Goal: Find contact information: Find contact information

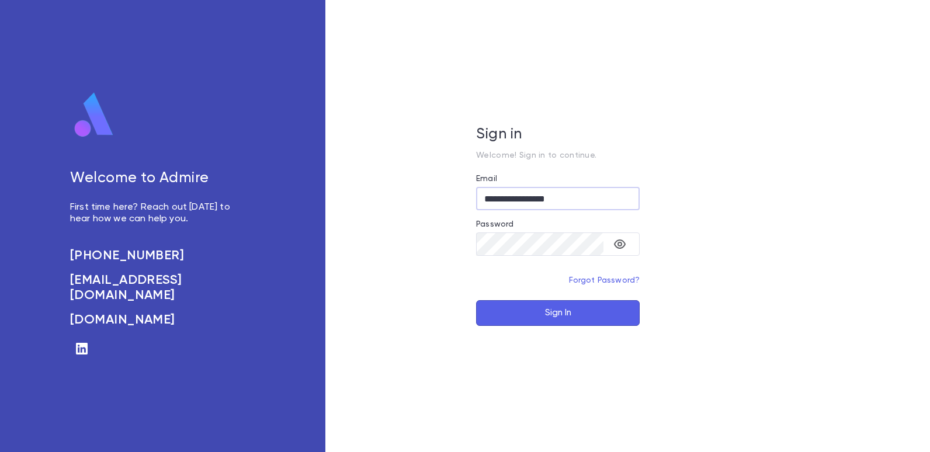
type input "**********"
click at [557, 314] on button "Sign In" at bounding box center [558, 313] width 164 height 26
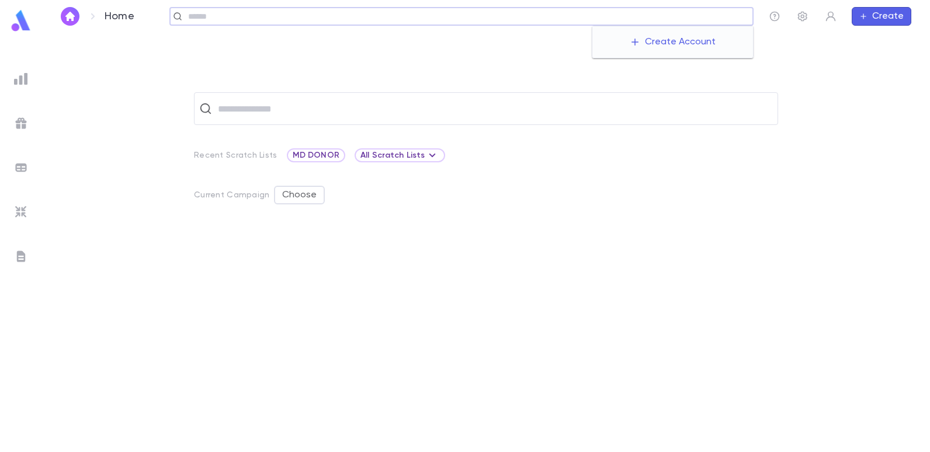
click at [653, 16] on input "text" at bounding box center [467, 16] width 564 height 11
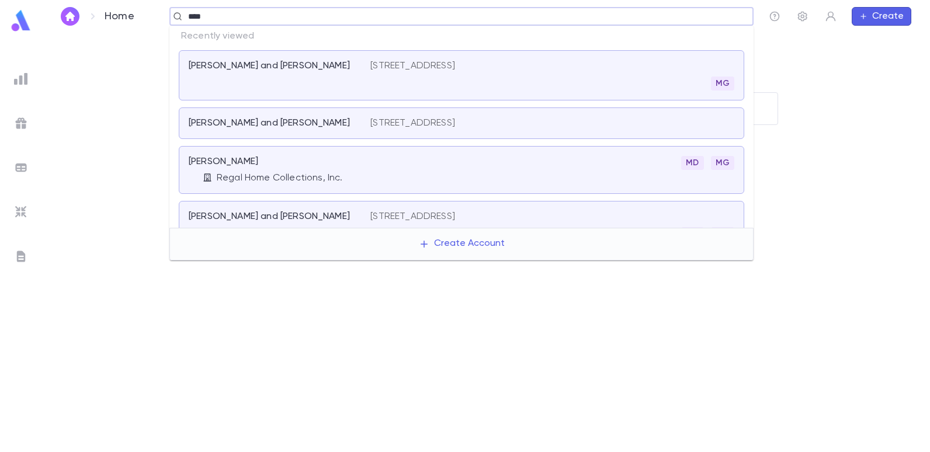
type input "****"
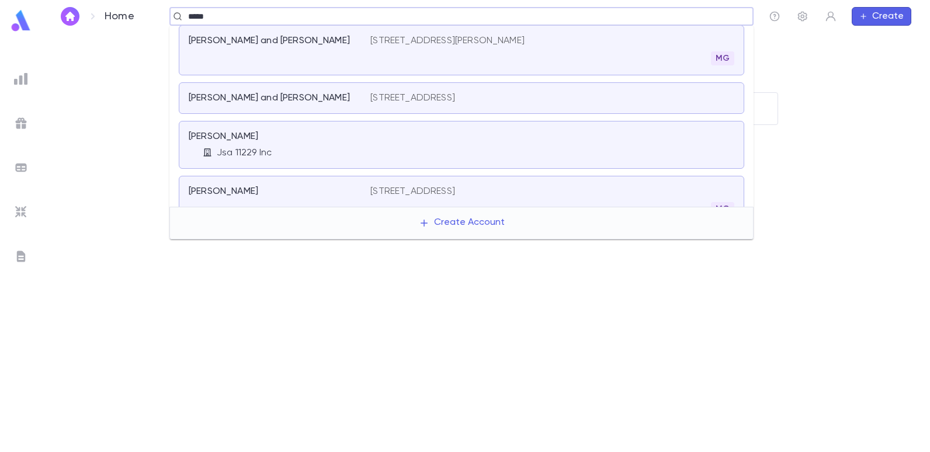
scroll to position [93, 0]
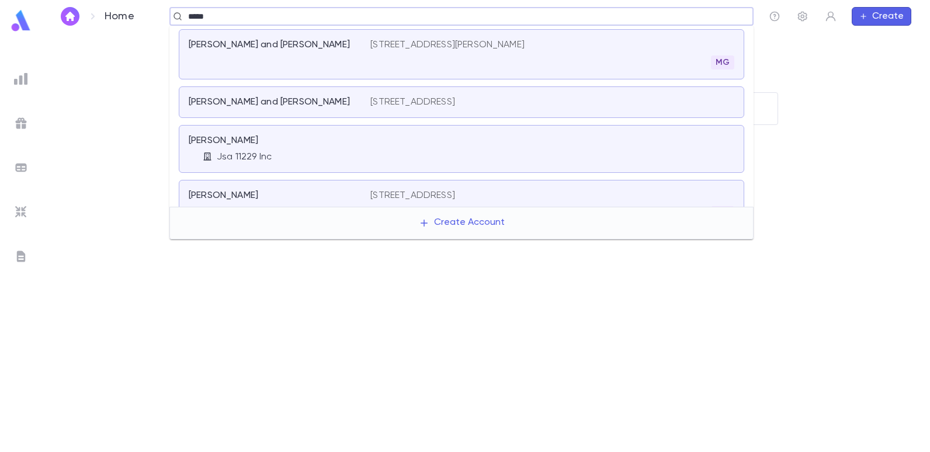
click at [433, 39] on p "55 Roslyn Court, Long Branch NJ 07740" at bounding box center [447, 45] width 154 height 12
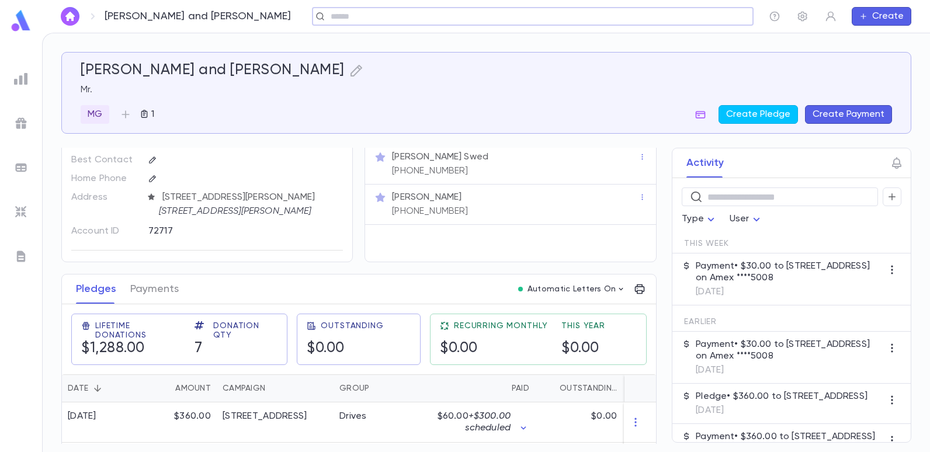
scroll to position [117, 0]
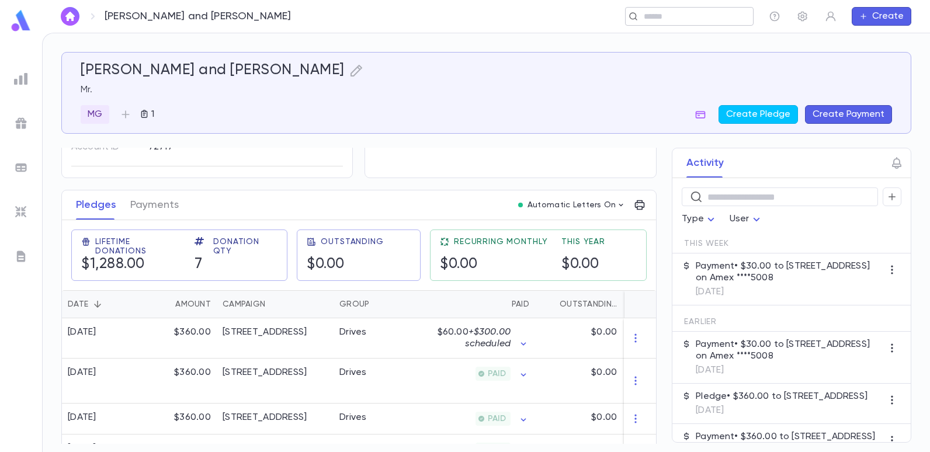
click at [700, 11] on input "text" at bounding box center [685, 16] width 91 height 11
type input "******"
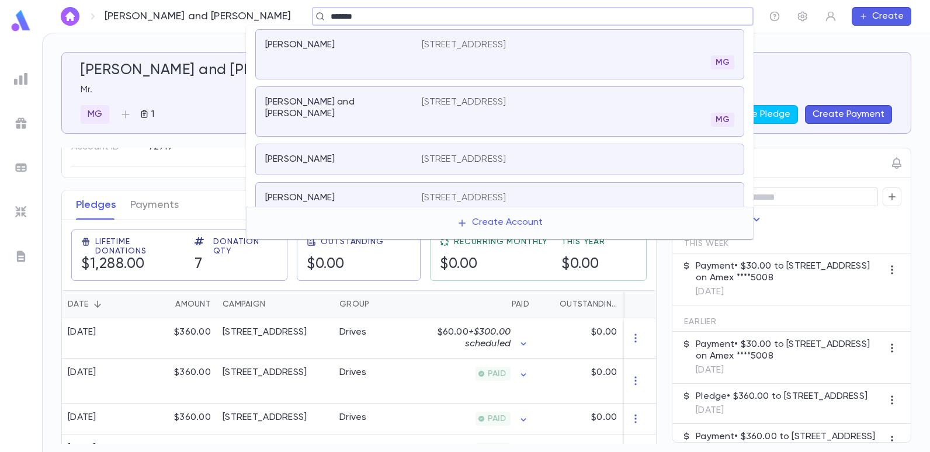
click at [451, 198] on p "901 1st Court, Brooklyn NY 11223" at bounding box center [464, 198] width 85 height 12
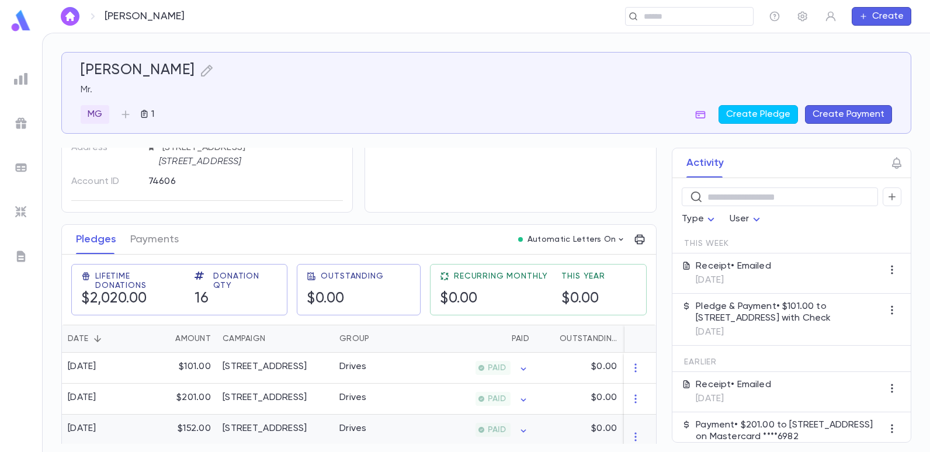
scroll to position [117, 0]
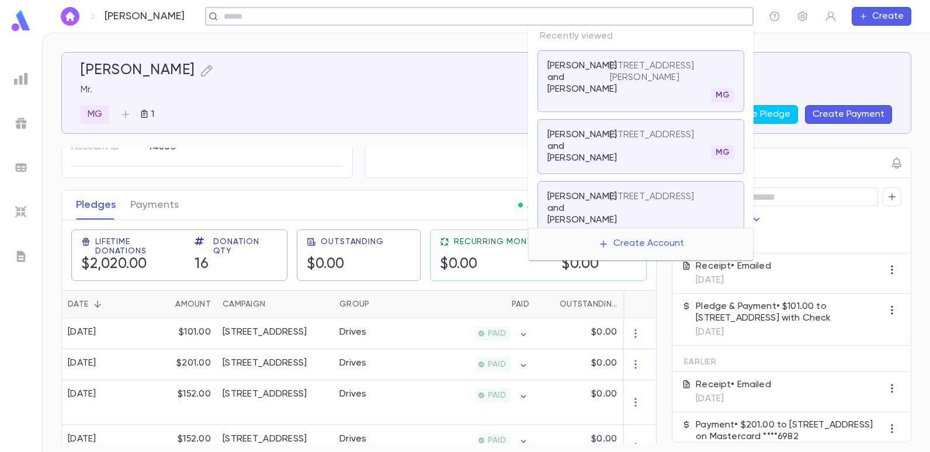
click at [696, 15] on input "text" at bounding box center [475, 16] width 510 height 11
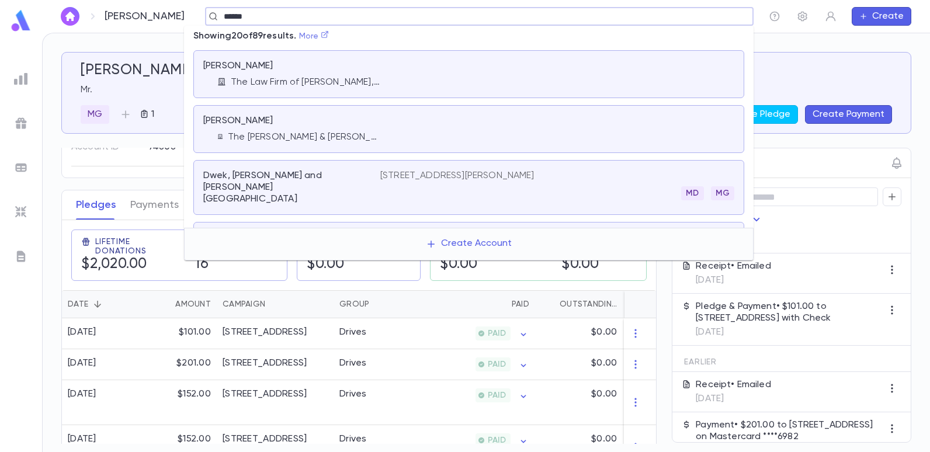
click at [325, 35] on link "More" at bounding box center [314, 36] width 30 height 8
type input "*****"
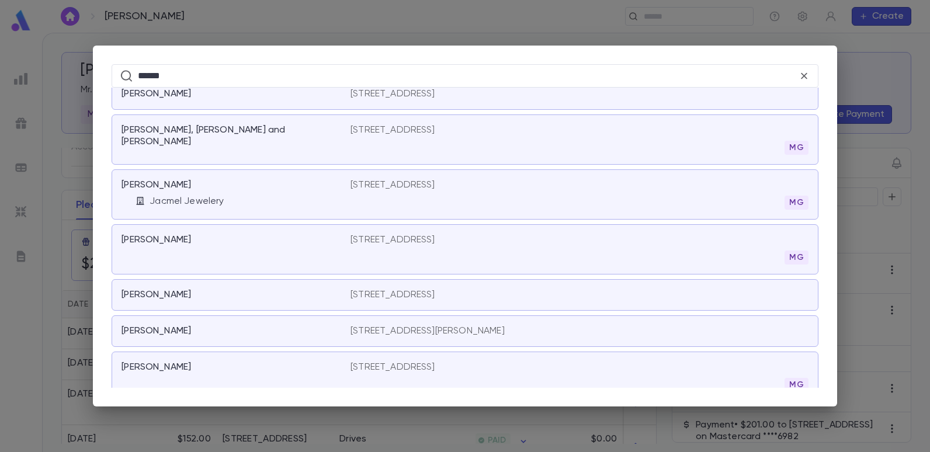
scroll to position [2452, 0]
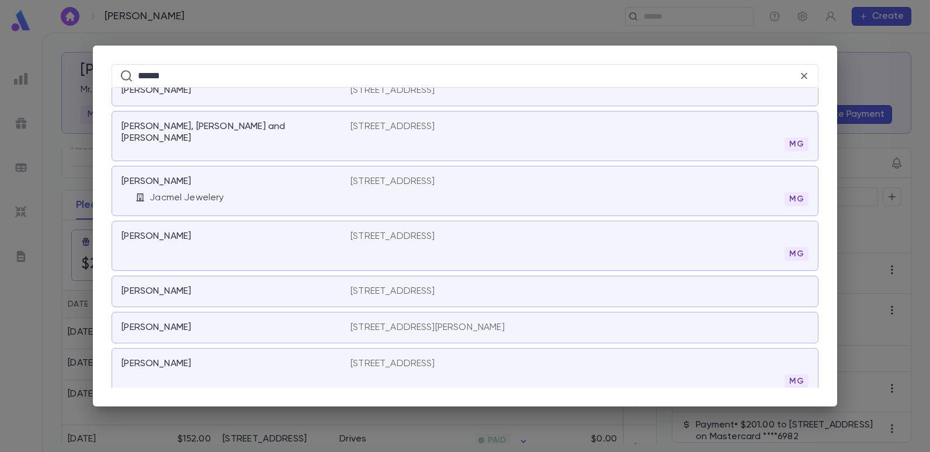
click at [367, 183] on p "[STREET_ADDRESS]" at bounding box center [392, 182] width 85 height 12
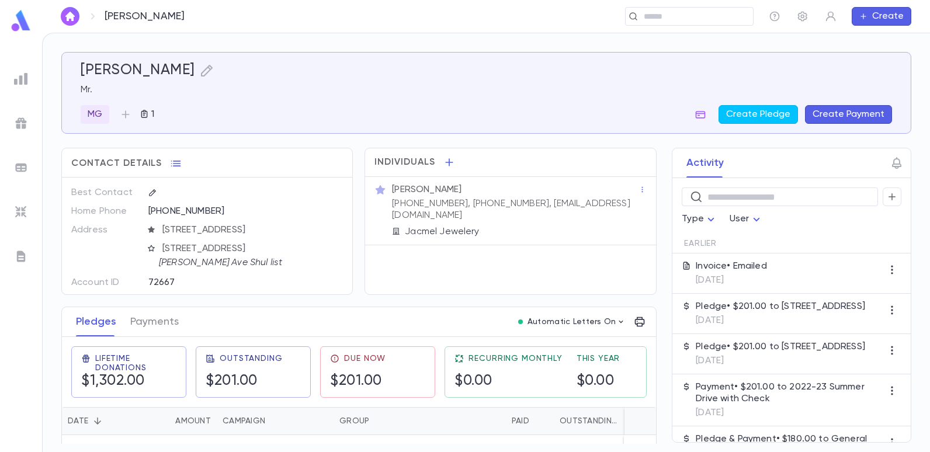
click at [853, 119] on button "Create Payment" at bounding box center [848, 114] width 87 height 19
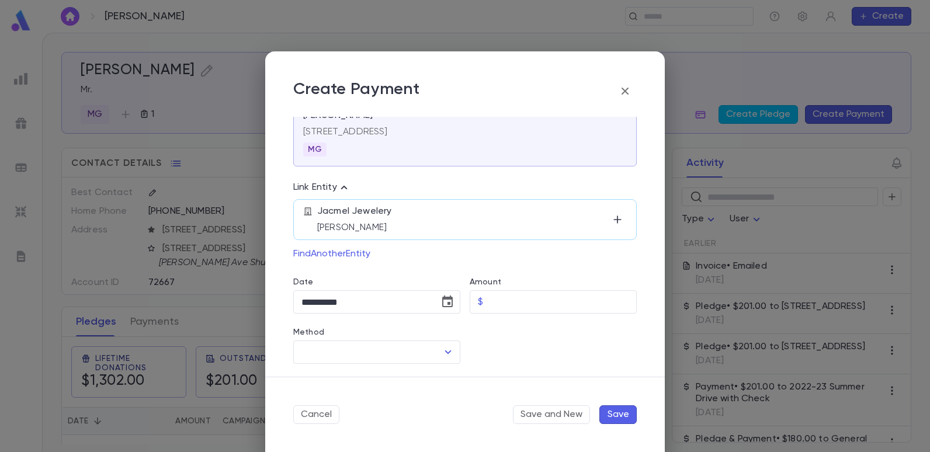
scroll to position [58, 0]
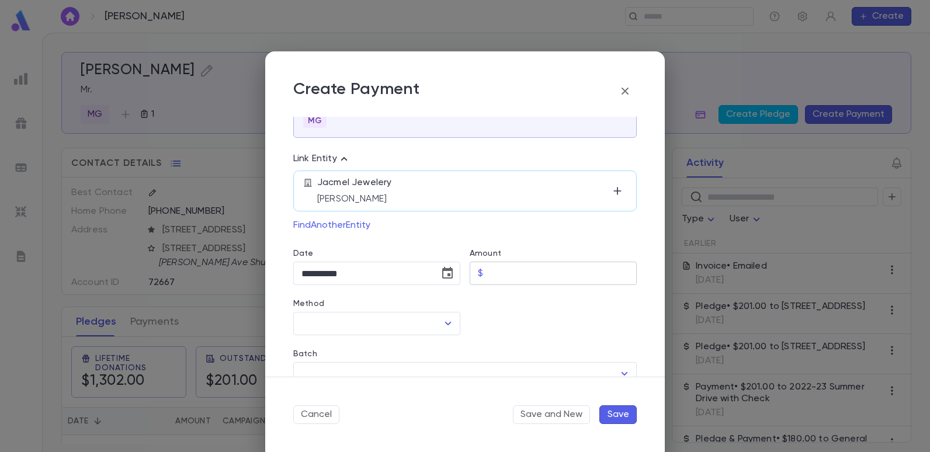
click at [509, 279] on input "Amount" at bounding box center [562, 273] width 149 height 23
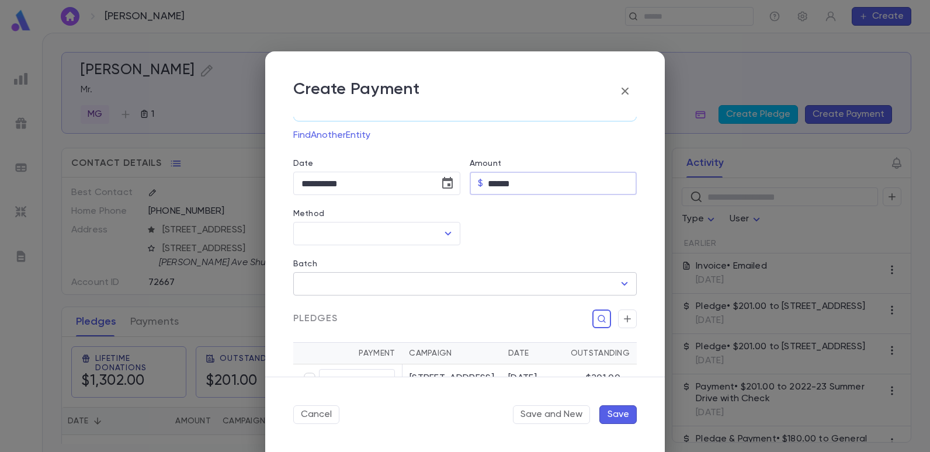
scroll to position [175, 0]
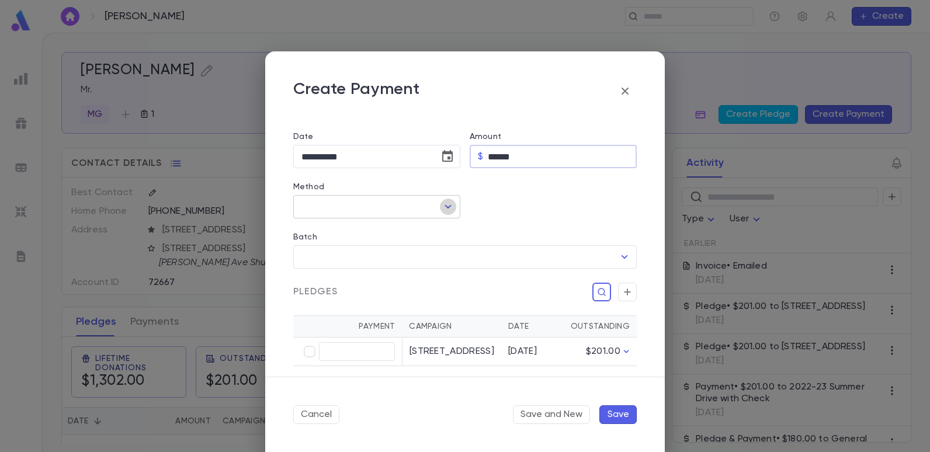
click at [443, 209] on icon "Open" at bounding box center [448, 207] width 14 height 14
type input "******"
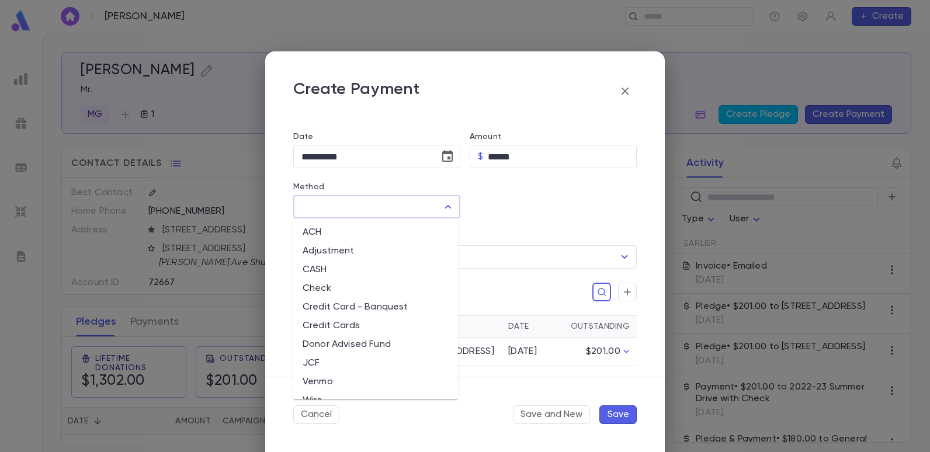
click at [322, 362] on li "JCF" at bounding box center [375, 363] width 165 height 19
type input "***"
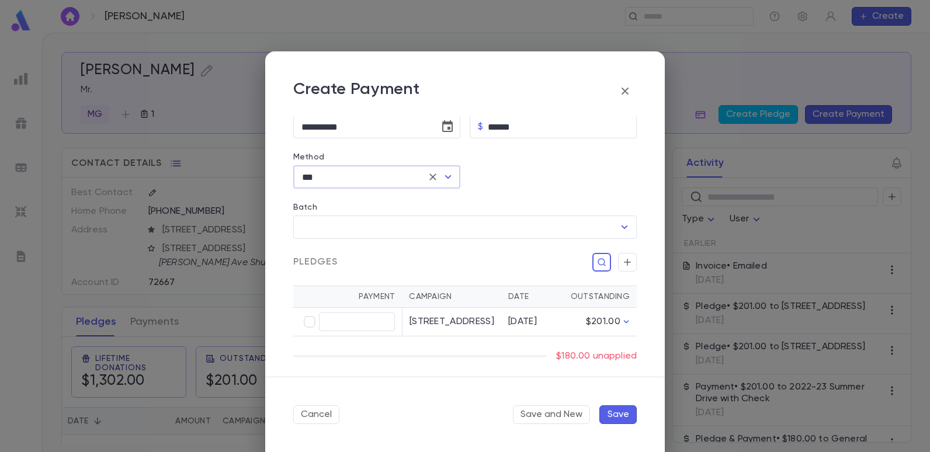
scroll to position [234, 0]
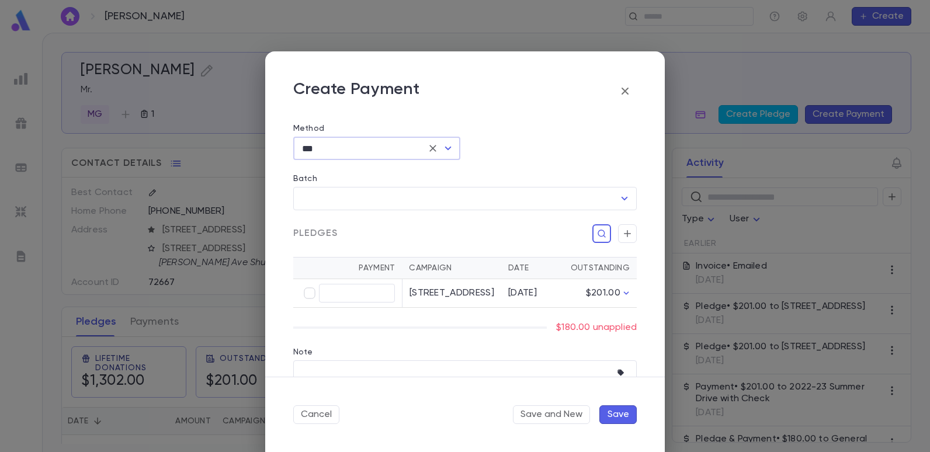
type input "******"
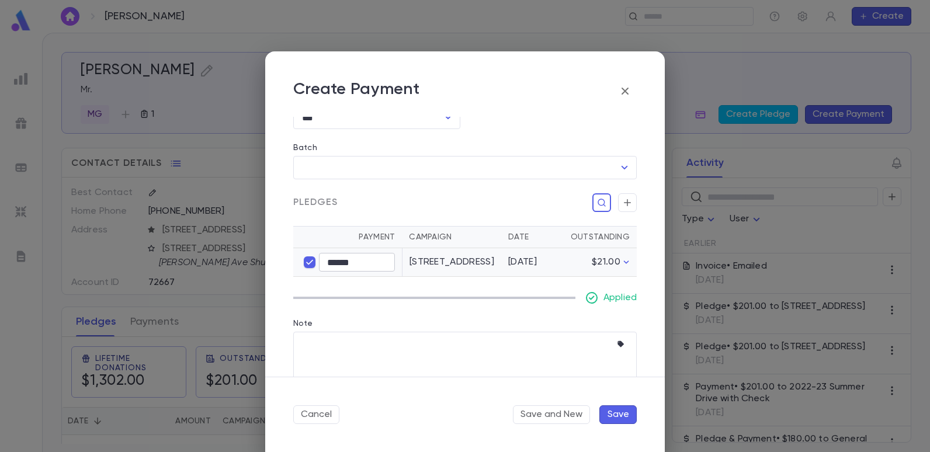
scroll to position [295, 0]
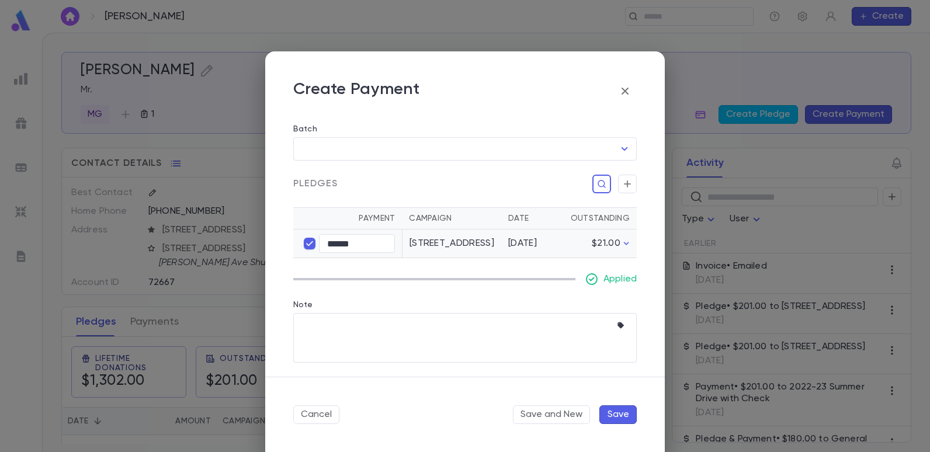
click at [617, 416] on button "Save" at bounding box center [617, 414] width 37 height 19
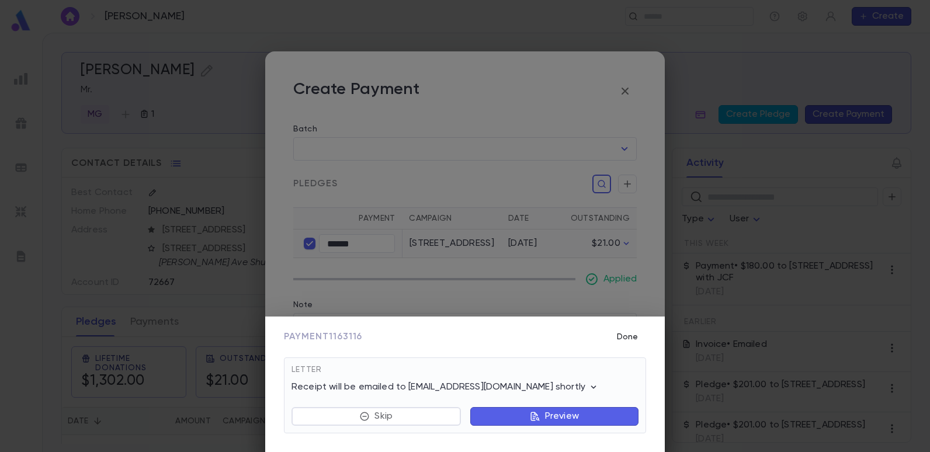
click at [624, 333] on button "Done" at bounding box center [627, 337] width 37 height 22
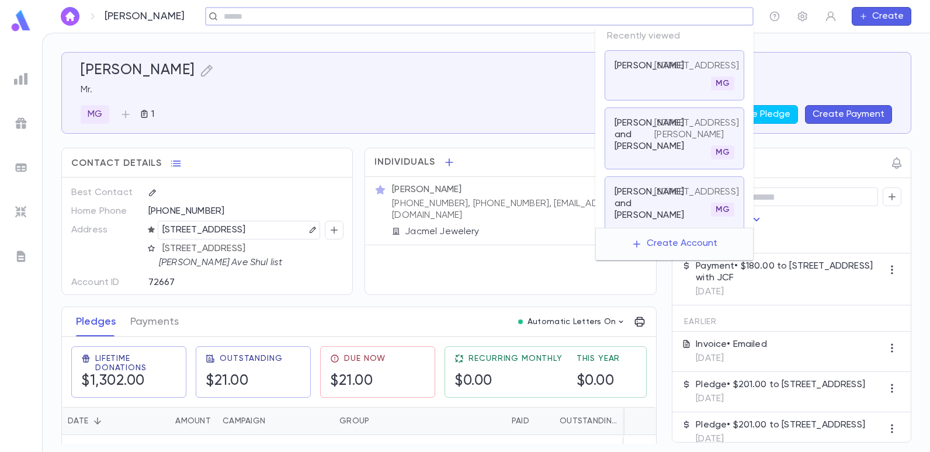
click at [682, 16] on input "text" at bounding box center [475, 16] width 510 height 11
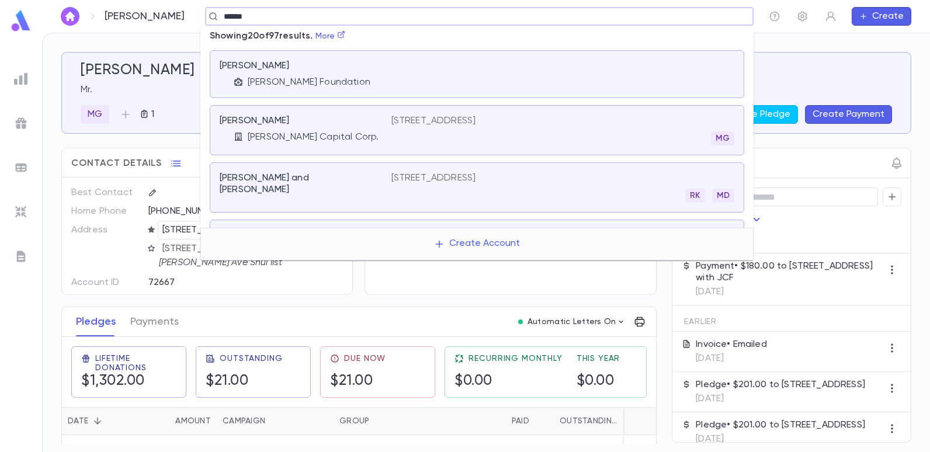
type input "*****"
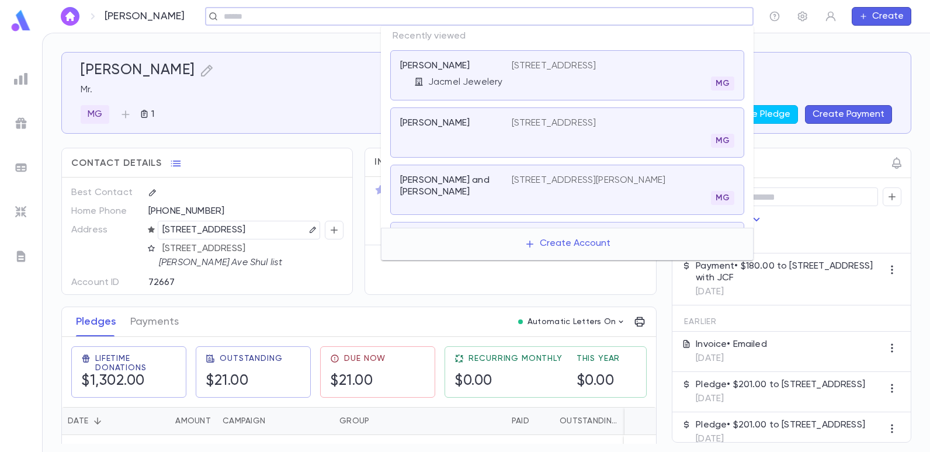
click at [656, 14] on input "text" at bounding box center [475, 16] width 510 height 11
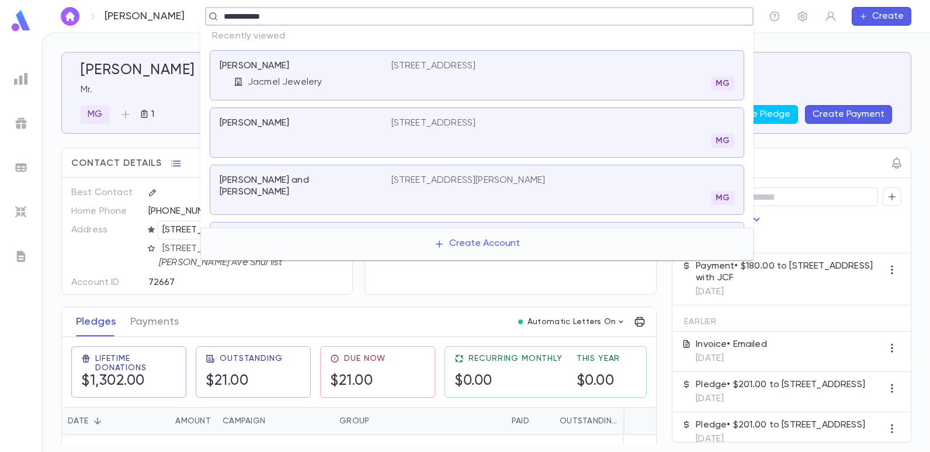
type input "**********"
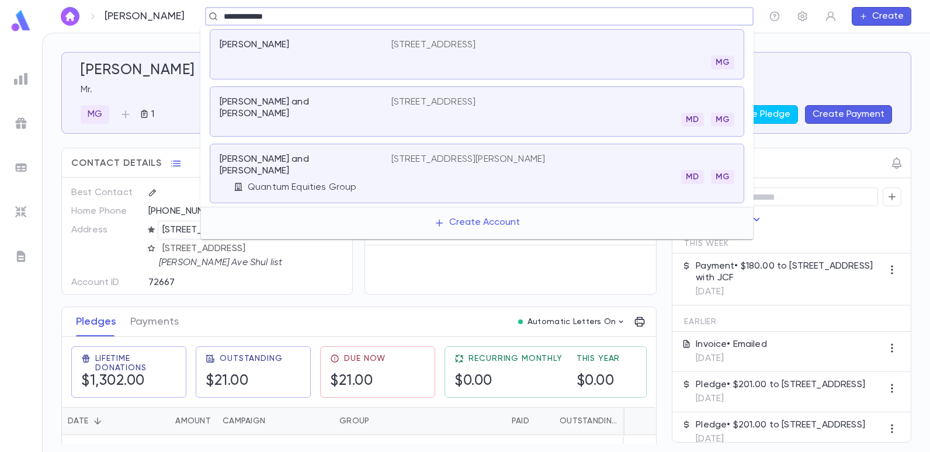
click at [453, 99] on p "[STREET_ADDRESS]" at bounding box center [433, 102] width 85 height 12
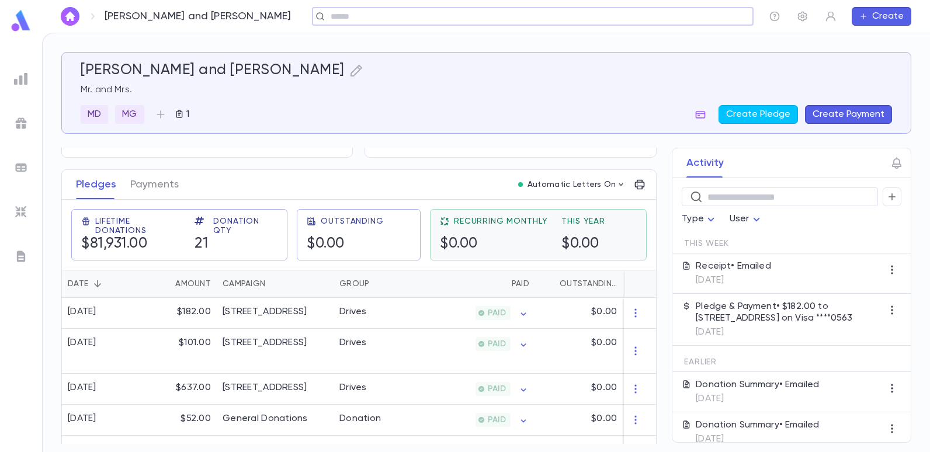
scroll to position [117, 0]
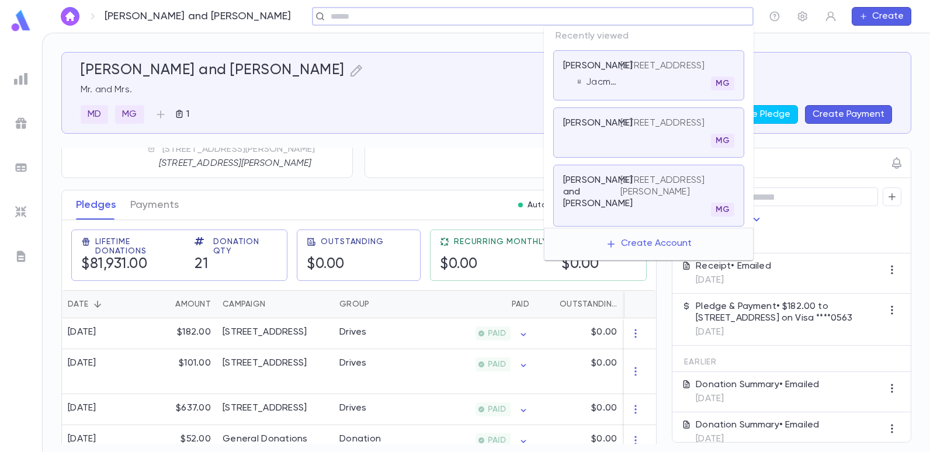
click at [673, 15] on input "text" at bounding box center [529, 16] width 404 height 11
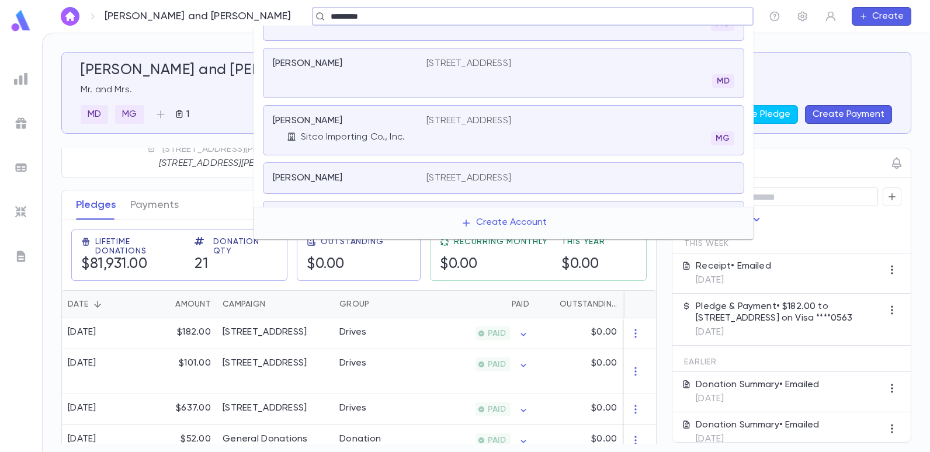
scroll to position [0, 0]
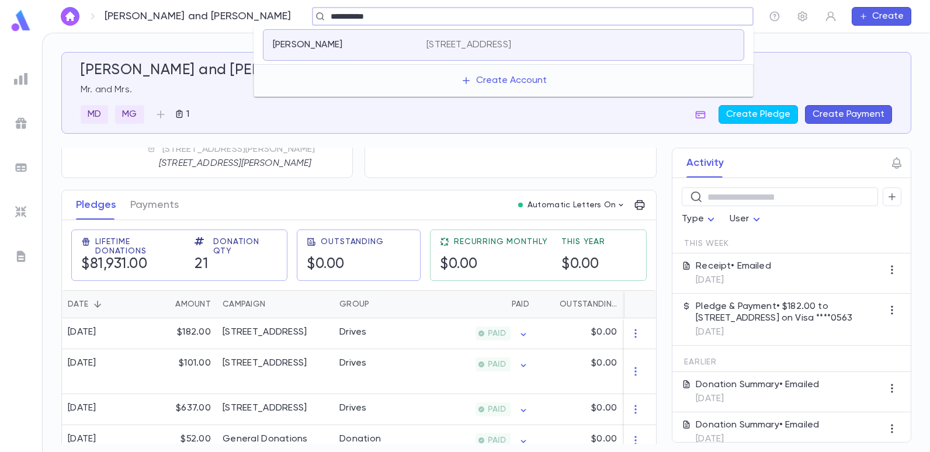
type input "**********"
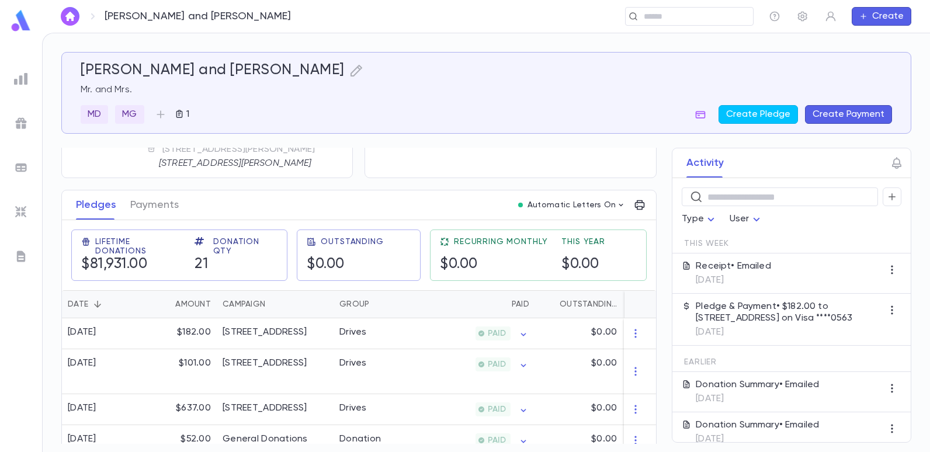
drag, startPoint x: 20, startPoint y: 86, endPoint x: 23, endPoint y: 80, distance: 6.5
click at [20, 86] on div at bounding box center [21, 78] width 21 height 21
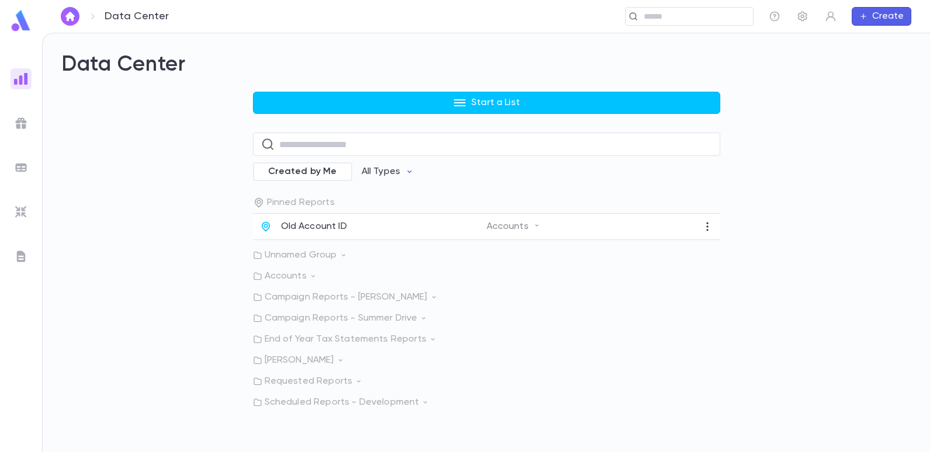
click at [281, 402] on p "Scheduled Reports - Development" at bounding box center [486, 403] width 467 height 12
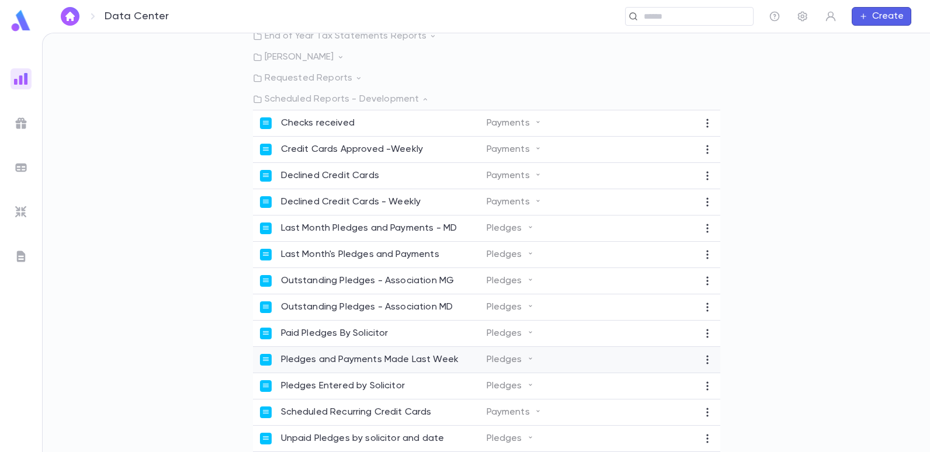
scroll to position [311, 0]
click at [373, 438] on p "Unpaid Pledges by solicitor and date" at bounding box center [363, 439] width 164 height 12
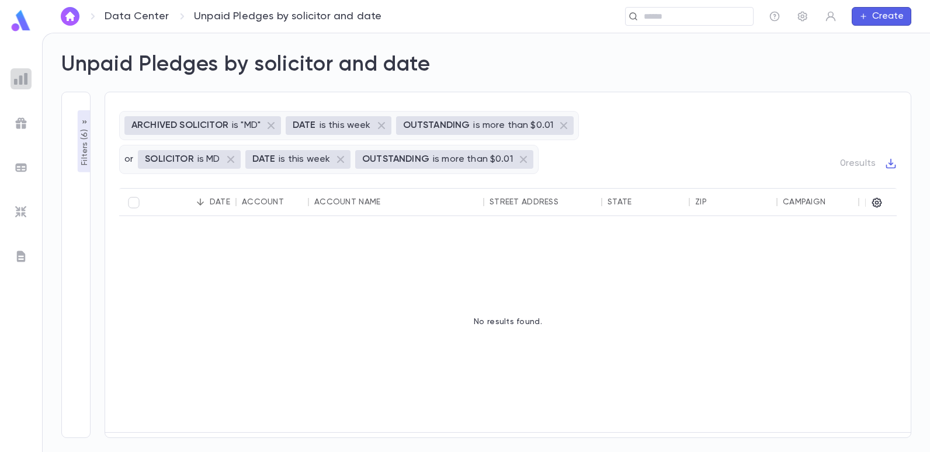
click at [20, 78] on img at bounding box center [21, 79] width 14 height 14
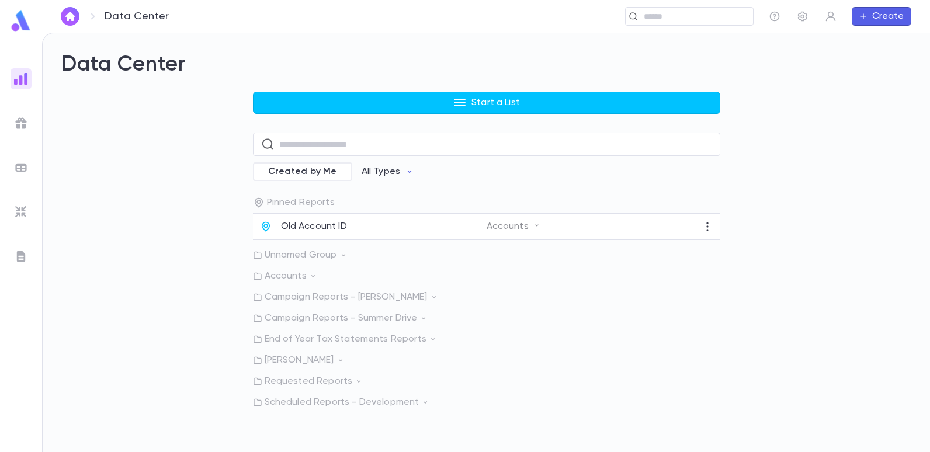
click at [310, 383] on p "Requested Reports" at bounding box center [486, 382] width 467 height 12
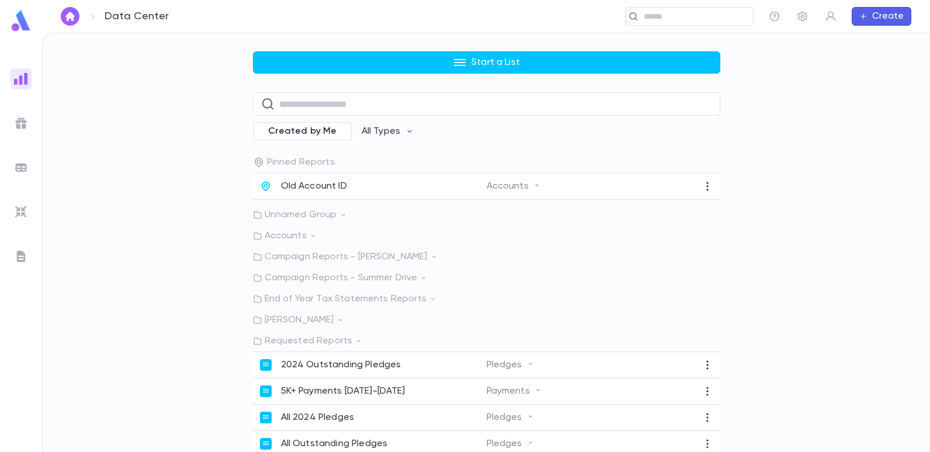
scroll to position [58, 0]
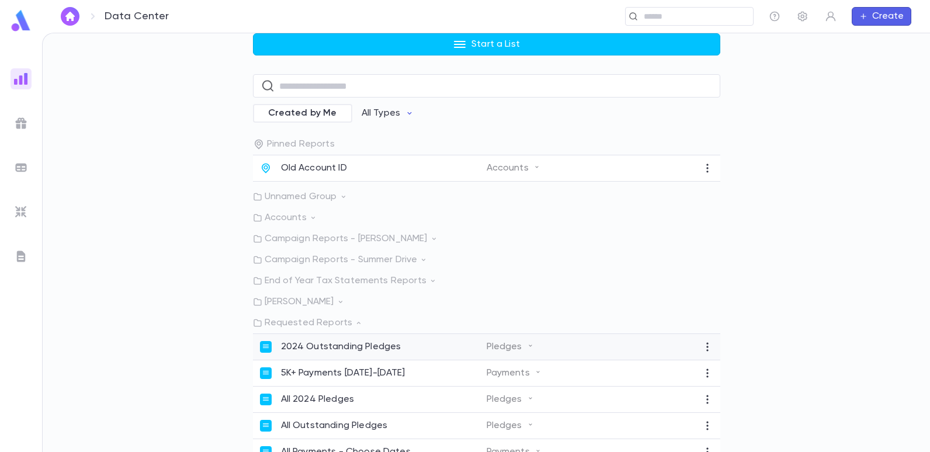
click at [262, 343] on div at bounding box center [266, 347] width 12 height 12
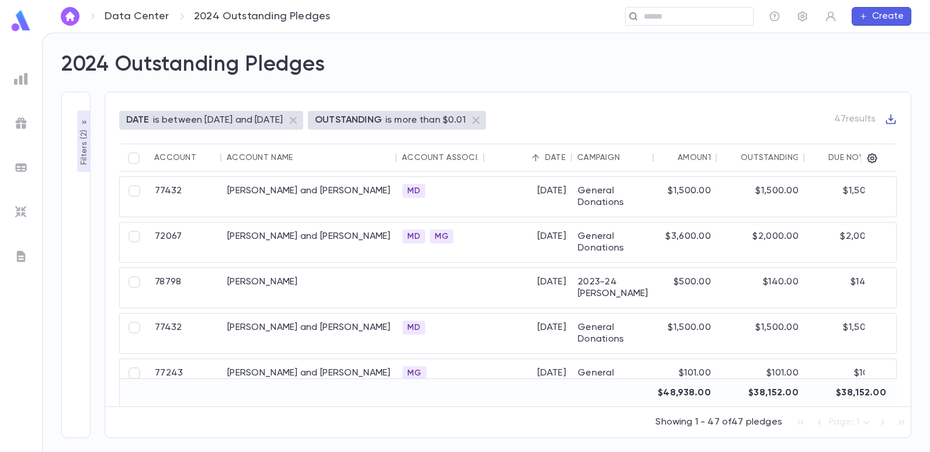
click at [889, 115] on icon "button" at bounding box center [891, 119] width 12 height 12
click at [864, 138] on li "Download CSV" at bounding box center [880, 138] width 84 height 19
click at [906, 55] on div "2024 Outstanding Pledges" at bounding box center [479, 58] width 864 height 40
click at [27, 21] on img at bounding box center [20, 20] width 23 height 23
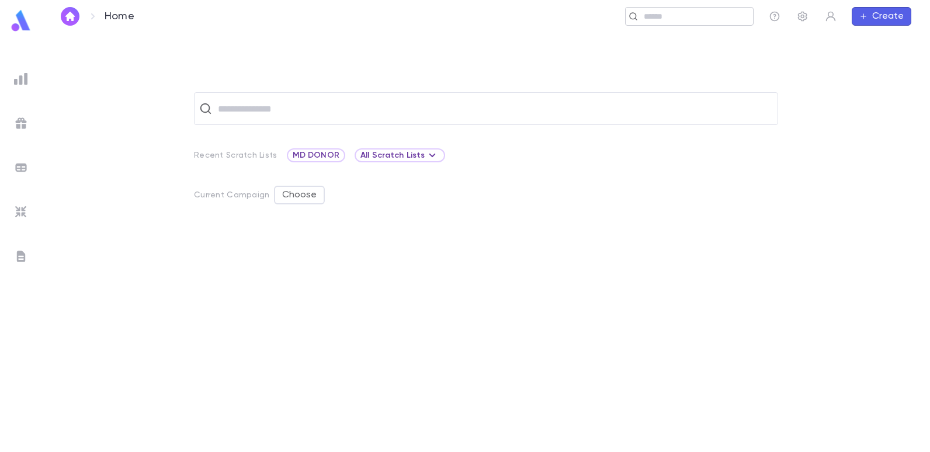
click at [648, 21] on input "text" at bounding box center [685, 16] width 91 height 11
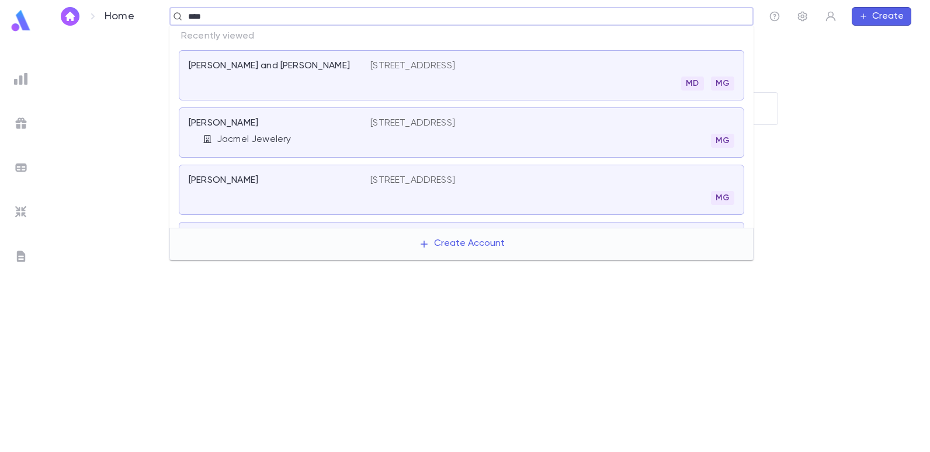
type input "*****"
click at [394, 64] on p "[STREET_ADDRESS]" at bounding box center [412, 66] width 85 height 12
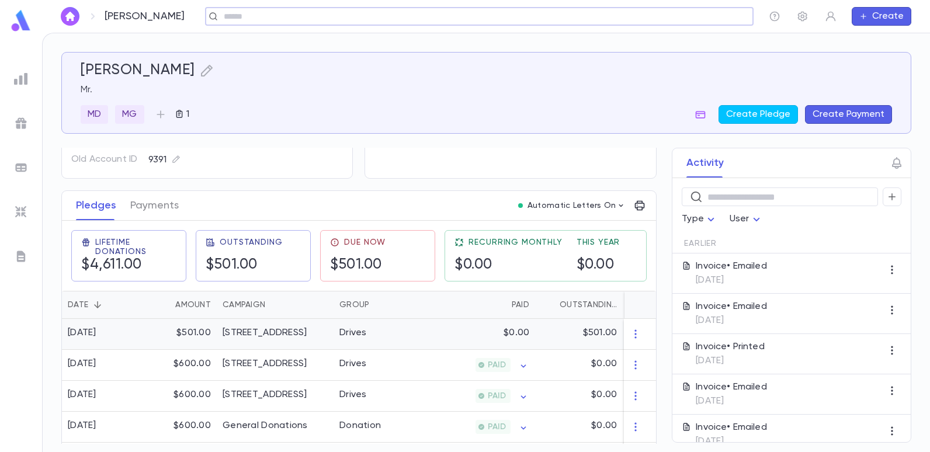
scroll to position [117, 0]
click at [348, 339] on div "Drives" at bounding box center [377, 333] width 88 height 31
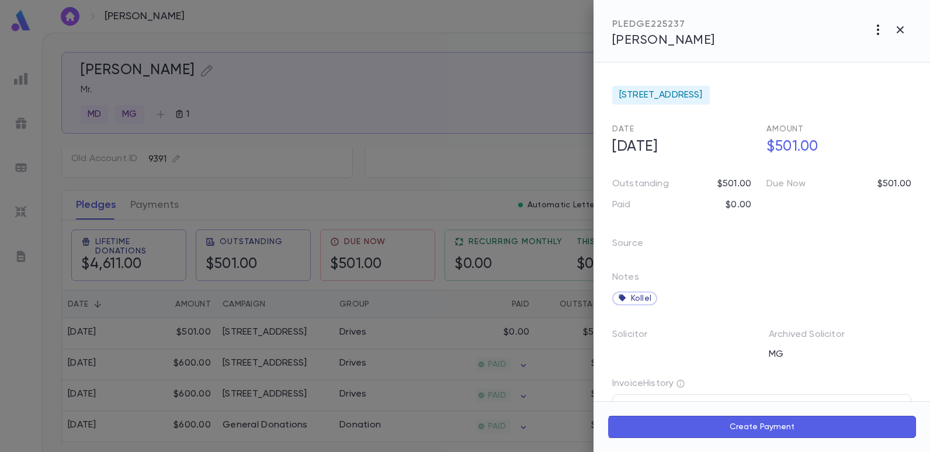
click at [877, 27] on icon "button" at bounding box center [878, 30] width 14 height 14
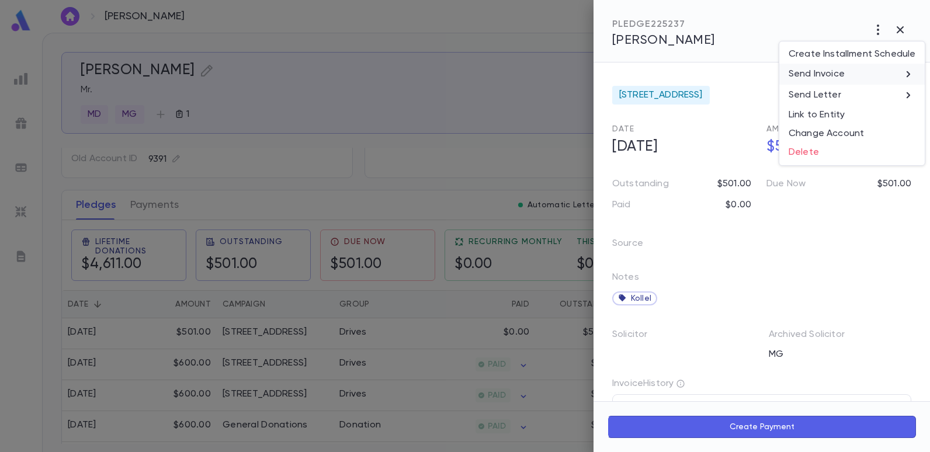
click at [824, 71] on p "Send Invoice" at bounding box center [816, 74] width 56 height 12
click at [897, 71] on li "Email" at bounding box center [900, 74] width 41 height 21
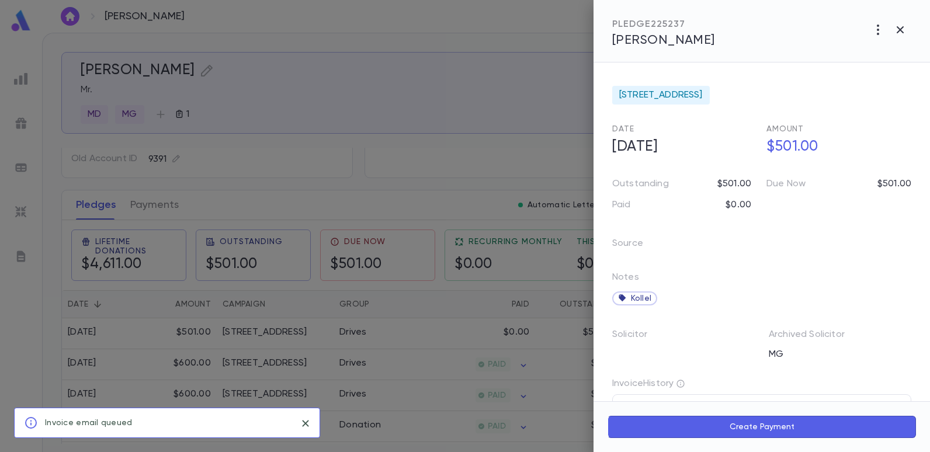
click at [305, 425] on icon "close" at bounding box center [305, 423] width 13 height 14
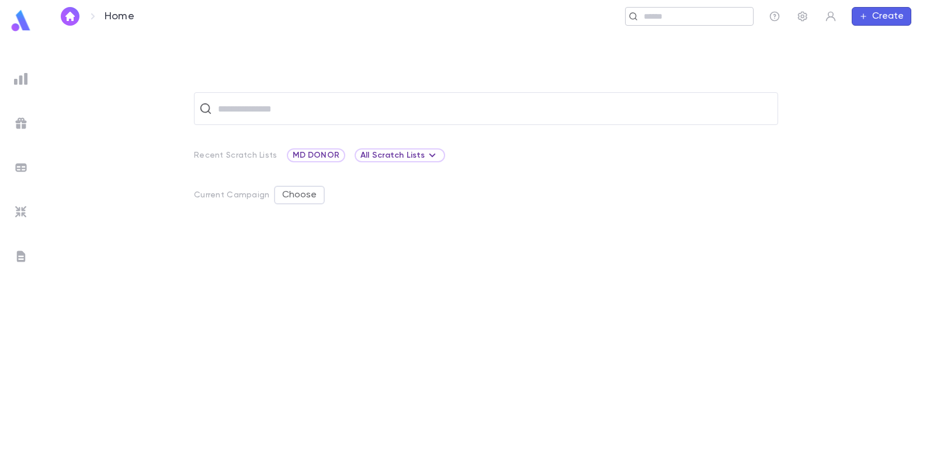
click at [696, 18] on input "text" at bounding box center [694, 16] width 108 height 11
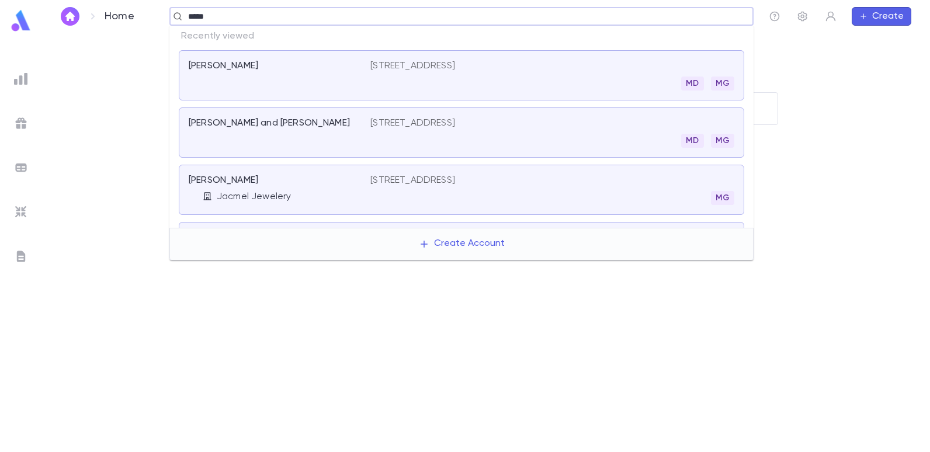
type input "******"
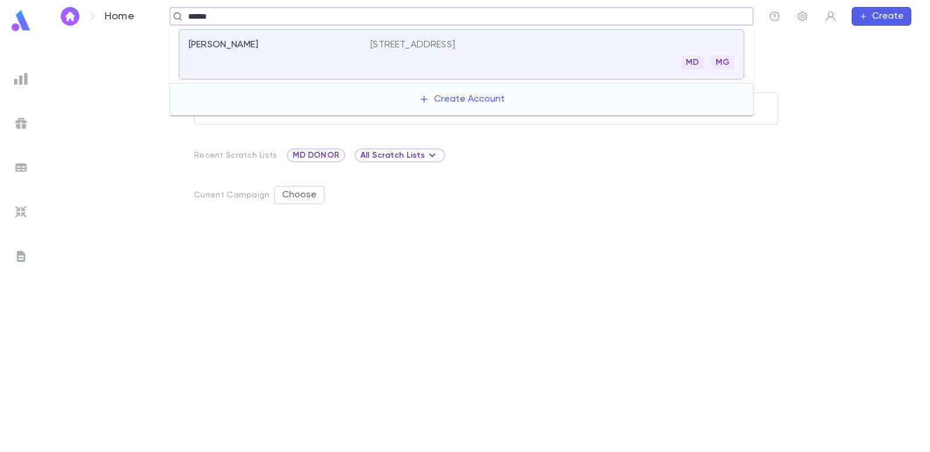
click at [455, 41] on p "787 Ocean Ave, Apt 1610, Long Branch NJ 07740" at bounding box center [412, 45] width 85 height 12
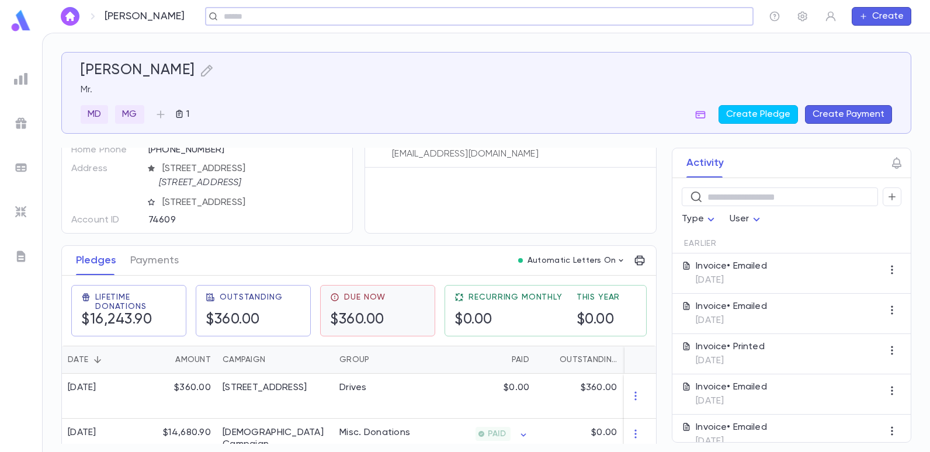
scroll to position [117, 0]
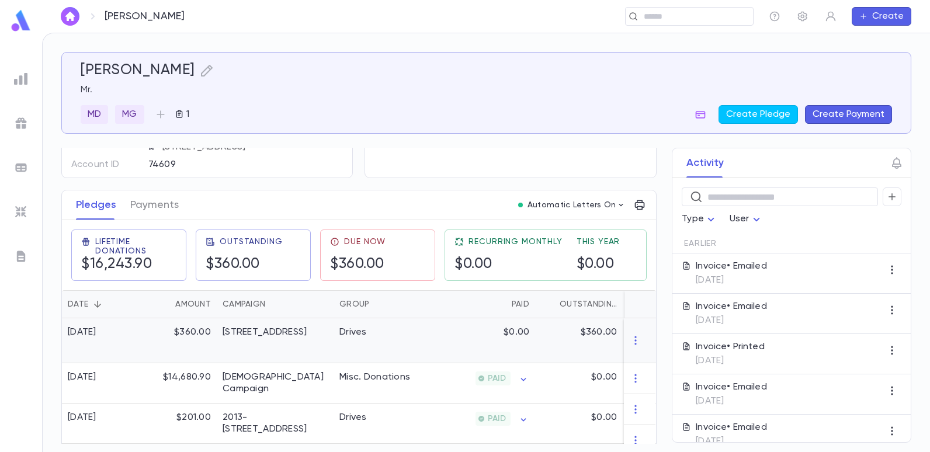
click at [381, 340] on div "Drives" at bounding box center [377, 340] width 88 height 45
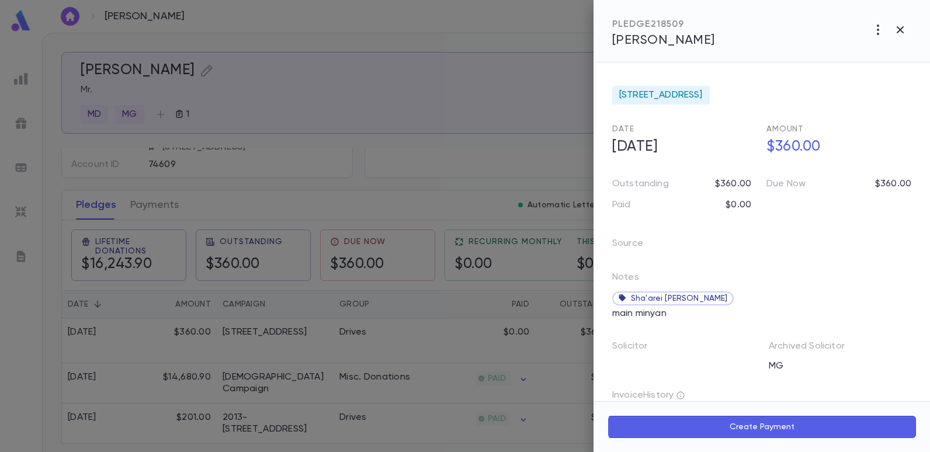
click at [412, 98] on div at bounding box center [465, 226] width 930 height 452
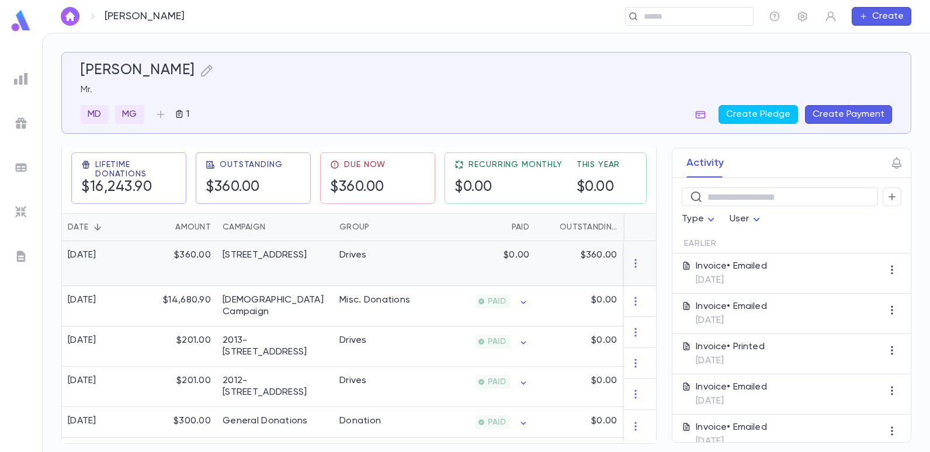
scroll to position [0, 0]
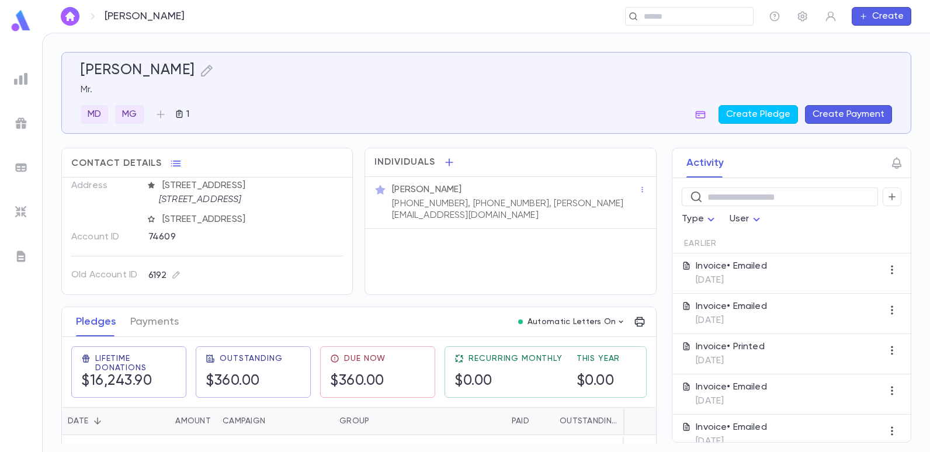
drag, startPoint x: 607, startPoint y: 203, endPoint x: 599, endPoint y: 203, distance: 8.2
click at [599, 203] on div "Mr. Jacob Shemesh (201) 532-8921, (732) 393-1800, jacob@ymfinc.com" at bounding box center [514, 202] width 249 height 40
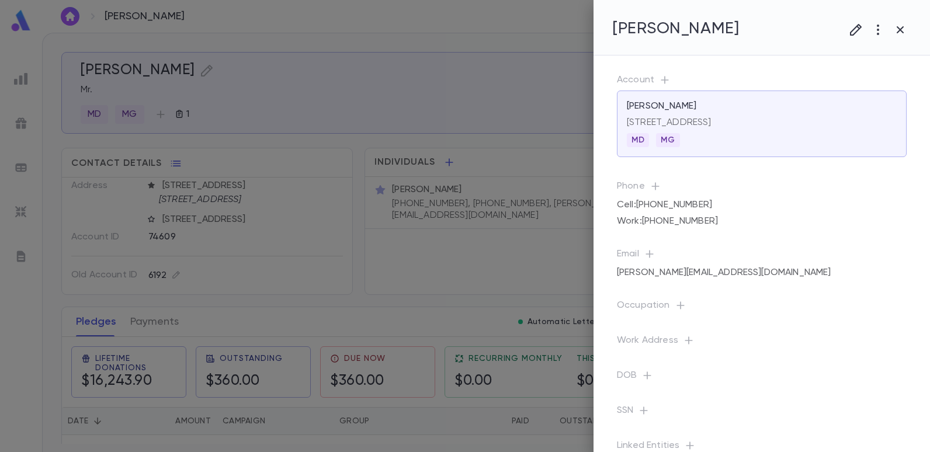
click at [540, 159] on div at bounding box center [465, 226] width 930 height 452
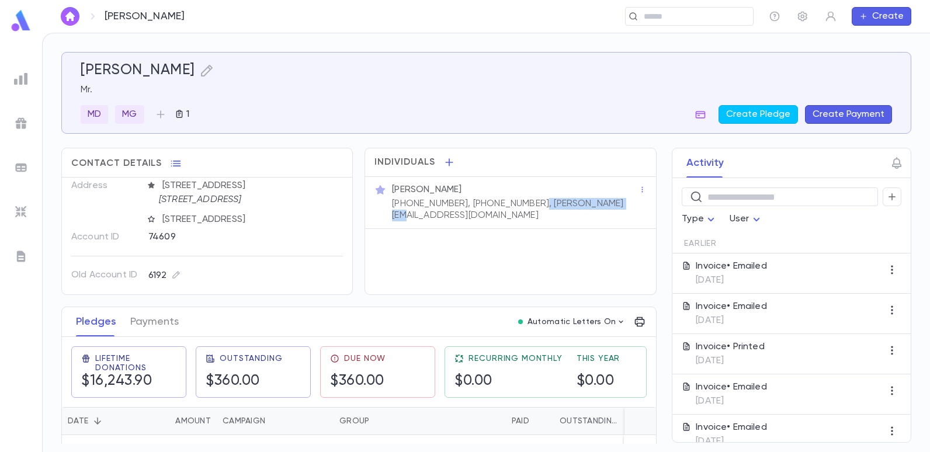
drag, startPoint x: 607, startPoint y: 202, endPoint x: 517, endPoint y: 200, distance: 90.0
click at [517, 200] on div "Mr. Jacob Shemesh (201) 532-8921, (732) 393-1800, jacob@ymfinc.com" at bounding box center [514, 202] width 249 height 40
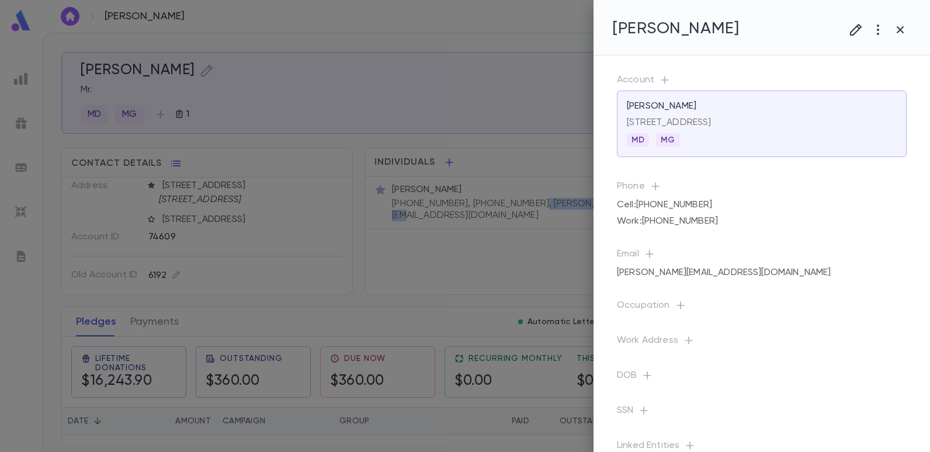
copy p ", jacob@ymfinc.com"
click at [354, 182] on div at bounding box center [465, 226] width 930 height 452
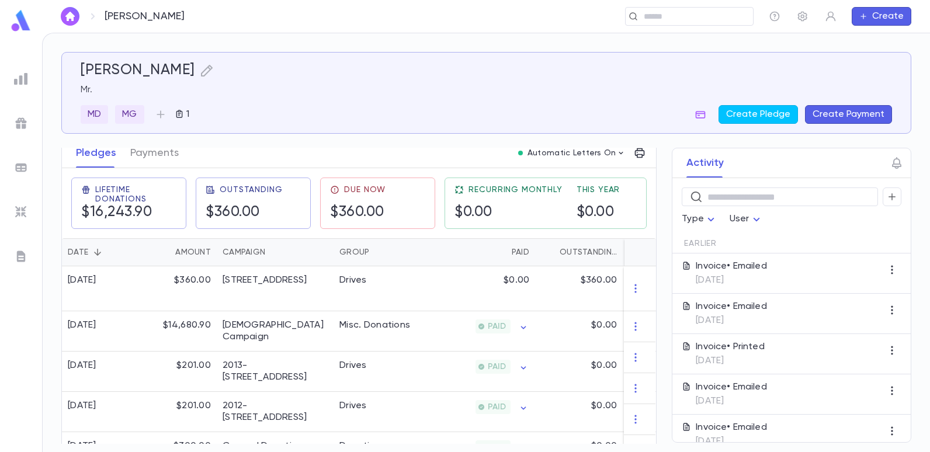
scroll to position [175, 0]
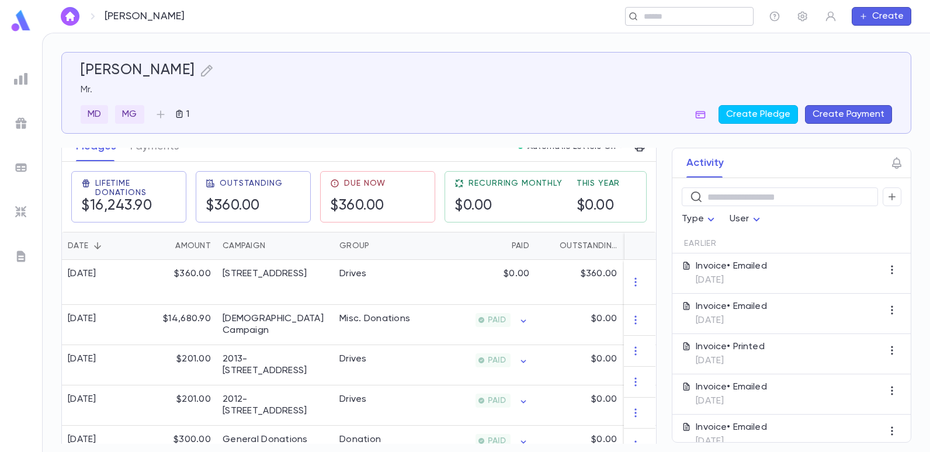
drag, startPoint x: 659, startPoint y: 18, endPoint x: 652, endPoint y: 16, distance: 7.2
click at [659, 18] on input "text" at bounding box center [685, 16] width 91 height 11
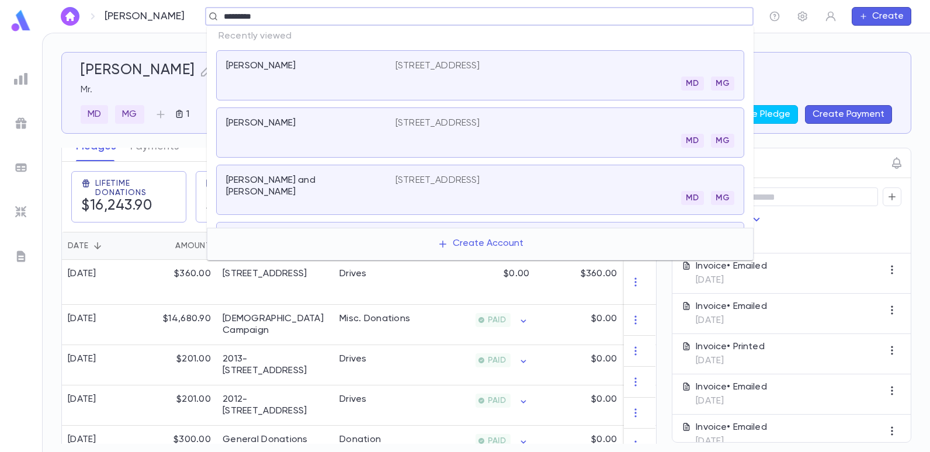
type input "**********"
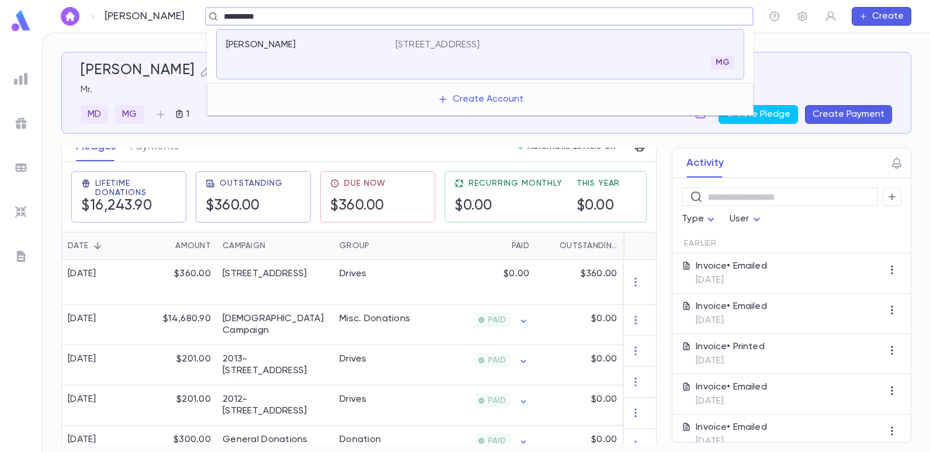
click at [447, 41] on p "[STREET_ADDRESS]" at bounding box center [437, 45] width 85 height 12
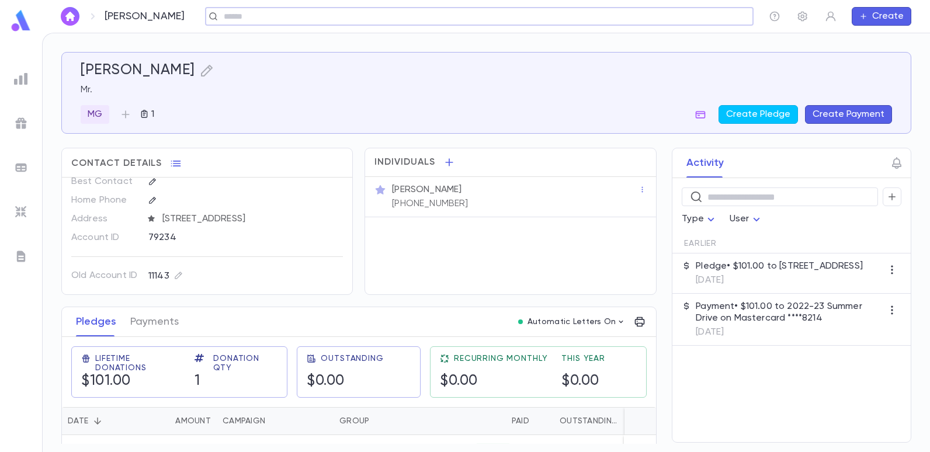
click at [220, 21] on input "text" at bounding box center [475, 16] width 510 height 11
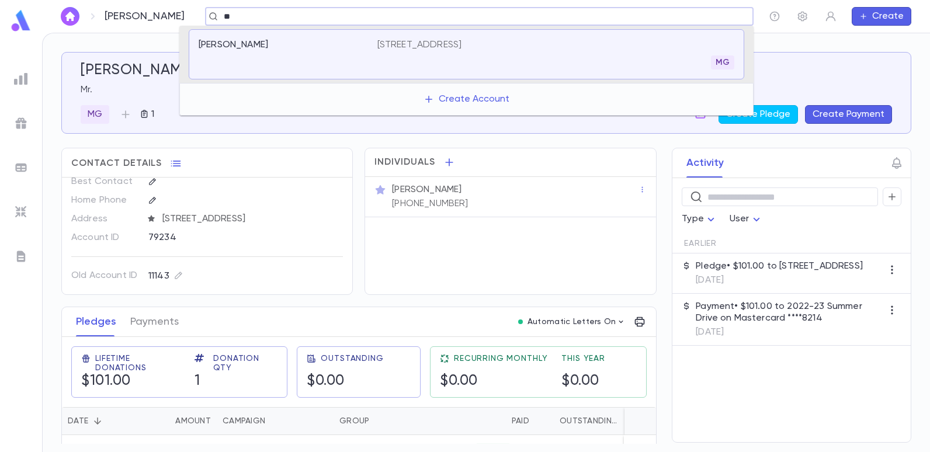
type input "*"
type input "**********"
click at [433, 44] on p "[STREET_ADDRESS]" at bounding box center [419, 45] width 85 height 12
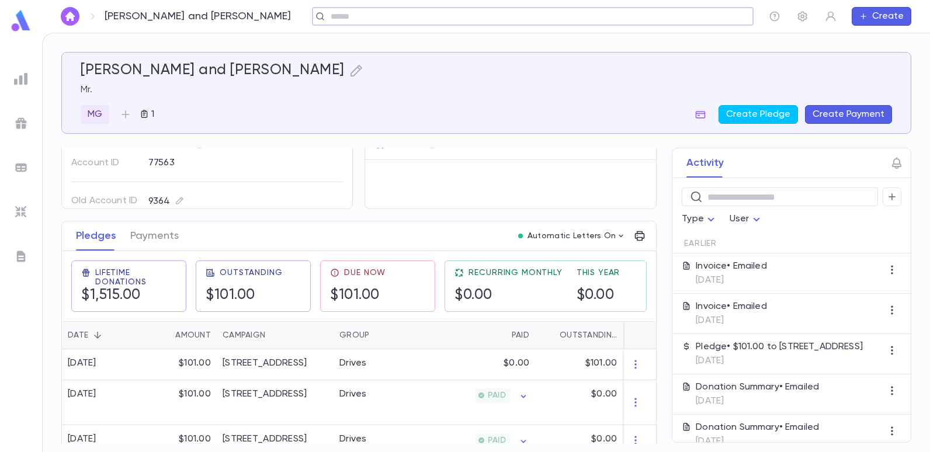
scroll to position [117, 0]
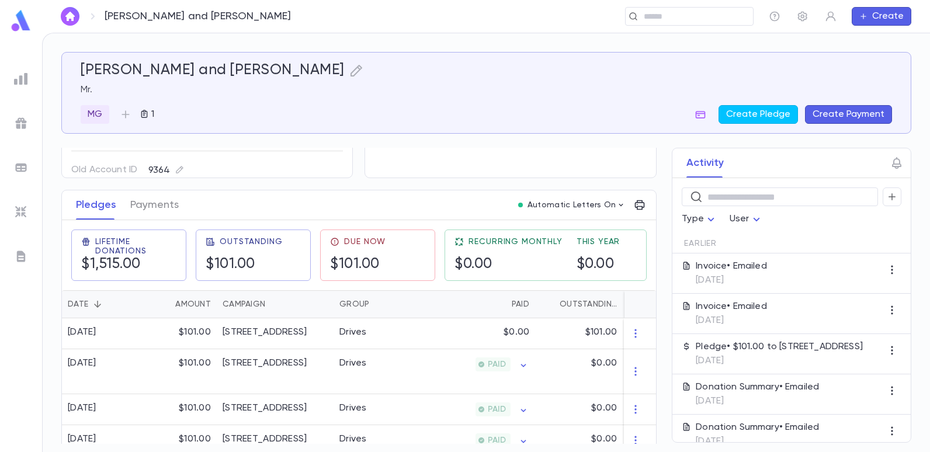
click at [860, 117] on button "Create Payment" at bounding box center [848, 114] width 87 height 19
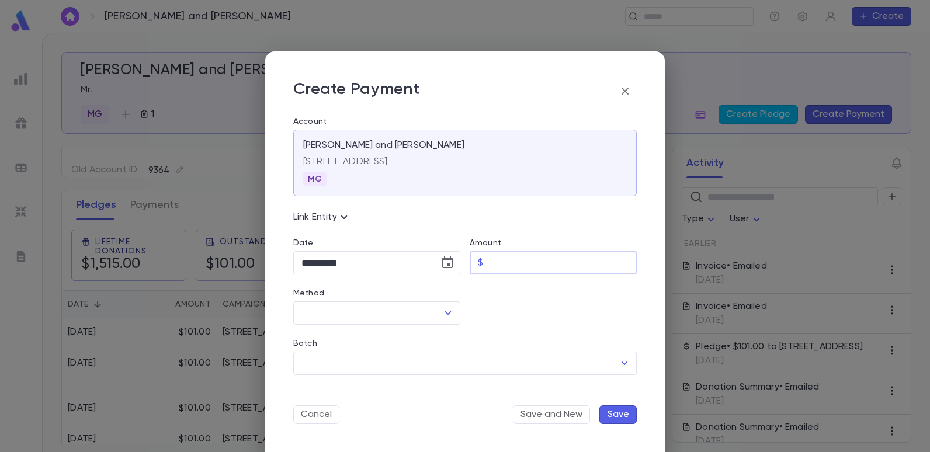
click at [545, 265] on input "Amount" at bounding box center [562, 263] width 149 height 23
click at [449, 309] on icon "Open" at bounding box center [448, 313] width 14 height 14
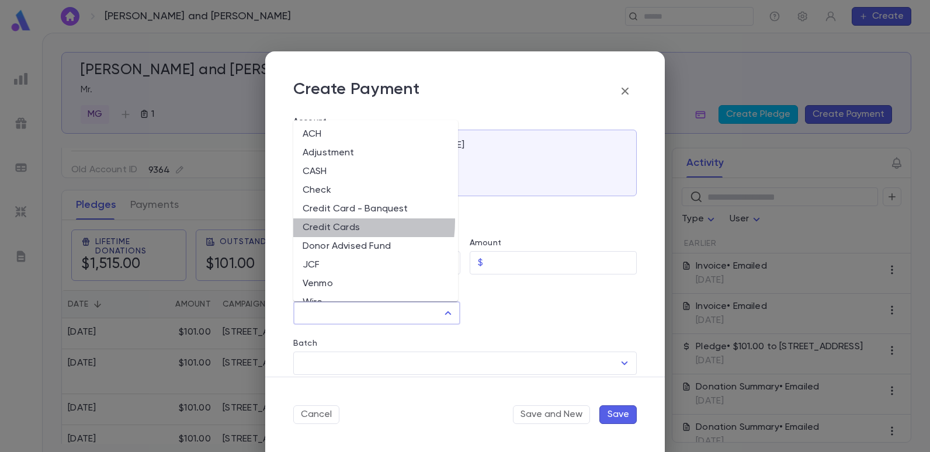
click at [315, 221] on li "Credit Cards" at bounding box center [375, 227] width 165 height 19
type input "**********"
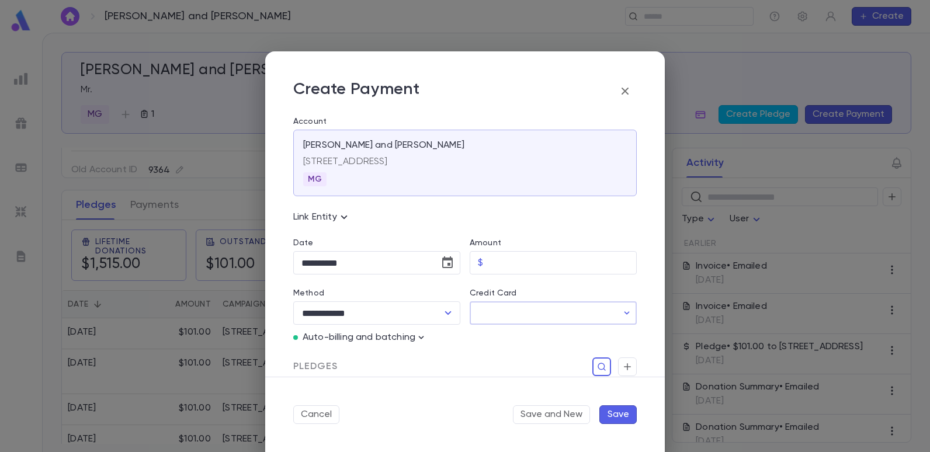
click at [574, 314] on input "Credit Card" at bounding box center [544, 313] width 148 height 23
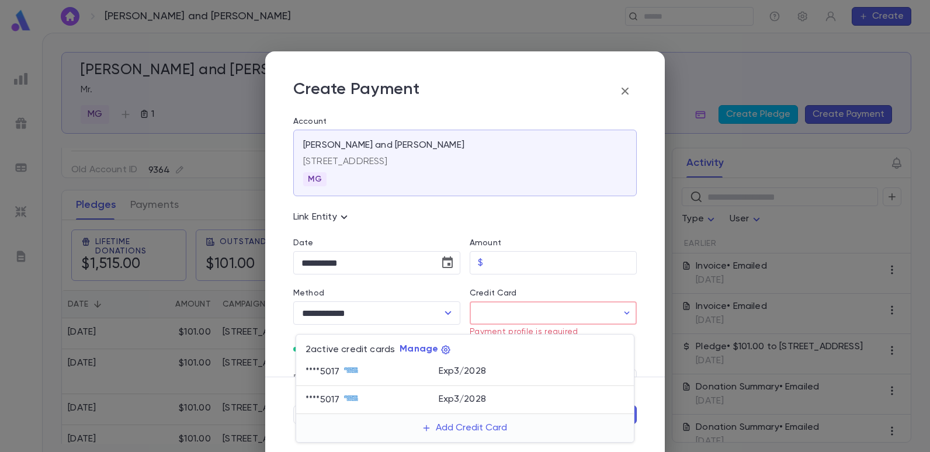
click at [350, 366] on icon at bounding box center [351, 370] width 14 height 14
type input "********"
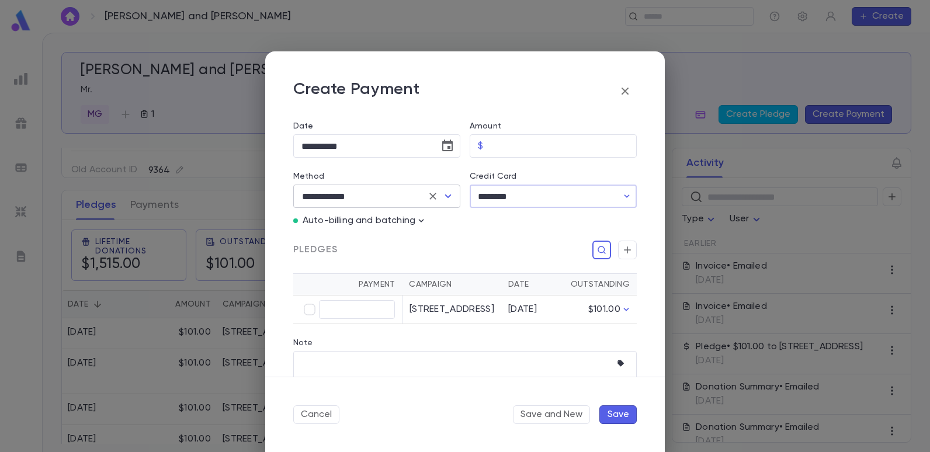
click at [444, 193] on icon "Open" at bounding box center [448, 196] width 14 height 14
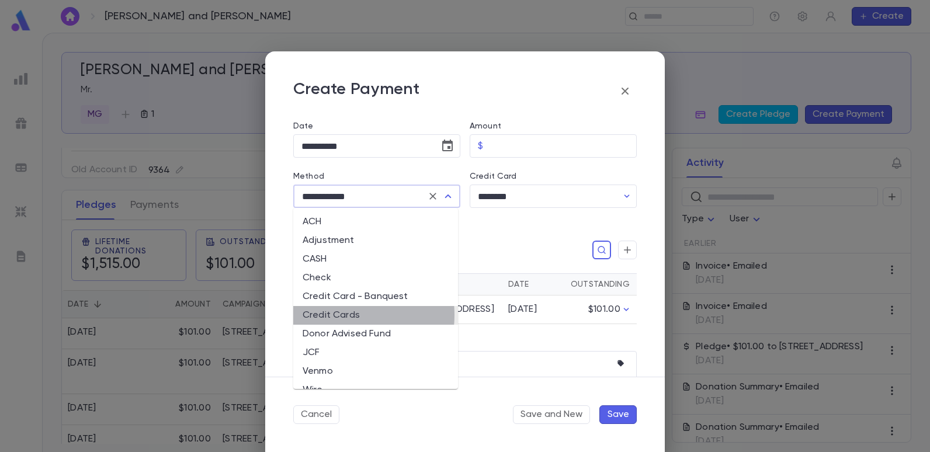
click at [342, 314] on li "Credit Cards" at bounding box center [375, 315] width 165 height 19
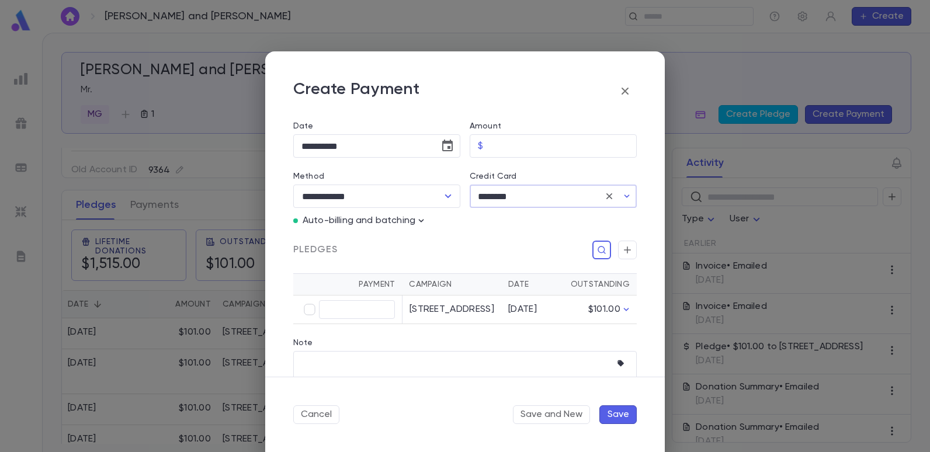
click at [571, 199] on input "********" at bounding box center [535, 196] width 131 height 23
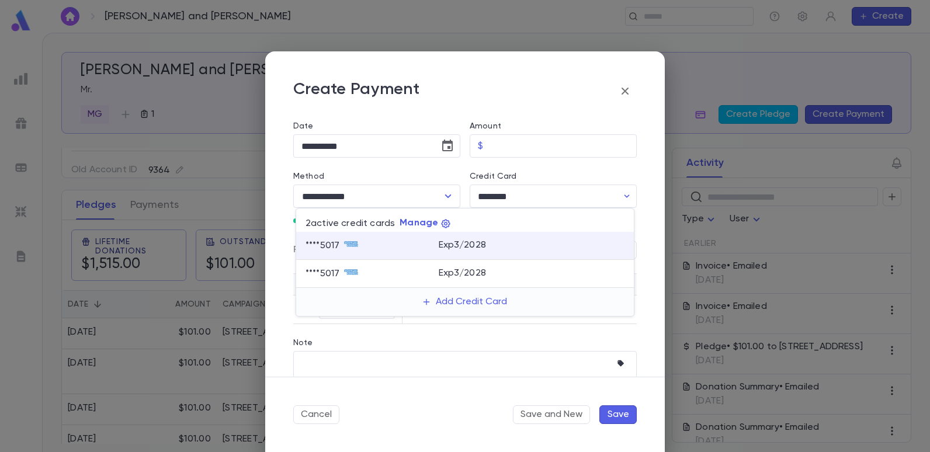
click at [600, 329] on div at bounding box center [465, 226] width 930 height 452
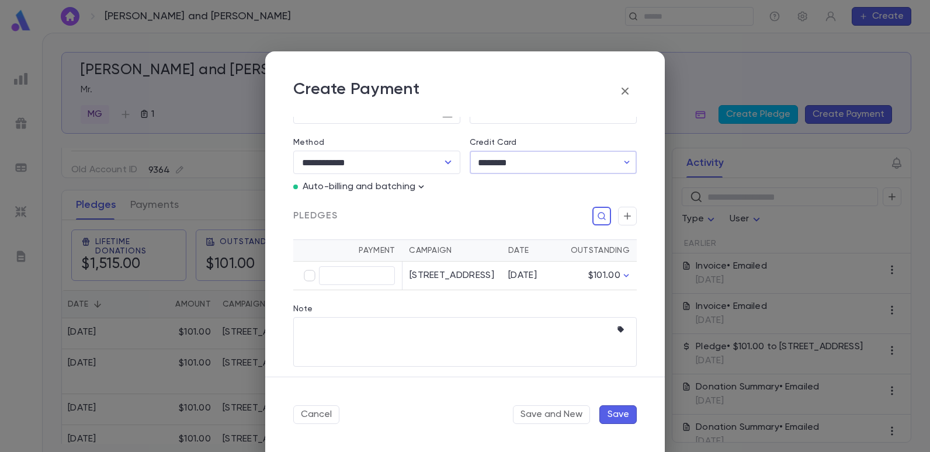
scroll to position [166, 0]
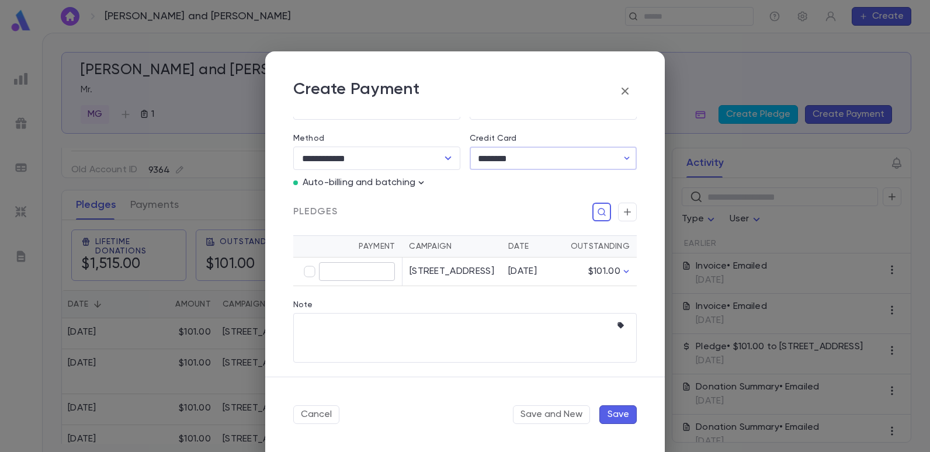
click at [323, 263] on input "text" at bounding box center [357, 272] width 76 height 18
click at [321, 276] on td "​" at bounding box center [347, 272] width 109 height 29
type input "****"
click at [617, 413] on button "Save" at bounding box center [617, 414] width 37 height 19
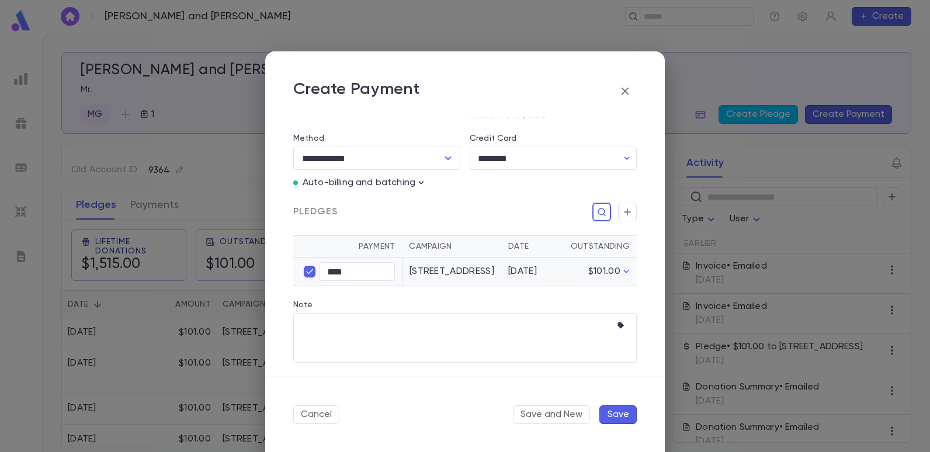
click at [613, 412] on button "Save" at bounding box center [617, 414] width 37 height 19
click at [617, 412] on button "Save" at bounding box center [617, 414] width 37 height 19
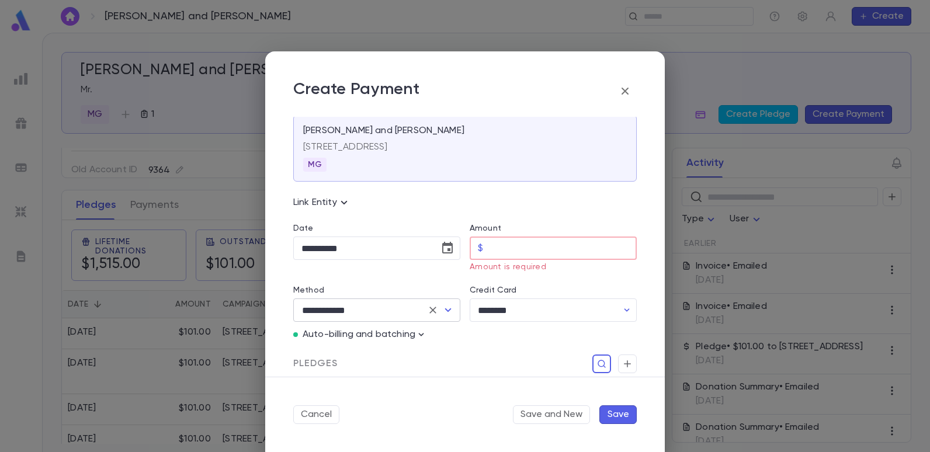
scroll to position [3, 0]
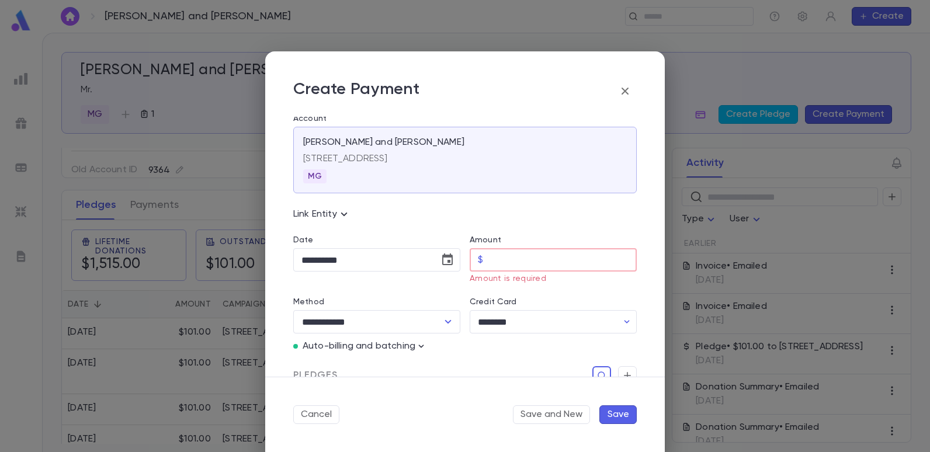
click at [542, 255] on input "Amount" at bounding box center [562, 260] width 149 height 23
type input "******"
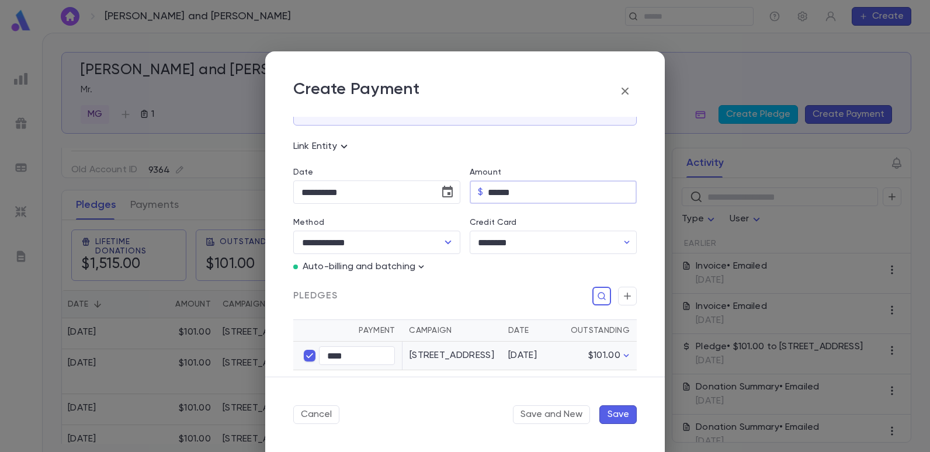
scroll to position [192, 0]
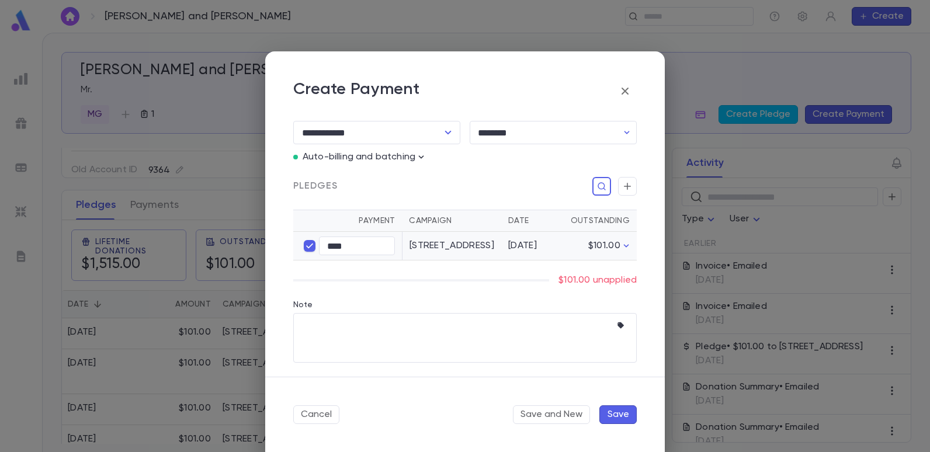
click at [618, 412] on button "Save" at bounding box center [617, 414] width 37 height 19
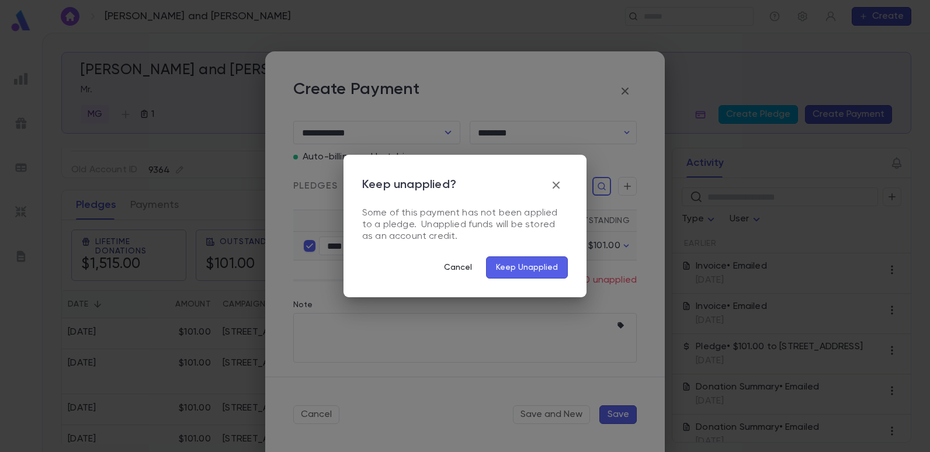
click at [449, 266] on button "Cancel" at bounding box center [458, 267] width 47 height 22
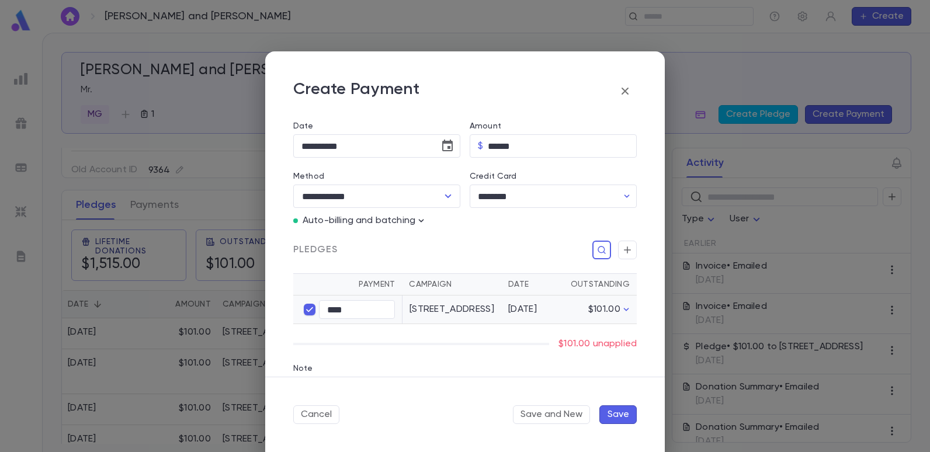
scroll to position [175, 0]
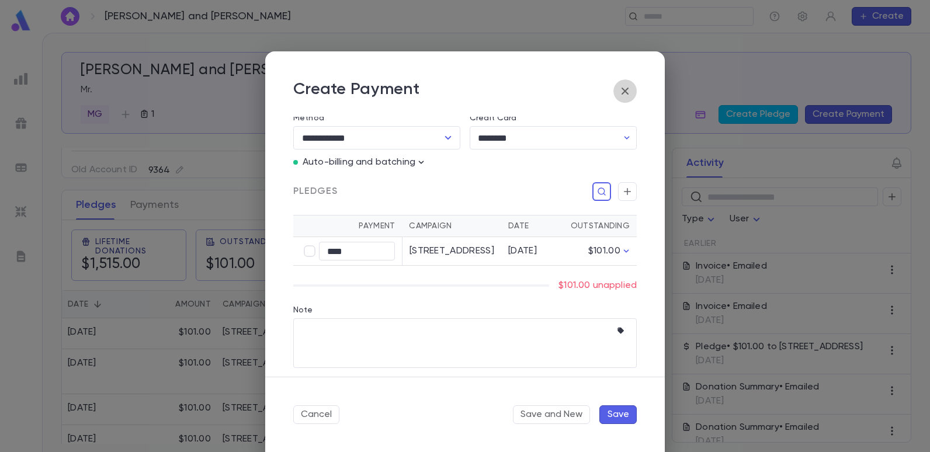
click at [616, 91] on button "button" at bounding box center [624, 90] width 23 height 23
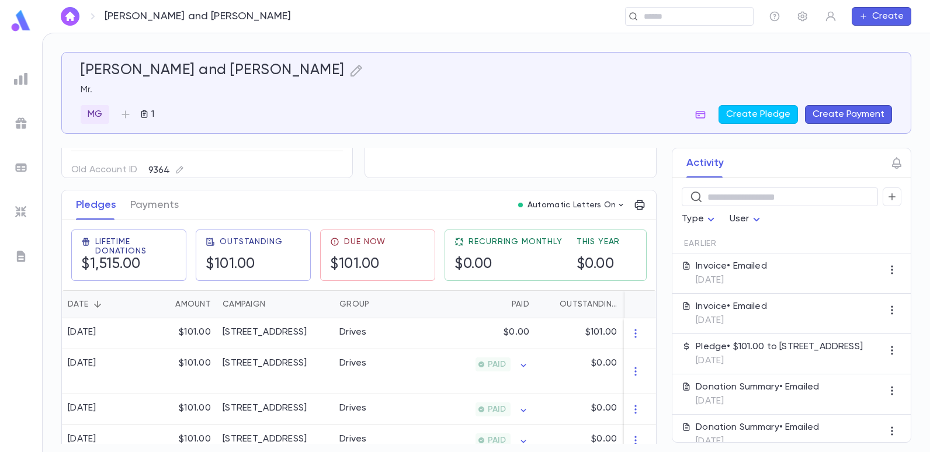
click at [817, 110] on button "Create Payment" at bounding box center [848, 114] width 87 height 19
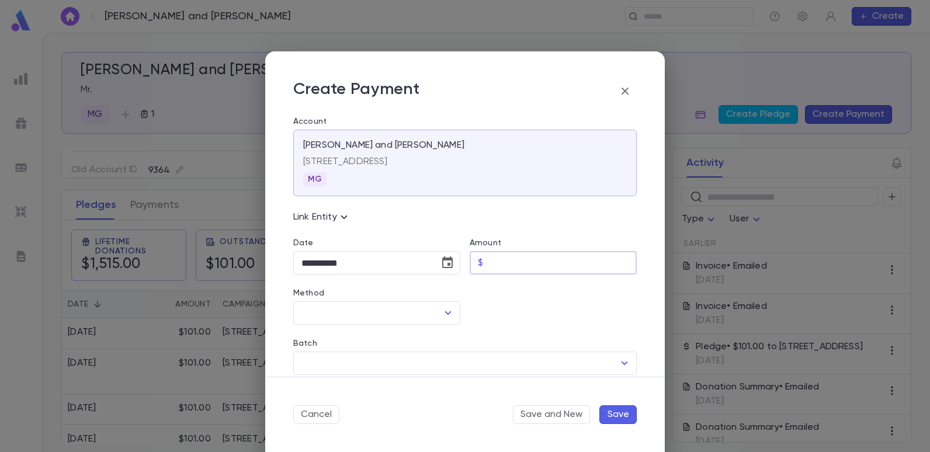
click at [489, 254] on input "Amount" at bounding box center [562, 263] width 149 height 23
type input "******"
click at [442, 312] on icon "Open" at bounding box center [448, 313] width 14 height 14
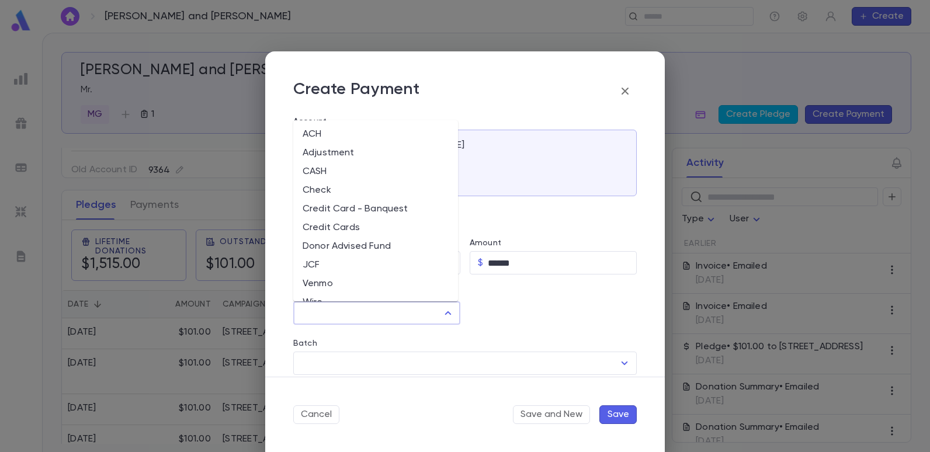
click at [322, 228] on li "Credit Cards" at bounding box center [375, 227] width 165 height 19
type input "**********"
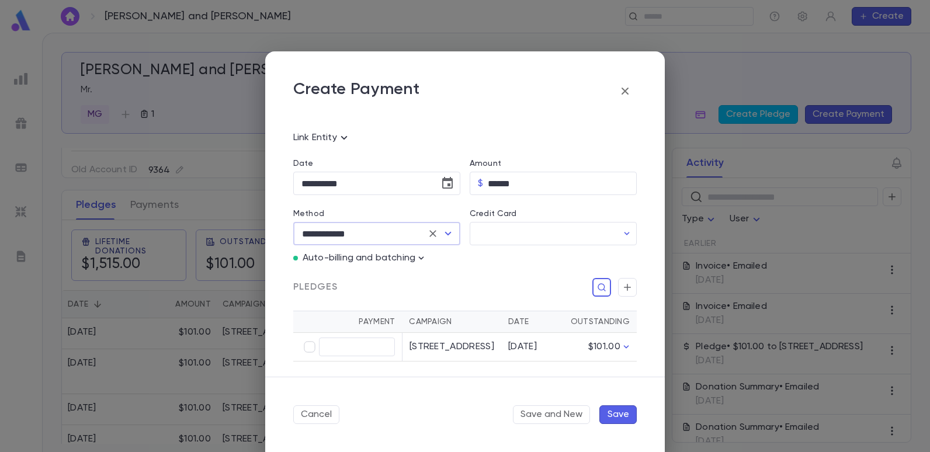
scroll to position [117, 0]
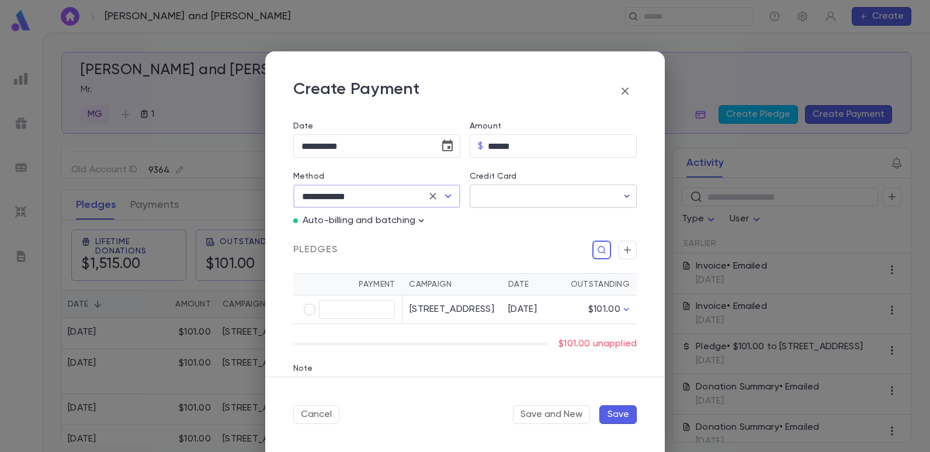
click at [621, 194] on icon "button" at bounding box center [627, 196] width 12 height 12
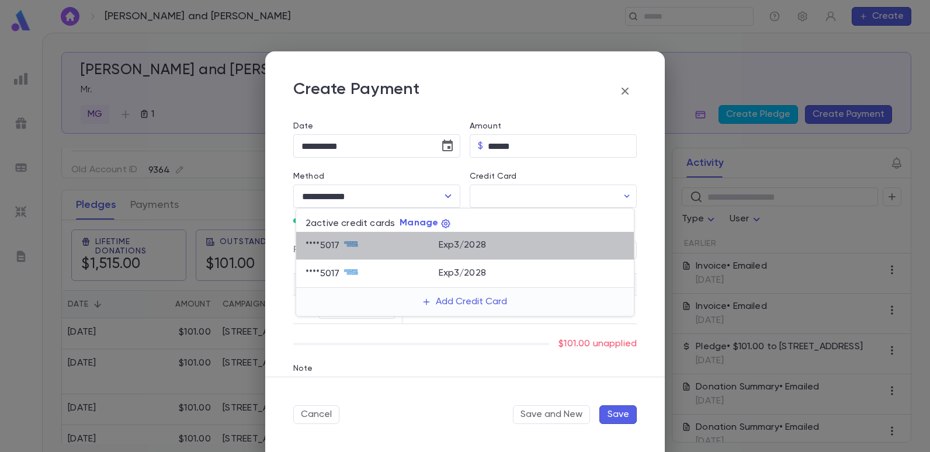
click at [332, 244] on div "**** 5017" at bounding box center [324, 246] width 39 height 12
type input "********"
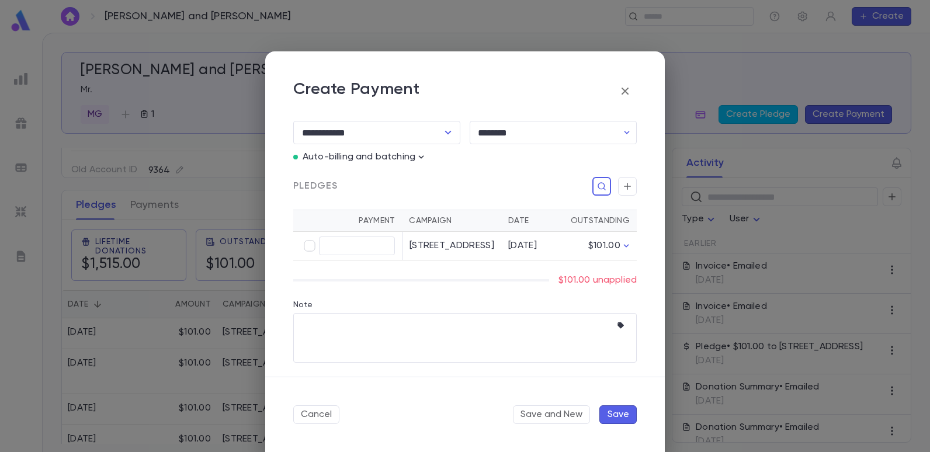
scroll to position [192, 0]
type input "******"
click at [614, 411] on button "Save" at bounding box center [617, 414] width 37 height 19
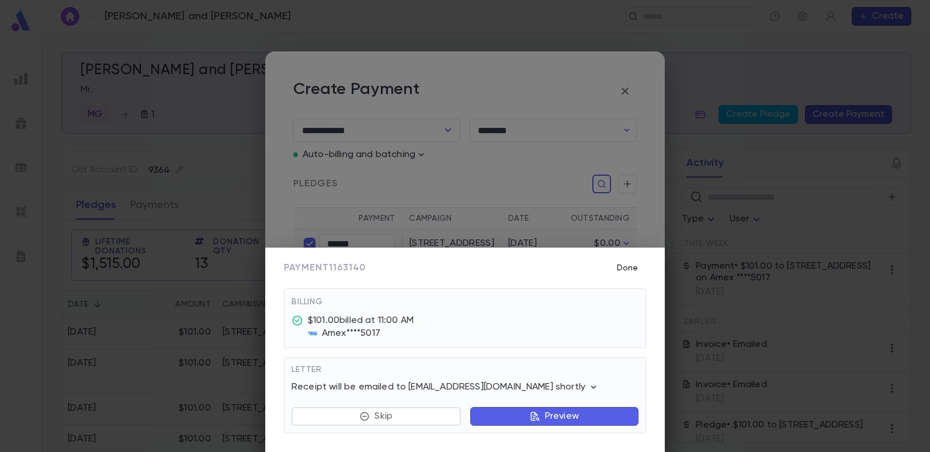
click at [623, 266] on button "Done" at bounding box center [627, 268] width 37 height 22
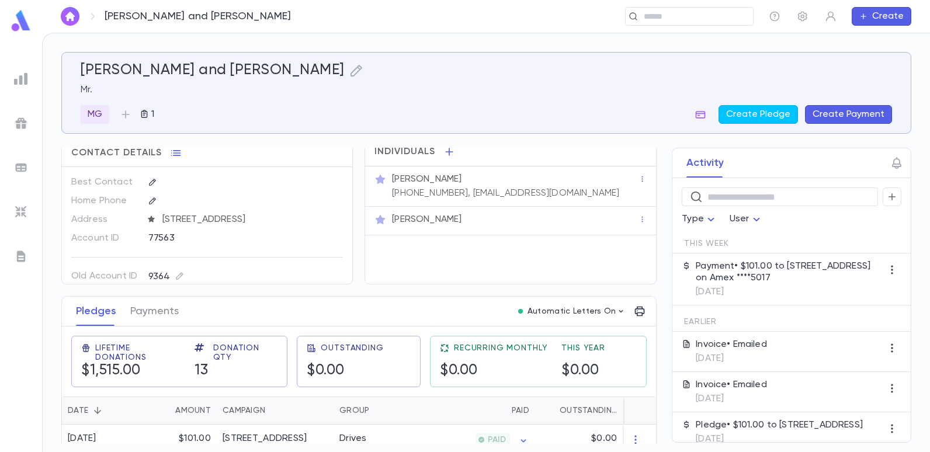
scroll to position [0, 0]
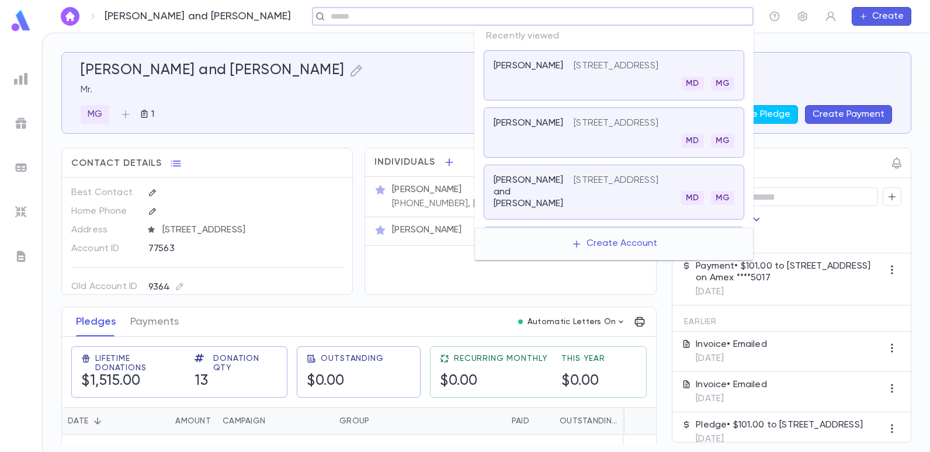
click at [701, 19] on input "text" at bounding box center [529, 16] width 404 height 11
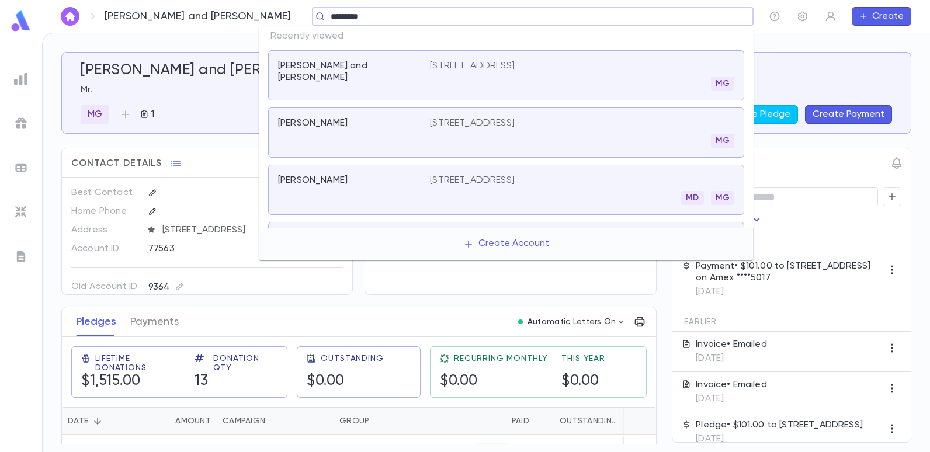
type input "**********"
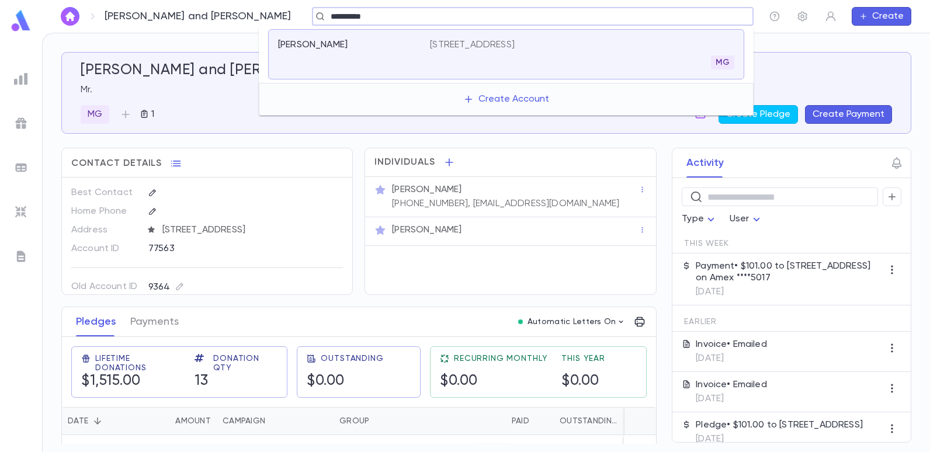
click at [515, 42] on p "[STREET_ADDRESS]" at bounding box center [472, 45] width 85 height 12
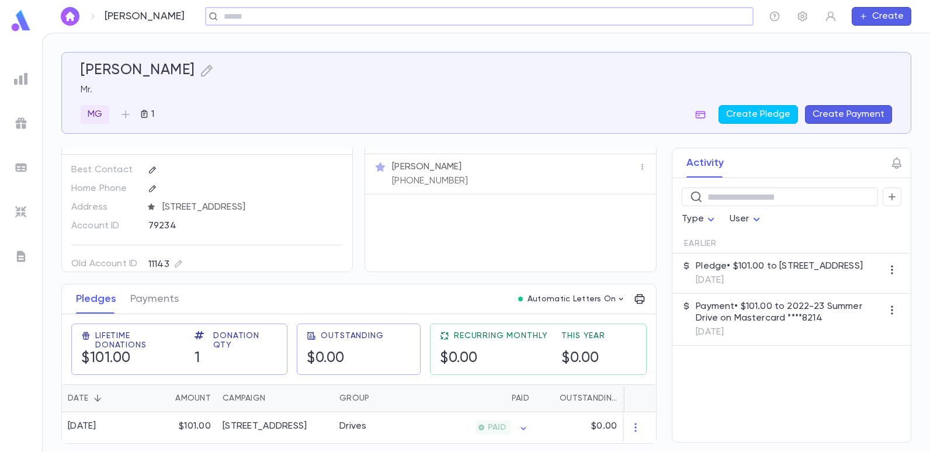
scroll to position [27, 0]
click at [404, 425] on div "Drives" at bounding box center [377, 427] width 88 height 31
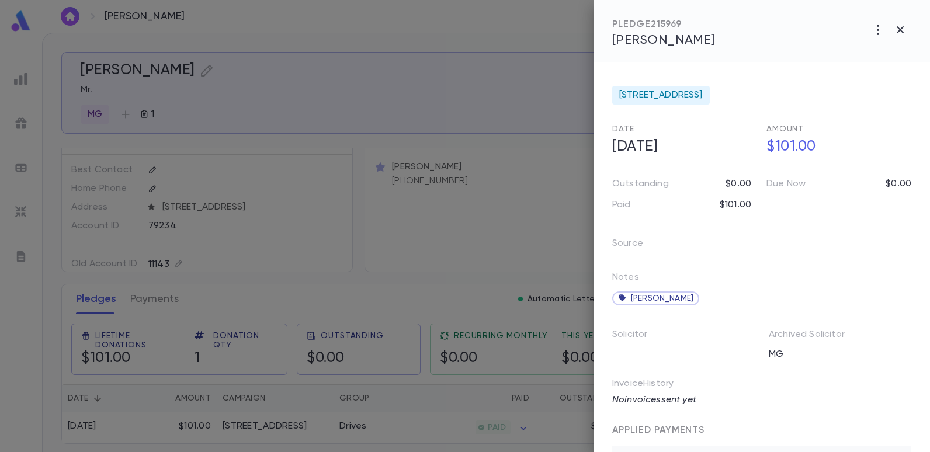
click at [505, 46] on div at bounding box center [465, 226] width 930 height 452
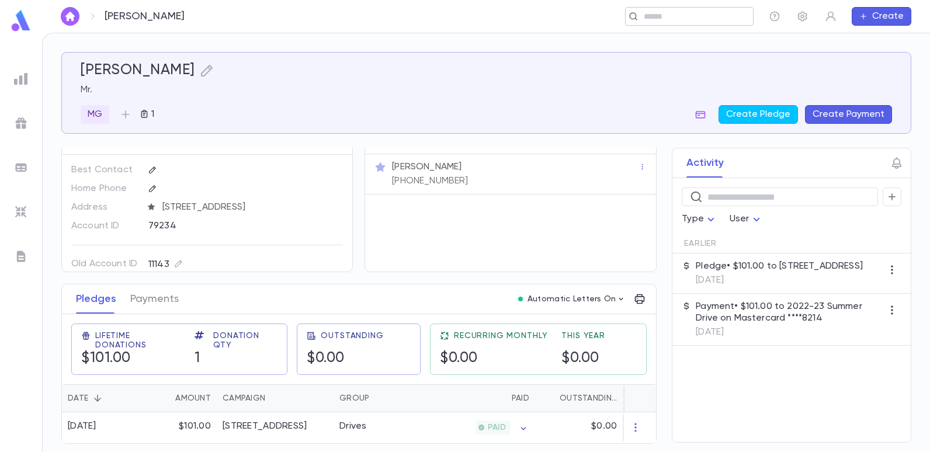
click at [668, 18] on input "text" at bounding box center [685, 16] width 91 height 11
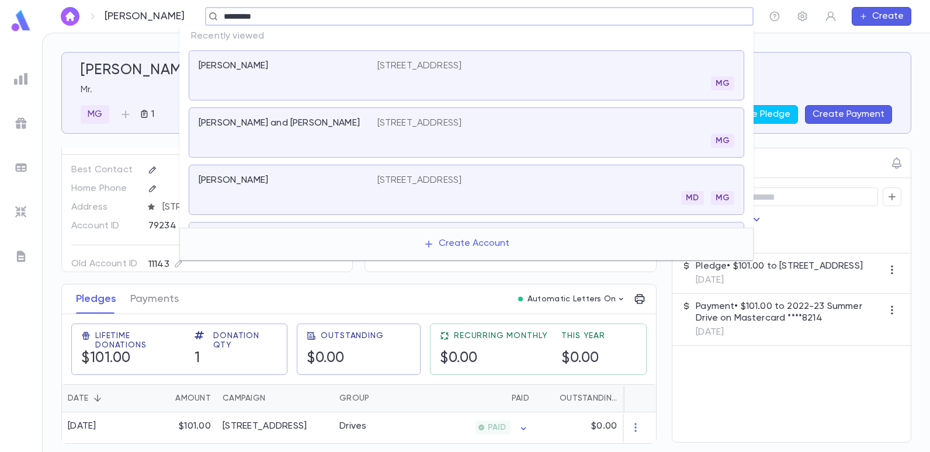
type input "**********"
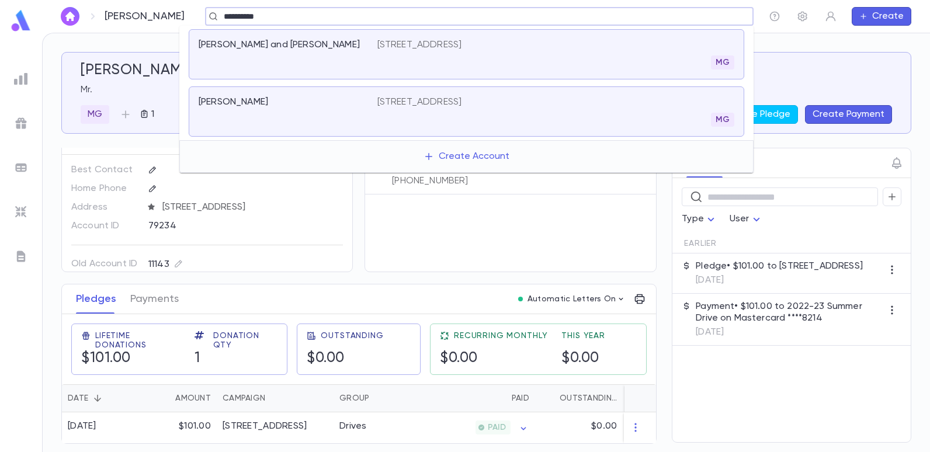
click at [411, 99] on p "[STREET_ADDRESS]" at bounding box center [419, 102] width 85 height 12
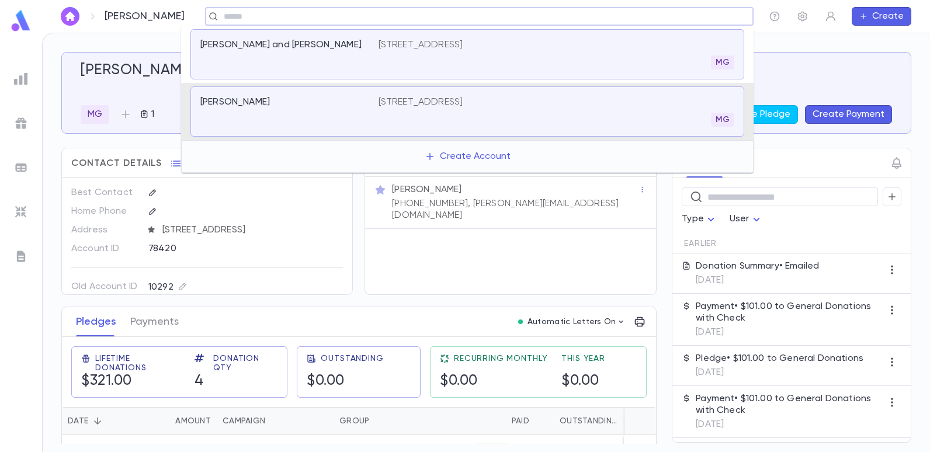
click at [252, 12] on input "text" at bounding box center [475, 16] width 510 height 11
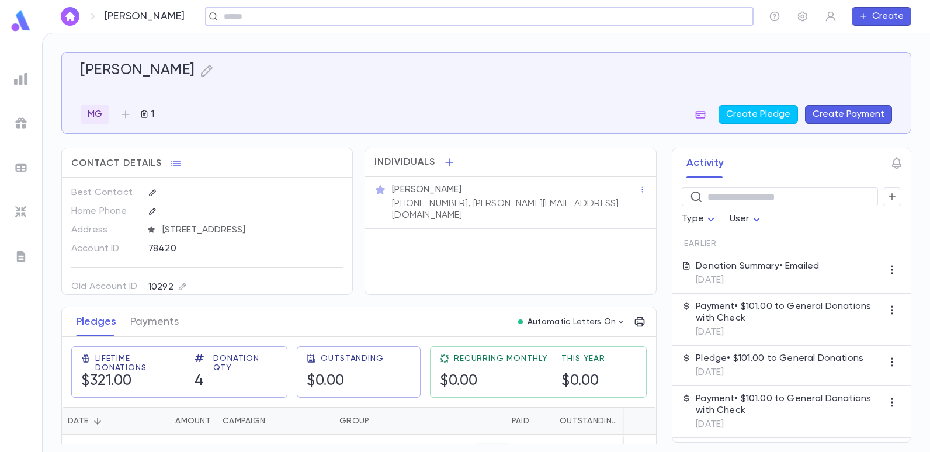
click at [252, 12] on input "text" at bounding box center [475, 16] width 510 height 11
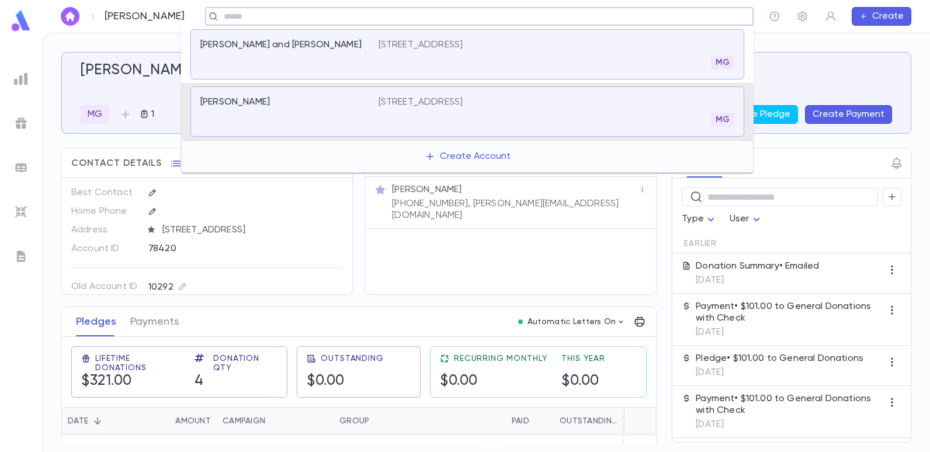
click at [254, 18] on input "text" at bounding box center [475, 16] width 510 height 11
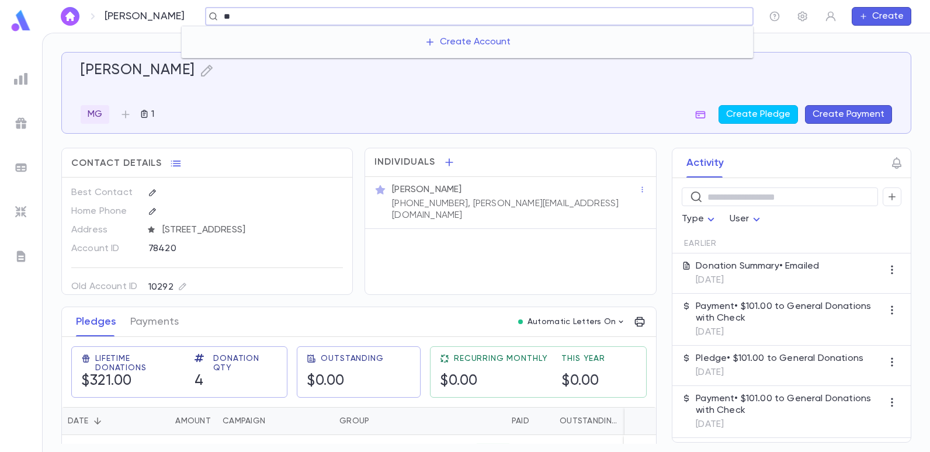
type input "*"
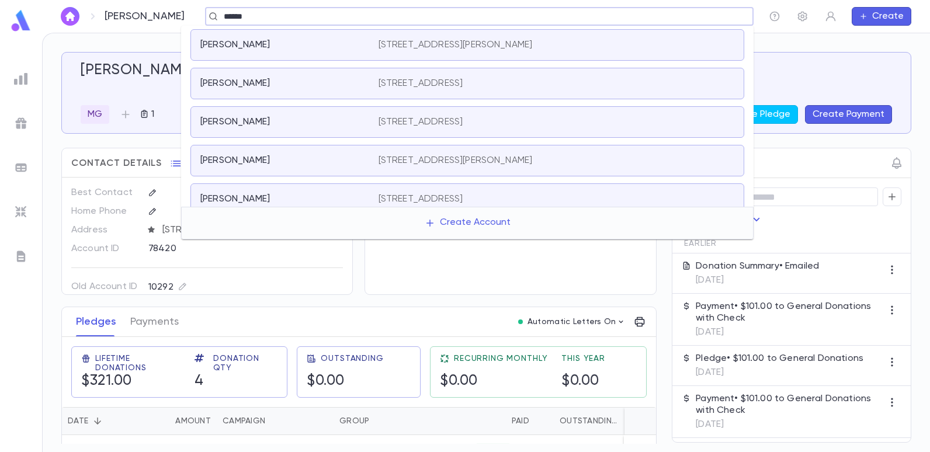
click at [262, 21] on input "******" at bounding box center [475, 16] width 510 height 11
type input "*"
type input "*******"
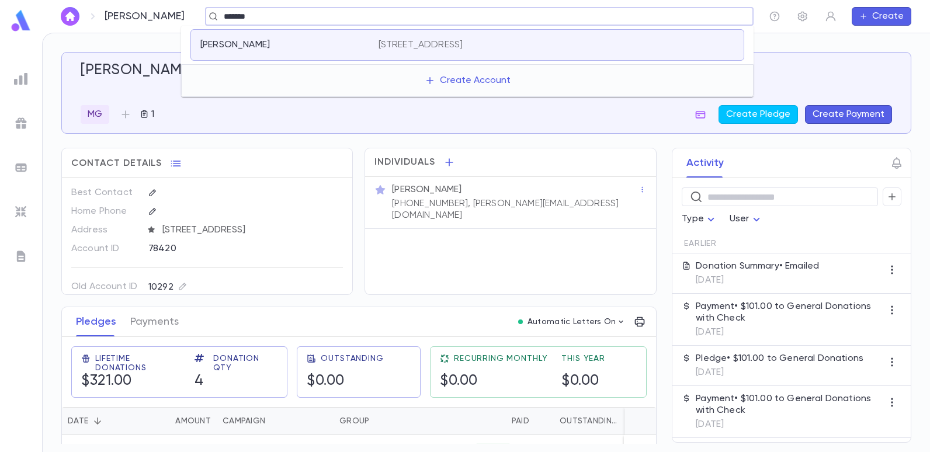
click at [458, 29] on div "Shalom, Abe 1014 East 7th Street, Brooklyn NY 11230 United States" at bounding box center [467, 45] width 554 height 32
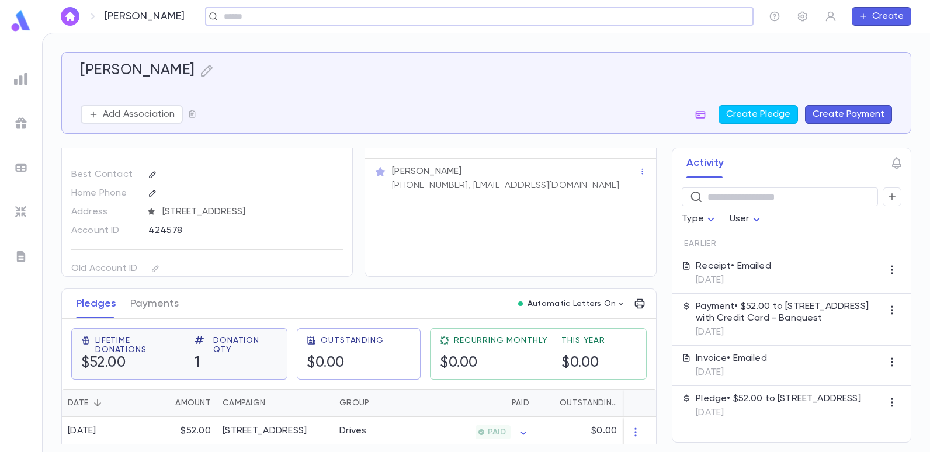
scroll to position [27, 0]
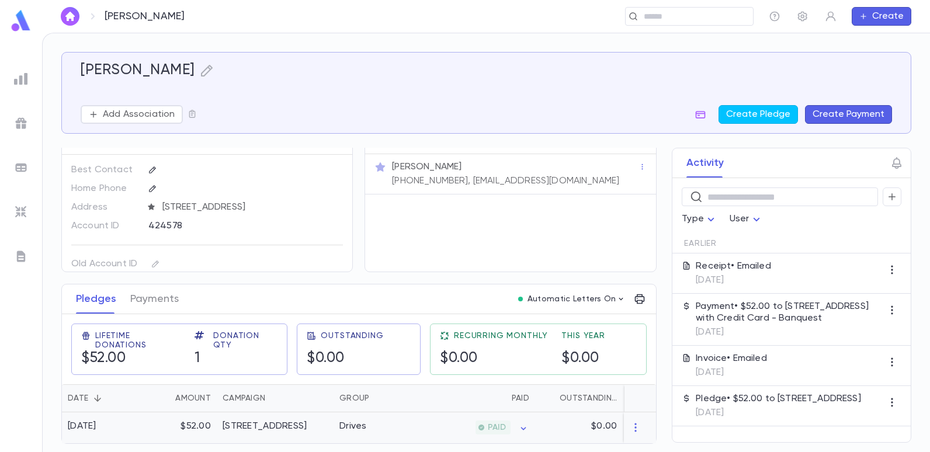
click at [307, 426] on div "[STREET_ADDRESS]" at bounding box center [265, 426] width 84 height 12
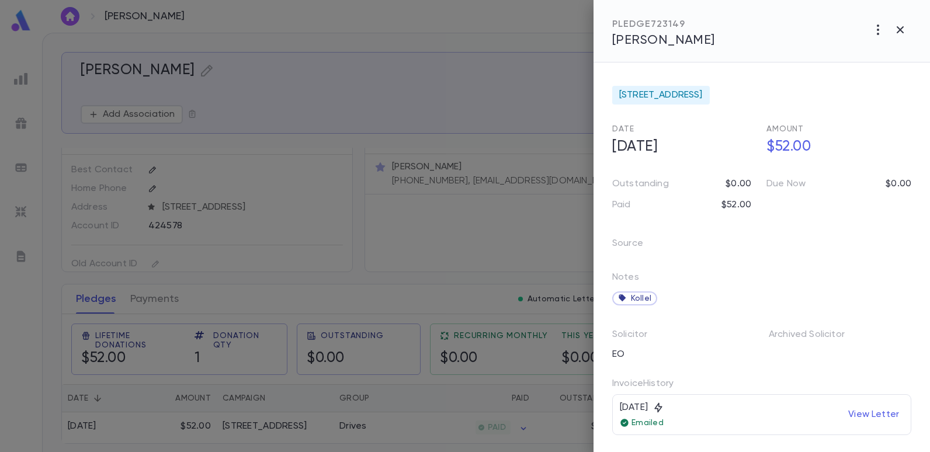
click at [444, 69] on div at bounding box center [465, 226] width 930 height 452
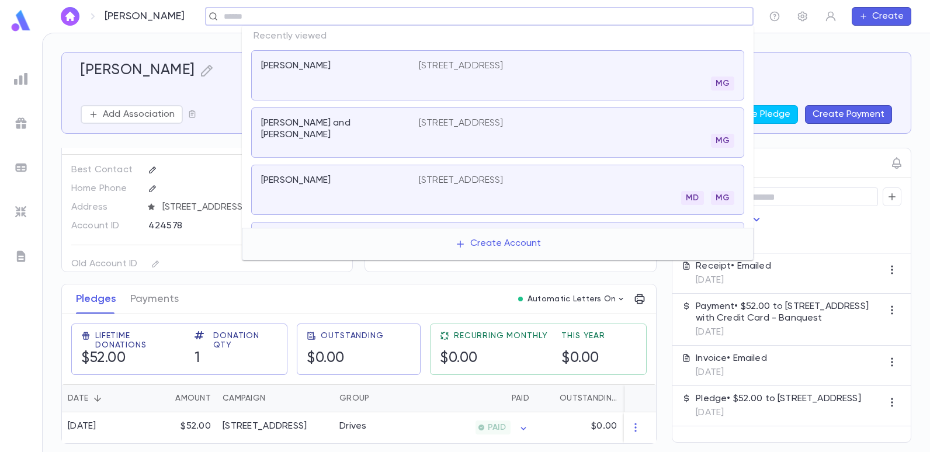
click at [660, 21] on input "text" at bounding box center [475, 16] width 510 height 11
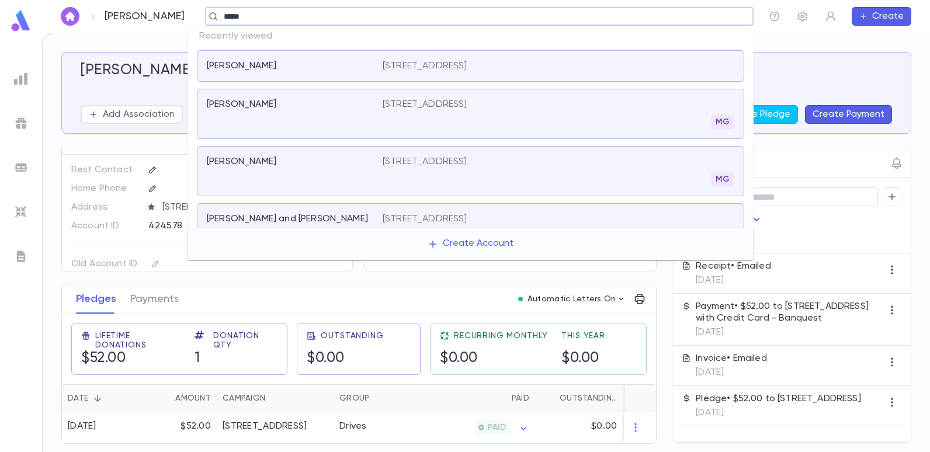
type input "*****"
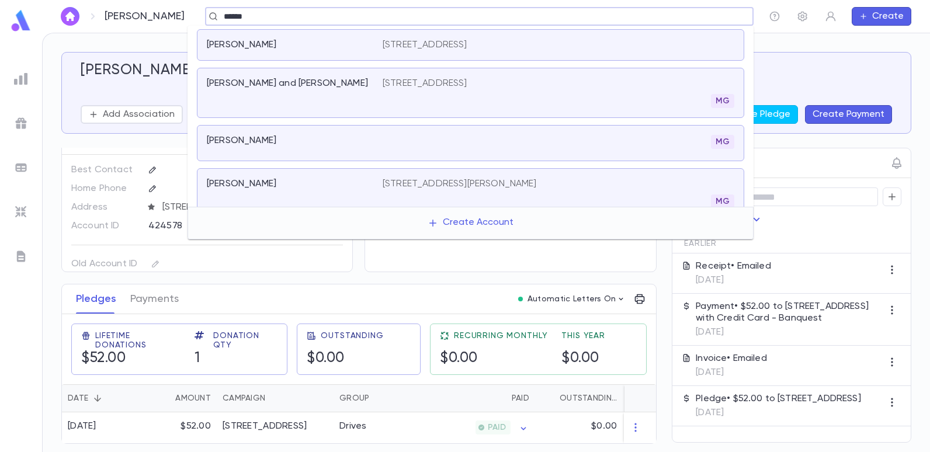
click at [420, 178] on p "[STREET_ADDRESS][PERSON_NAME]" at bounding box center [460, 184] width 154 height 12
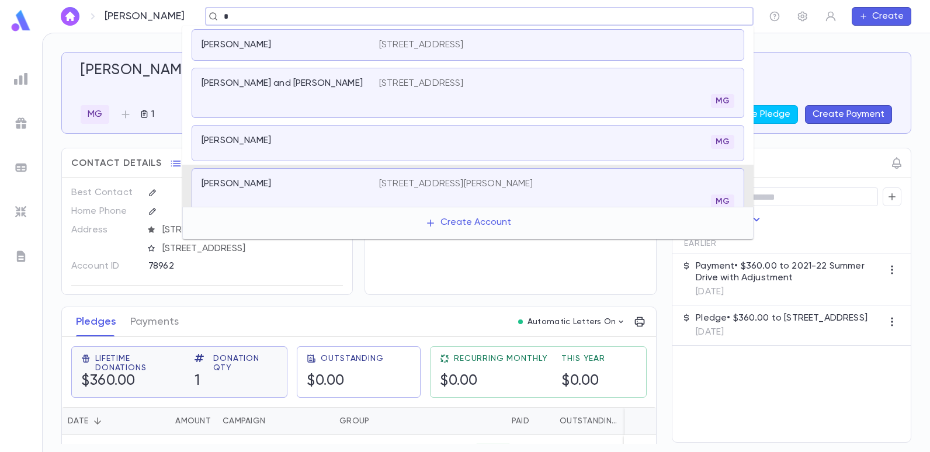
scroll to position [15, 0]
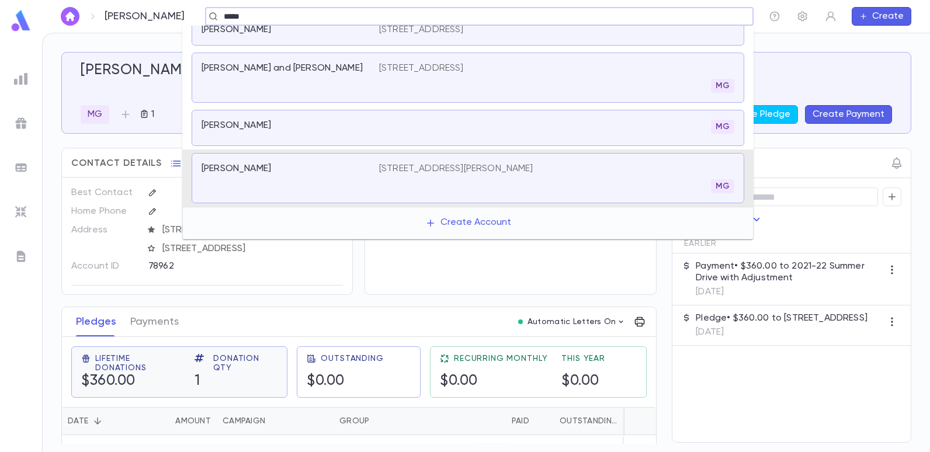
type input "******"
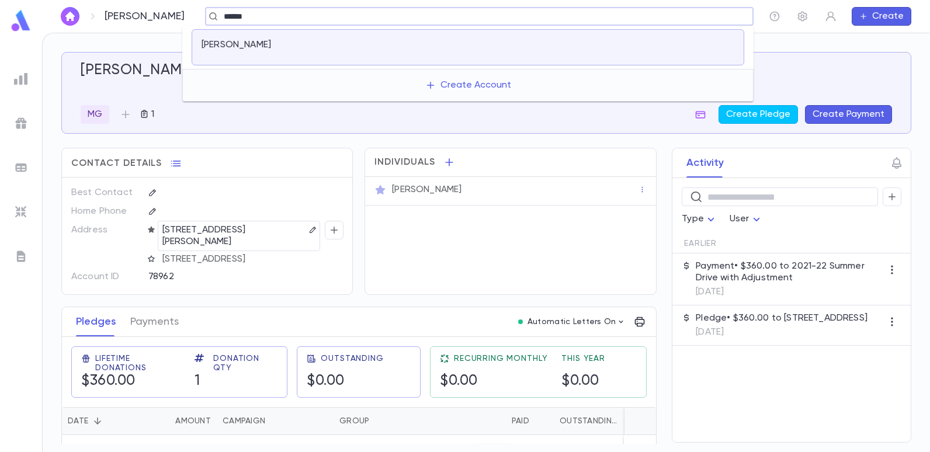
click at [211, 47] on p "[PERSON_NAME]" at bounding box center [235, 45] width 69 height 12
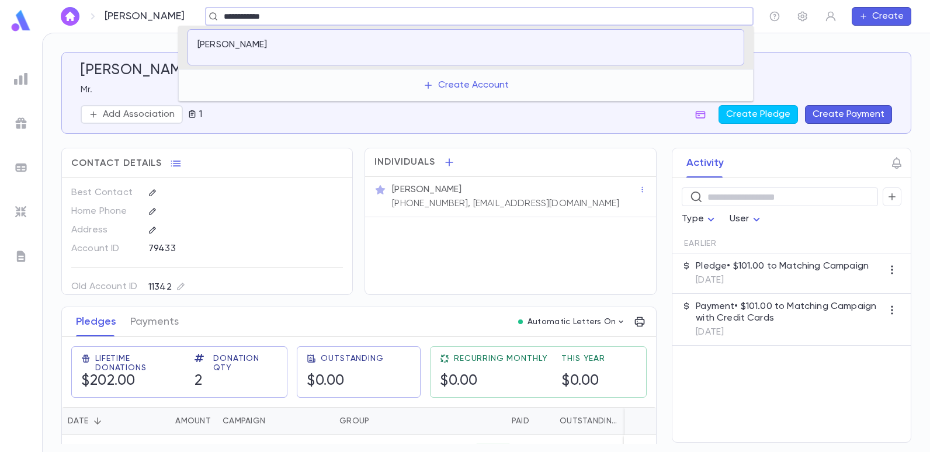
type input "*****"
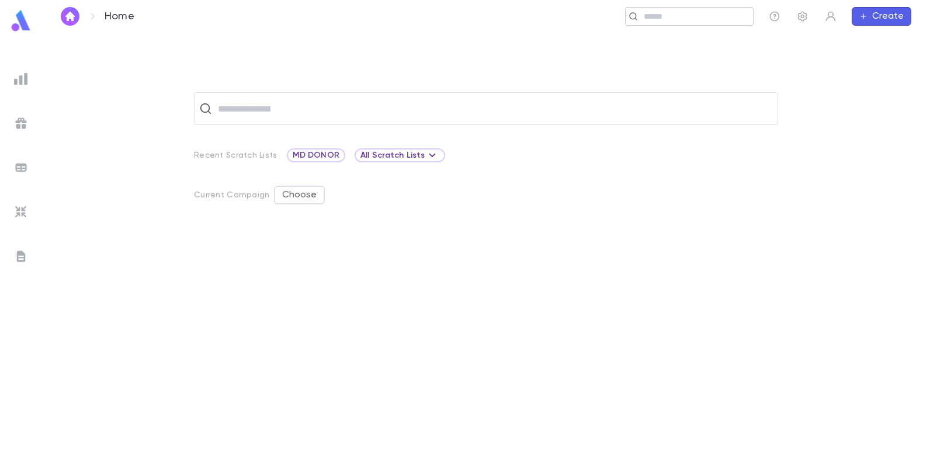
click at [681, 23] on div "​" at bounding box center [689, 16] width 128 height 19
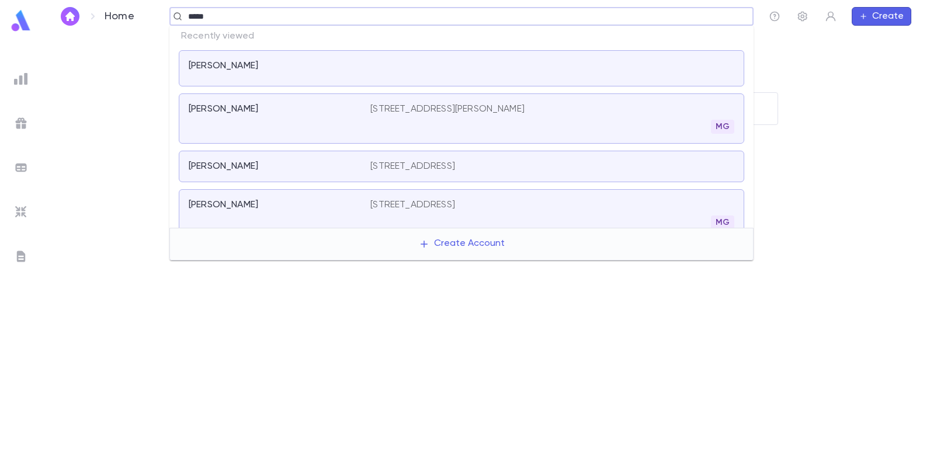
type input "******"
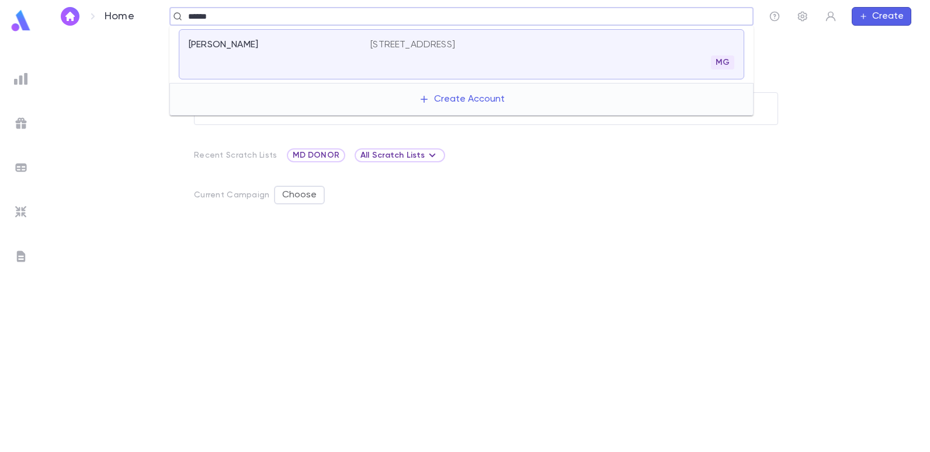
click at [428, 43] on p "[STREET_ADDRESS]" at bounding box center [412, 45] width 85 height 12
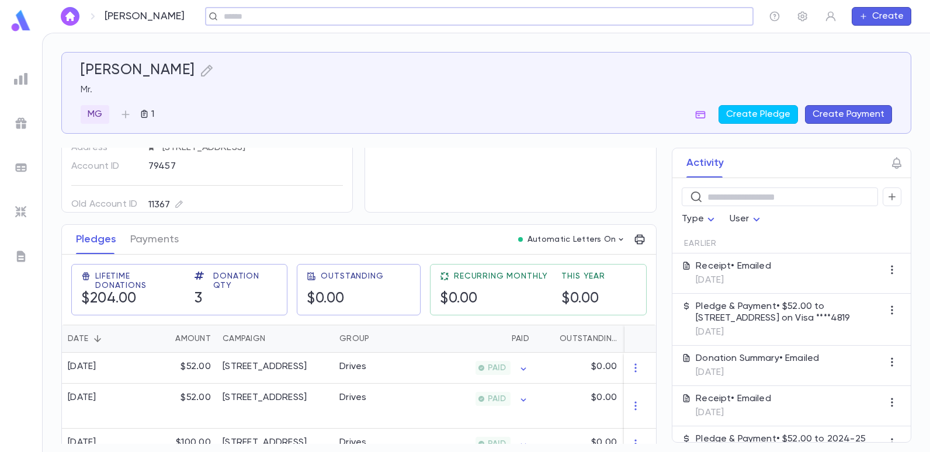
scroll to position [103, 0]
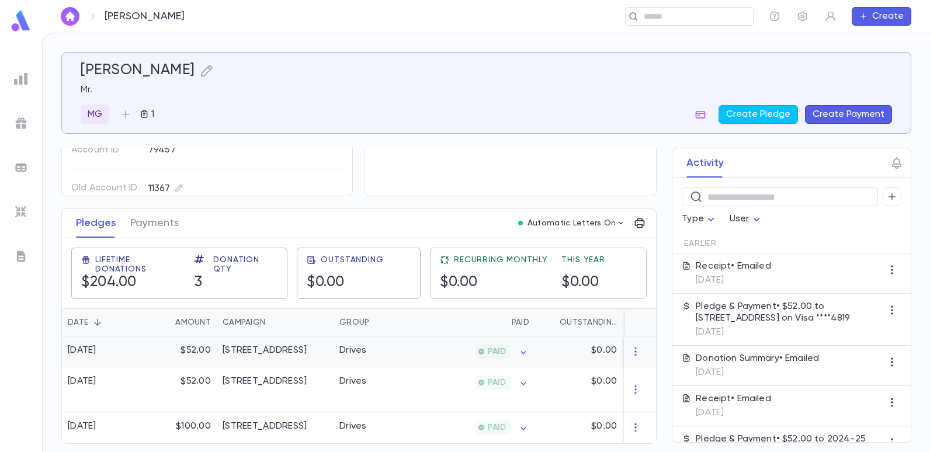
click at [307, 345] on div "[STREET_ADDRESS]" at bounding box center [265, 351] width 84 height 12
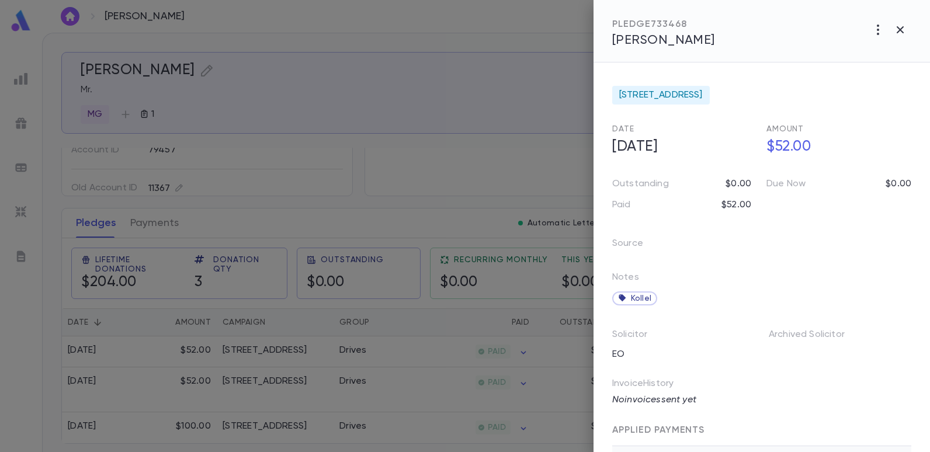
click at [303, 48] on div at bounding box center [465, 226] width 930 height 452
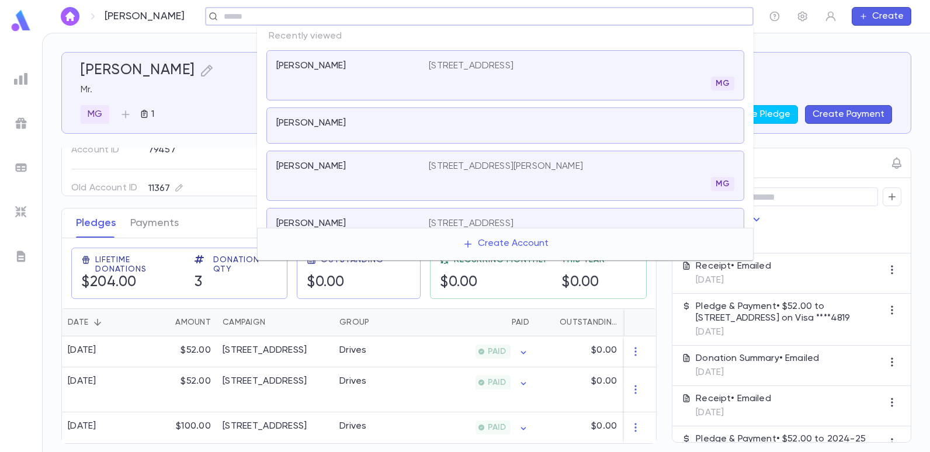
drag, startPoint x: 707, startPoint y: 21, endPoint x: 698, endPoint y: 24, distance: 9.2
click at [704, 20] on input "text" at bounding box center [475, 16] width 510 height 11
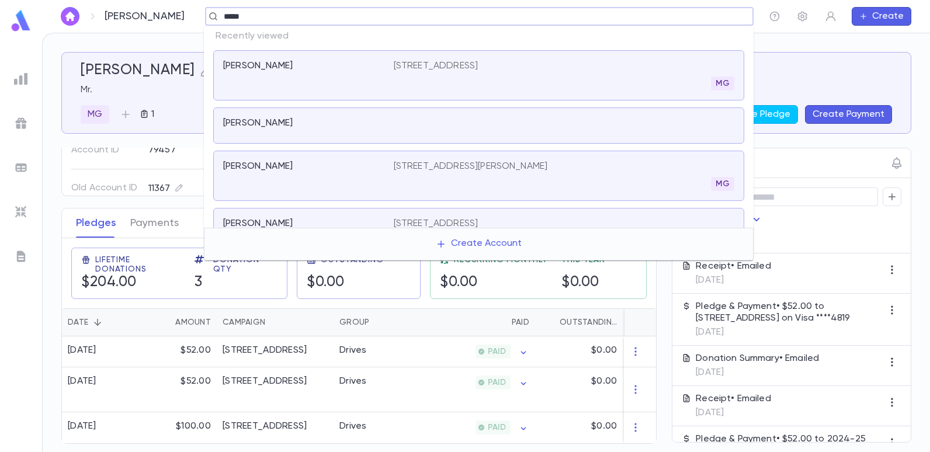
type input "******"
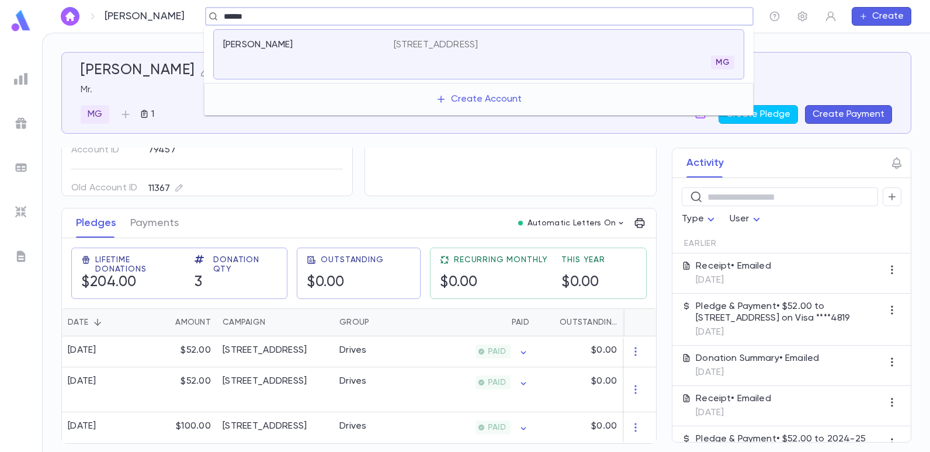
click at [460, 41] on p "[STREET_ADDRESS]" at bounding box center [436, 45] width 85 height 12
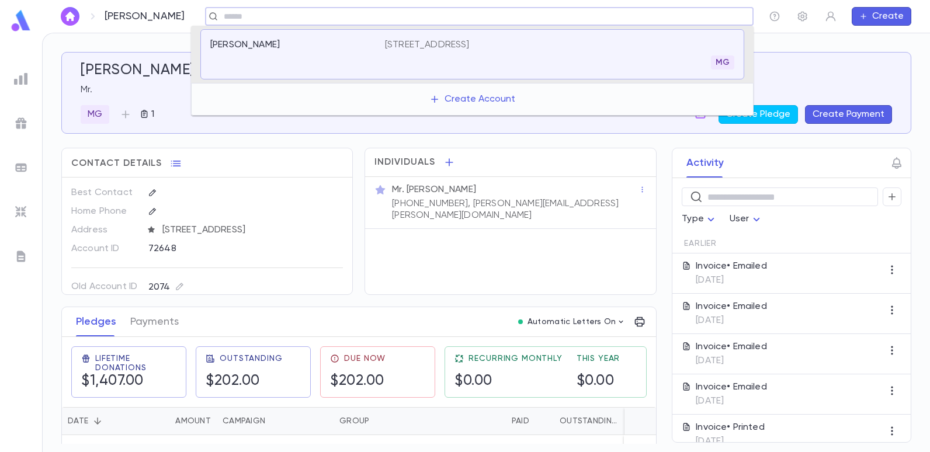
click at [290, 19] on input "text" at bounding box center [475, 16] width 510 height 11
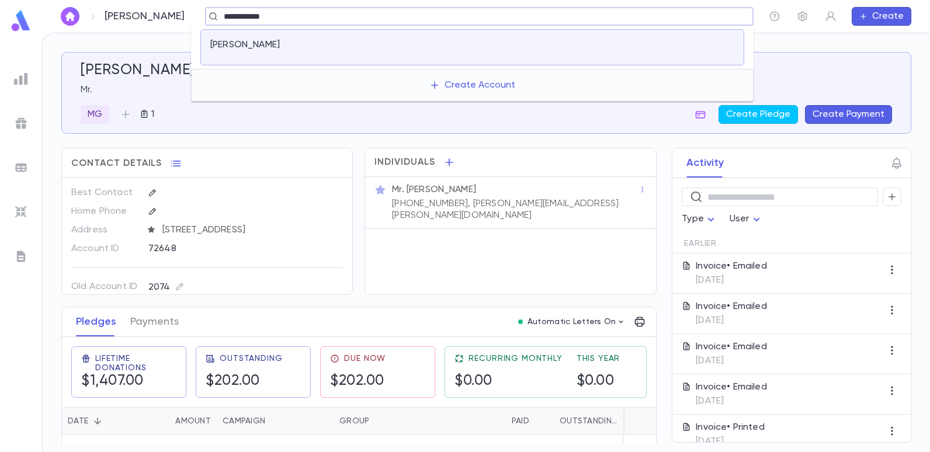
click at [283, 20] on input "**********" at bounding box center [475, 16] width 510 height 11
type input "*"
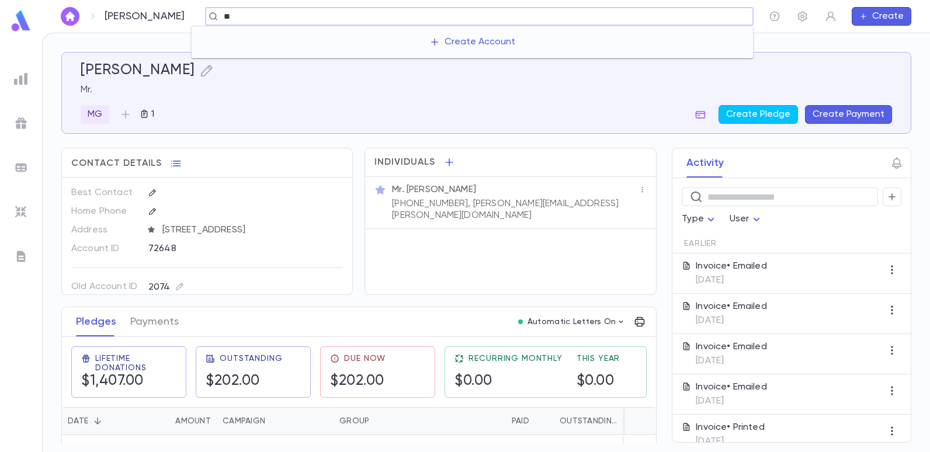
type input "*"
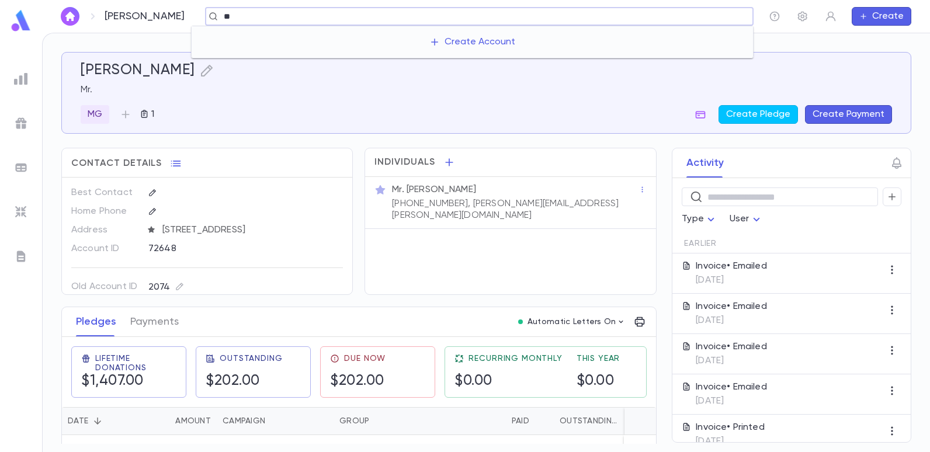
type input "*"
click at [223, 20] on input "text" at bounding box center [484, 16] width 528 height 11
type input "******"
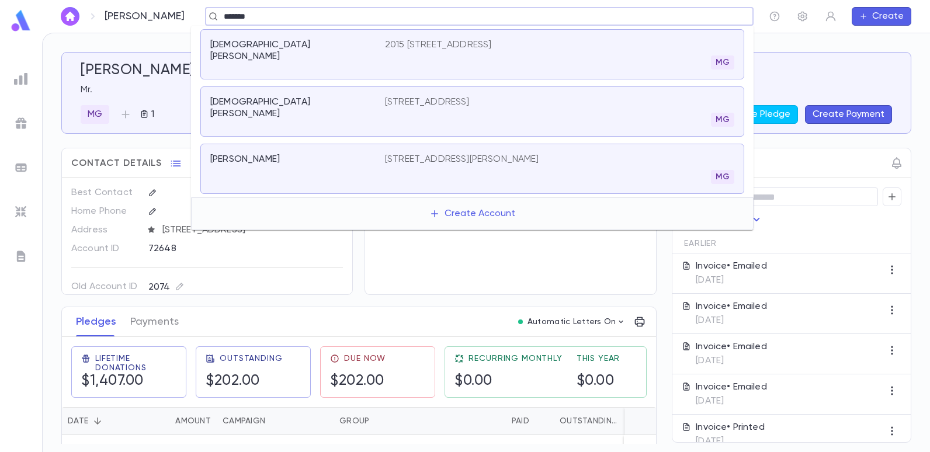
click at [411, 99] on p "[STREET_ADDRESS]" at bounding box center [427, 102] width 85 height 12
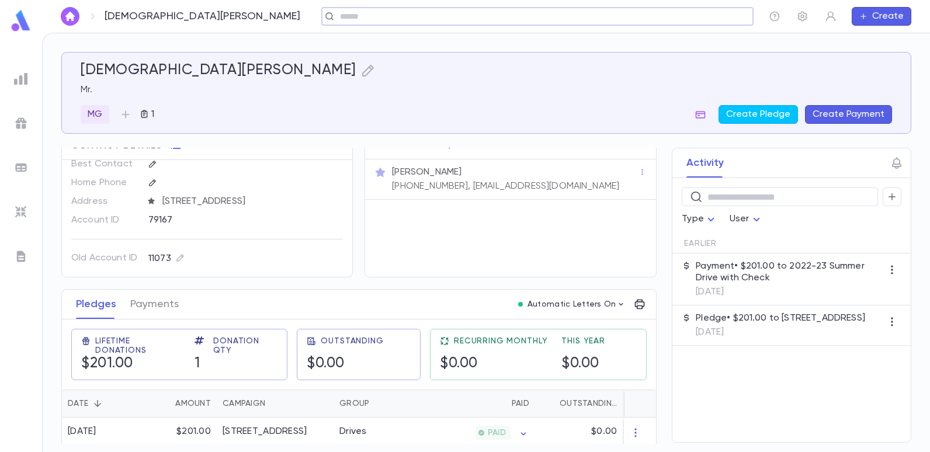
scroll to position [27, 0]
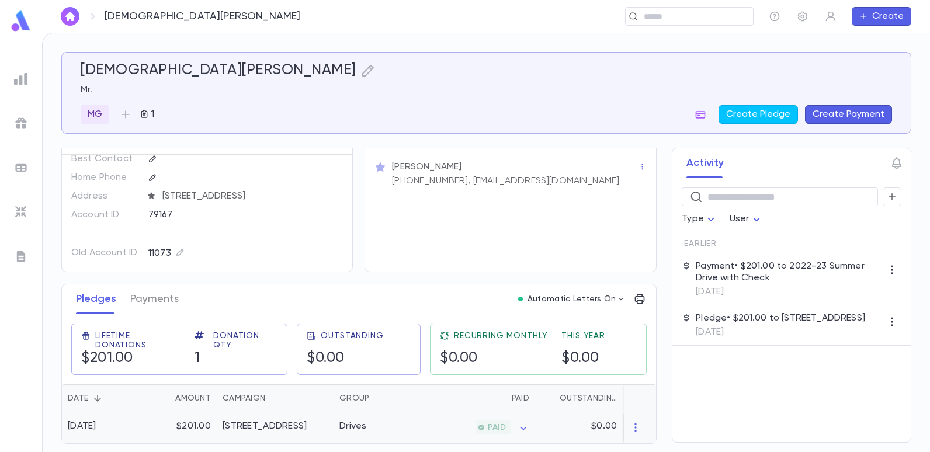
click at [354, 422] on div "Drives" at bounding box center [352, 426] width 27 height 12
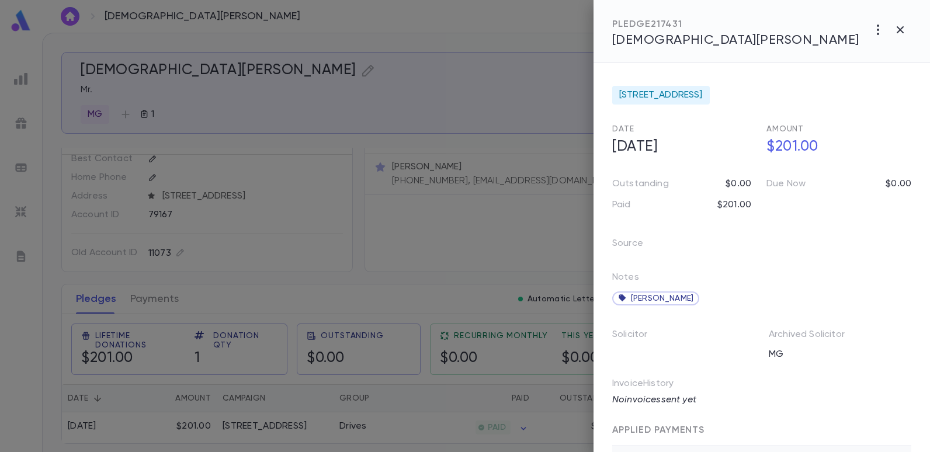
click at [397, 97] on div at bounding box center [465, 226] width 930 height 452
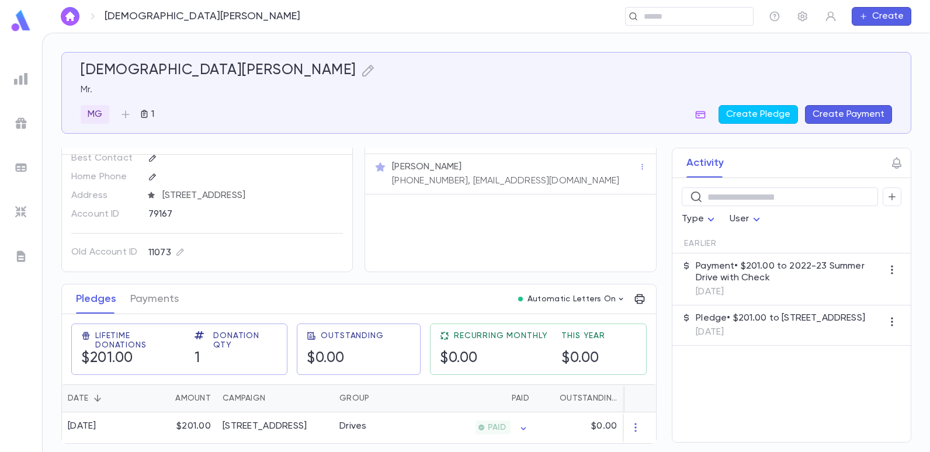
scroll to position [11, 0]
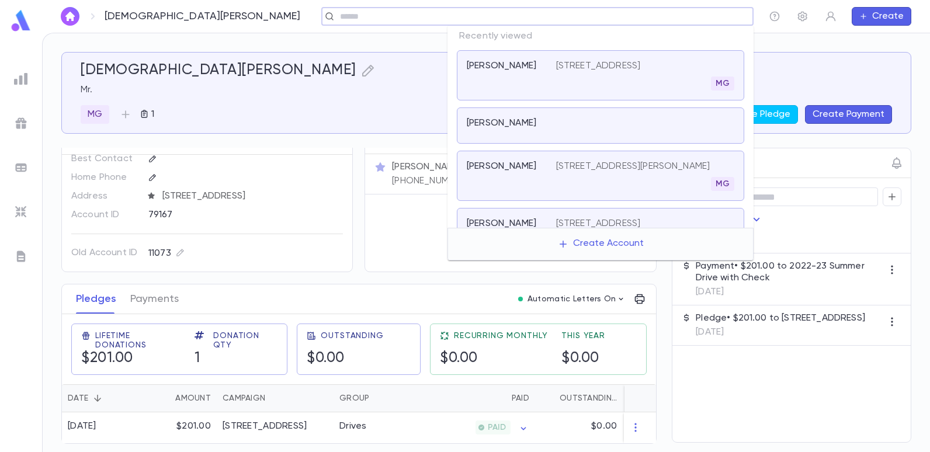
click at [672, 20] on input "text" at bounding box center [533, 16] width 394 height 11
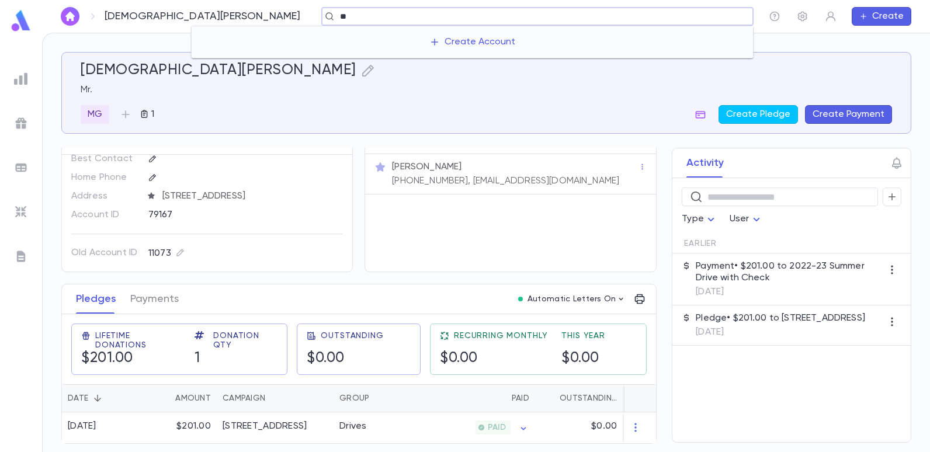
type input "*"
click at [673, 18] on input "text" at bounding box center [694, 16] width 108 height 11
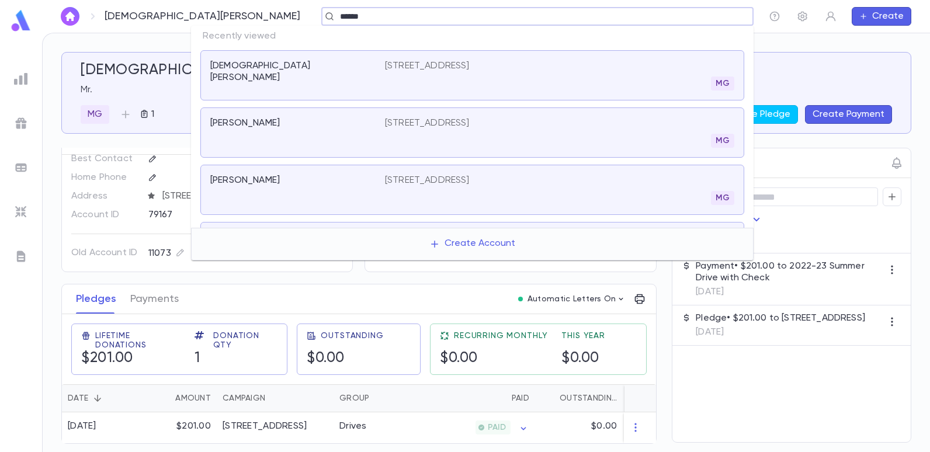
type input "******"
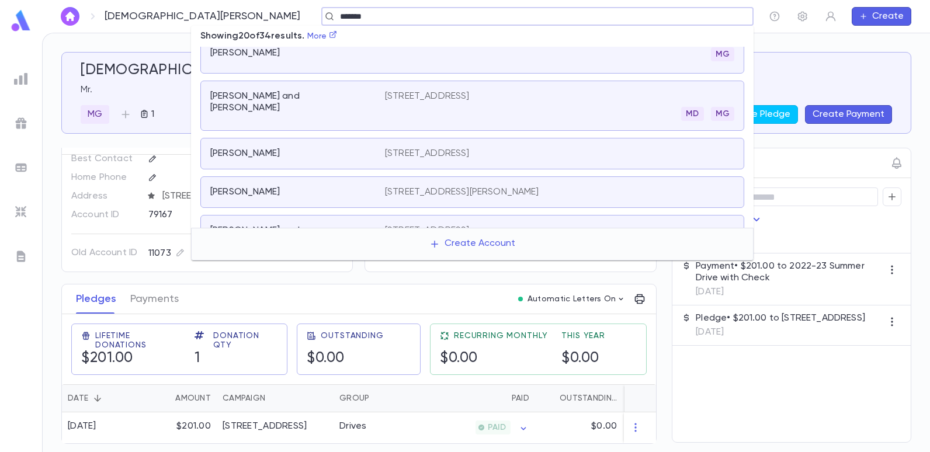
scroll to position [117, 0]
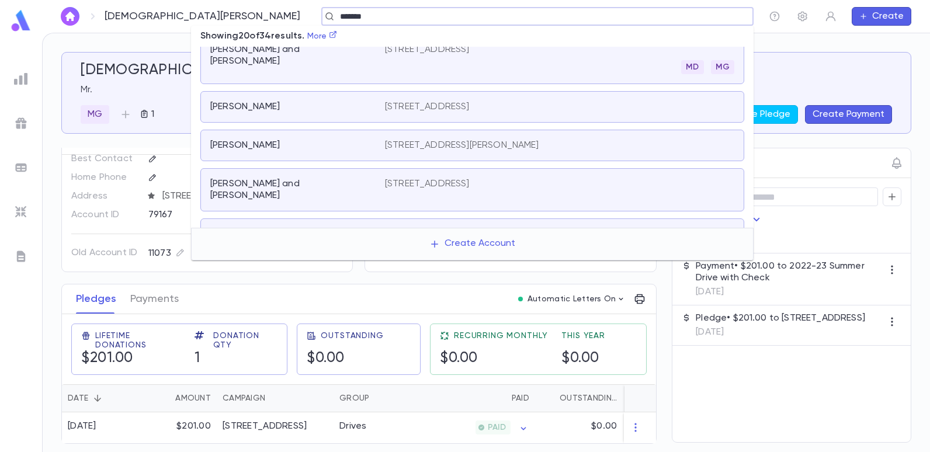
click at [469, 110] on p "[STREET_ADDRESS]" at bounding box center [427, 107] width 85 height 12
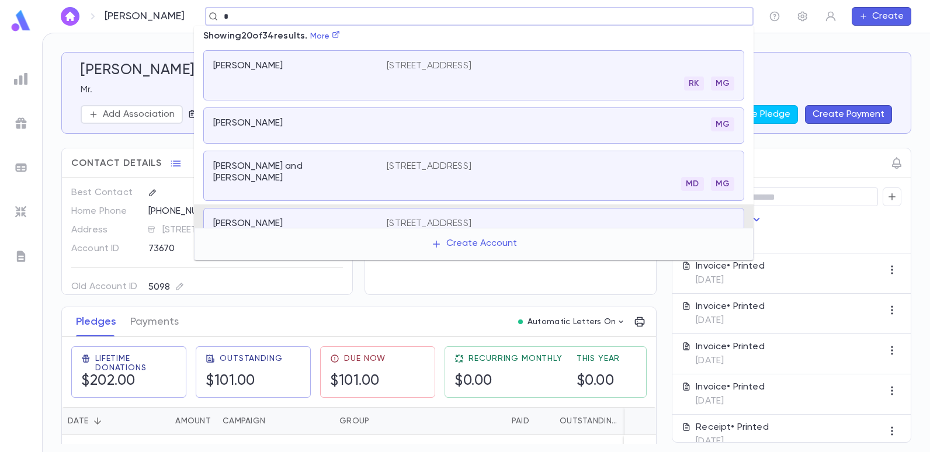
scroll to position [37, 0]
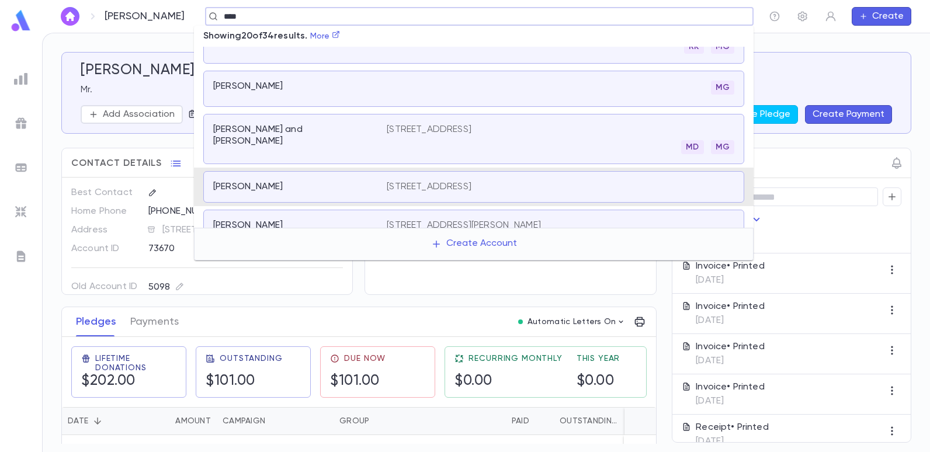
type input "*****"
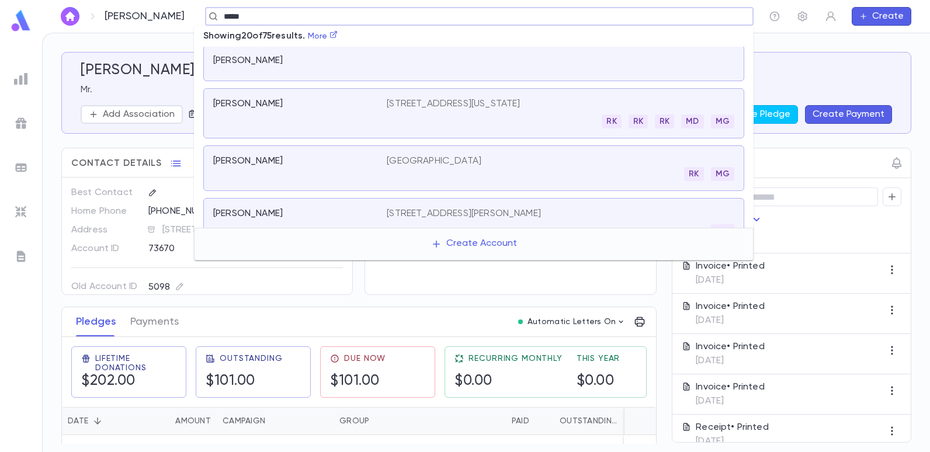
scroll to position [154, 0]
click at [446, 162] on p "[GEOGRAPHIC_DATA]" at bounding box center [434, 164] width 95 height 12
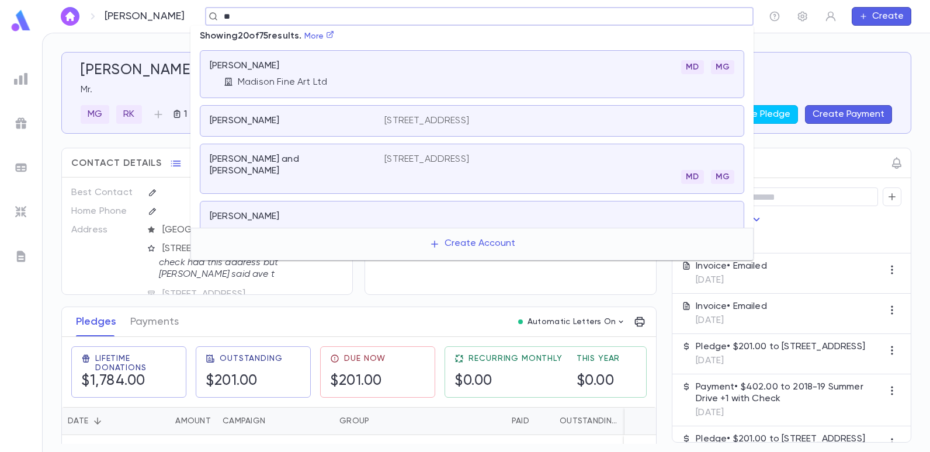
scroll to position [144, 0]
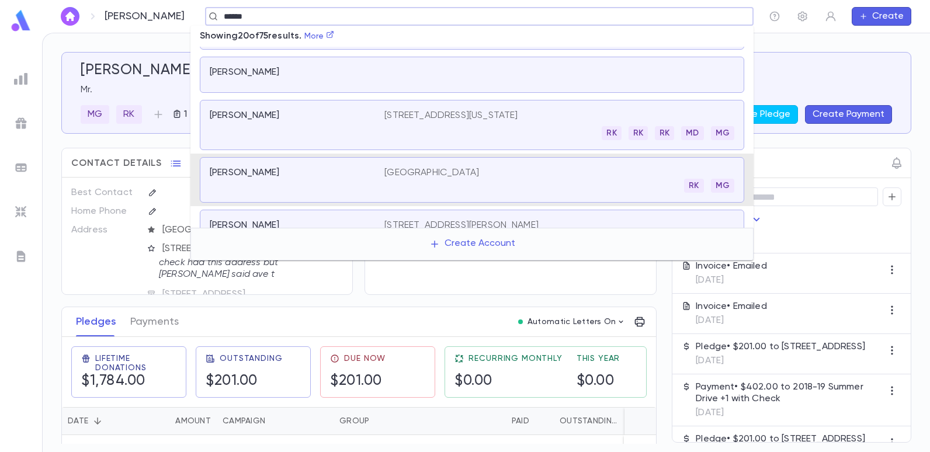
type input "*******"
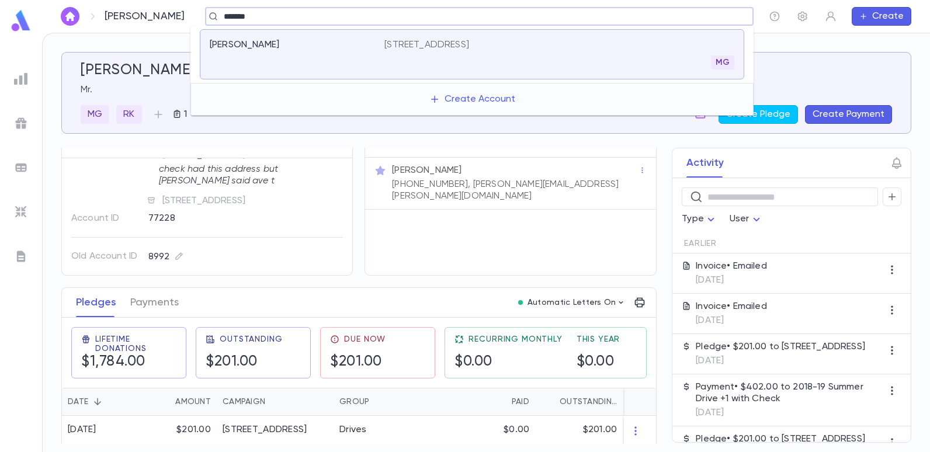
scroll to position [0, 0]
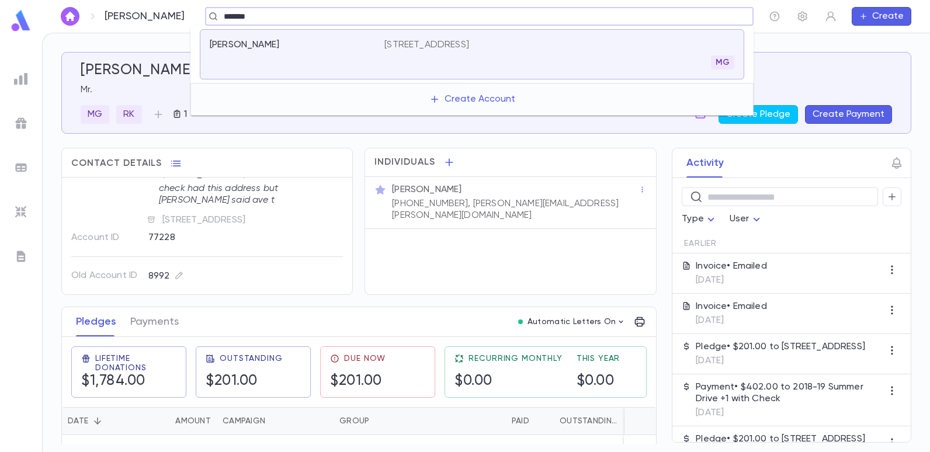
click at [405, 39] on div "[PERSON_NAME][GEOGRAPHIC_DATA][STREET_ADDRESS]" at bounding box center [472, 54] width 544 height 50
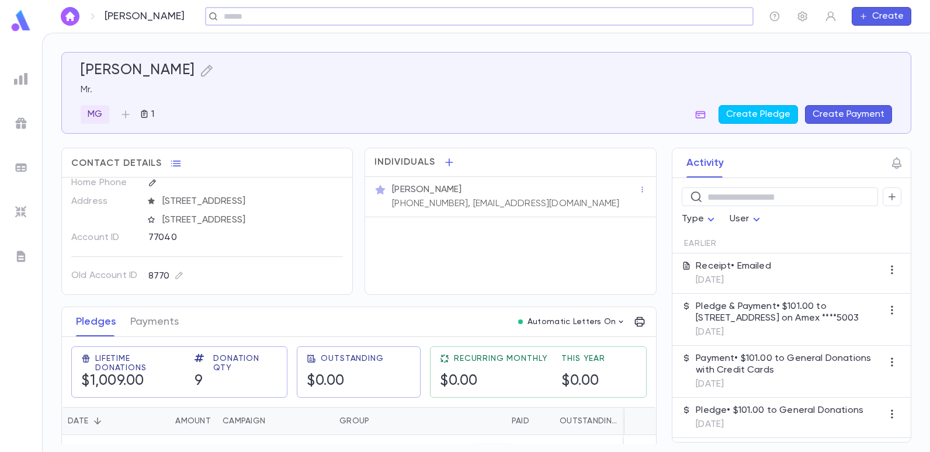
click at [231, 19] on input "text" at bounding box center [475, 16] width 510 height 11
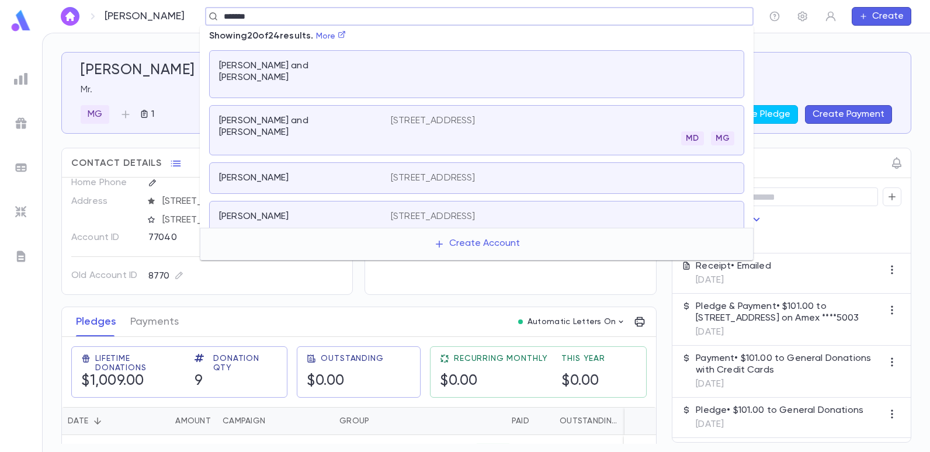
scroll to position [526, 0]
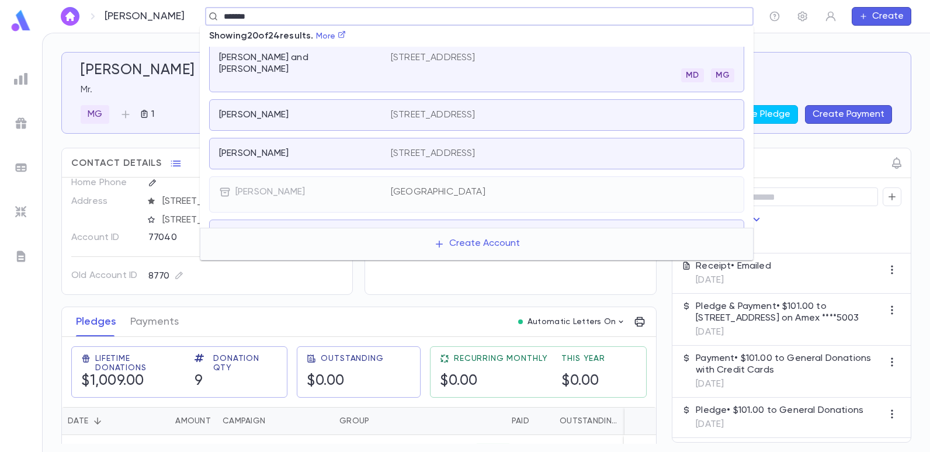
click at [271, 15] on input "*******" at bounding box center [475, 16] width 510 height 11
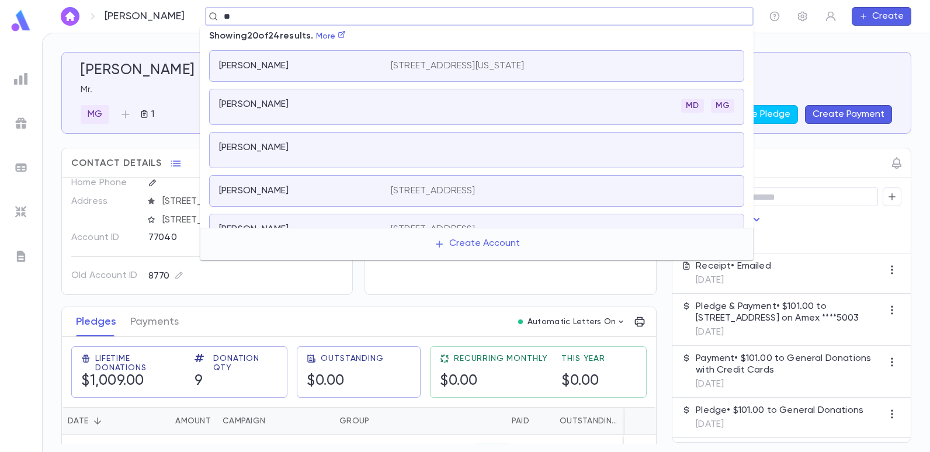
type input "*"
type input "*******"
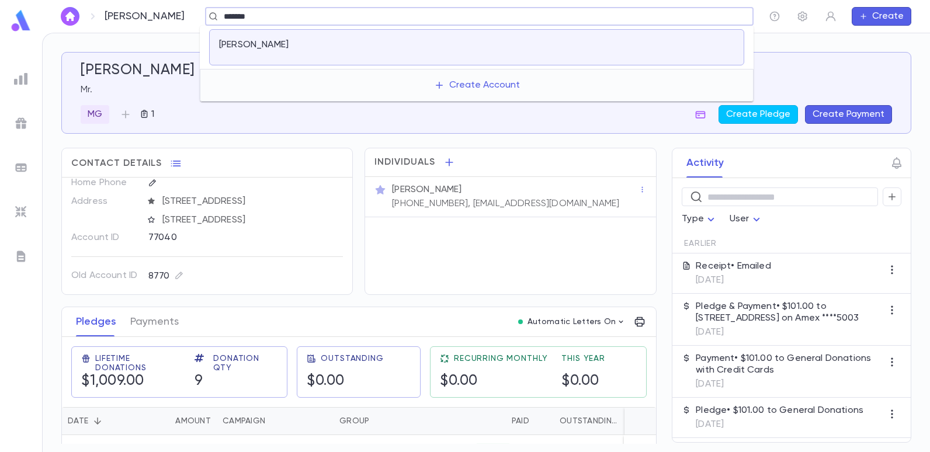
click at [260, 41] on p "[PERSON_NAME]" at bounding box center [253, 45] width 69 height 12
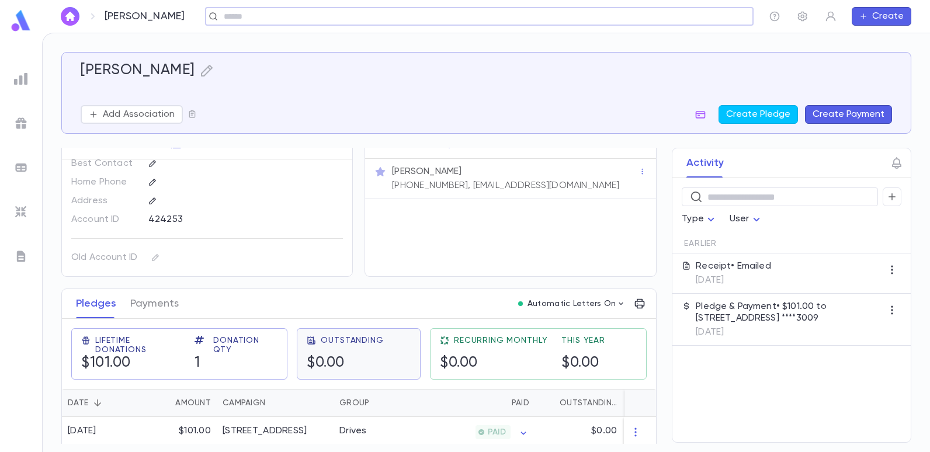
scroll to position [27, 0]
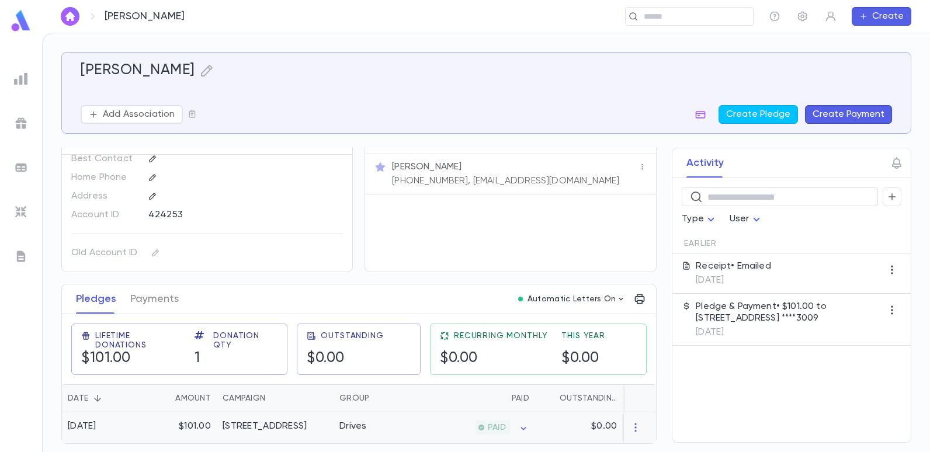
click at [281, 425] on div "[STREET_ADDRESS]" at bounding box center [265, 426] width 84 height 12
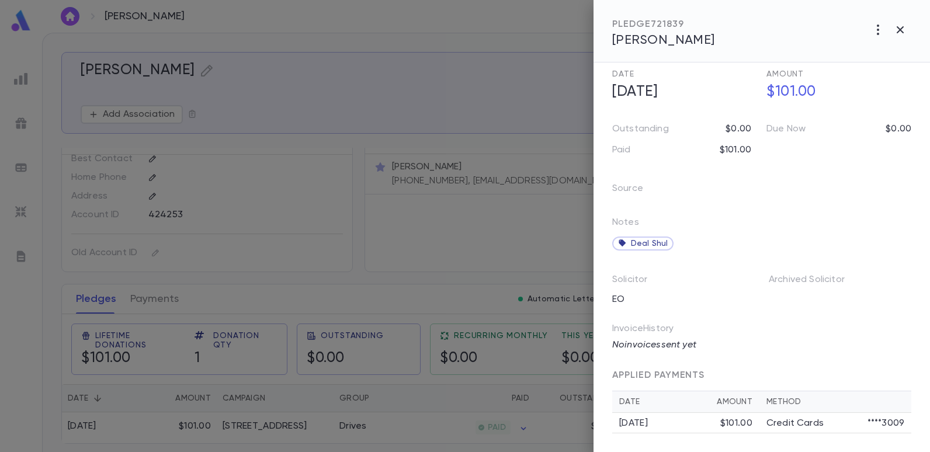
scroll to position [0, 0]
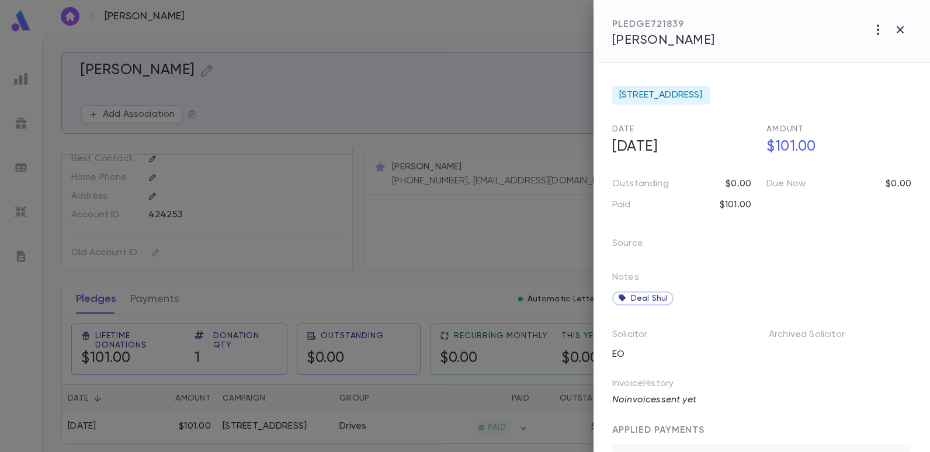
click at [514, 37] on div at bounding box center [465, 226] width 930 height 452
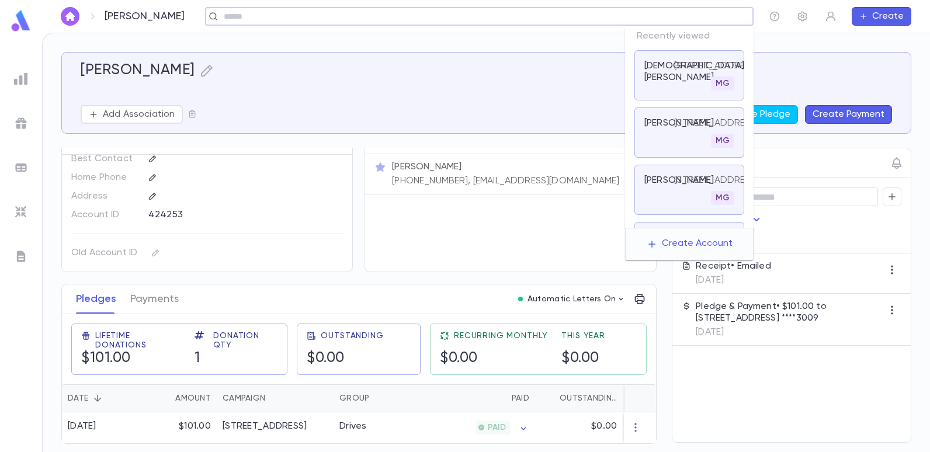
click at [693, 20] on input "text" at bounding box center [475, 16] width 510 height 11
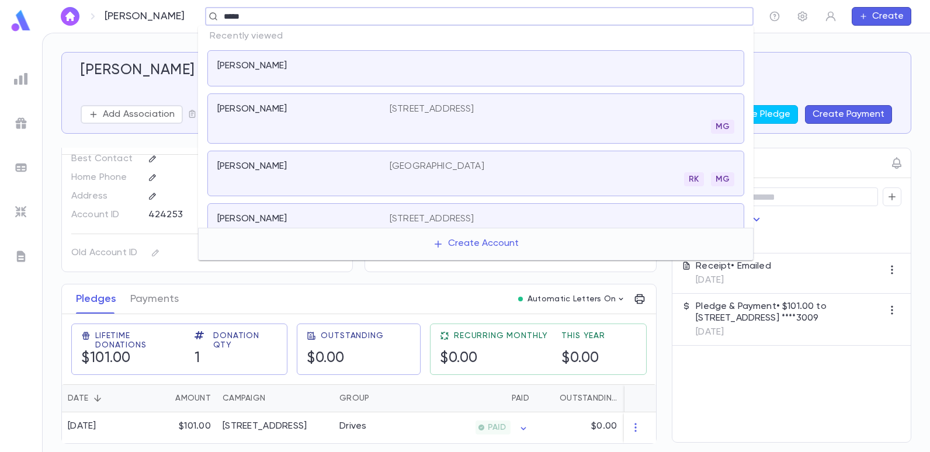
type input "******"
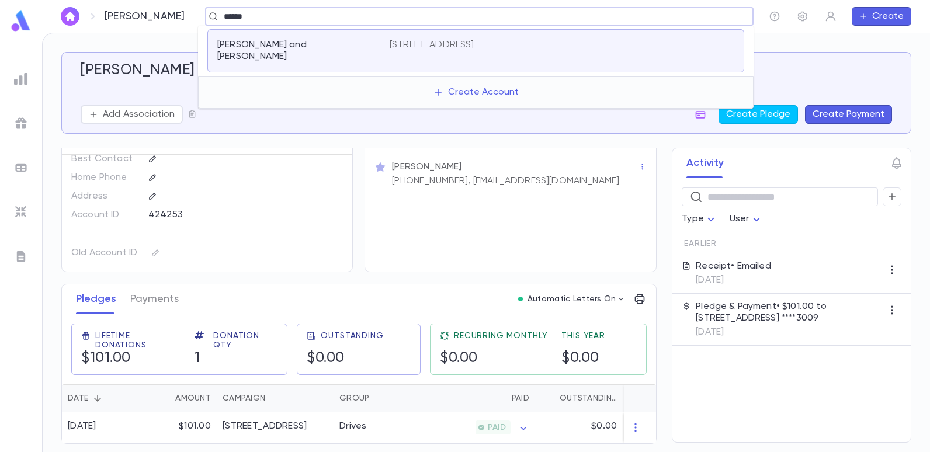
click at [471, 39] on div "[PERSON_NAME] and [PERSON_NAME] [STREET_ADDRESS]" at bounding box center [475, 50] width 537 height 43
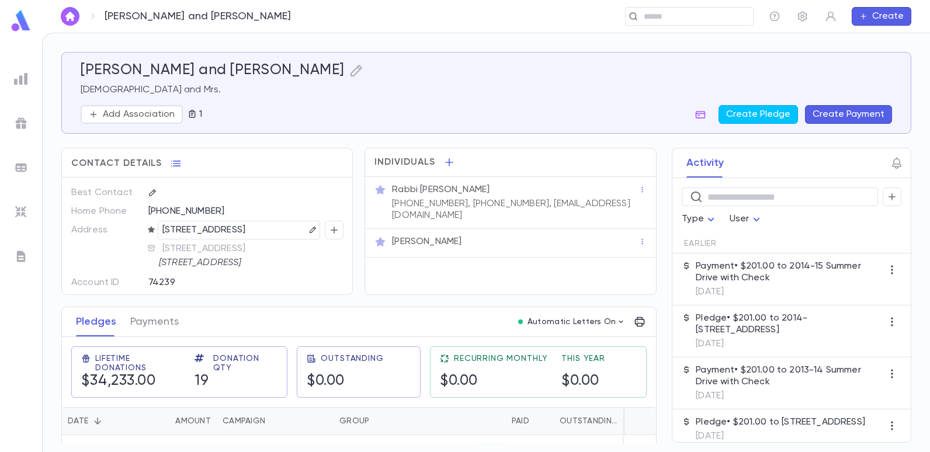
click at [258, 135] on div "[PERSON_NAME] and [PERSON_NAME] and Mrs. Add Association 1 Create Pledge Create…" at bounding box center [486, 248] width 850 height 392
drag, startPoint x: 620, startPoint y: 203, endPoint x: 512, endPoint y: 205, distance: 108.6
click at [512, 205] on div "Rabbi [PERSON_NAME] [PHONE_NUMBER], [PHONE_NUMBER], [EMAIL_ADDRESS][DOMAIN_NAME]" at bounding box center [514, 202] width 249 height 40
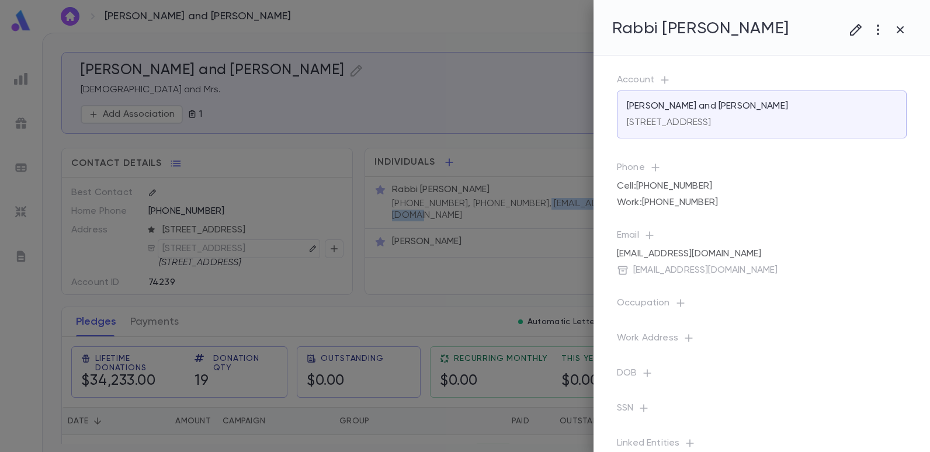
copy p "[EMAIL_ADDRESS][DOMAIN_NAME]"
click at [349, 44] on div at bounding box center [465, 226] width 930 height 452
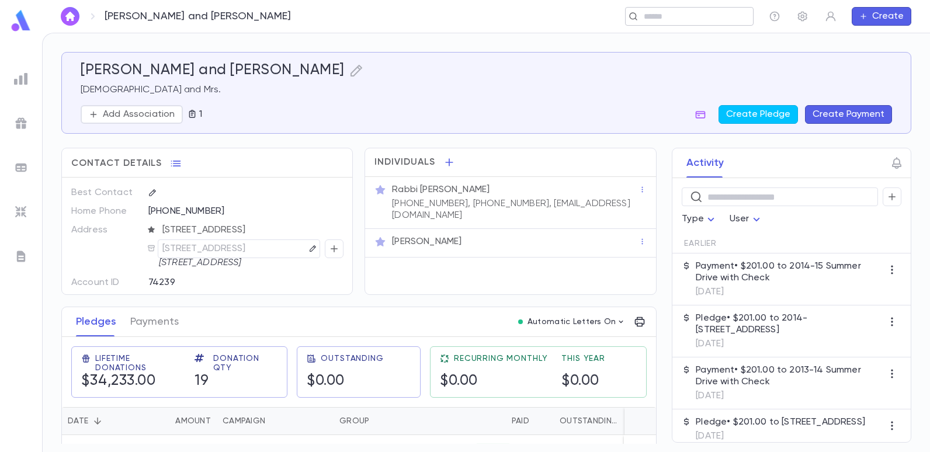
click at [689, 22] on input "text" at bounding box center [685, 16] width 91 height 11
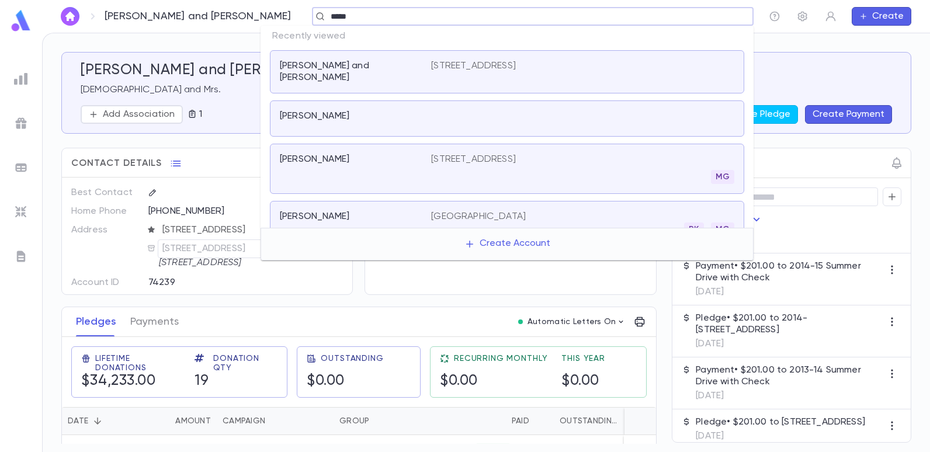
type input "******"
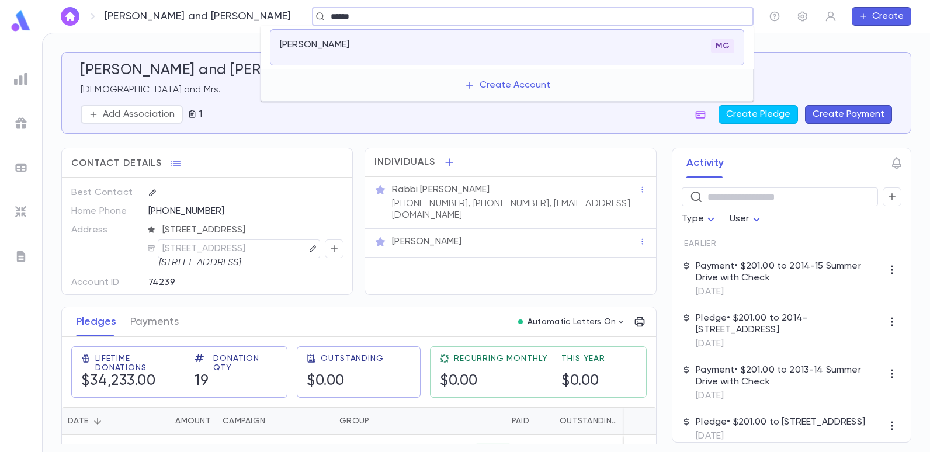
click at [305, 48] on p "[PERSON_NAME]" at bounding box center [314, 45] width 69 height 12
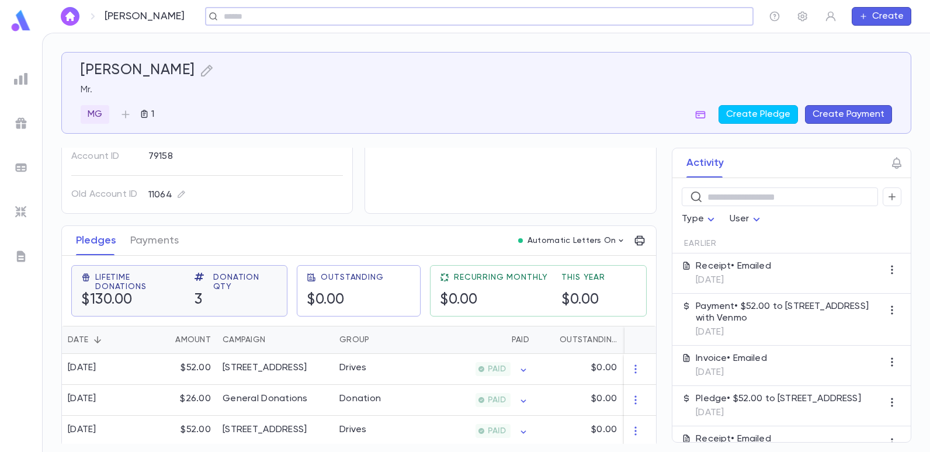
scroll to position [89, 0]
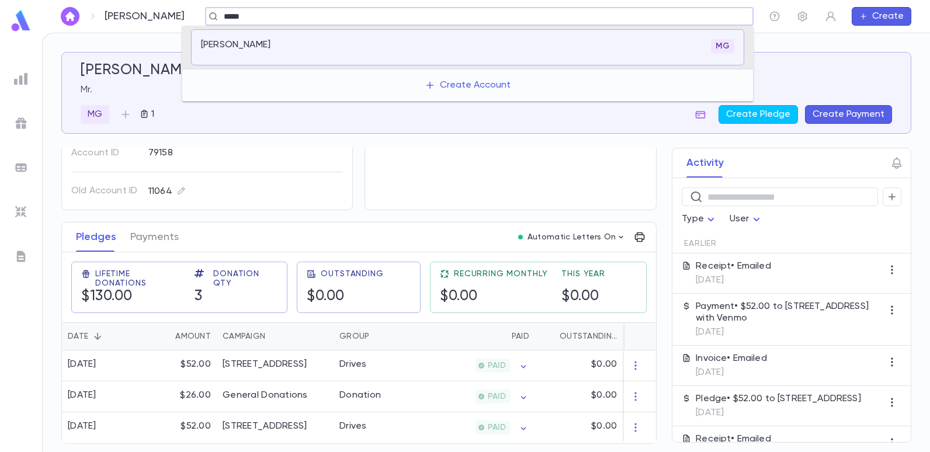
type input "******"
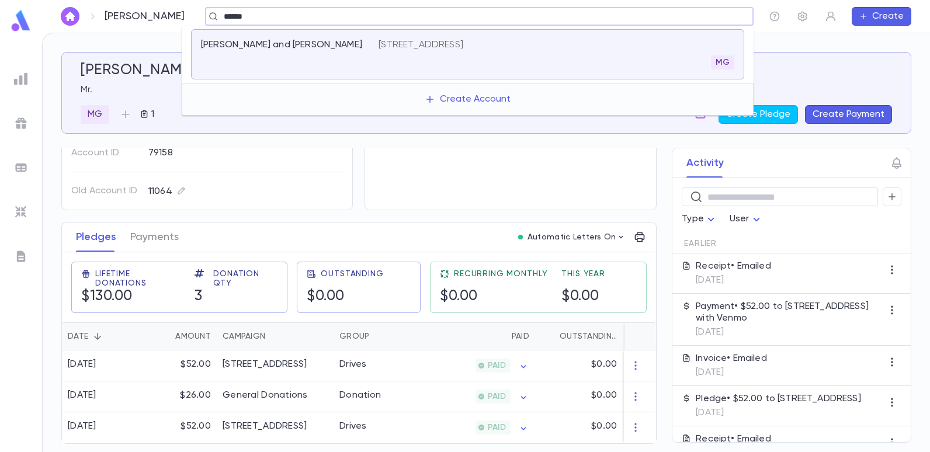
click at [298, 46] on p "[PERSON_NAME] and [PERSON_NAME]" at bounding box center [281, 45] width 161 height 12
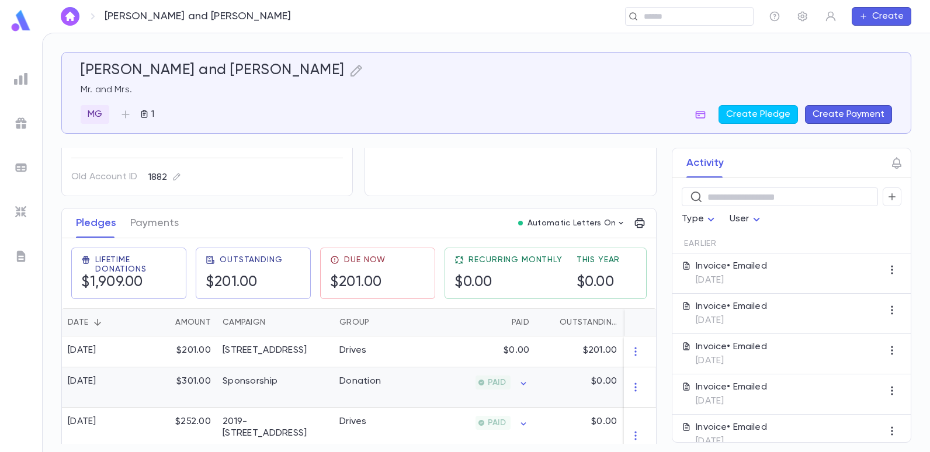
scroll to position [175, 0]
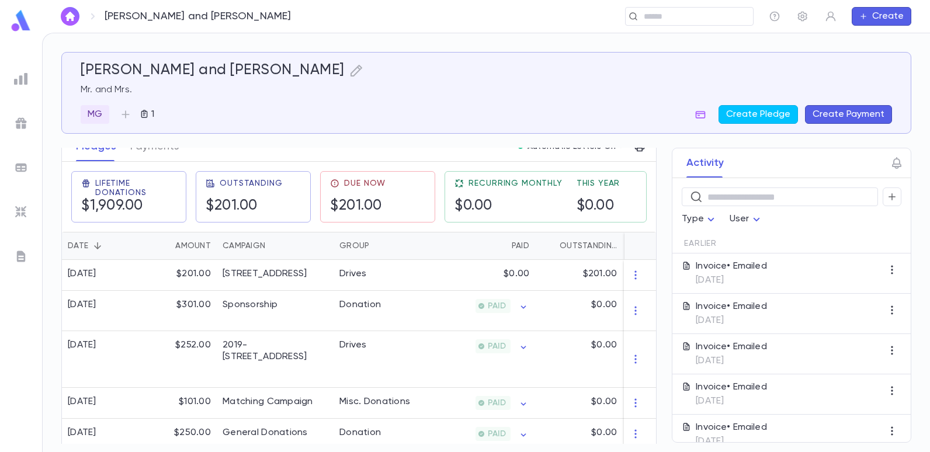
click at [453, 72] on div "[PERSON_NAME] and [PERSON_NAME]" at bounding box center [486, 71] width 811 height 18
click at [669, 147] on div "[PERSON_NAME] and [PERSON_NAME] Mr. and Mrs. MG 1 Create Pledge Create Payment …" at bounding box center [486, 248] width 850 height 392
click at [748, 161] on div "Activity" at bounding box center [791, 163] width 238 height 30
drag, startPoint x: 653, startPoint y: 264, endPoint x: 648, endPoint y: 338, distance: 73.8
click at [648, 338] on div "[PERSON_NAME] and [PERSON_NAME] Mr. and Mrs. MG 1 Create Pledge Create Payment …" at bounding box center [486, 248] width 850 height 392
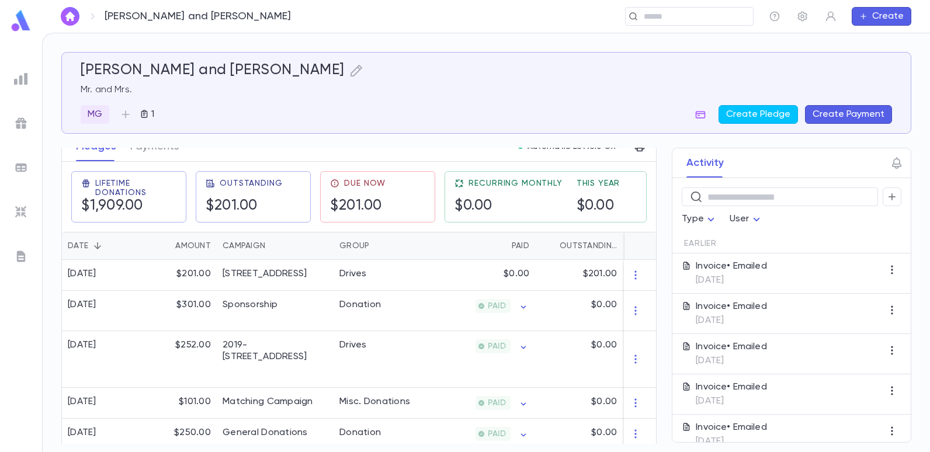
click at [371, 150] on div "Pledges Payments Automatic Letters On" at bounding box center [359, 147] width 594 height 30
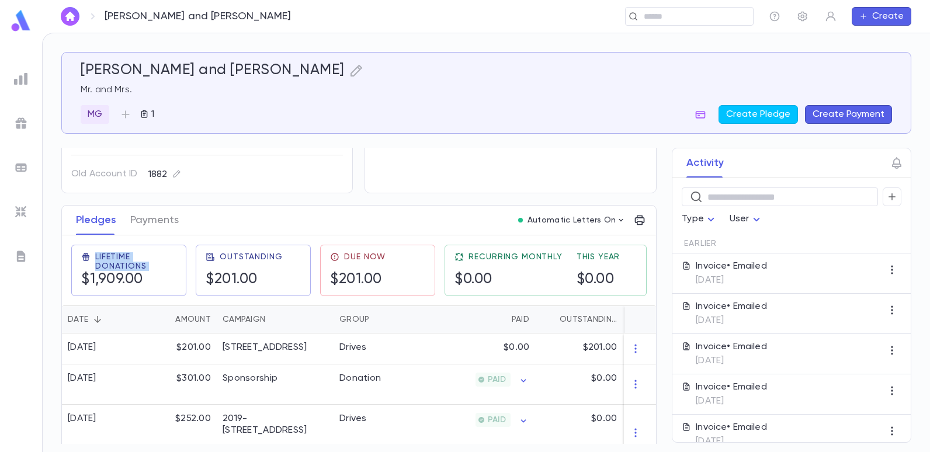
click at [371, 149] on div "Contact Details Best Contact Home Phone [PHONE_NUMBER] Address [STREET_ADDRESS]…" at bounding box center [358, 362] width 595 height 632
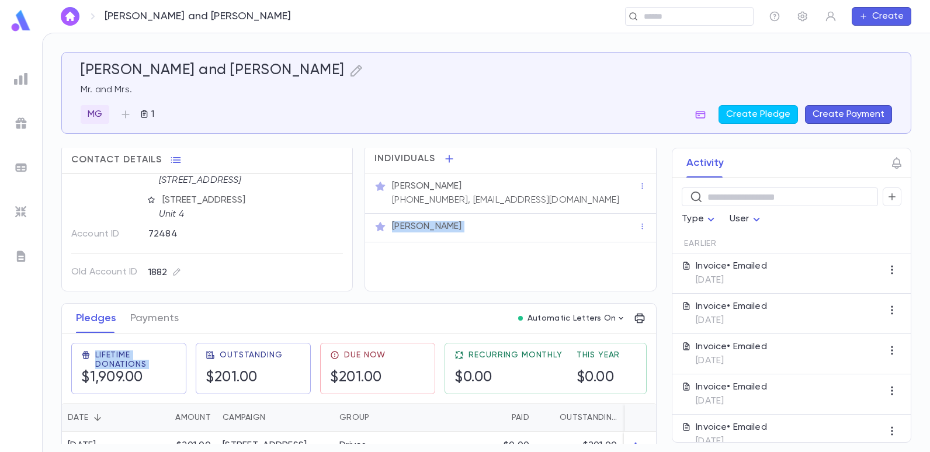
scroll to position [0, 0]
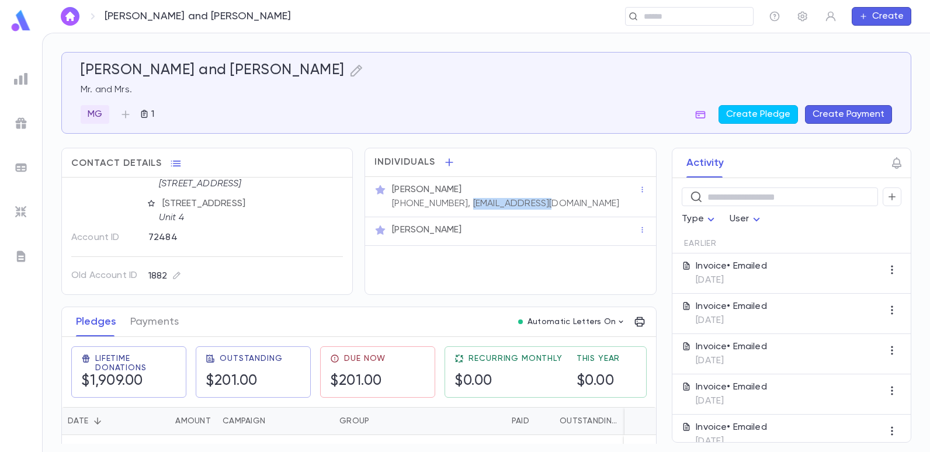
drag, startPoint x: 540, startPoint y: 204, endPoint x: 454, endPoint y: 206, distance: 85.9
click at [454, 206] on div "[PERSON_NAME] [PHONE_NUMBER], [EMAIL_ADDRESS][DOMAIN_NAME]" at bounding box center [514, 196] width 249 height 28
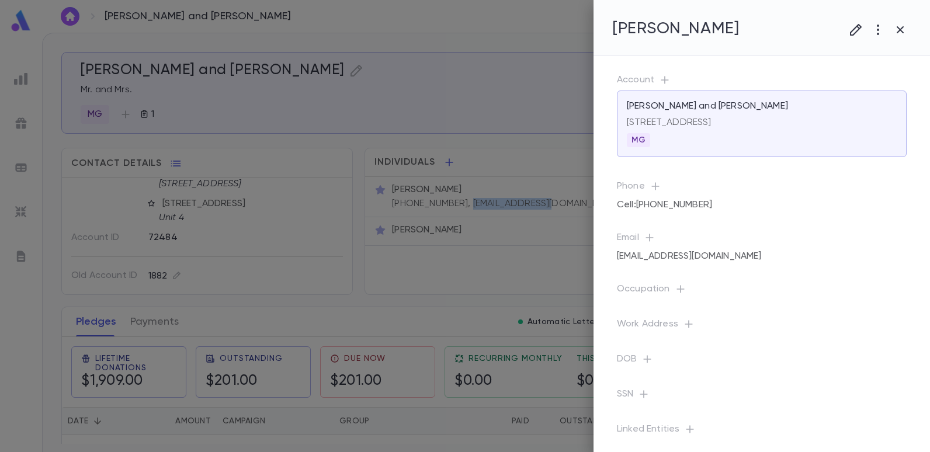
copy p "[EMAIL_ADDRESS][DOMAIN_NAME]"
click at [475, 19] on div at bounding box center [465, 226] width 930 height 452
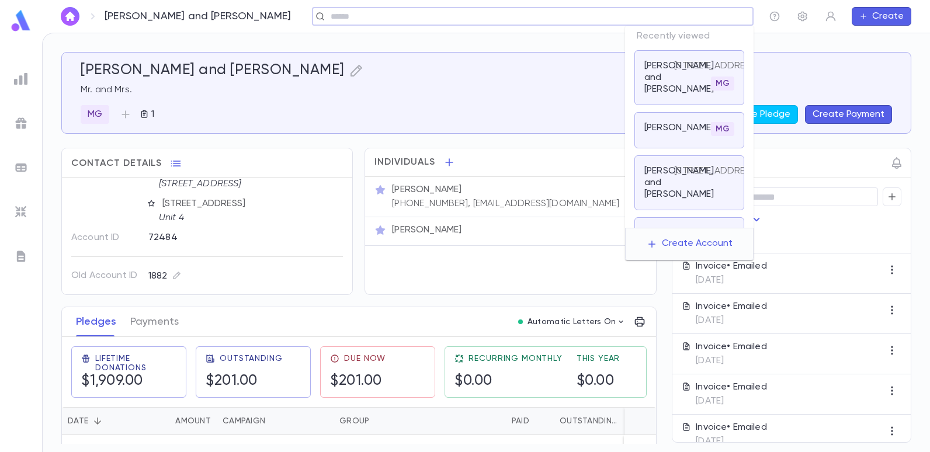
click at [652, 16] on input "text" at bounding box center [529, 16] width 404 height 11
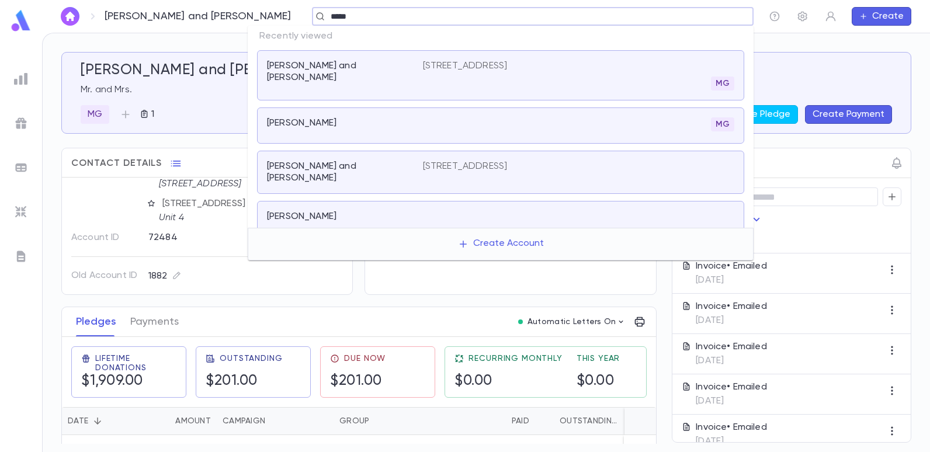
type input "******"
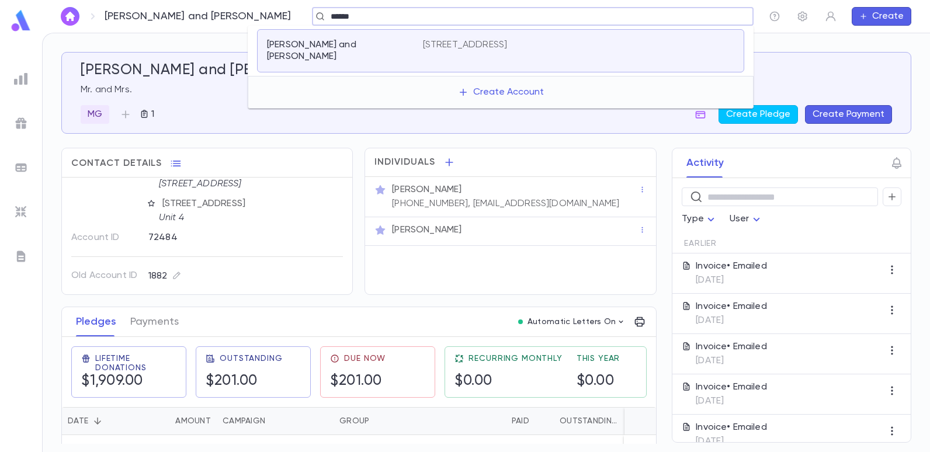
click at [508, 43] on p "[STREET_ADDRESS]" at bounding box center [465, 45] width 85 height 12
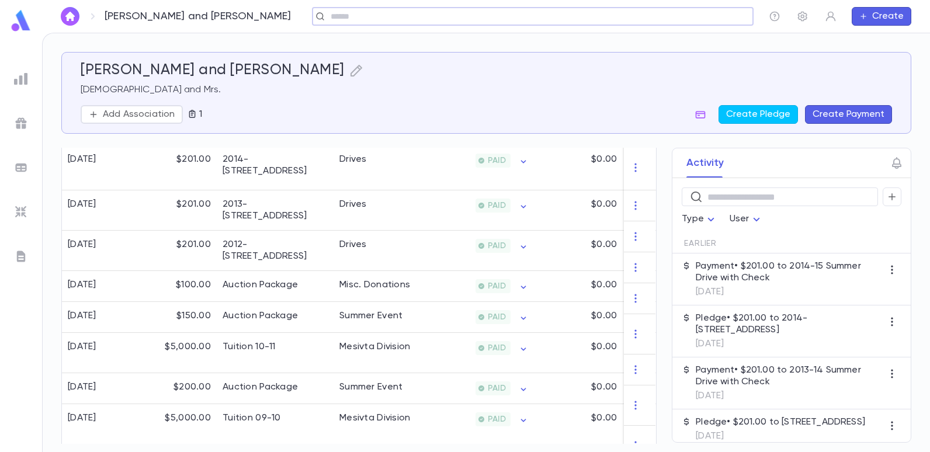
scroll to position [393, 0]
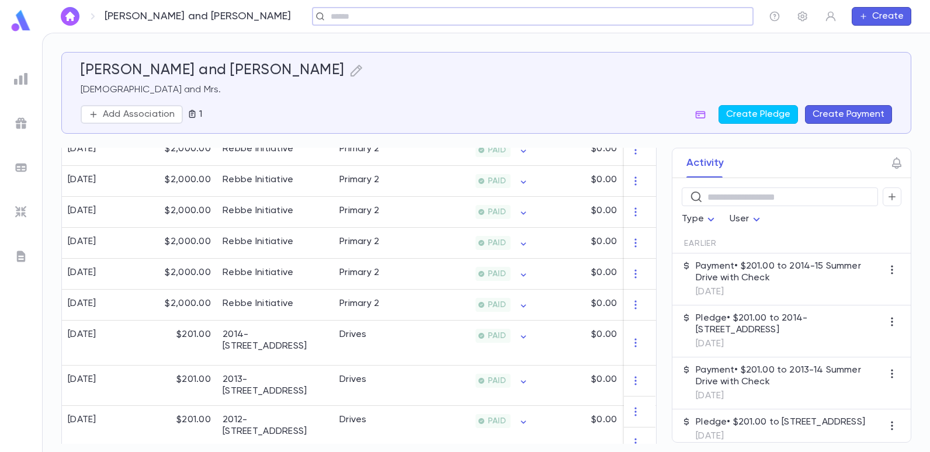
click at [873, 11] on button "Create" at bounding box center [881, 16] width 60 height 19
click at [732, 75] on div at bounding box center [465, 226] width 930 height 452
click at [768, 116] on button "Create Pledge" at bounding box center [757, 114] width 79 height 19
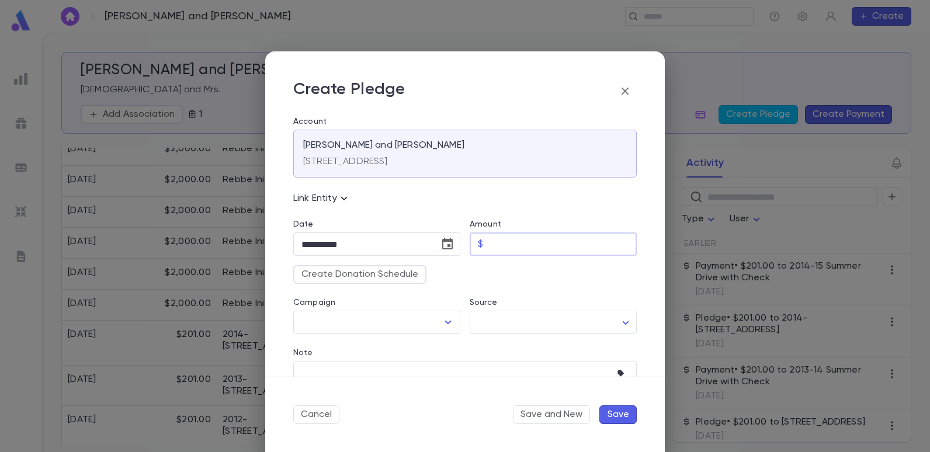
click at [534, 242] on input "Amount" at bounding box center [562, 244] width 149 height 23
type input "******"
click at [454, 318] on div "​" at bounding box center [376, 322] width 167 height 23
click at [445, 322] on icon "Open" at bounding box center [448, 323] width 6 height 4
click at [261, 120] on div "**********" at bounding box center [465, 226] width 930 height 452
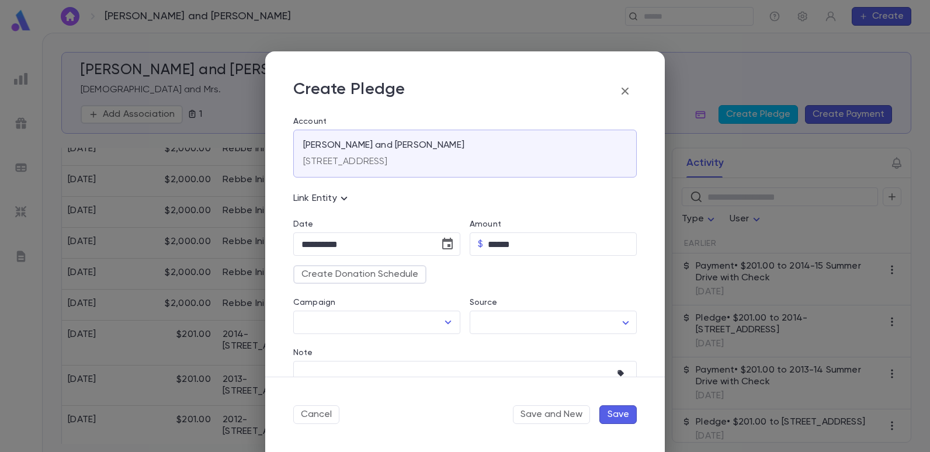
click at [734, 57] on div "**********" at bounding box center [465, 226] width 930 height 452
click at [708, 80] on div "**********" at bounding box center [465, 226] width 930 height 452
click at [623, 92] on icon "button" at bounding box center [624, 91] width 7 height 7
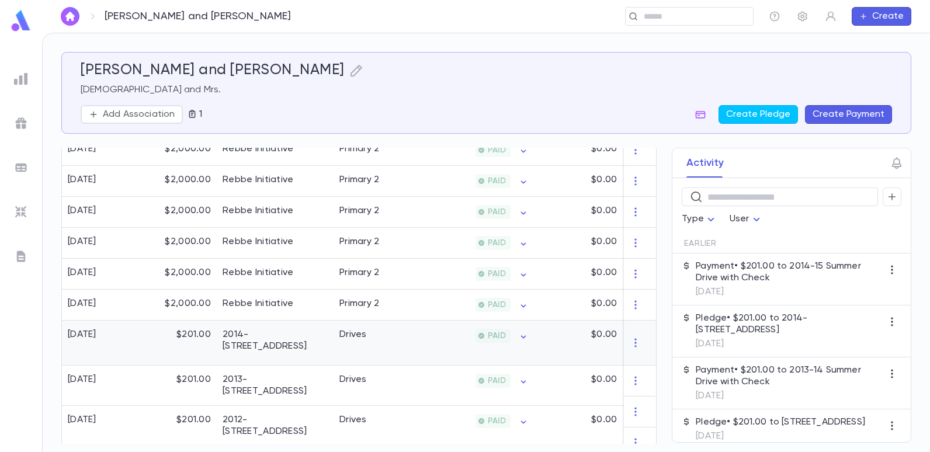
click at [367, 342] on div "Drives" at bounding box center [377, 343] width 88 height 45
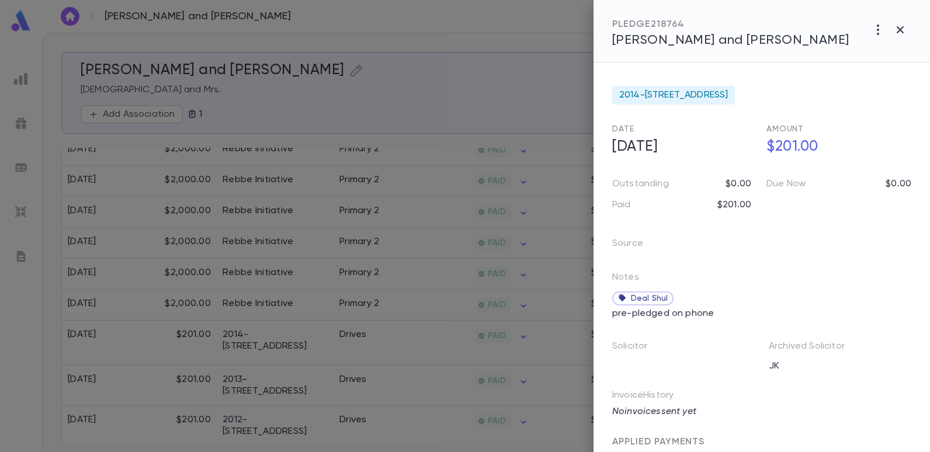
click at [523, 114] on div at bounding box center [465, 226] width 930 height 452
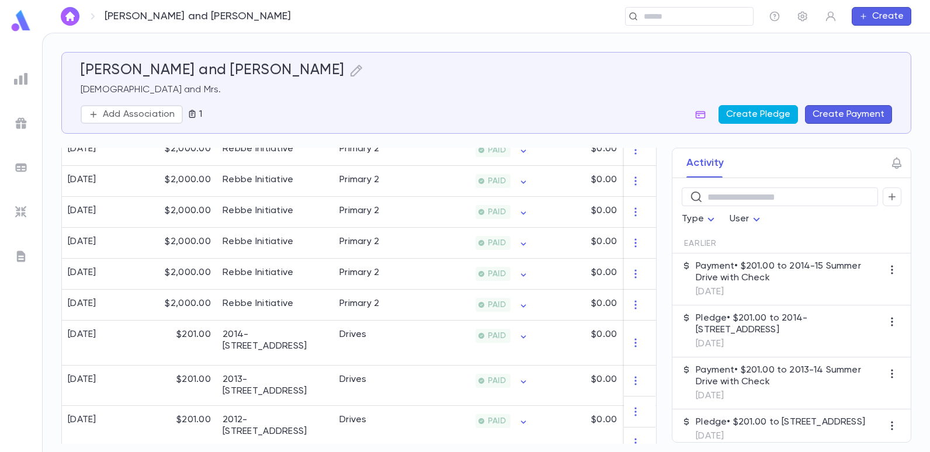
click at [760, 111] on button "Create Pledge" at bounding box center [757, 114] width 79 height 19
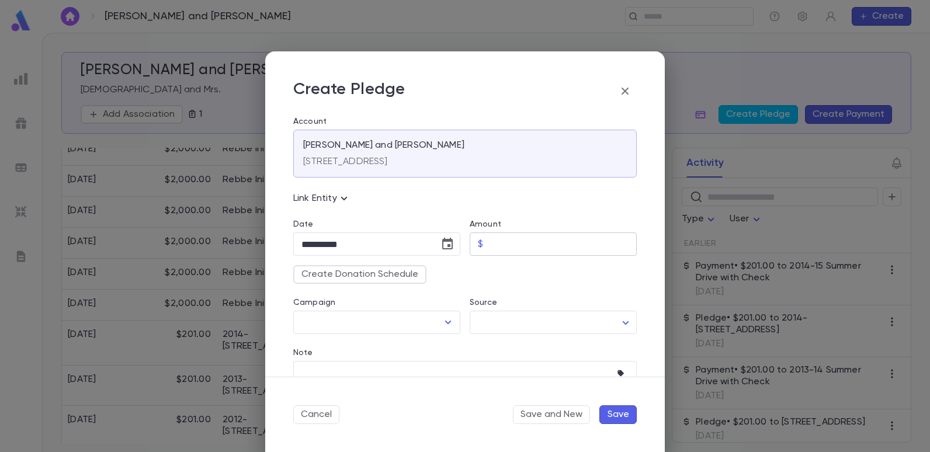
click at [492, 242] on input "Amount" at bounding box center [562, 244] width 149 height 23
type input "******"
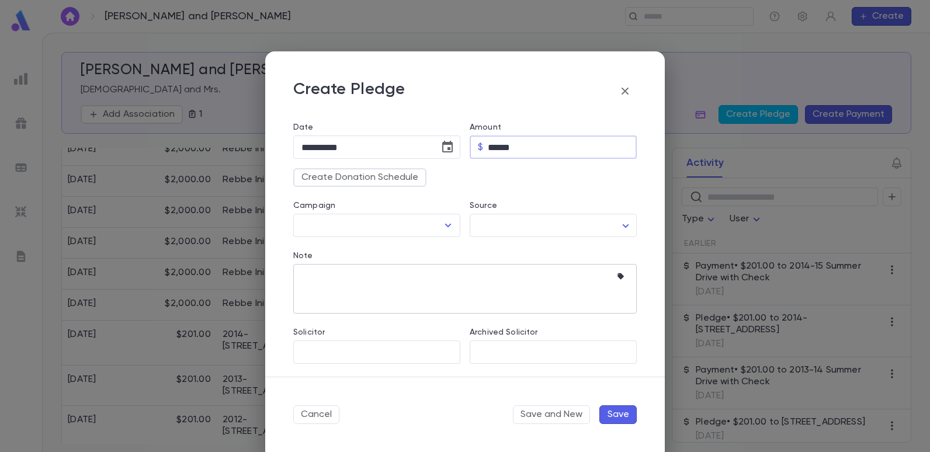
scroll to position [98, 0]
click at [450, 221] on icon "Open" at bounding box center [448, 224] width 14 height 14
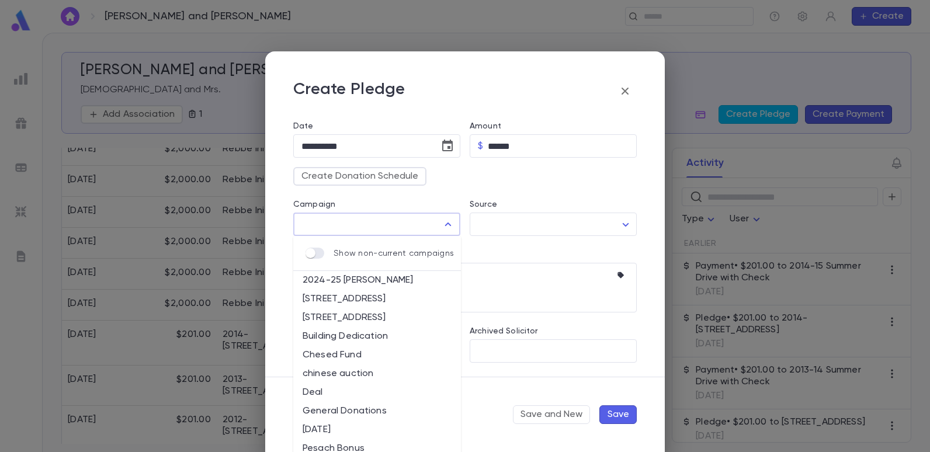
click at [380, 298] on li "[STREET_ADDRESS]" at bounding box center [377, 299] width 168 height 19
type input "**********"
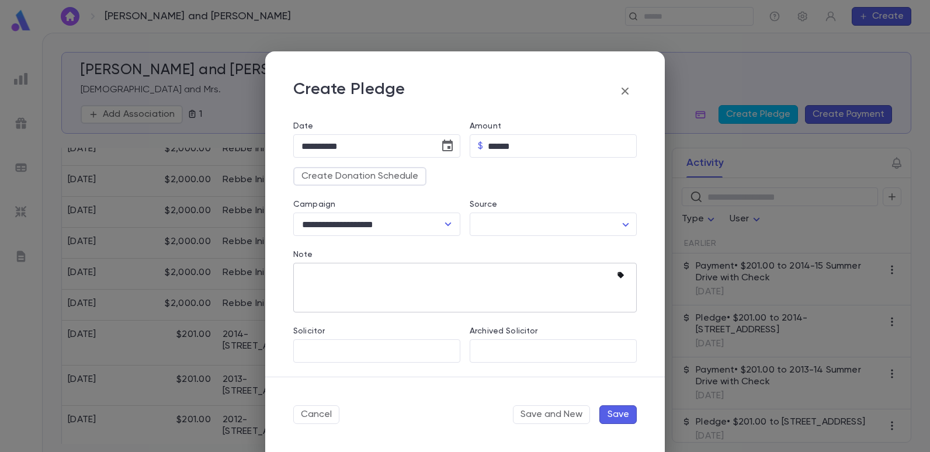
click at [617, 276] on icon "button" at bounding box center [620, 275] width 6 height 6
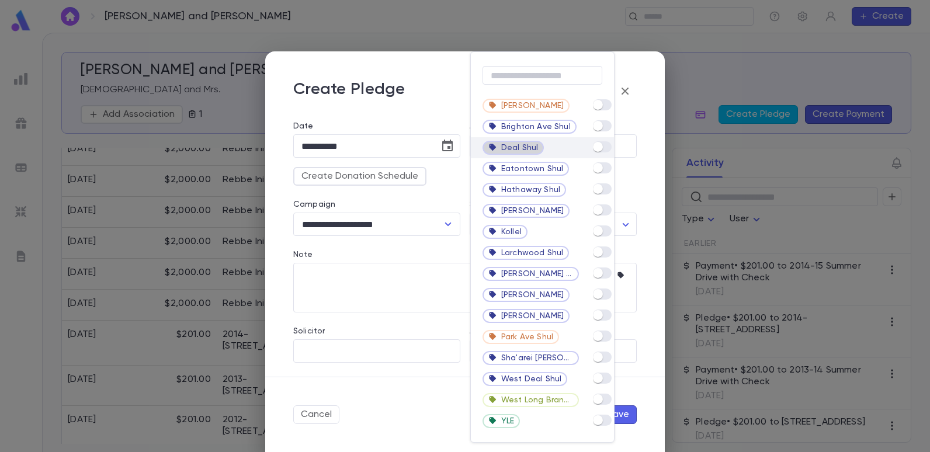
click at [518, 142] on div "Deal Shul" at bounding box center [513, 148] width 50 height 18
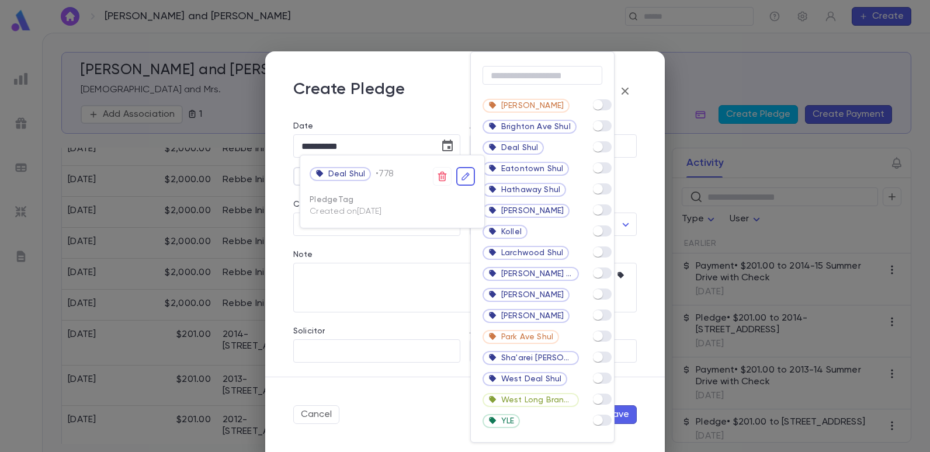
click at [404, 213] on div "Pledge Tag Created on [DATE]" at bounding box center [392, 205] width 165 height 21
click at [392, 238] on div at bounding box center [465, 226] width 930 height 452
click at [625, 91] on div at bounding box center [465, 226] width 930 height 452
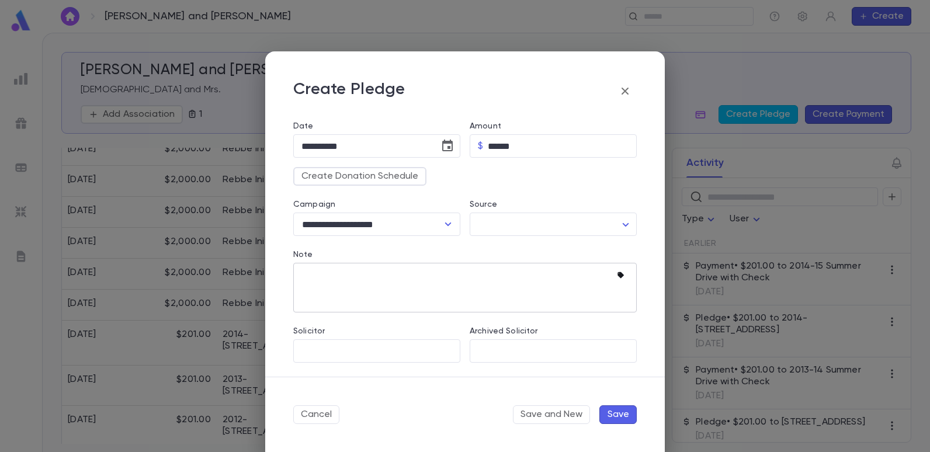
click at [617, 272] on icon "button" at bounding box center [623, 276] width 12 height 12
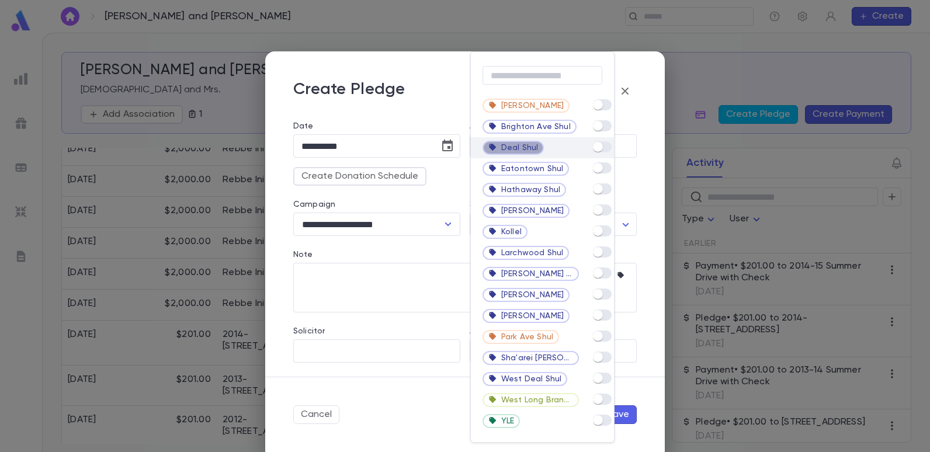
click at [530, 148] on span "Deal Shul" at bounding box center [519, 147] width 37 height 9
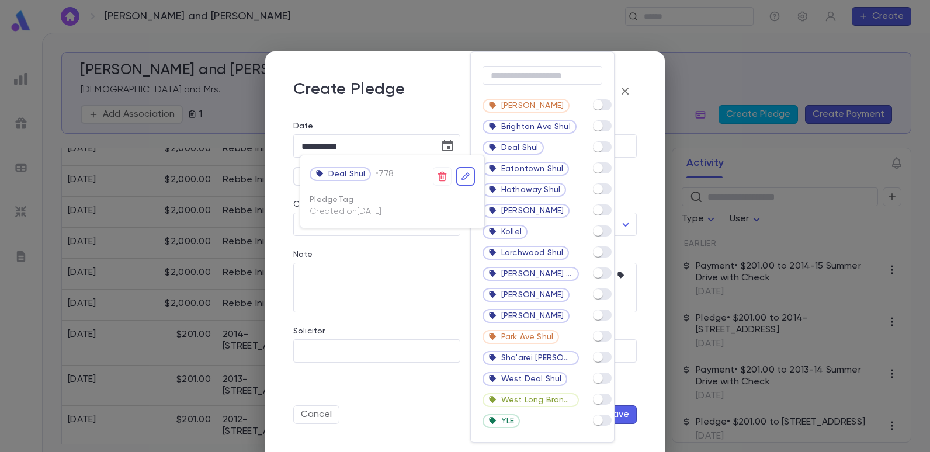
drag, startPoint x: 595, startPoint y: 145, endPoint x: 615, endPoint y: 145, distance: 20.4
click at [615, 145] on div at bounding box center [465, 226] width 930 height 452
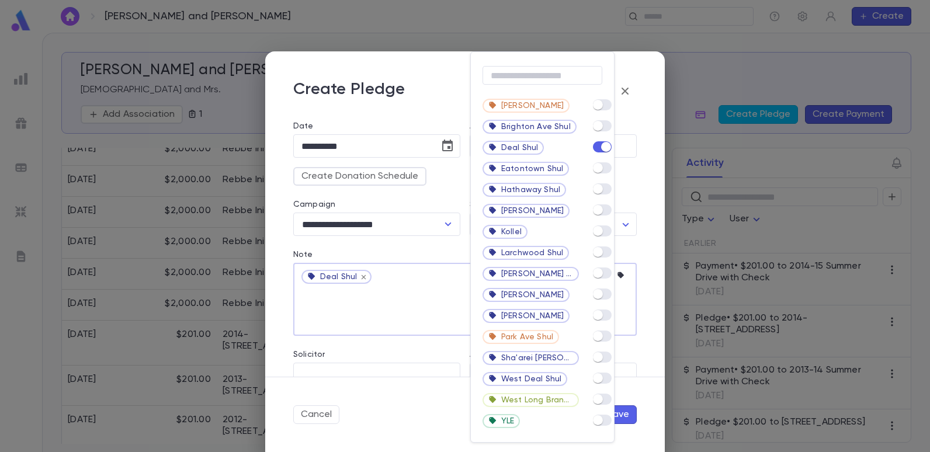
click at [402, 296] on div at bounding box center [465, 226] width 930 height 452
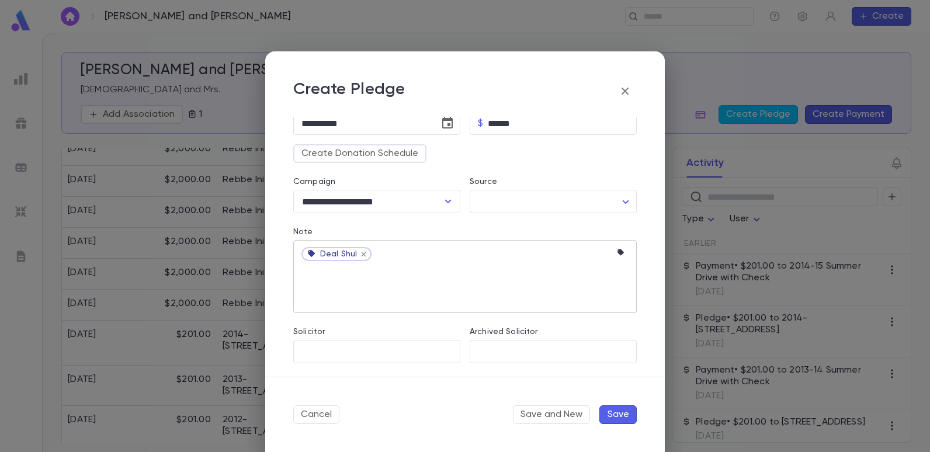
scroll to position [121, 0]
click at [377, 349] on input "Solicitor" at bounding box center [367, 351] width 139 height 22
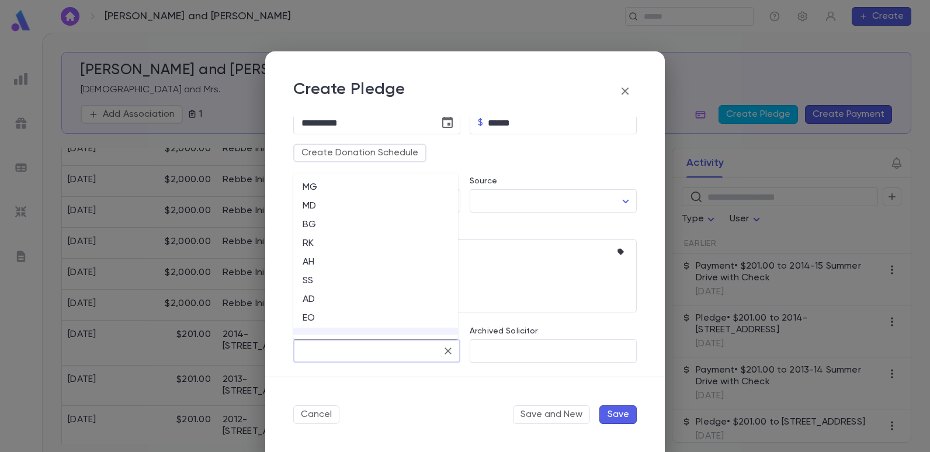
click at [319, 317] on li "EO" at bounding box center [375, 318] width 165 height 19
type input "**"
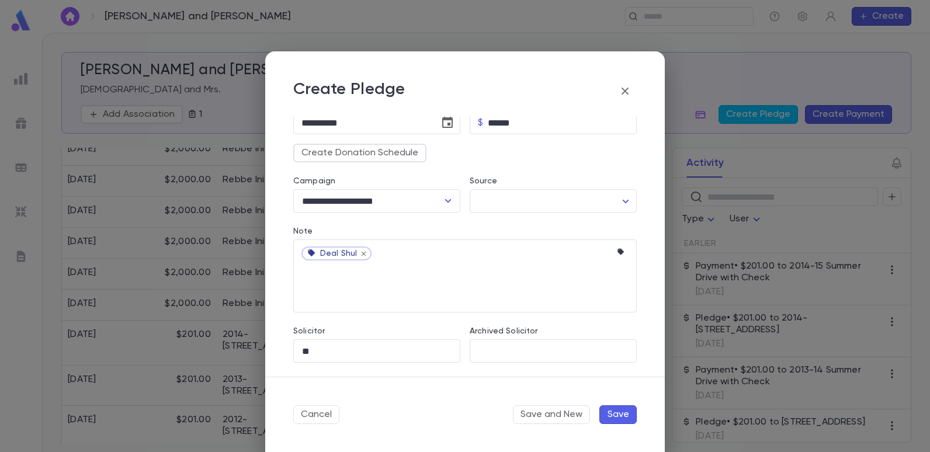
click at [616, 416] on button "Save" at bounding box center [617, 414] width 37 height 19
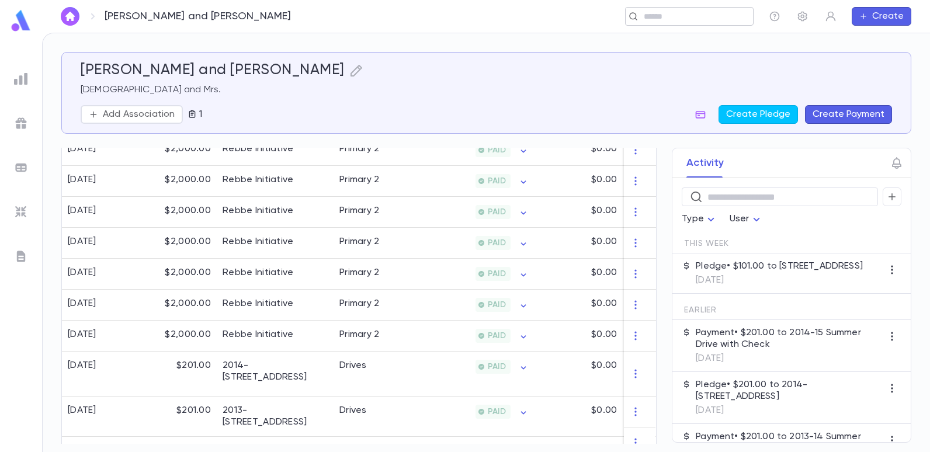
click at [654, 17] on input "text" at bounding box center [685, 16] width 91 height 11
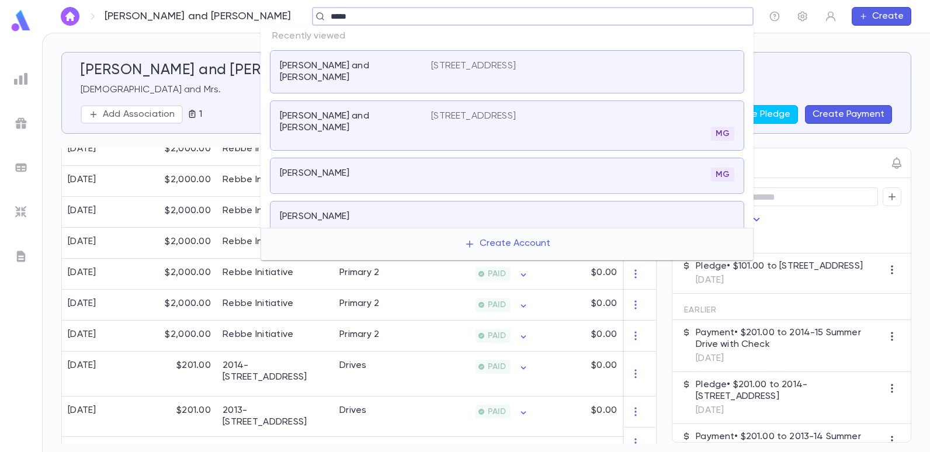
type input "******"
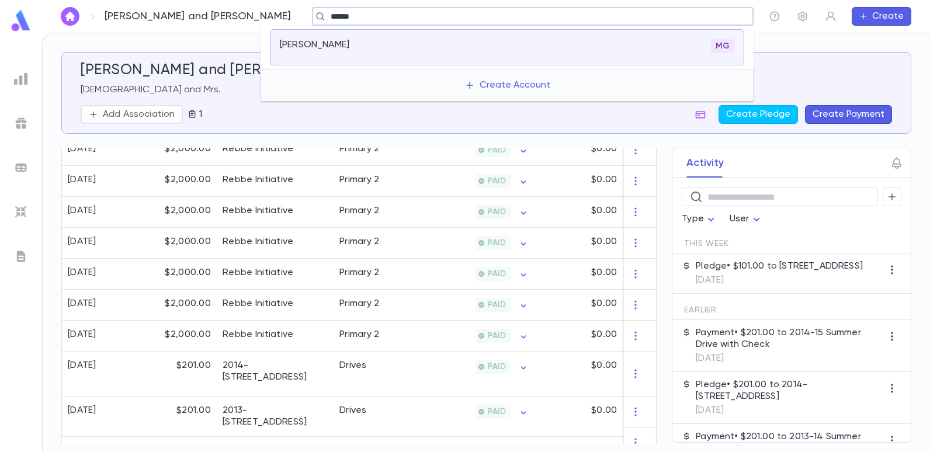
click at [291, 45] on p "[PERSON_NAME]" at bounding box center [314, 45] width 69 height 12
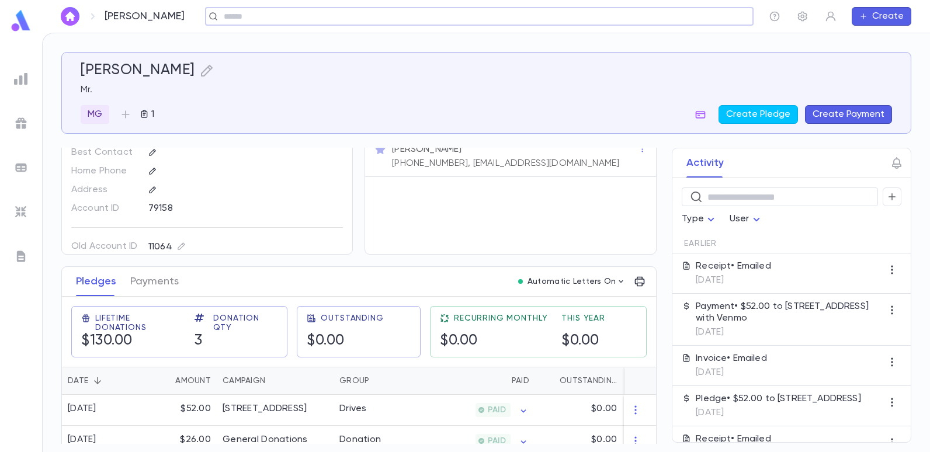
scroll to position [89, 0]
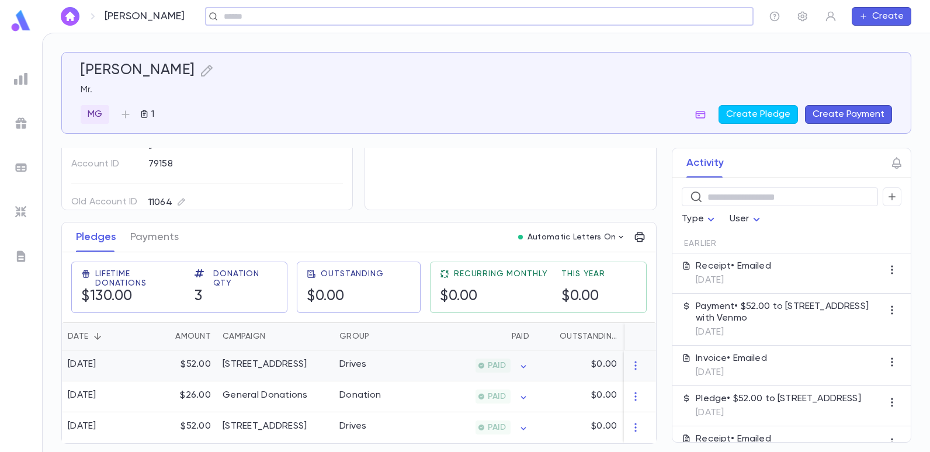
click at [272, 359] on div "[STREET_ADDRESS]" at bounding box center [265, 365] width 84 height 12
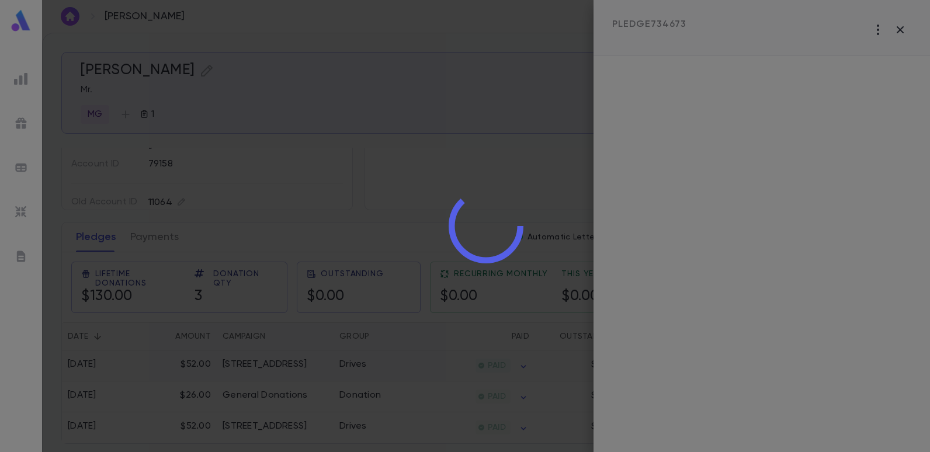
click at [272, 357] on div at bounding box center [486, 226] width 888 height 452
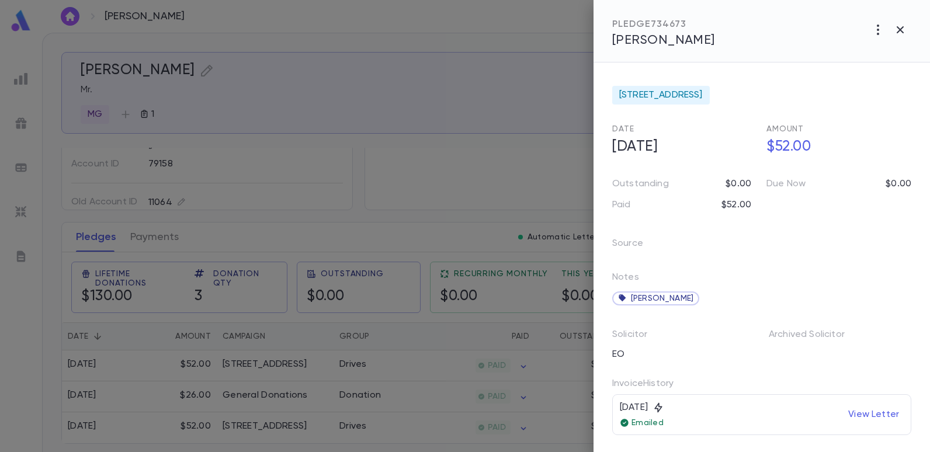
click at [470, 98] on div at bounding box center [465, 226] width 930 height 452
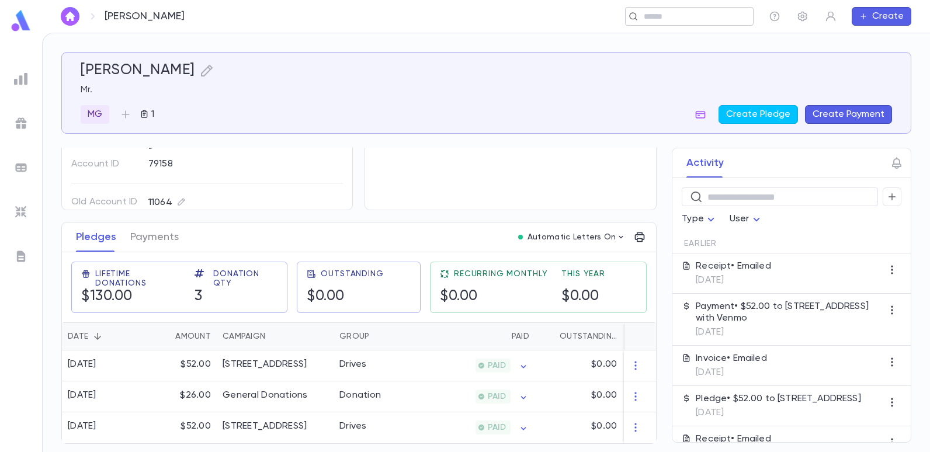
click at [697, 23] on div "​" at bounding box center [689, 16] width 128 height 19
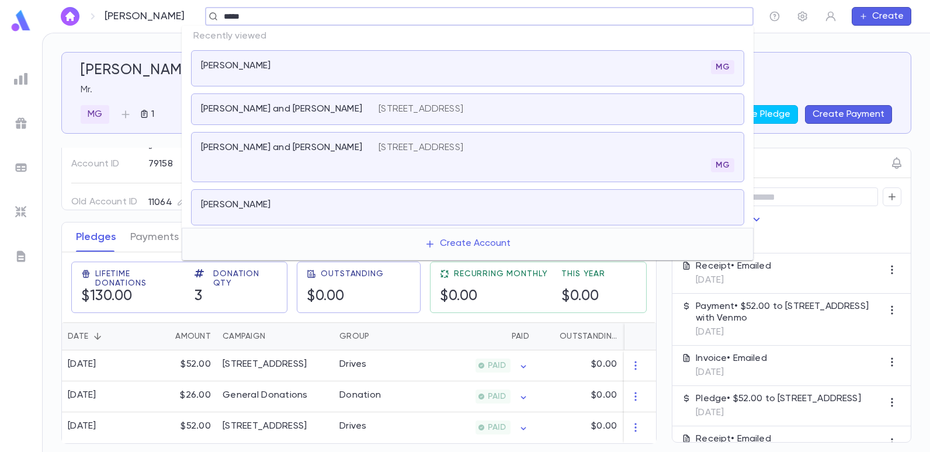
type input "******"
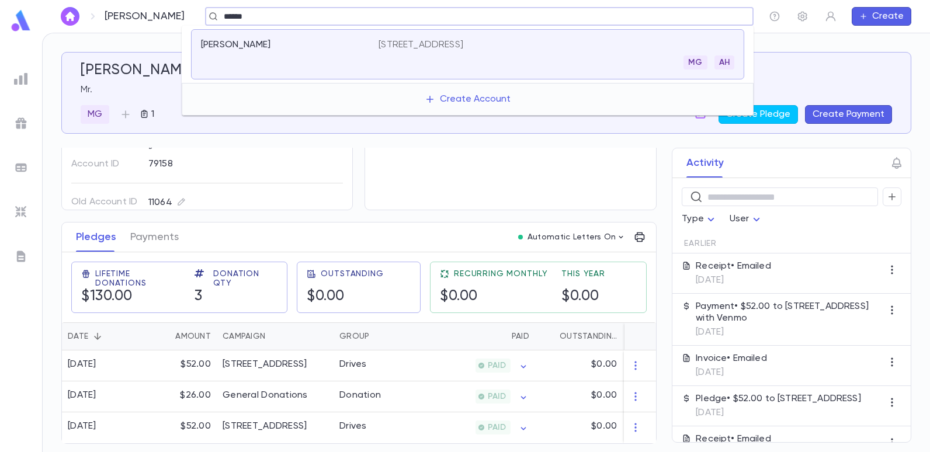
click at [463, 48] on p "[STREET_ADDRESS]" at bounding box center [420, 45] width 85 height 12
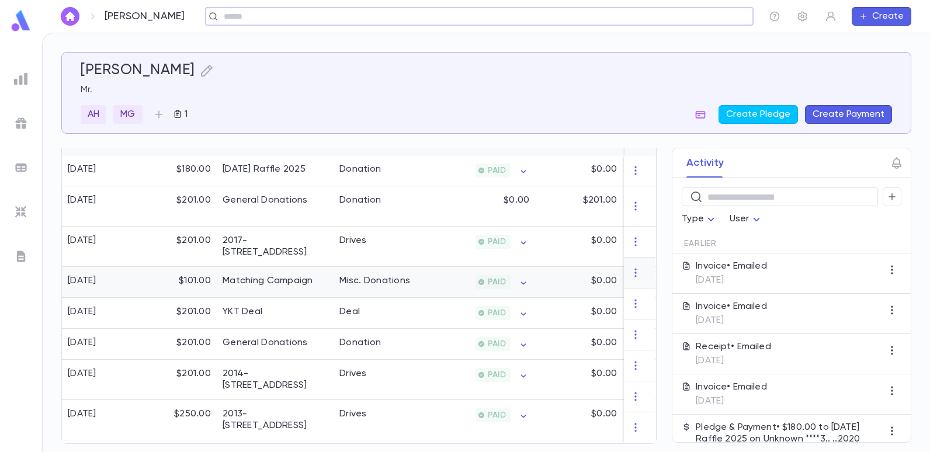
scroll to position [284, 0]
click at [283, 368] on div "2014-[STREET_ADDRESS]" at bounding box center [275, 379] width 105 height 23
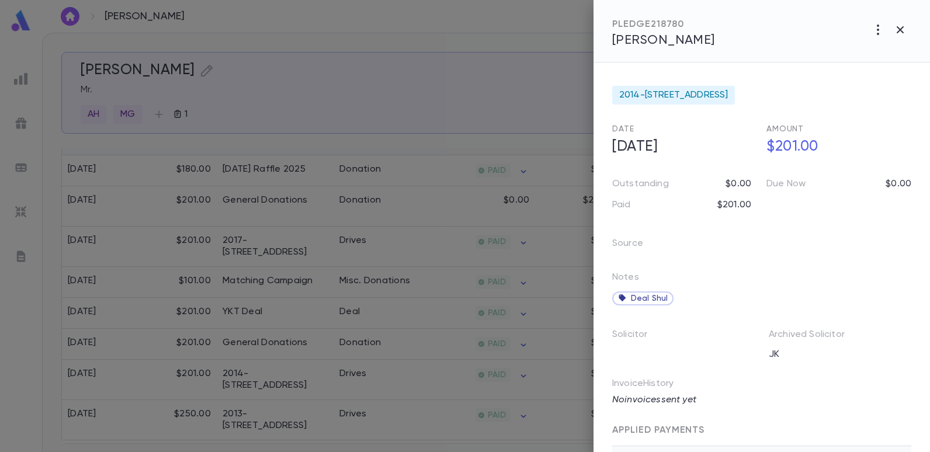
click at [461, 110] on div at bounding box center [465, 226] width 930 height 452
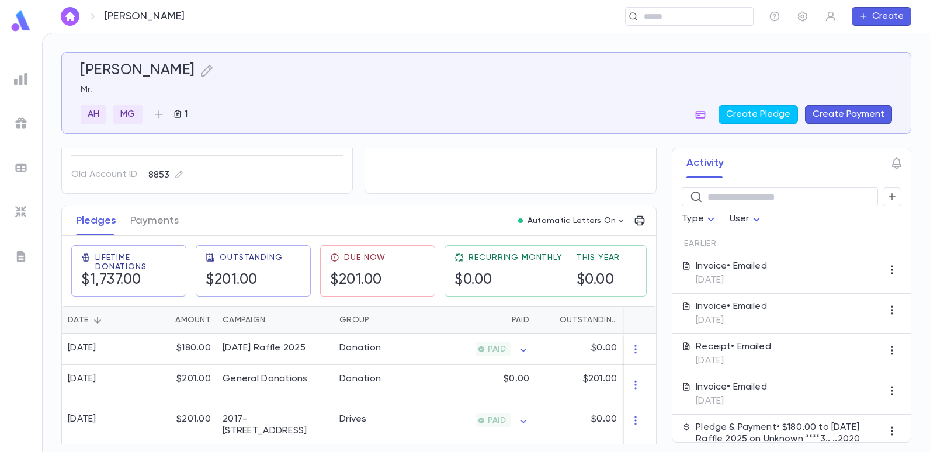
scroll to position [175, 0]
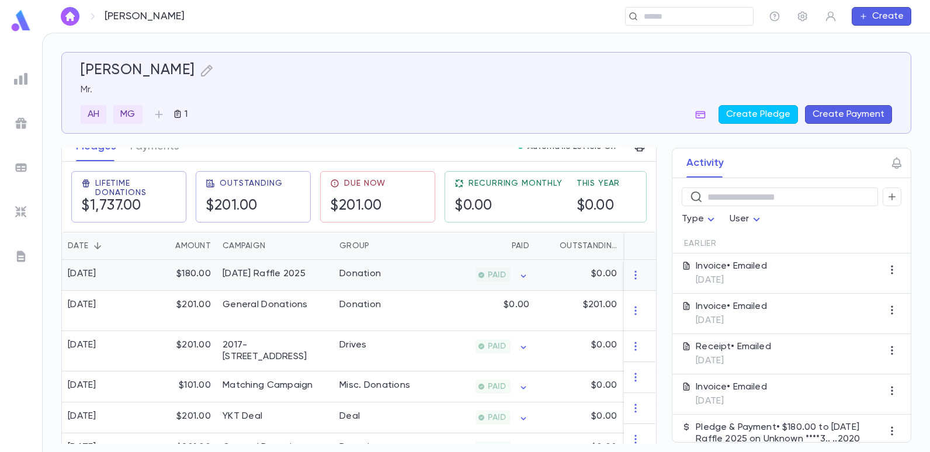
click at [369, 279] on div "Donation" at bounding box center [359, 274] width 41 height 12
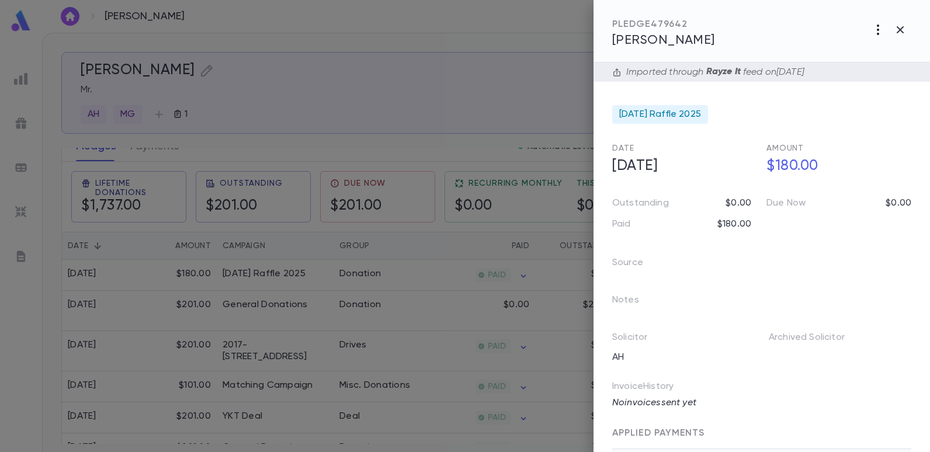
click at [878, 30] on icon "button" at bounding box center [878, 30] width 2 height 11
click at [516, 50] on div at bounding box center [465, 226] width 930 height 452
click at [461, 75] on div at bounding box center [465, 226] width 930 height 452
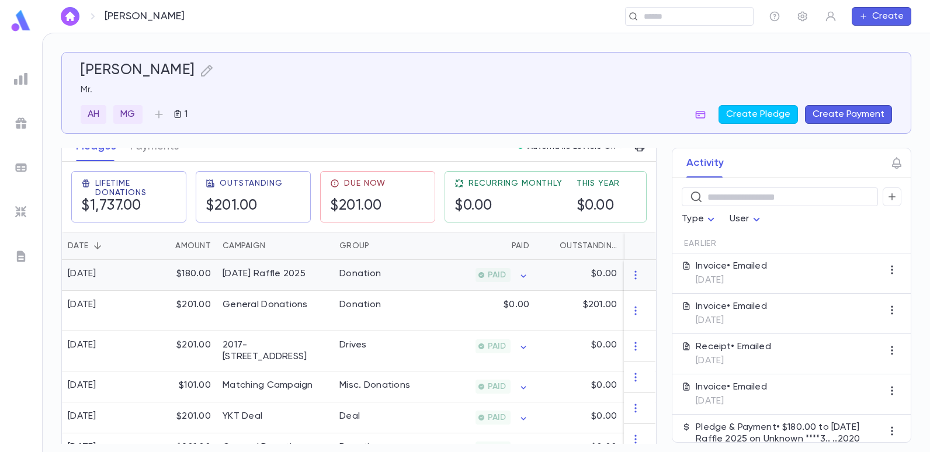
click at [339, 272] on div "Donation" at bounding box center [377, 275] width 88 height 31
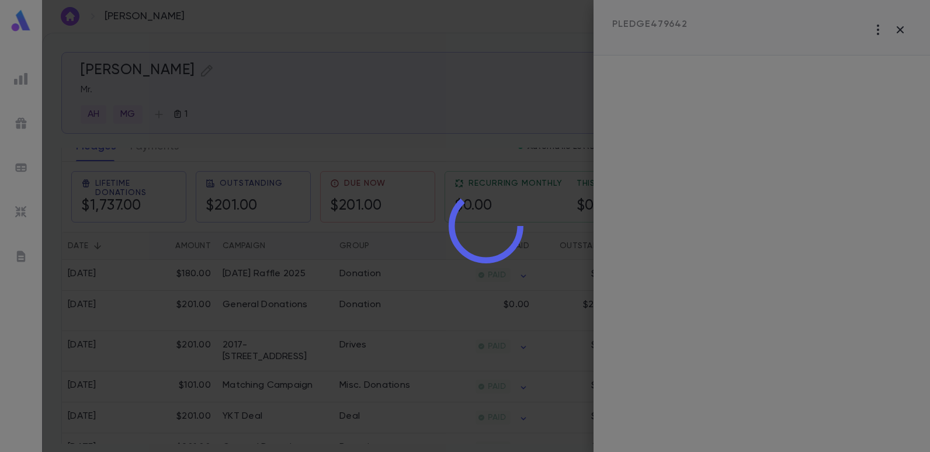
click at [345, 269] on div at bounding box center [486, 226] width 888 height 452
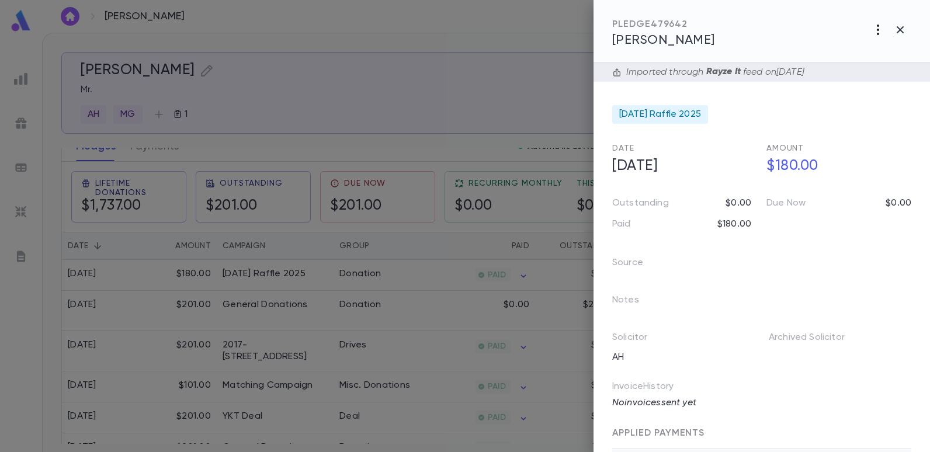
click at [881, 29] on icon "button" at bounding box center [878, 30] width 14 height 14
click at [500, 54] on div at bounding box center [465, 226] width 930 height 452
drag, startPoint x: 482, startPoint y: 113, endPoint x: 481, endPoint y: 126, distance: 13.0
click at [482, 113] on div at bounding box center [465, 226] width 930 height 452
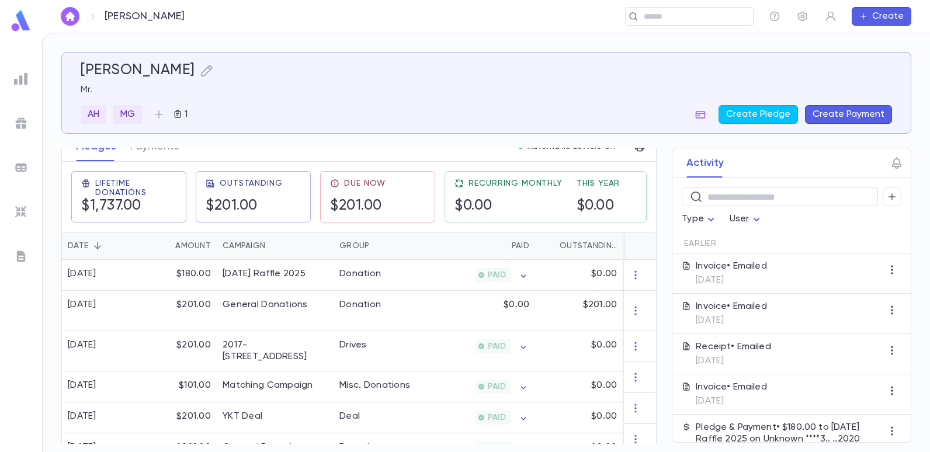
click at [724, 277] on p "[DATE]" at bounding box center [731, 280] width 71 height 12
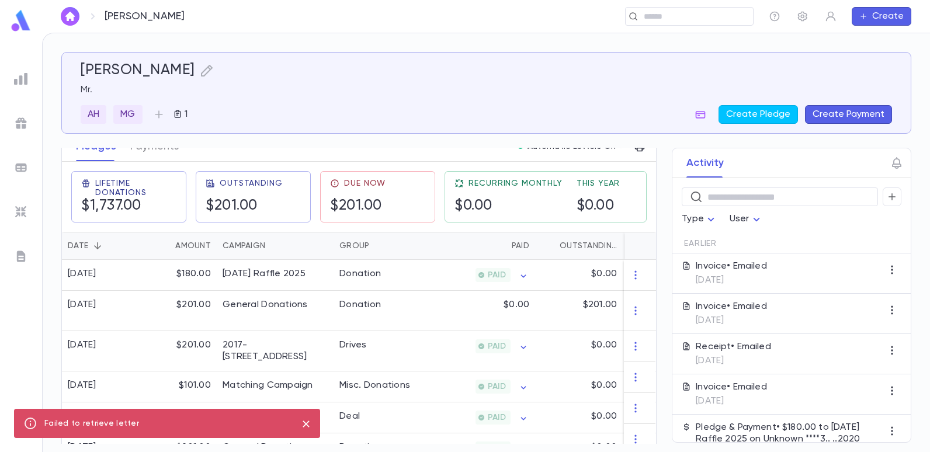
click at [475, 106] on div "AH MG 1 Create Pledge Create Payment" at bounding box center [486, 114] width 811 height 19
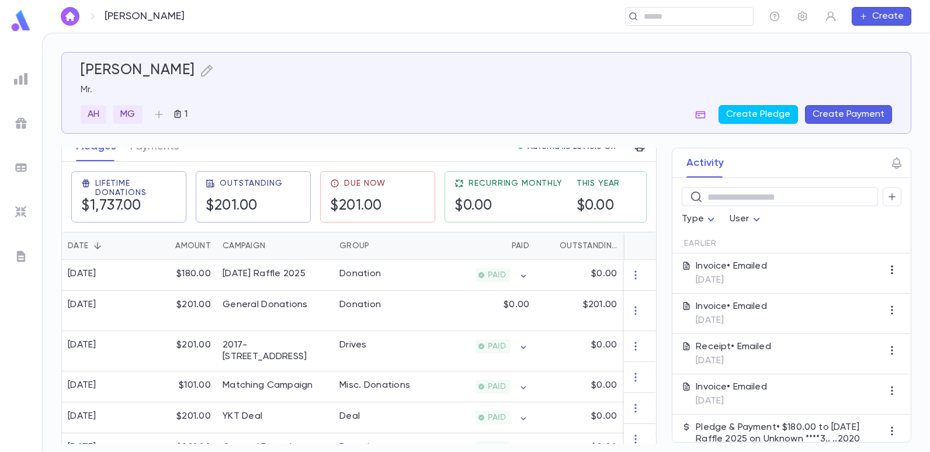
click at [888, 270] on icon "button" at bounding box center [892, 270] width 12 height 12
click at [468, 83] on div at bounding box center [465, 226] width 930 height 452
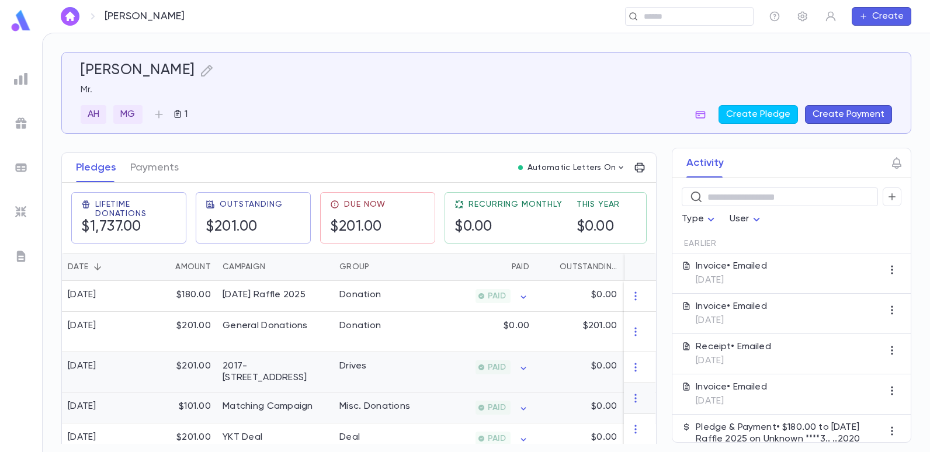
scroll to position [168, 0]
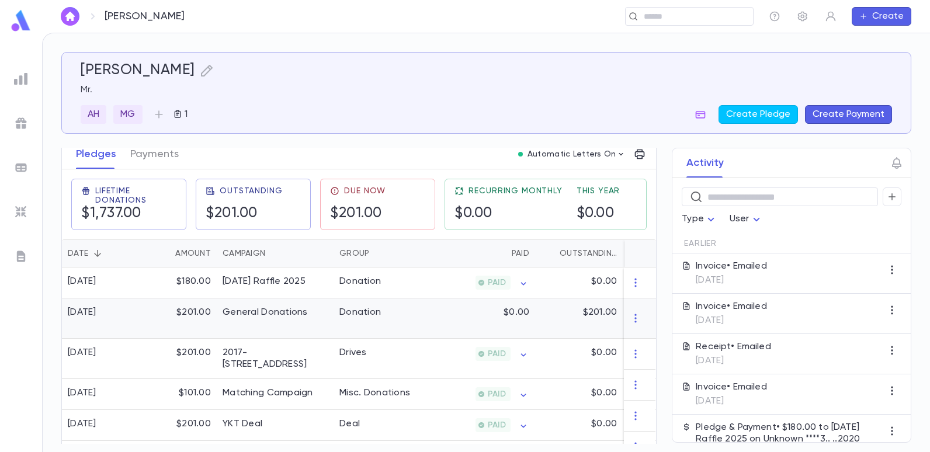
click at [343, 326] on div "Donation" at bounding box center [377, 318] width 88 height 40
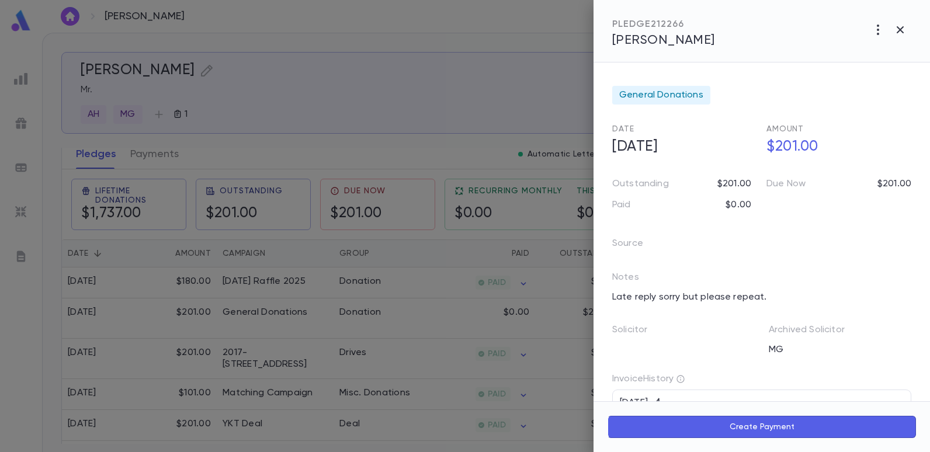
click at [877, 31] on icon "button" at bounding box center [878, 30] width 14 height 14
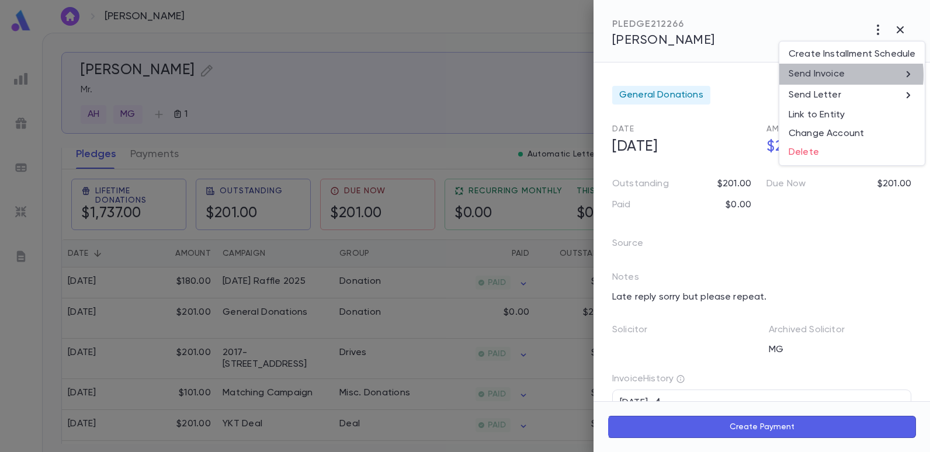
click at [837, 75] on p "Send Invoice" at bounding box center [816, 74] width 56 height 12
click at [894, 76] on li "Email" at bounding box center [900, 74] width 41 height 21
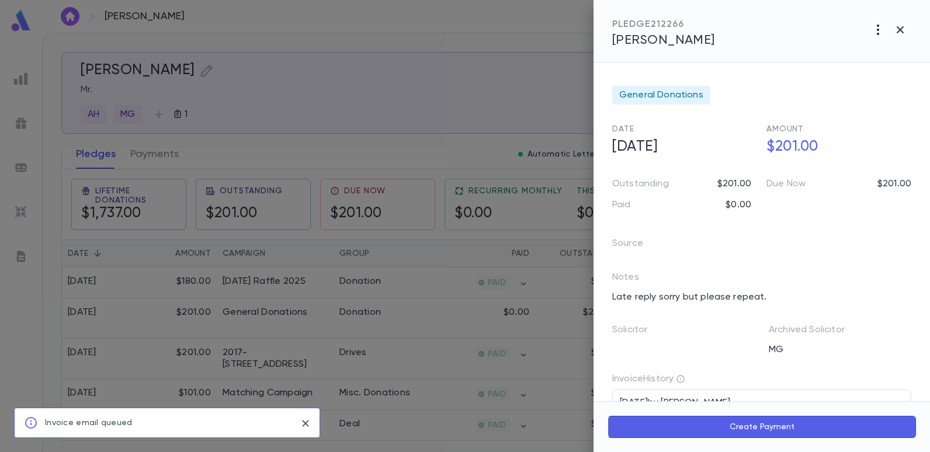
click at [876, 26] on icon "button" at bounding box center [878, 30] width 14 height 14
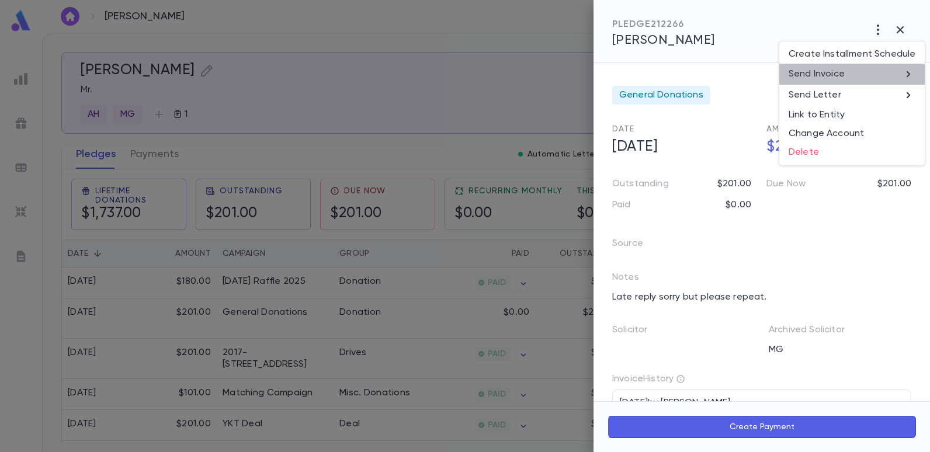
click at [906, 73] on icon at bounding box center [908, 74] width 14 height 14
click at [906, 74] on li "Email" at bounding box center [900, 74] width 41 height 21
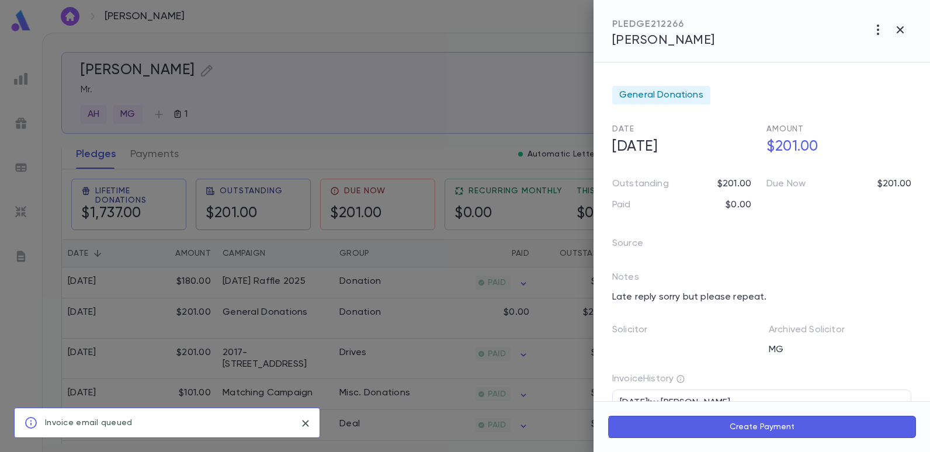
click at [307, 423] on icon "close" at bounding box center [305, 423] width 6 height 6
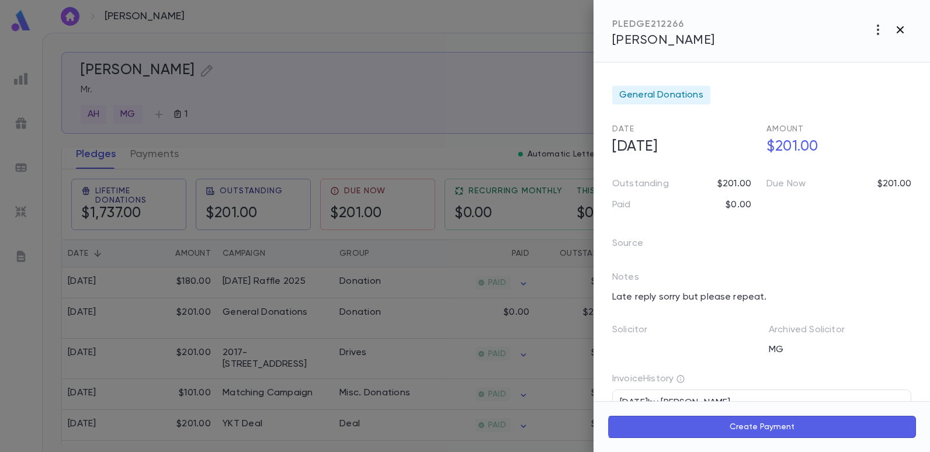
click at [897, 26] on icon "button" at bounding box center [899, 29] width 7 height 7
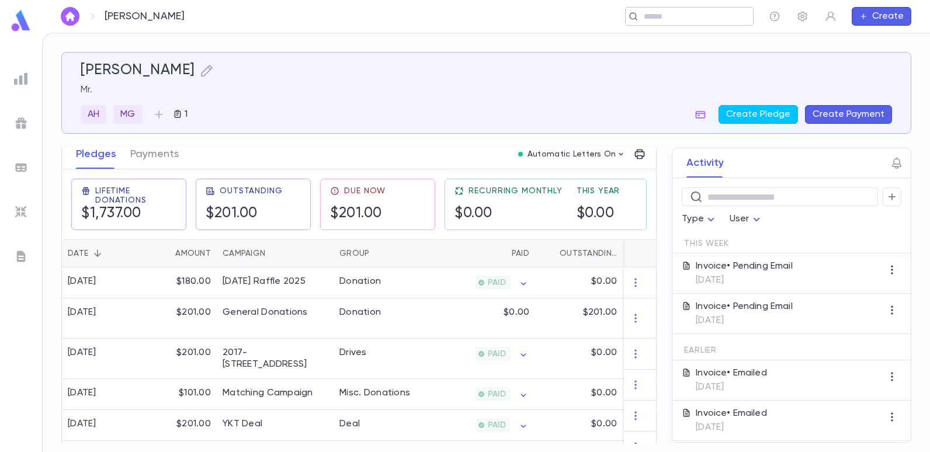
click at [700, 12] on input "text" at bounding box center [685, 16] width 91 height 11
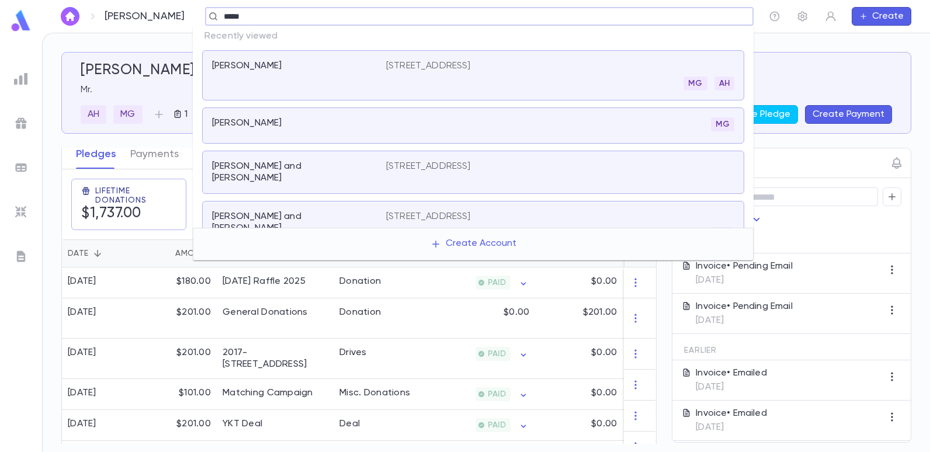
type input "******"
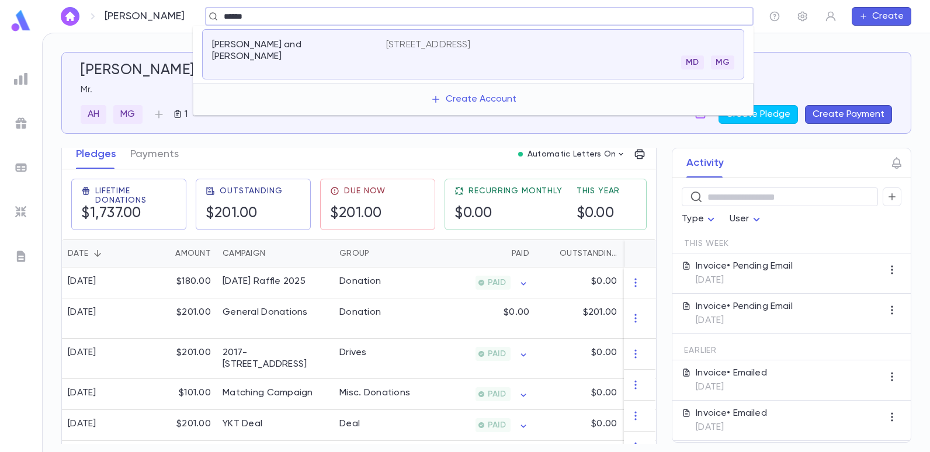
click at [444, 39] on p "[STREET_ADDRESS]" at bounding box center [428, 45] width 85 height 12
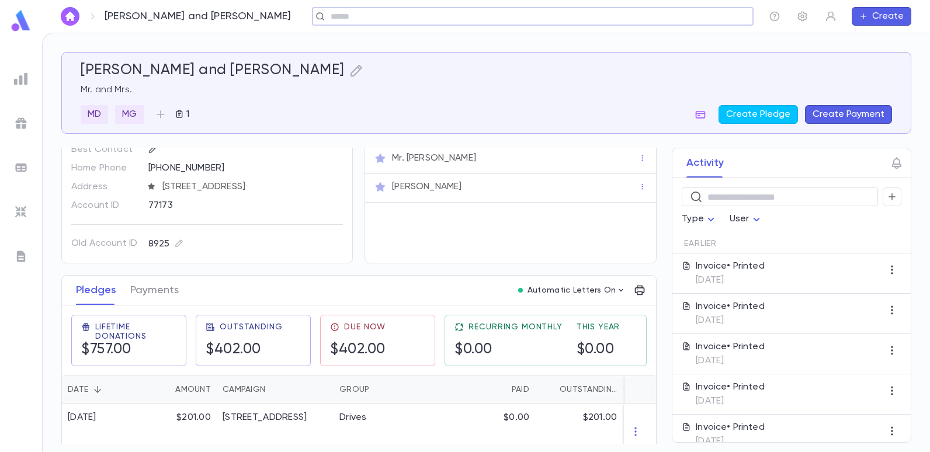
scroll to position [117, 0]
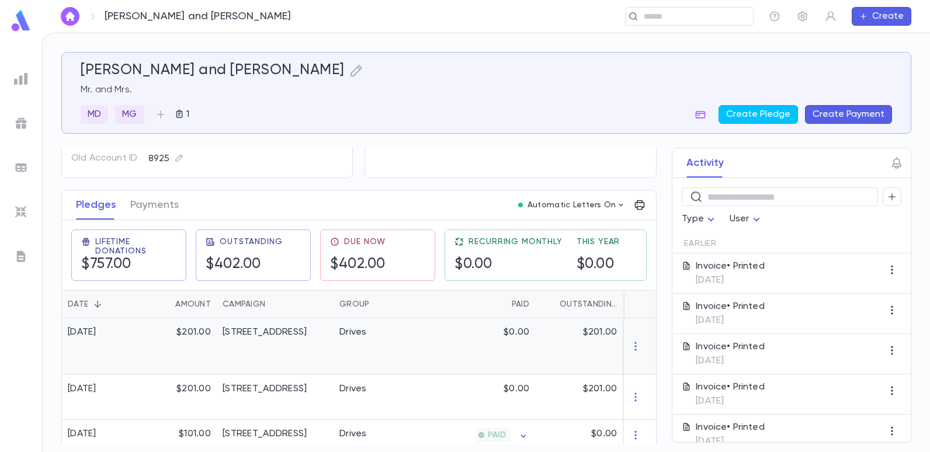
click at [317, 342] on div "[STREET_ADDRESS]" at bounding box center [275, 346] width 117 height 57
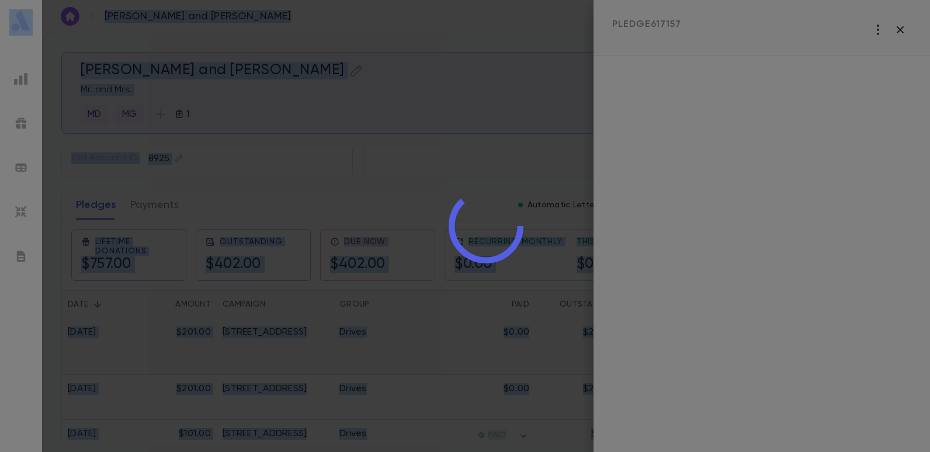
click at [319, 342] on div at bounding box center [486, 226] width 888 height 452
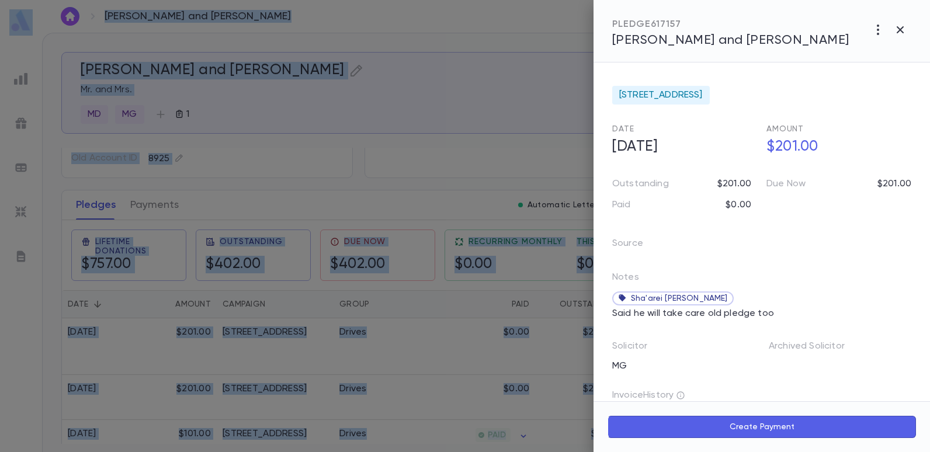
click at [453, 140] on div at bounding box center [465, 226] width 930 height 452
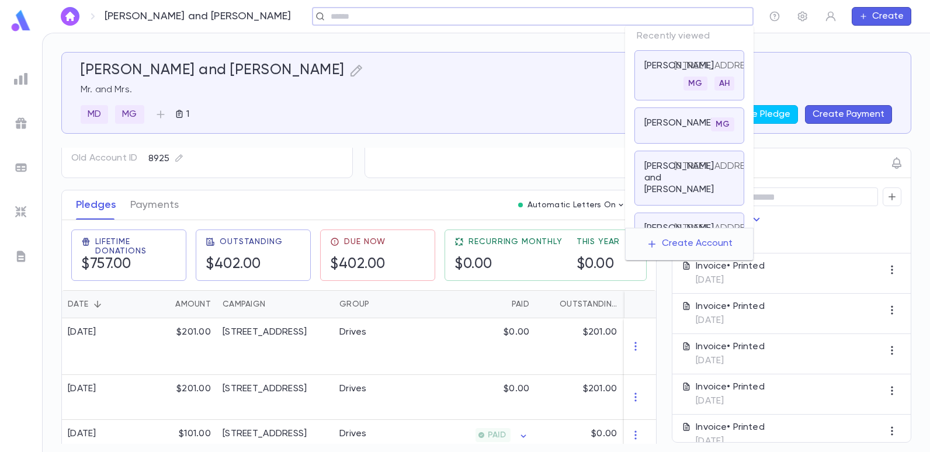
click at [662, 15] on input "text" at bounding box center [529, 16] width 404 height 11
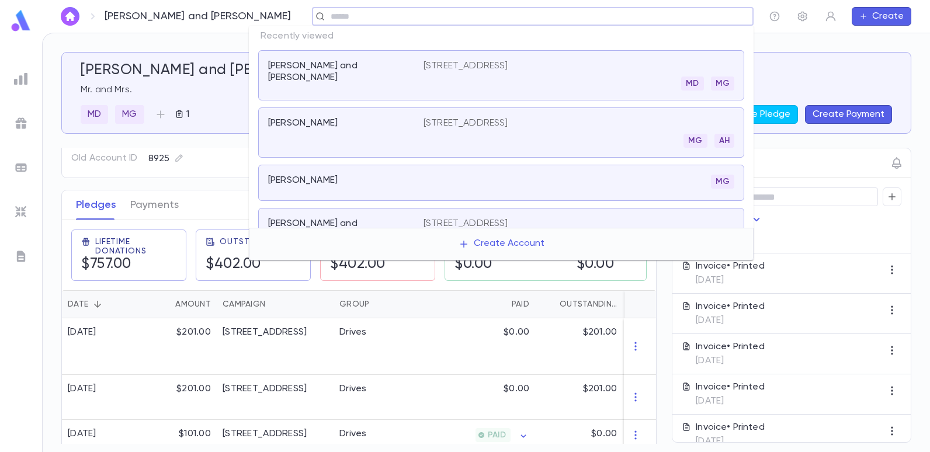
click at [488, 123] on p "[STREET_ADDRESS]" at bounding box center [465, 123] width 85 height 12
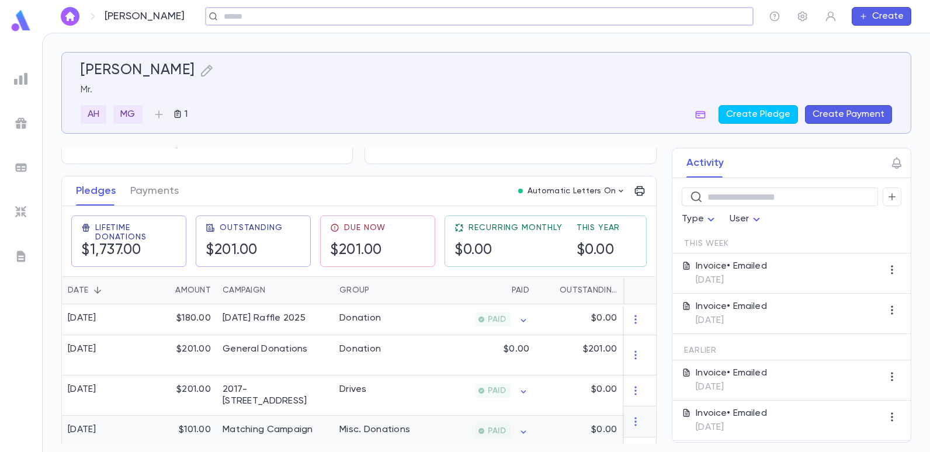
scroll to position [175, 0]
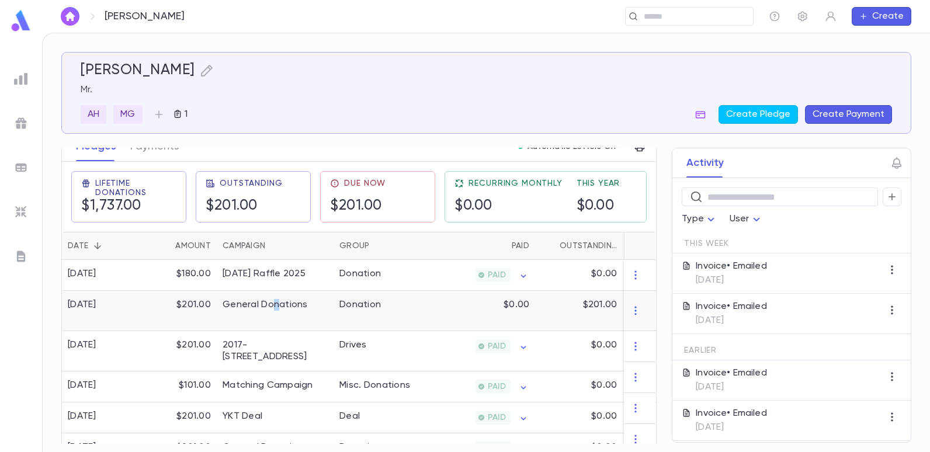
click at [278, 311] on div "General Donations" at bounding box center [275, 311] width 117 height 40
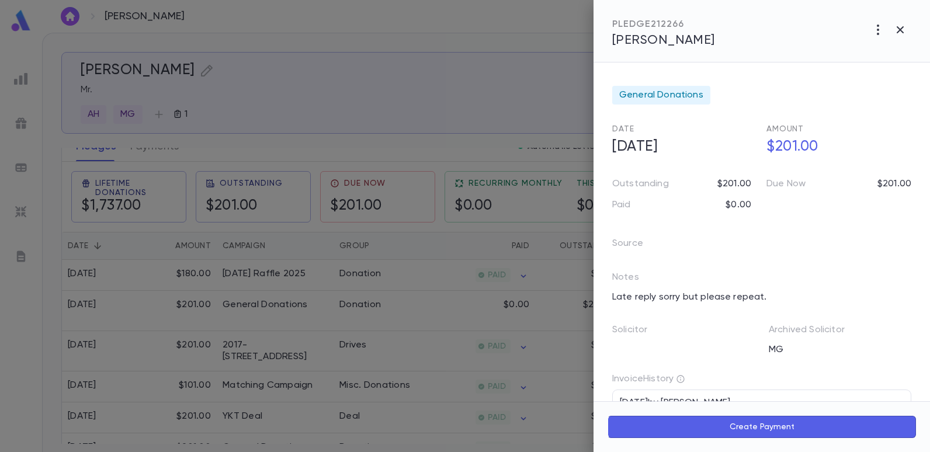
click at [359, 127] on div at bounding box center [465, 226] width 930 height 452
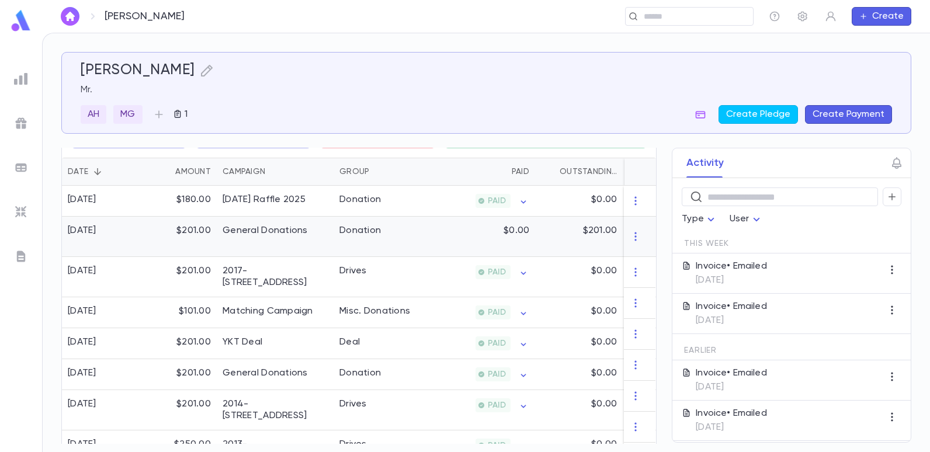
scroll to position [284, 0]
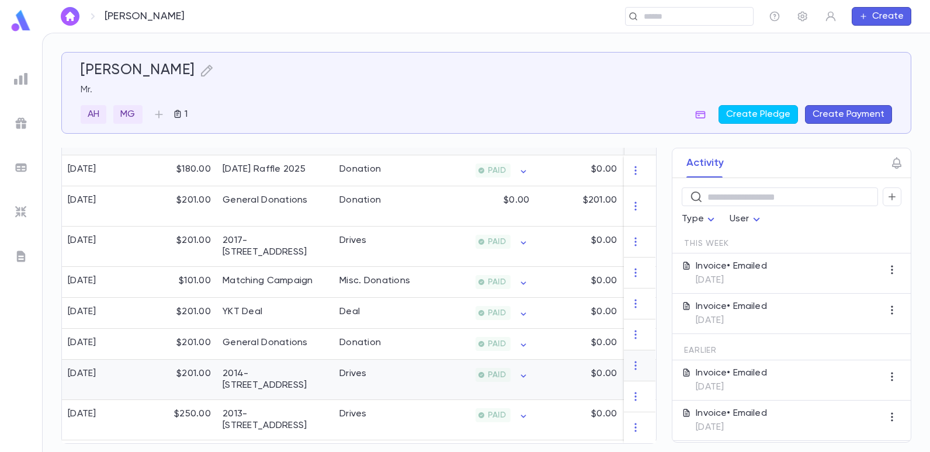
click at [270, 360] on div "2014-[STREET_ADDRESS]" at bounding box center [275, 380] width 117 height 40
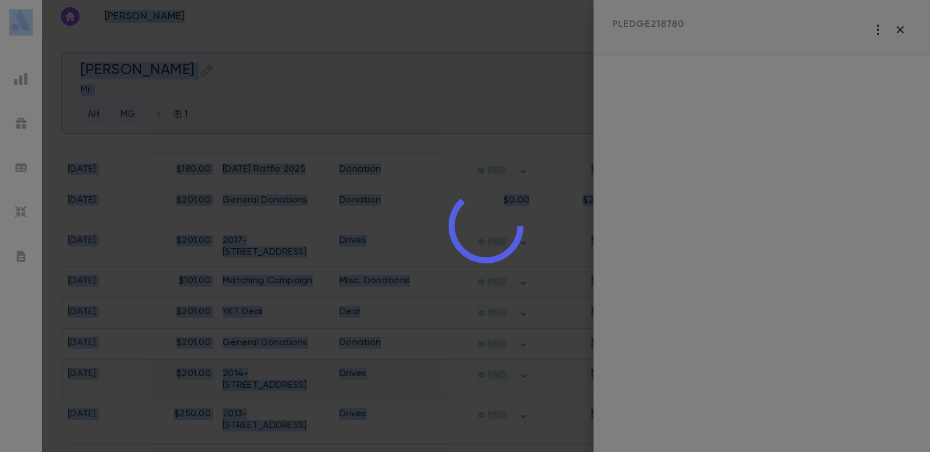
click at [270, 353] on div at bounding box center [486, 226] width 888 height 452
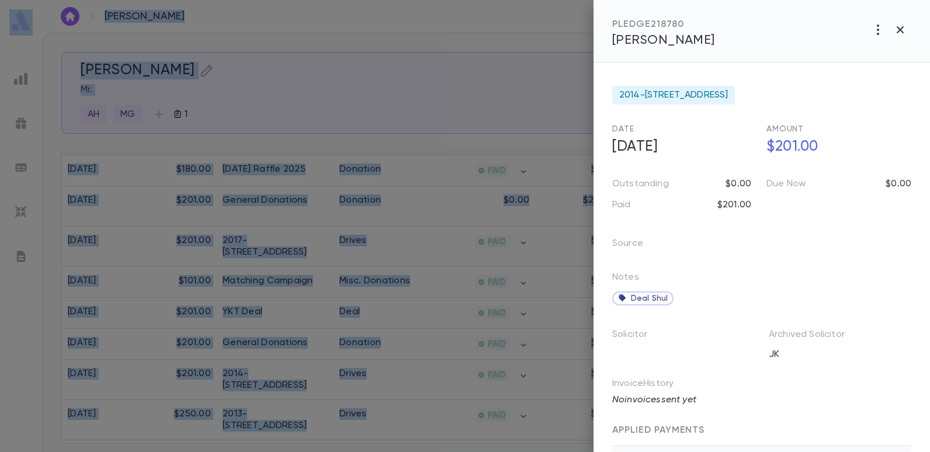
click at [416, 48] on div at bounding box center [465, 226] width 930 height 452
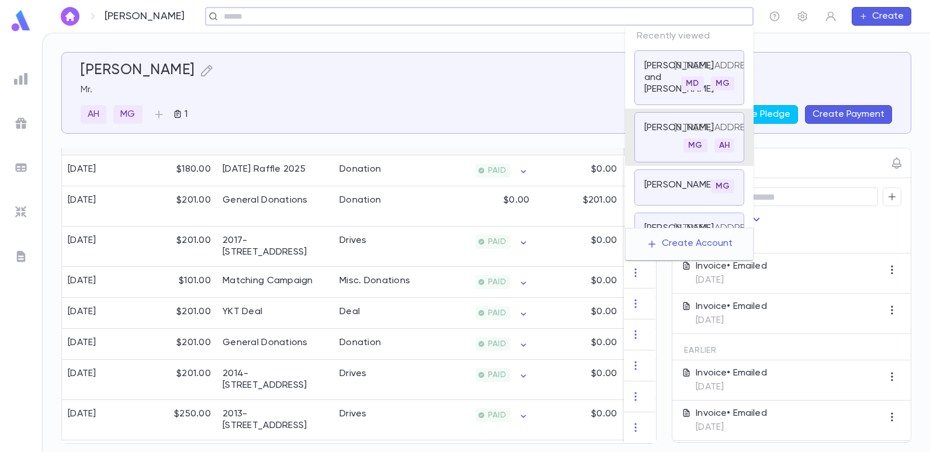
click at [663, 19] on input "text" at bounding box center [475, 16] width 510 height 11
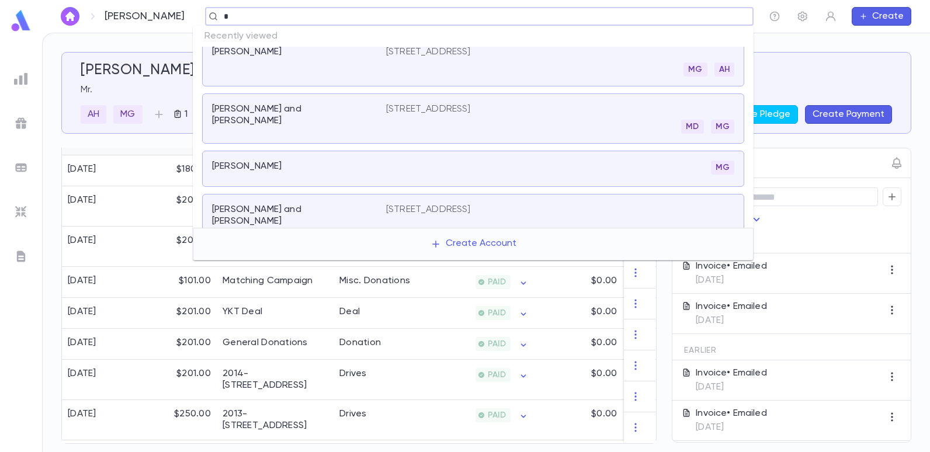
scroll to position [0, 0]
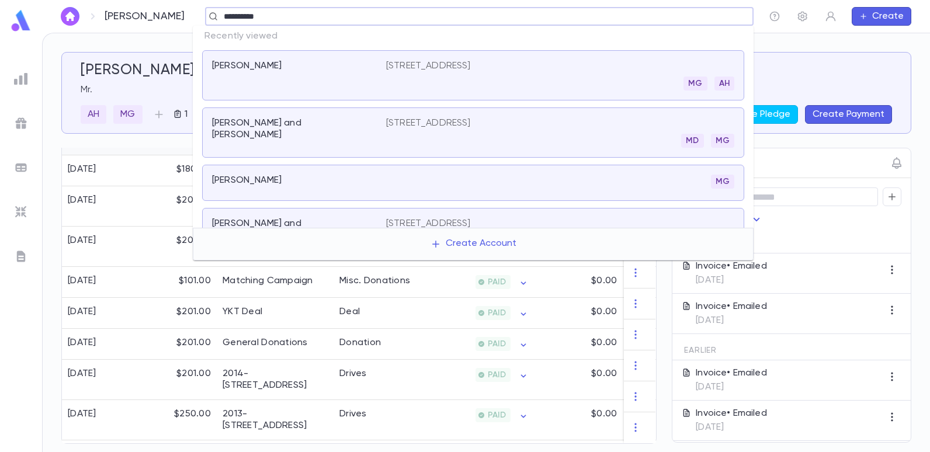
type input "**********"
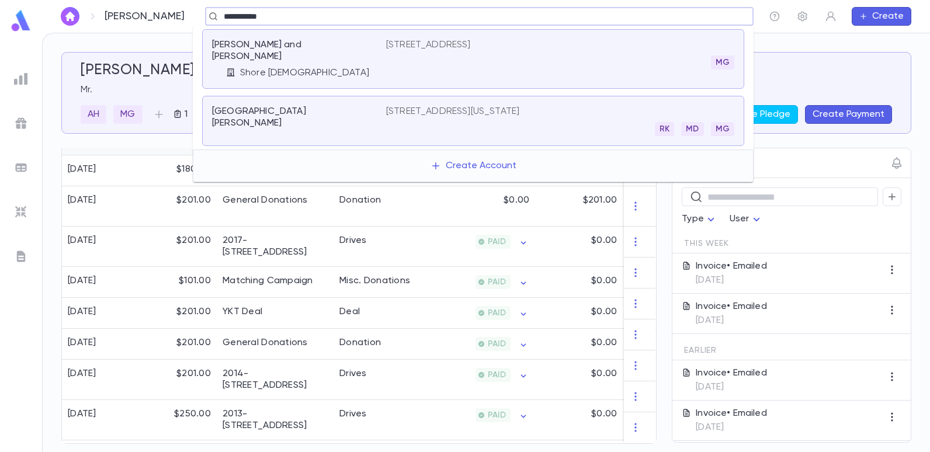
click at [429, 106] on p "[STREET_ADDRESS][US_STATE]" at bounding box center [452, 112] width 133 height 12
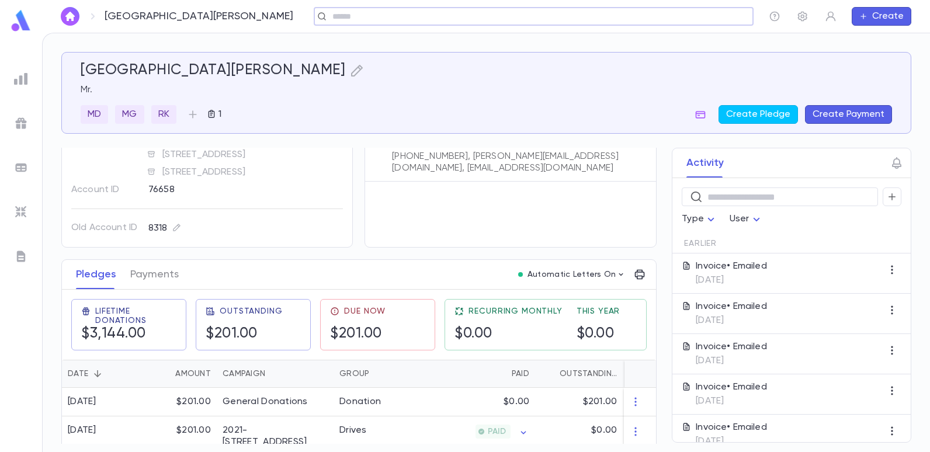
scroll to position [117, 0]
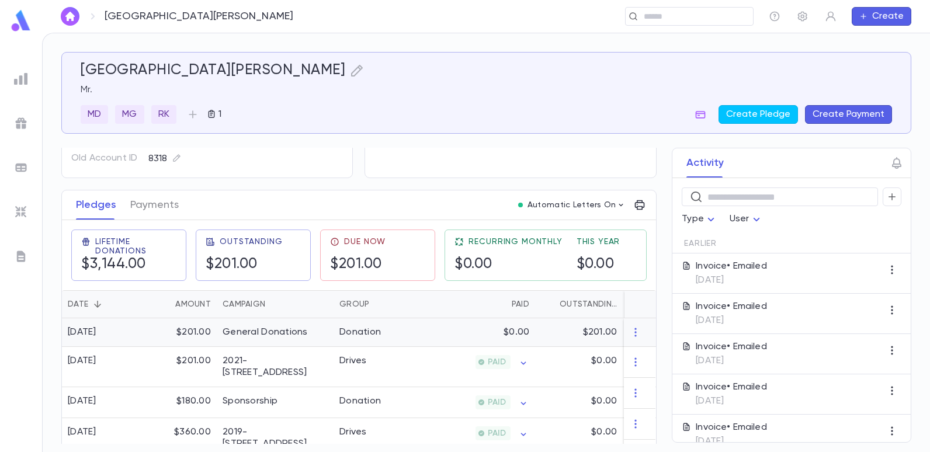
click at [298, 332] on div "General Donations" at bounding box center [265, 332] width 85 height 12
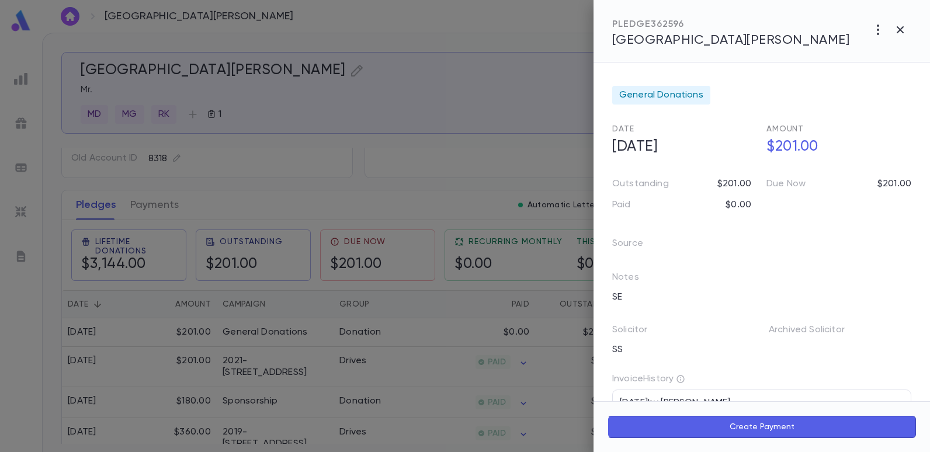
click at [337, 158] on div at bounding box center [465, 226] width 930 height 452
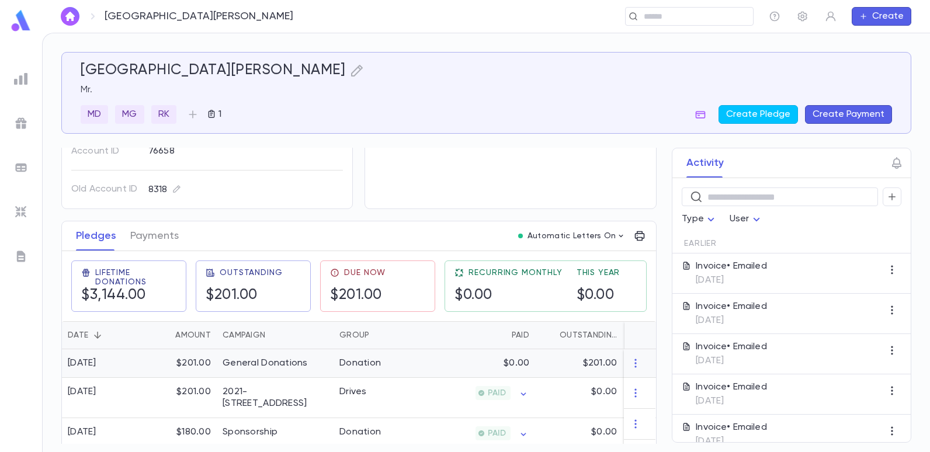
scroll to position [234, 0]
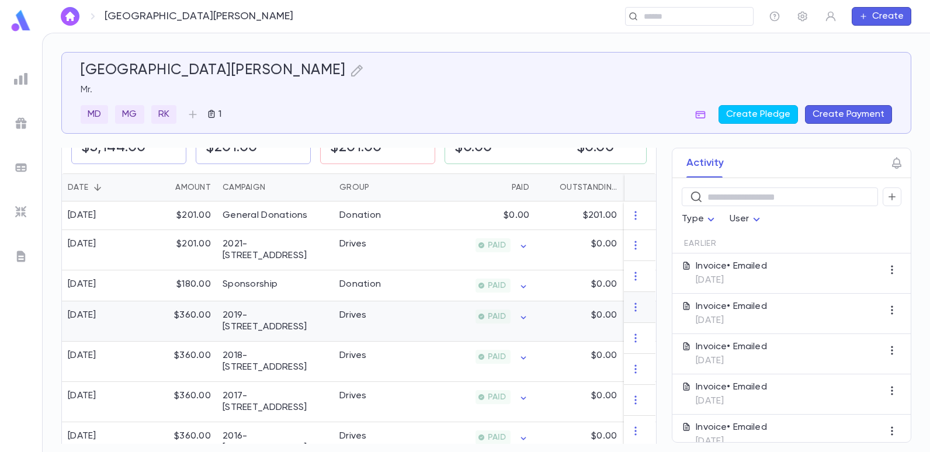
click at [270, 313] on div "2019-[STREET_ADDRESS]" at bounding box center [275, 321] width 117 height 40
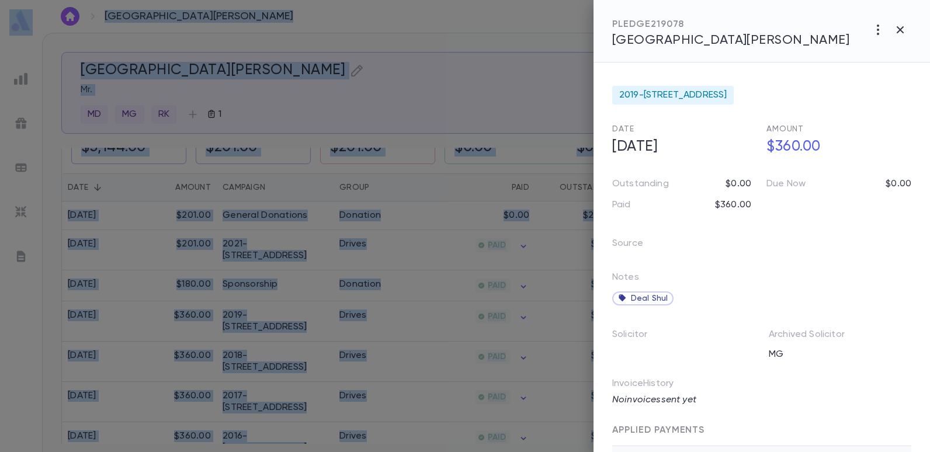
click at [426, 91] on div at bounding box center [465, 226] width 930 height 452
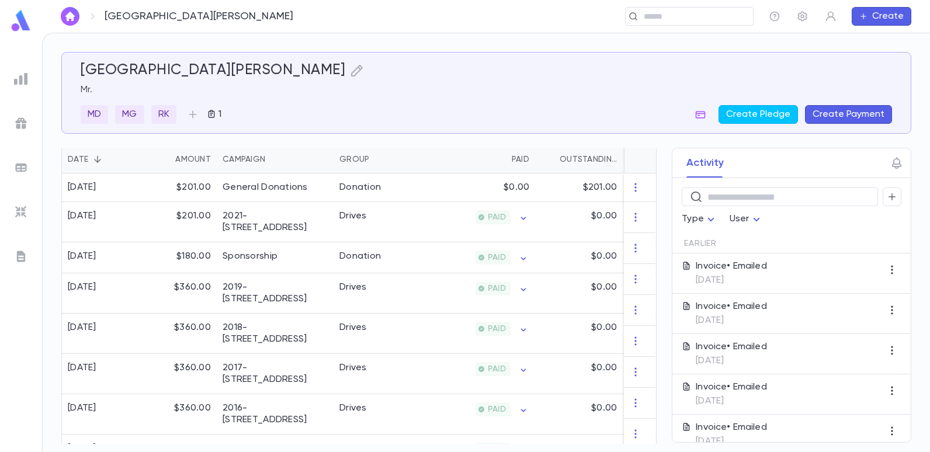
scroll to position [101, 0]
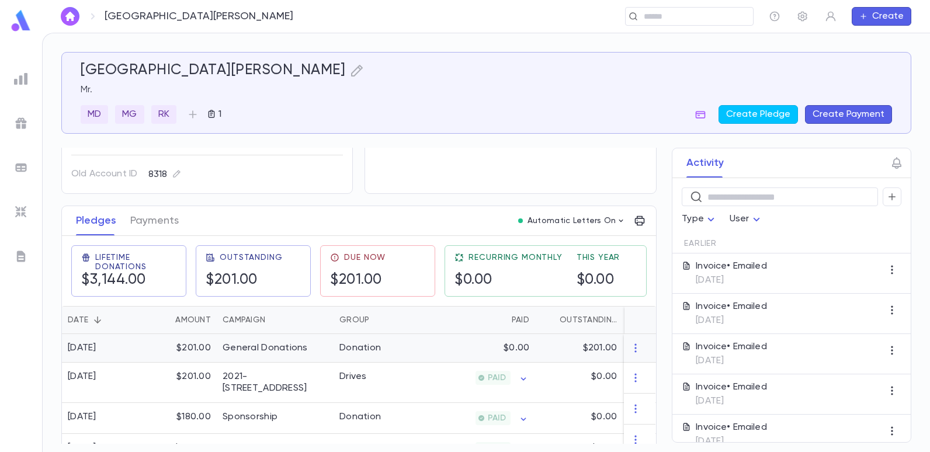
click at [346, 350] on div "Donation" at bounding box center [359, 348] width 41 height 12
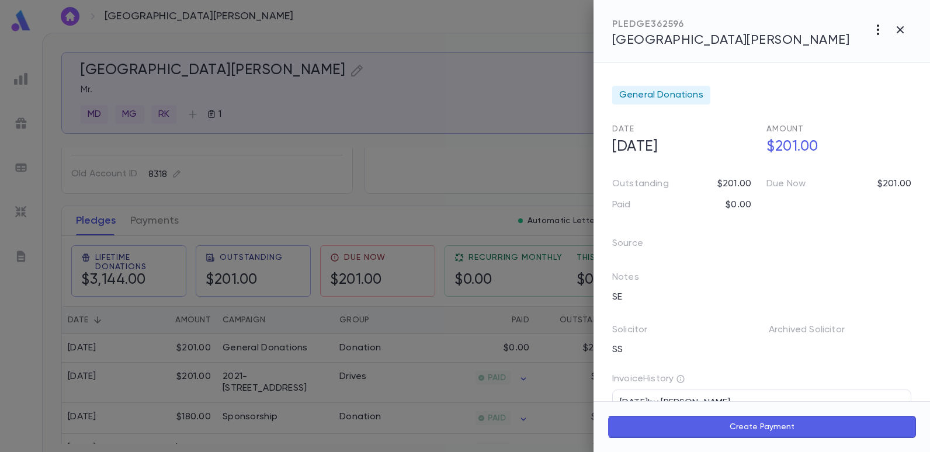
click at [878, 29] on icon "button" at bounding box center [878, 30] width 14 height 14
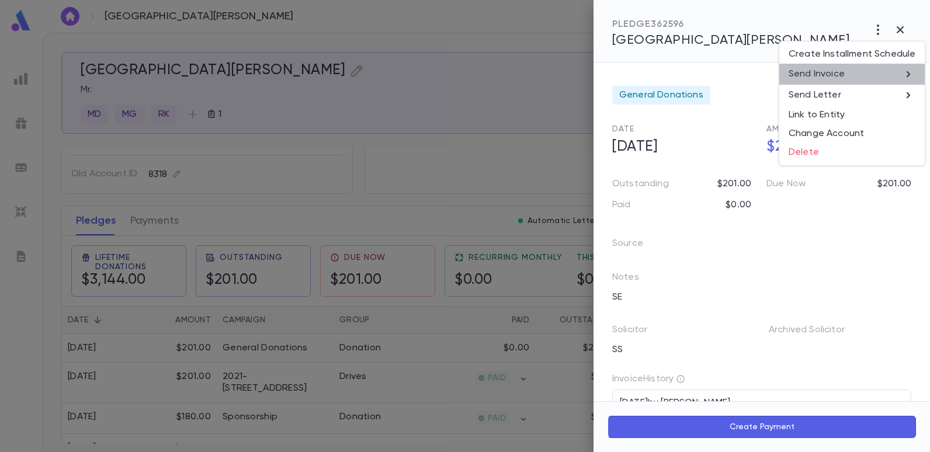
click at [902, 75] on icon at bounding box center [908, 74] width 14 height 14
click at [905, 71] on li "Email" at bounding box center [900, 74] width 41 height 21
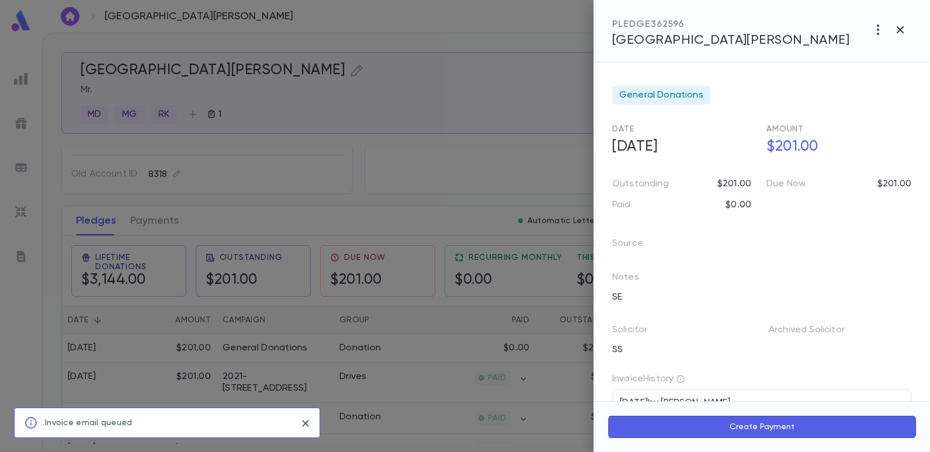
click at [488, 110] on div at bounding box center [465, 226] width 930 height 452
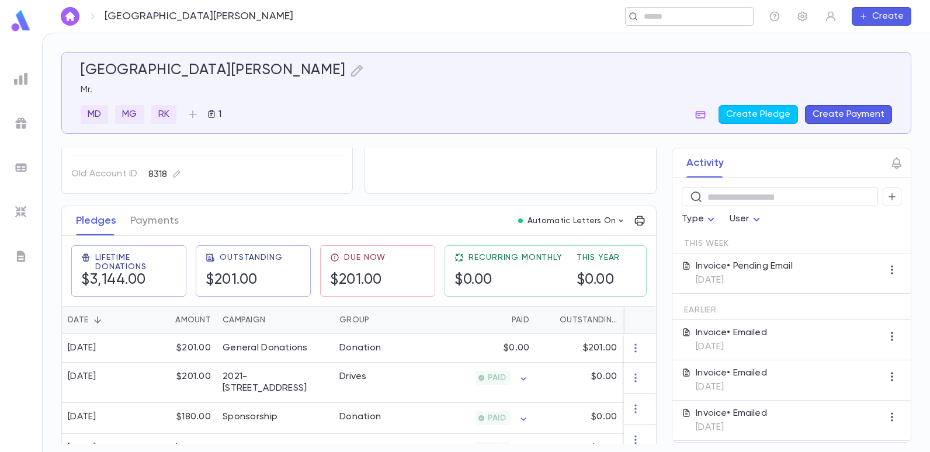
click at [675, 19] on input "text" at bounding box center [685, 16] width 91 height 11
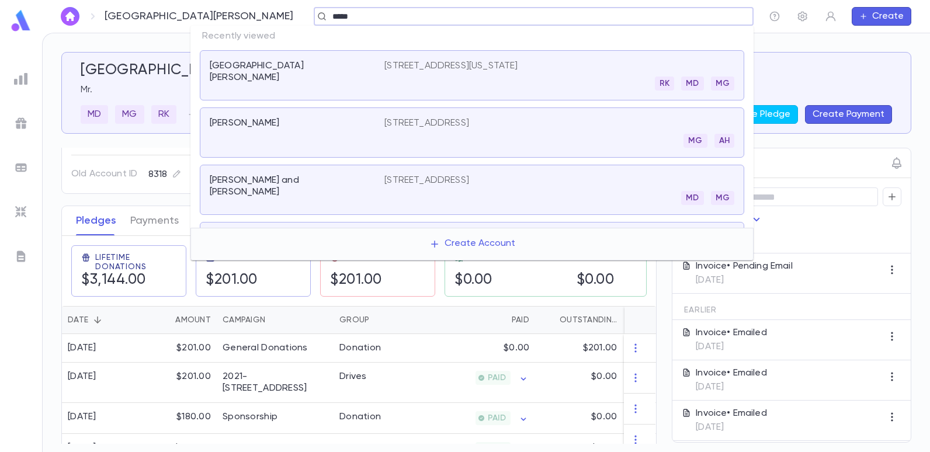
type input "******"
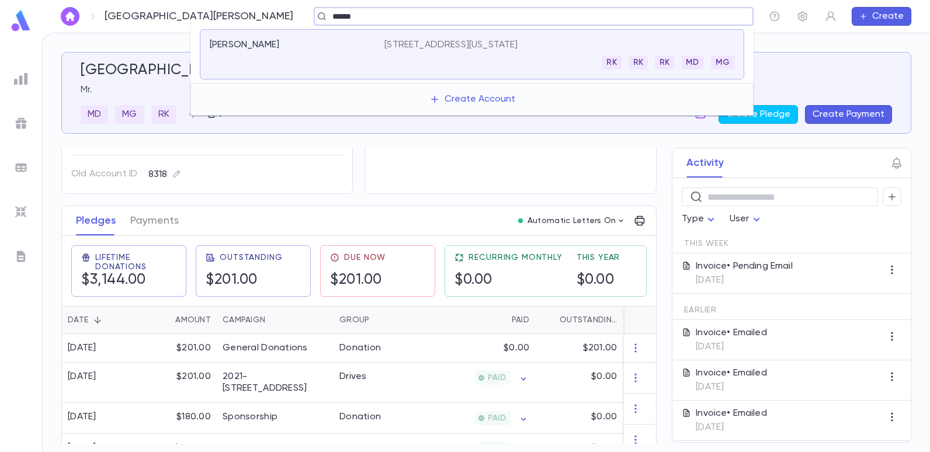
click at [517, 45] on p "[STREET_ADDRESS][US_STATE]" at bounding box center [450, 45] width 133 height 12
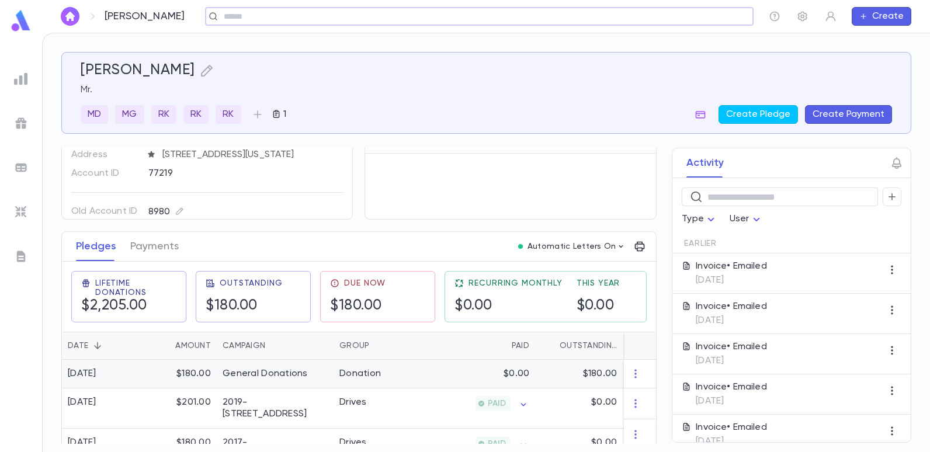
scroll to position [175, 0]
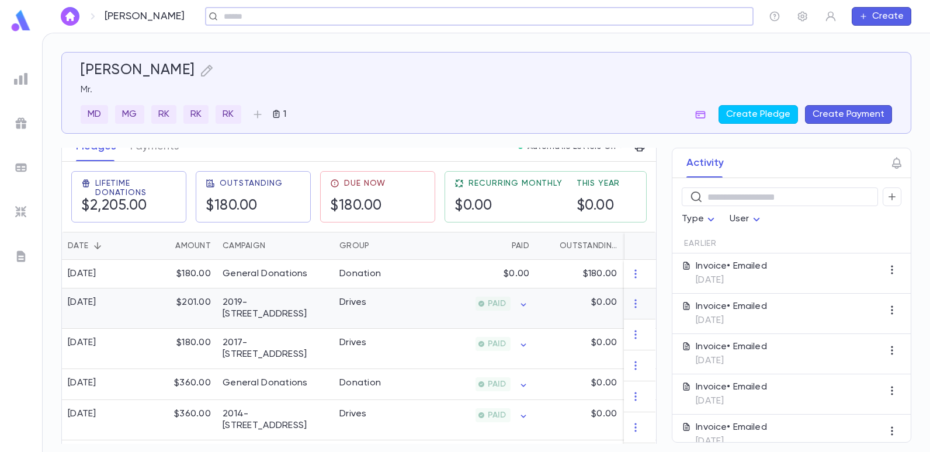
click at [364, 307] on div "Drives" at bounding box center [352, 303] width 27 height 12
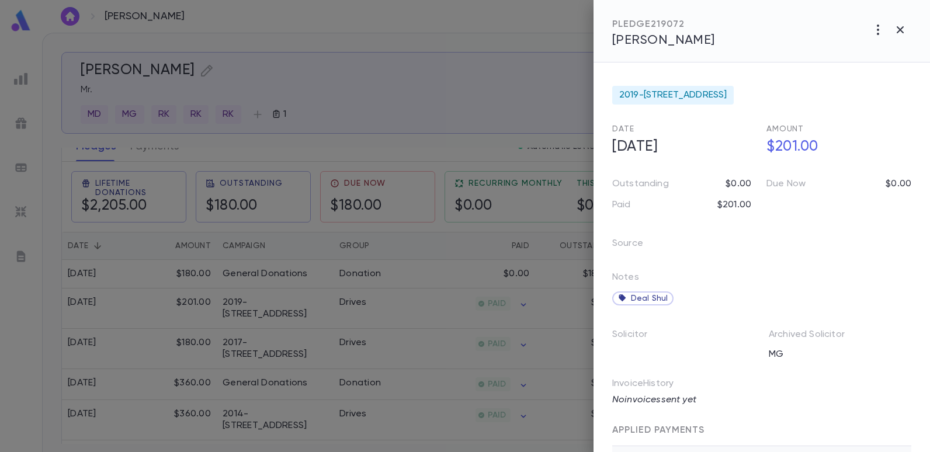
click at [435, 95] on div at bounding box center [465, 226] width 930 height 452
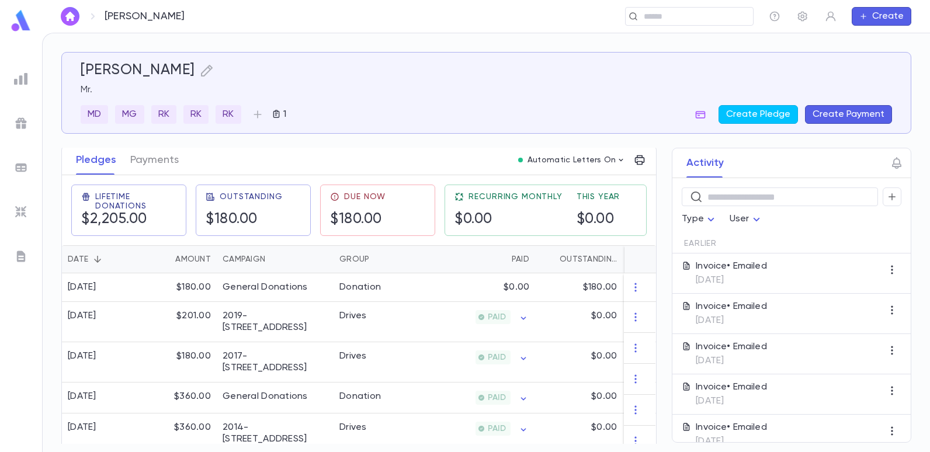
scroll to position [0, 0]
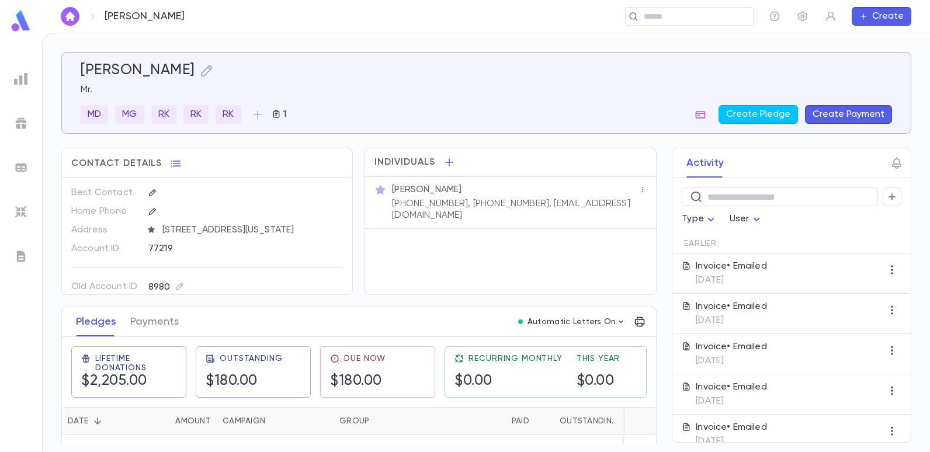
drag, startPoint x: 608, startPoint y: 201, endPoint x: 568, endPoint y: 202, distance: 39.7
click at [568, 202] on div "[PERSON_NAME] [PHONE_NUMBER], [PHONE_NUMBER], [EMAIL_ADDRESS][DOMAIN_NAME]" at bounding box center [514, 202] width 249 height 40
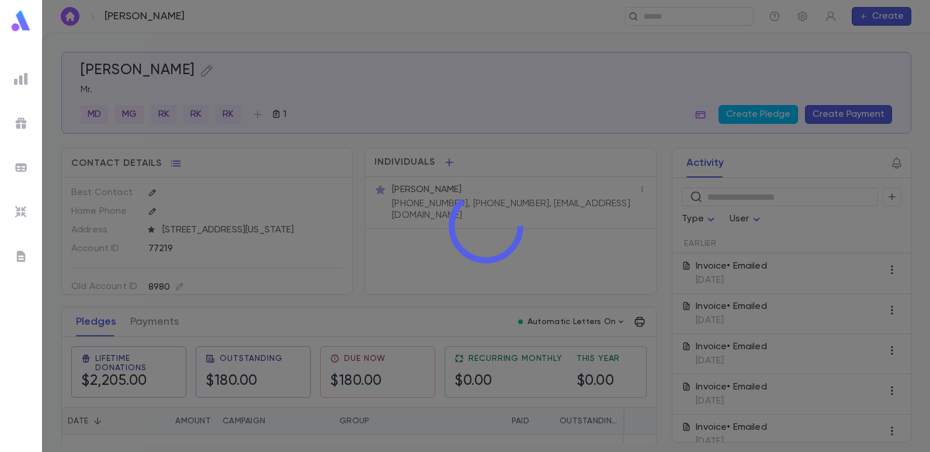
drag, startPoint x: 568, startPoint y: 202, endPoint x: 583, endPoint y: 255, distance: 55.3
click at [579, 256] on div at bounding box center [486, 226] width 888 height 452
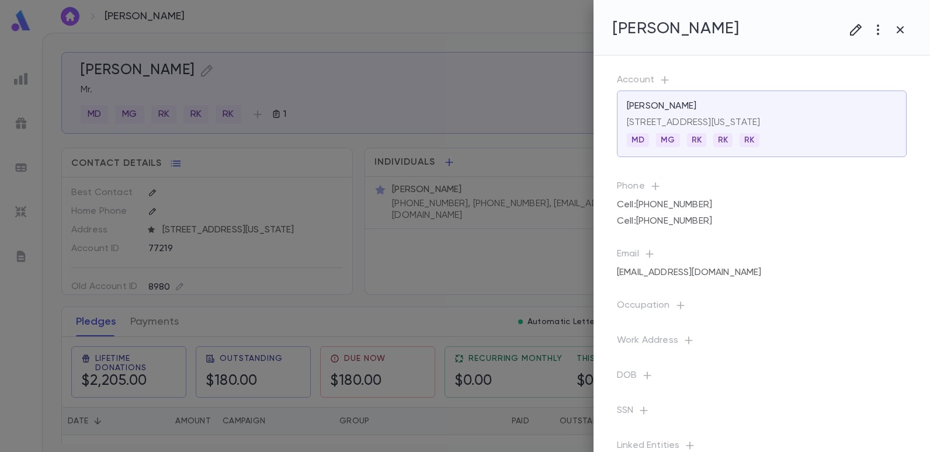
click at [545, 235] on div at bounding box center [465, 226] width 930 height 452
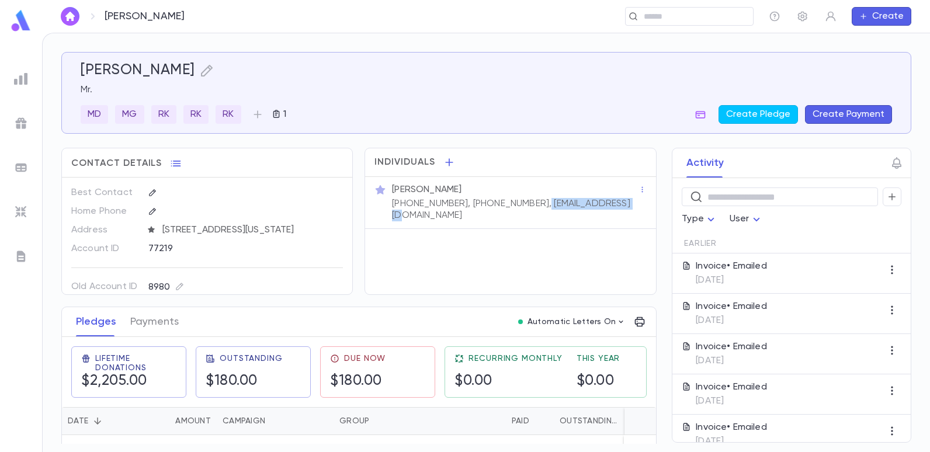
drag, startPoint x: 600, startPoint y: 205, endPoint x: 515, endPoint y: 207, distance: 85.3
click at [515, 207] on div "[PERSON_NAME] [PHONE_NUMBER], [PHONE_NUMBER], [EMAIL_ADDRESS][DOMAIN_NAME]" at bounding box center [514, 202] width 249 height 40
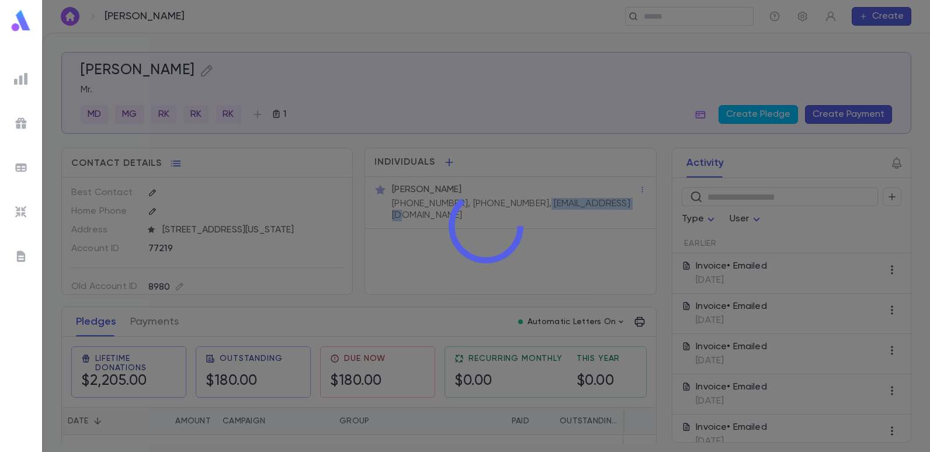
copy p "[EMAIL_ADDRESS][DOMAIN_NAME]"
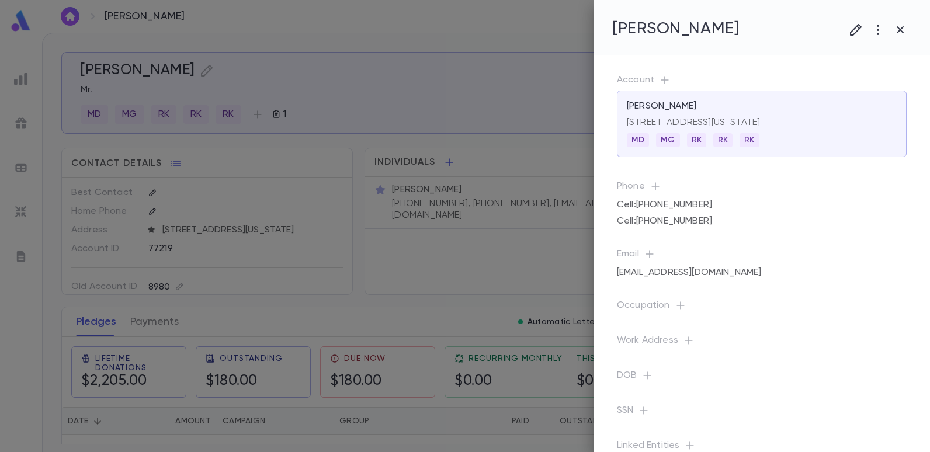
drag, startPoint x: 343, startPoint y: 36, endPoint x: 353, endPoint y: 34, distance: 10.6
click at [343, 36] on div at bounding box center [465, 226] width 930 height 452
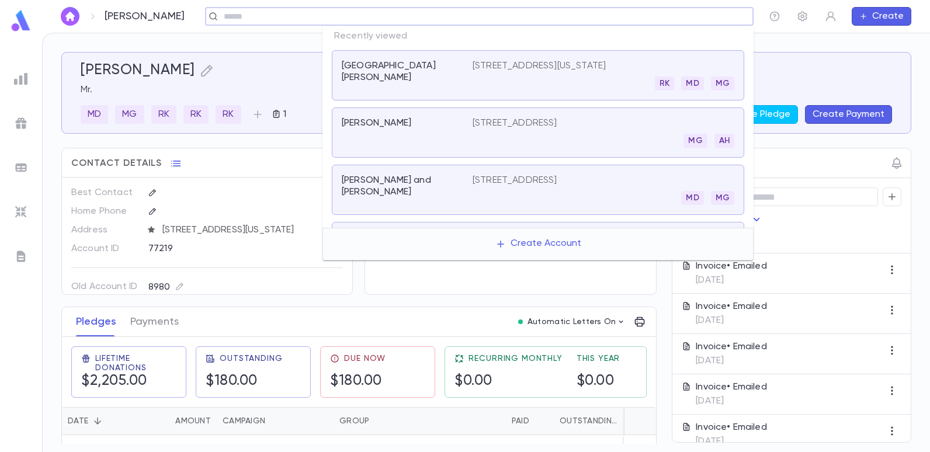
click at [687, 18] on input "text" at bounding box center [475, 16] width 510 height 11
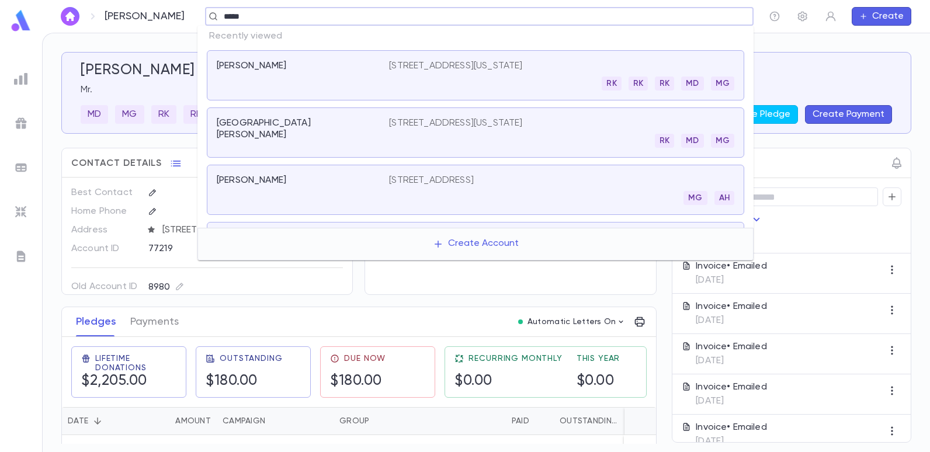
type input "******"
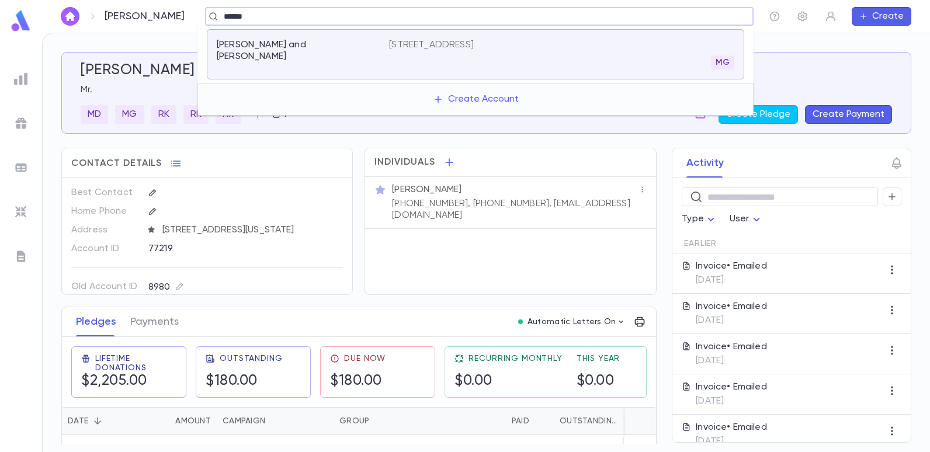
click at [450, 48] on p "[STREET_ADDRESS]" at bounding box center [431, 45] width 85 height 12
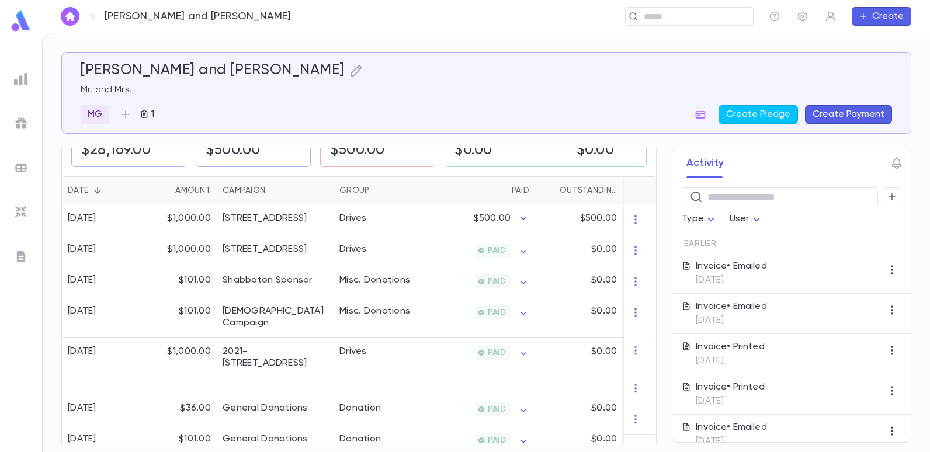
scroll to position [234, 0]
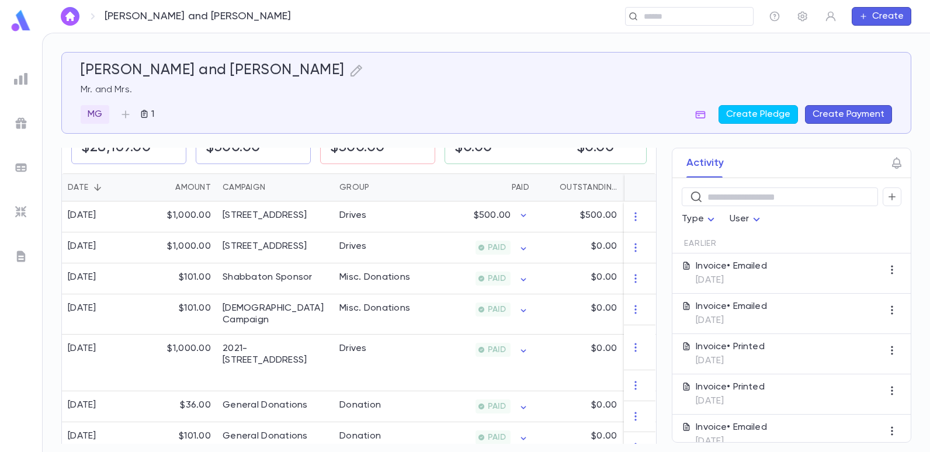
click at [355, 85] on p "Mr. and Mrs." at bounding box center [486, 90] width 811 height 12
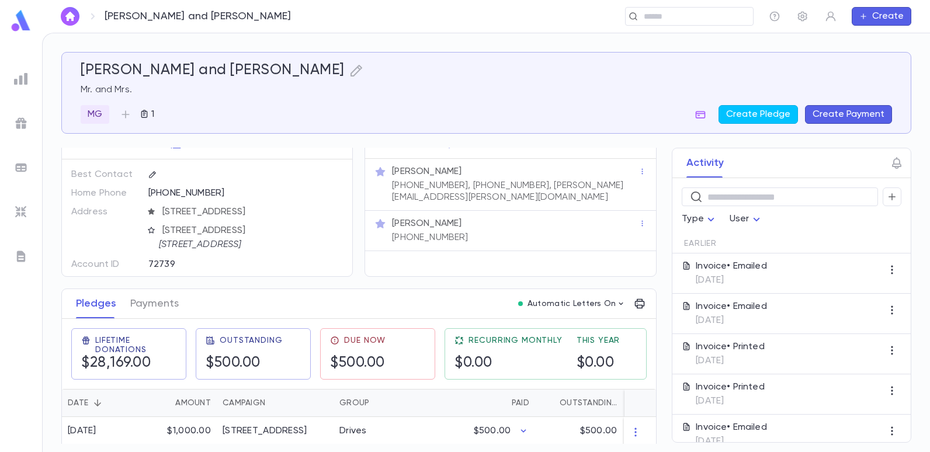
scroll to position [0, 0]
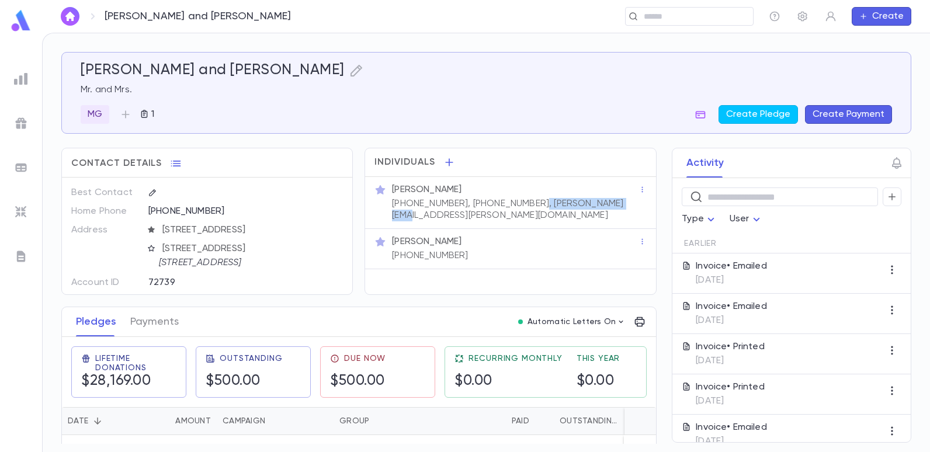
drag, startPoint x: 607, startPoint y: 200, endPoint x: 515, endPoint y: 208, distance: 92.1
click at [515, 208] on div "[PERSON_NAME] [PHONE_NUMBER], [PHONE_NUMBER], [PERSON_NAME][EMAIL_ADDRESS][PERS…" at bounding box center [514, 202] width 249 height 40
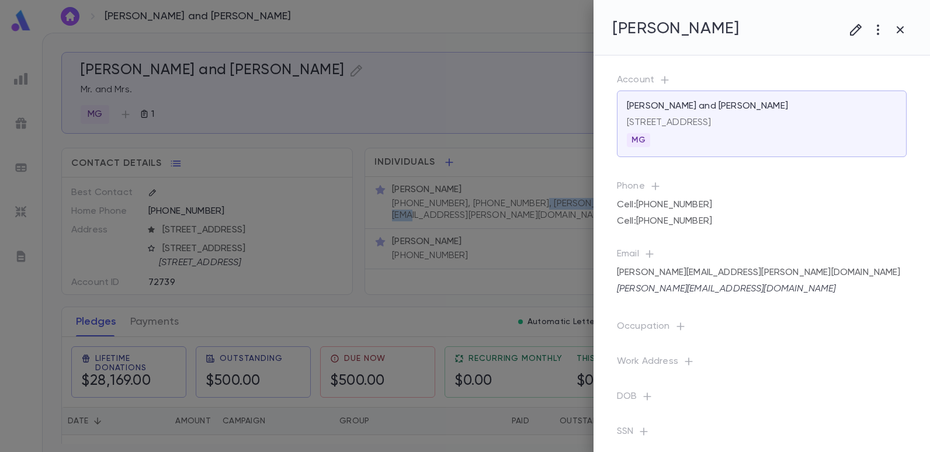
copy p ", [PERSON_NAME][EMAIL_ADDRESS][PERSON_NAME][DOMAIN_NAME]"
click at [345, 81] on div at bounding box center [465, 226] width 930 height 452
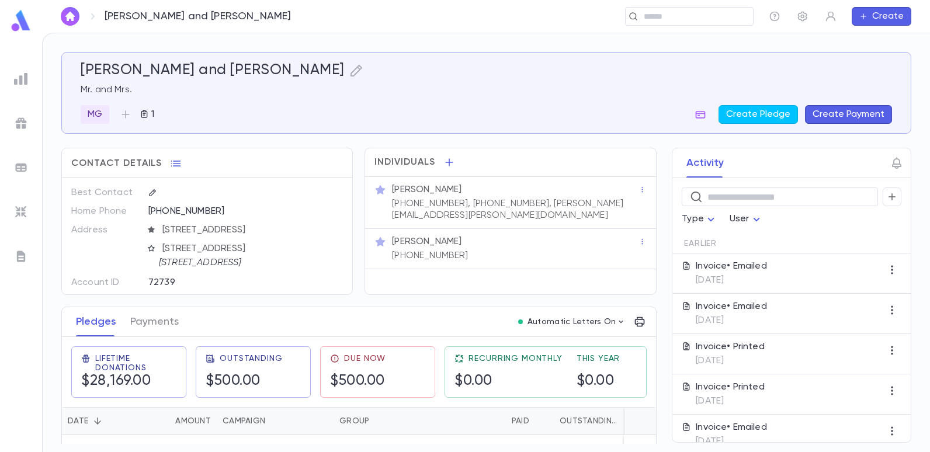
click at [307, 106] on div "MG 1 Create Pledge Create Payment" at bounding box center [486, 114] width 811 height 19
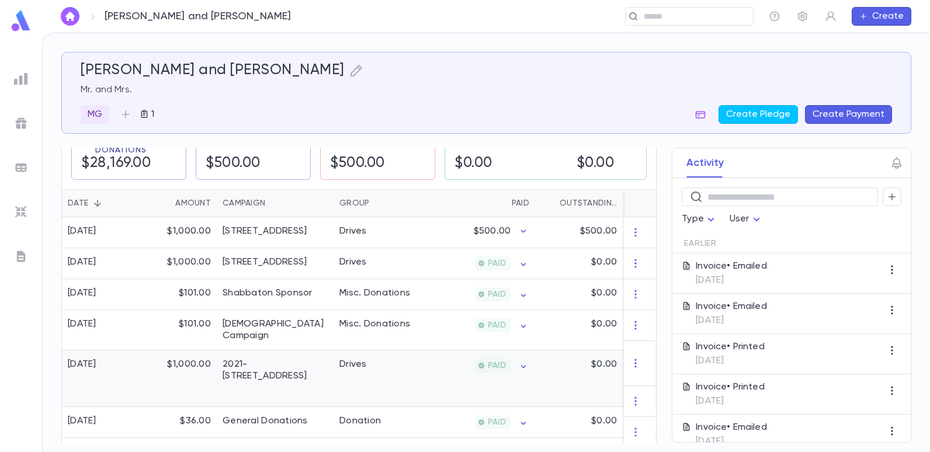
scroll to position [234, 0]
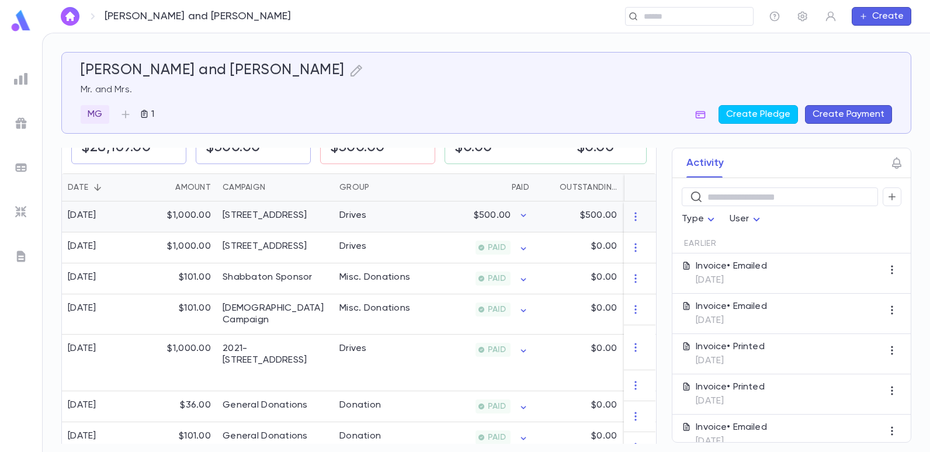
click at [300, 226] on div "[STREET_ADDRESS]" at bounding box center [275, 216] width 117 height 31
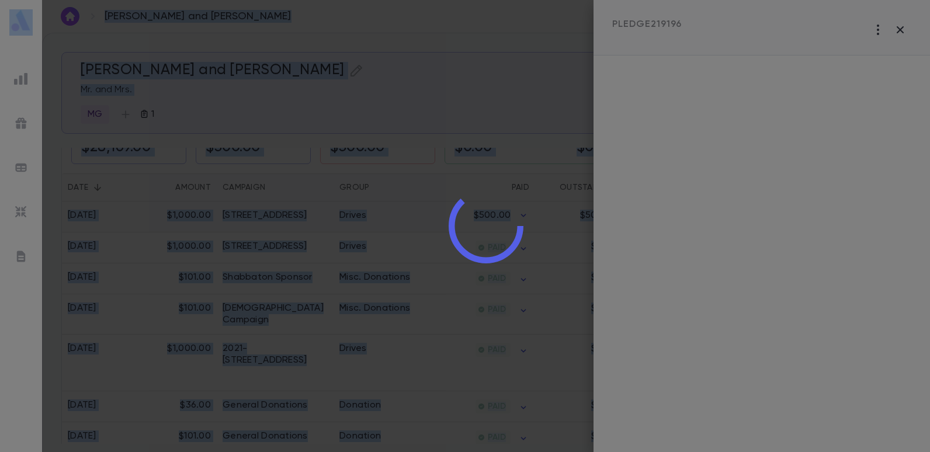
click at [300, 226] on div at bounding box center [486, 226] width 888 height 452
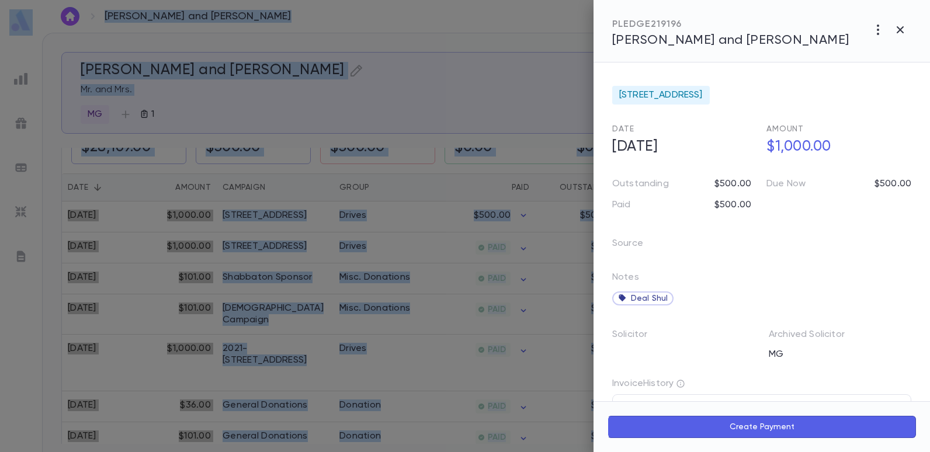
click at [395, 40] on div at bounding box center [465, 226] width 930 height 452
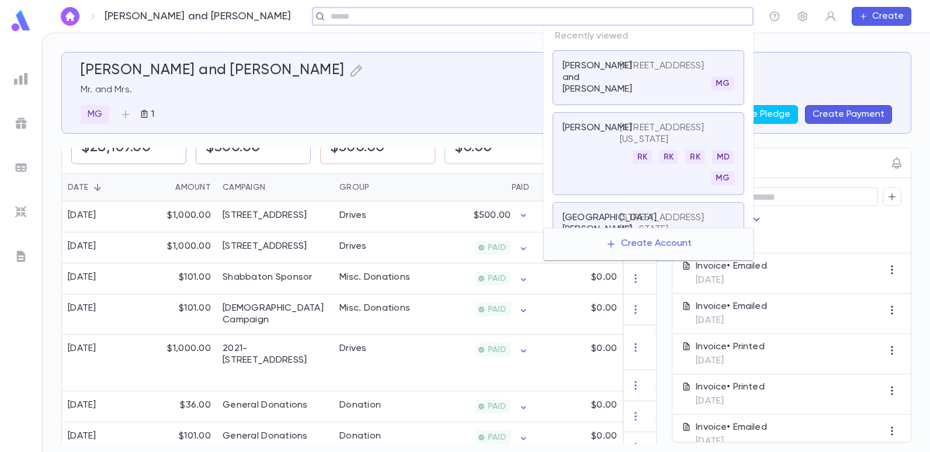
click at [663, 22] on input "text" at bounding box center [529, 16] width 404 height 11
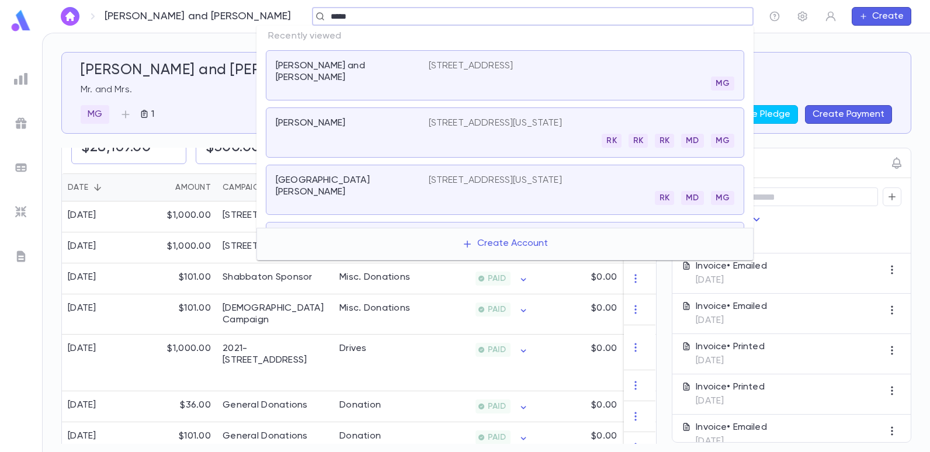
type input "******"
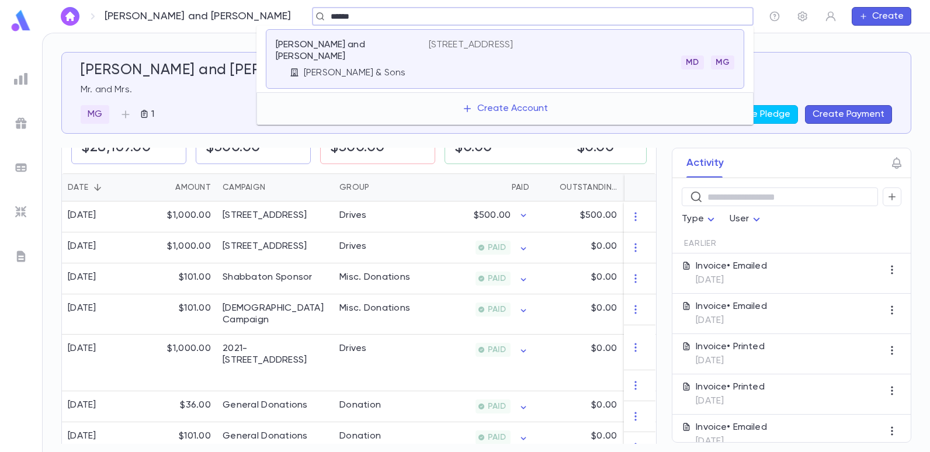
click at [336, 51] on div "[PERSON_NAME] and [PERSON_NAME] & Sons" at bounding box center [352, 59] width 153 height 40
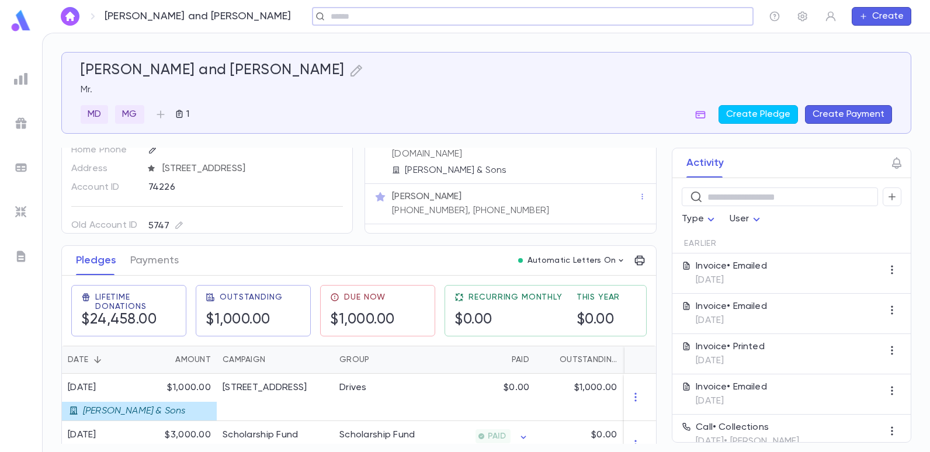
scroll to position [117, 0]
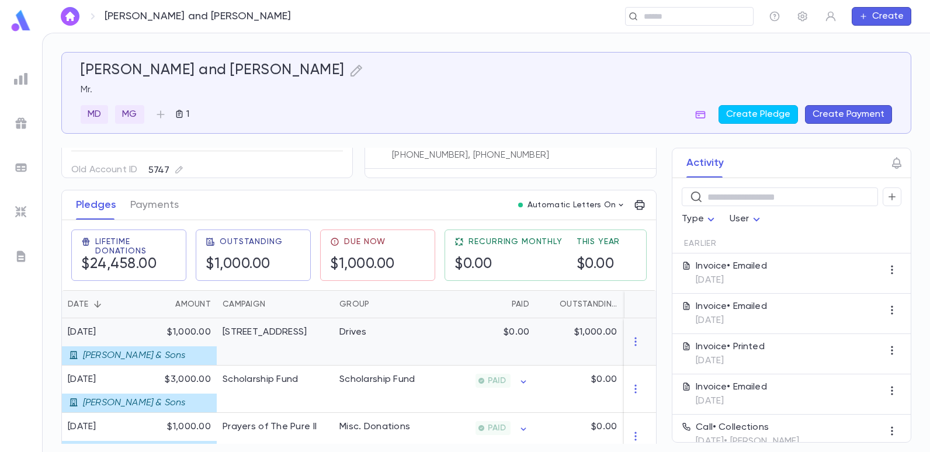
click at [287, 345] on div "[STREET_ADDRESS]" at bounding box center [275, 341] width 117 height 47
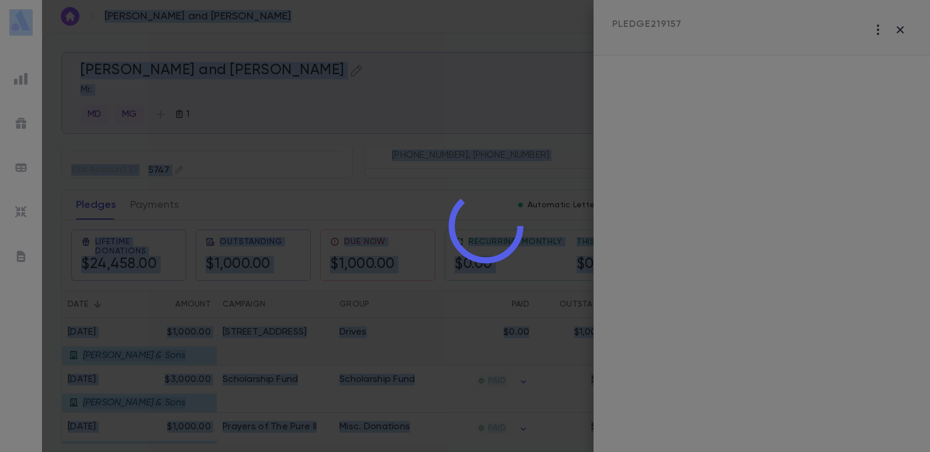
click at [287, 345] on div at bounding box center [486, 226] width 888 height 452
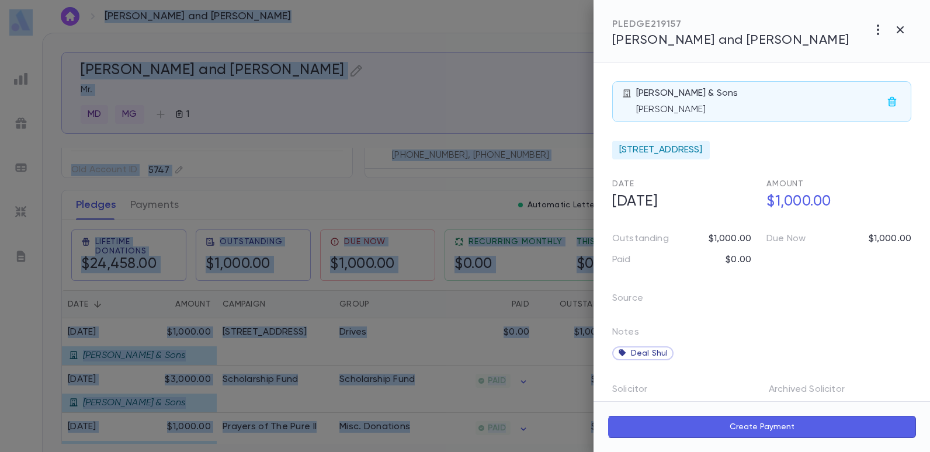
click at [461, 155] on div at bounding box center [465, 226] width 930 height 452
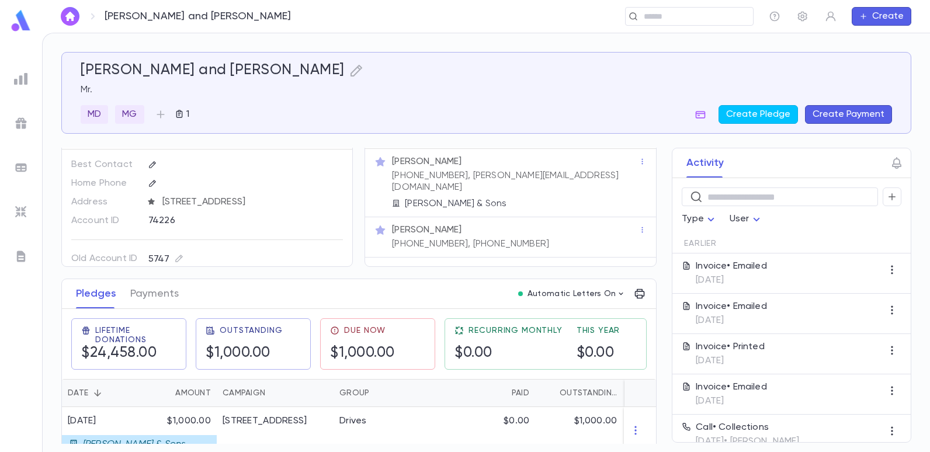
scroll to position [0, 0]
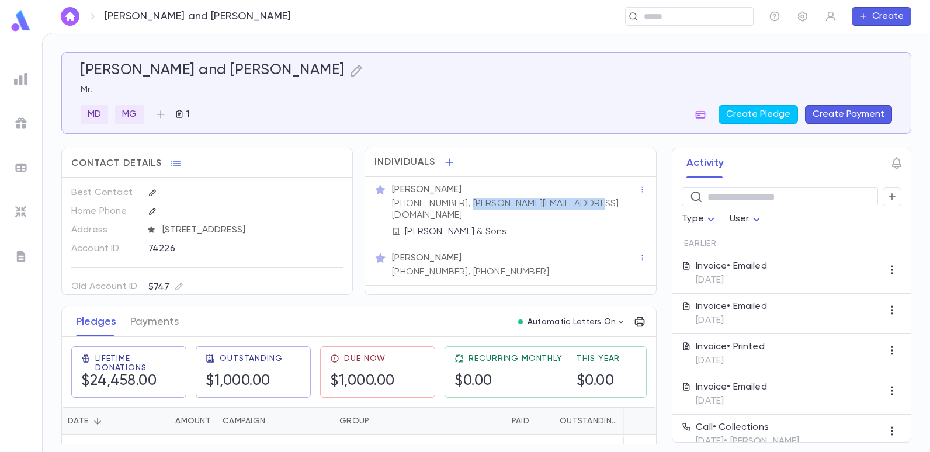
drag, startPoint x: 579, startPoint y: 201, endPoint x: 454, endPoint y: 209, distance: 125.8
click at [454, 209] on div "[PERSON_NAME] [PHONE_NUMBER], [EMAIL_ADDRESS][DOMAIN_NAME] [PERSON_NAME] & Sons" at bounding box center [514, 210] width 249 height 56
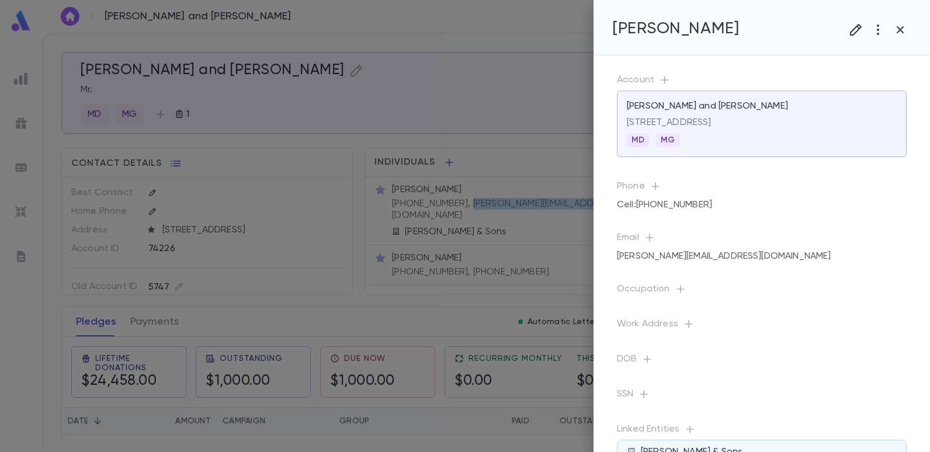
copy p "[PERSON_NAME][EMAIL_ADDRESS][DOMAIN_NAME]"
click at [413, 86] on div at bounding box center [465, 226] width 930 height 452
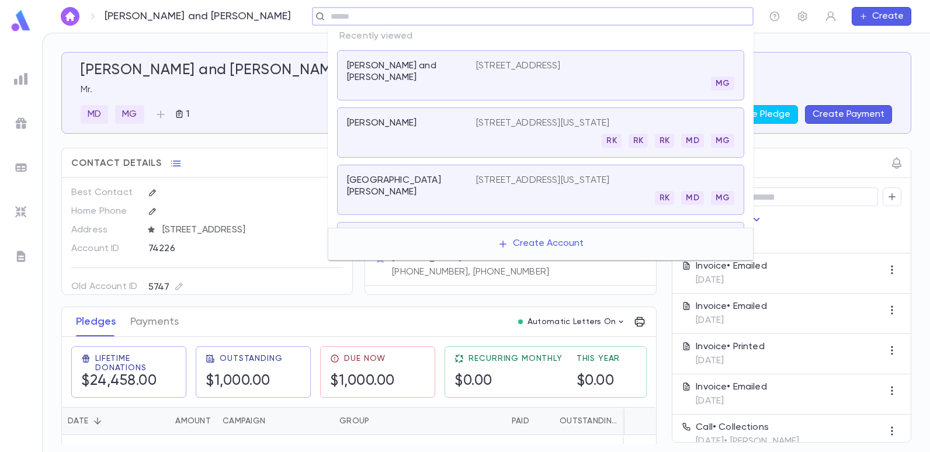
click at [700, 16] on input "text" at bounding box center [529, 16] width 404 height 11
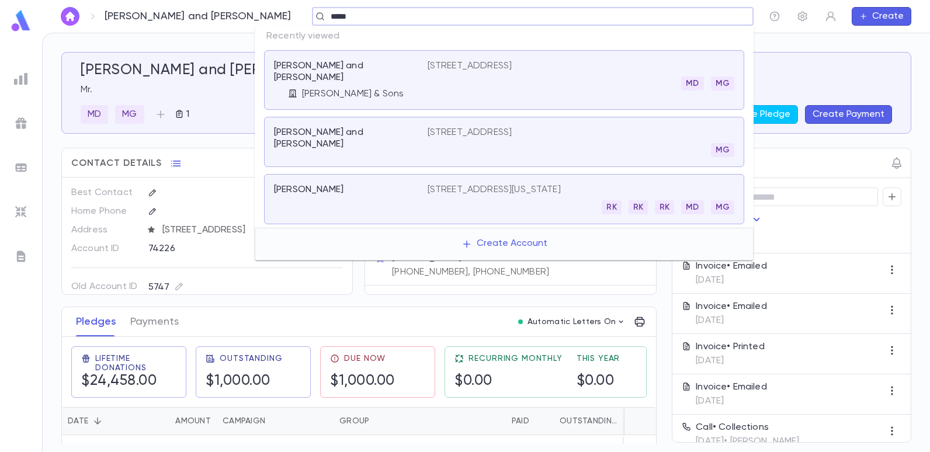
type input "******"
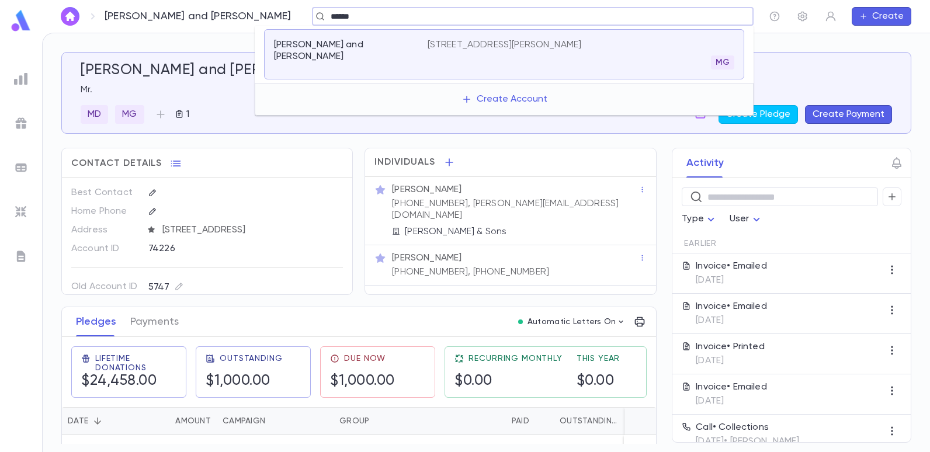
click at [518, 47] on p "[STREET_ADDRESS][PERSON_NAME]" at bounding box center [504, 45] width 154 height 12
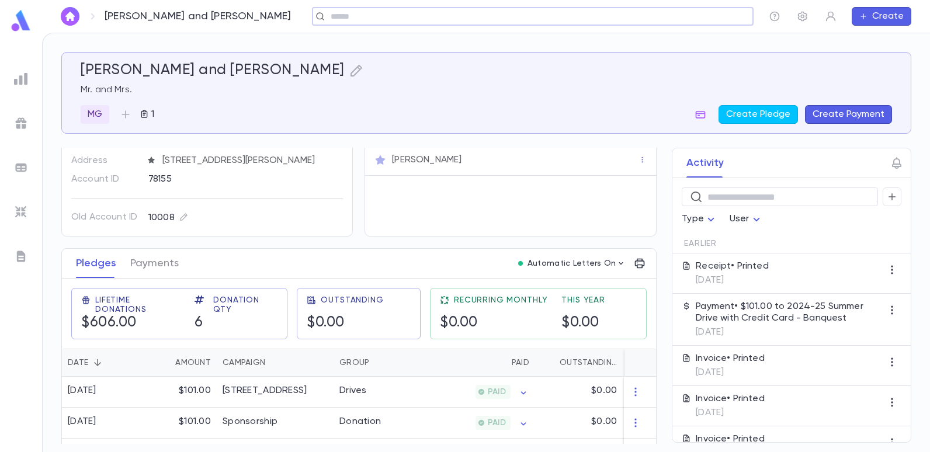
scroll to position [117, 0]
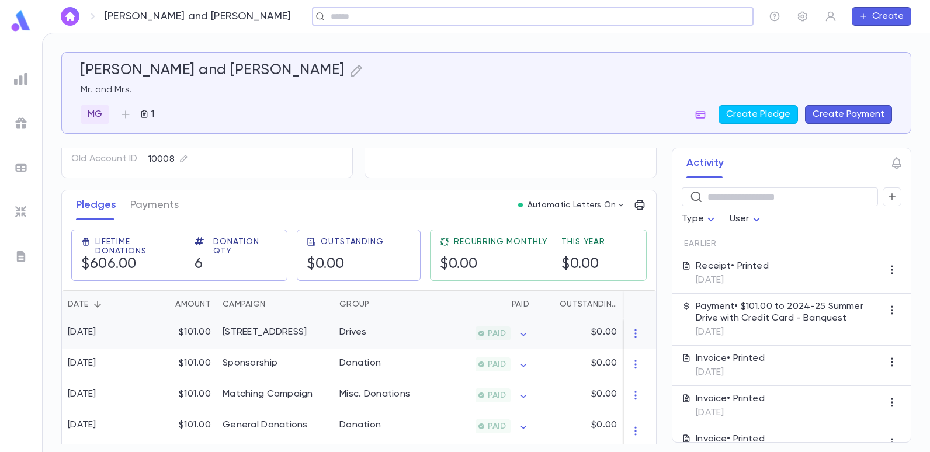
click at [248, 342] on div "[STREET_ADDRESS]" at bounding box center [275, 333] width 117 height 31
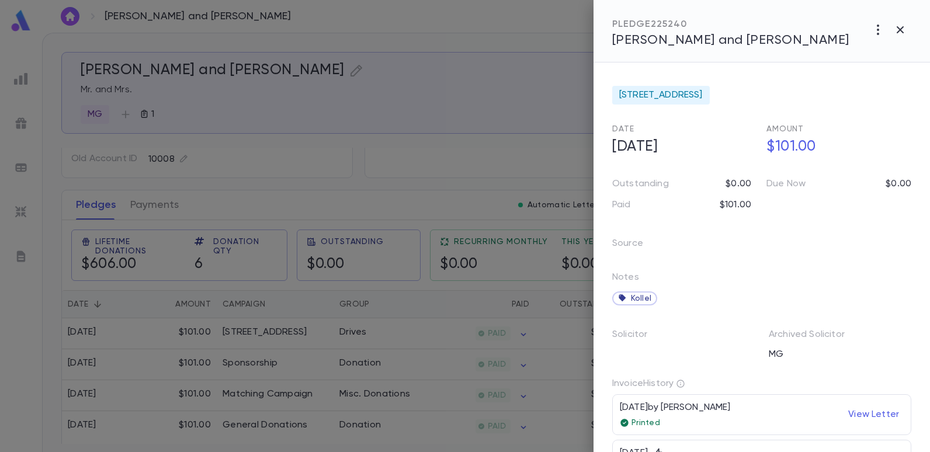
click at [341, 182] on div at bounding box center [465, 226] width 930 height 452
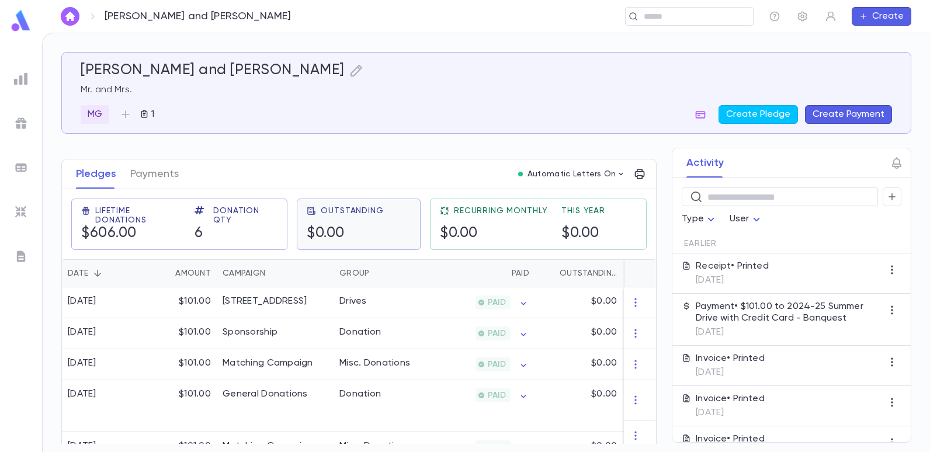
scroll to position [192, 0]
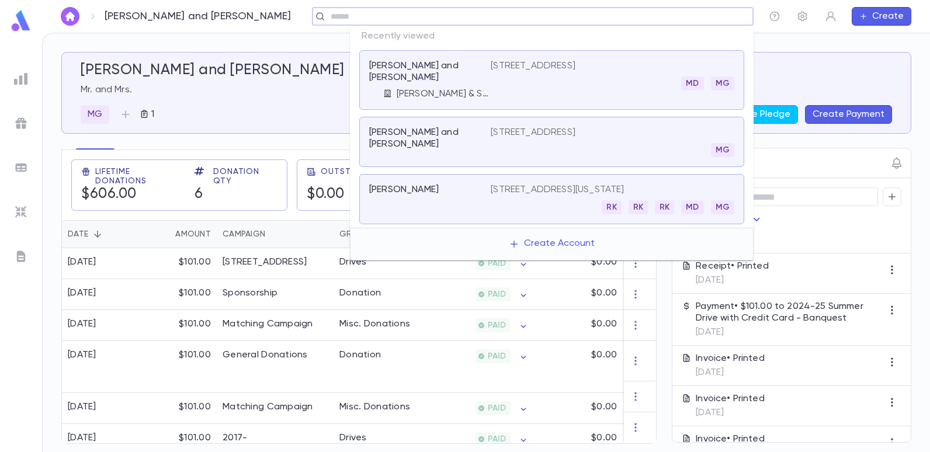
click at [664, 16] on input "text" at bounding box center [529, 16] width 404 height 11
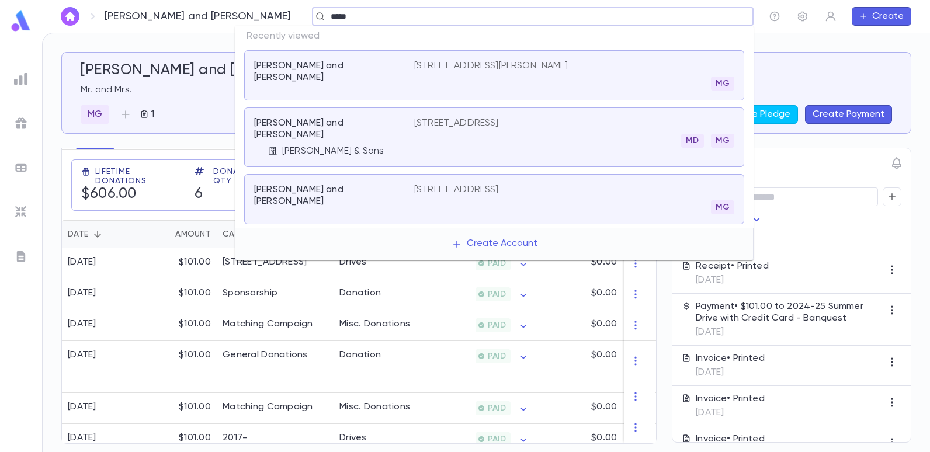
type input "******"
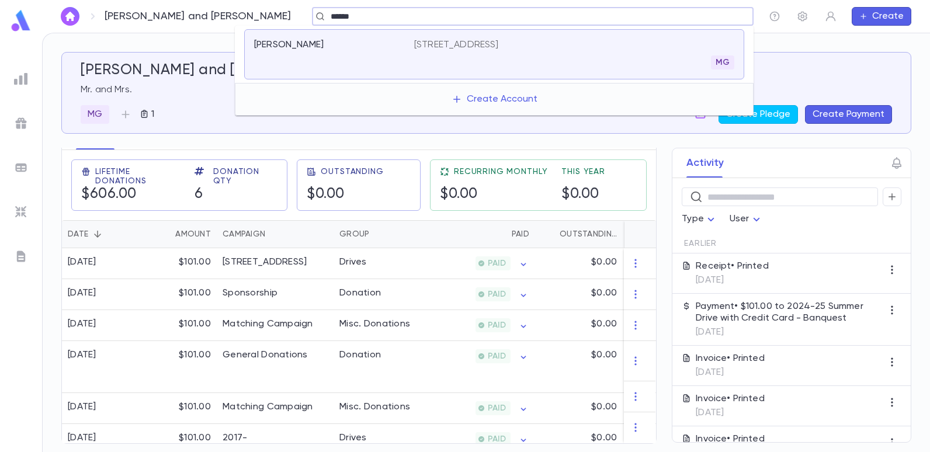
click at [467, 41] on p "[STREET_ADDRESS]" at bounding box center [456, 45] width 85 height 12
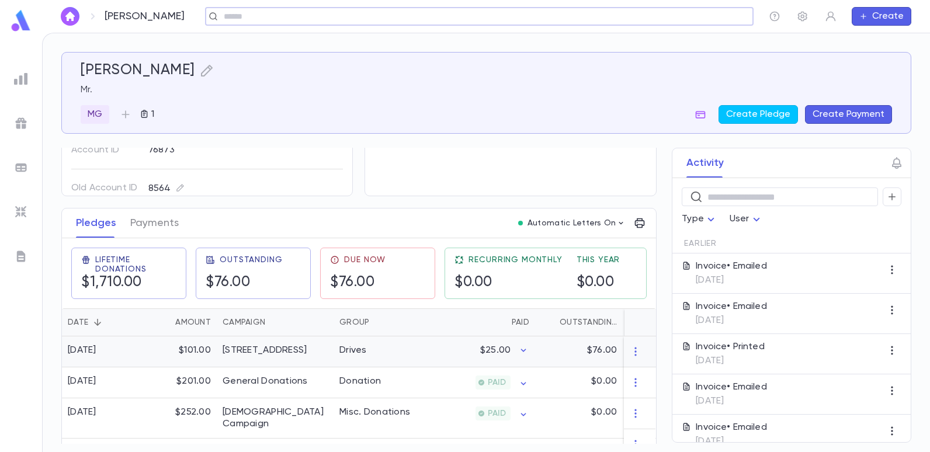
scroll to position [117, 0]
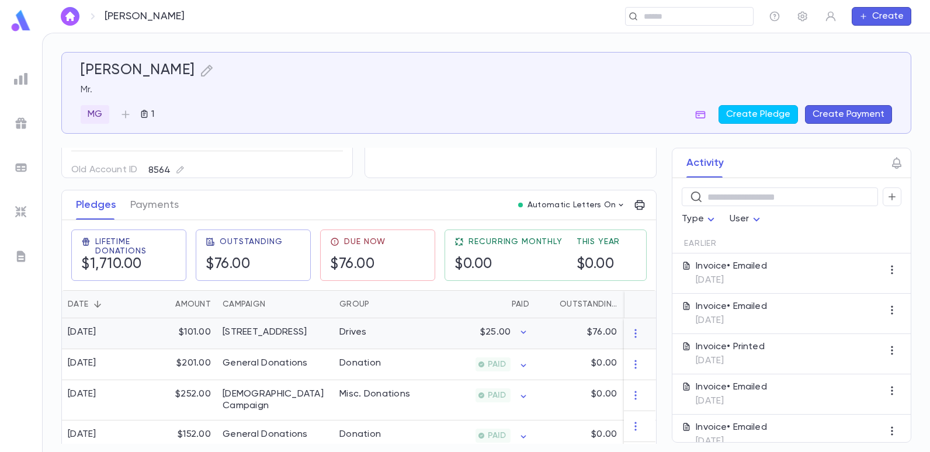
click at [371, 342] on div "Drives" at bounding box center [377, 333] width 88 height 31
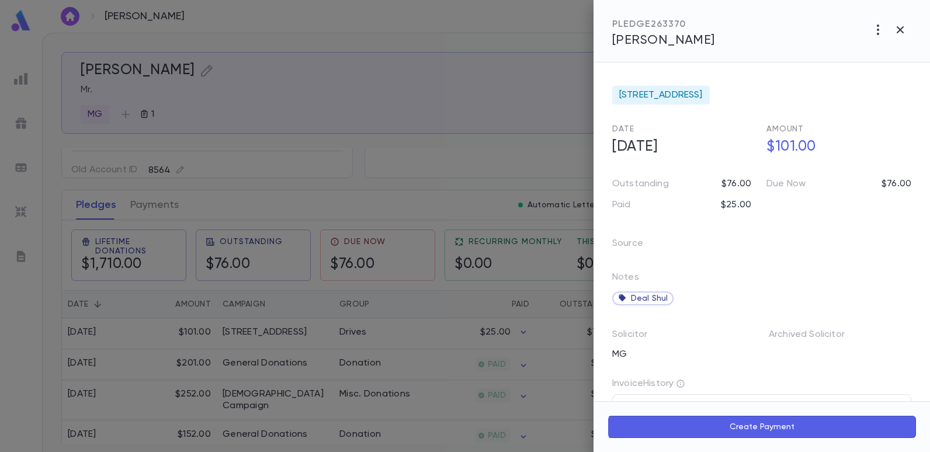
click at [423, 162] on div at bounding box center [465, 226] width 930 height 452
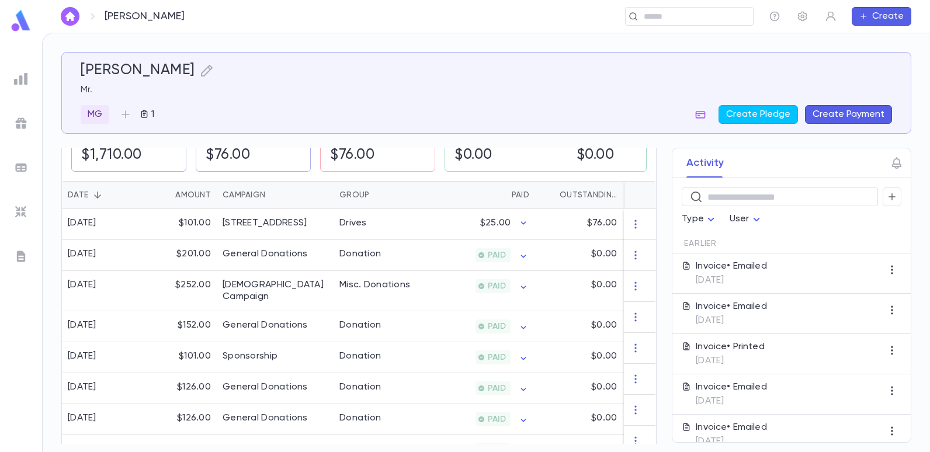
scroll to position [234, 0]
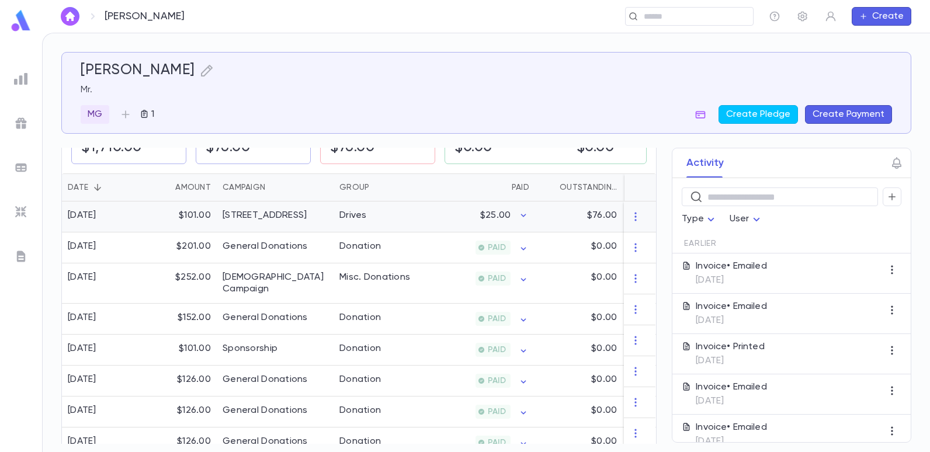
click at [273, 214] on div "[STREET_ADDRESS]" at bounding box center [265, 216] width 84 height 12
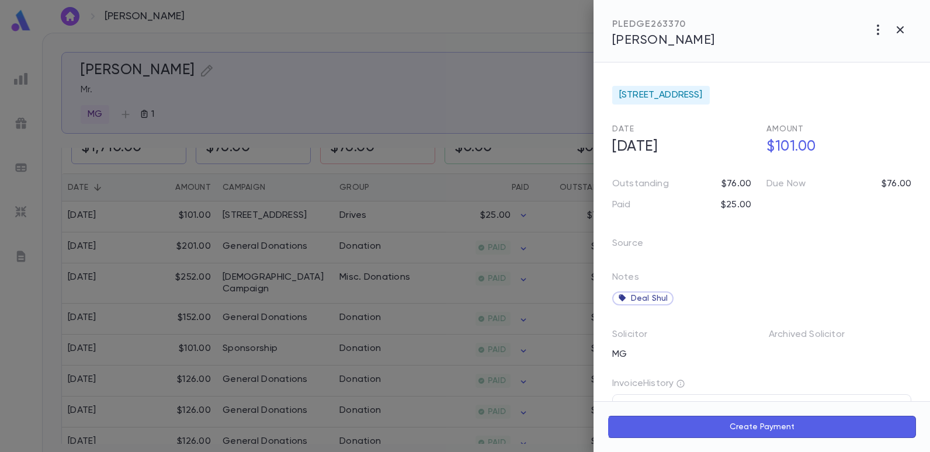
click at [474, 112] on div at bounding box center [465, 226] width 930 height 452
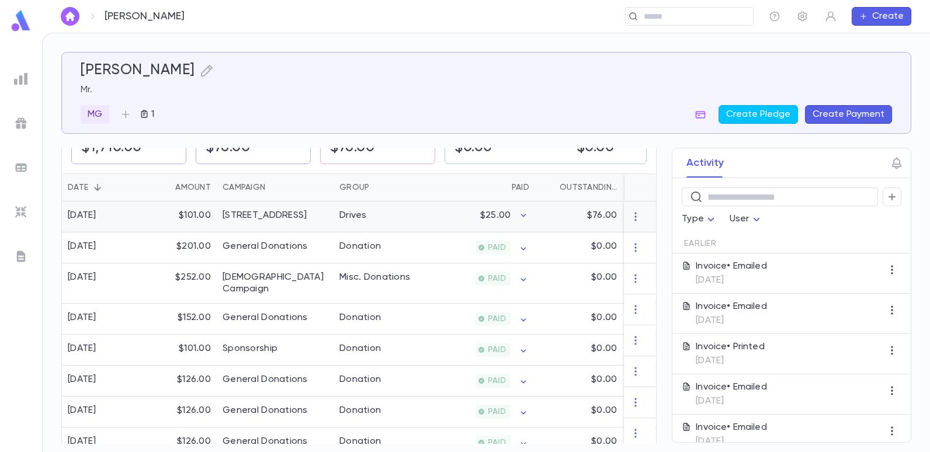
click at [336, 213] on div "Drives" at bounding box center [377, 216] width 88 height 31
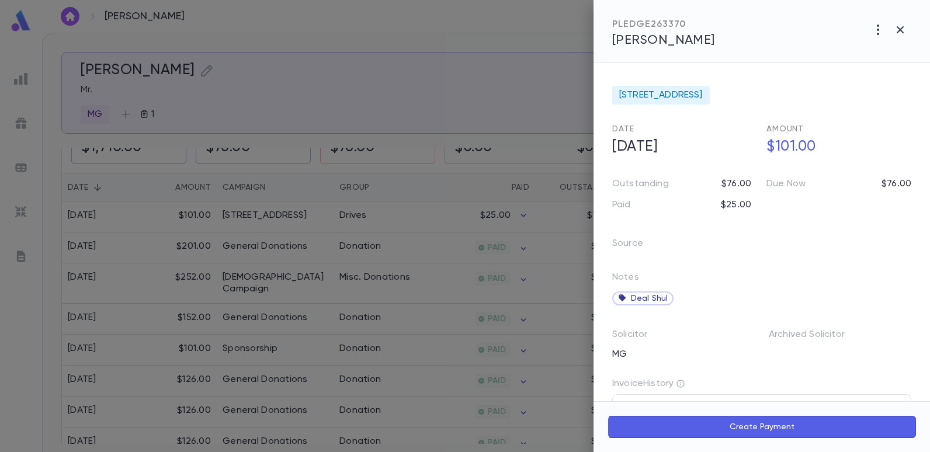
click at [478, 104] on div at bounding box center [465, 226] width 930 height 452
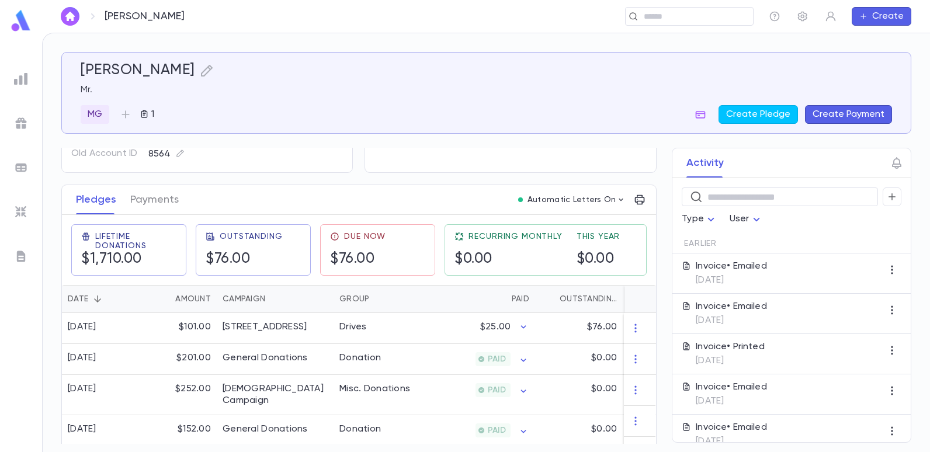
scroll to position [117, 0]
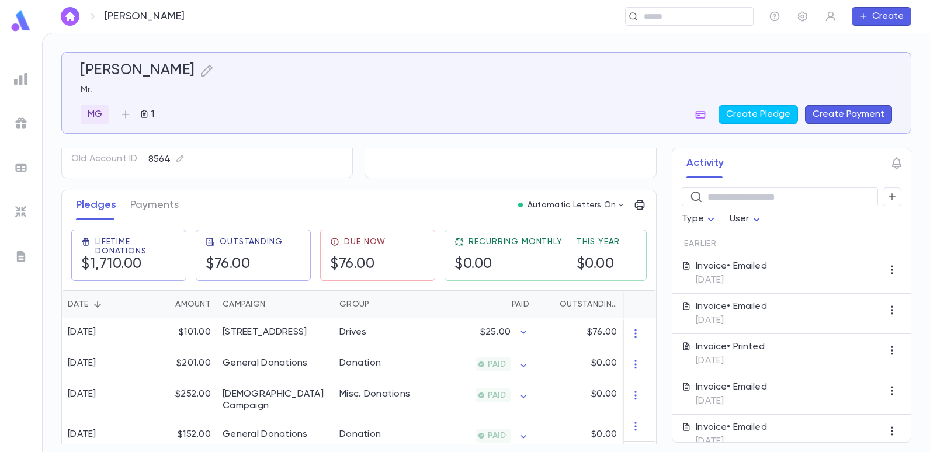
click at [835, 114] on button "Create Payment" at bounding box center [848, 114] width 87 height 19
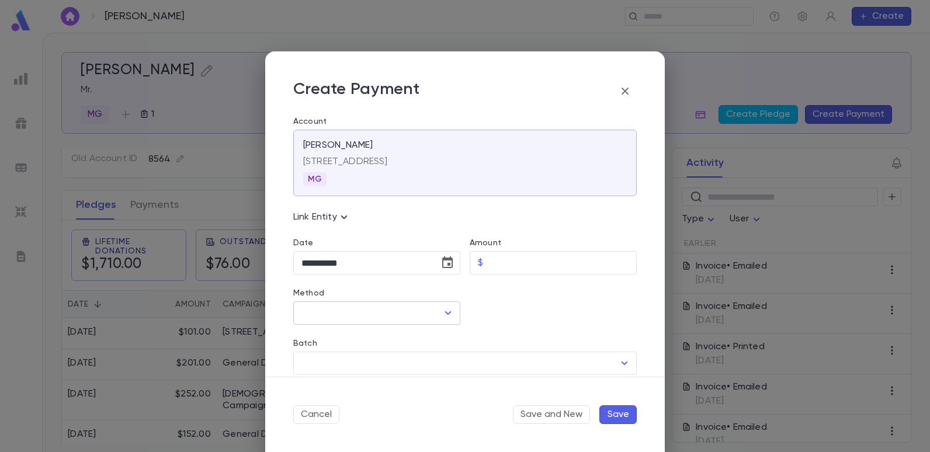
click at [441, 312] on icon "Open" at bounding box center [448, 313] width 14 height 14
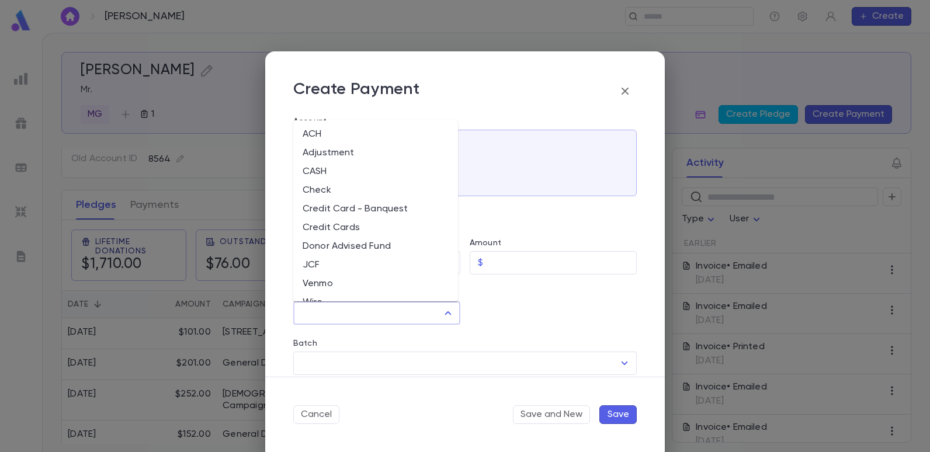
click at [310, 227] on li "Credit Cards" at bounding box center [375, 227] width 165 height 19
type input "**********"
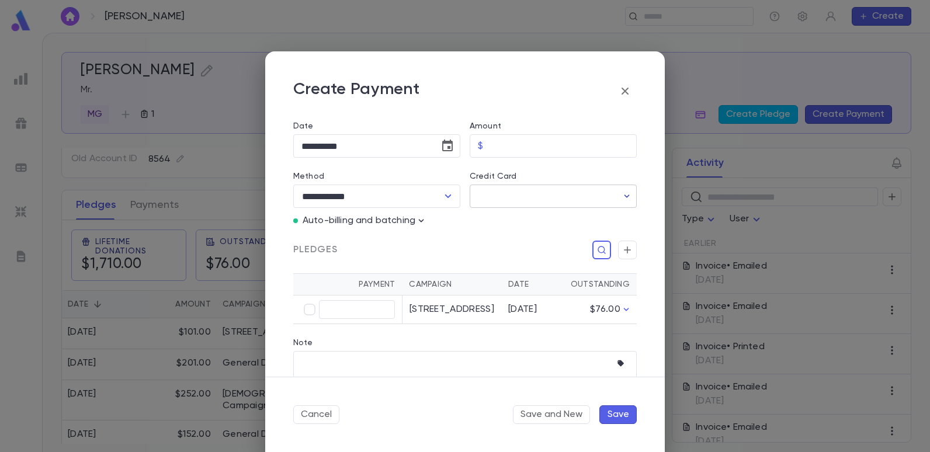
click at [624, 192] on icon "button" at bounding box center [627, 196] width 12 height 12
drag, startPoint x: 199, startPoint y: 154, endPoint x: 230, endPoint y: 150, distance: 31.2
click at [198, 154] on div at bounding box center [465, 226] width 930 height 452
click at [621, 193] on icon "button" at bounding box center [627, 196] width 12 height 12
click at [621, 193] on div at bounding box center [465, 226] width 930 height 452
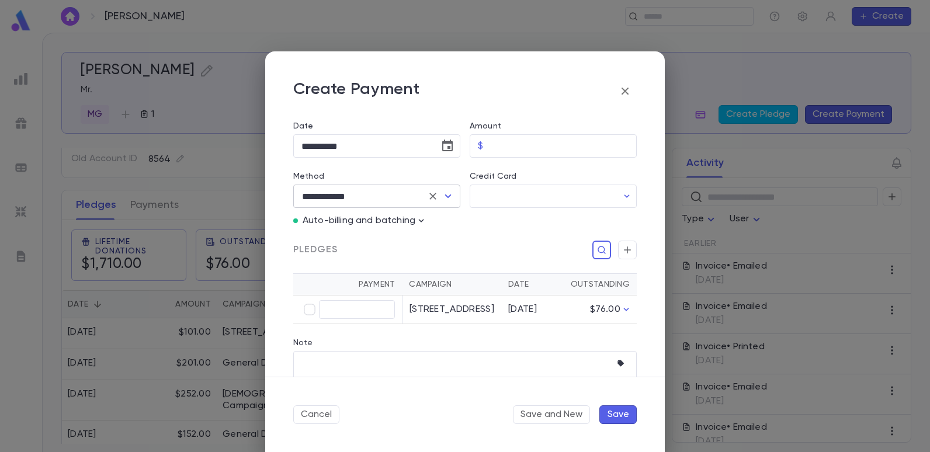
click at [441, 196] on icon "Open" at bounding box center [448, 196] width 14 height 14
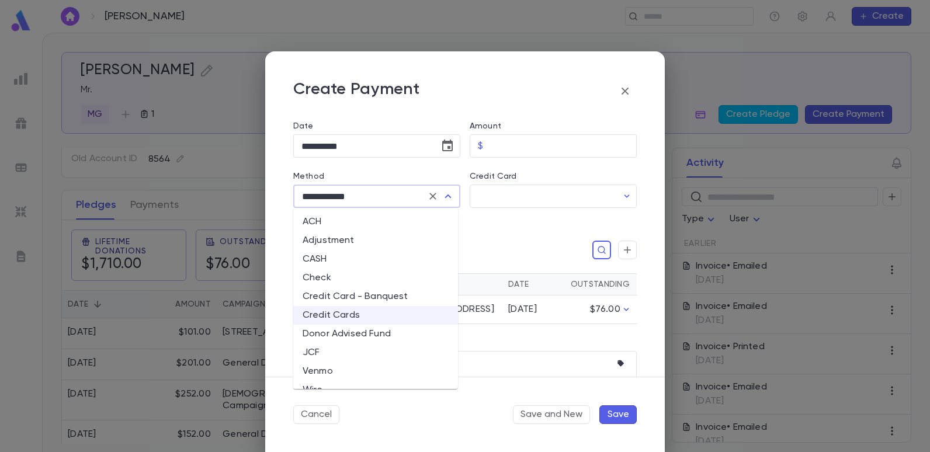
drag, startPoint x: 547, startPoint y: 256, endPoint x: 656, endPoint y: 193, distance: 125.6
click at [549, 256] on div "Pledges" at bounding box center [464, 250] width 343 height 19
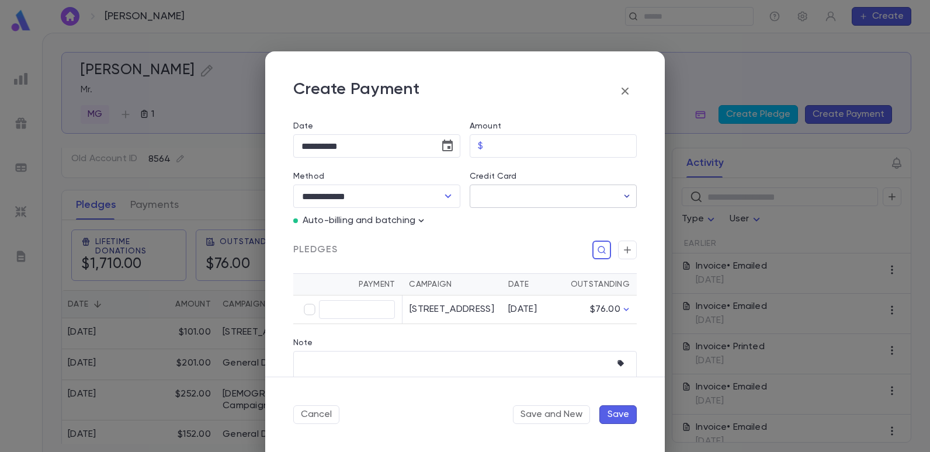
click at [617, 196] on button "button" at bounding box center [626, 196] width 19 height 19
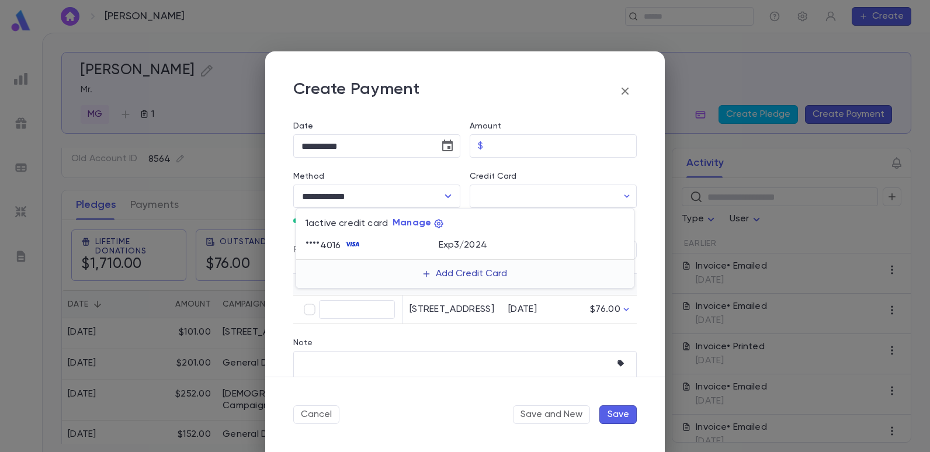
click at [486, 274] on button "Add Credit Card" at bounding box center [465, 274] width 98 height 19
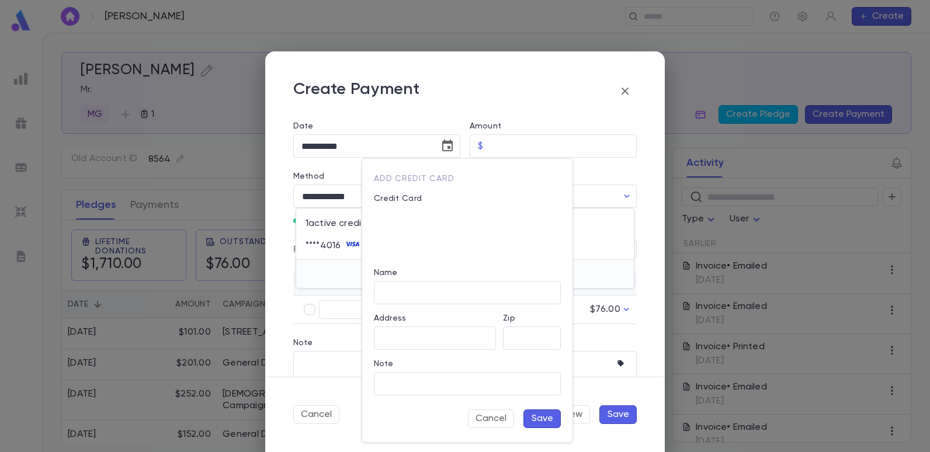
type input "**********"
type input "*****"
drag, startPoint x: 536, startPoint y: 419, endPoint x: 536, endPoint y: 406, distance: 12.3
click at [536, 418] on button "Save" at bounding box center [541, 418] width 37 height 19
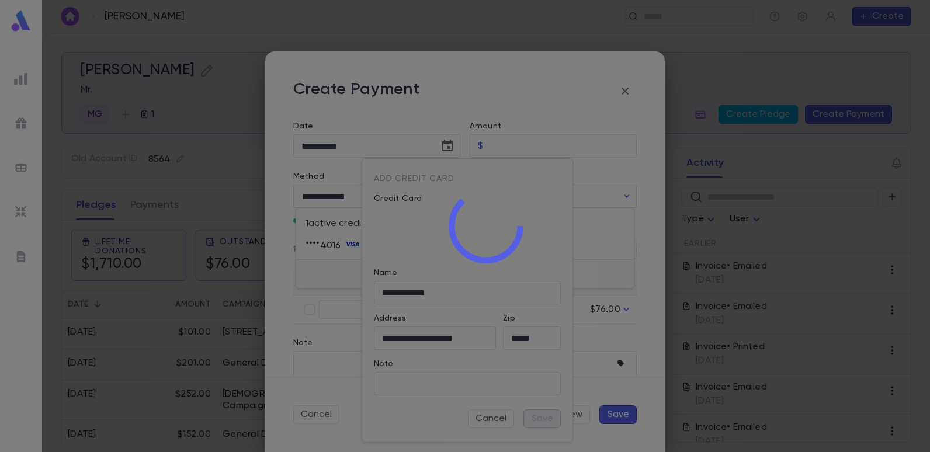
type input "********"
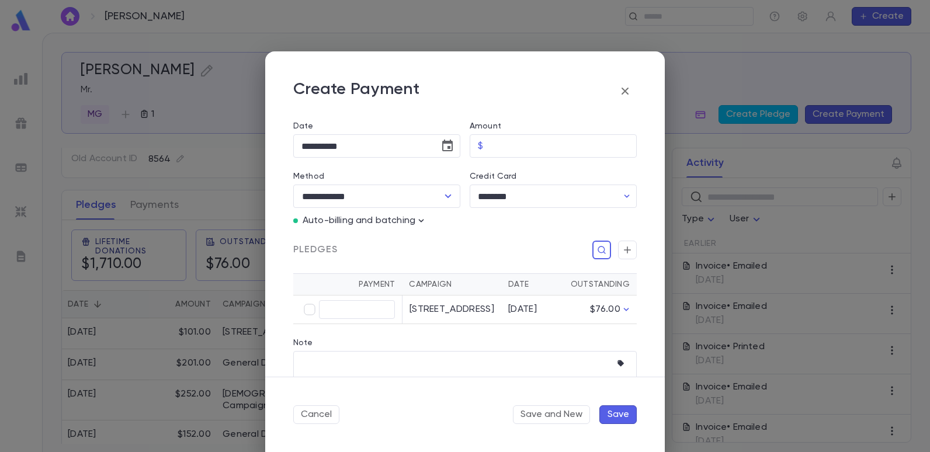
type input "****"
click at [621, 411] on button "Save" at bounding box center [617, 414] width 37 height 19
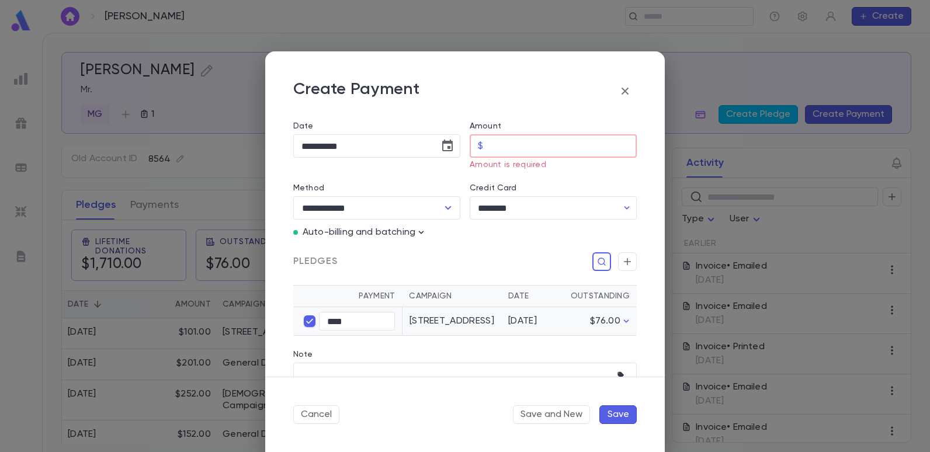
click at [517, 140] on input "Amount" at bounding box center [562, 146] width 149 height 23
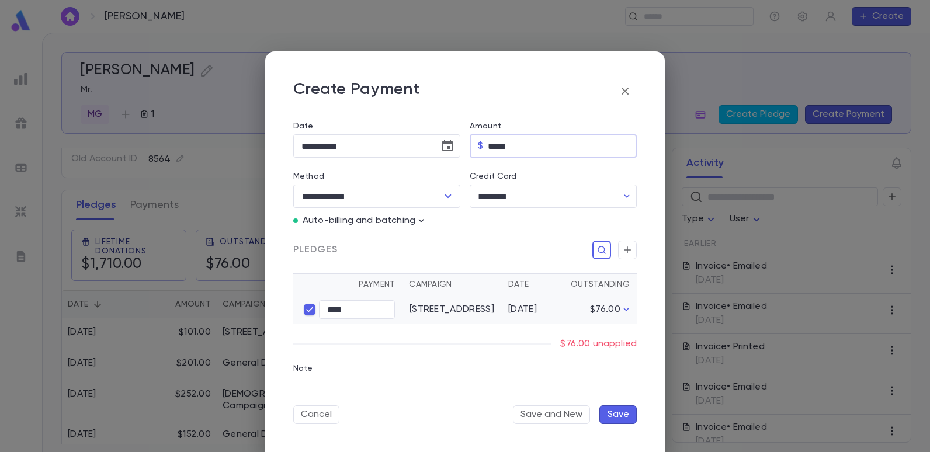
type input "*****"
drag, startPoint x: 534, startPoint y: 234, endPoint x: 631, endPoint y: 319, distance: 129.1
click at [540, 239] on div "Pledges" at bounding box center [460, 243] width 353 height 33
click at [612, 411] on button "Save" at bounding box center [617, 414] width 37 height 19
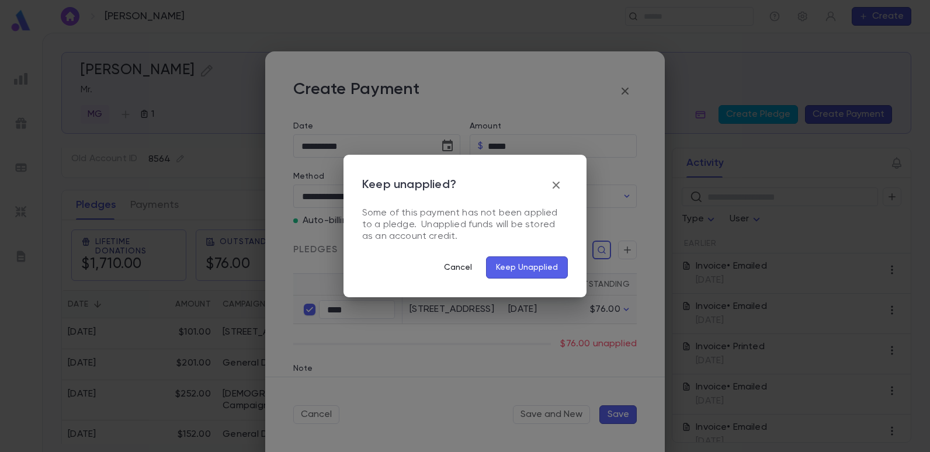
click at [453, 267] on button "Cancel" at bounding box center [458, 267] width 47 height 22
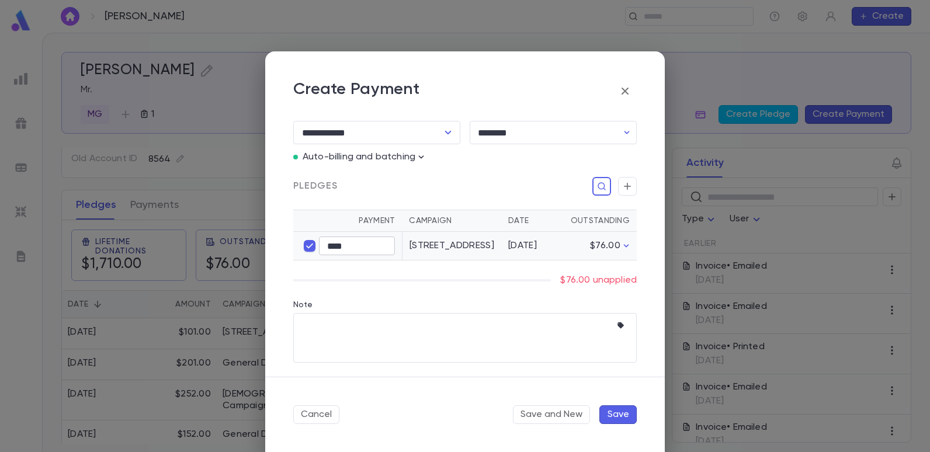
scroll to position [134, 0]
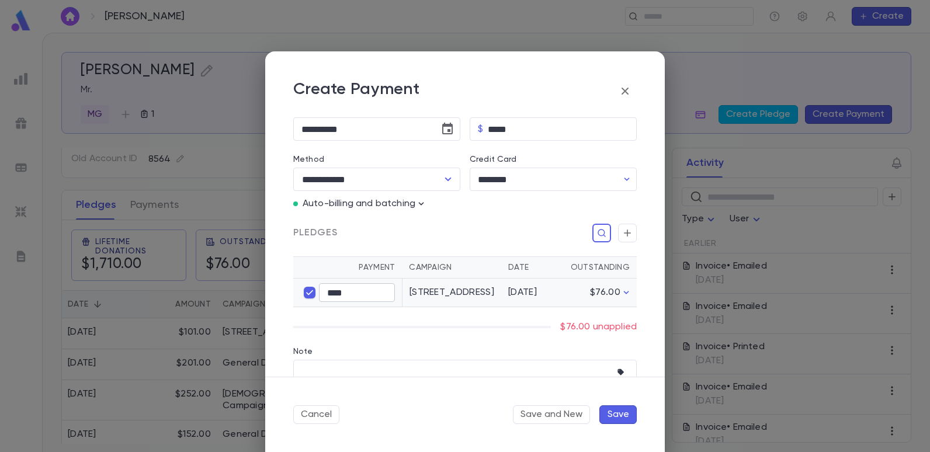
click at [373, 289] on input "****" at bounding box center [357, 293] width 76 height 18
type input "****"
click at [621, 93] on icon "button" at bounding box center [625, 91] width 14 height 14
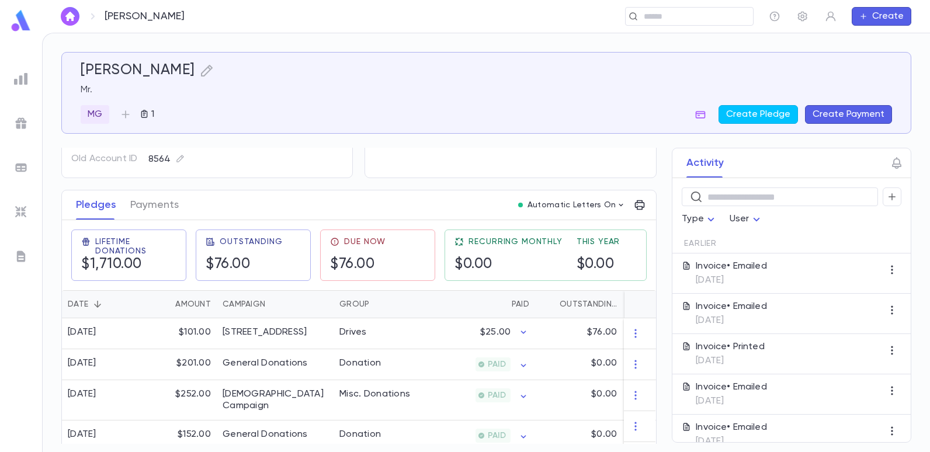
click at [822, 115] on button "Create Payment" at bounding box center [848, 114] width 87 height 19
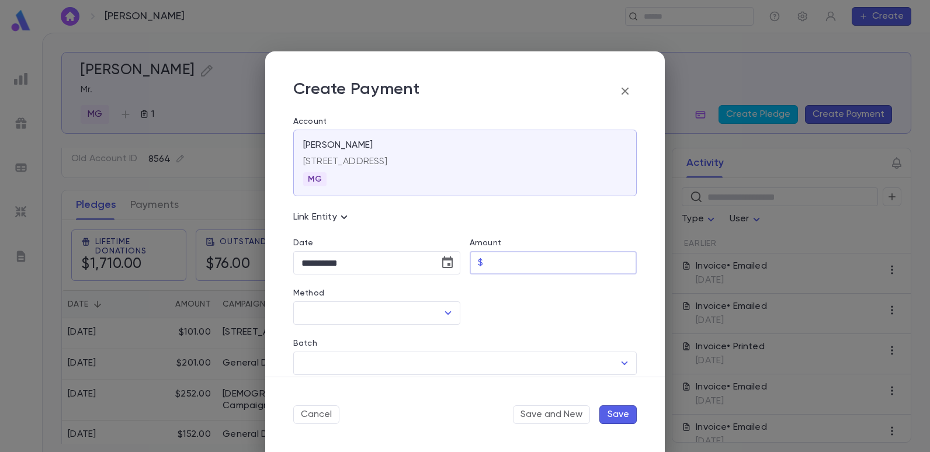
click at [490, 269] on input "Amount" at bounding box center [562, 263] width 149 height 23
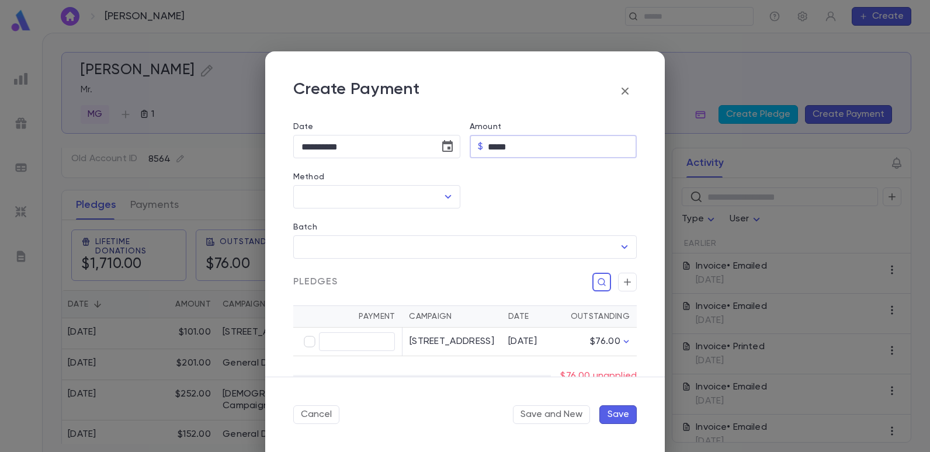
scroll to position [117, 0]
click at [446, 197] on icon "Open" at bounding box center [448, 196] width 6 height 4
type input "*****"
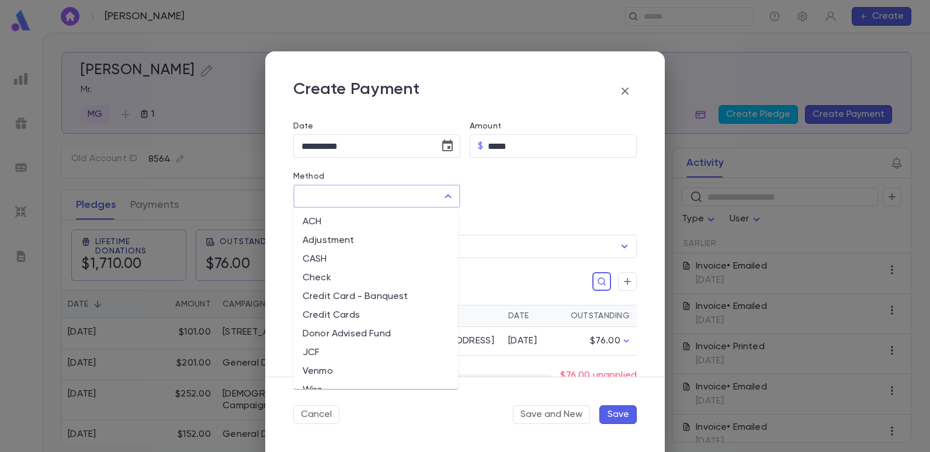
click at [335, 312] on li "Credit Cards" at bounding box center [375, 315] width 165 height 19
type input "**********"
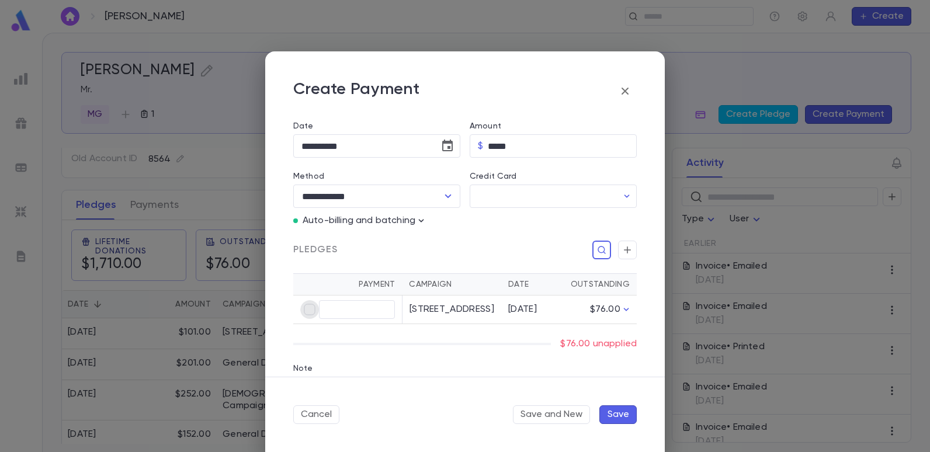
type input "*****"
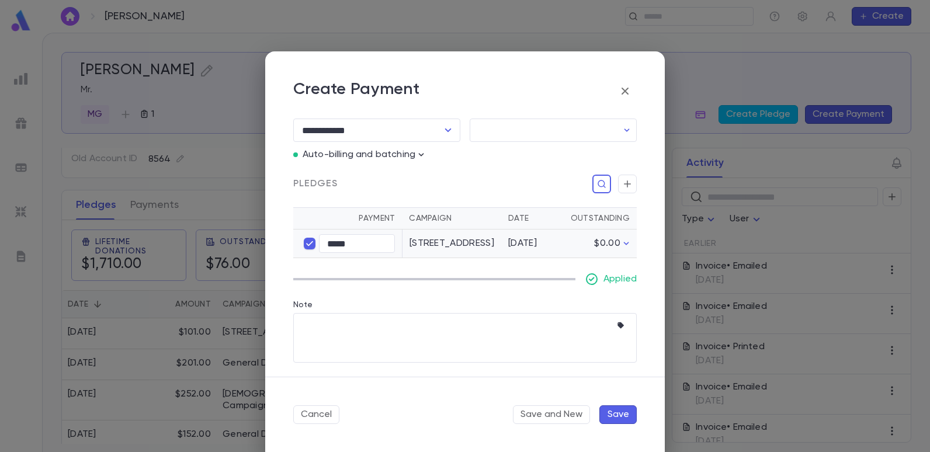
scroll to position [194, 0]
click at [626, 408] on button "Save" at bounding box center [617, 414] width 37 height 19
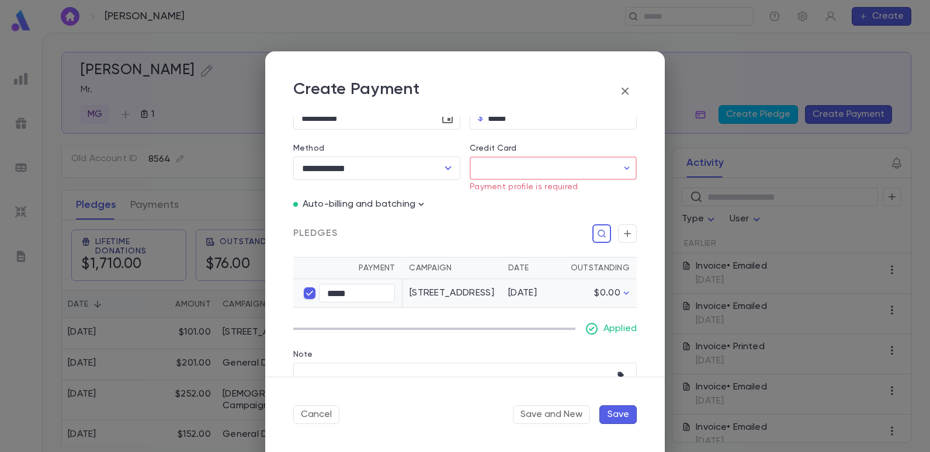
scroll to position [78, 0]
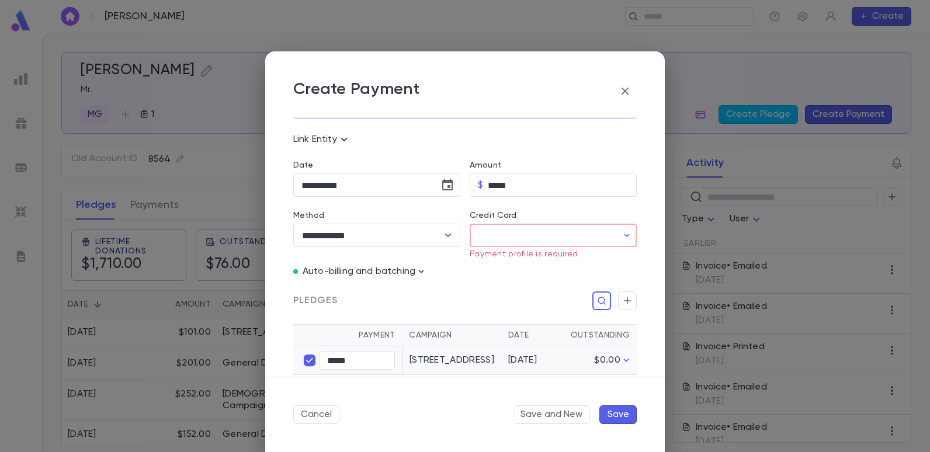
click at [517, 231] on input "Credit Card" at bounding box center [544, 235] width 148 height 23
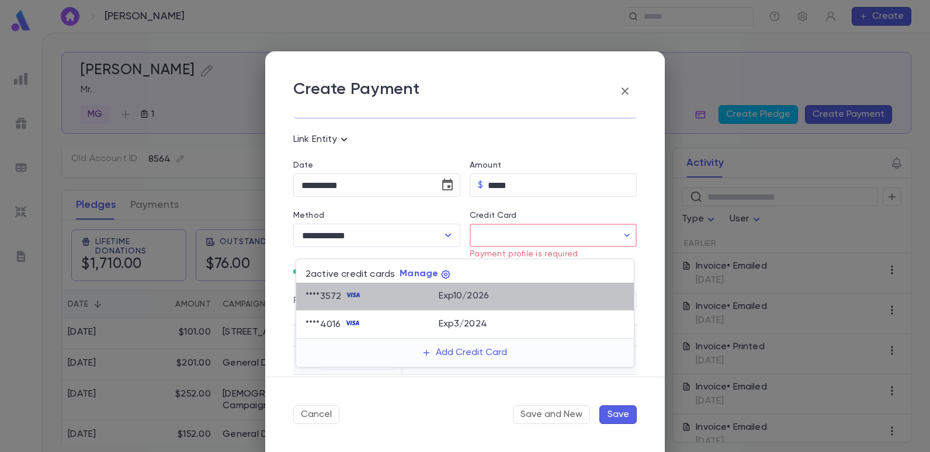
click at [481, 294] on p "Exp 10 / 2026" at bounding box center [464, 296] width 51 height 12
type input "********"
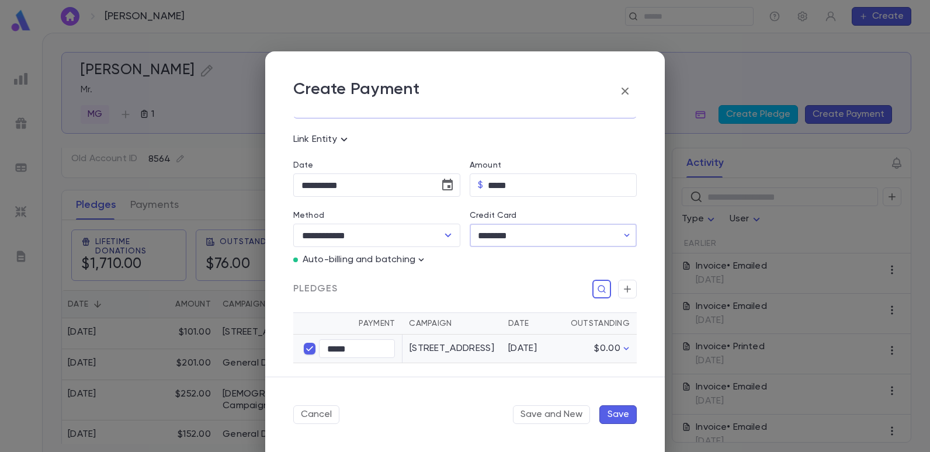
click at [627, 411] on button "Save" at bounding box center [617, 414] width 37 height 19
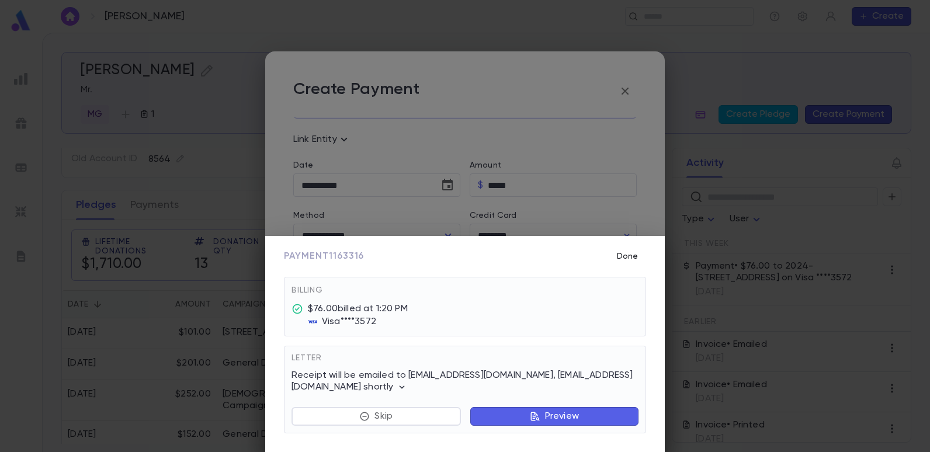
click at [629, 258] on button "Done" at bounding box center [627, 256] width 37 height 22
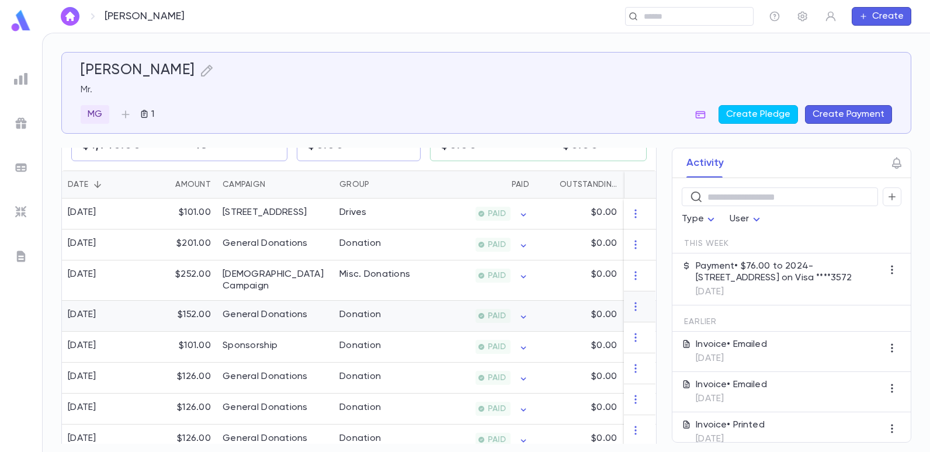
scroll to position [234, 0]
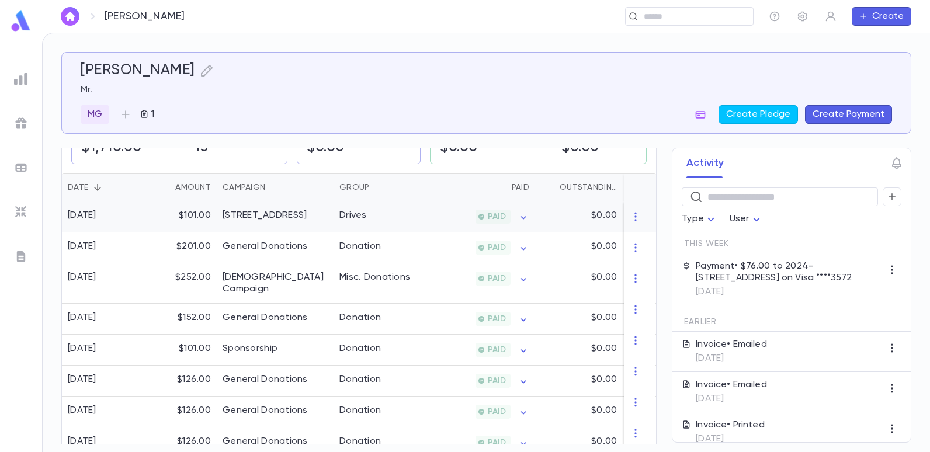
click at [385, 217] on div "Drives" at bounding box center [377, 216] width 88 height 31
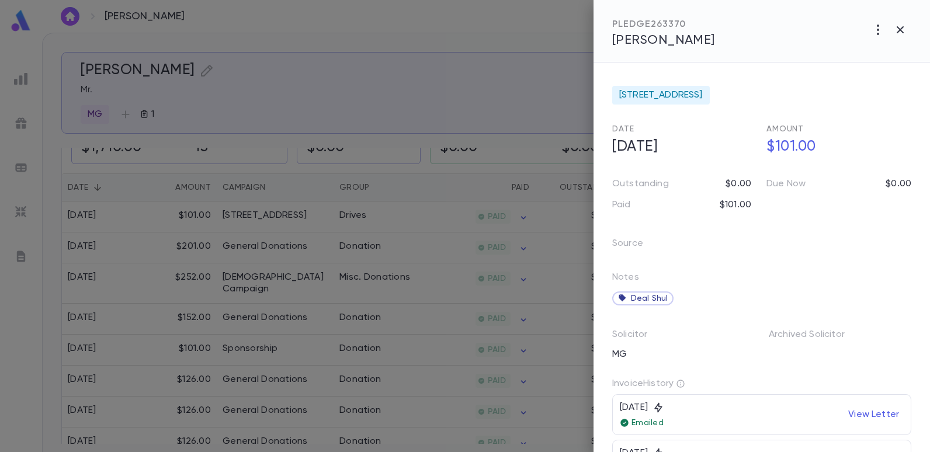
click at [505, 113] on div at bounding box center [465, 226] width 930 height 452
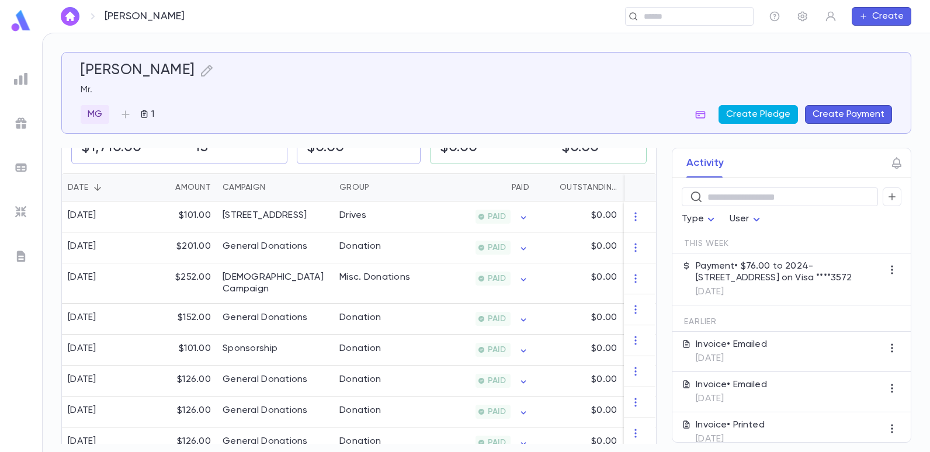
click at [757, 116] on button "Create Pledge" at bounding box center [757, 114] width 79 height 19
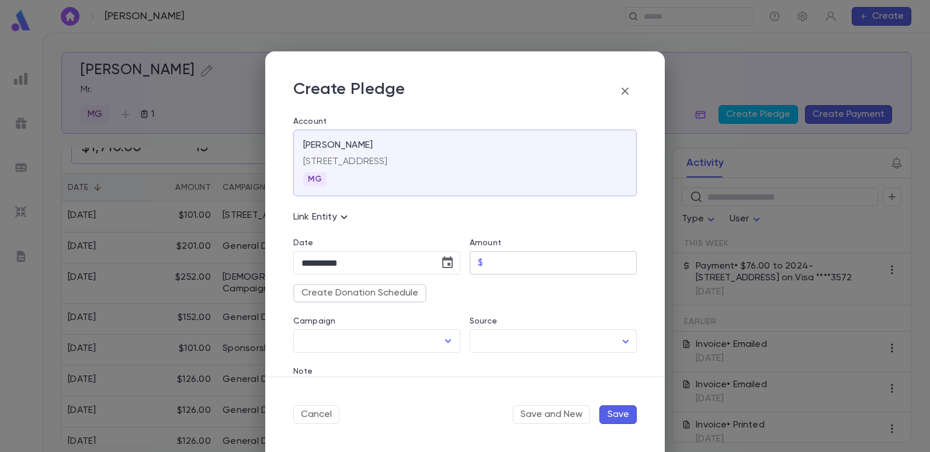
click at [500, 262] on input "Amount" at bounding box center [562, 263] width 149 height 23
type input "******"
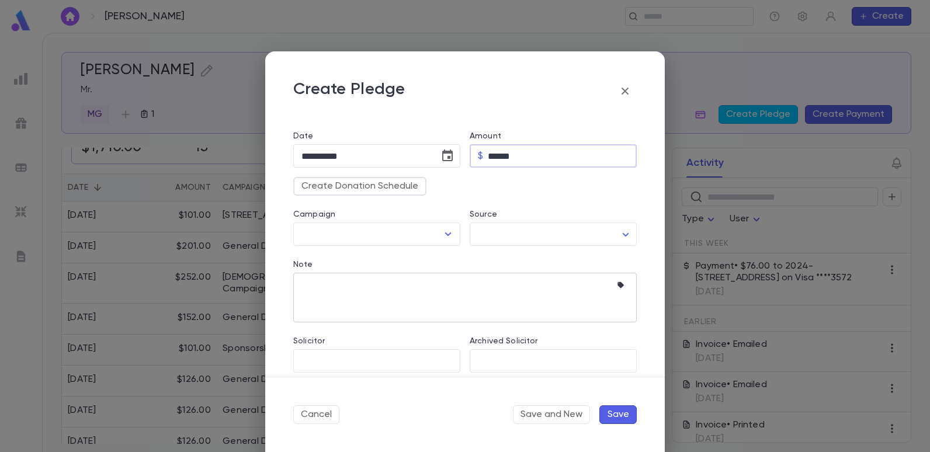
scroll to position [117, 0]
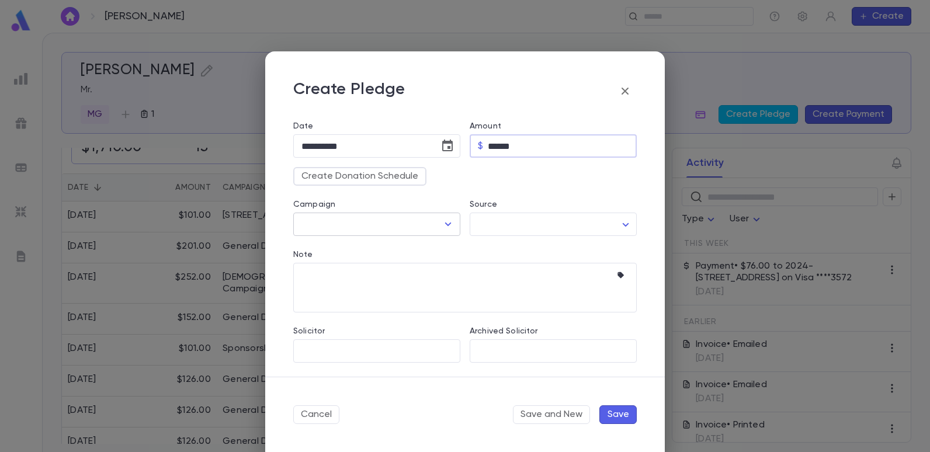
click at [444, 220] on icon "Open" at bounding box center [448, 224] width 14 height 14
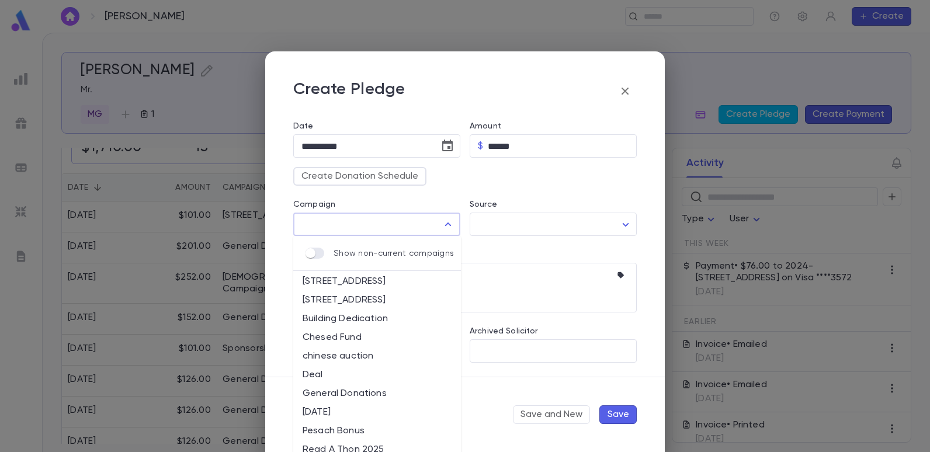
scroll to position [0, 0]
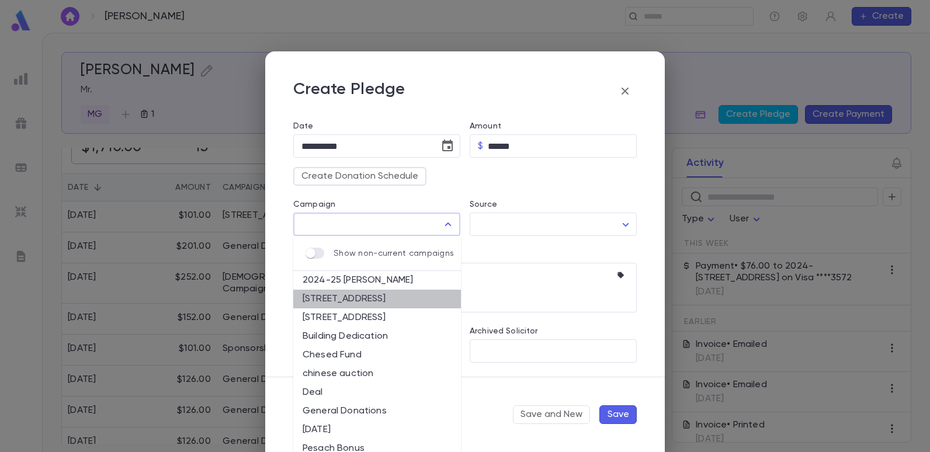
click at [380, 300] on li "[STREET_ADDRESS]" at bounding box center [377, 299] width 168 height 19
type input "**********"
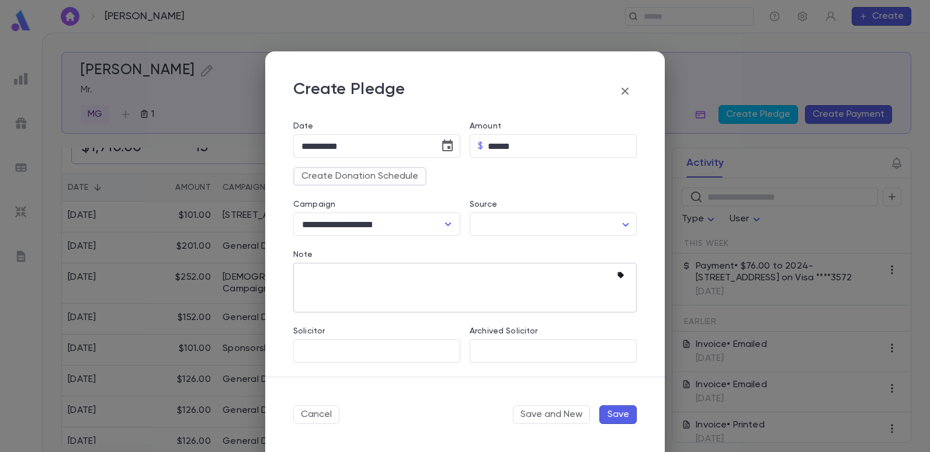
click at [618, 275] on icon "button" at bounding box center [620, 275] width 6 height 6
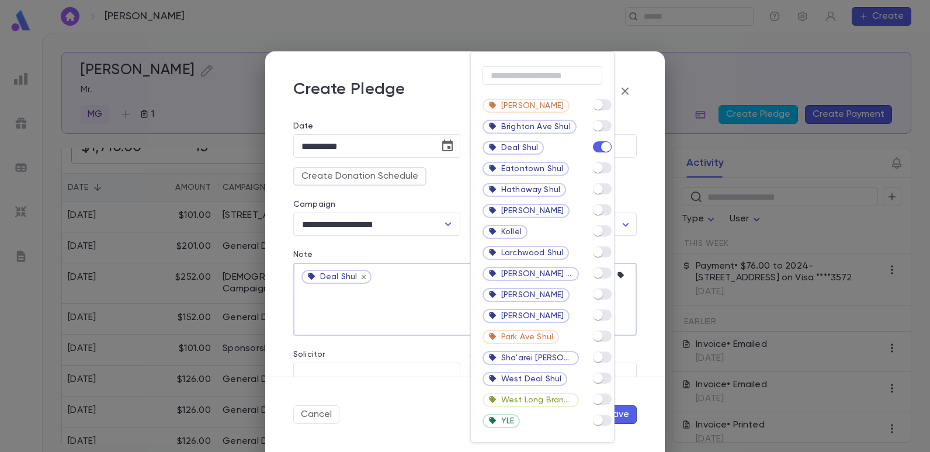
click at [405, 269] on div at bounding box center [465, 226] width 930 height 452
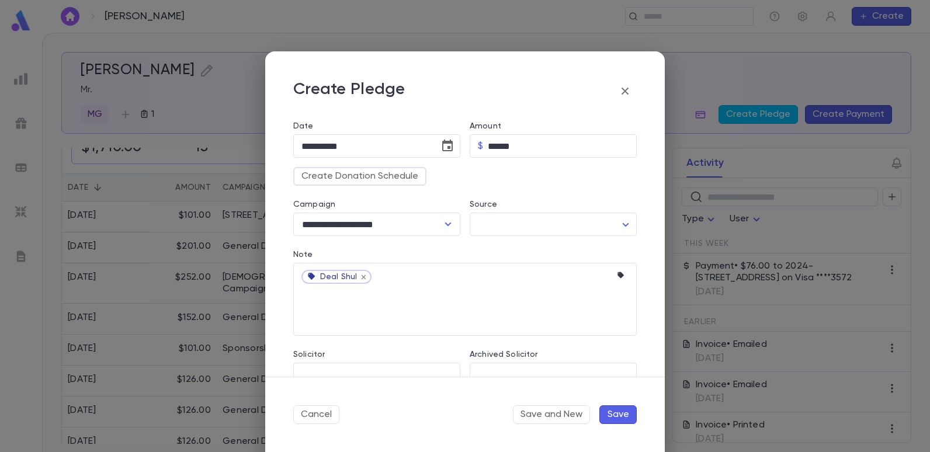
scroll to position [140, 0]
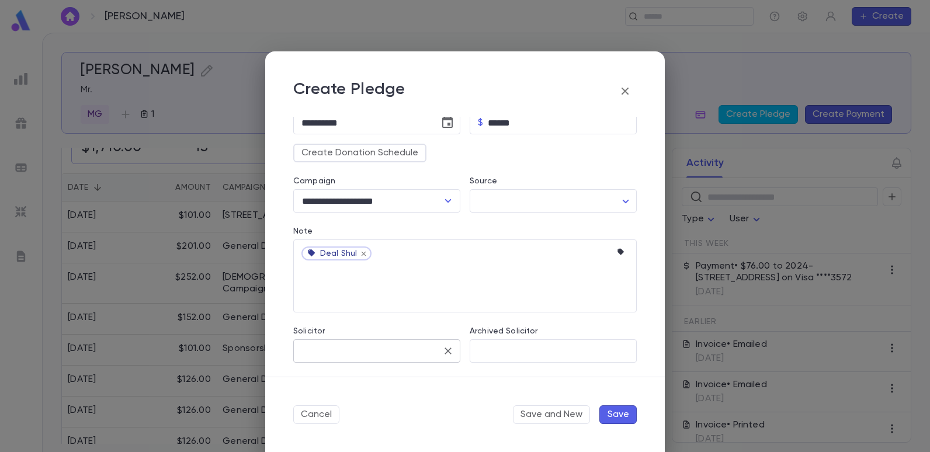
click at [359, 346] on input "Solicitor" at bounding box center [367, 351] width 139 height 22
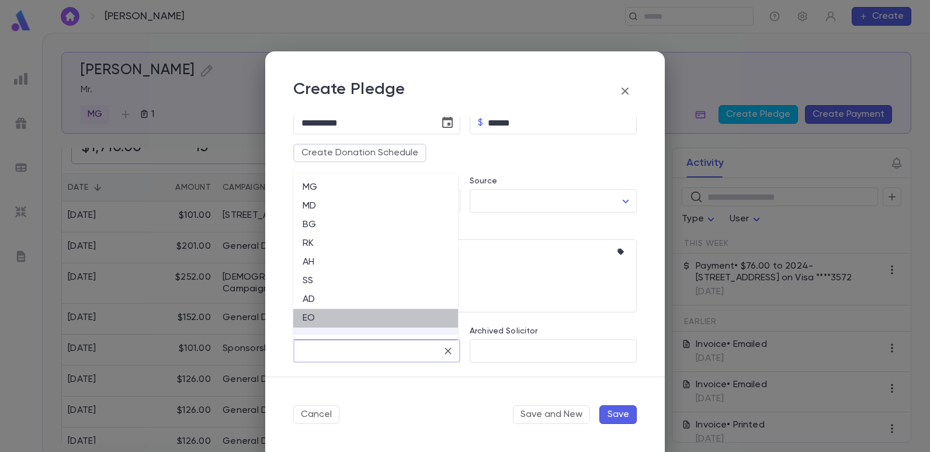
click at [310, 317] on li "EO" at bounding box center [375, 318] width 165 height 19
type input "**"
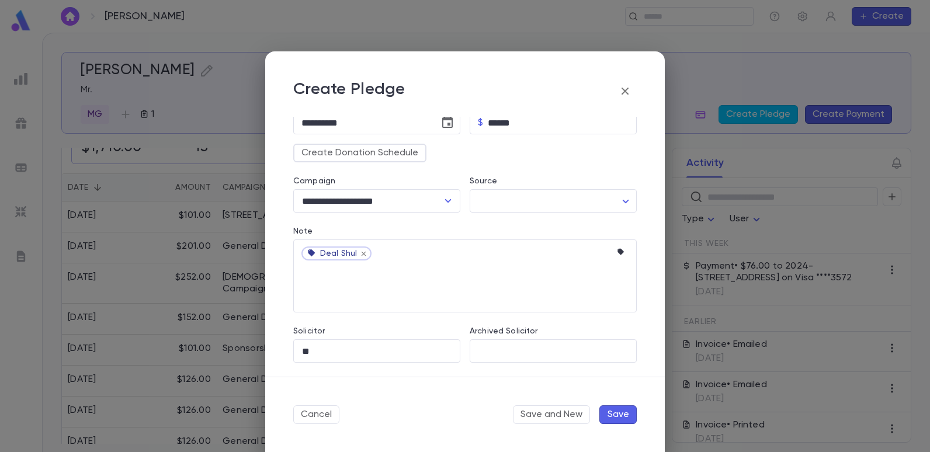
click at [611, 415] on button "Save" at bounding box center [617, 414] width 37 height 19
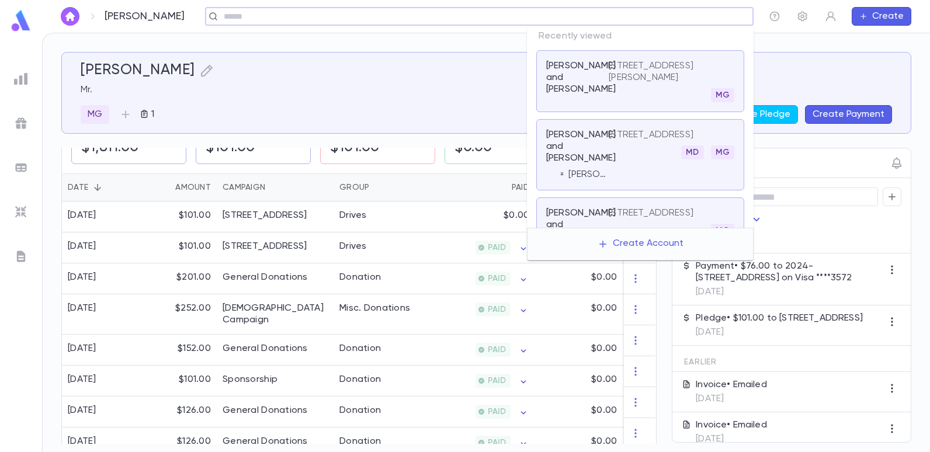
click at [693, 16] on input "text" at bounding box center [475, 16] width 510 height 11
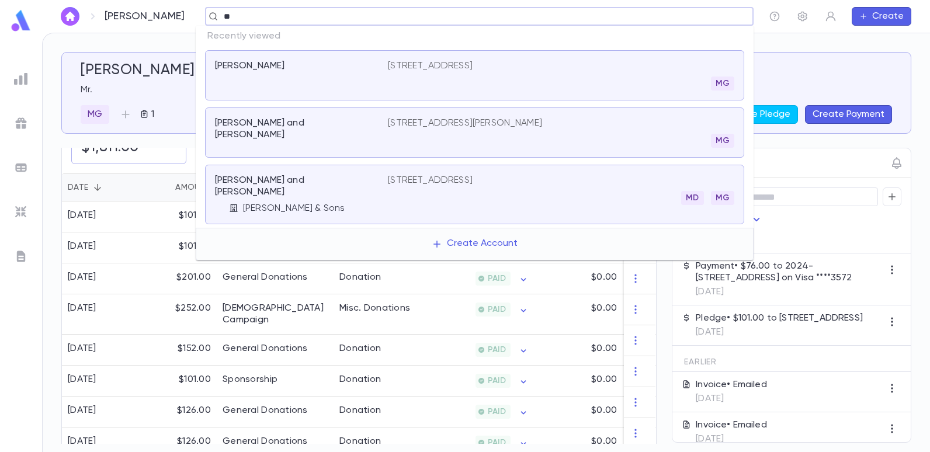
type input "*"
type input "******"
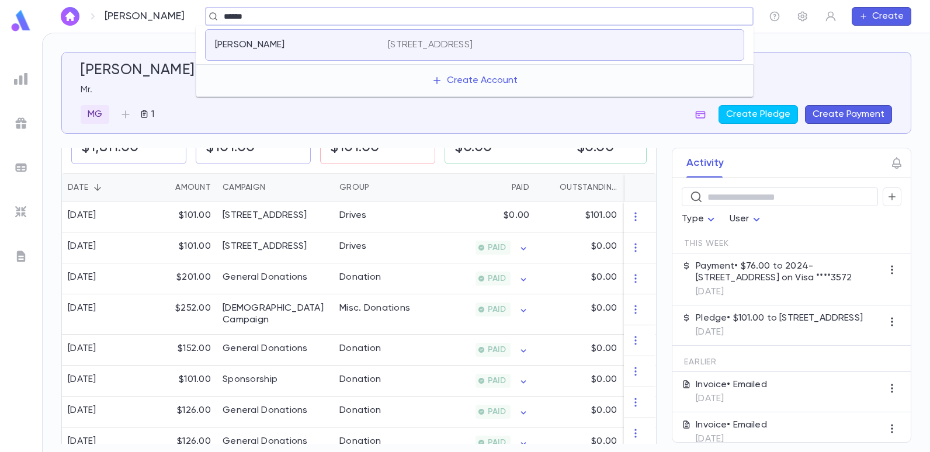
click at [389, 44] on p "[STREET_ADDRESS]" at bounding box center [430, 45] width 85 height 12
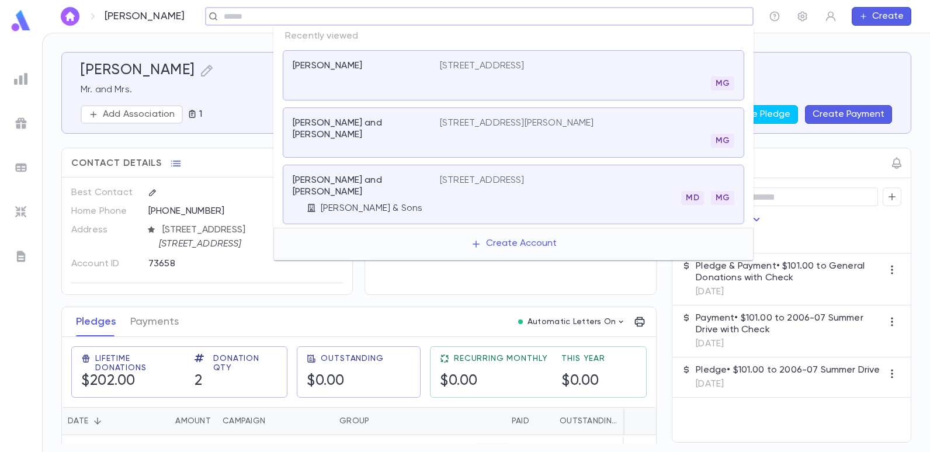
click at [689, 15] on input "text" at bounding box center [475, 16] width 510 height 11
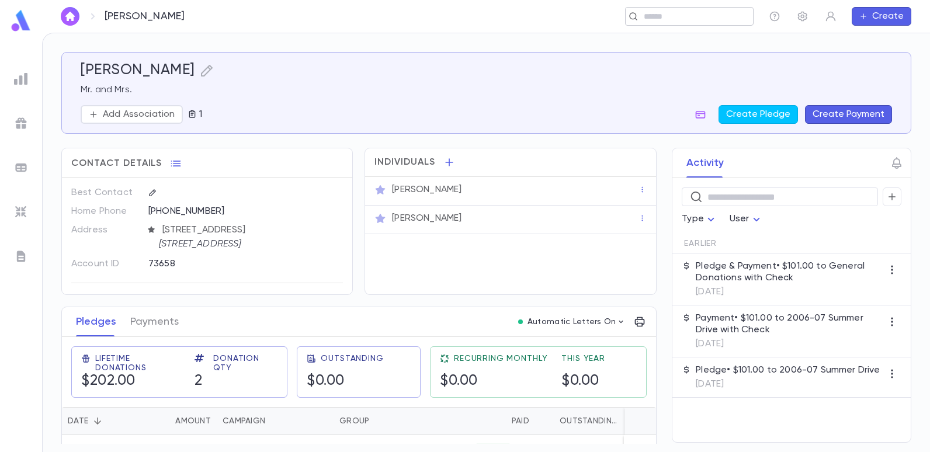
click at [714, 16] on input "text" at bounding box center [685, 16] width 91 height 11
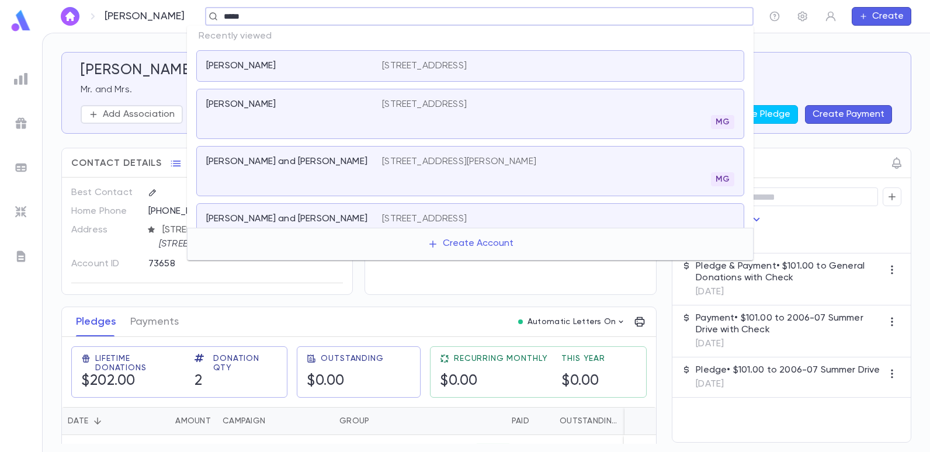
type input "******"
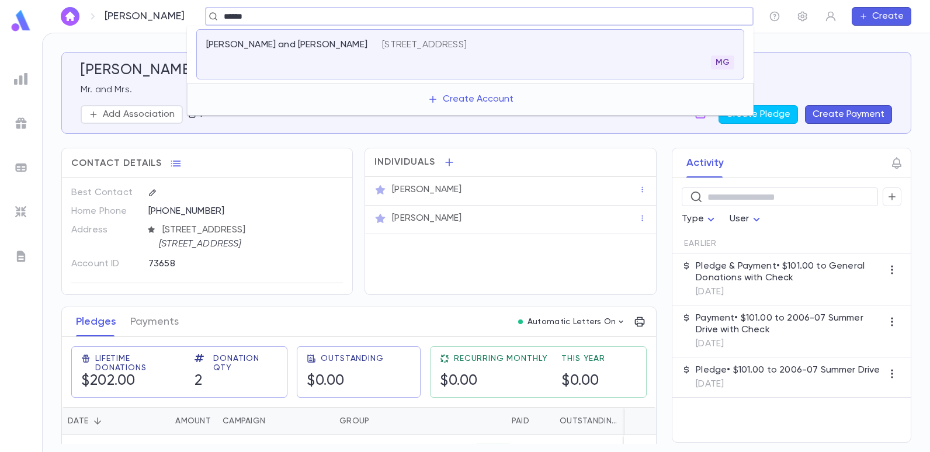
click at [467, 41] on p "[STREET_ADDRESS]" at bounding box center [424, 45] width 85 height 12
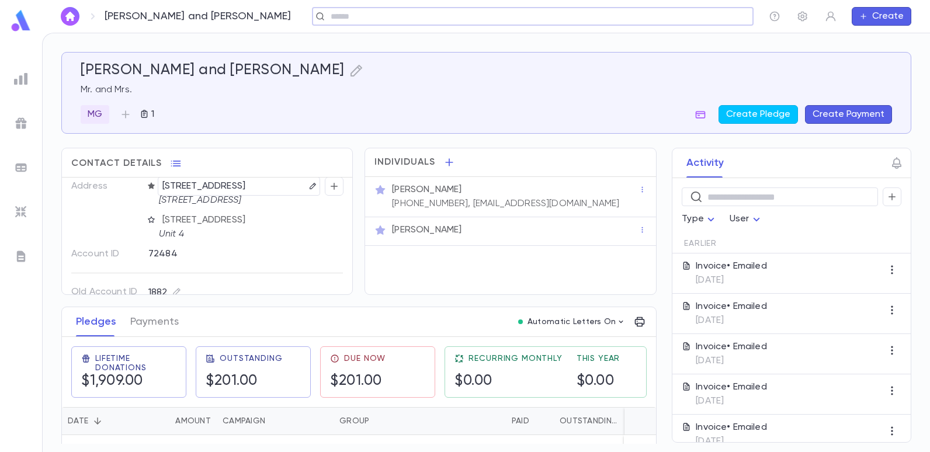
scroll to position [58, 0]
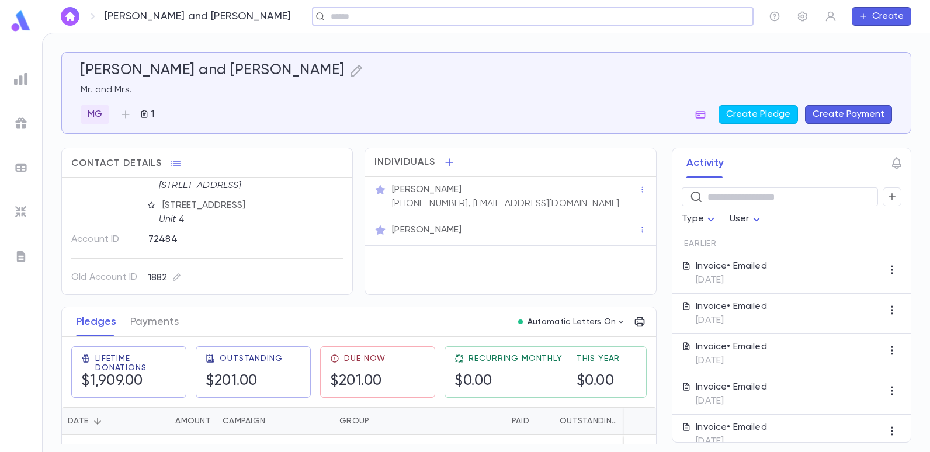
click at [866, 112] on button "Create Payment" at bounding box center [848, 114] width 87 height 19
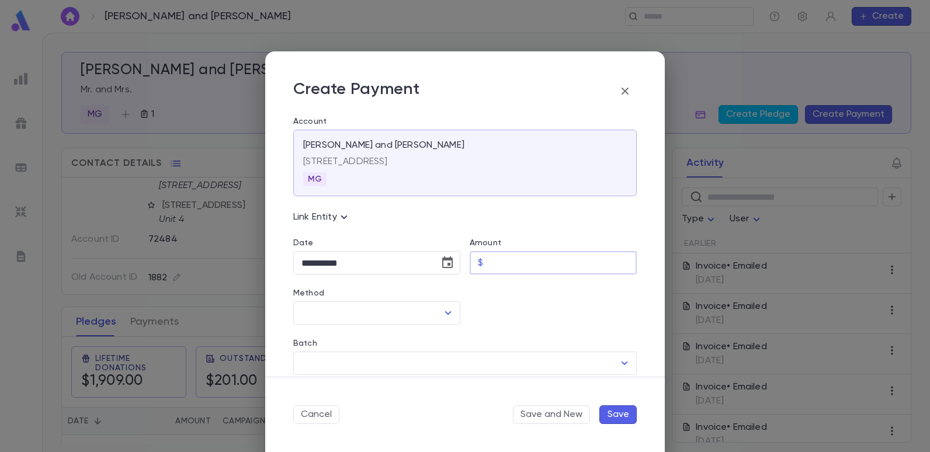
click at [507, 261] on input "Amount" at bounding box center [562, 263] width 149 height 23
type input "******"
click at [447, 314] on icon "Open" at bounding box center [448, 313] width 6 height 4
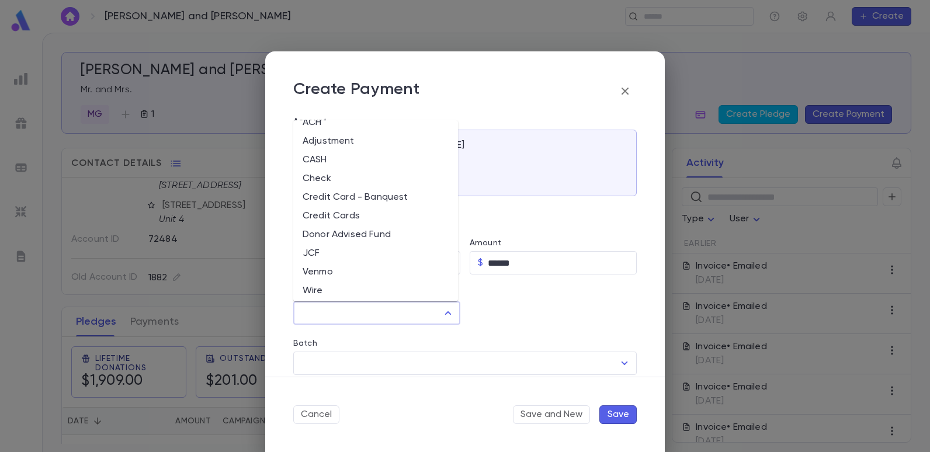
scroll to position [0, 0]
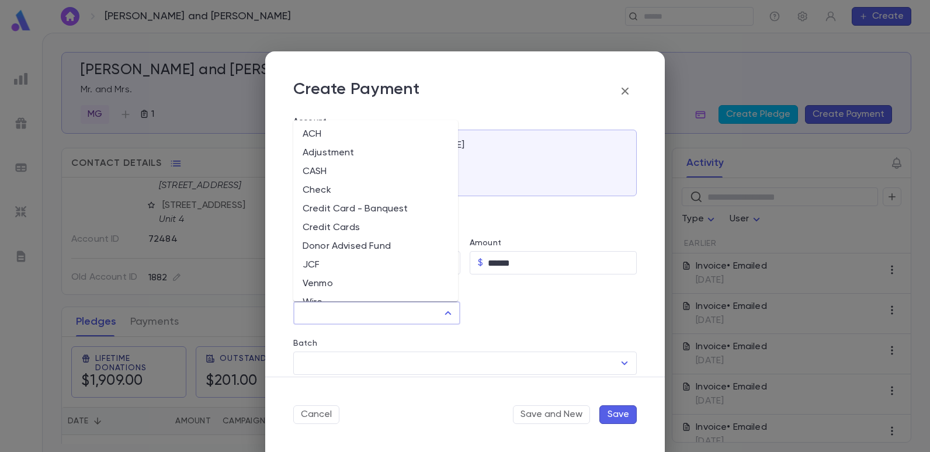
click at [341, 225] on li "Credit Cards" at bounding box center [375, 227] width 165 height 19
type input "**********"
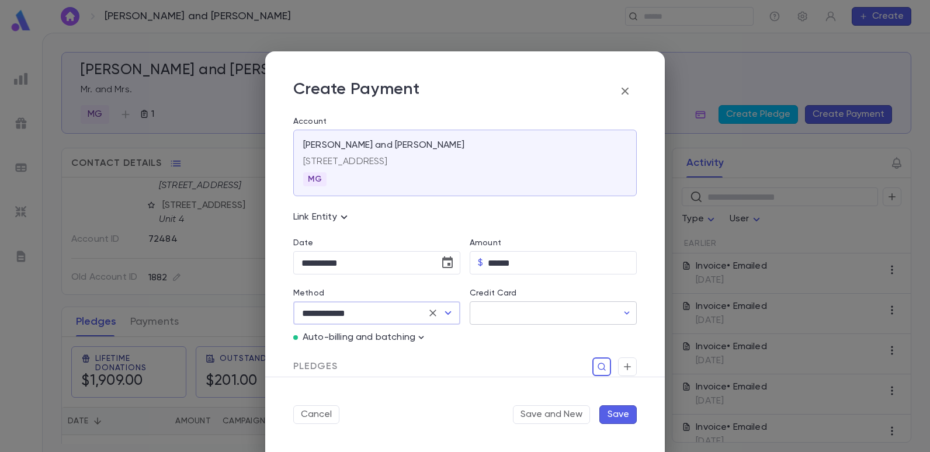
click at [530, 312] on input "Credit Card" at bounding box center [544, 313] width 148 height 23
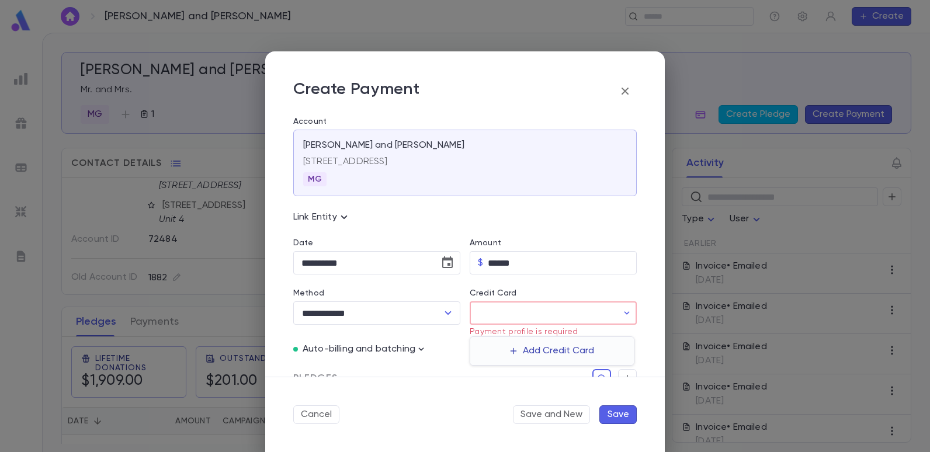
click at [527, 349] on button "Add Credit Card" at bounding box center [552, 351] width 98 height 19
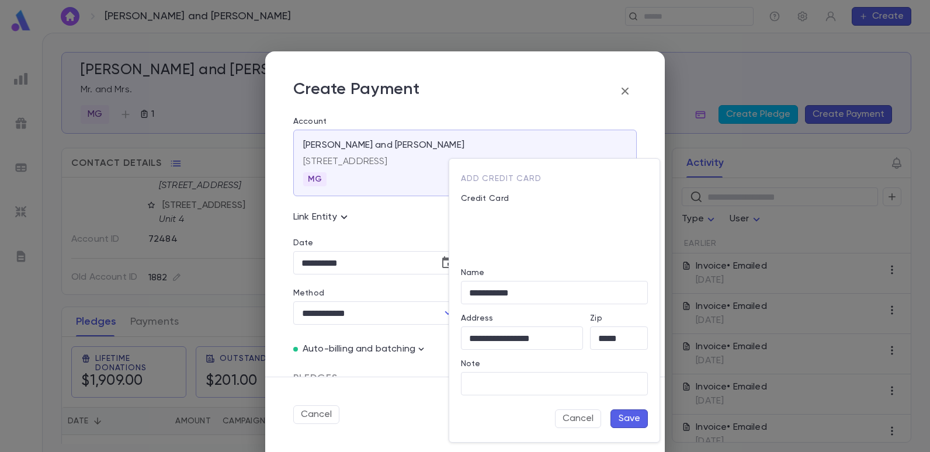
click at [631, 416] on button "Save" at bounding box center [628, 418] width 37 height 19
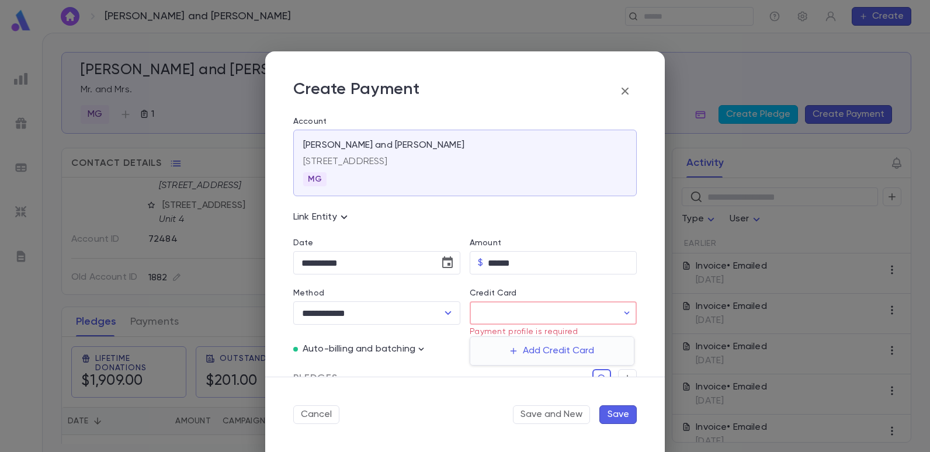
type input "********"
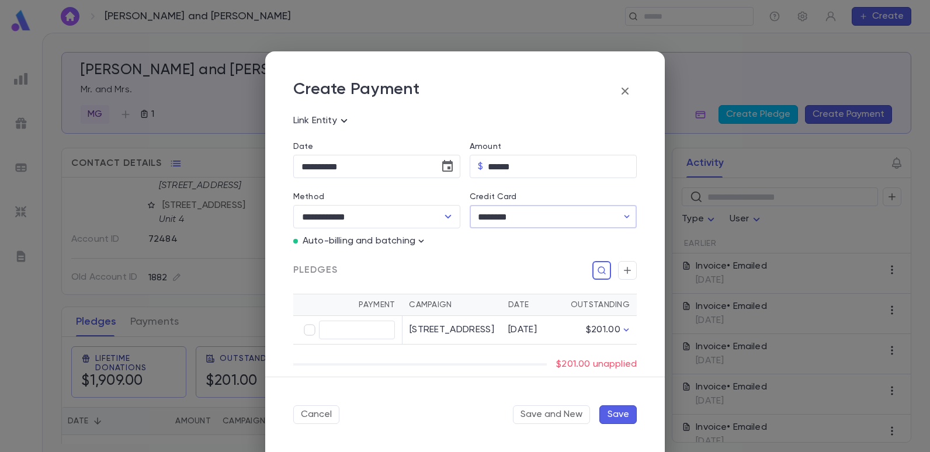
scroll to position [117, 0]
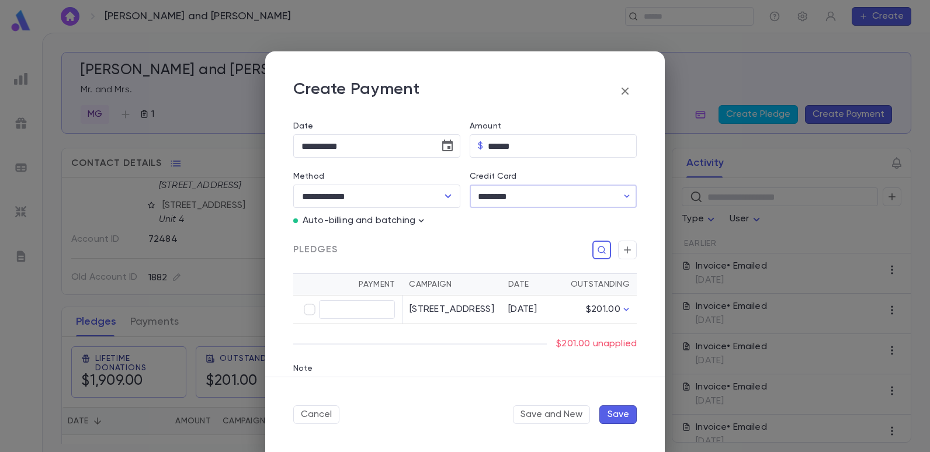
type input "******"
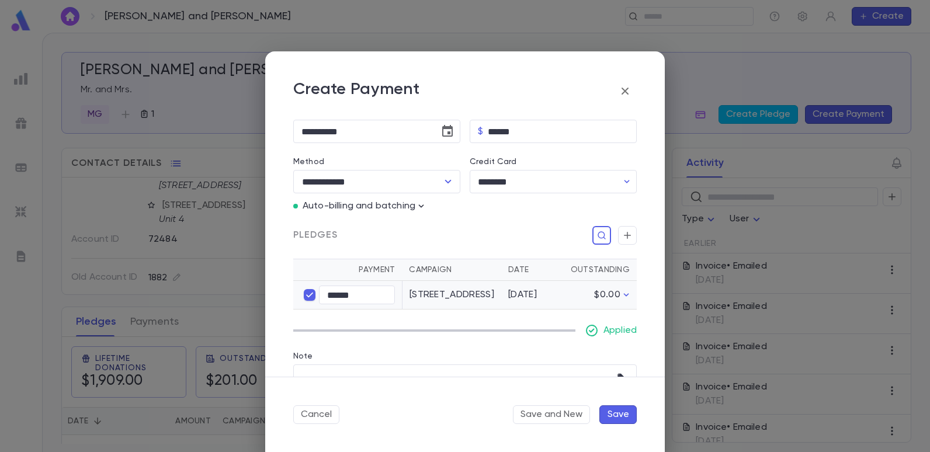
scroll to position [175, 0]
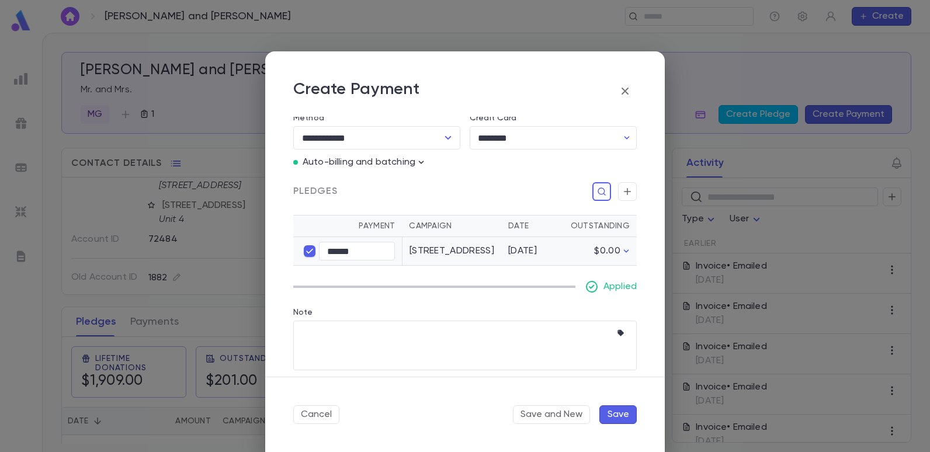
click at [619, 417] on button "Save" at bounding box center [617, 414] width 37 height 19
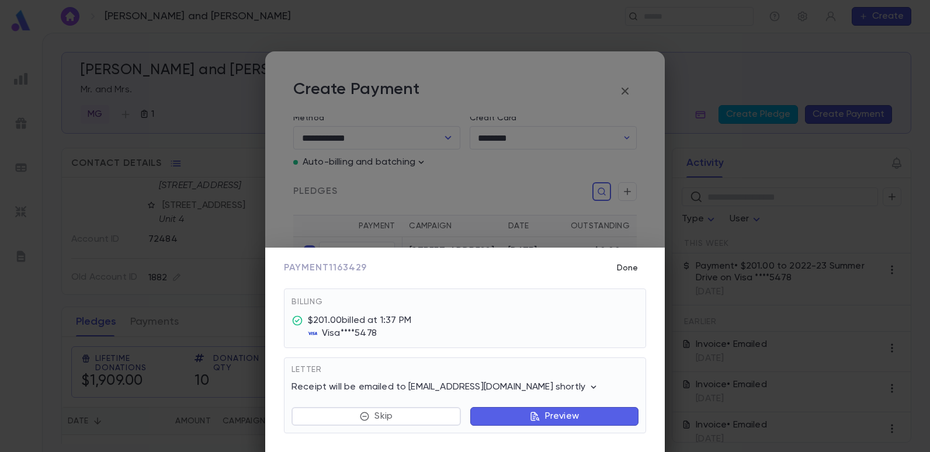
click at [627, 267] on button "Done" at bounding box center [627, 268] width 37 height 22
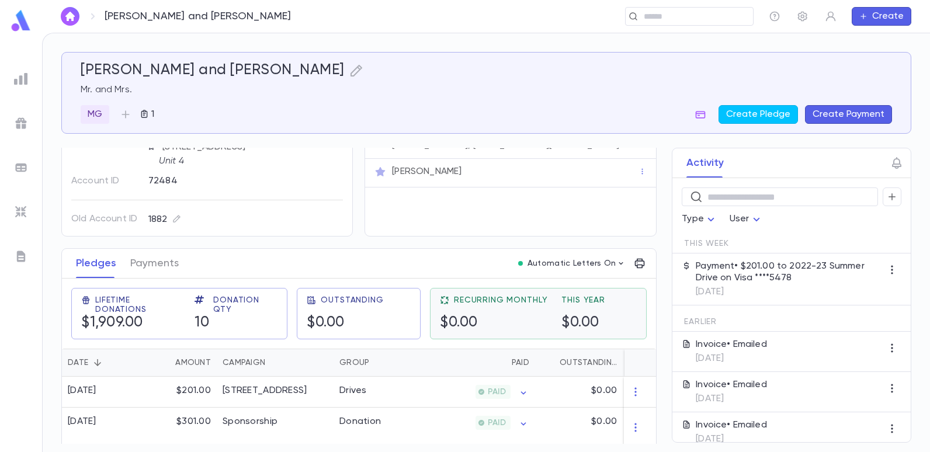
scroll to position [117, 0]
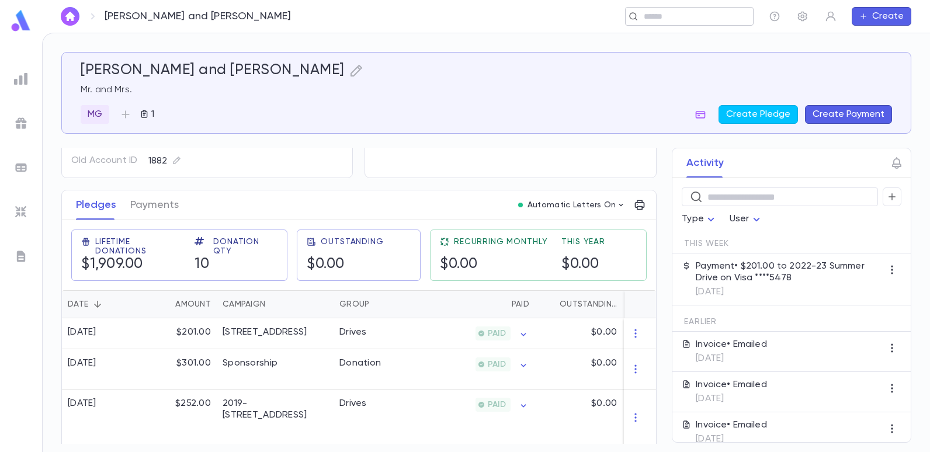
click at [683, 20] on input "text" at bounding box center [685, 16] width 91 height 11
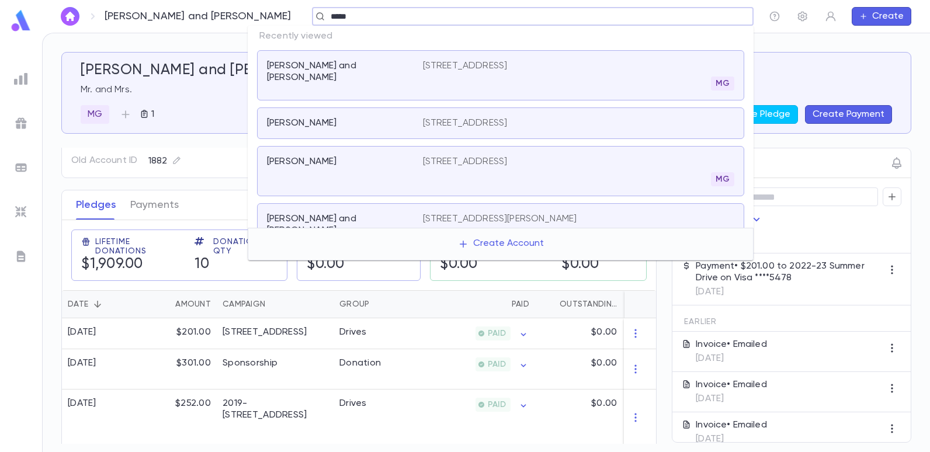
type input "******"
click at [363, 20] on input "******" at bounding box center [529, 16] width 404 height 11
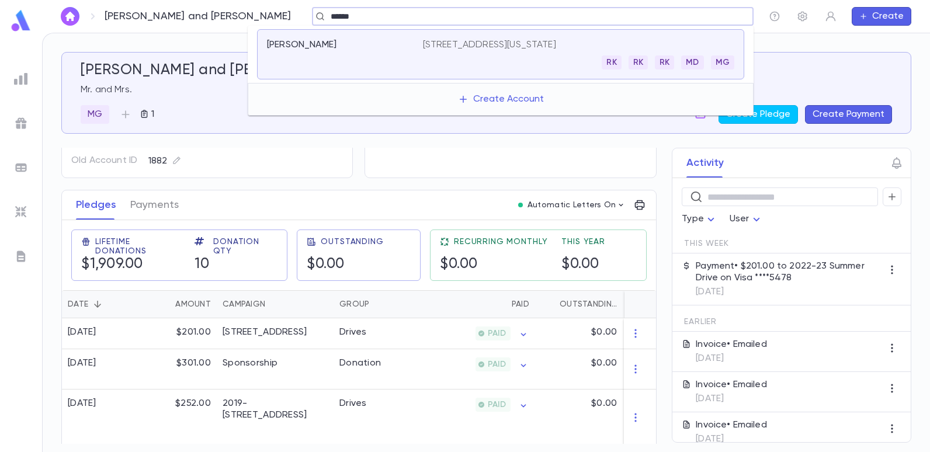
click at [433, 46] on p "[STREET_ADDRESS][US_STATE]" at bounding box center [489, 45] width 133 height 12
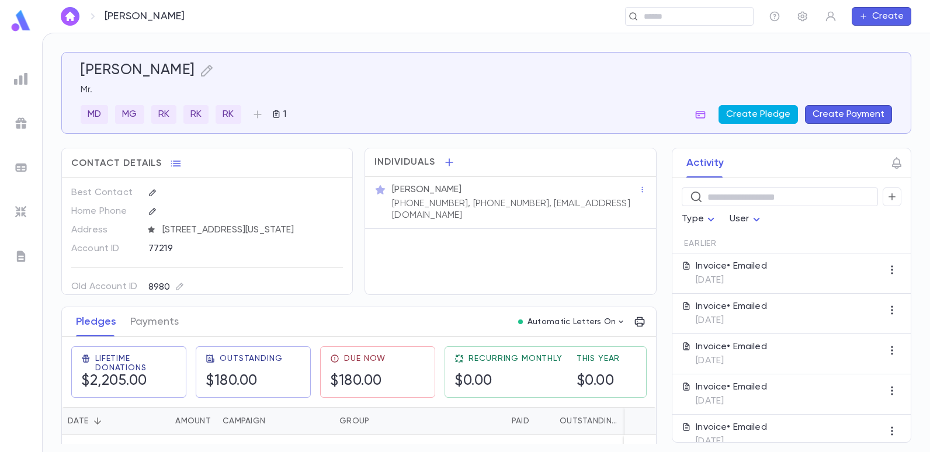
click at [765, 109] on button "Create Pledge" at bounding box center [757, 114] width 79 height 19
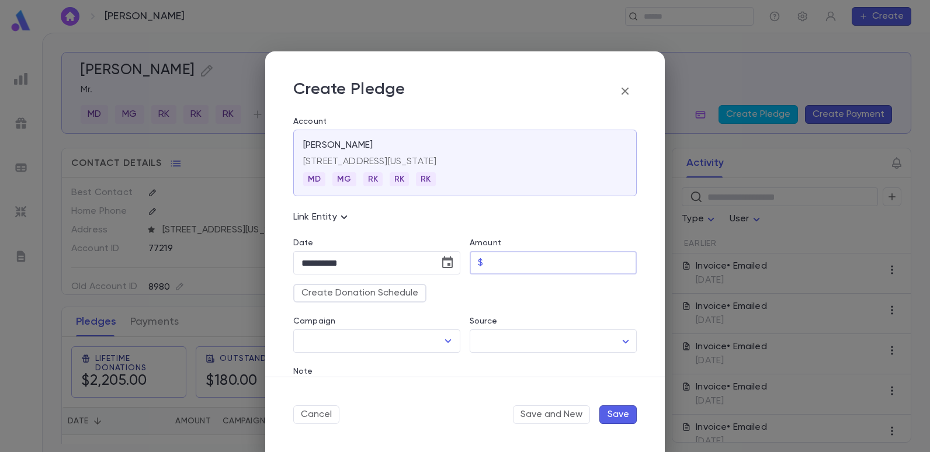
click at [499, 263] on input "Amount" at bounding box center [562, 263] width 149 height 23
type input "******"
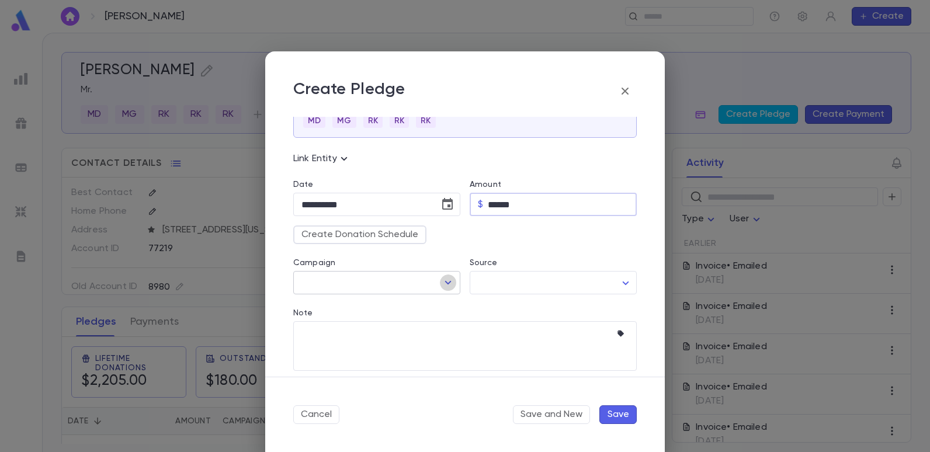
click at [444, 285] on icon "Open" at bounding box center [448, 283] width 14 height 14
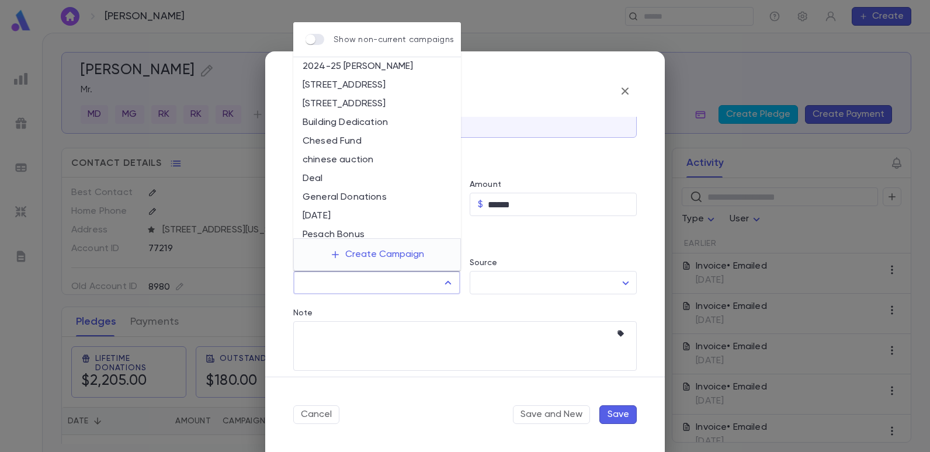
click at [388, 105] on li "[STREET_ADDRESS]" at bounding box center [377, 104] width 168 height 19
type input "**********"
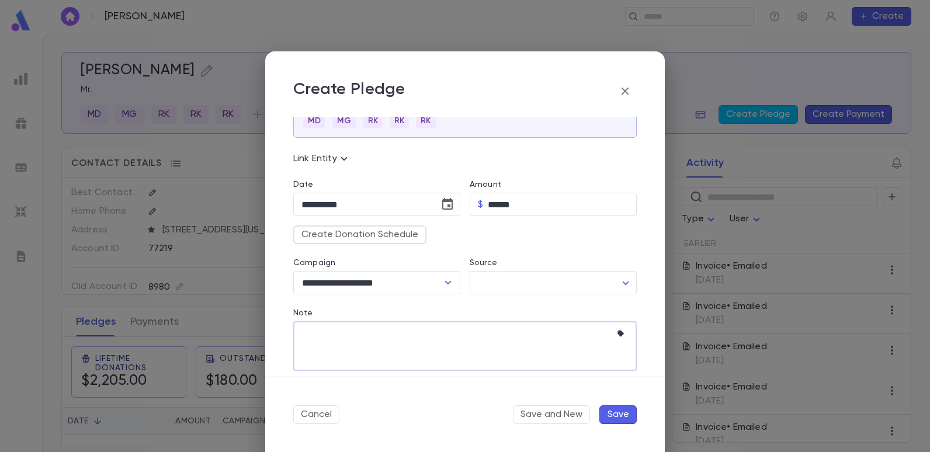
click at [429, 337] on textarea "Note" at bounding box center [456, 346] width 310 height 50
click at [617, 331] on icon "button" at bounding box center [620, 334] width 6 height 6
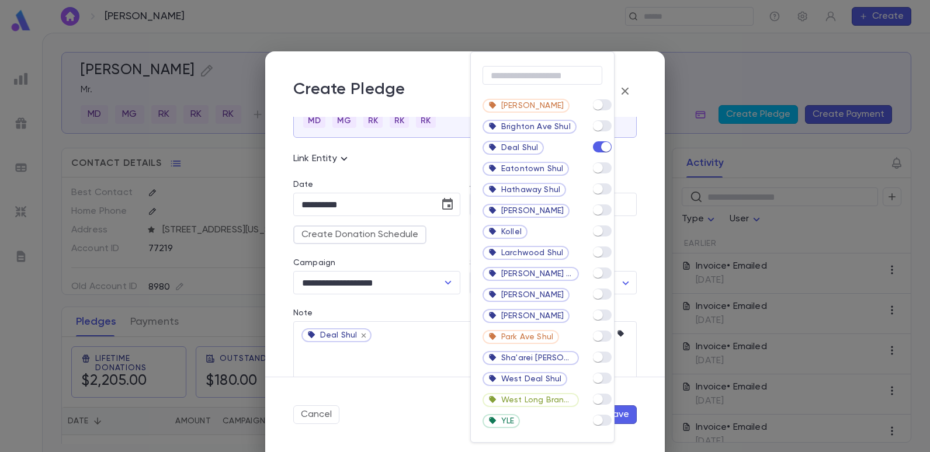
click at [626, 93] on div at bounding box center [465, 226] width 930 height 452
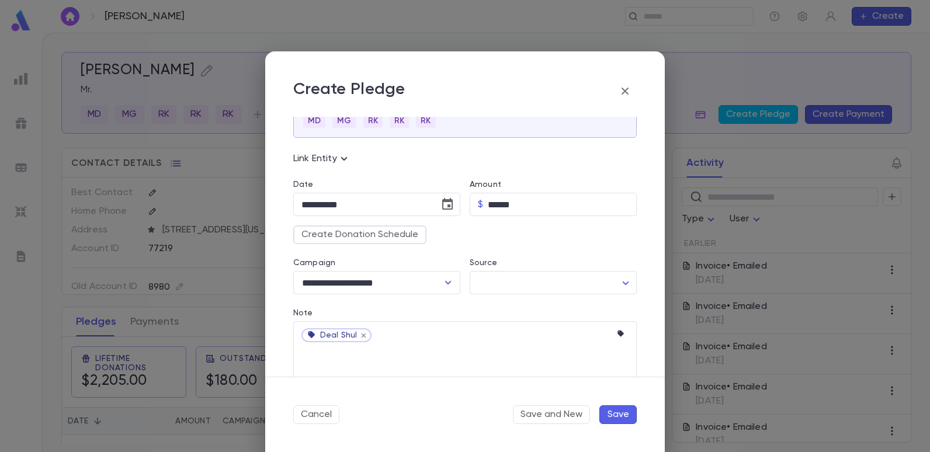
click at [621, 94] on icon "button" at bounding box center [624, 91] width 7 height 7
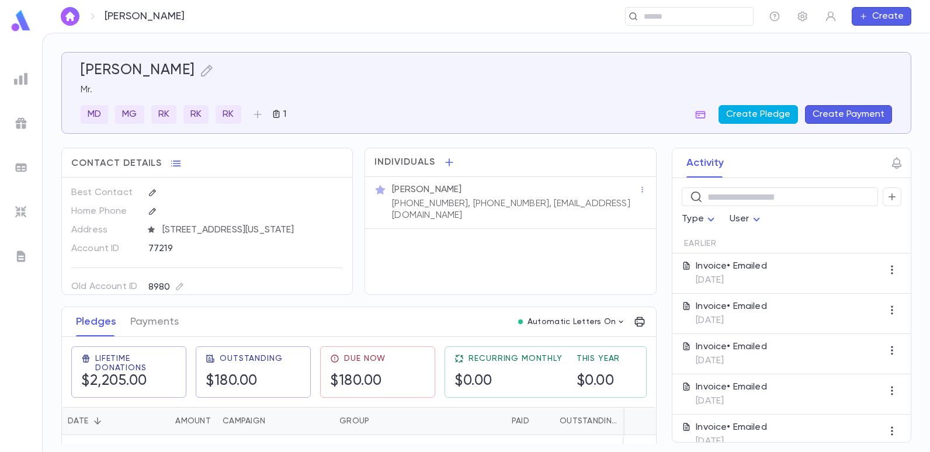
click at [757, 117] on button "Create Pledge" at bounding box center [757, 114] width 79 height 19
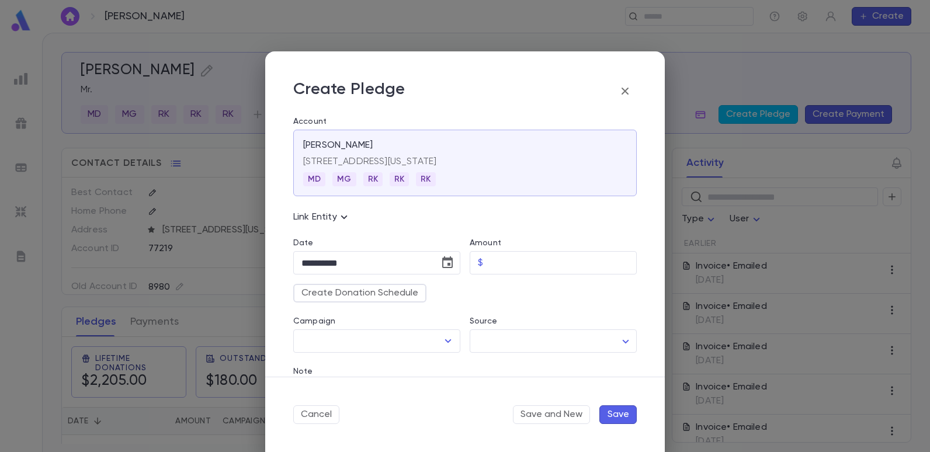
click at [416, 230] on div "**********" at bounding box center [372, 249] width 176 height 50
click at [629, 87] on icon "button" at bounding box center [625, 91] width 14 height 14
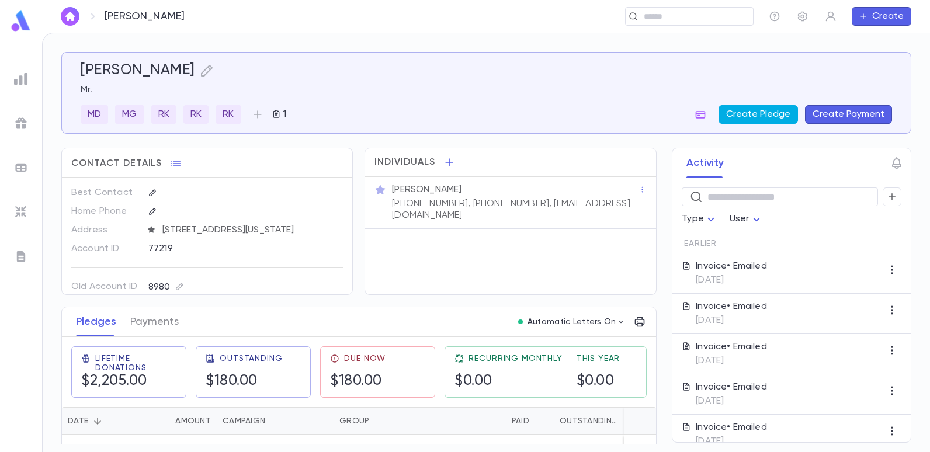
click at [764, 117] on button "Create Pledge" at bounding box center [757, 114] width 79 height 19
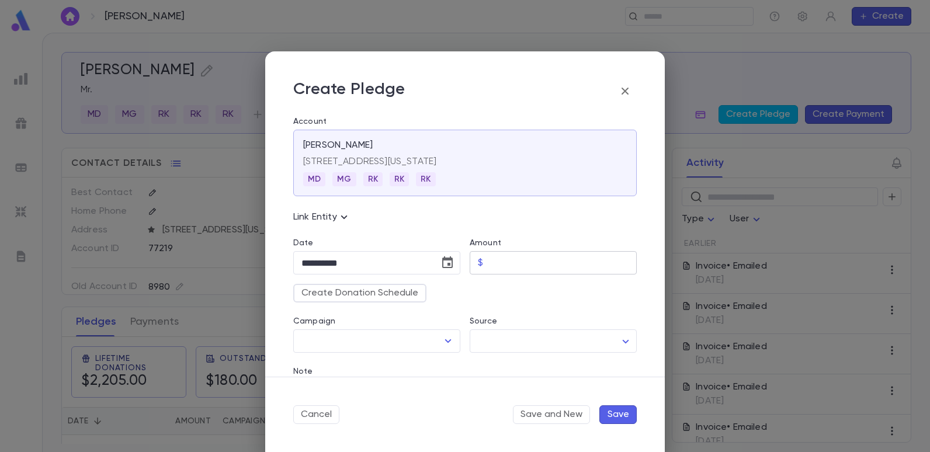
click at [508, 260] on input "Amount" at bounding box center [562, 263] width 149 height 23
type input "******"
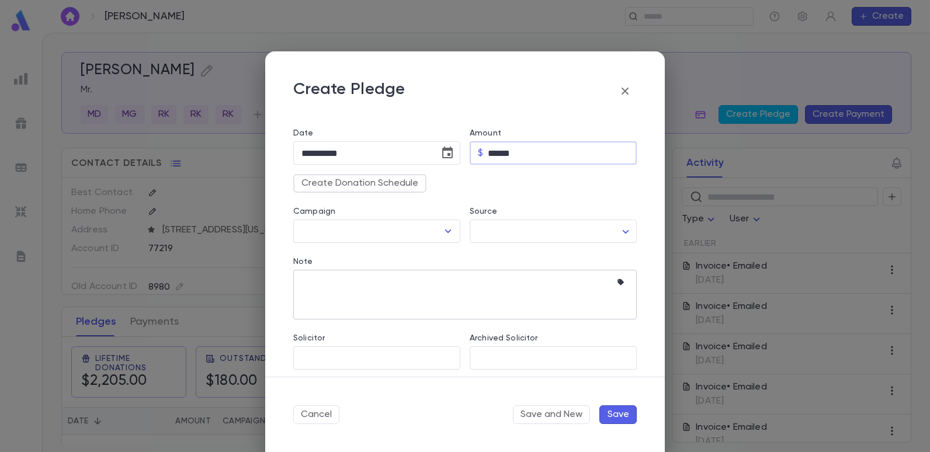
scroll to position [117, 0]
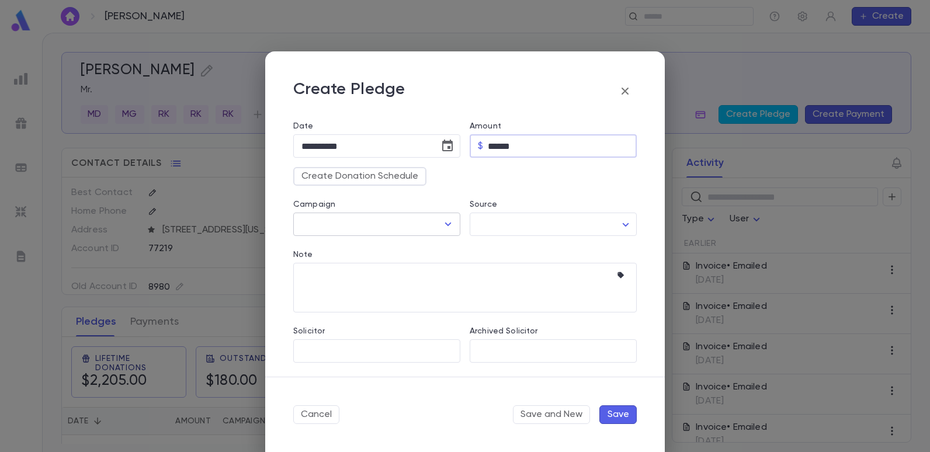
click at [449, 225] on icon "Open" at bounding box center [448, 224] width 14 height 14
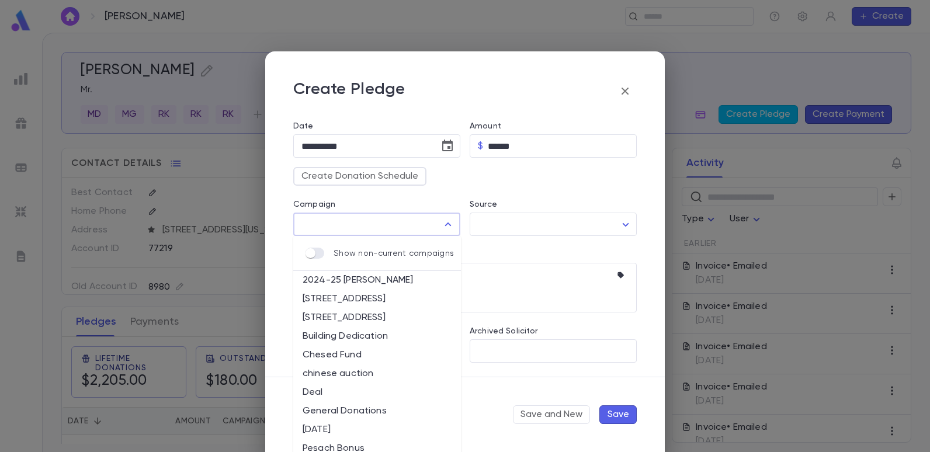
click at [387, 312] on li "[STREET_ADDRESS]" at bounding box center [377, 317] width 168 height 19
type input "**********"
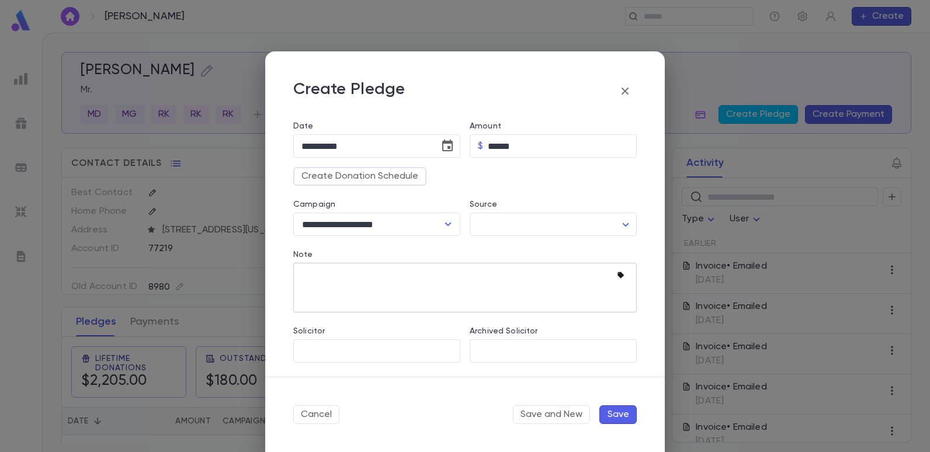
click at [617, 276] on icon "button" at bounding box center [620, 275] width 6 height 6
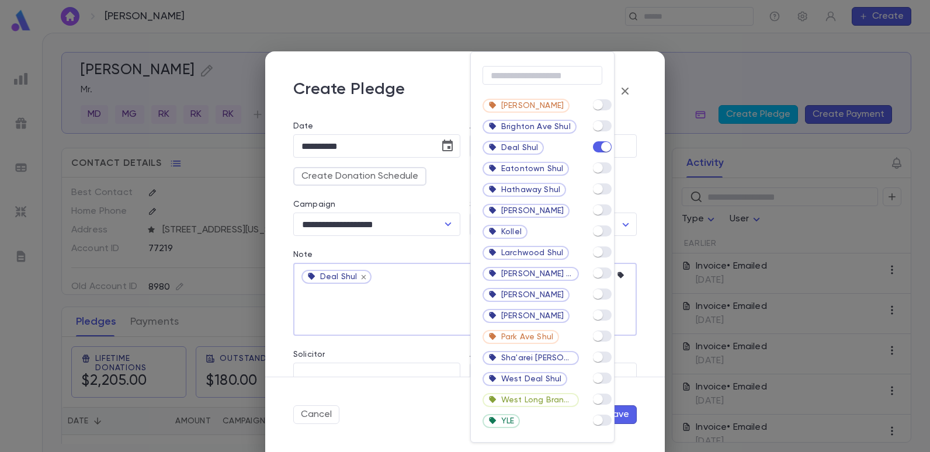
click at [443, 94] on div at bounding box center [465, 226] width 930 height 452
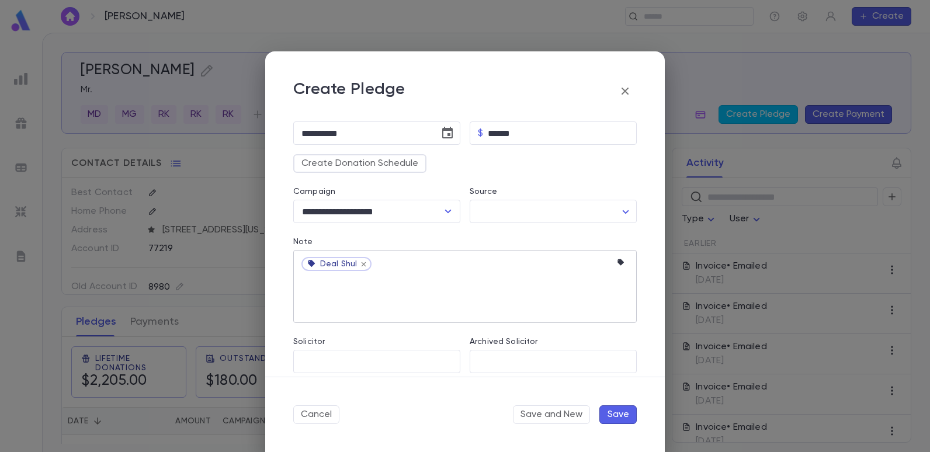
scroll to position [140, 0]
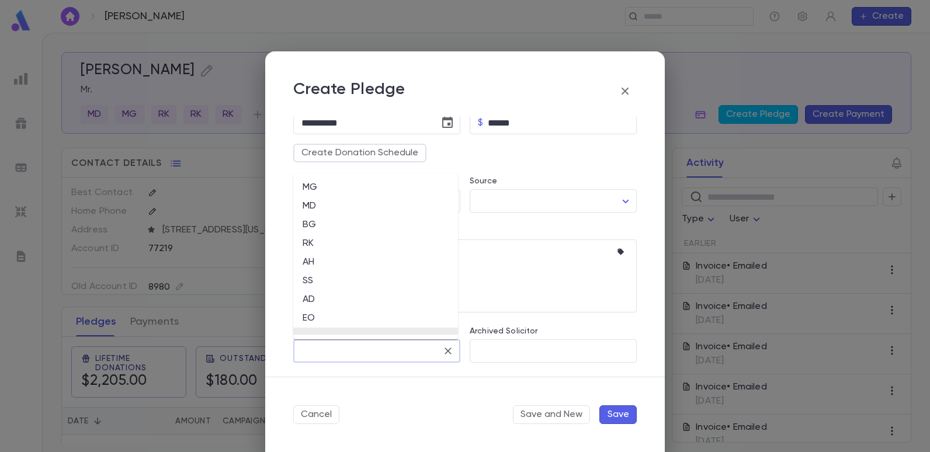
click at [383, 352] on input "Solicitor" at bounding box center [367, 351] width 139 height 22
click at [312, 318] on li "EO" at bounding box center [375, 318] width 165 height 19
type input "**"
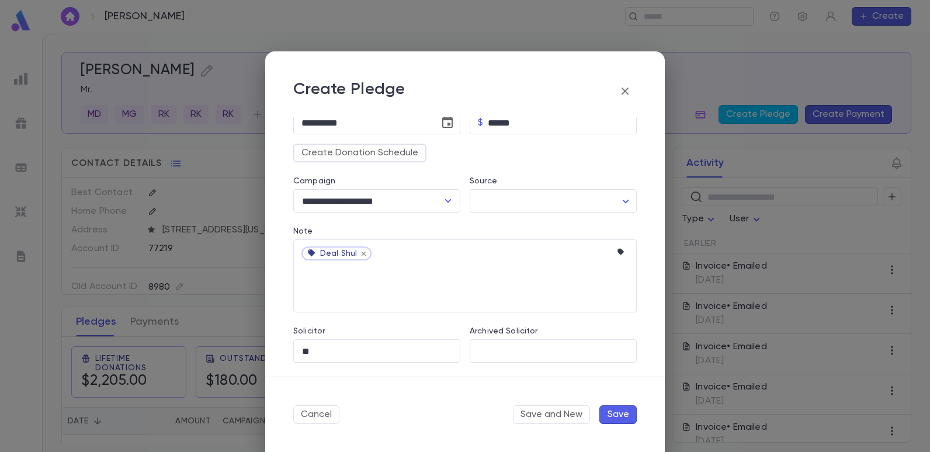
click at [614, 412] on button "Save" at bounding box center [617, 414] width 37 height 19
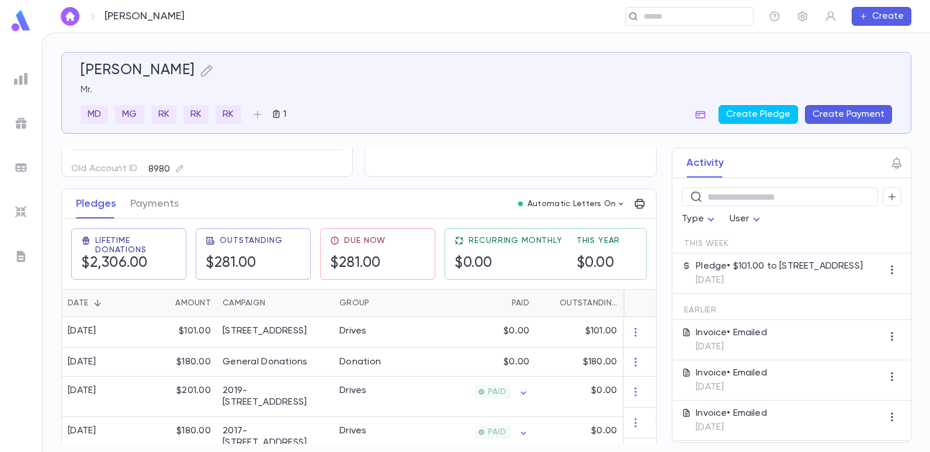
scroll to position [175, 0]
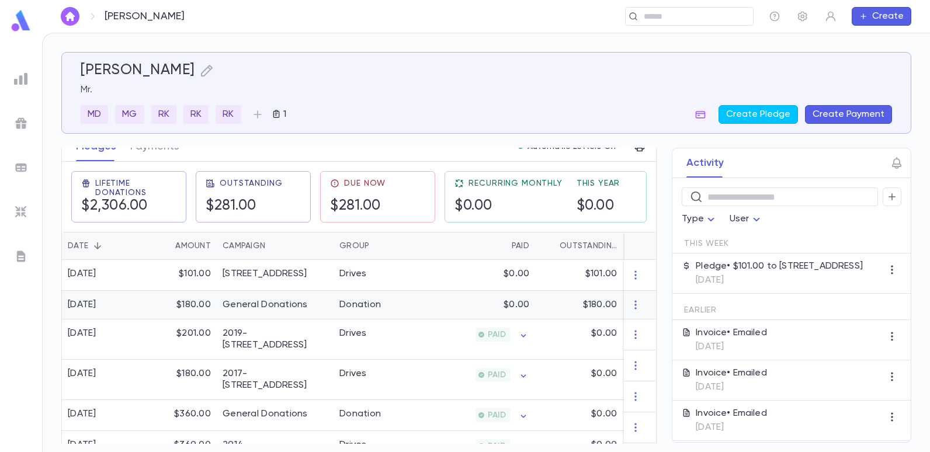
click at [408, 303] on div "Donation" at bounding box center [377, 305] width 88 height 29
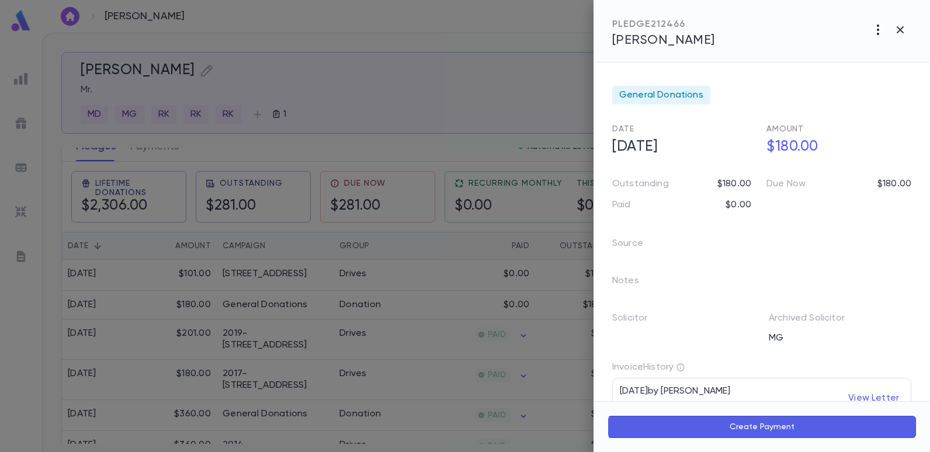
click at [877, 25] on icon "button" at bounding box center [878, 30] width 2 height 11
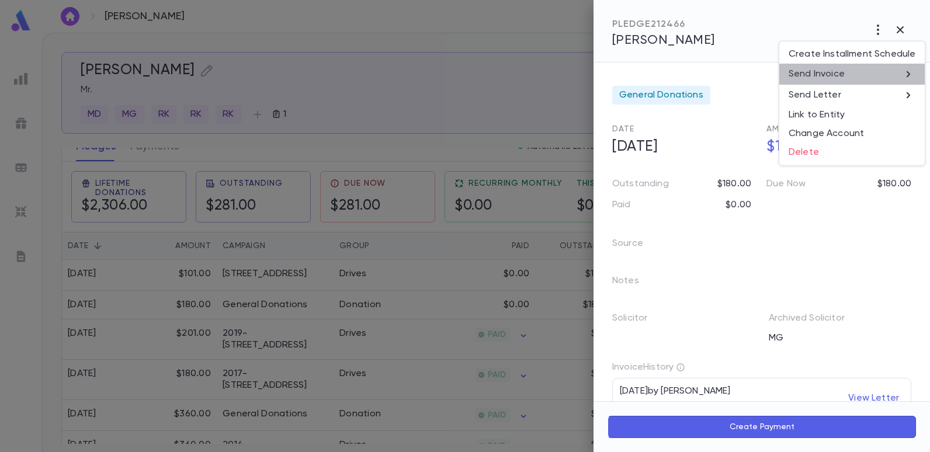
click at [855, 71] on li "Send Invoice" at bounding box center [851, 74] width 145 height 21
click at [895, 71] on li "Email" at bounding box center [900, 74] width 41 height 21
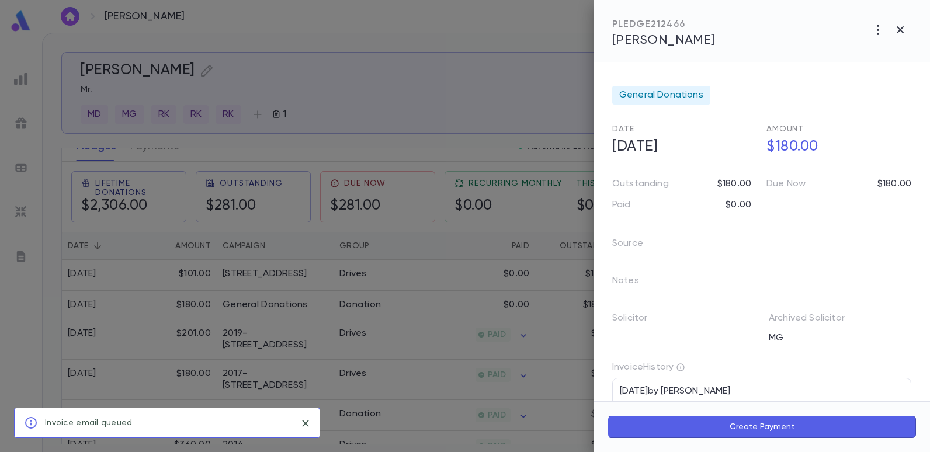
click at [901, 27] on icon "button" at bounding box center [900, 30] width 14 height 14
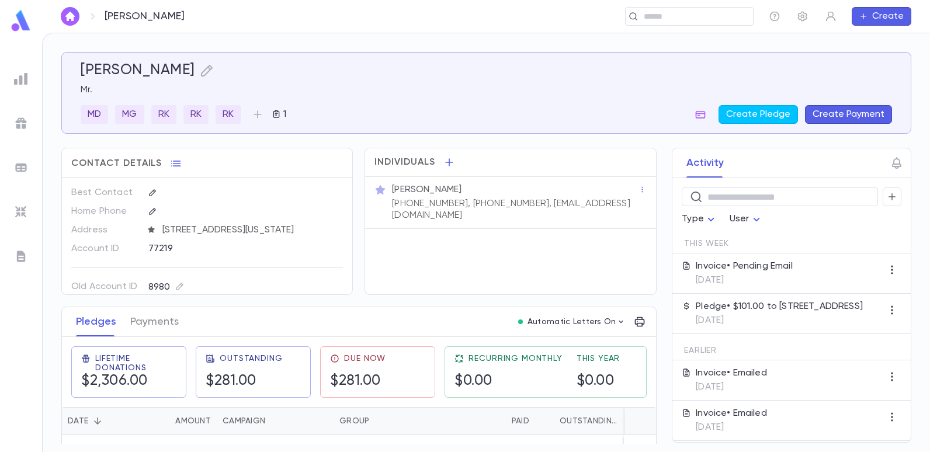
scroll to position [22, 0]
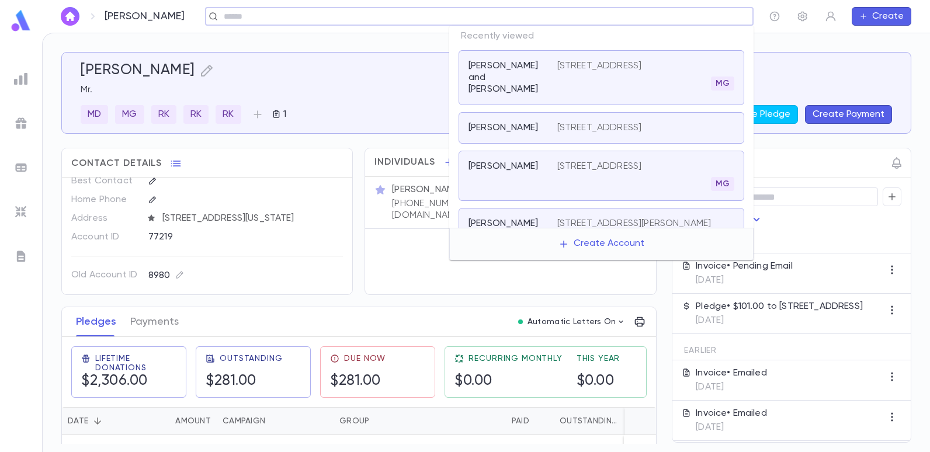
click at [666, 16] on input "text" at bounding box center [475, 16] width 510 height 11
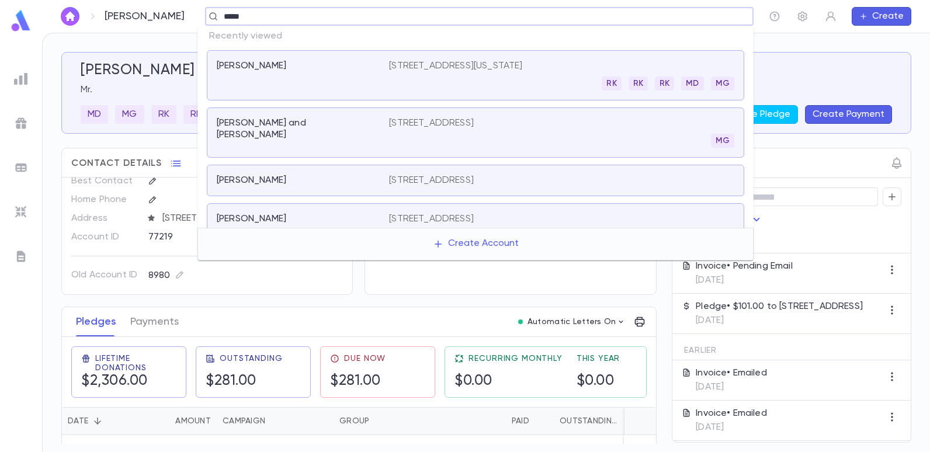
type input "******"
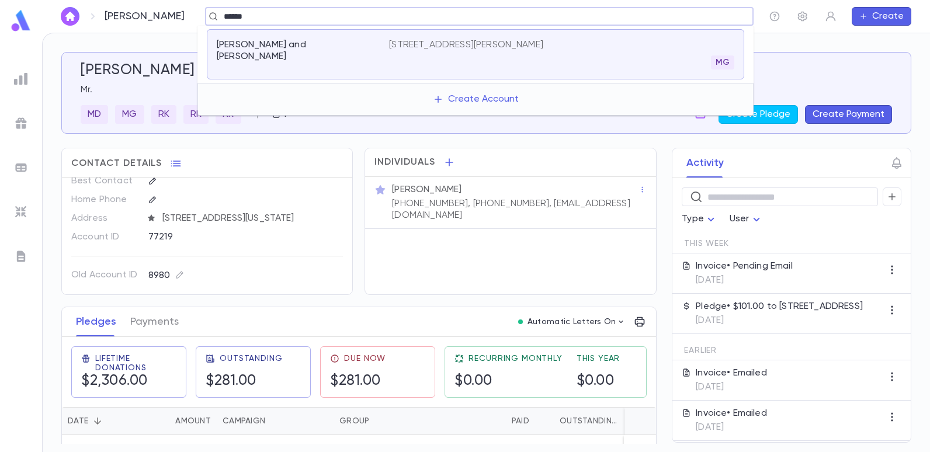
click at [524, 43] on p "[STREET_ADDRESS][PERSON_NAME]" at bounding box center [466, 45] width 154 height 12
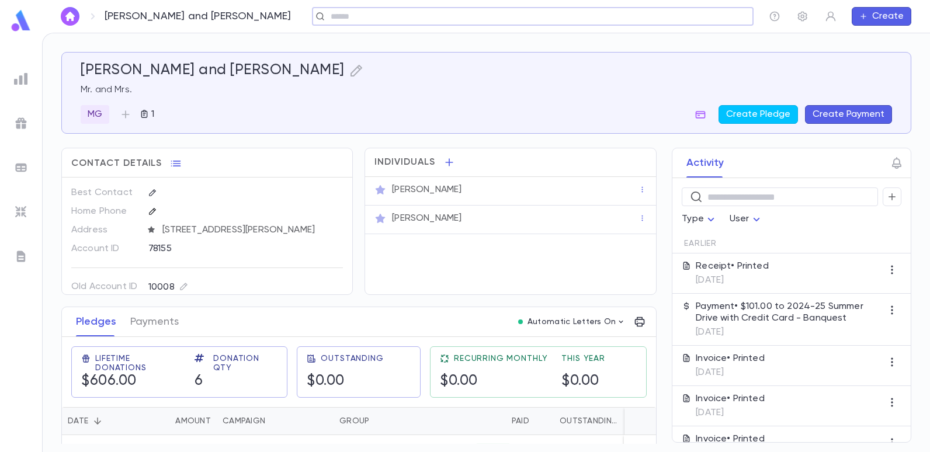
click at [149, 210] on icon "button" at bounding box center [152, 211] width 8 height 8
click at [176, 213] on input "tel" at bounding box center [194, 212] width 113 height 18
type input "**********"
click at [328, 209] on icon "button" at bounding box center [333, 212] width 11 height 12
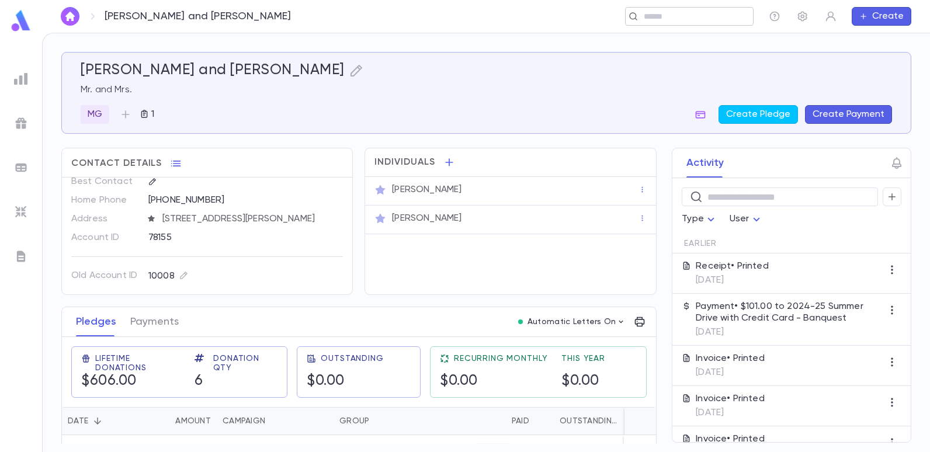
click at [673, 16] on input "text" at bounding box center [685, 16] width 91 height 11
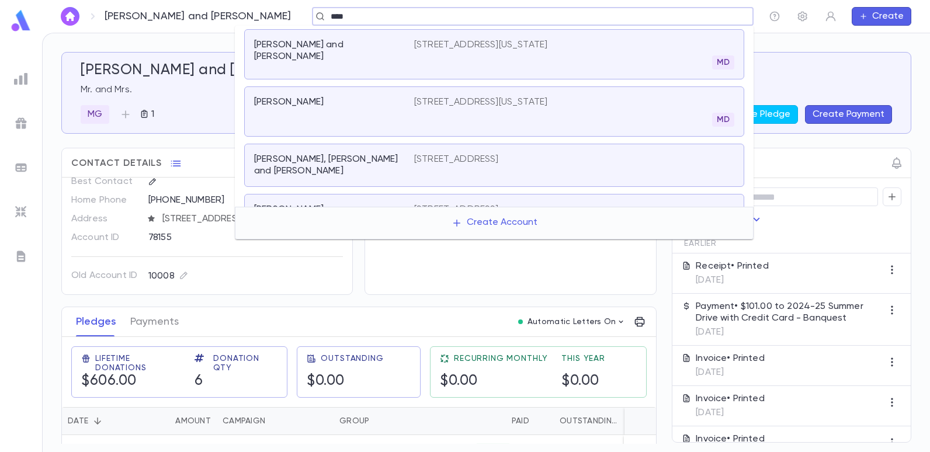
type input "****"
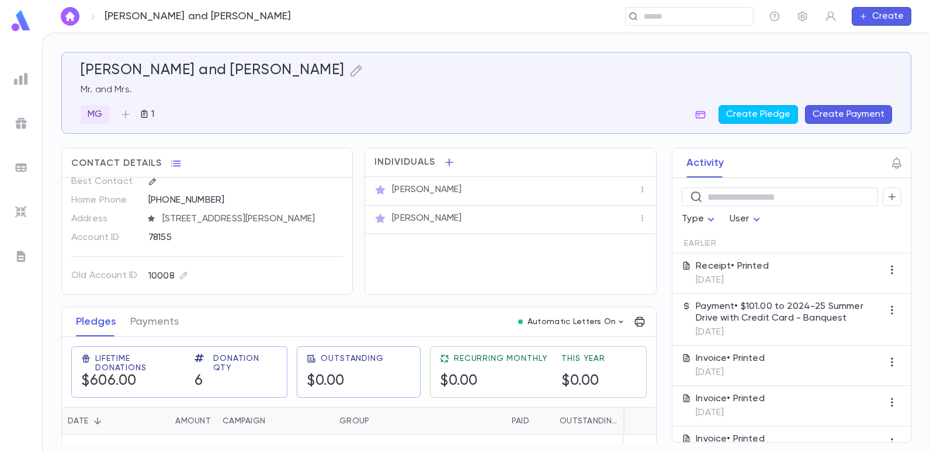
click at [787, 51] on div "[PERSON_NAME] and [PERSON_NAME] Mr. and Mrs. MG 1 Create Pledge Create Payment …" at bounding box center [486, 242] width 887 height 419
click at [885, 18] on button "Create" at bounding box center [881, 16] width 60 height 19
click at [880, 38] on li "Account" at bounding box center [884, 39] width 60 height 19
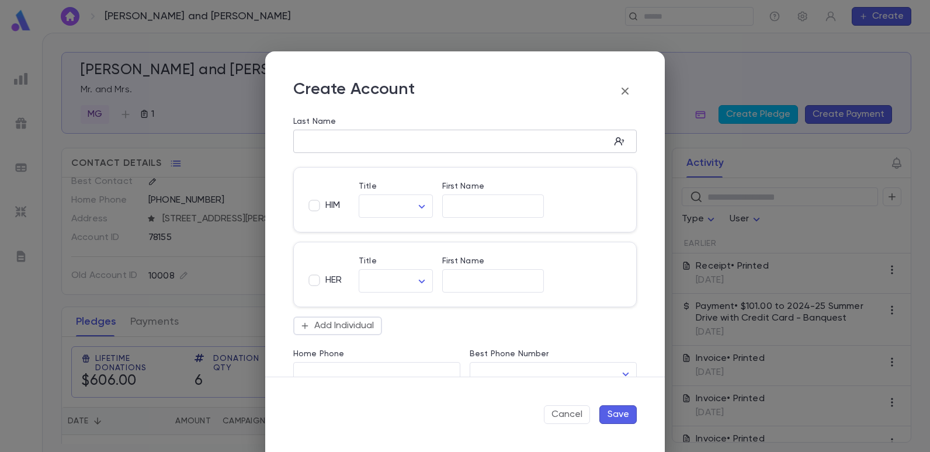
click at [316, 139] on input "Last Name" at bounding box center [451, 141] width 317 height 13
type input "****"
click at [460, 213] on input "First Name" at bounding box center [493, 206] width 102 height 13
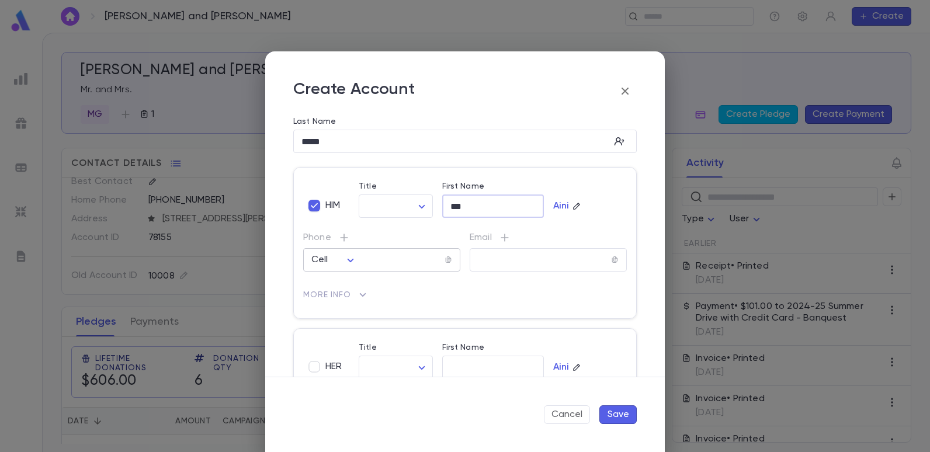
type input "***"
click at [379, 260] on input "tel" at bounding box center [398, 259] width 91 height 13
click at [348, 262] on body "[PERSON_NAME] and [PERSON_NAME] ​ Create [PERSON_NAME] and [PERSON_NAME] Mr. an…" at bounding box center [465, 242] width 930 height 419
click at [332, 286] on span "Cell" at bounding box center [337, 286] width 26 height 12
click at [380, 259] on input "tel" at bounding box center [398, 259] width 91 height 13
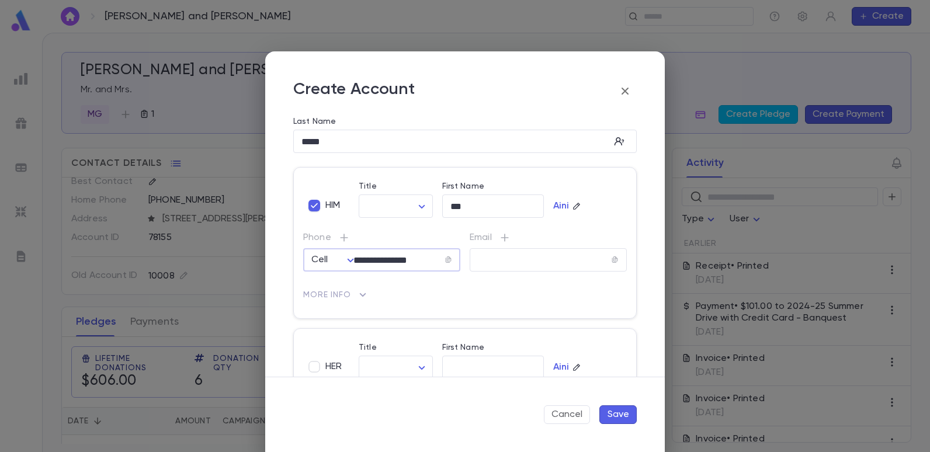
type input "**********"
click at [467, 294] on p "More Info" at bounding box center [465, 295] width 324 height 19
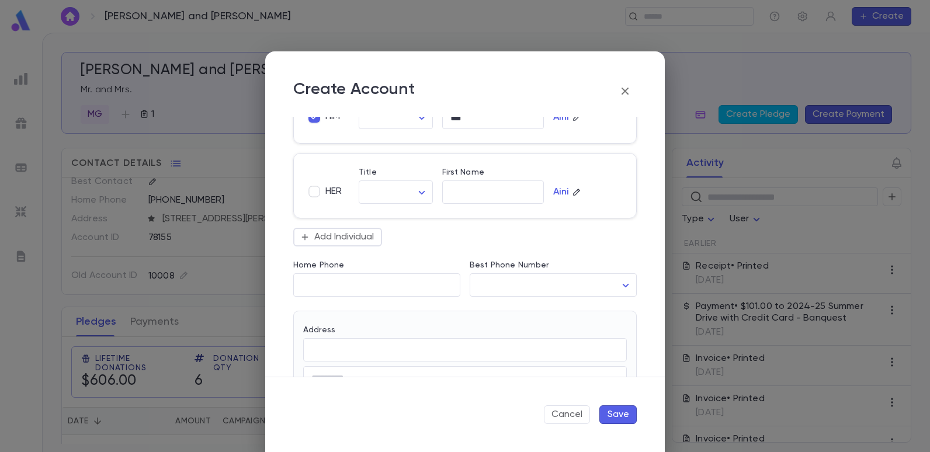
scroll to position [234, 0]
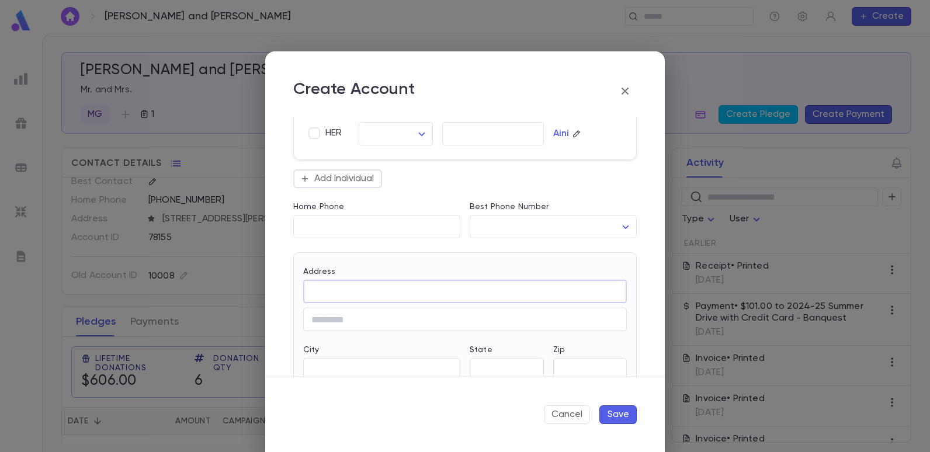
click at [322, 287] on input "Address" at bounding box center [465, 291] width 324 height 13
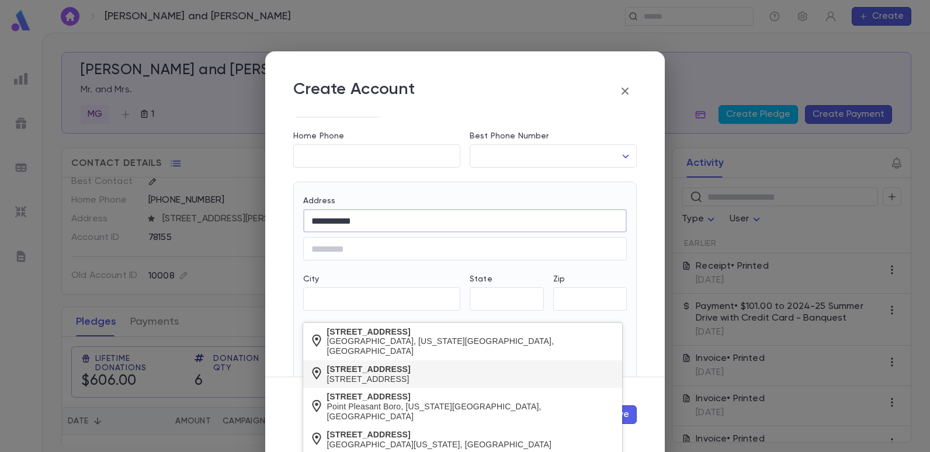
scroll to position [175, 0]
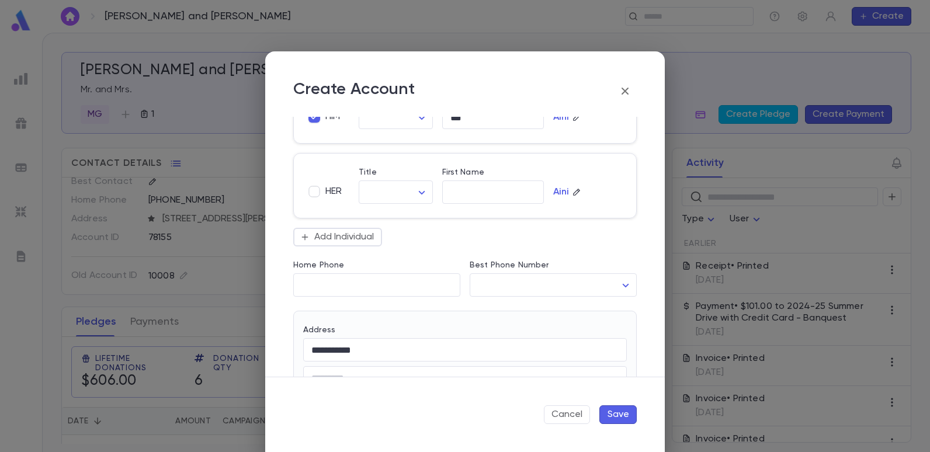
click at [416, 378] on div "[GEOGRAPHIC_DATA], [US_STATE][GEOGRAPHIC_DATA], [GEOGRAPHIC_DATA]" at bounding box center [471, 387] width 289 height 20
type input "**********"
type input "**"
type input "********"
type input "**********"
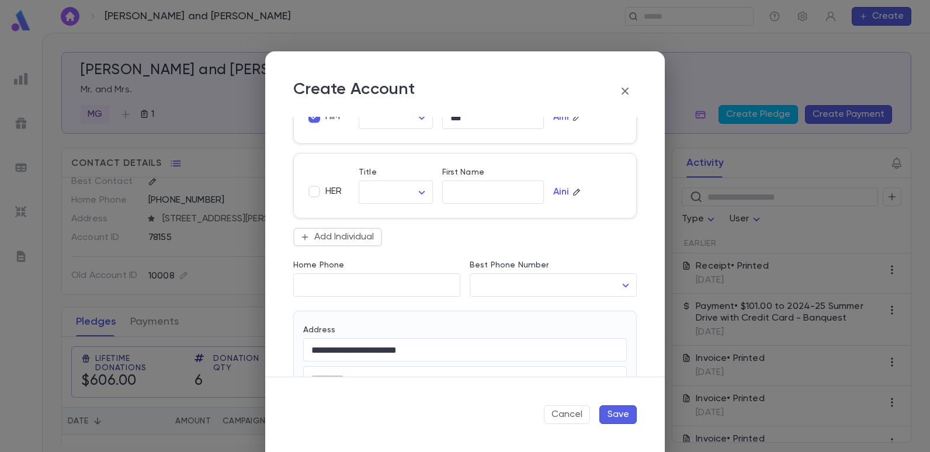
type input "*****"
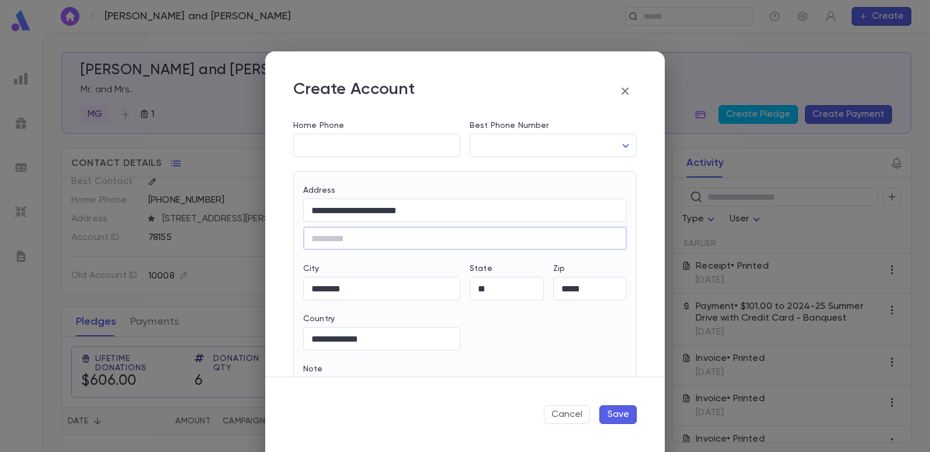
scroll to position [359, 0]
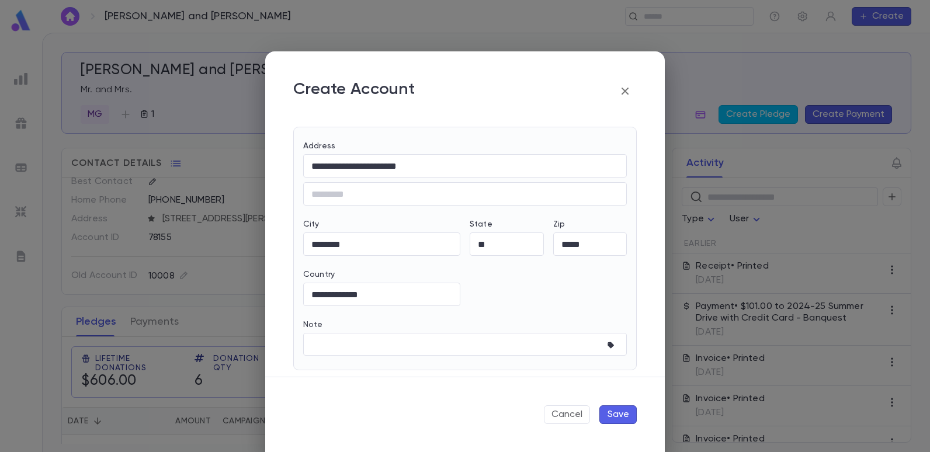
click at [614, 412] on button "Save" at bounding box center [617, 414] width 37 height 19
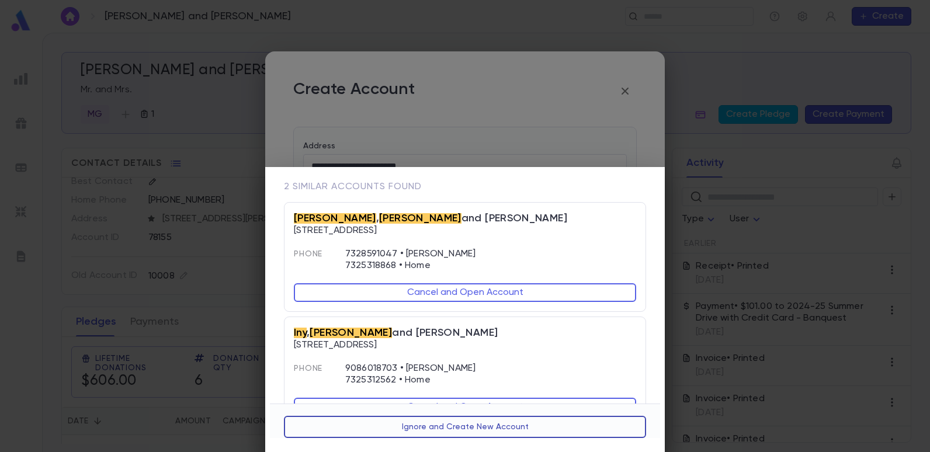
click at [467, 429] on button "Ignore and Create New Account" at bounding box center [465, 427] width 362 height 22
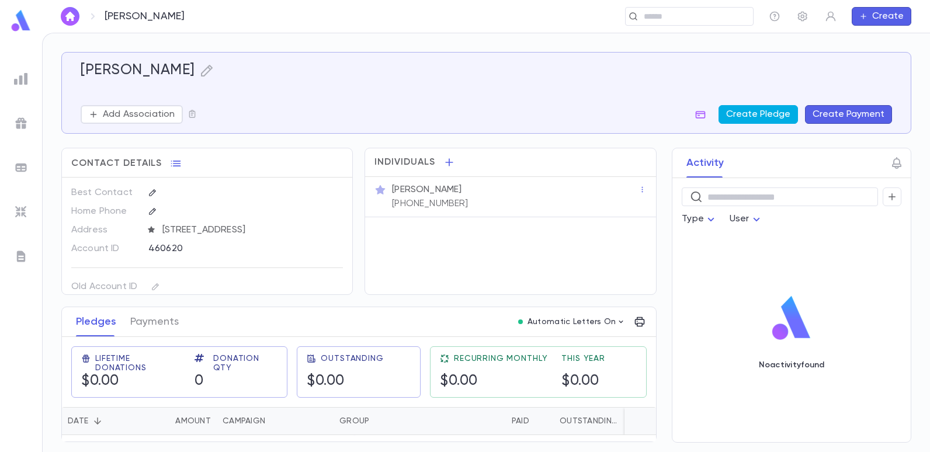
click at [774, 113] on button "Create Pledge" at bounding box center [757, 114] width 79 height 19
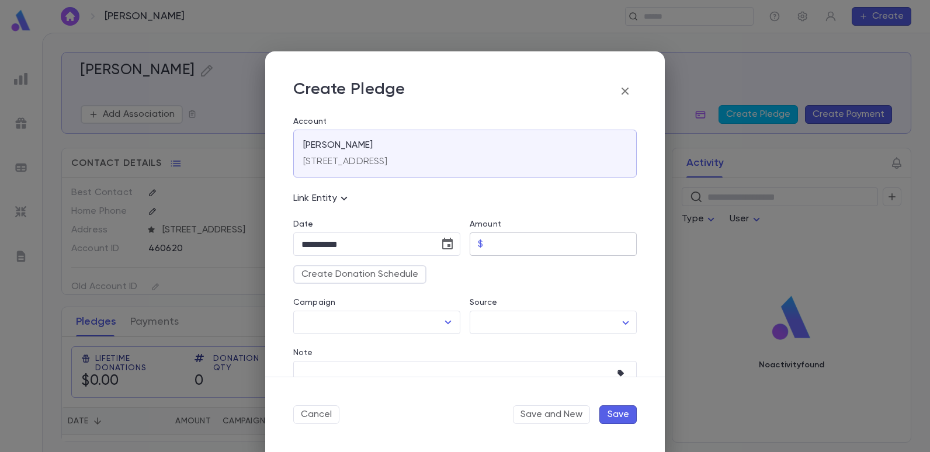
click at [515, 241] on input "Amount" at bounding box center [562, 244] width 149 height 23
type input "******"
click at [502, 272] on div "Create Donation Schedule" at bounding box center [460, 270] width 353 height 28
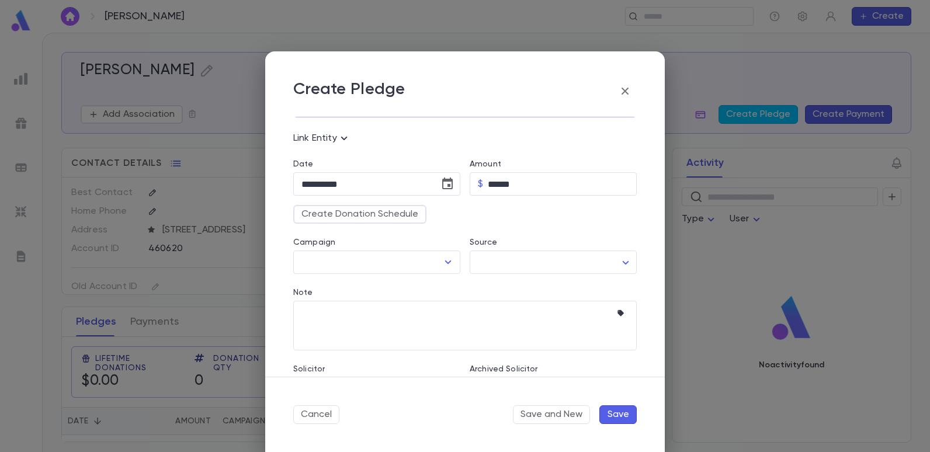
scroll to position [40, 0]
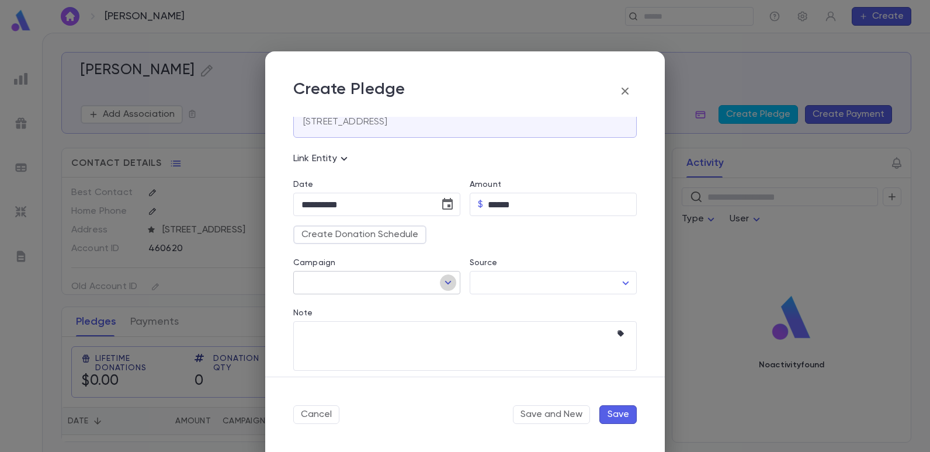
click at [444, 286] on icon "Open" at bounding box center [448, 283] width 14 height 14
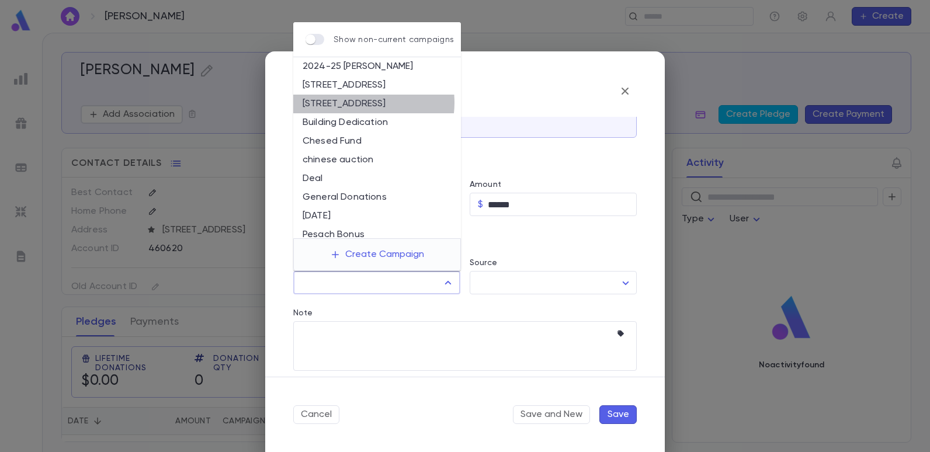
click at [359, 102] on li "[STREET_ADDRESS]" at bounding box center [377, 104] width 168 height 19
type input "**********"
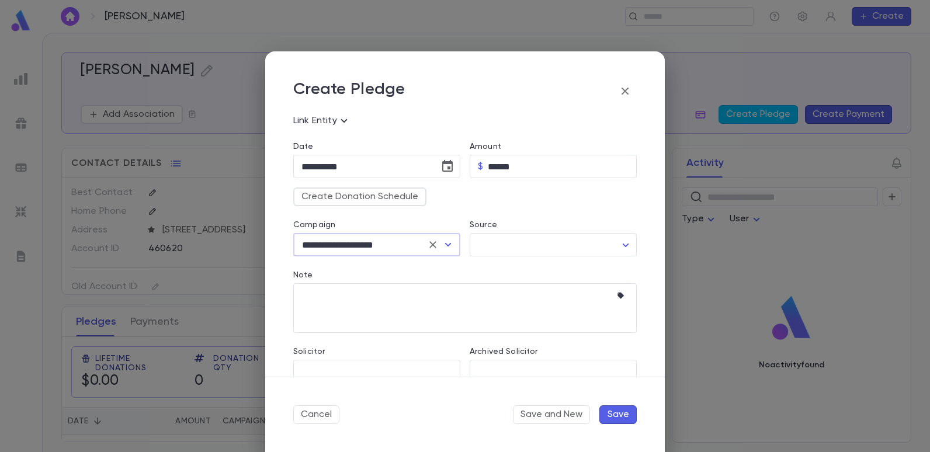
scroll to position [98, 0]
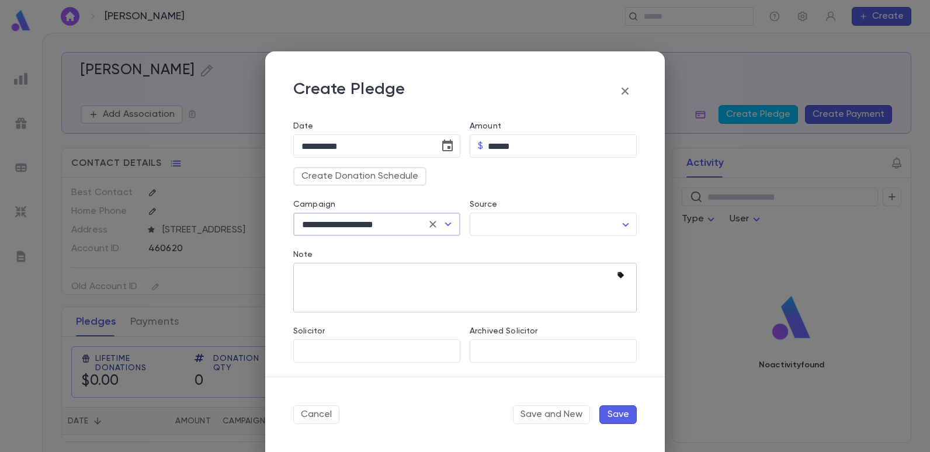
click at [617, 276] on icon "button" at bounding box center [620, 275] width 6 height 6
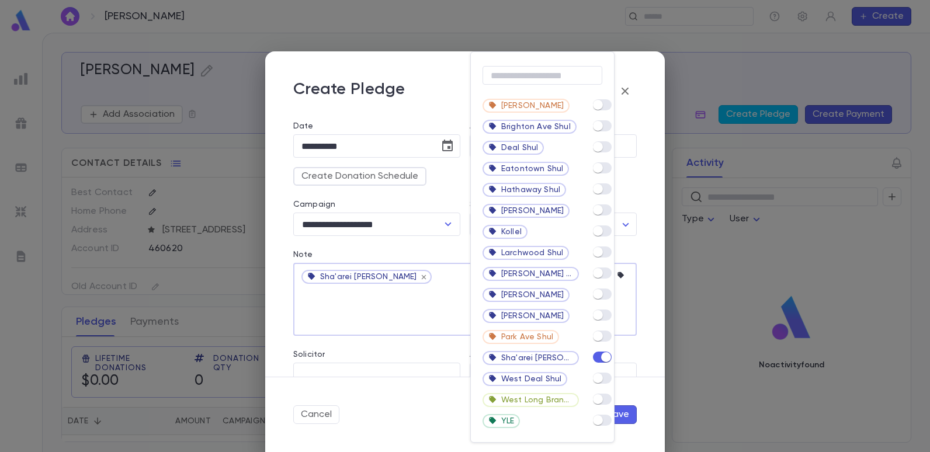
click at [406, 300] on div at bounding box center [465, 226] width 930 height 452
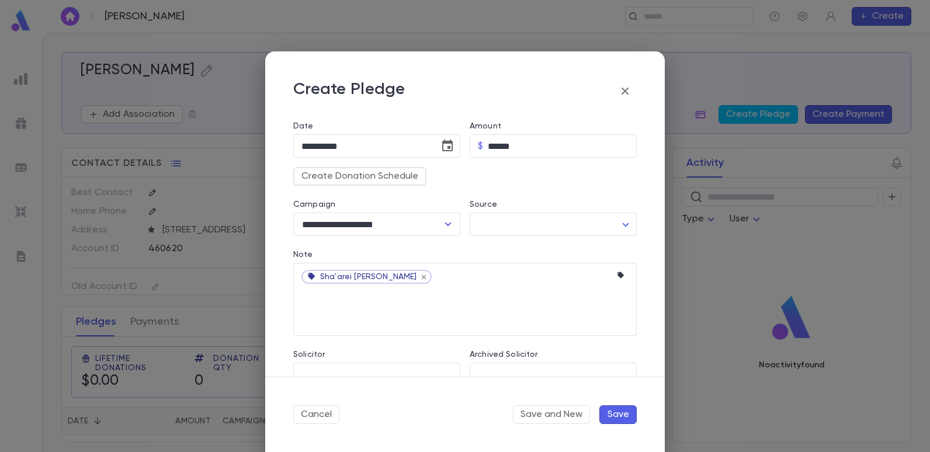
scroll to position [121, 0]
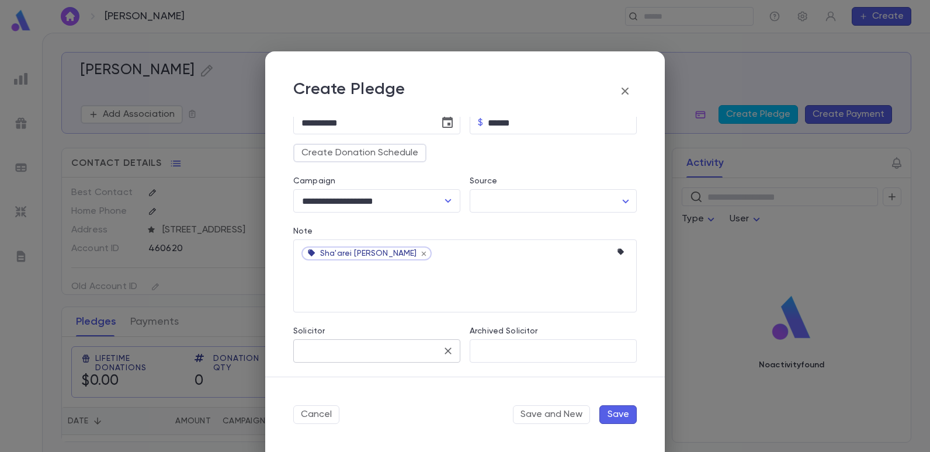
click at [384, 347] on input "Solicitor" at bounding box center [367, 351] width 139 height 22
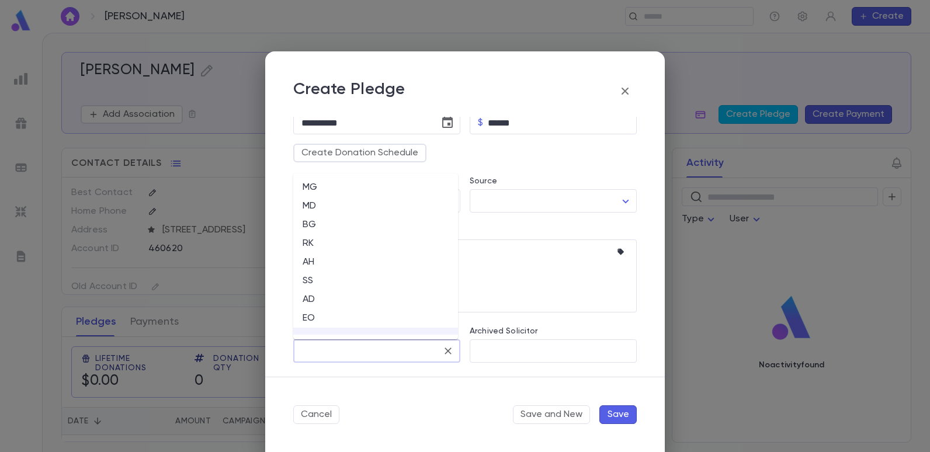
click at [312, 318] on li "EO" at bounding box center [375, 318] width 165 height 19
type input "**"
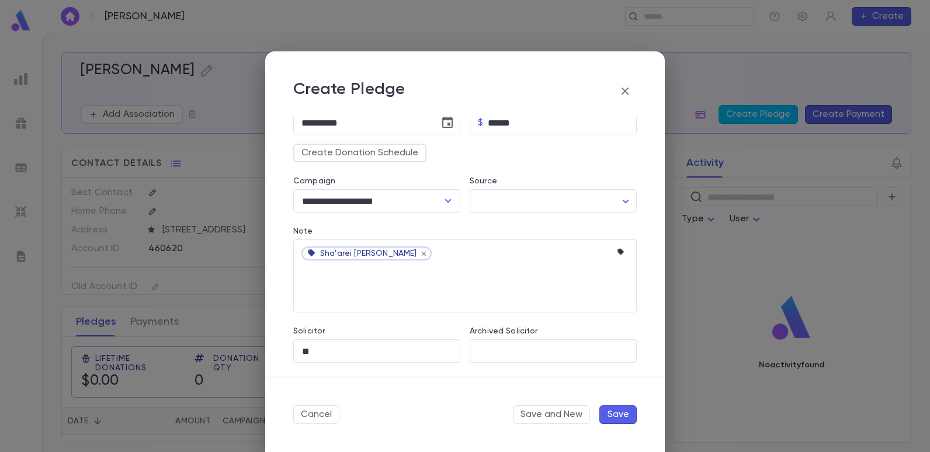
click at [625, 414] on button "Save" at bounding box center [617, 414] width 37 height 19
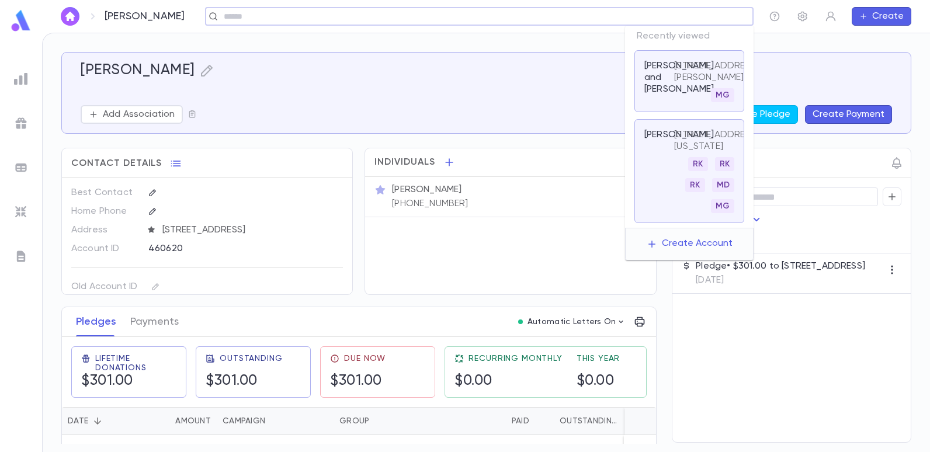
click at [701, 17] on input "text" at bounding box center [475, 16] width 510 height 11
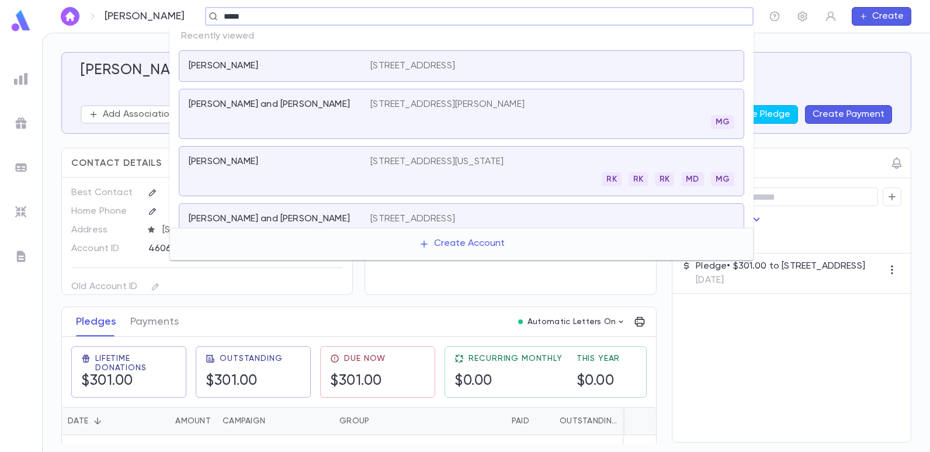
type input "******"
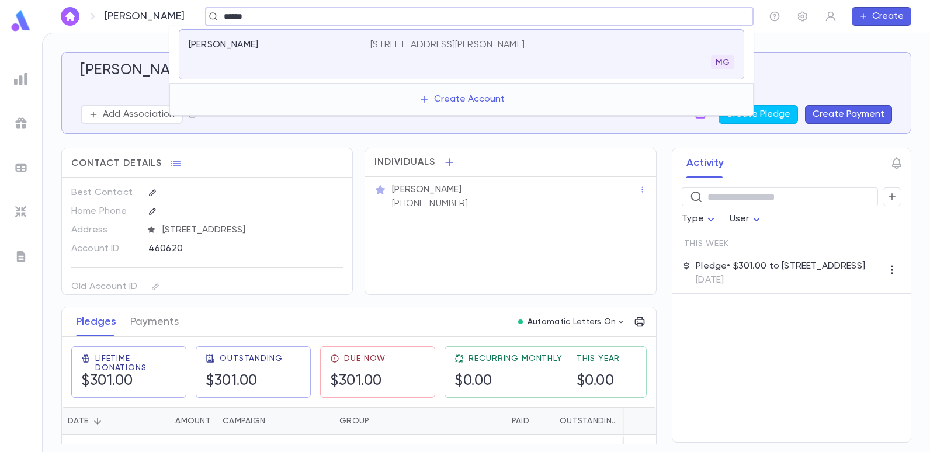
click at [429, 35] on div "[PERSON_NAME] [STREET_ADDRESS][PERSON_NAME]" at bounding box center [461, 54] width 565 height 50
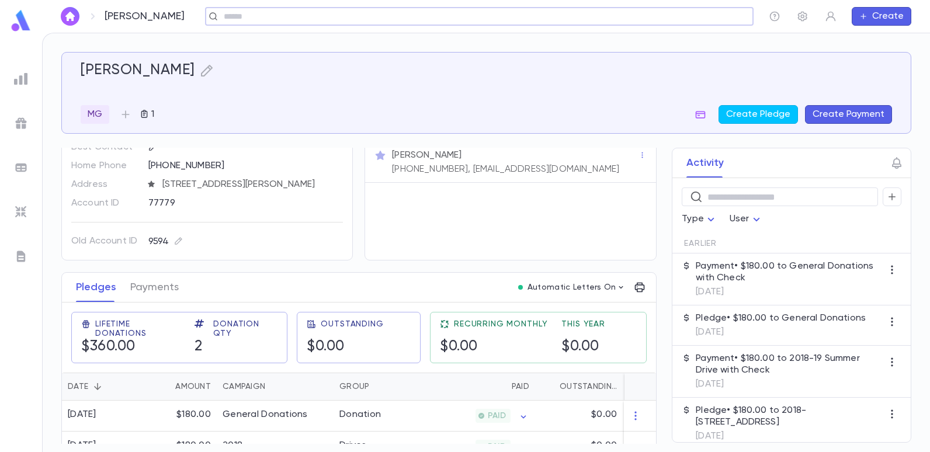
scroll to position [14, 0]
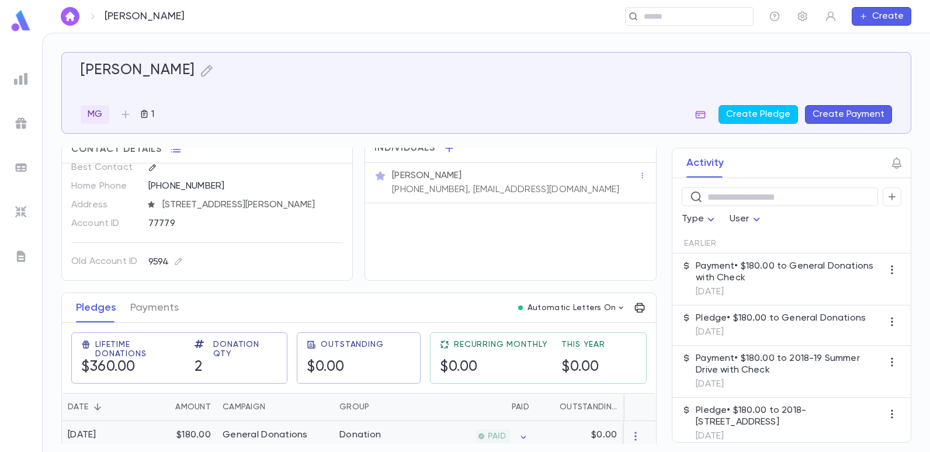
click at [253, 429] on div "General Donations" at bounding box center [265, 435] width 85 height 12
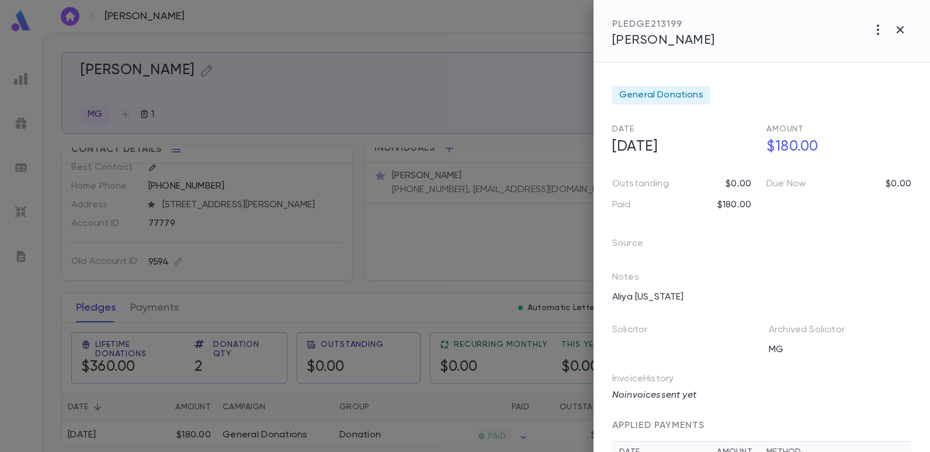
click at [470, 89] on div at bounding box center [465, 226] width 930 height 452
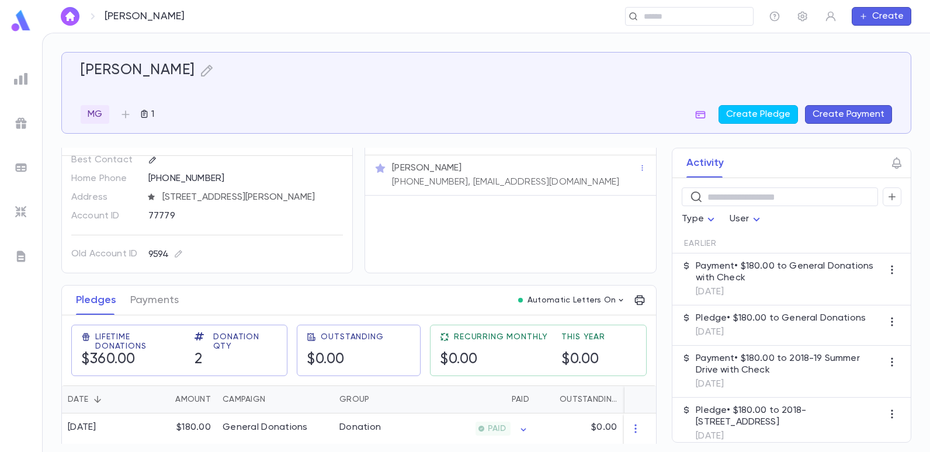
scroll to position [72, 0]
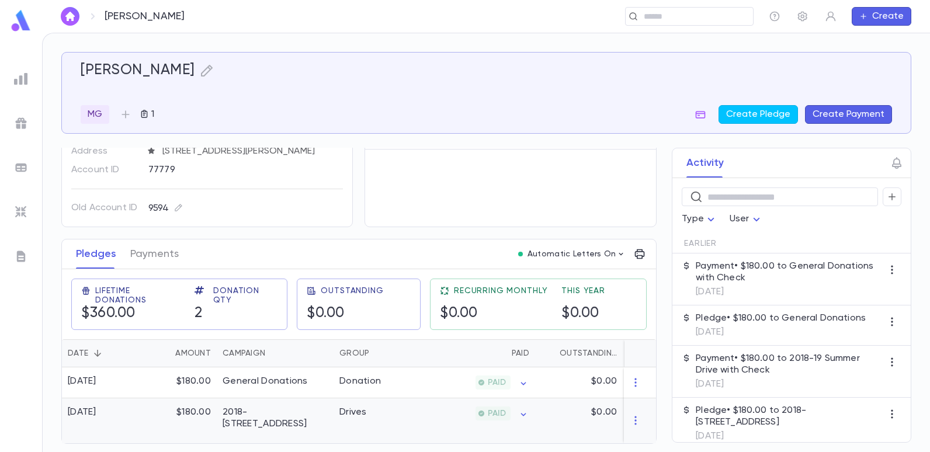
click at [248, 406] on div "2018-[STREET_ADDRESS]" at bounding box center [275, 417] width 105 height 23
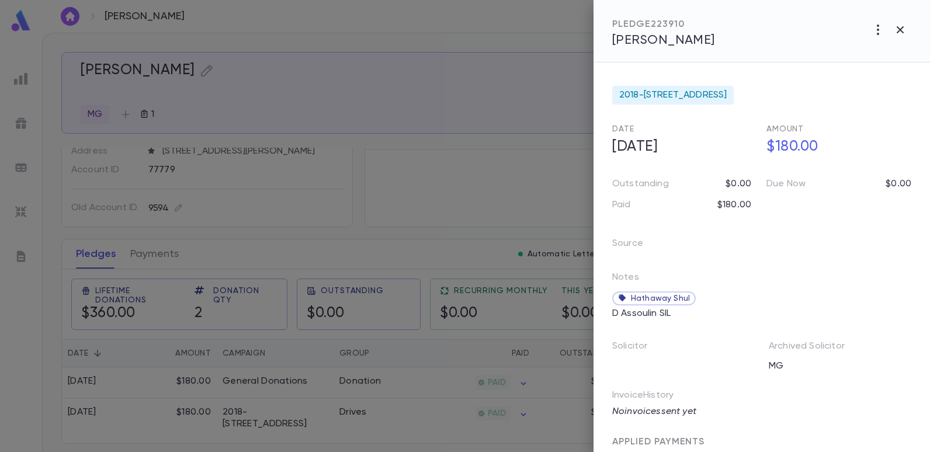
click at [395, 208] on div at bounding box center [465, 226] width 930 height 452
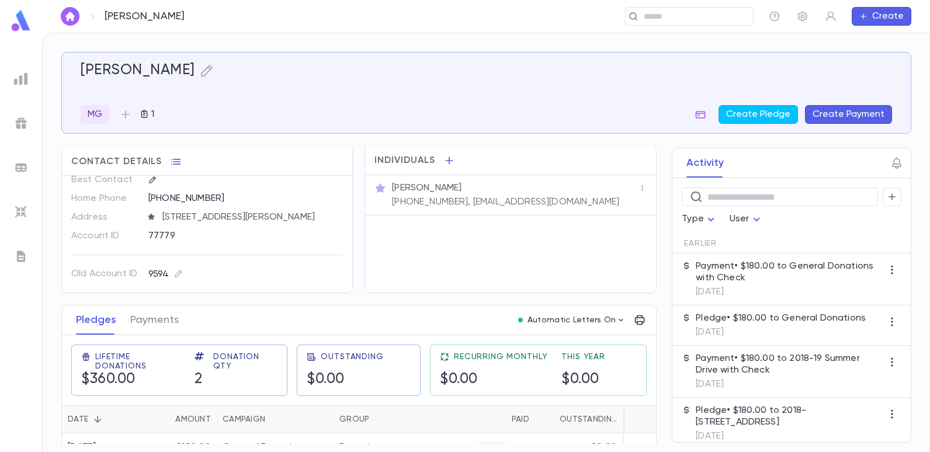
scroll to position [0, 0]
click at [668, 17] on input "text" at bounding box center [685, 16] width 91 height 11
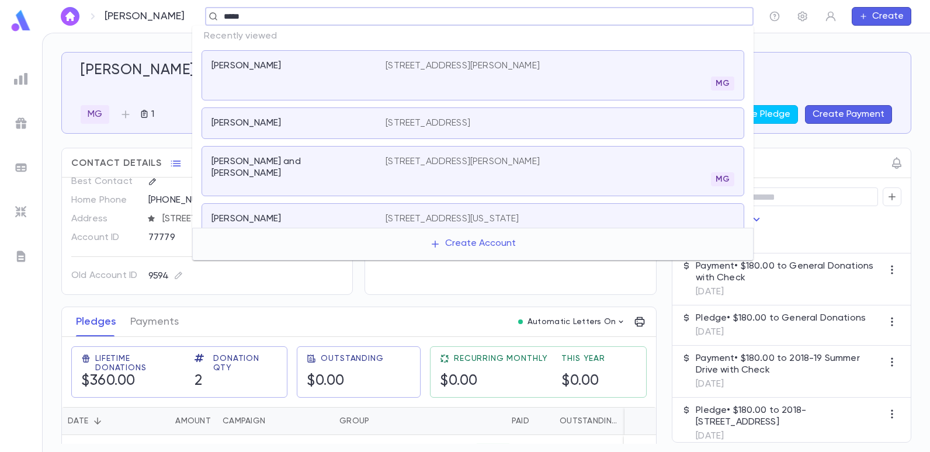
type input "******"
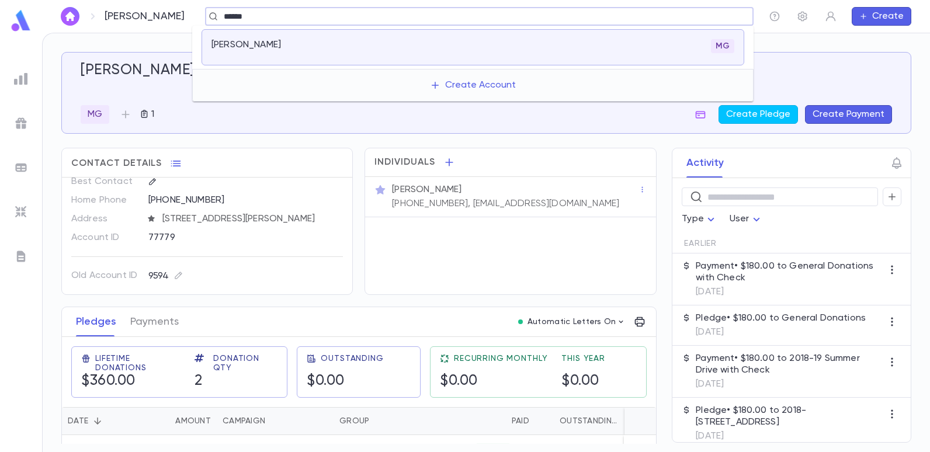
click at [235, 47] on p "[PERSON_NAME]" at bounding box center [245, 45] width 69 height 12
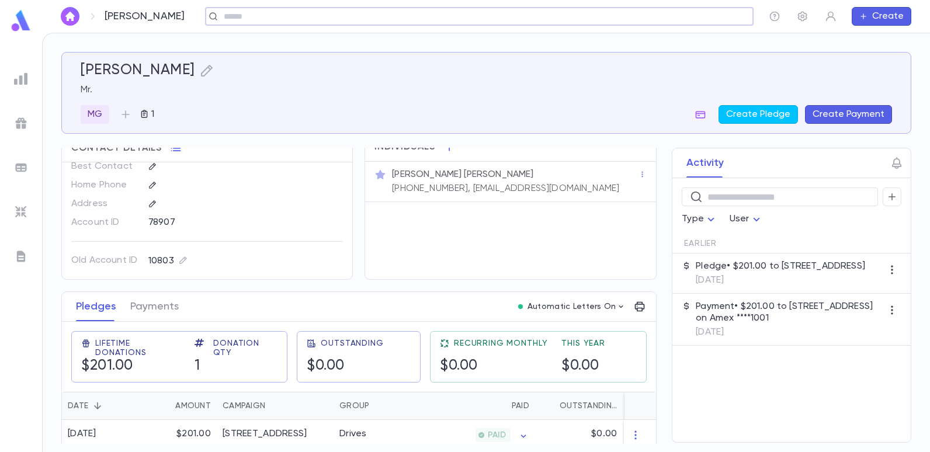
scroll to position [27, 0]
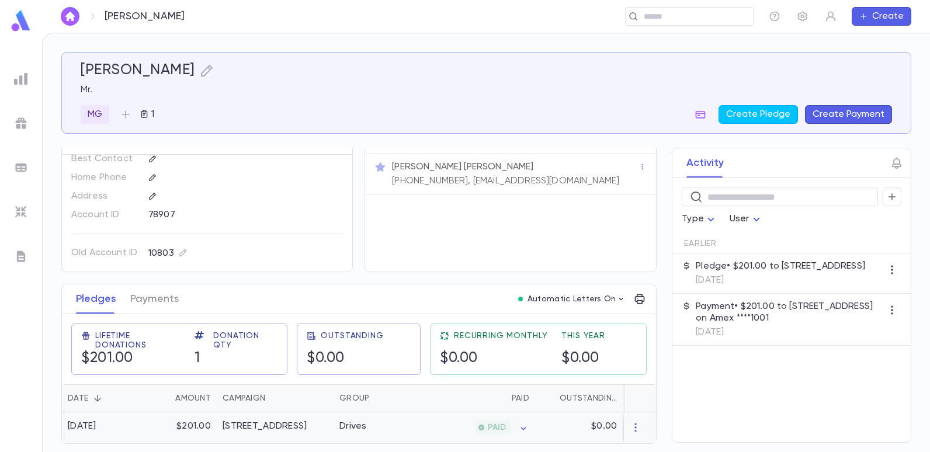
click at [260, 420] on div "[STREET_ADDRESS]" at bounding box center [265, 426] width 84 height 12
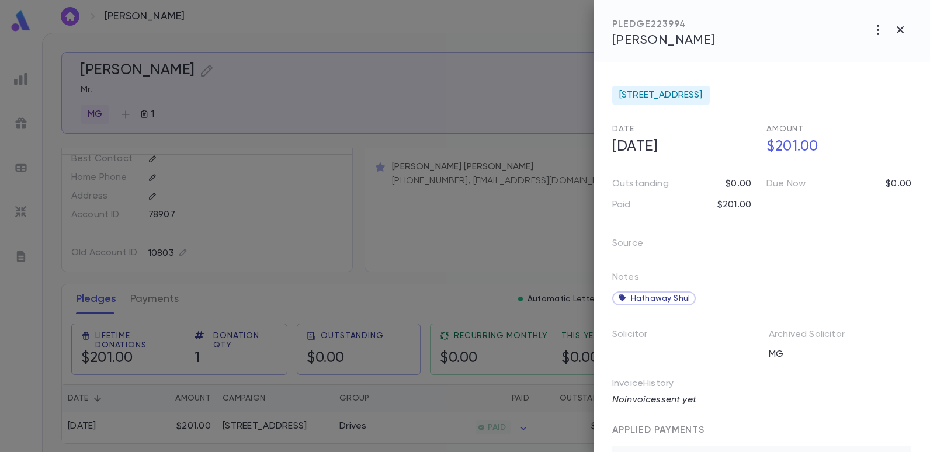
click at [374, 116] on div at bounding box center [465, 226] width 930 height 452
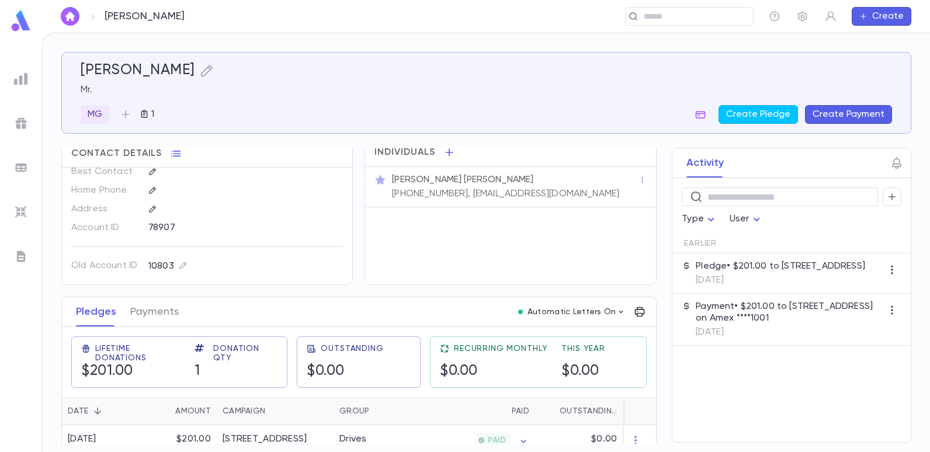
scroll to position [0, 0]
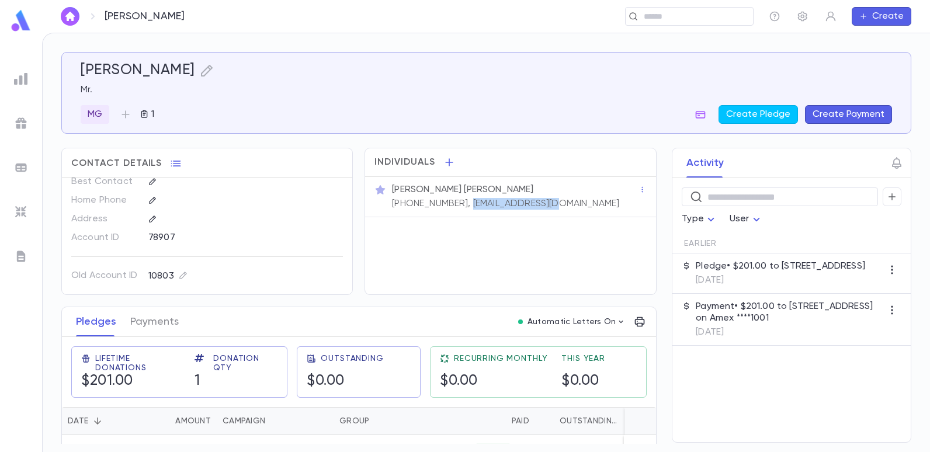
drag, startPoint x: 549, startPoint y: 206, endPoint x: 456, endPoint y: 214, distance: 93.9
click at [456, 214] on div "[PERSON_NAME] [PERSON_NAME] [PHONE_NUMBER], [EMAIL_ADDRESS][DOMAIN_NAME]" at bounding box center [510, 197] width 290 height 40
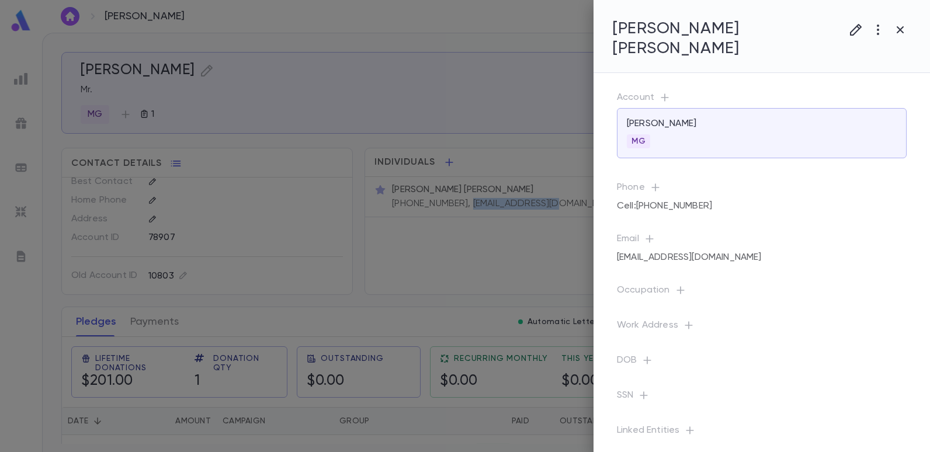
copy p "[EMAIL_ADDRESS][DOMAIN_NAME]"
drag, startPoint x: 499, startPoint y: 170, endPoint x: 457, endPoint y: 231, distance: 74.0
click at [454, 232] on div at bounding box center [465, 226] width 930 height 452
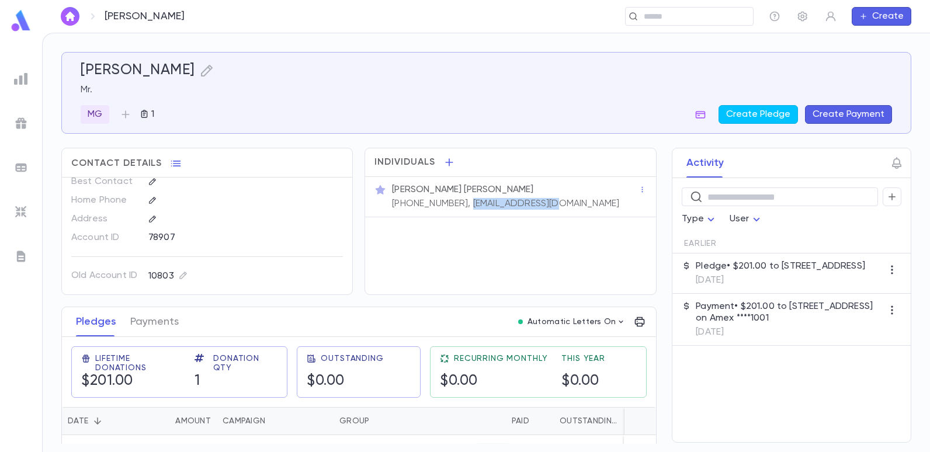
drag, startPoint x: 542, startPoint y: 202, endPoint x: 452, endPoint y: 214, distance: 90.7
click at [452, 214] on div "[PERSON_NAME] [PERSON_NAME] [PHONE_NUMBER], [EMAIL_ADDRESS][DOMAIN_NAME]" at bounding box center [510, 197] width 290 height 40
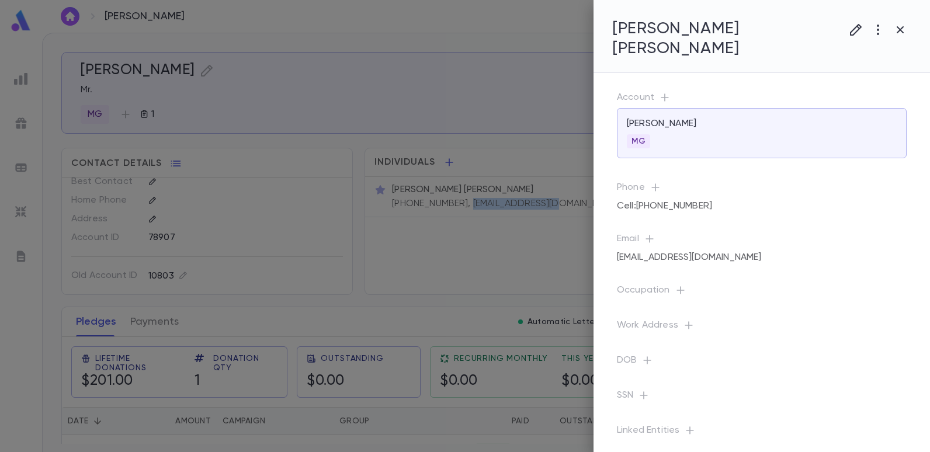
copy p "[EMAIL_ADDRESS][DOMAIN_NAME]"
click at [512, 45] on div at bounding box center [465, 226] width 930 height 452
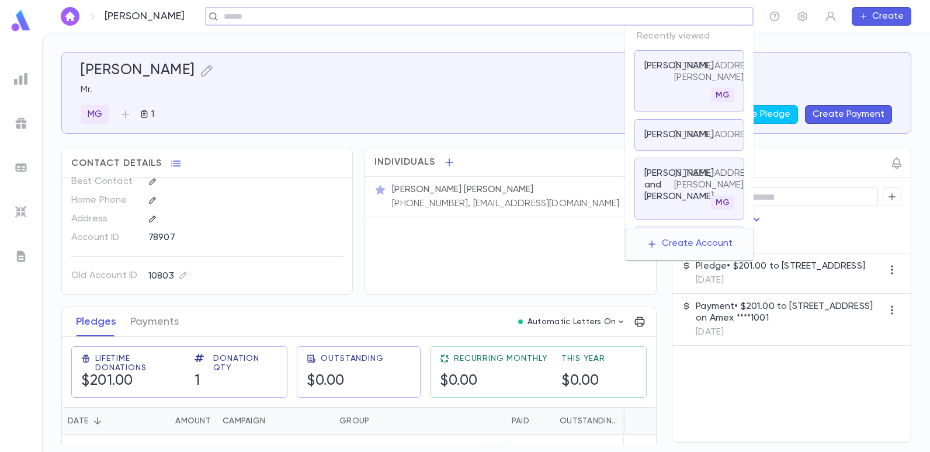
click at [683, 19] on input "text" at bounding box center [475, 16] width 510 height 11
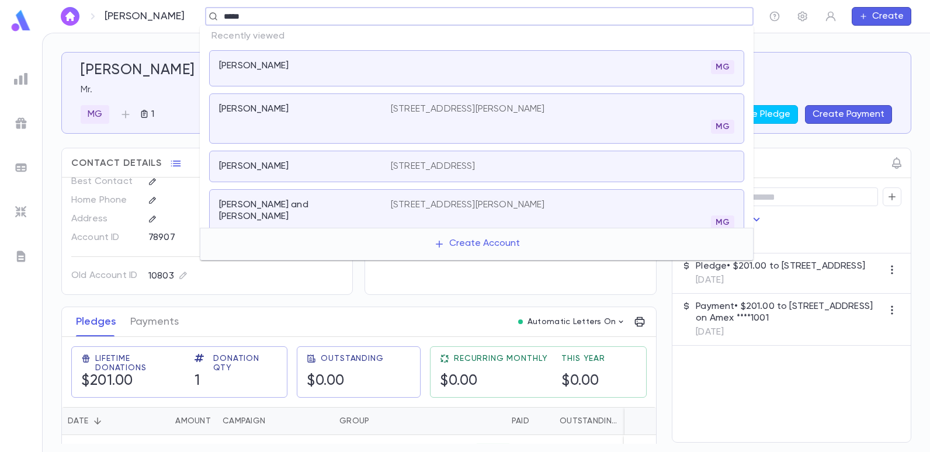
type input "******"
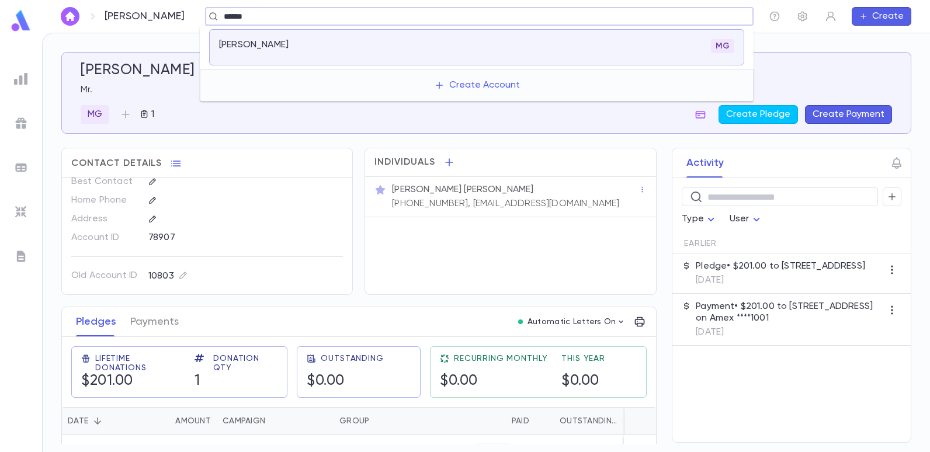
click at [225, 40] on p "[PERSON_NAME]" at bounding box center [253, 45] width 69 height 12
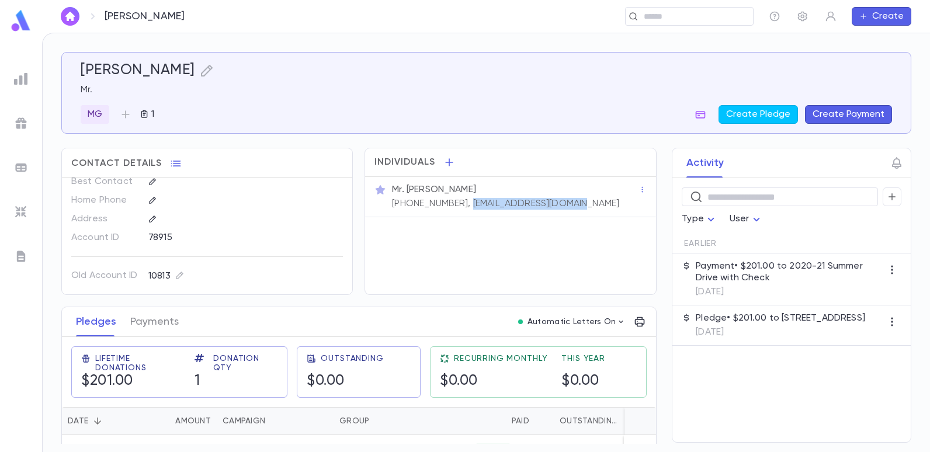
drag, startPoint x: 564, startPoint y: 201, endPoint x: 451, endPoint y: 220, distance: 114.2
click at [451, 220] on div "Individuals Mr. [PERSON_NAME] [PHONE_NUMBER], [EMAIL_ADDRESS][DOMAIN_NAME]" at bounding box center [509, 221] width 291 height 147
copy p "[EMAIL_ADDRESS][DOMAIN_NAME]"
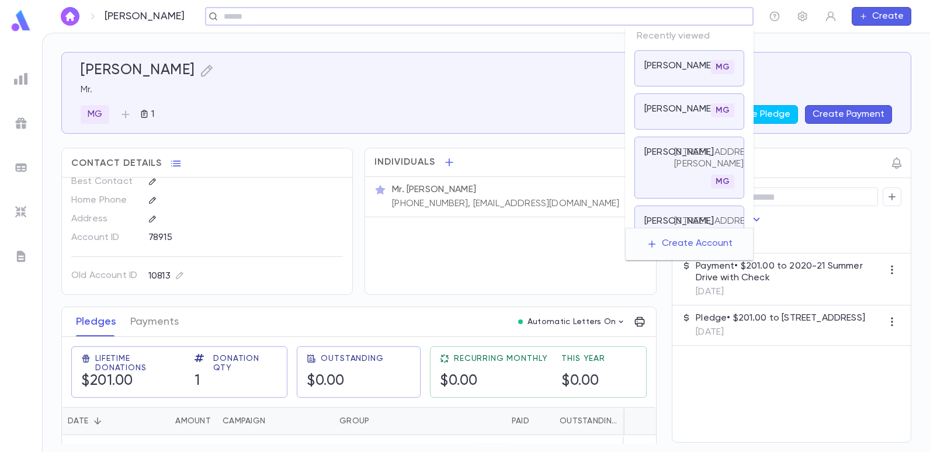
click at [671, 14] on input "text" at bounding box center [475, 16] width 510 height 11
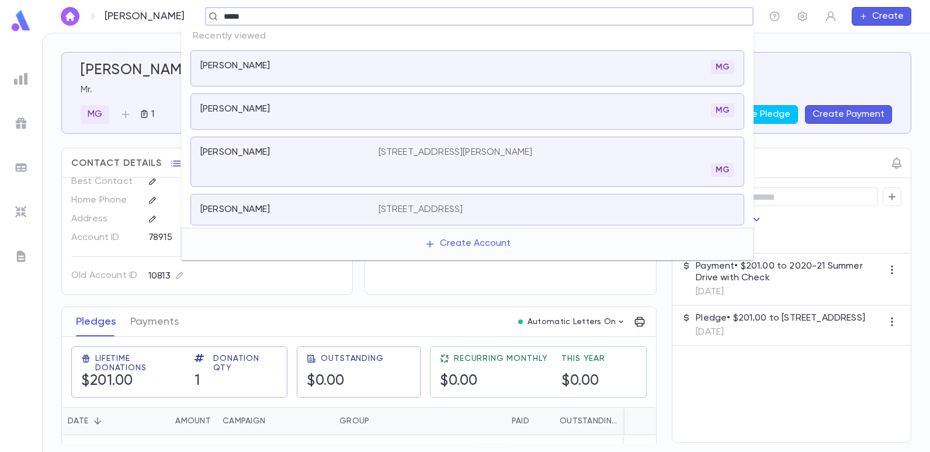
type input "******"
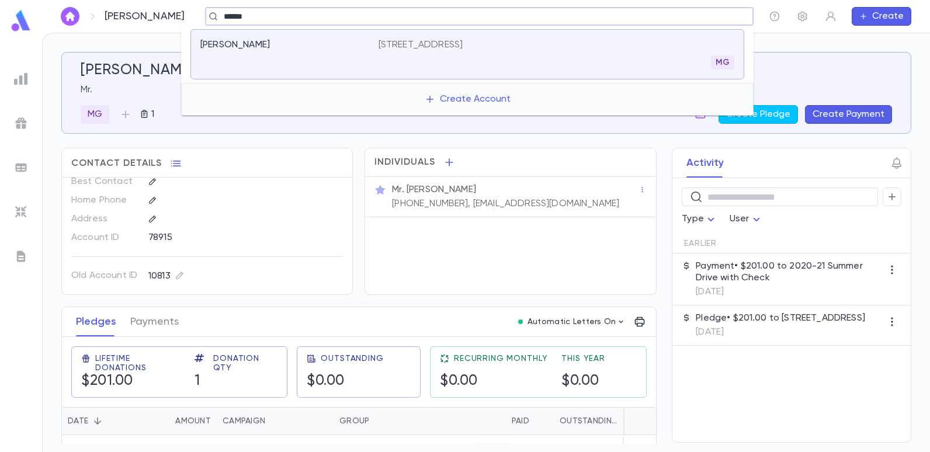
click at [439, 44] on p "[STREET_ADDRESS]" at bounding box center [420, 45] width 85 height 12
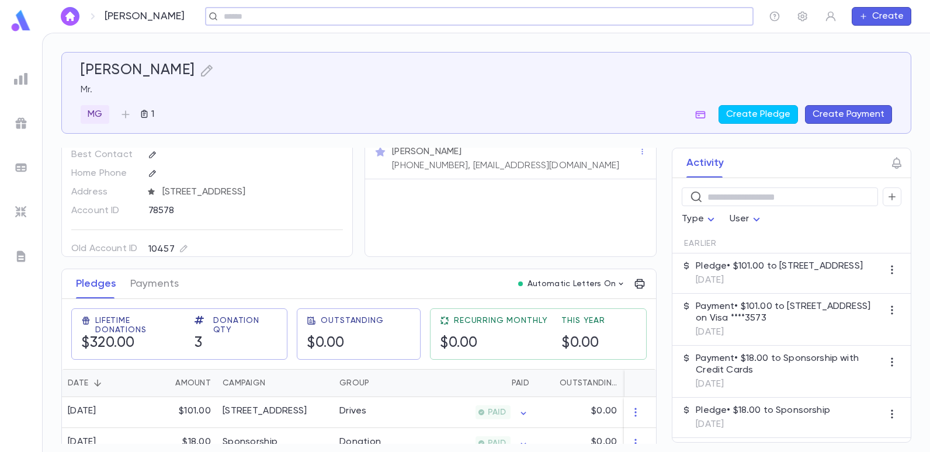
scroll to position [58, 0]
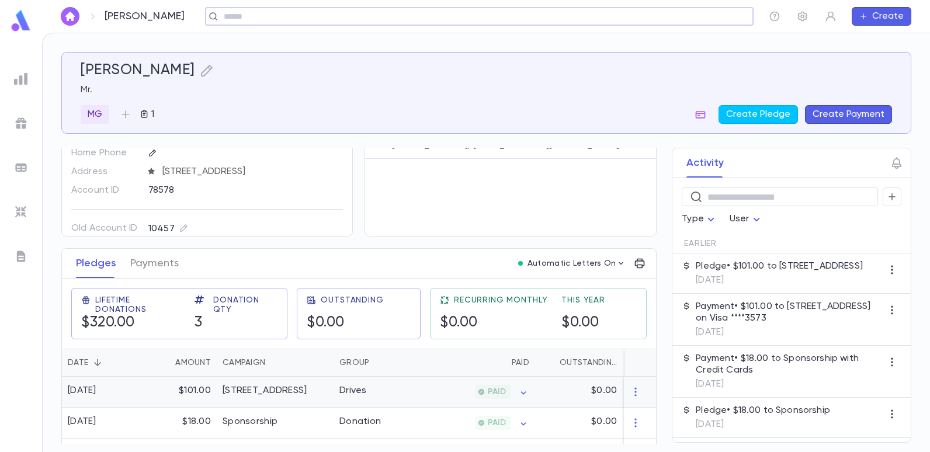
click at [259, 383] on div "[STREET_ADDRESS]" at bounding box center [275, 392] width 117 height 31
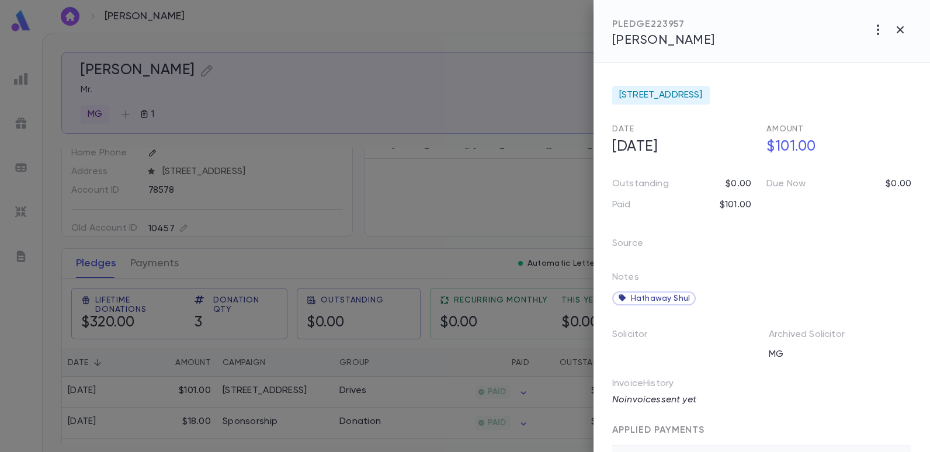
click at [365, 186] on div at bounding box center [465, 226] width 930 height 452
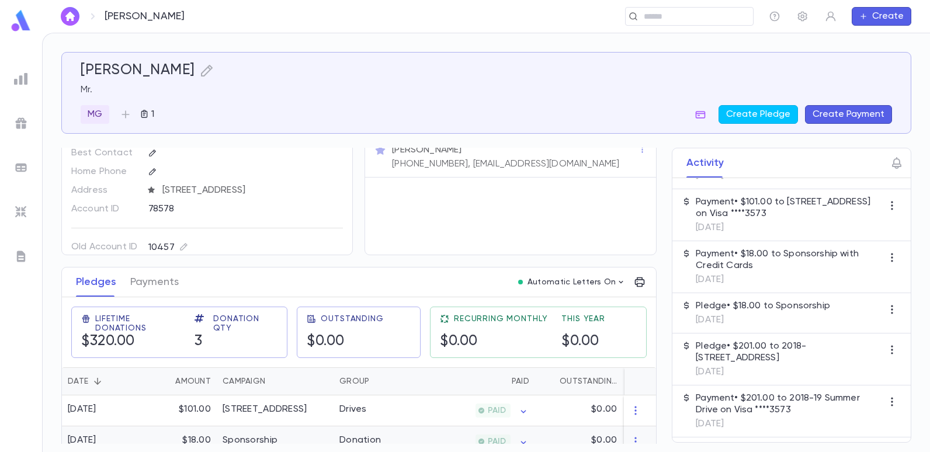
scroll to position [0, 0]
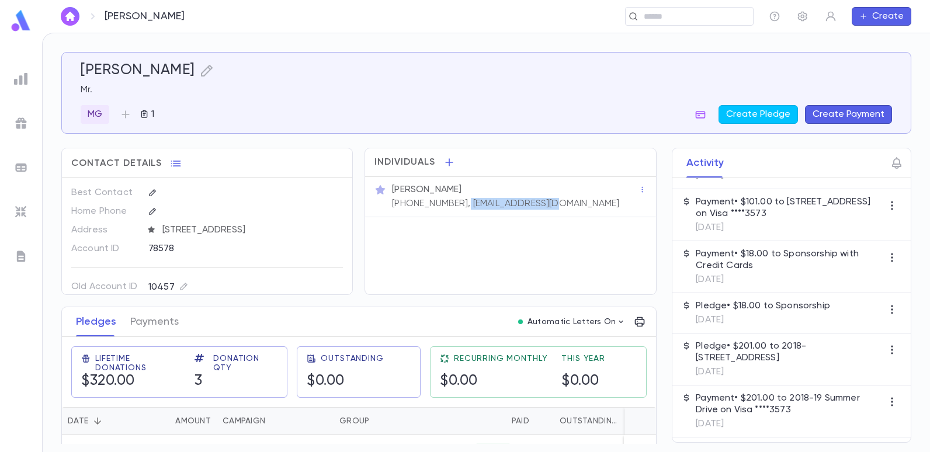
drag, startPoint x: 548, startPoint y: 204, endPoint x: 454, endPoint y: 218, distance: 94.5
click at [454, 218] on div "Individuals [PERSON_NAME] [PHONE_NUMBER], [EMAIL_ADDRESS][DOMAIN_NAME]" at bounding box center [509, 221] width 291 height 147
copy p "[EMAIL_ADDRESS][DOMAIN_NAME]"
click at [649, 18] on input "text" at bounding box center [685, 16] width 91 height 11
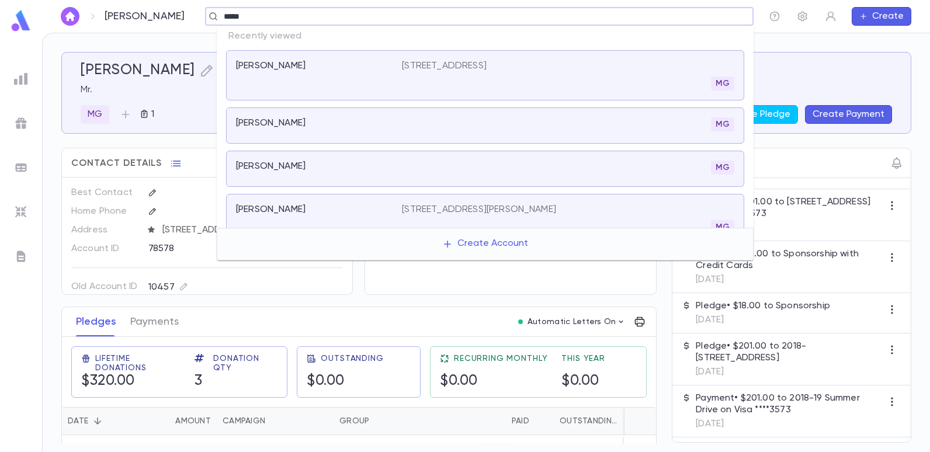
type input "******"
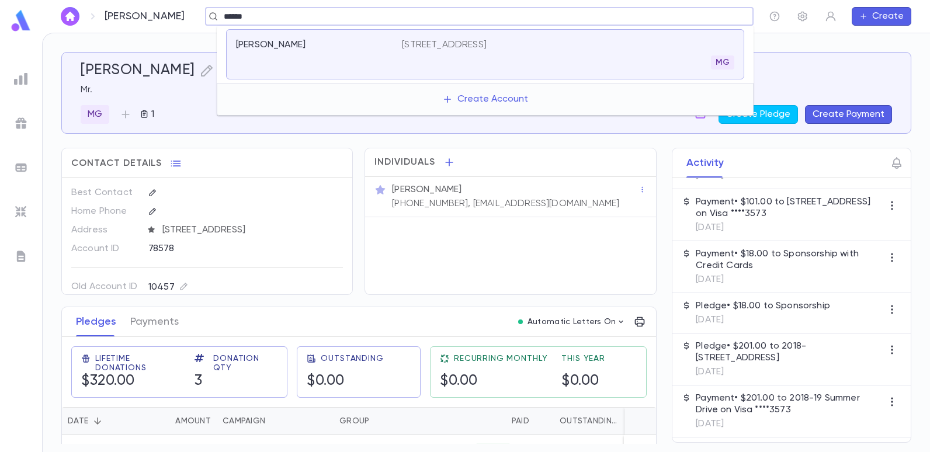
click at [486, 43] on p "[STREET_ADDRESS]" at bounding box center [444, 45] width 85 height 12
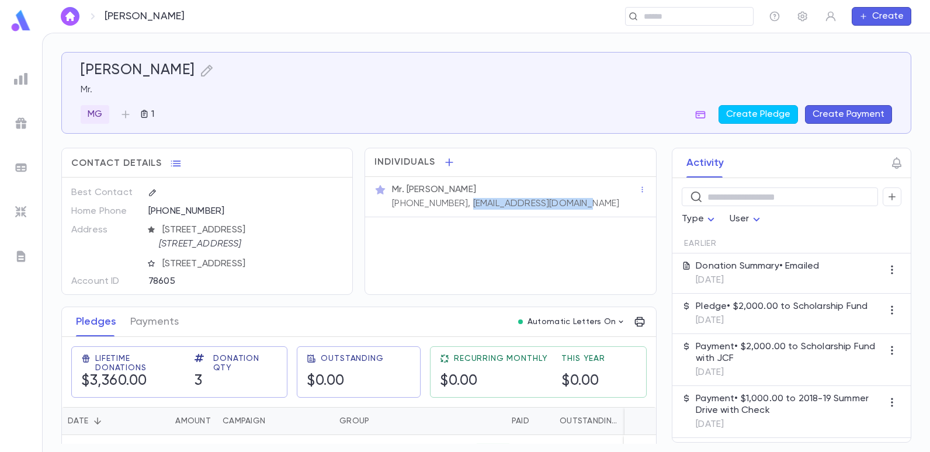
drag, startPoint x: 580, startPoint y: 203, endPoint x: 455, endPoint y: 222, distance: 126.5
click at [455, 222] on div "Individuals Mr. [PERSON_NAME] [PHONE_NUMBER], [EMAIL_ADDRESS][DOMAIN_NAME]" at bounding box center [509, 221] width 291 height 147
copy p "[EMAIL_ADDRESS][DOMAIN_NAME]"
click at [364, 284] on div "Individuals Mr. [PERSON_NAME] [PHONE_NUMBER], [EMAIL_ADDRESS][DOMAIN_NAME]" at bounding box center [509, 221] width 291 height 147
drag, startPoint x: 578, startPoint y: 206, endPoint x: 453, endPoint y: 213, distance: 125.2
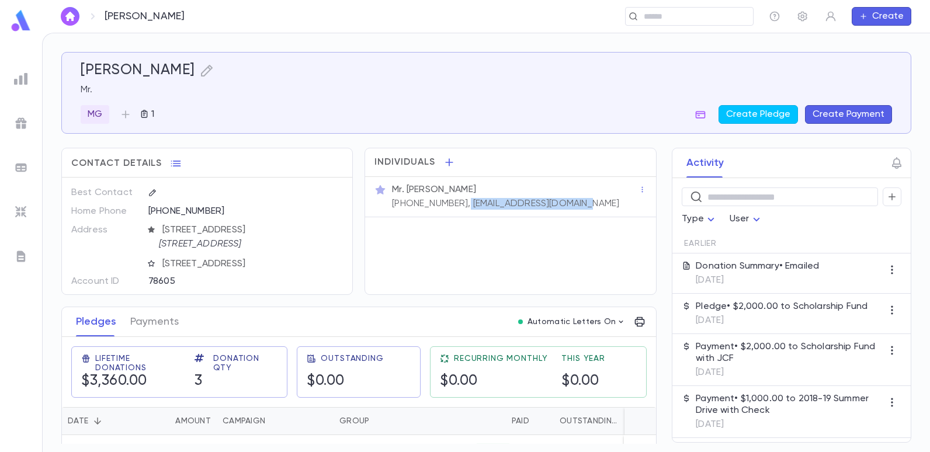
click at [453, 213] on div "Mr. [PERSON_NAME] [PHONE_NUMBER], [EMAIL_ADDRESS][DOMAIN_NAME]" at bounding box center [510, 197] width 290 height 40
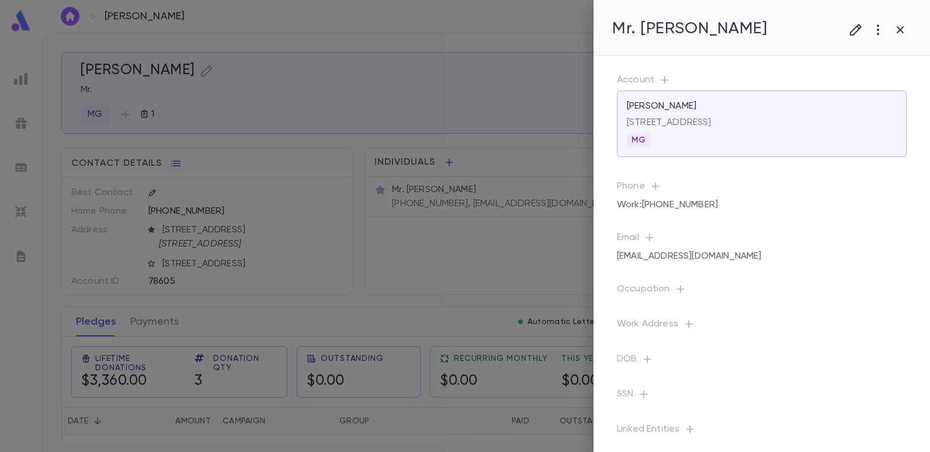
click at [345, 54] on div at bounding box center [465, 226] width 930 height 452
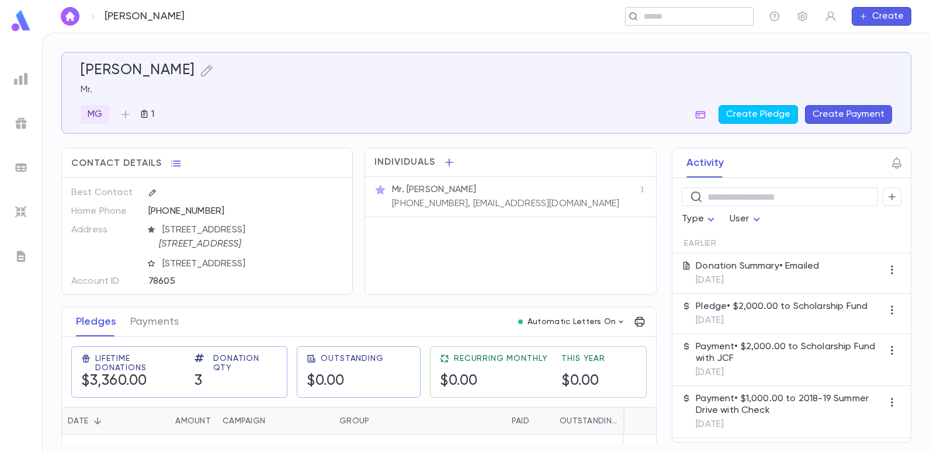
click at [694, 11] on input "text" at bounding box center [685, 16] width 91 height 11
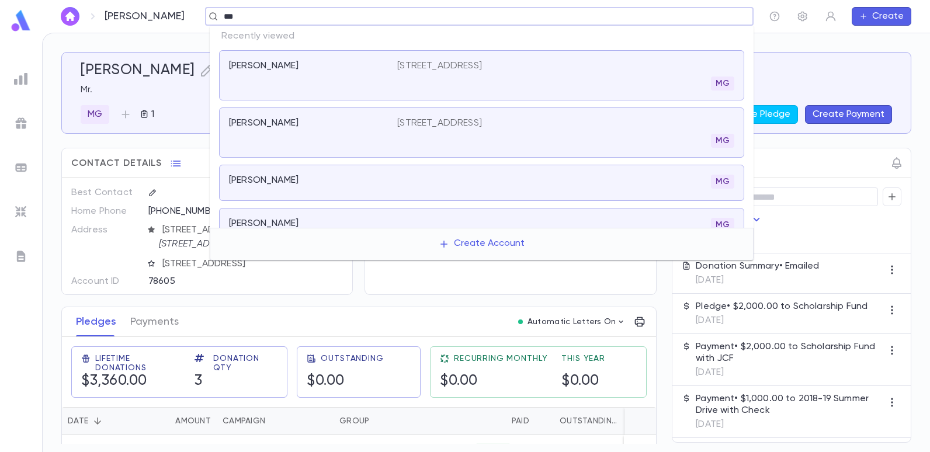
type input "****"
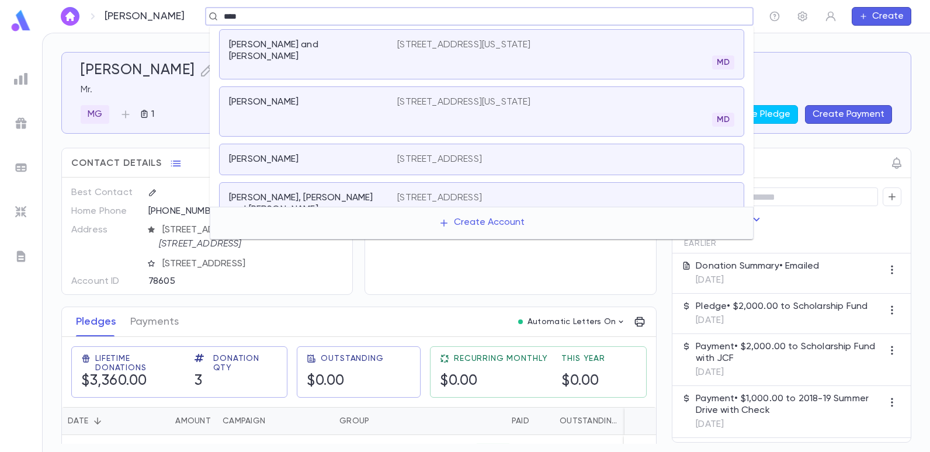
click at [482, 157] on p "[STREET_ADDRESS]" at bounding box center [439, 160] width 85 height 12
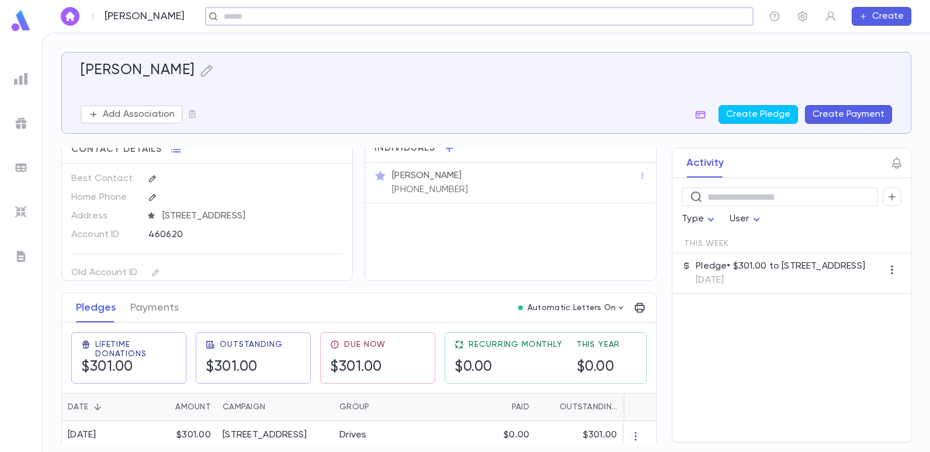
scroll to position [27, 0]
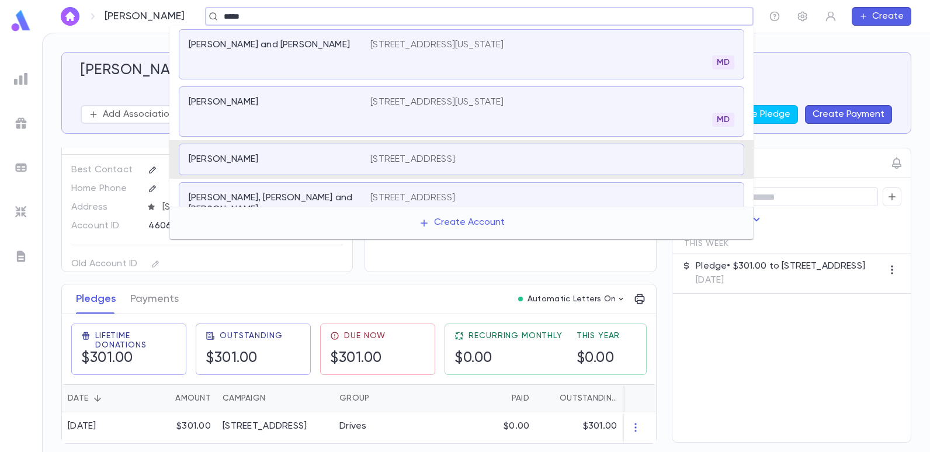
type input "******"
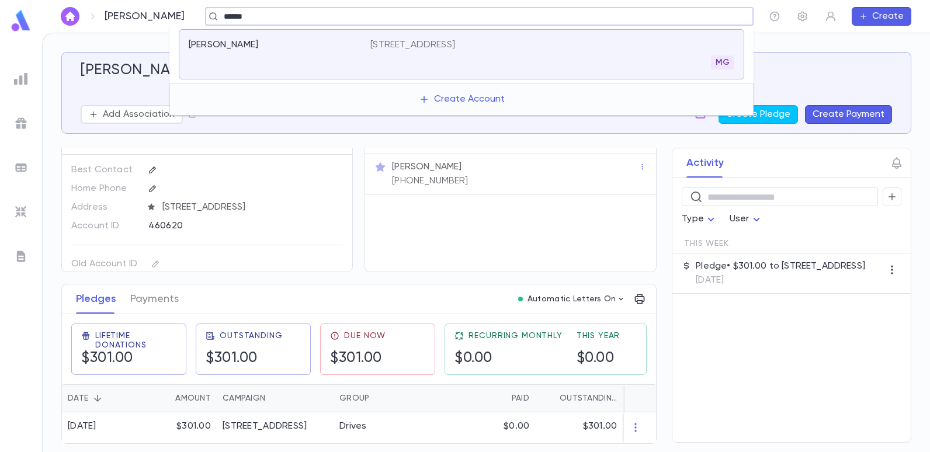
click at [415, 43] on p "[STREET_ADDRESS]" at bounding box center [412, 45] width 85 height 12
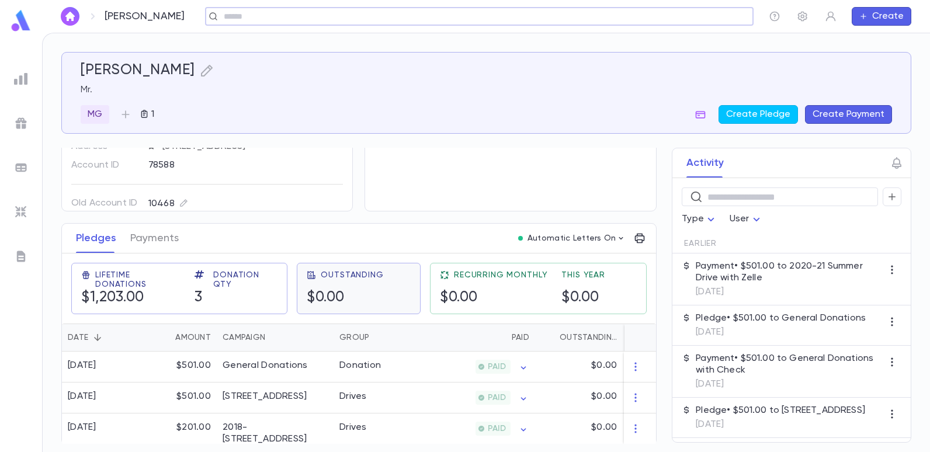
scroll to position [89, 0]
click at [284, 363] on div "General Donations" at bounding box center [265, 365] width 85 height 12
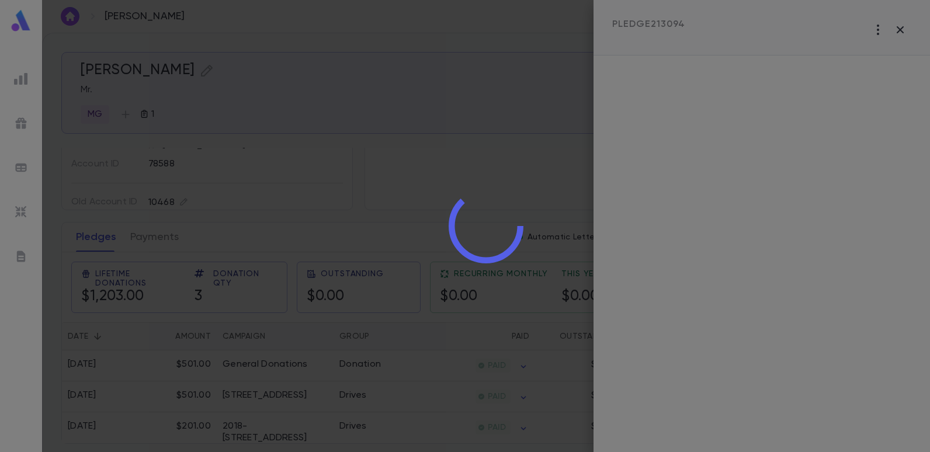
click at [285, 362] on div at bounding box center [486, 226] width 888 height 452
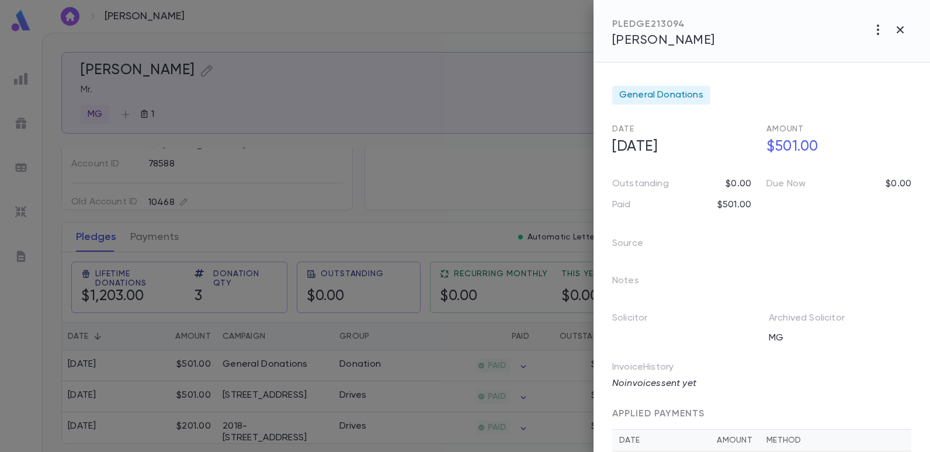
click at [427, 193] on div at bounding box center [465, 226] width 930 height 452
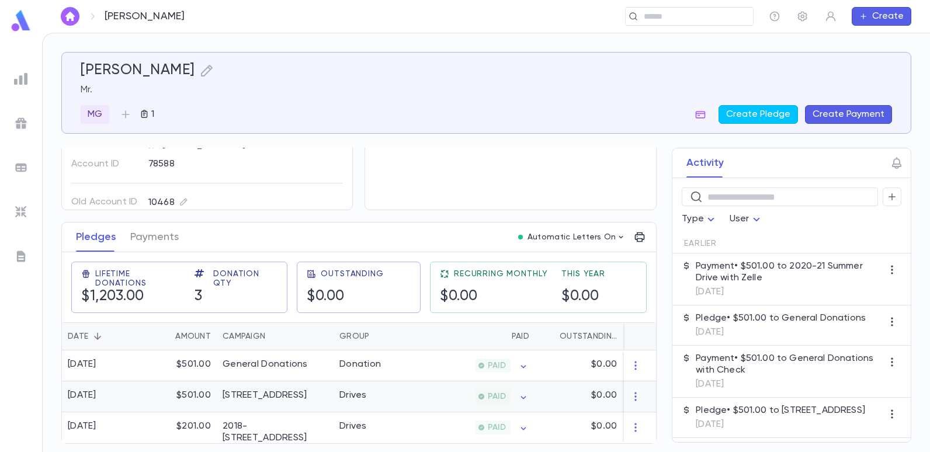
click at [333, 390] on div "Drives" at bounding box center [377, 396] width 88 height 31
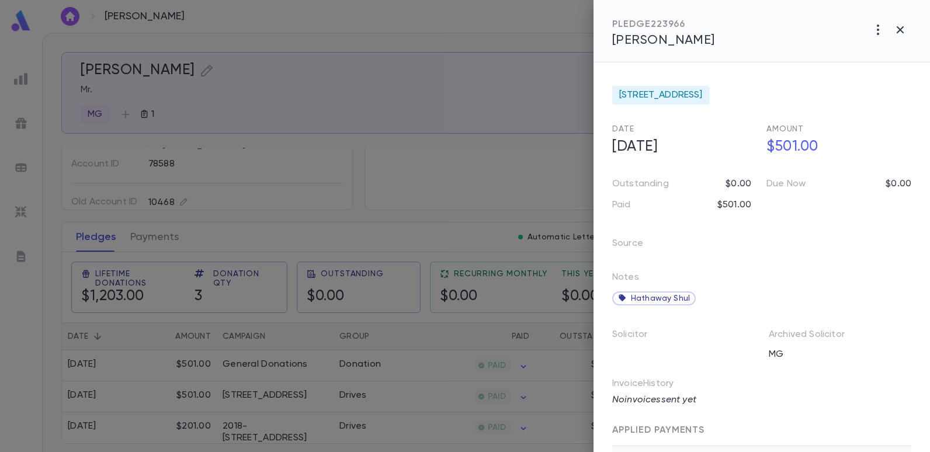
click at [362, 126] on div at bounding box center [465, 226] width 930 height 452
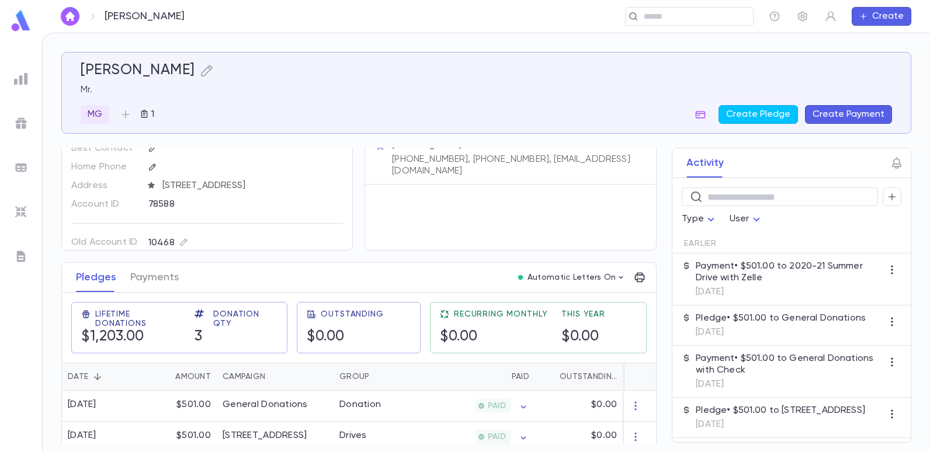
scroll to position [0, 0]
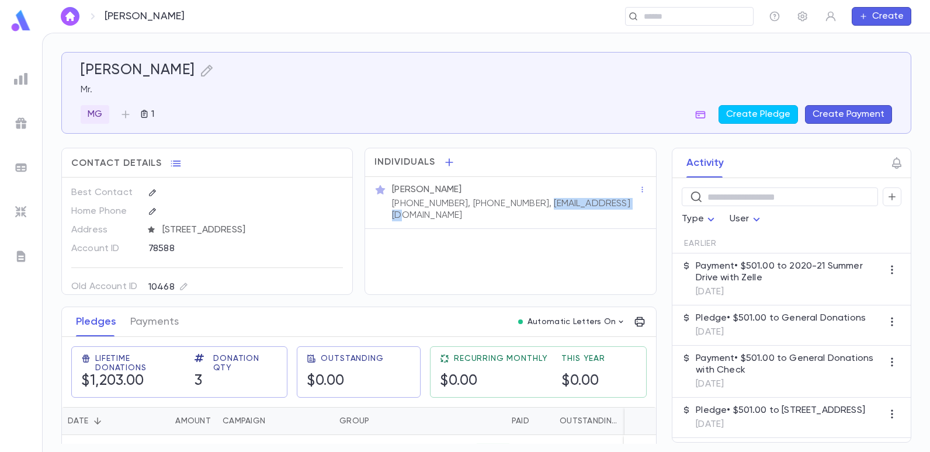
drag, startPoint x: 604, startPoint y: 206, endPoint x: 510, endPoint y: 210, distance: 94.1
click at [510, 210] on div "[PERSON_NAME] [PHONE_NUMBER], [PHONE_NUMBER], [EMAIL_ADDRESS][DOMAIN_NAME]" at bounding box center [510, 203] width 290 height 52
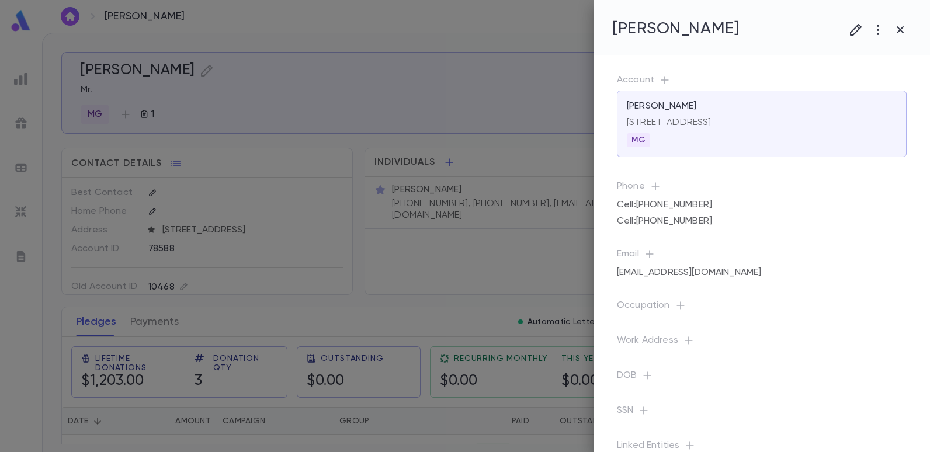
drag, startPoint x: 510, startPoint y: 210, endPoint x: 396, endPoint y: 237, distance: 117.6
click at [396, 237] on div at bounding box center [465, 226] width 930 height 452
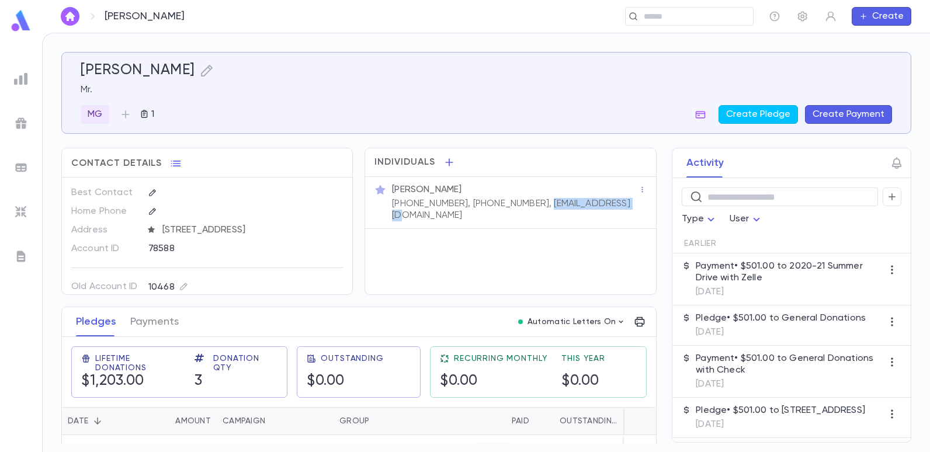
drag, startPoint x: 604, startPoint y: 206, endPoint x: 511, endPoint y: 213, distance: 93.7
click at [511, 213] on div "[PERSON_NAME] [PHONE_NUMBER], [PHONE_NUMBER], [EMAIL_ADDRESS][DOMAIN_NAME]" at bounding box center [510, 203] width 290 height 52
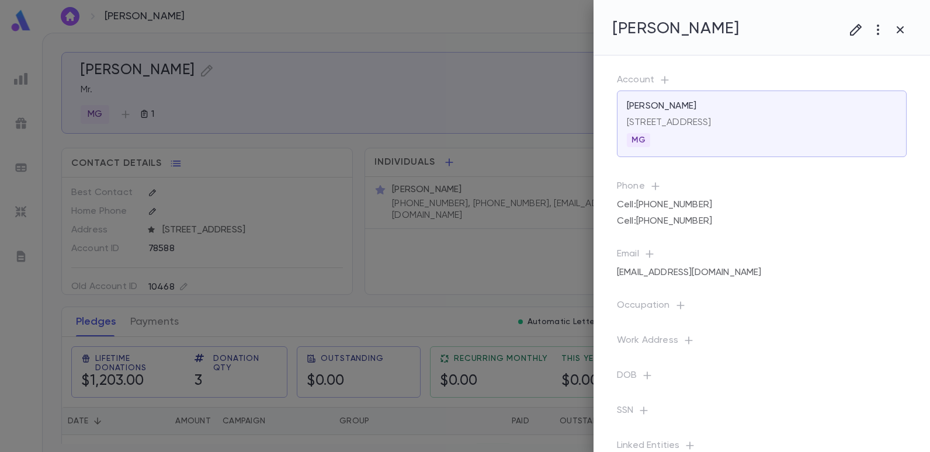
drag, startPoint x: 400, startPoint y: 85, endPoint x: 408, endPoint y: 85, distance: 8.2
click at [400, 85] on div at bounding box center [465, 226] width 930 height 452
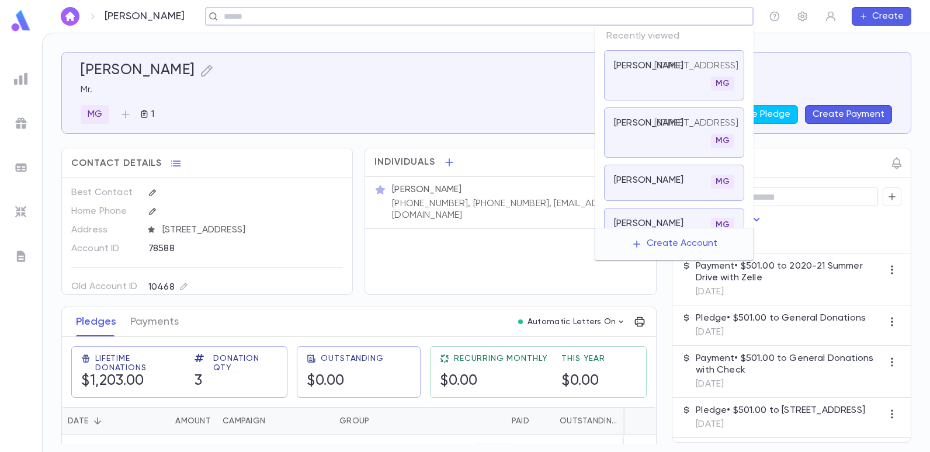
click at [673, 19] on input "text" at bounding box center [475, 16] width 510 height 11
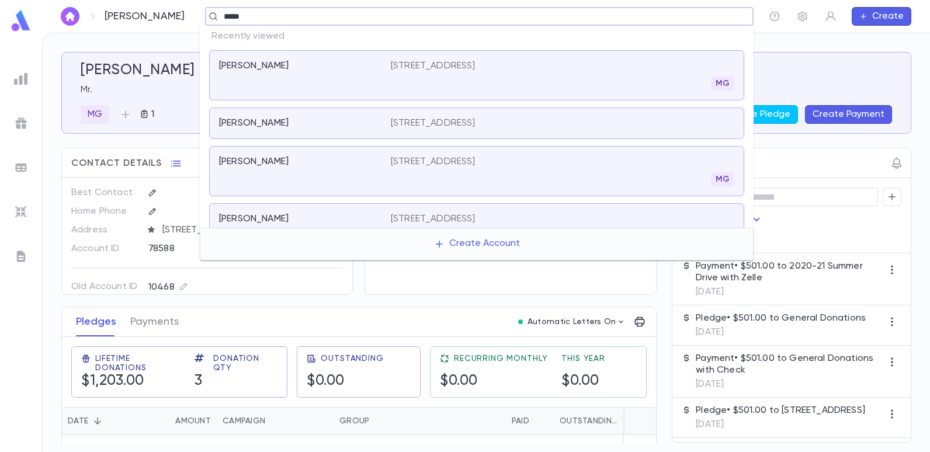
type input "******"
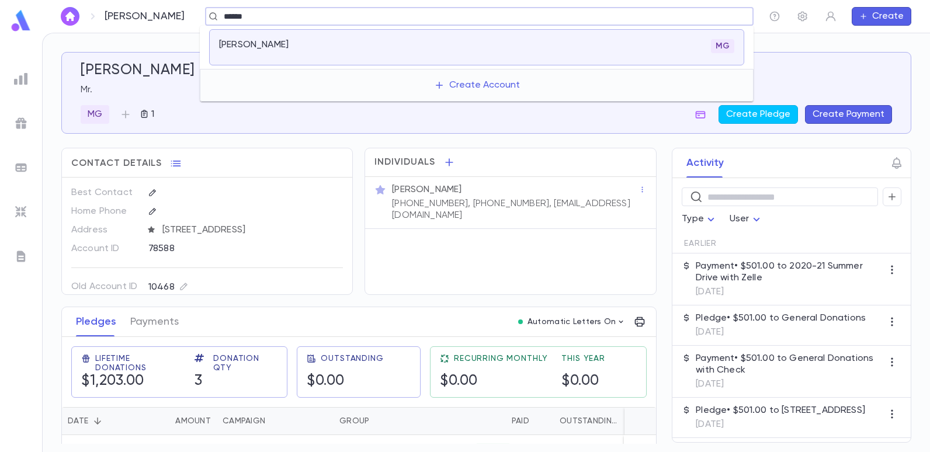
click at [252, 44] on p "[PERSON_NAME]" at bounding box center [253, 45] width 69 height 12
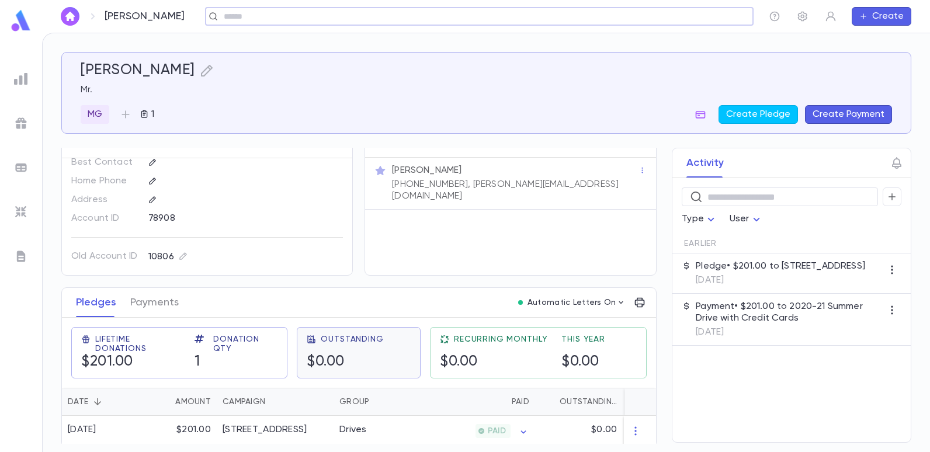
scroll to position [27, 0]
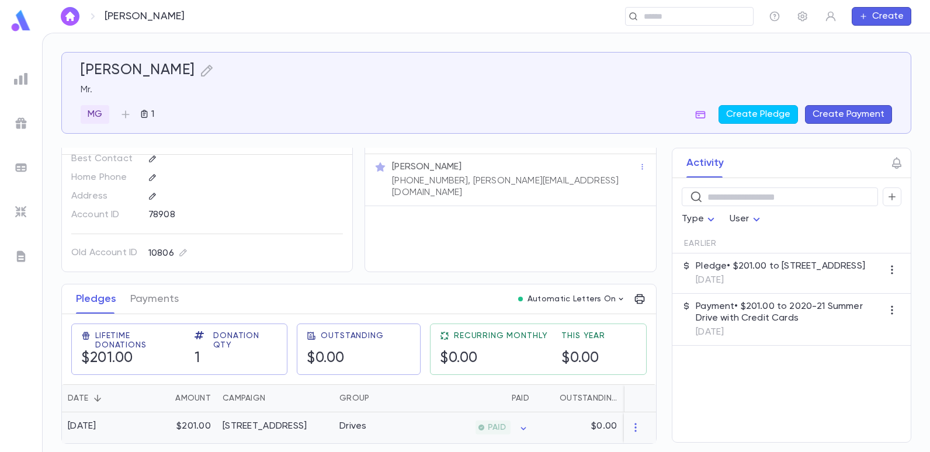
click at [219, 422] on div "[STREET_ADDRESS]" at bounding box center [275, 427] width 117 height 31
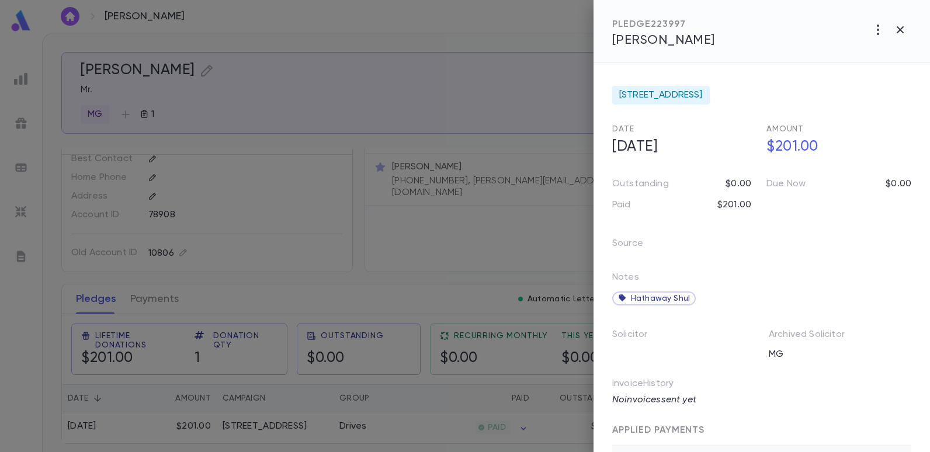
click at [371, 194] on div at bounding box center [465, 226] width 930 height 452
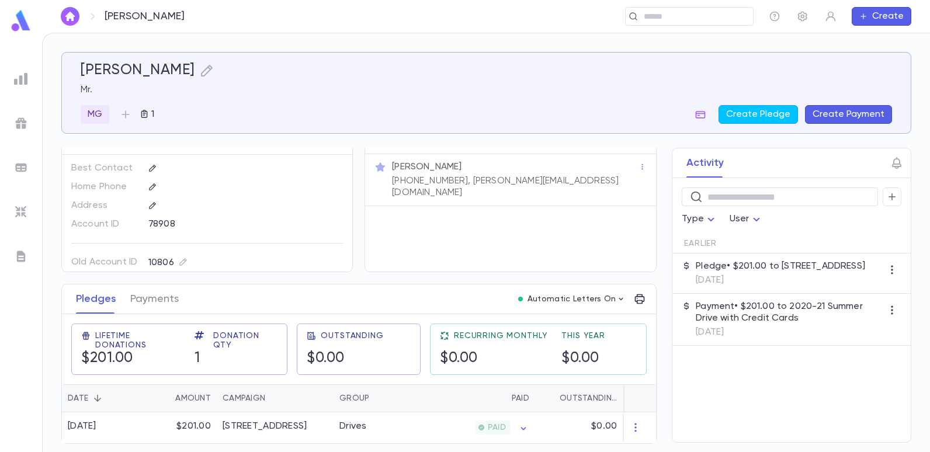
scroll to position [0, 0]
drag, startPoint x: 592, startPoint y: 172, endPoint x: 559, endPoint y: 182, distance: 34.6
click at [559, 182] on div "[PERSON_NAME] [PHONE_NUMBER], [PERSON_NAME][EMAIL_ADDRESS][DOMAIN_NAME]" at bounding box center [514, 179] width 249 height 40
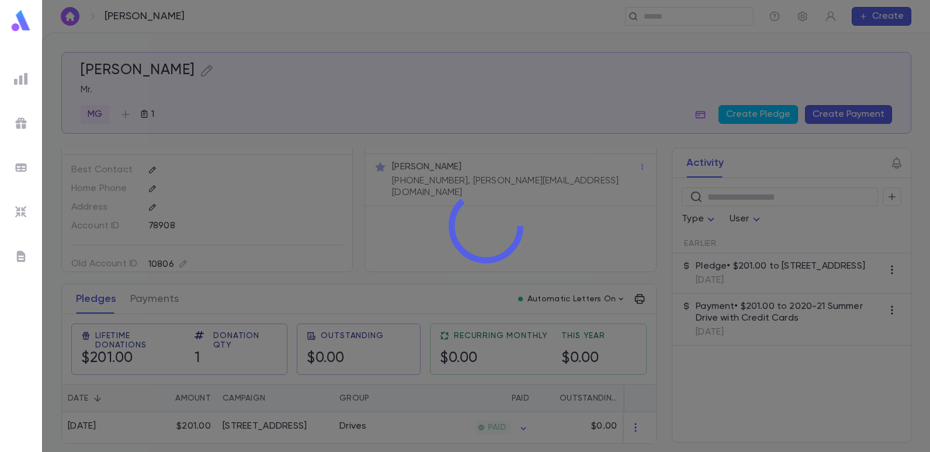
drag, startPoint x: 559, startPoint y: 182, endPoint x: 565, endPoint y: 250, distance: 68.6
click at [565, 250] on div at bounding box center [486, 226] width 888 height 452
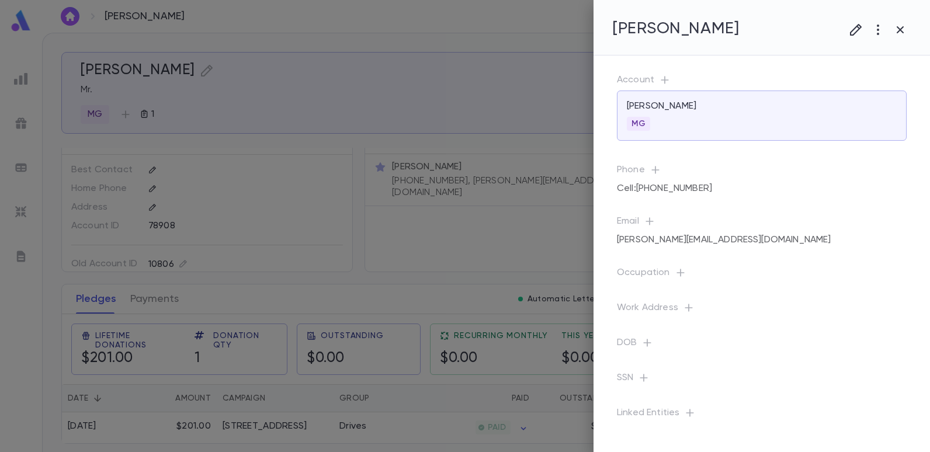
drag, startPoint x: 410, startPoint y: 244, endPoint x: 526, endPoint y: 218, distance: 119.0
click at [411, 244] on div at bounding box center [465, 226] width 930 height 452
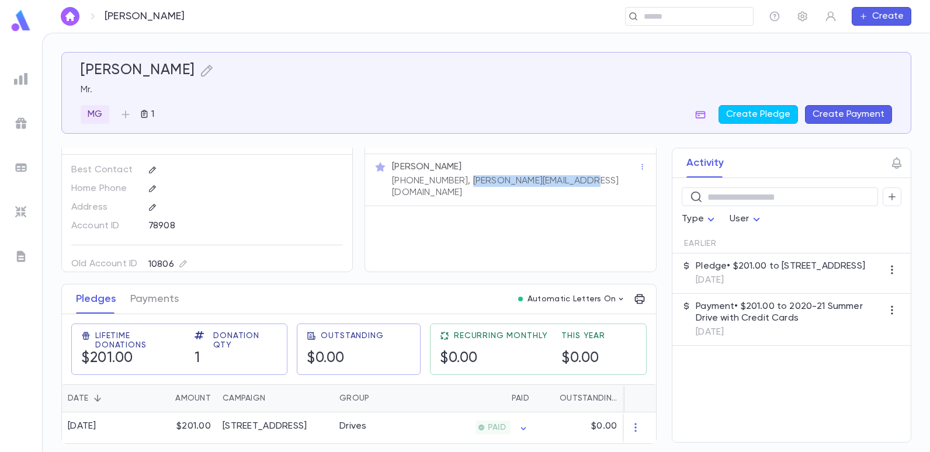
drag, startPoint x: 592, startPoint y: 175, endPoint x: 454, endPoint y: 186, distance: 137.7
click at [454, 186] on div "[PERSON_NAME] [PHONE_NUMBER], [PERSON_NAME][EMAIL_ADDRESS][DOMAIN_NAME]" at bounding box center [510, 180] width 290 height 52
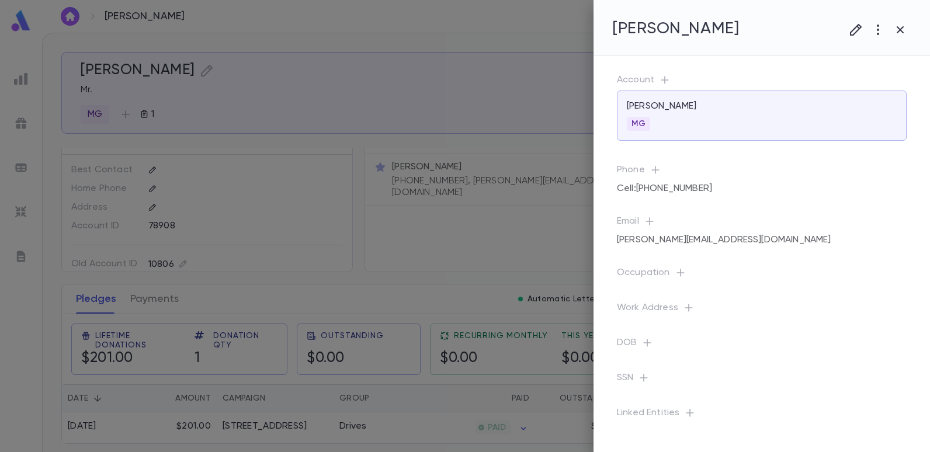
click at [319, 26] on div at bounding box center [465, 226] width 930 height 452
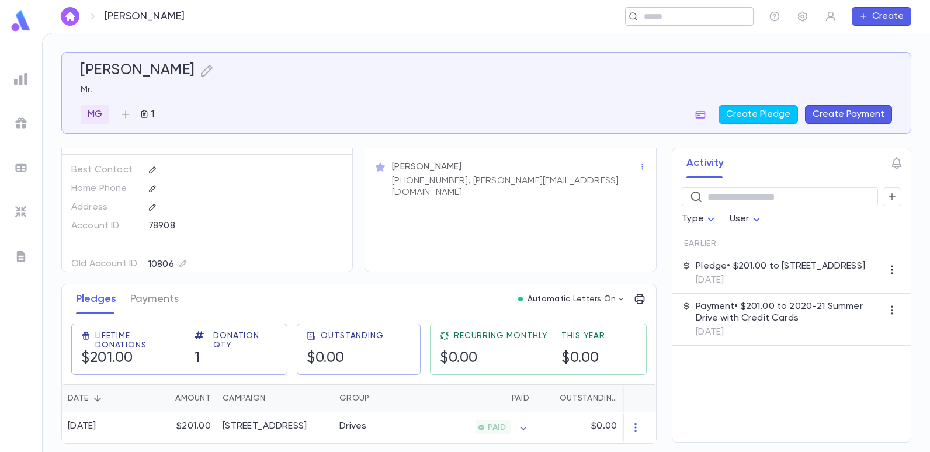
click at [654, 23] on div "​" at bounding box center [689, 16] width 128 height 19
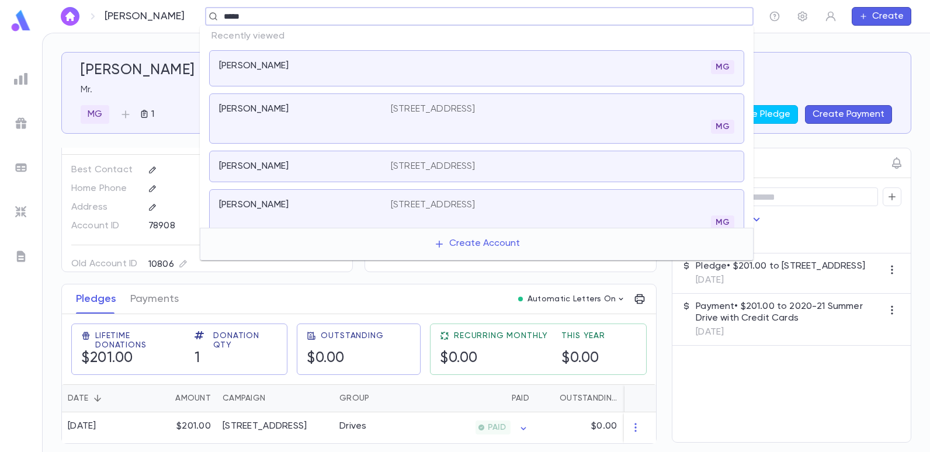
type input "******"
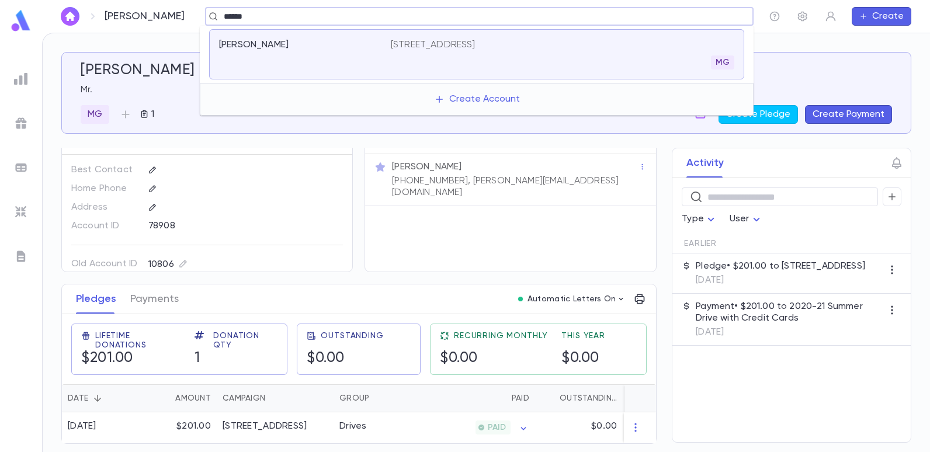
click at [448, 45] on p "[STREET_ADDRESS]" at bounding box center [433, 45] width 85 height 12
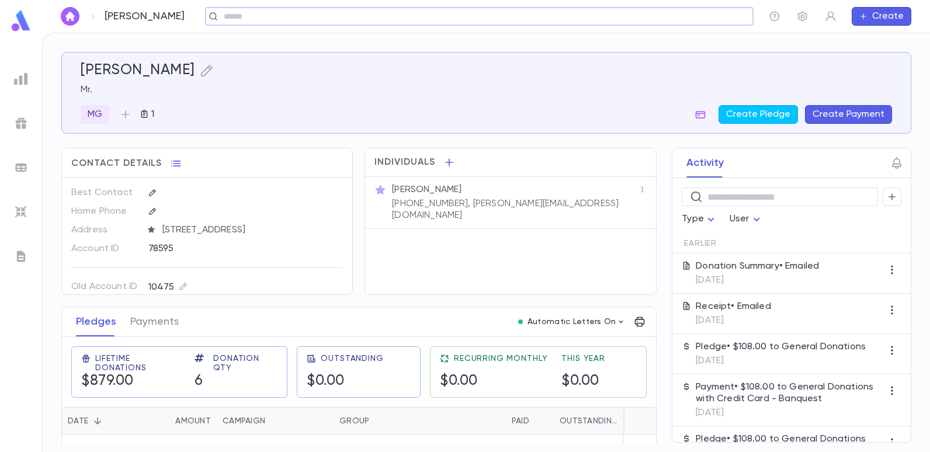
type input "*"
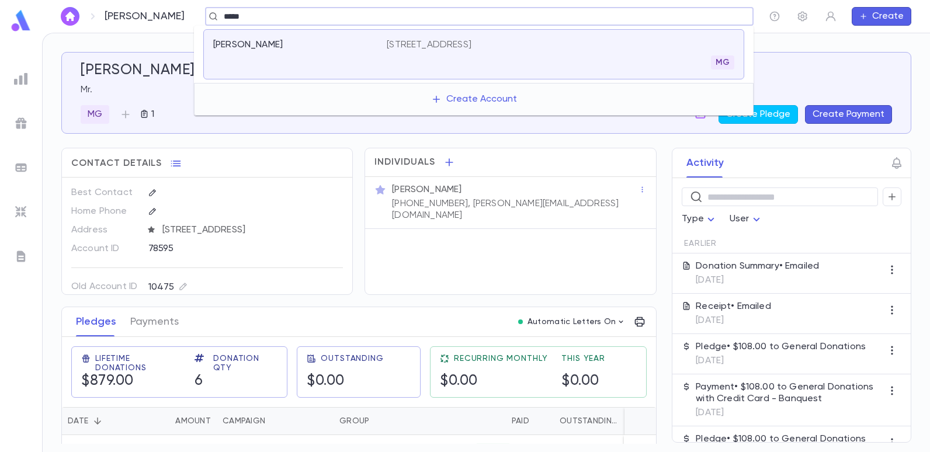
type input "*****"
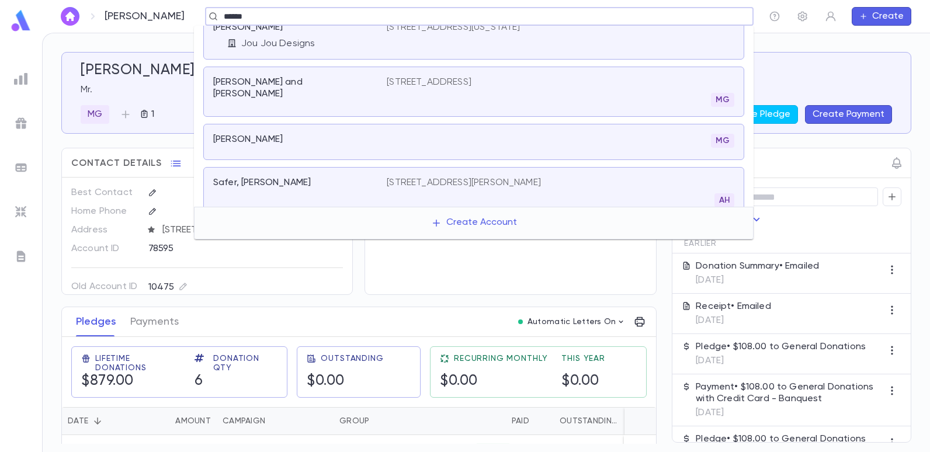
scroll to position [353, 0]
click at [258, 131] on p "[PERSON_NAME]" at bounding box center [247, 137] width 69 height 12
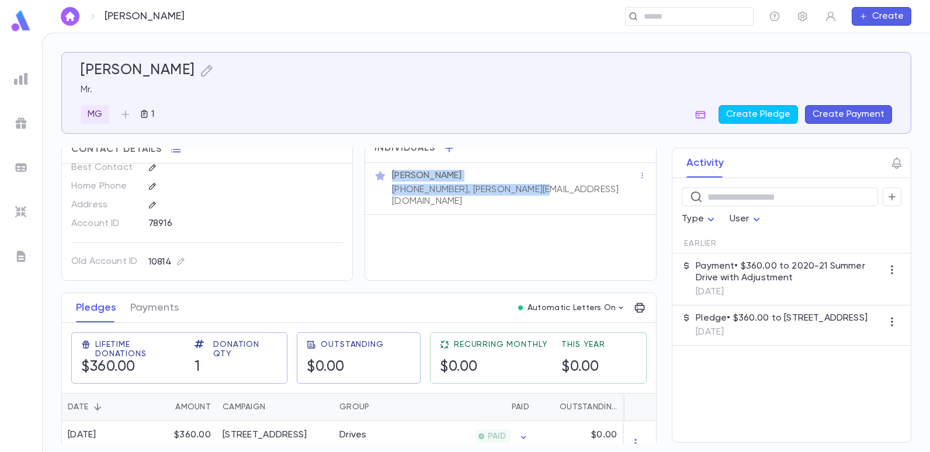
scroll to position [13, 0]
drag, startPoint x: 527, startPoint y: 160, endPoint x: 477, endPoint y: 159, distance: 50.2
click at [477, 159] on div "Individuals [PERSON_NAME] [PHONE_NUMBER], [PERSON_NAME][EMAIL_ADDRESS][DOMAIN_N…" at bounding box center [509, 208] width 291 height 147
drag, startPoint x: 477, startPoint y: 159, endPoint x: 508, endPoint y: 215, distance: 63.2
click at [508, 215] on div "Individuals [PERSON_NAME] [PHONE_NUMBER], [PERSON_NAME][EMAIL_ADDRESS][DOMAIN_N…" at bounding box center [509, 208] width 291 height 147
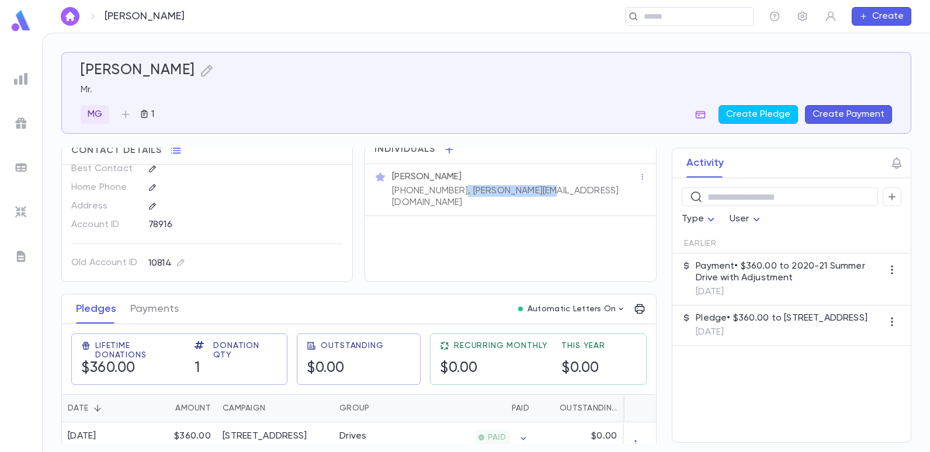
drag, startPoint x: 538, startPoint y: 190, endPoint x: 449, endPoint y: 198, distance: 89.1
click at [449, 198] on div "[PERSON_NAME] [PHONE_NUMBER], [PERSON_NAME][EMAIL_ADDRESS][DOMAIN_NAME]" at bounding box center [510, 190] width 290 height 52
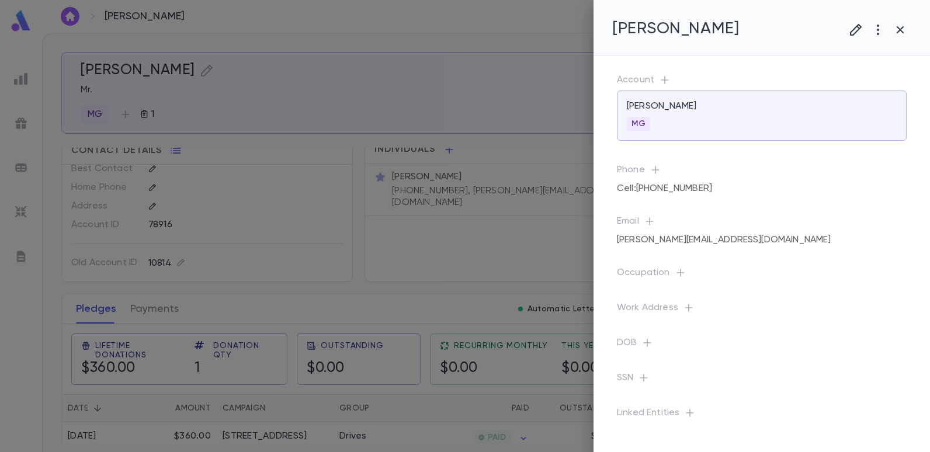
click at [396, 121] on div at bounding box center [465, 226] width 930 height 452
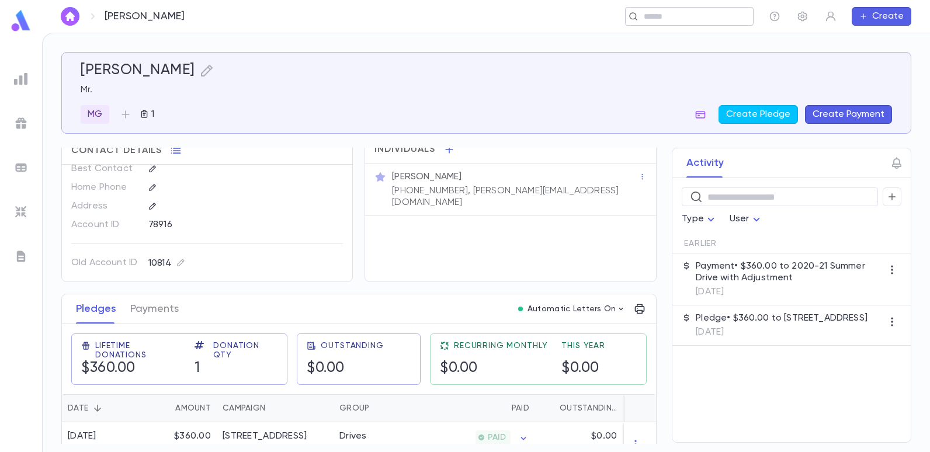
click at [645, 18] on input "text" at bounding box center [685, 16] width 91 height 11
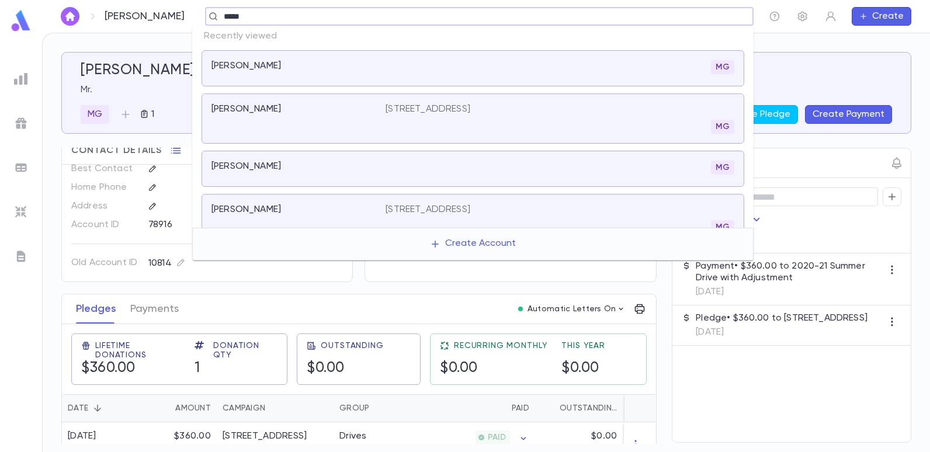
type input "******"
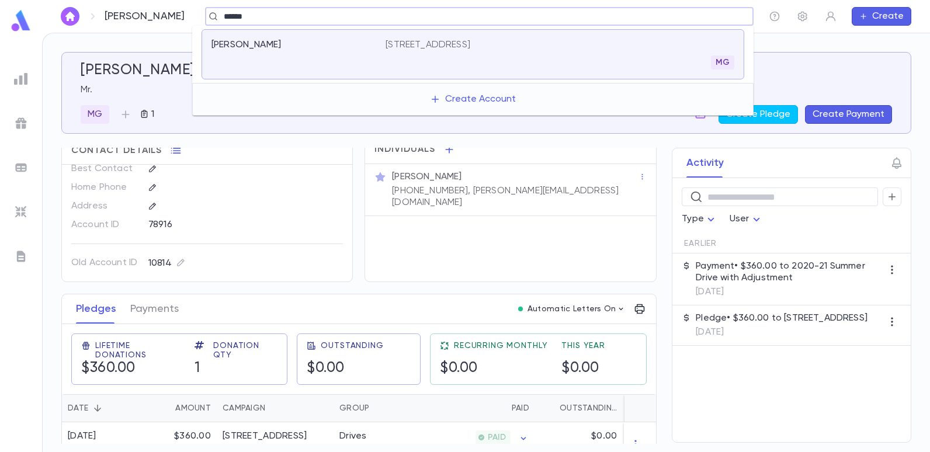
click at [468, 41] on p "[STREET_ADDRESS]" at bounding box center [427, 45] width 85 height 12
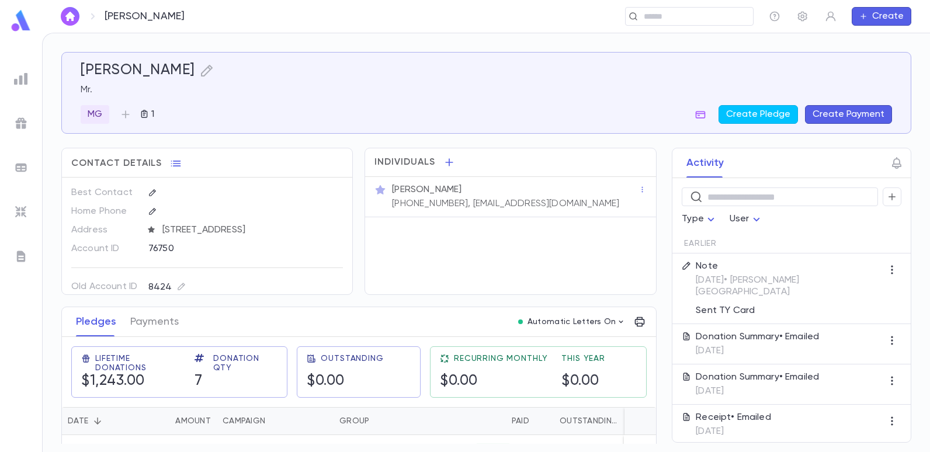
drag, startPoint x: 542, startPoint y: 199, endPoint x: 504, endPoint y: 203, distance: 38.2
click at [504, 203] on div "[PERSON_NAME] [PHONE_NUMBER], [EMAIL_ADDRESS][DOMAIN_NAME]" at bounding box center [514, 196] width 249 height 28
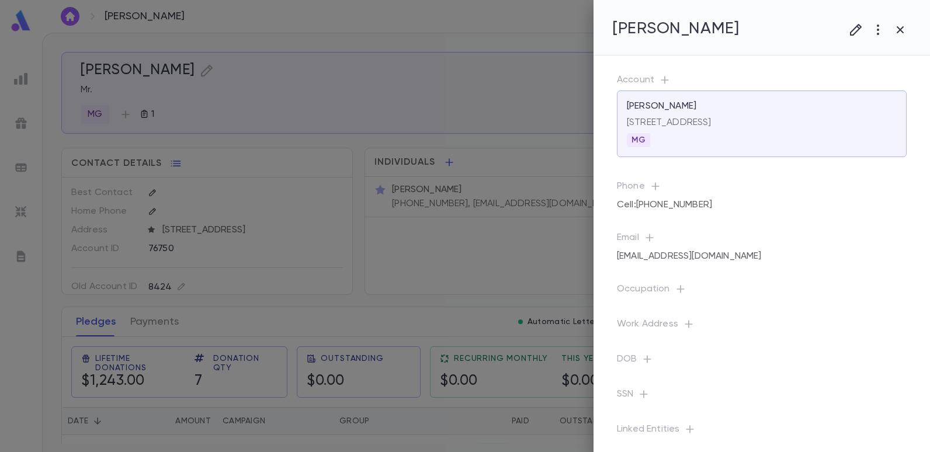
drag, startPoint x: 504, startPoint y: 203, endPoint x: 505, endPoint y: 240, distance: 36.8
click at [505, 239] on icon at bounding box center [486, 226] width 80 height 80
click at [494, 237] on div at bounding box center [465, 226] width 930 height 452
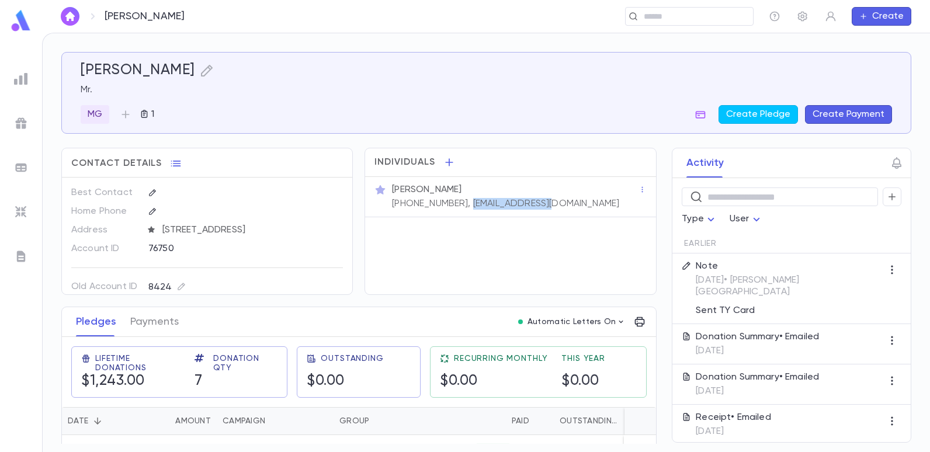
drag, startPoint x: 538, startPoint y: 204, endPoint x: 454, endPoint y: 217, distance: 85.1
click at [454, 217] on div "Individuals [PERSON_NAME] [PHONE_NUMBER], [EMAIL_ADDRESS][DOMAIN_NAME]" at bounding box center [509, 221] width 291 height 147
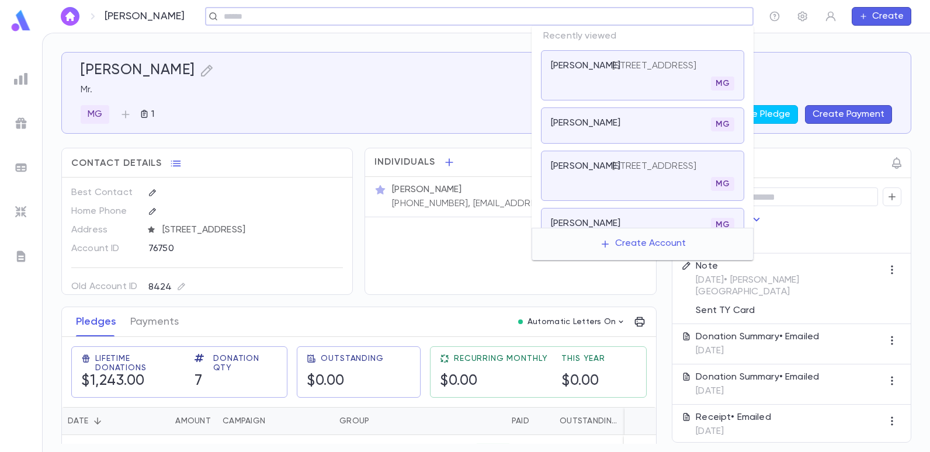
click at [698, 20] on input "text" at bounding box center [475, 16] width 510 height 11
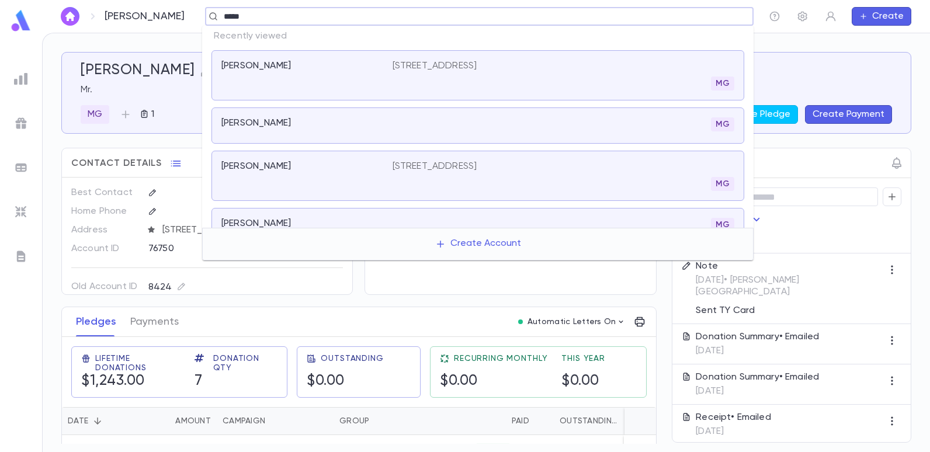
type input "******"
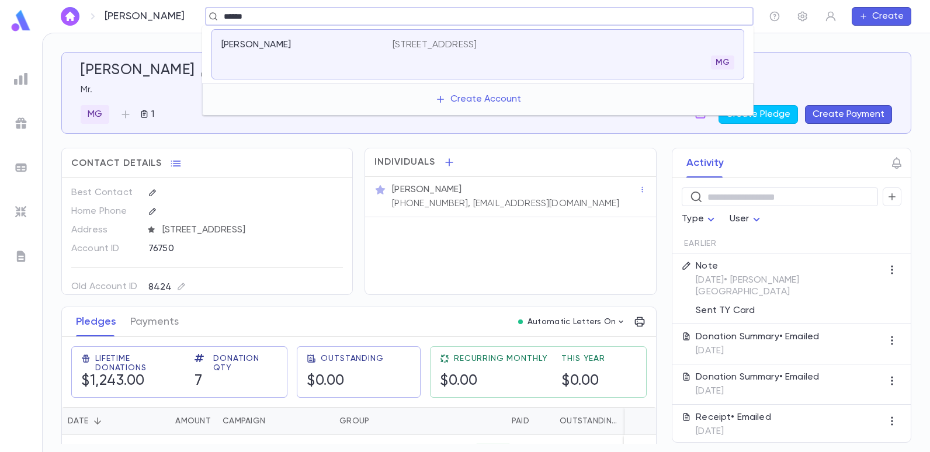
click at [524, 39] on div "[PERSON_NAME] [STREET_ADDRESS]" at bounding box center [477, 54] width 533 height 50
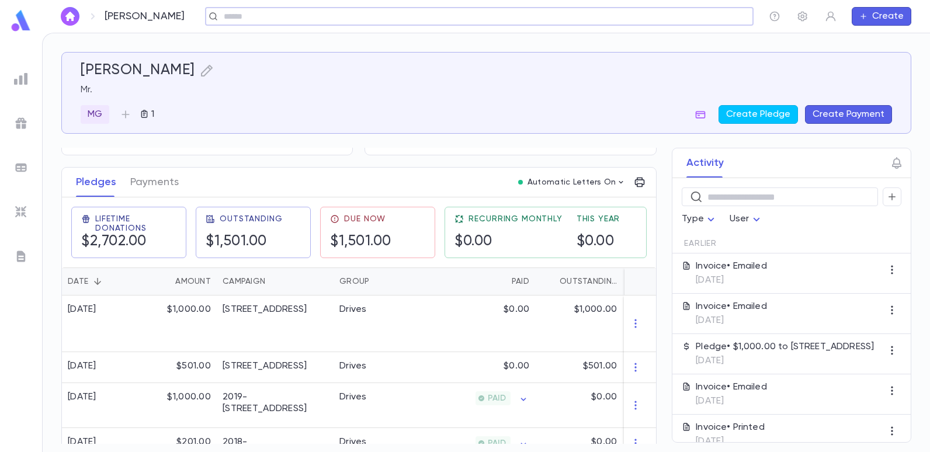
scroll to position [160, 0]
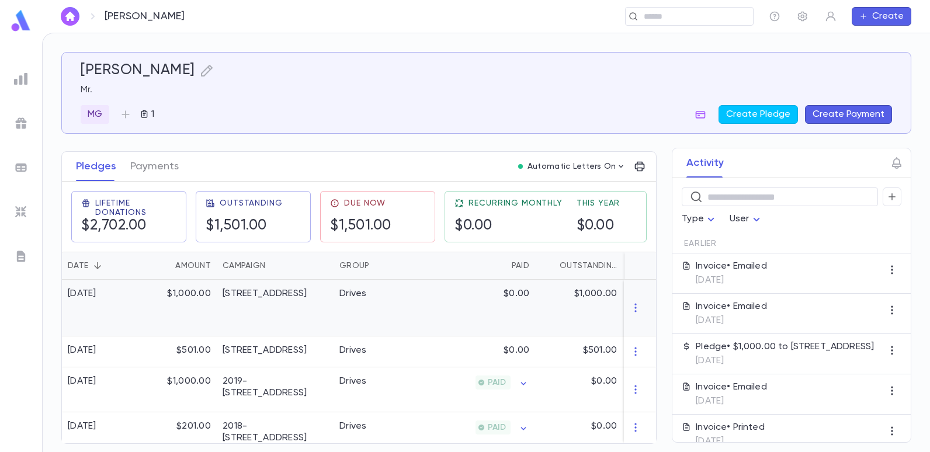
click at [356, 303] on div "Drives" at bounding box center [377, 308] width 88 height 57
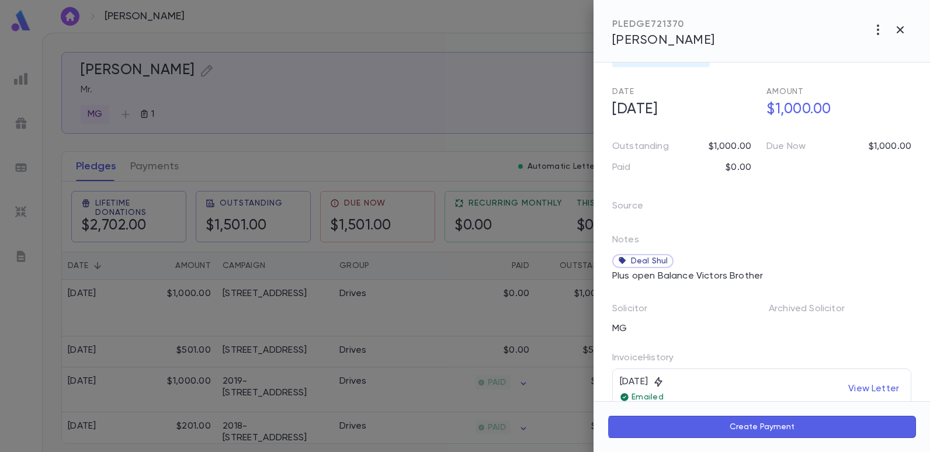
scroll to position [0, 0]
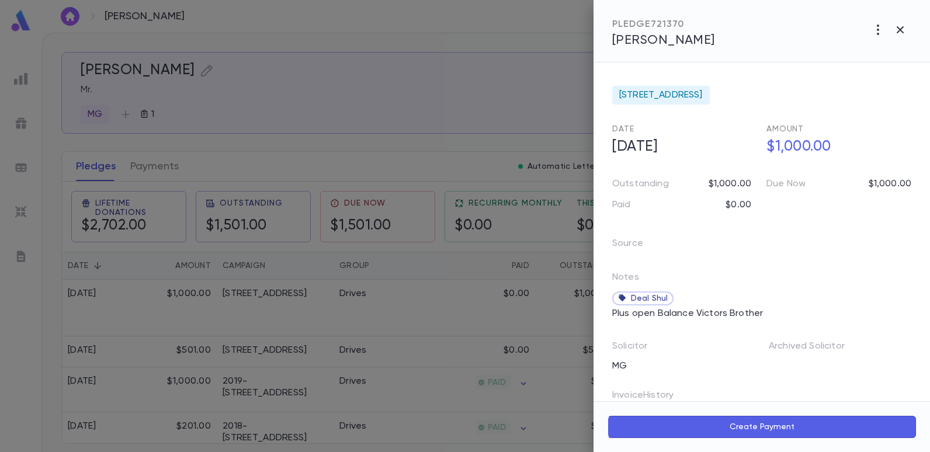
click at [410, 154] on div at bounding box center [465, 226] width 930 height 452
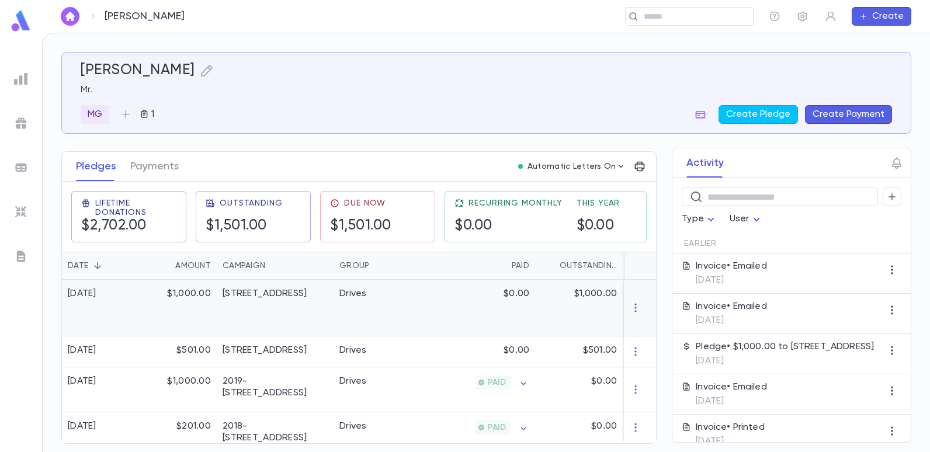
click at [367, 315] on div "Drives" at bounding box center [377, 308] width 88 height 57
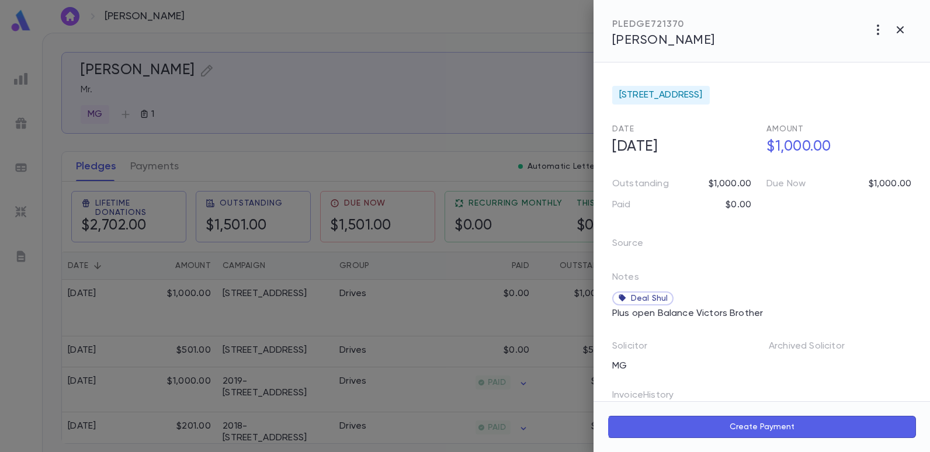
click at [513, 57] on div at bounding box center [465, 226] width 930 height 452
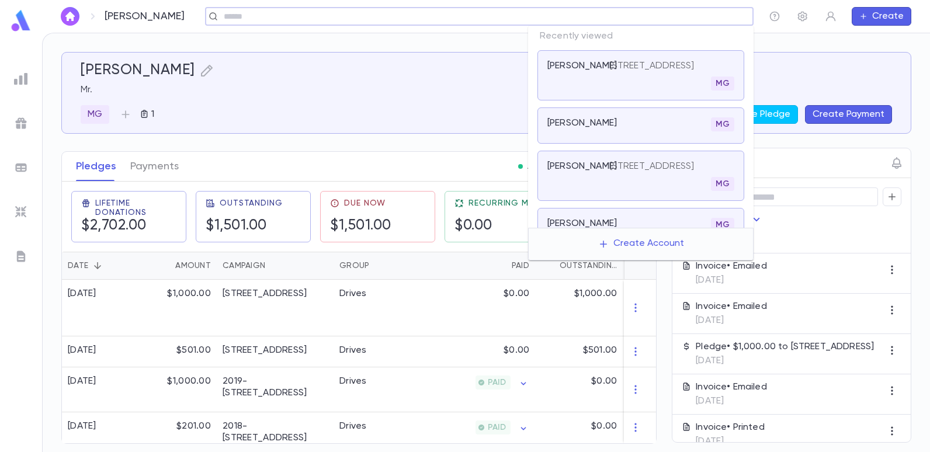
click at [652, 22] on input "text" at bounding box center [475, 16] width 510 height 11
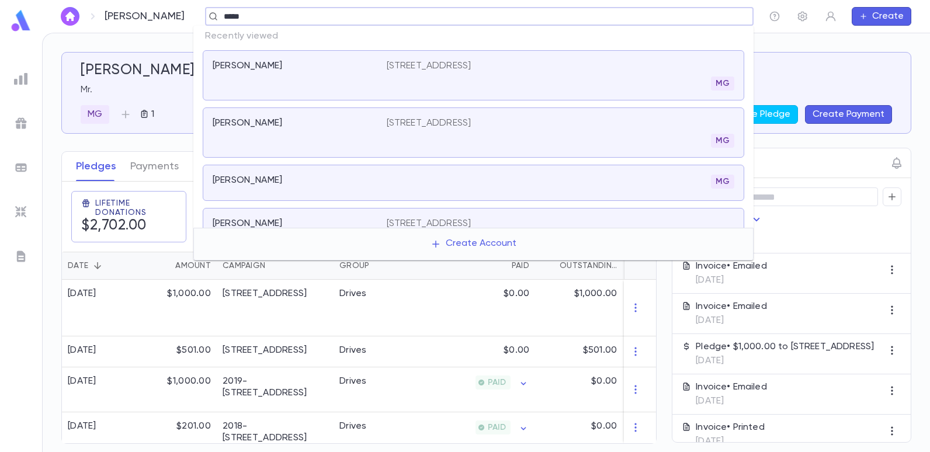
type input "******"
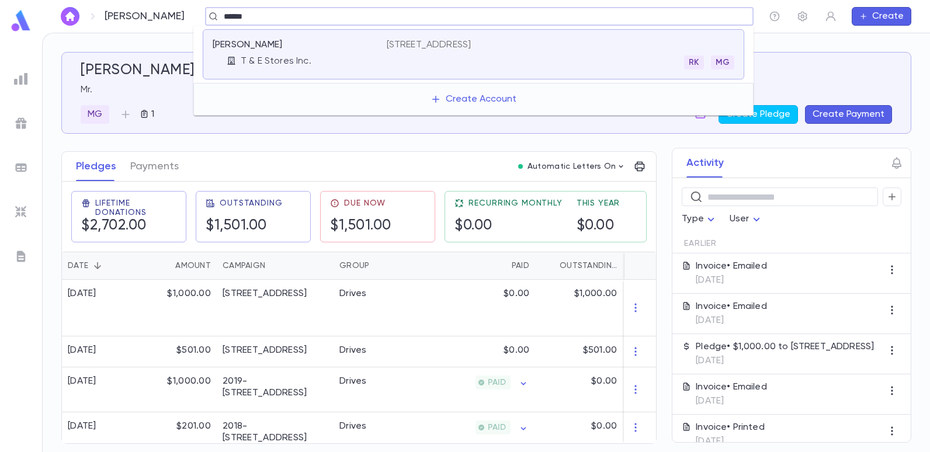
click at [387, 44] on p "[STREET_ADDRESS]" at bounding box center [429, 45] width 85 height 12
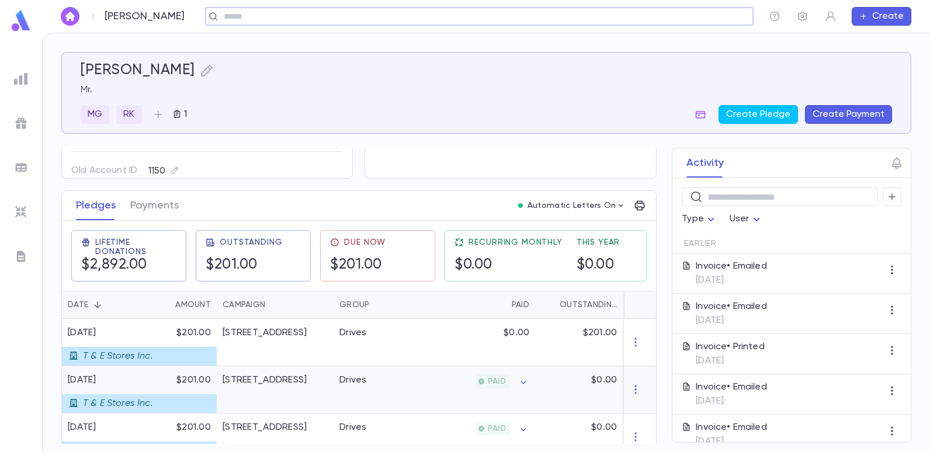
scroll to position [117, 0]
click at [307, 335] on div "[STREET_ADDRESS]" at bounding box center [265, 332] width 84 height 12
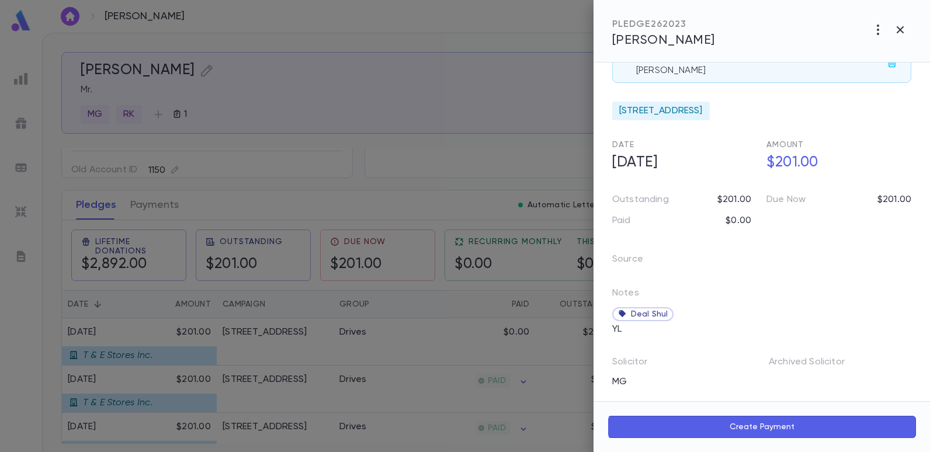
scroll to position [58, 0]
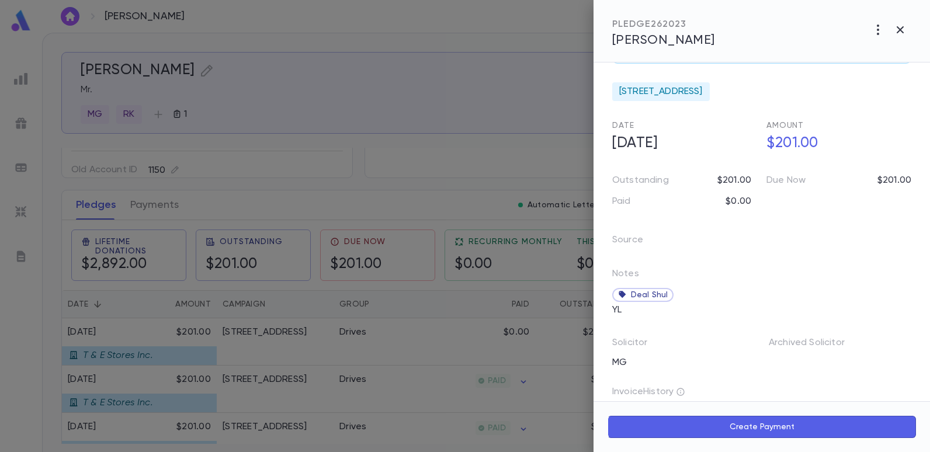
click at [387, 109] on div at bounding box center [465, 226] width 930 height 452
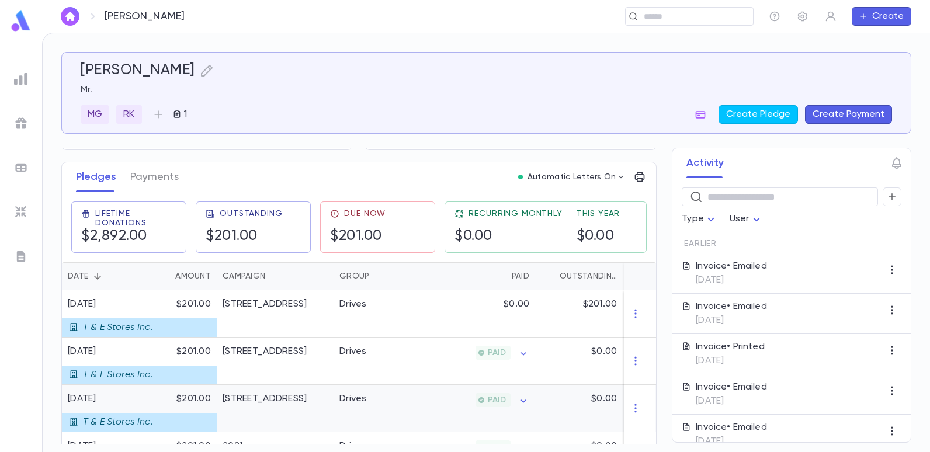
scroll to position [175, 0]
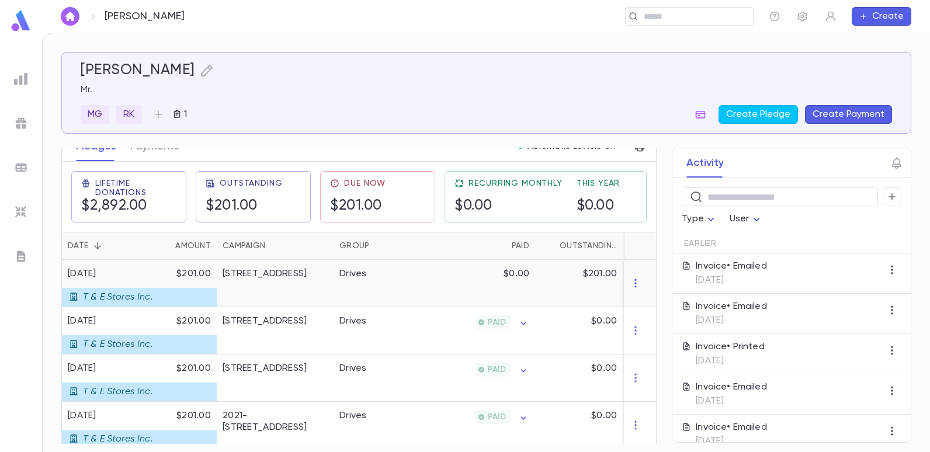
click at [384, 298] on div "Drives" at bounding box center [377, 283] width 88 height 47
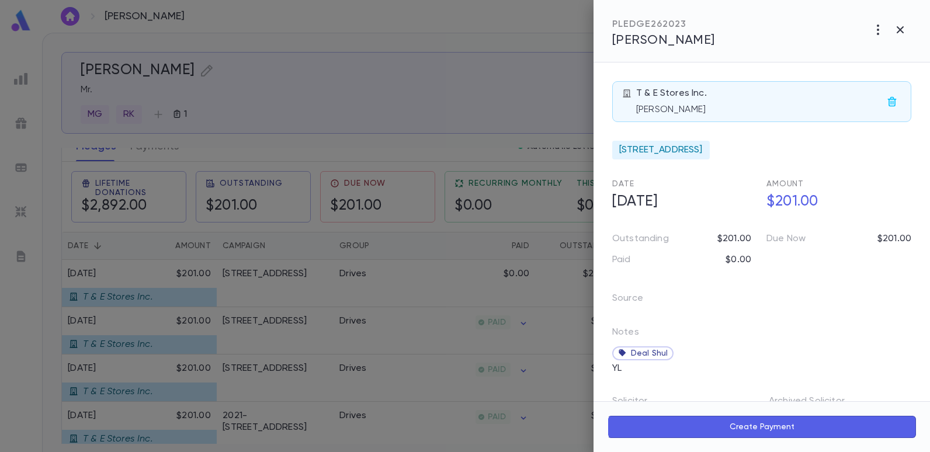
click at [454, 87] on div at bounding box center [465, 226] width 930 height 452
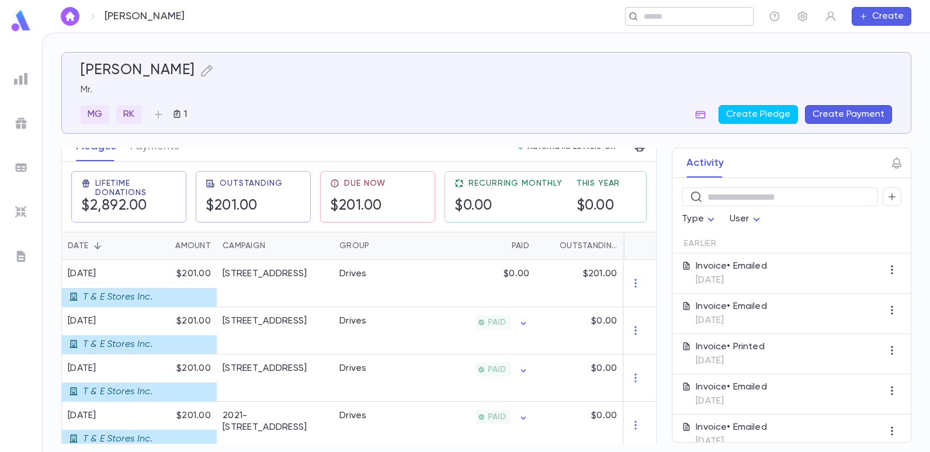
click at [690, 12] on input "text" at bounding box center [685, 16] width 91 height 11
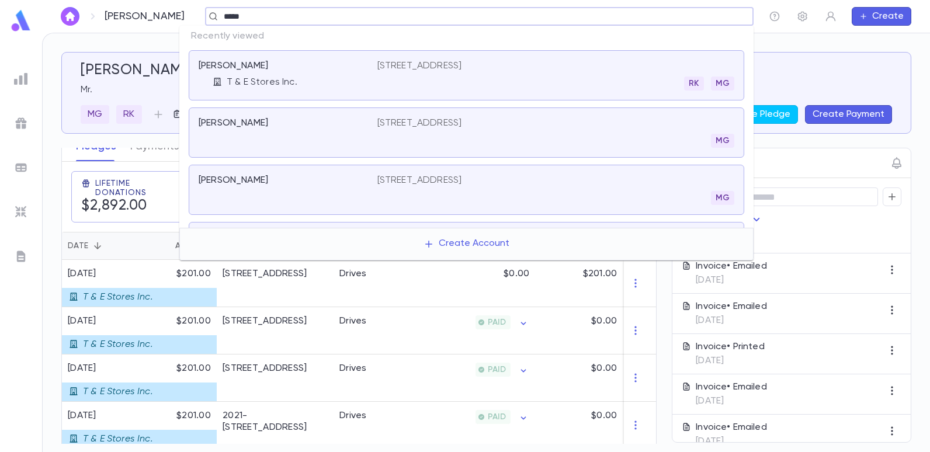
type input "******"
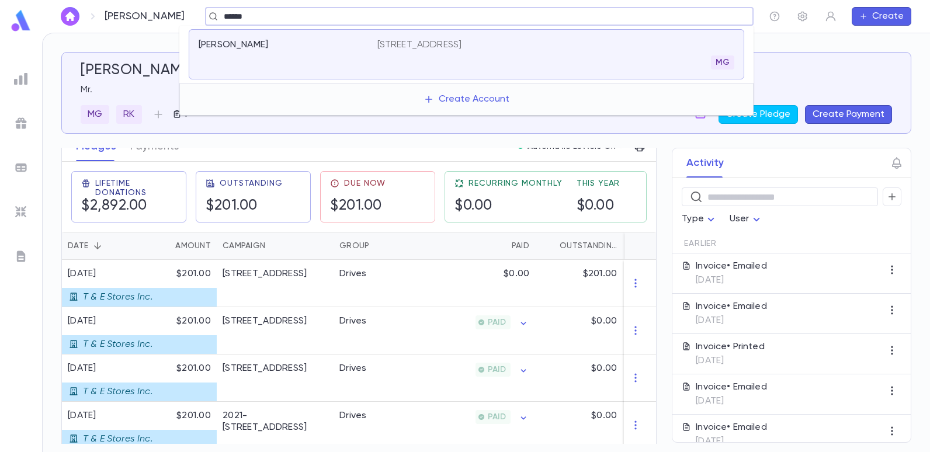
click at [383, 43] on p "[STREET_ADDRESS]" at bounding box center [419, 45] width 85 height 12
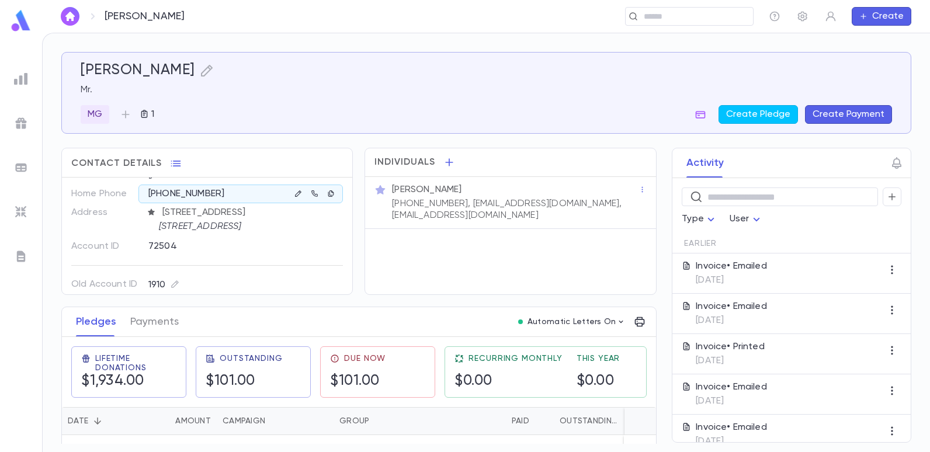
scroll to position [26, 0]
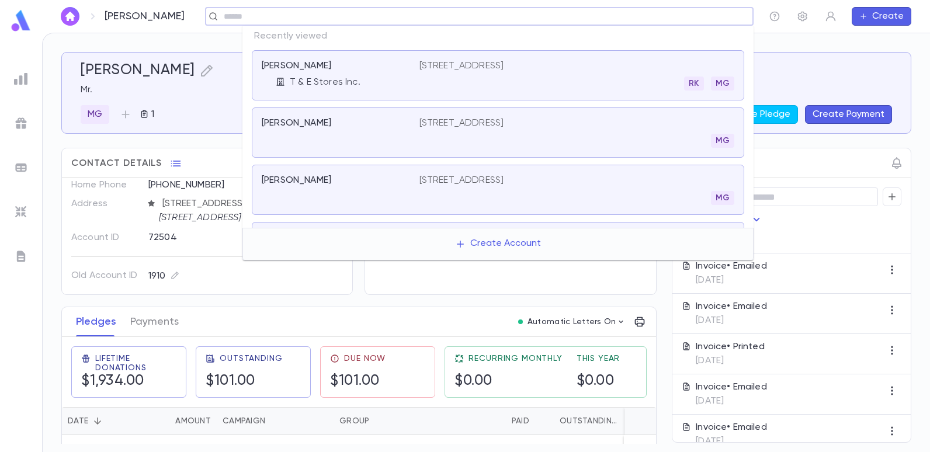
click at [689, 19] on input "text" at bounding box center [475, 16] width 510 height 11
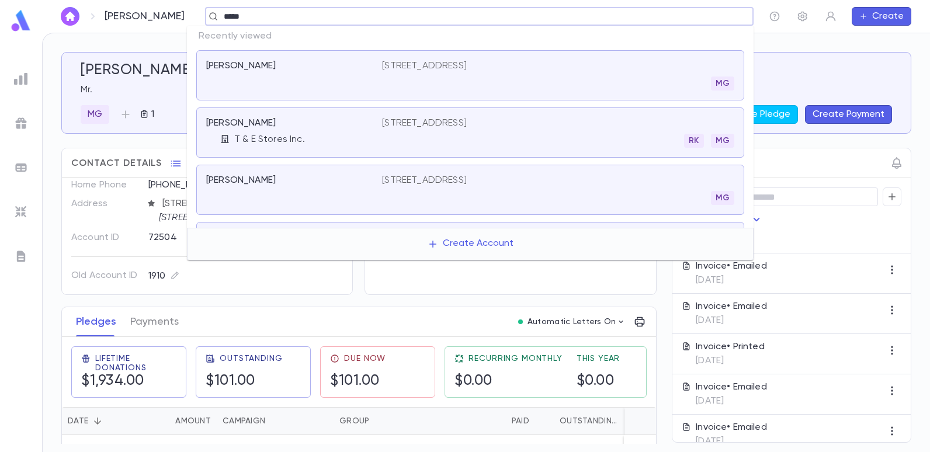
type input "******"
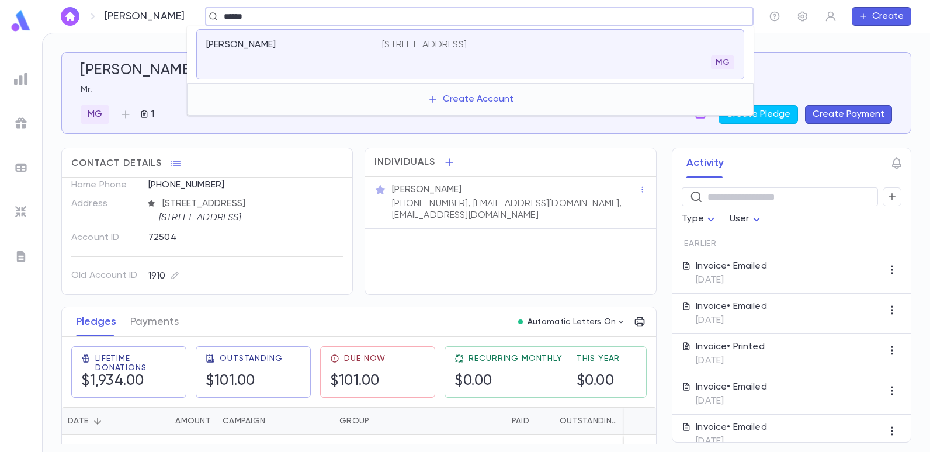
click at [386, 46] on p "[STREET_ADDRESS]" at bounding box center [424, 45] width 85 height 12
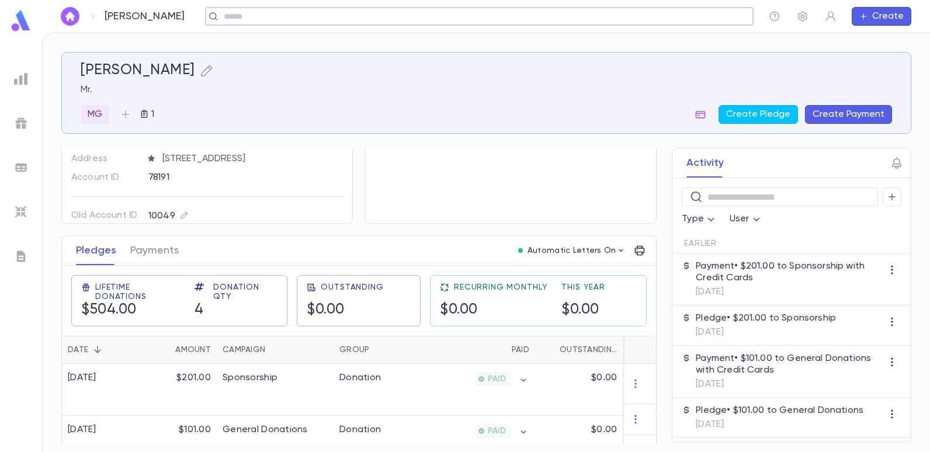
scroll to position [130, 0]
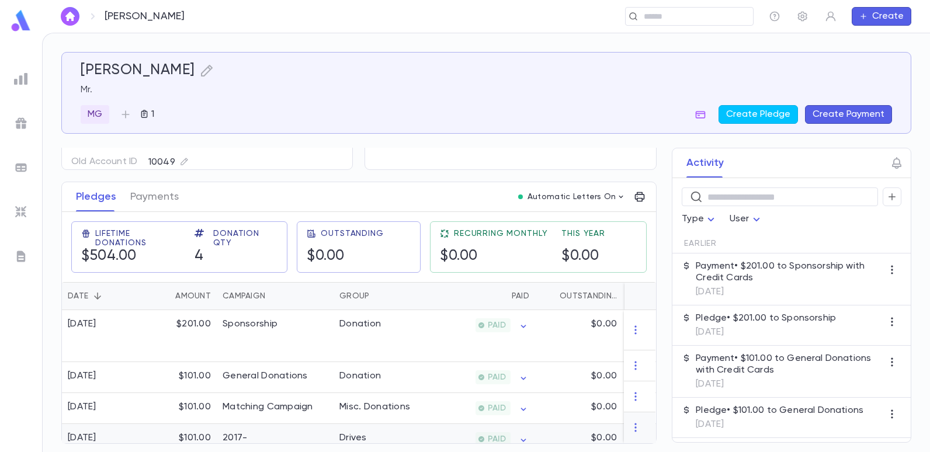
click at [284, 432] on div "2017-[STREET_ADDRESS]" at bounding box center [275, 443] width 105 height 23
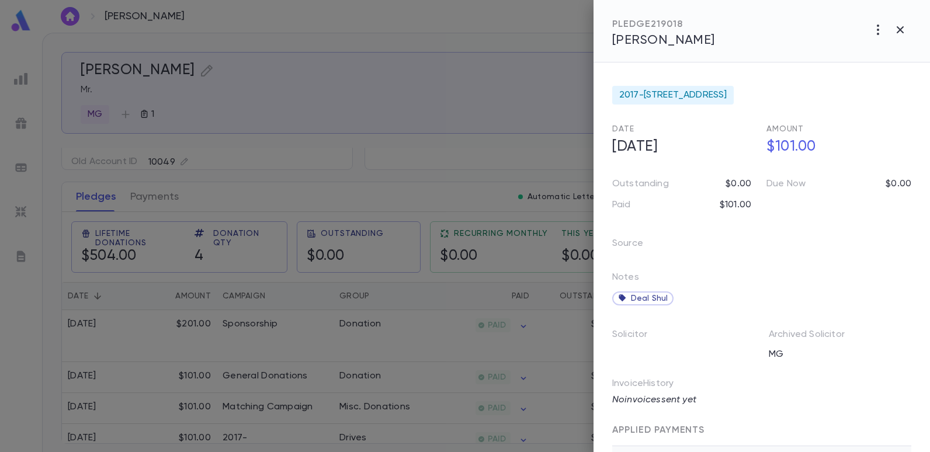
click at [352, 115] on div at bounding box center [465, 226] width 930 height 452
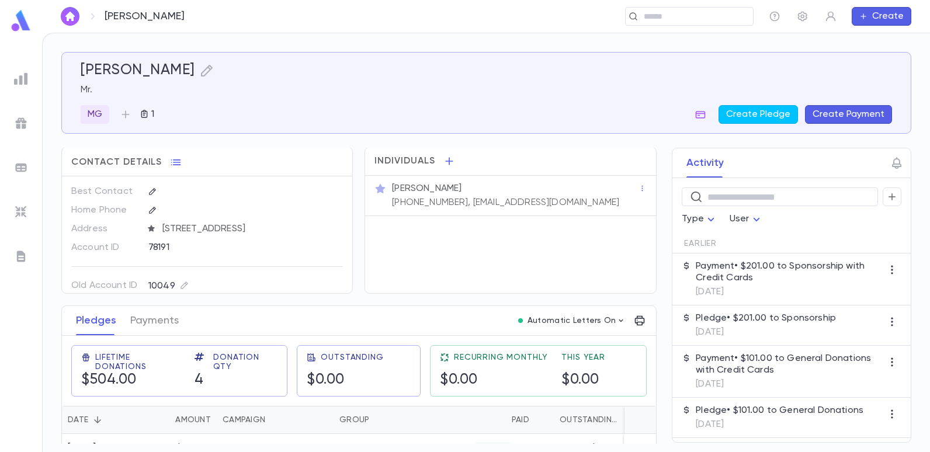
scroll to position [0, 0]
click at [373, 284] on div "Individuals [PERSON_NAME] [PHONE_NUMBER], [EMAIL_ADDRESS][DOMAIN_NAME]" at bounding box center [509, 221] width 291 height 147
drag, startPoint x: 548, startPoint y: 200, endPoint x: 530, endPoint y: 208, distance: 19.9
click at [530, 208] on div "[PERSON_NAME] [PHONE_NUMBER], [EMAIL_ADDRESS][DOMAIN_NAME]" at bounding box center [514, 196] width 249 height 28
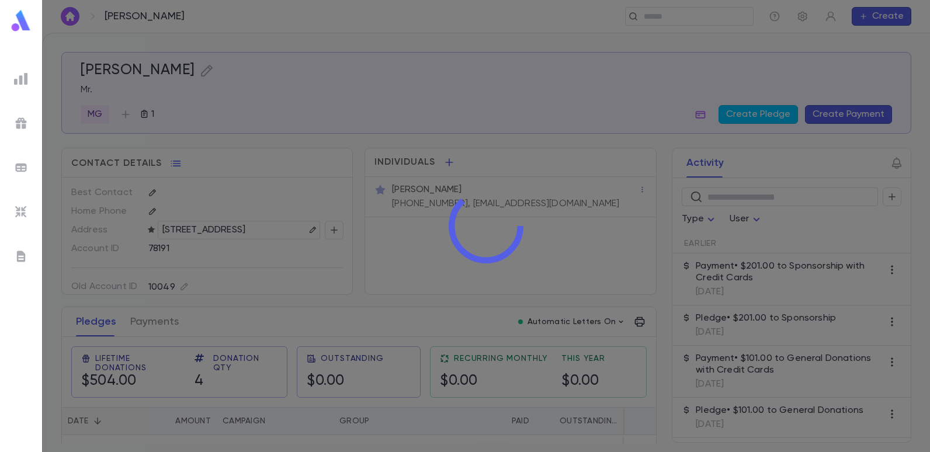
drag, startPoint x: 530, startPoint y: 208, endPoint x: 534, endPoint y: 234, distance: 26.6
click at [526, 240] on div at bounding box center [486, 226] width 888 height 452
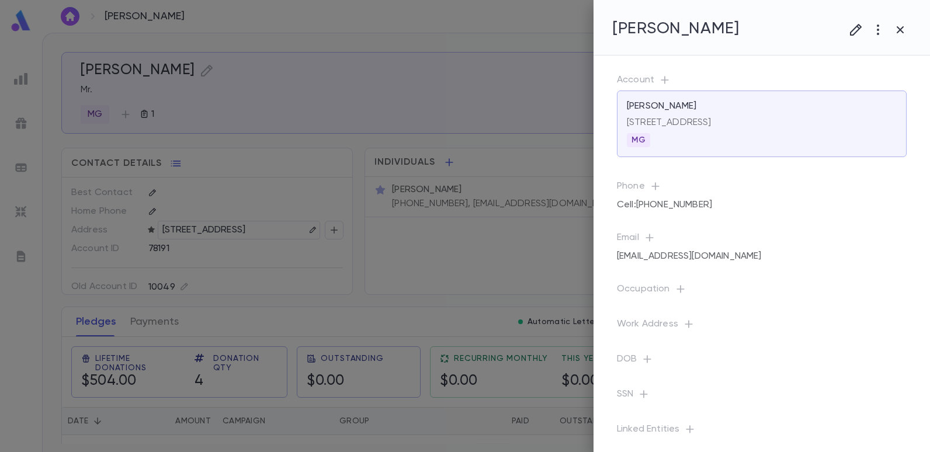
click at [555, 212] on div at bounding box center [486, 226] width 888 height 452
click at [551, 204] on div at bounding box center [465, 226] width 930 height 452
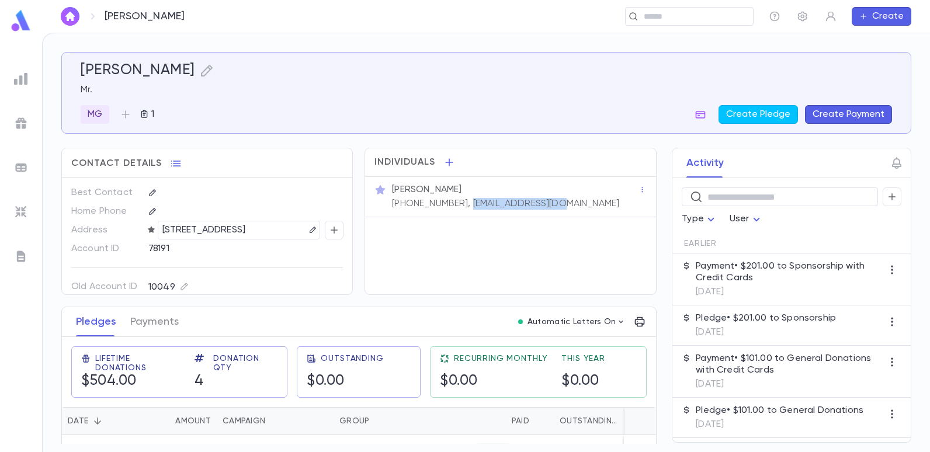
drag, startPoint x: 550, startPoint y: 203, endPoint x: 454, endPoint y: 214, distance: 95.8
click at [454, 214] on div "[PERSON_NAME] [PHONE_NUMBER], [EMAIL_ADDRESS][DOMAIN_NAME]" at bounding box center [510, 197] width 290 height 40
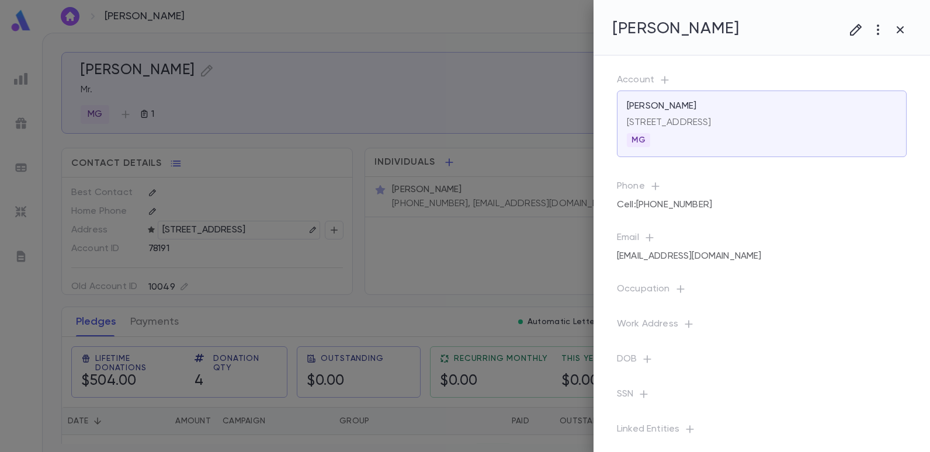
click at [381, 64] on div at bounding box center [465, 226] width 930 height 452
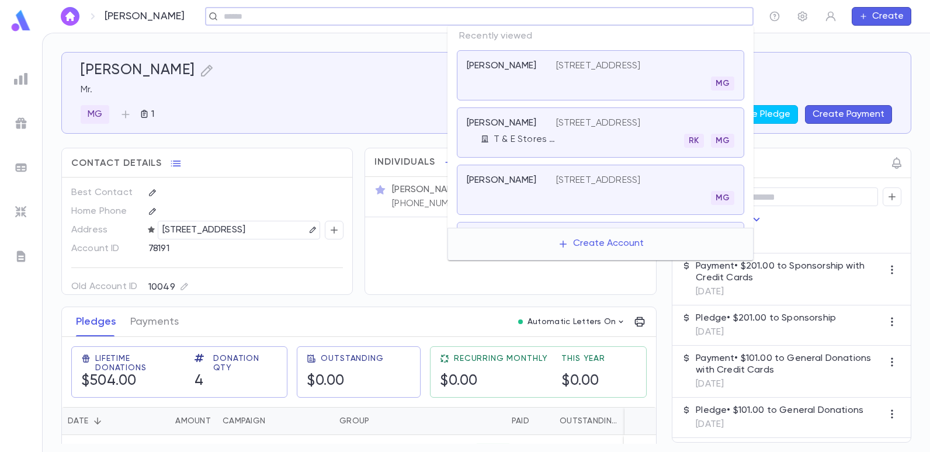
click at [700, 20] on input "text" at bounding box center [475, 16] width 510 height 11
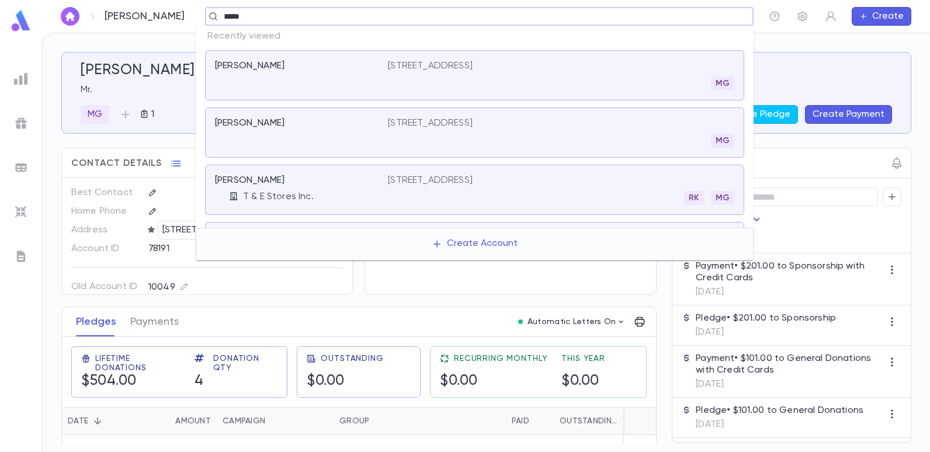
type input "******"
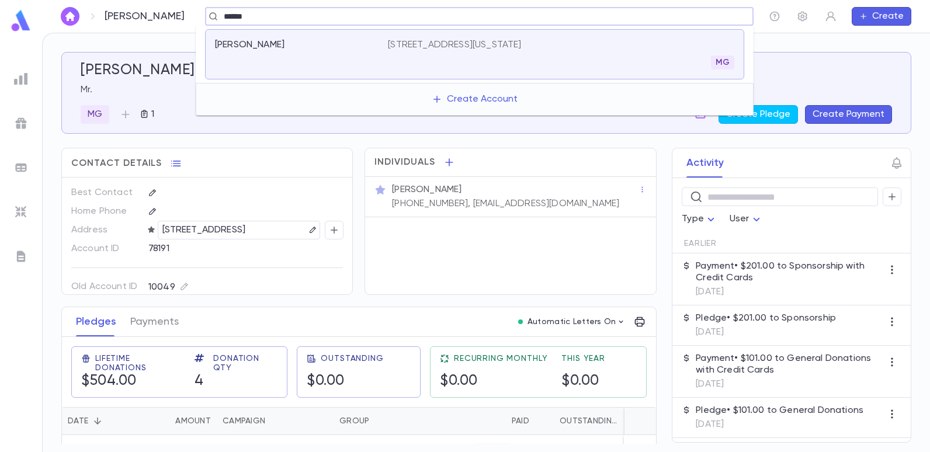
click at [416, 49] on p "[STREET_ADDRESS][US_STATE]" at bounding box center [454, 45] width 133 height 12
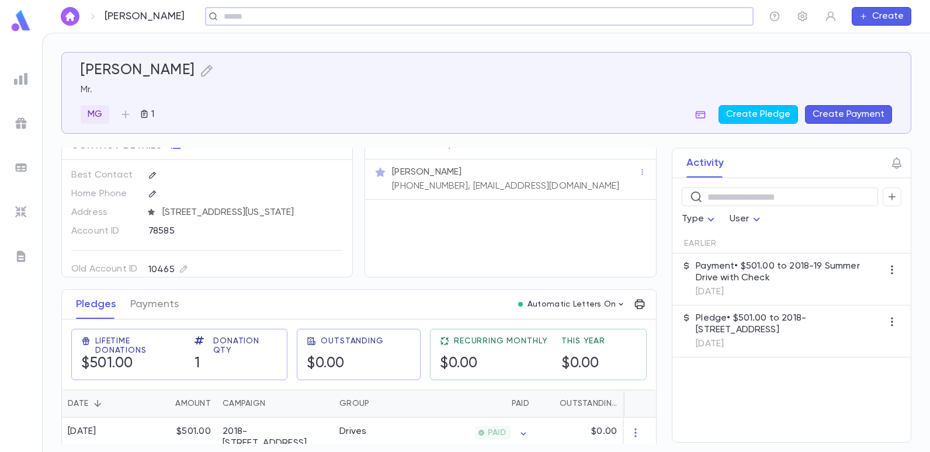
scroll to position [27, 0]
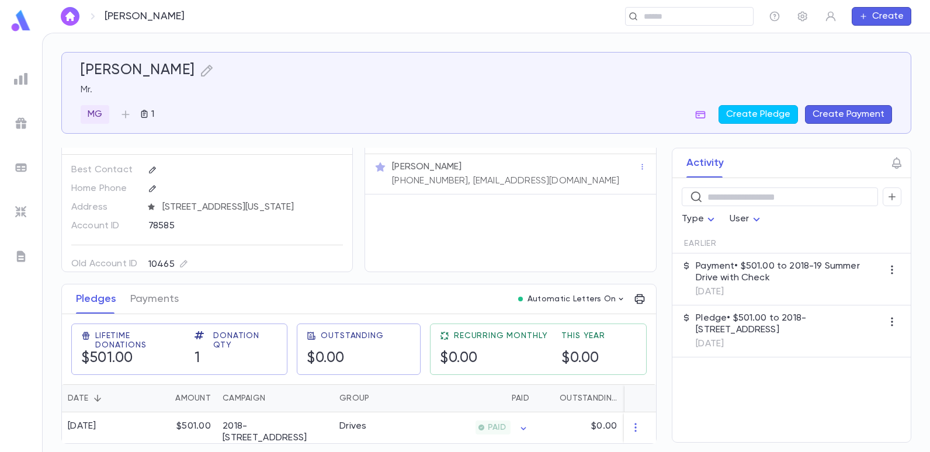
drag, startPoint x: 553, startPoint y: 174, endPoint x: 539, endPoint y: 175, distance: 14.1
click at [539, 175] on div "[PERSON_NAME] [PHONE_NUMBER], [EMAIL_ADDRESS][DOMAIN_NAME]" at bounding box center [514, 173] width 249 height 28
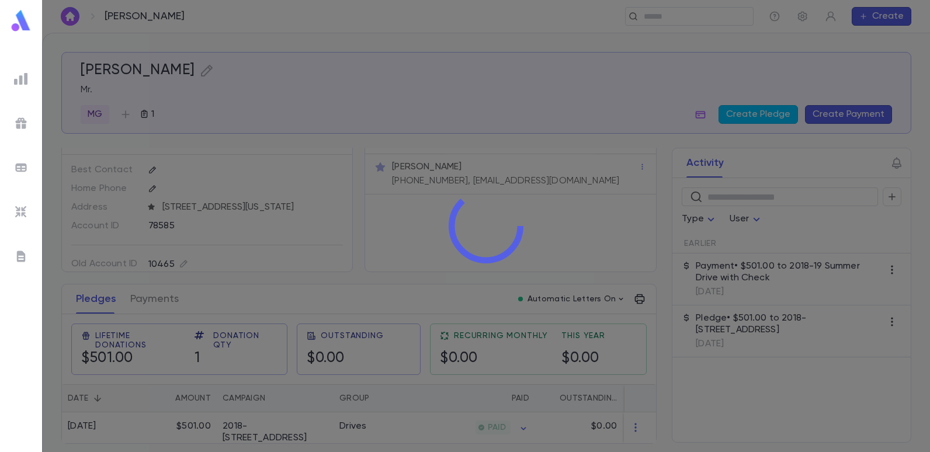
drag, startPoint x: 539, startPoint y: 175, endPoint x: 481, endPoint y: 237, distance: 84.7
click at [481, 237] on icon at bounding box center [486, 226] width 75 height 75
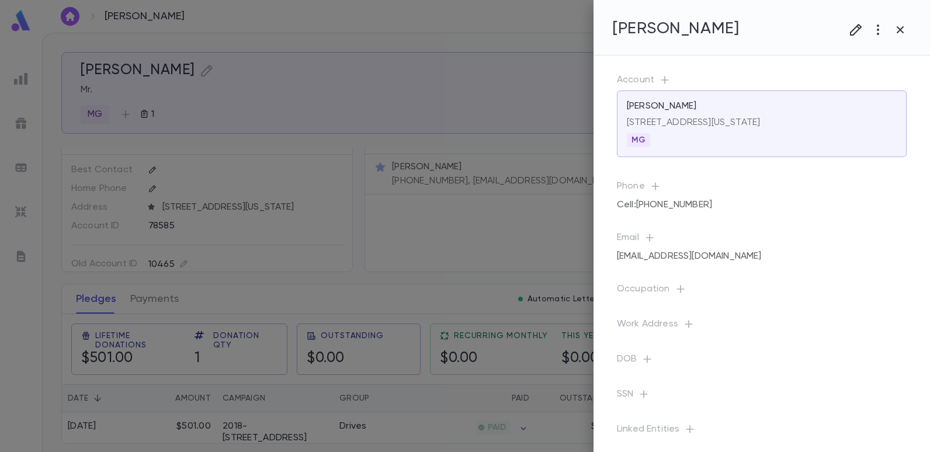
click at [356, 267] on div at bounding box center [465, 226] width 930 height 452
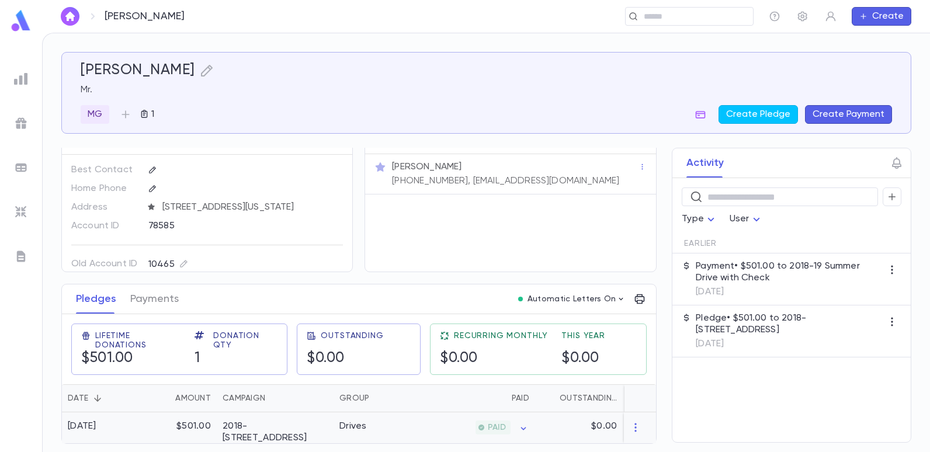
click at [349, 413] on div "Drives" at bounding box center [377, 432] width 88 height 40
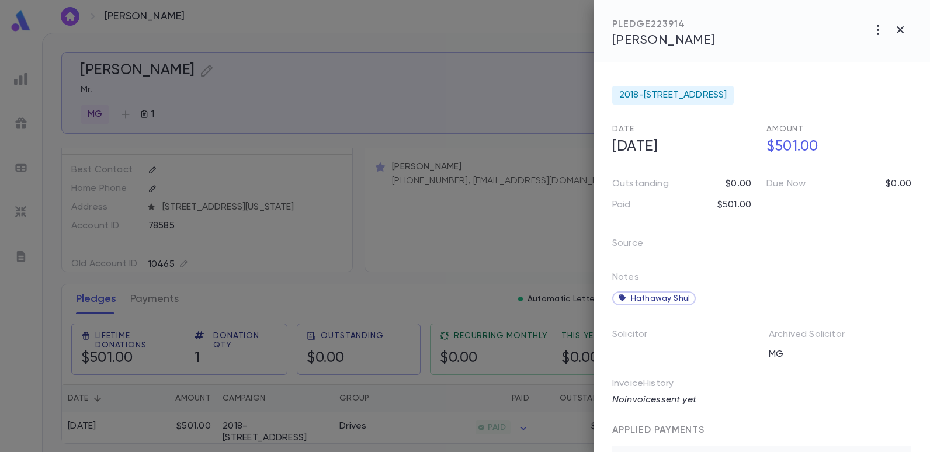
click at [419, 244] on div at bounding box center [465, 226] width 930 height 452
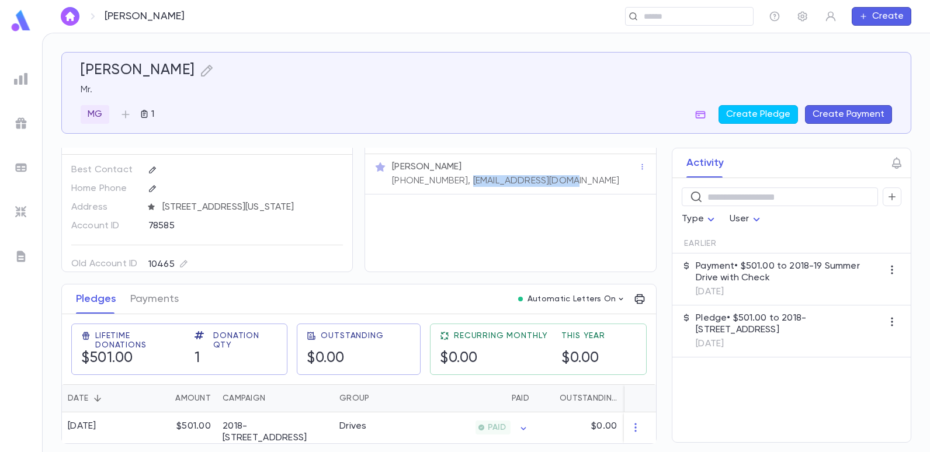
drag, startPoint x: 552, startPoint y: 174, endPoint x: 456, endPoint y: 192, distance: 98.6
click at [456, 192] on div "Individuals [PERSON_NAME] [PHONE_NUMBER], [EMAIL_ADDRESS][DOMAIN_NAME]" at bounding box center [509, 198] width 291 height 147
click at [679, 17] on input "text" at bounding box center [685, 16] width 91 height 11
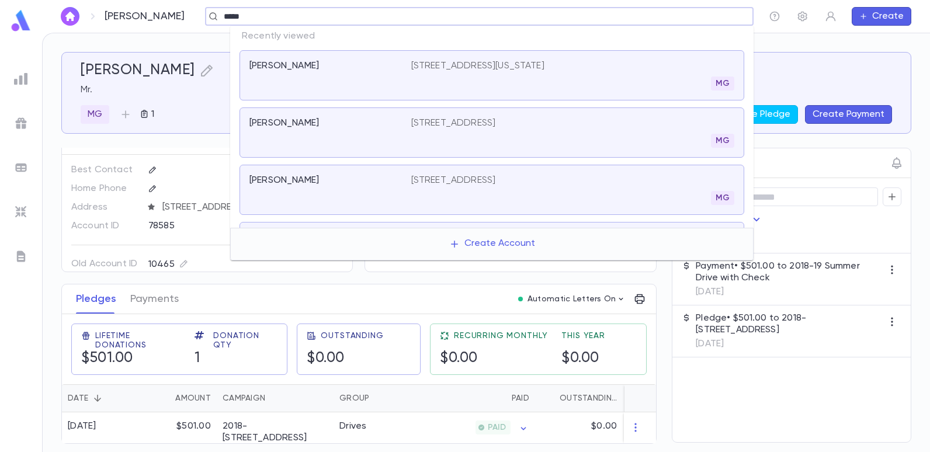
type input "******"
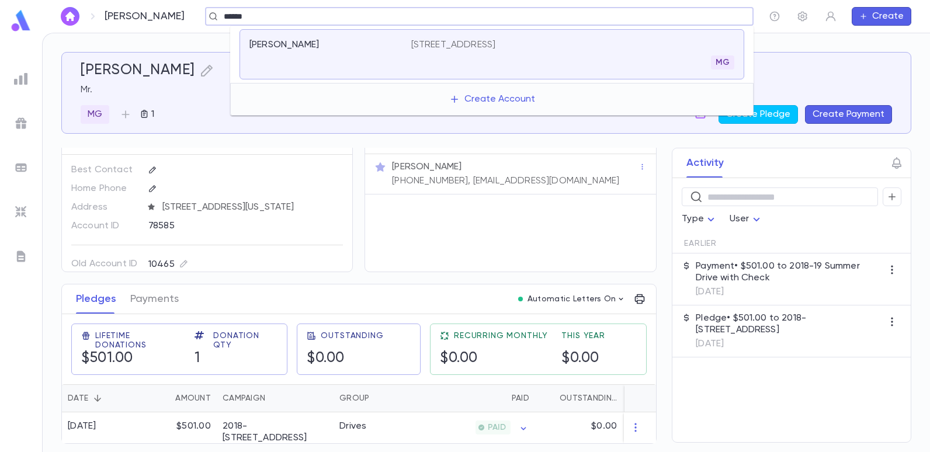
click at [496, 47] on p "[STREET_ADDRESS]" at bounding box center [453, 45] width 85 height 12
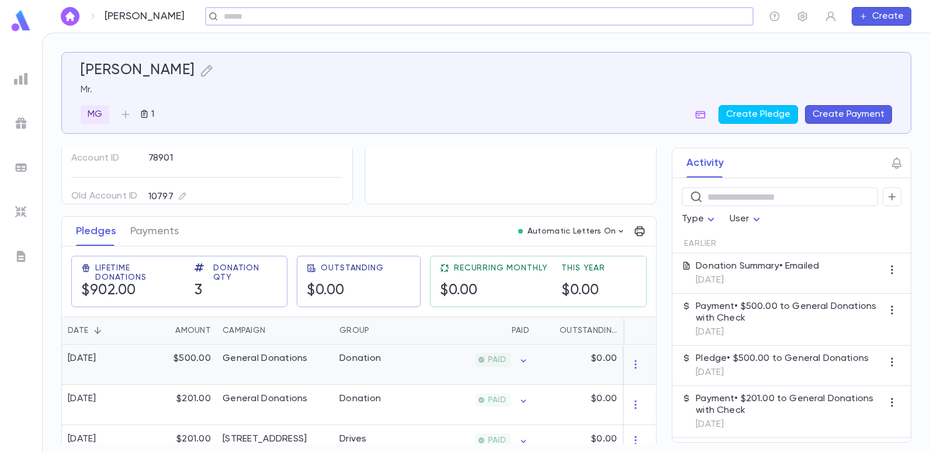
scroll to position [108, 0]
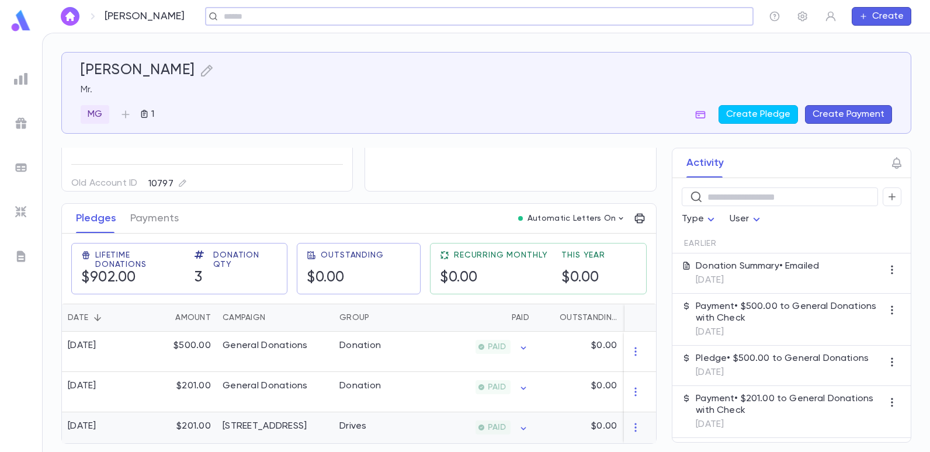
click at [324, 423] on div "[STREET_ADDRESS]" at bounding box center [275, 427] width 117 height 31
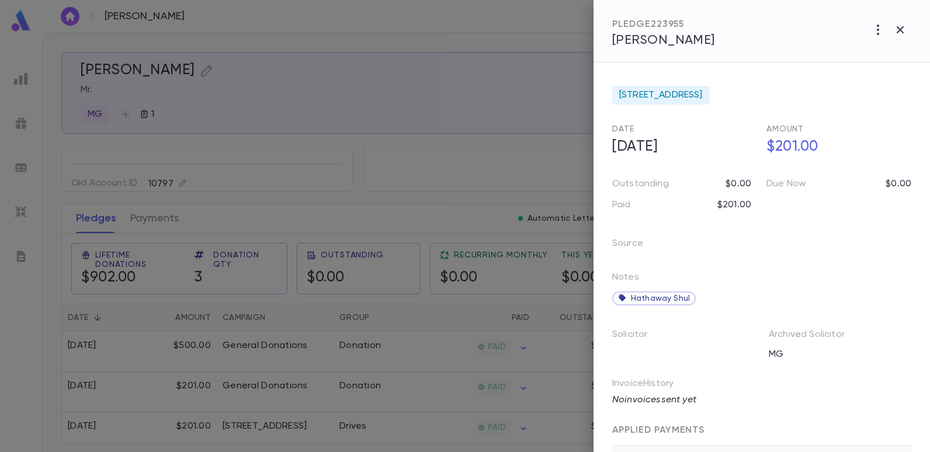
click at [443, 113] on div at bounding box center [465, 226] width 930 height 452
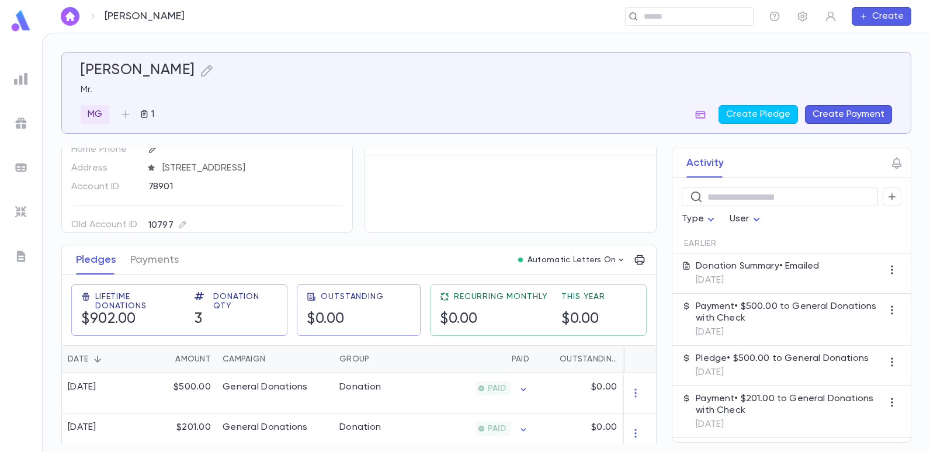
scroll to position [0, 0]
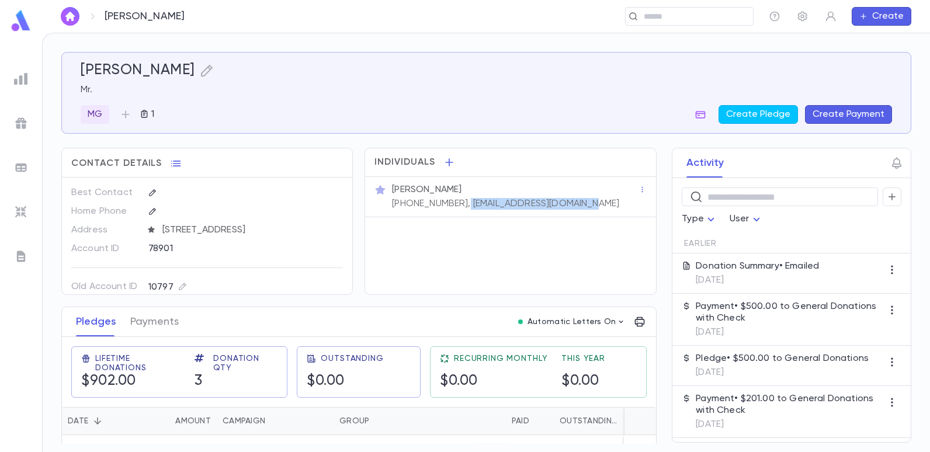
drag, startPoint x: 579, startPoint y: 201, endPoint x: 453, endPoint y: 203, distance: 125.6
click at [453, 203] on div "[PERSON_NAME] [PHONE_NUMBER], [EMAIL_ADDRESS][DOMAIN_NAME]" at bounding box center [514, 196] width 249 height 28
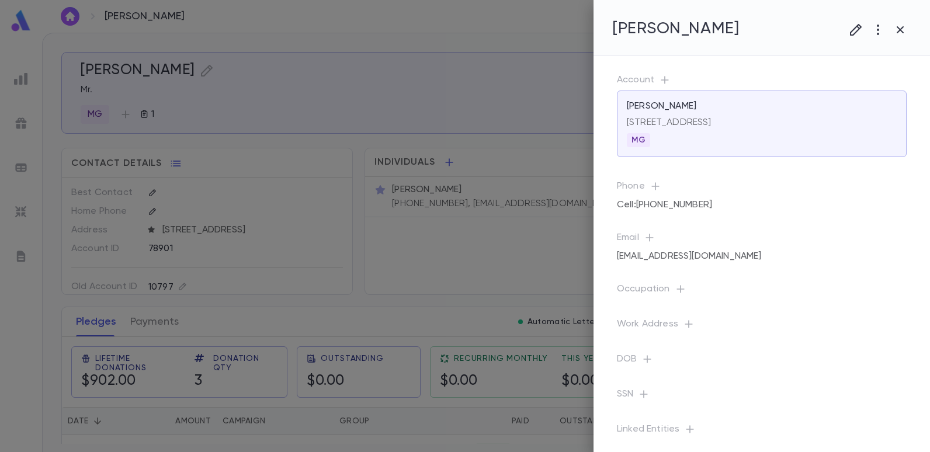
click at [334, 33] on div at bounding box center [465, 226] width 930 height 452
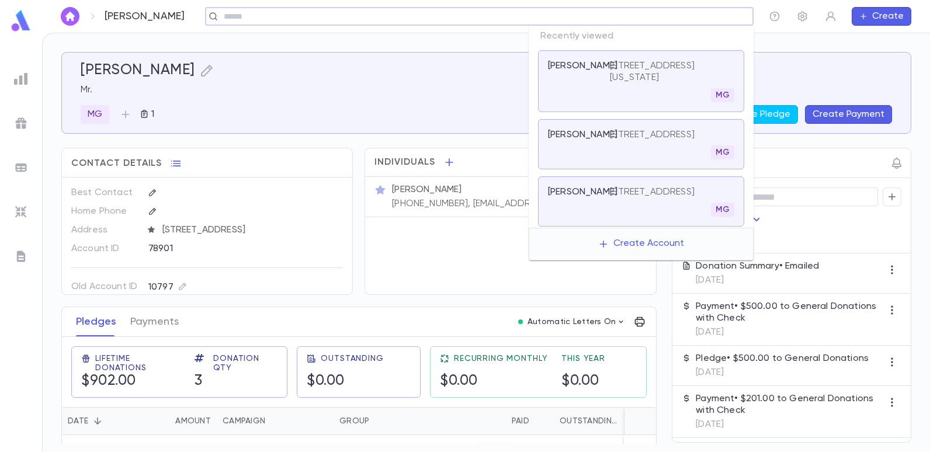
click at [669, 22] on input "text" at bounding box center [475, 16] width 510 height 11
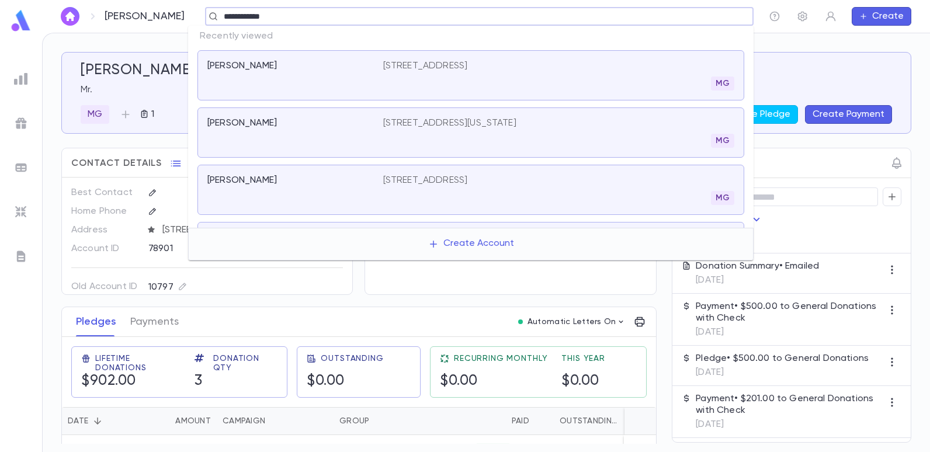
type input "**********"
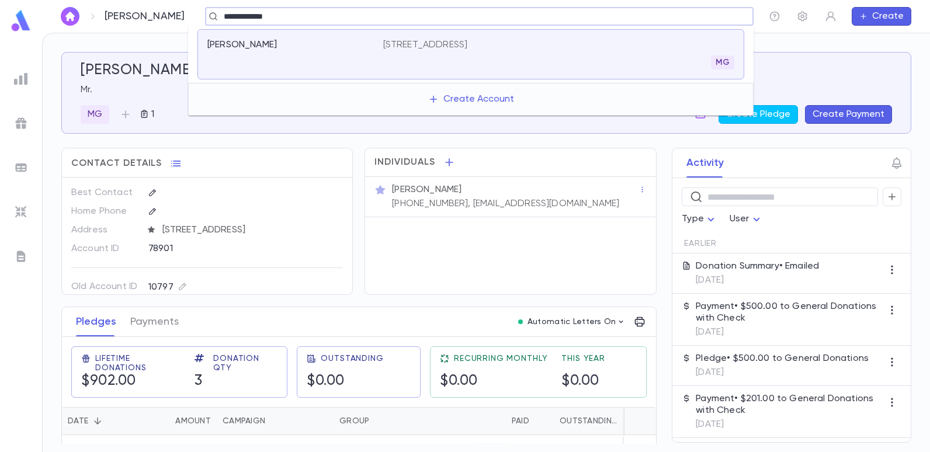
click at [468, 44] on p "[STREET_ADDRESS]" at bounding box center [425, 45] width 85 height 12
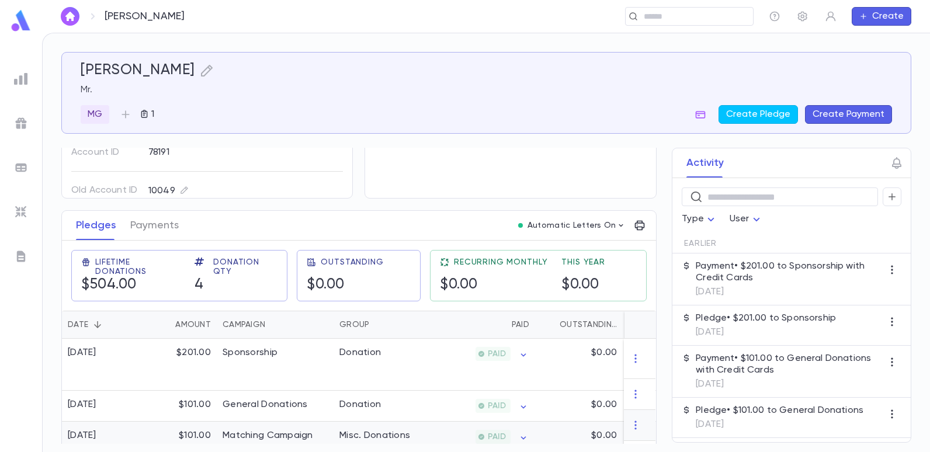
scroll to position [117, 0]
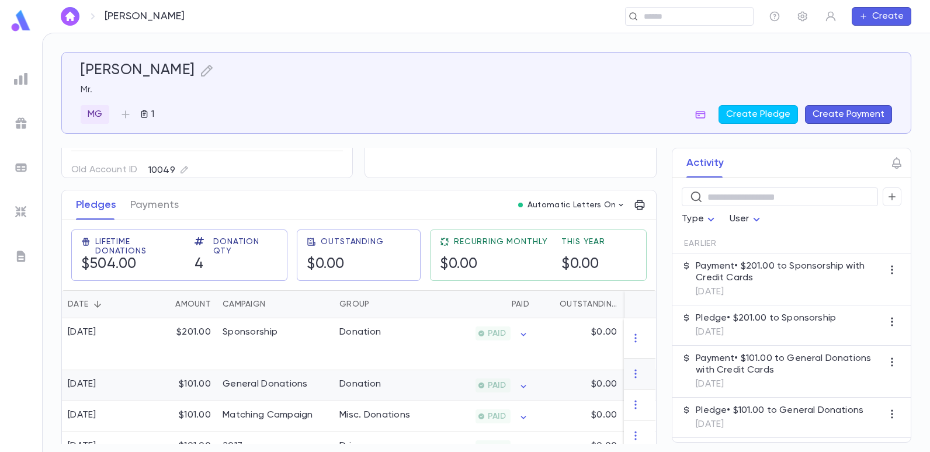
click at [239, 380] on div "General Donations" at bounding box center [275, 385] width 117 height 31
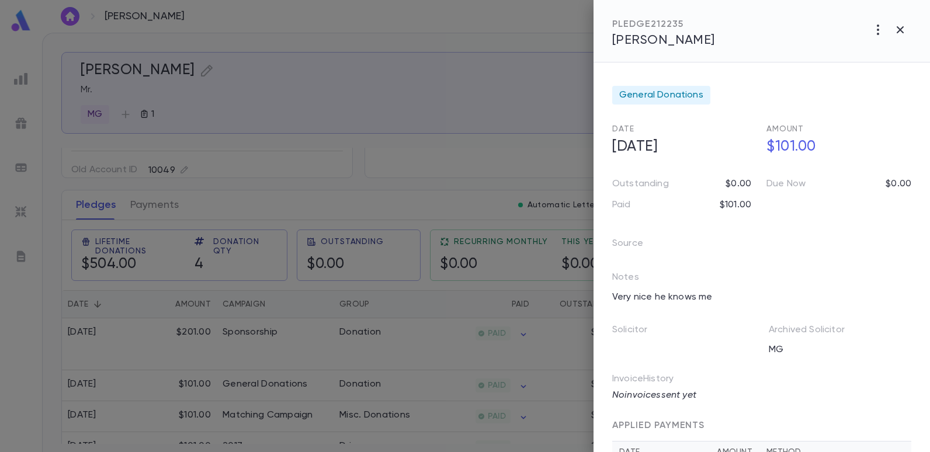
click at [503, 186] on div at bounding box center [465, 226] width 930 height 452
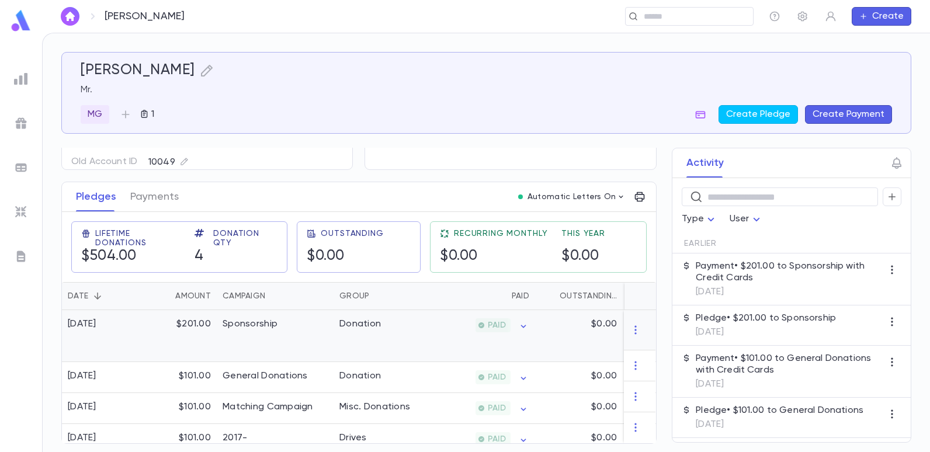
scroll to position [130, 0]
click at [333, 424] on div "2017-[STREET_ADDRESS]" at bounding box center [275, 444] width 117 height 40
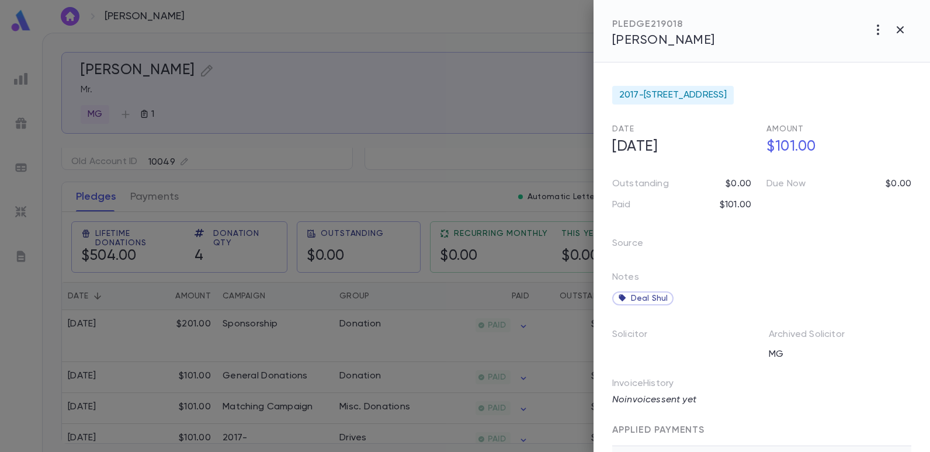
click at [395, 46] on div at bounding box center [465, 226] width 930 height 452
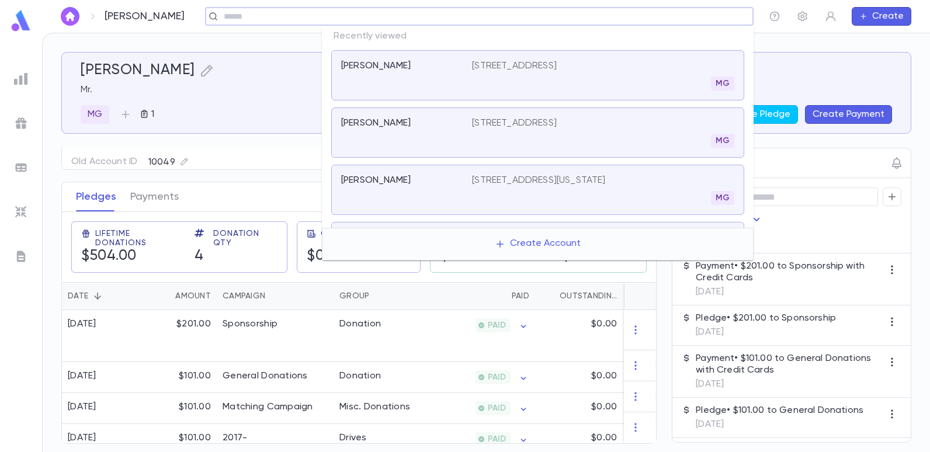
click at [656, 13] on input "text" at bounding box center [475, 16] width 510 height 11
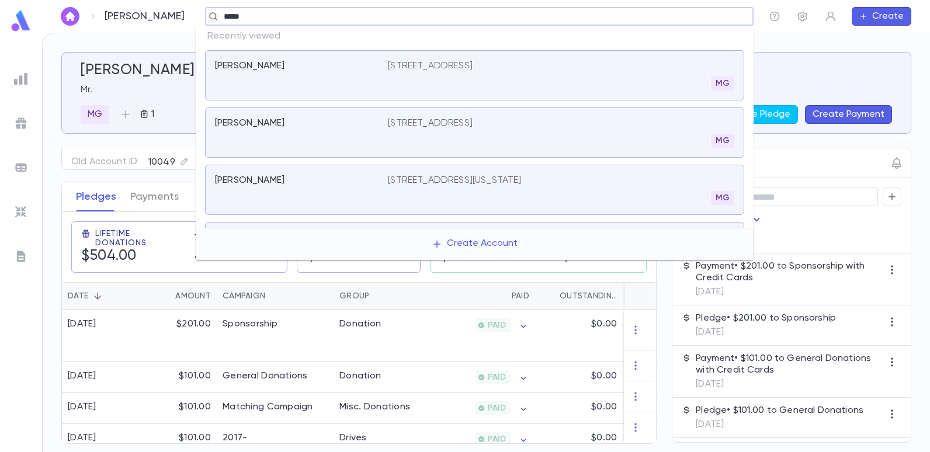
type input "******"
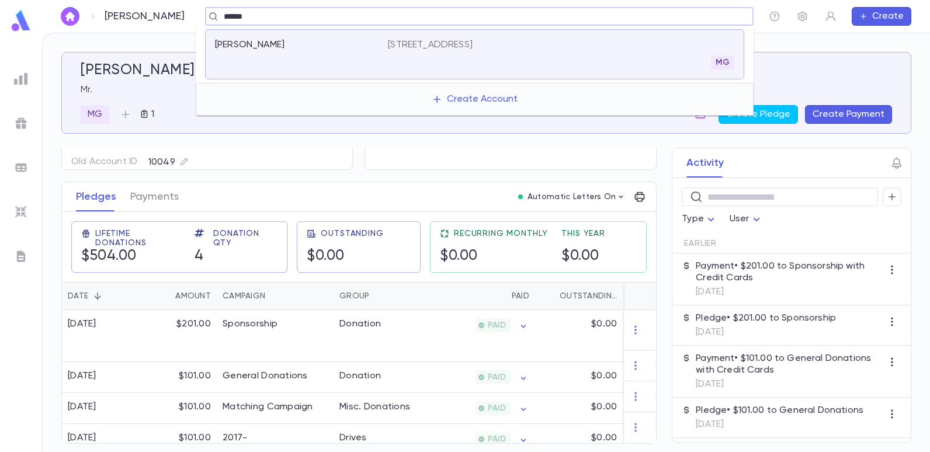
drag, startPoint x: 543, startPoint y: 32, endPoint x: 538, endPoint y: 37, distance: 7.5
click at [538, 37] on div "[PERSON_NAME] [STREET_ADDRESS]" at bounding box center [474, 54] width 539 height 50
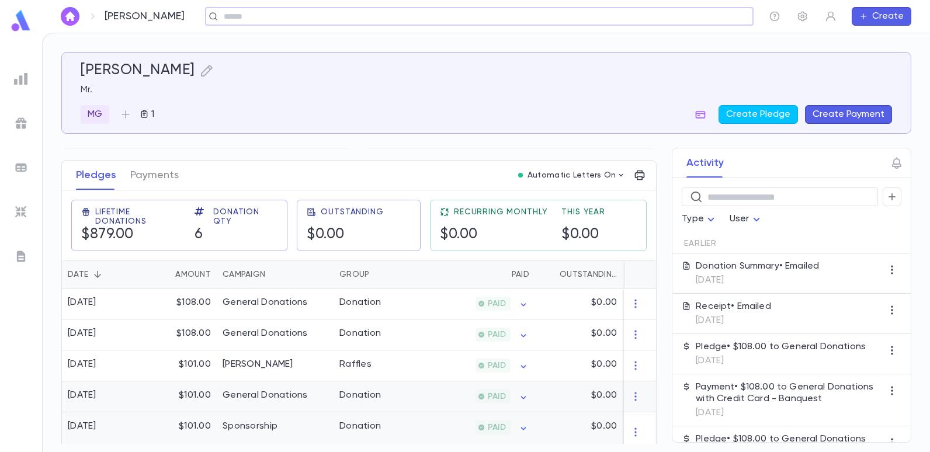
scroll to position [175, 0]
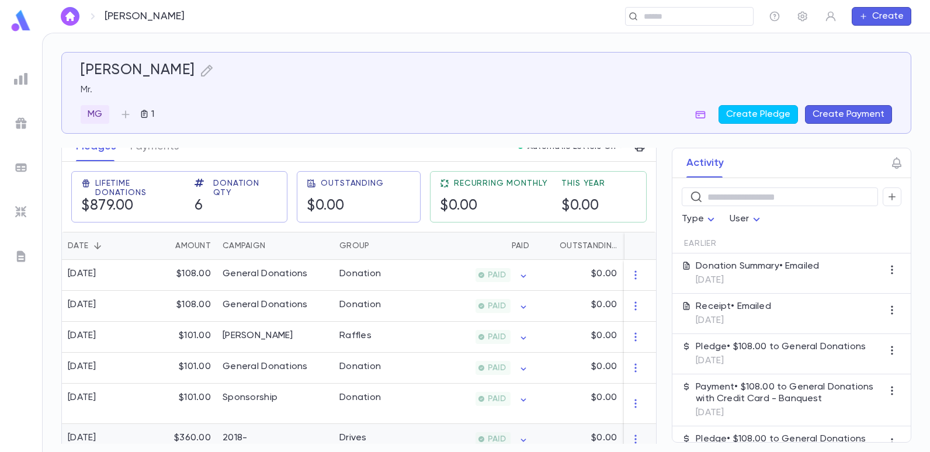
click at [410, 433] on div "Drives" at bounding box center [377, 444] width 88 height 40
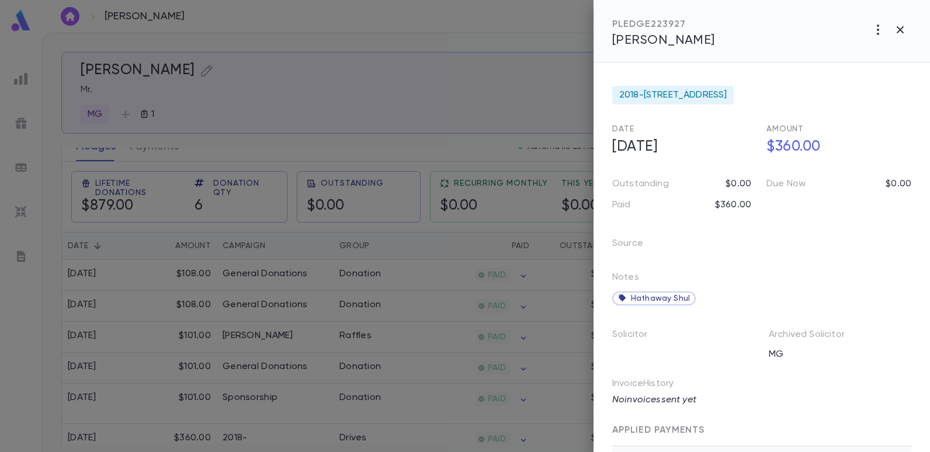
click at [514, 121] on div at bounding box center [465, 226] width 930 height 452
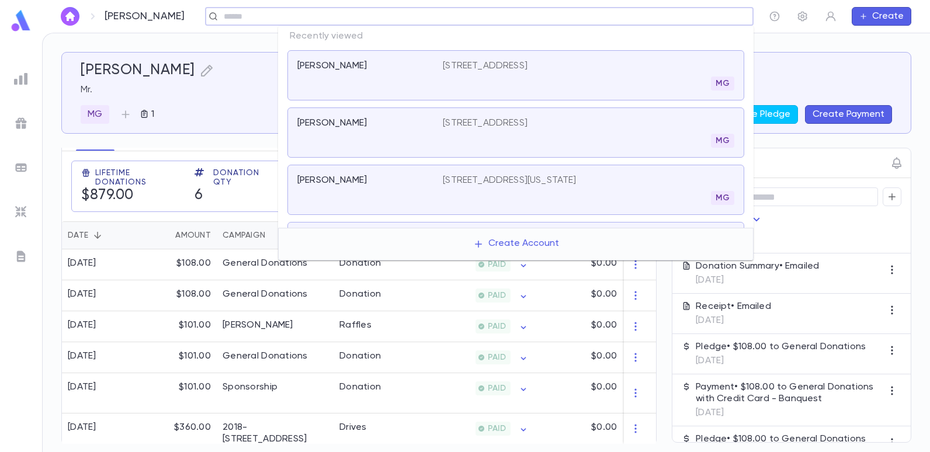
click at [675, 12] on input "text" at bounding box center [475, 16] width 510 height 11
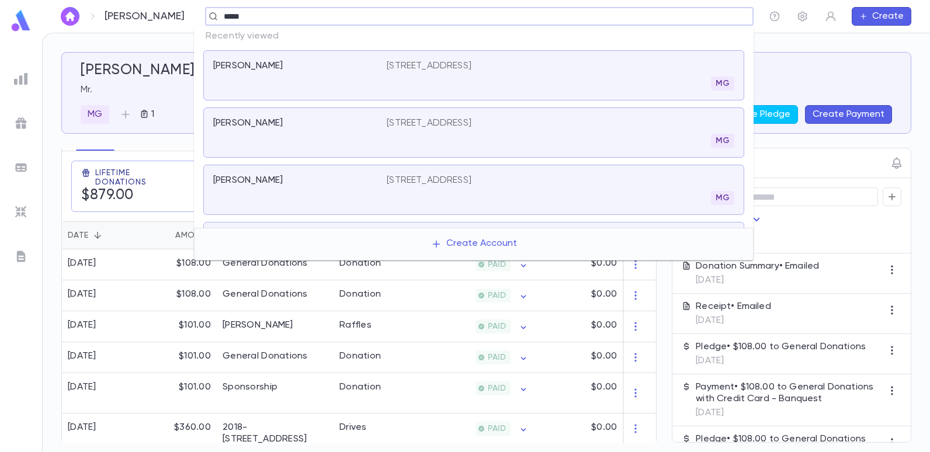
type input "******"
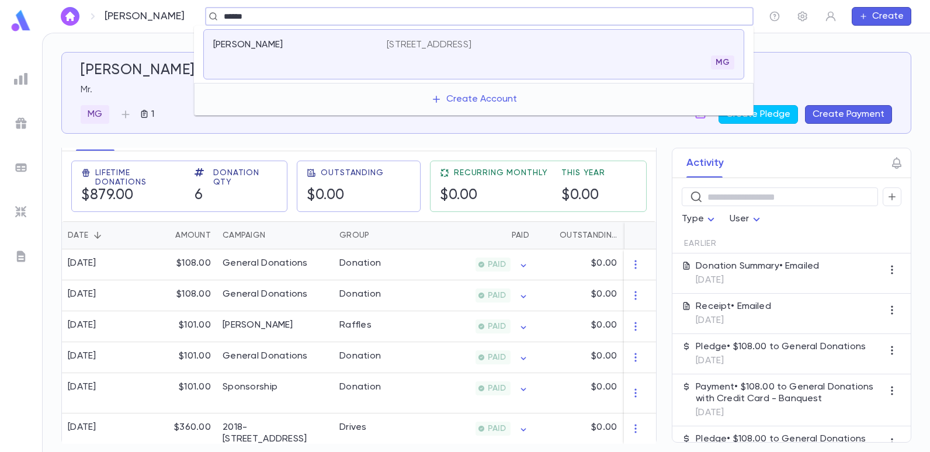
click at [515, 34] on div "[PERSON_NAME] [STREET_ADDRESS]" at bounding box center [473, 54] width 541 height 50
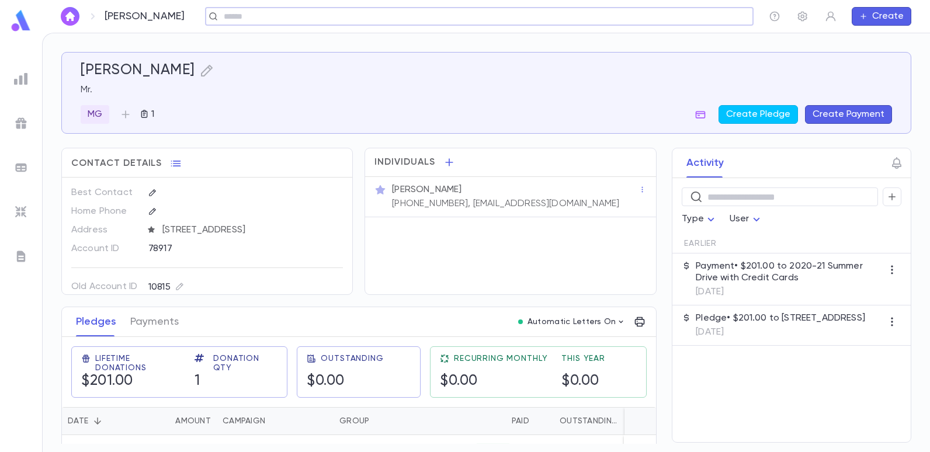
scroll to position [27, 0]
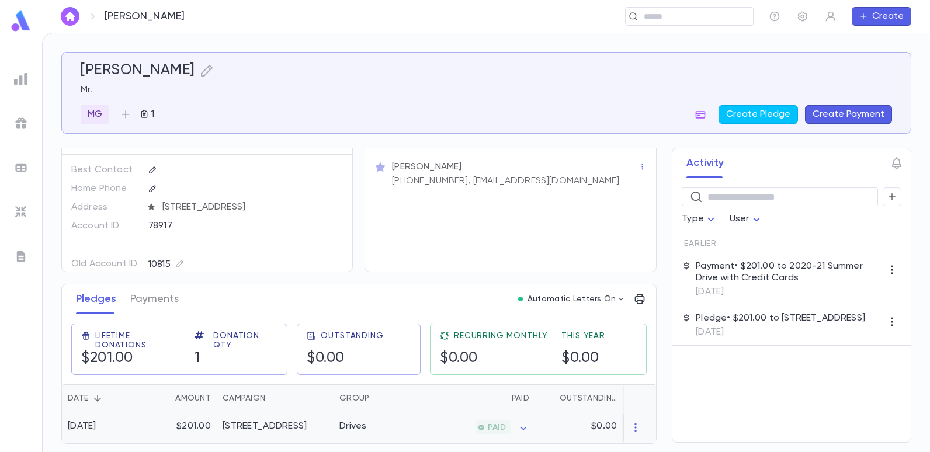
click at [388, 417] on div "Drives" at bounding box center [377, 427] width 88 height 31
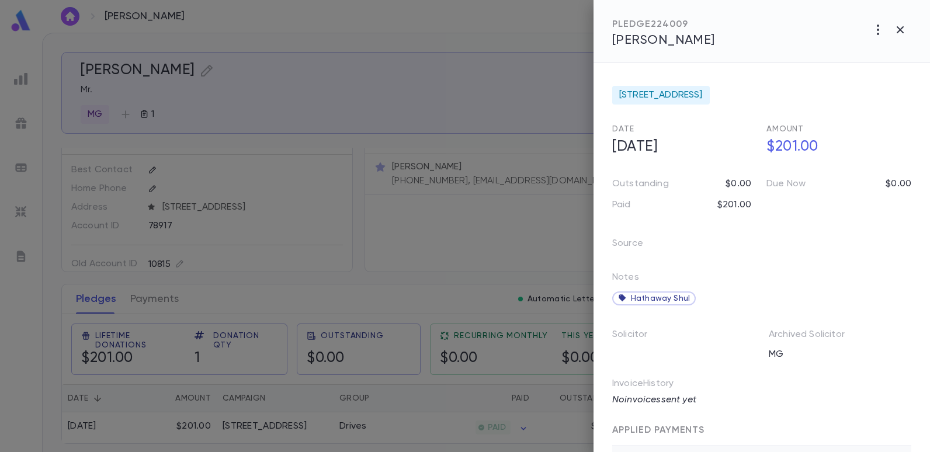
click at [421, 218] on div at bounding box center [465, 226] width 930 height 452
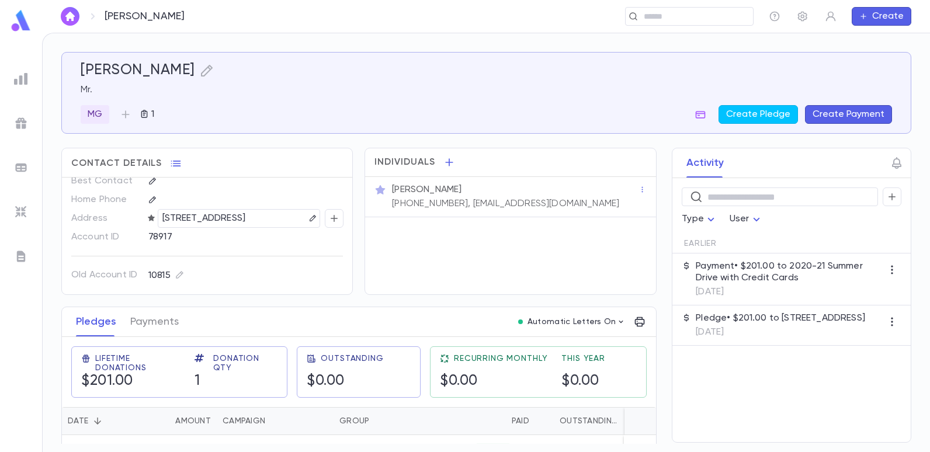
scroll to position [22, 0]
click at [544, 199] on p "[PHONE_NUMBER], [EMAIL_ADDRESS][DOMAIN_NAME]" at bounding box center [505, 204] width 227 height 12
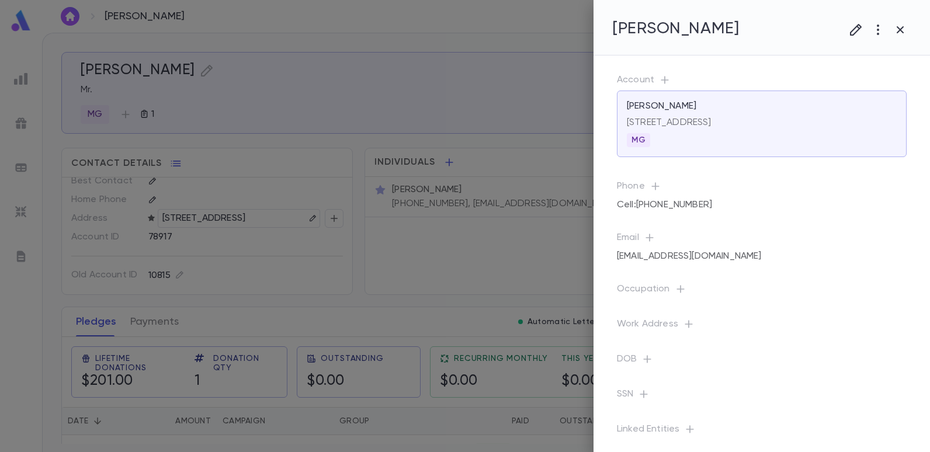
click at [573, 193] on div at bounding box center [486, 226] width 888 height 452
click at [576, 203] on div at bounding box center [465, 226] width 930 height 452
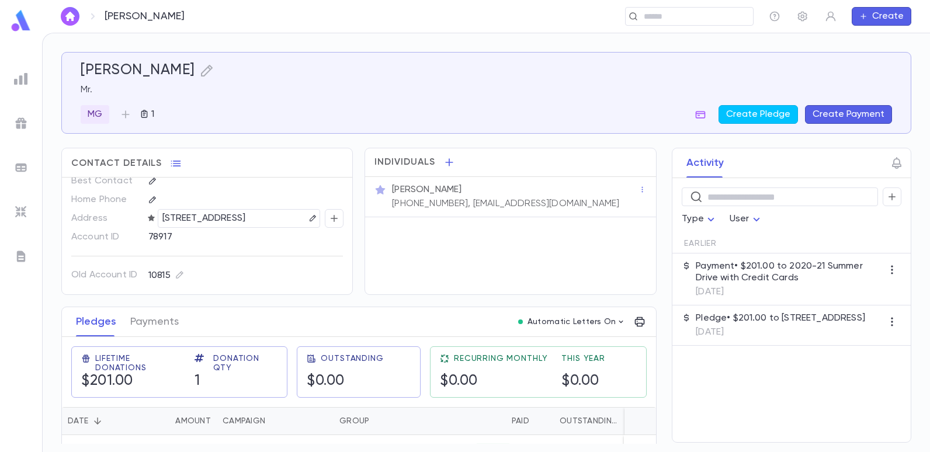
drag, startPoint x: 576, startPoint y: 203, endPoint x: 557, endPoint y: 206, distance: 20.1
click at [557, 206] on div "[PERSON_NAME] [PHONE_NUMBER], [EMAIL_ADDRESS][DOMAIN_NAME]" at bounding box center [514, 196] width 249 height 28
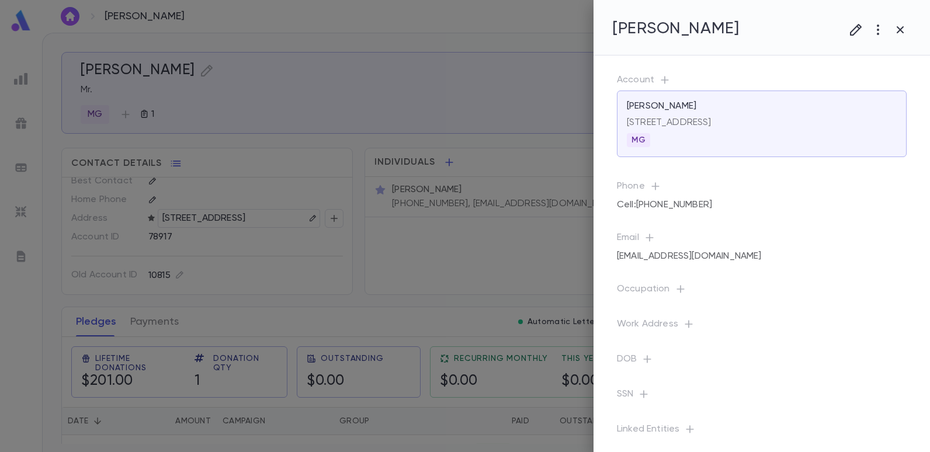
drag, startPoint x: 557, startPoint y: 206, endPoint x: 552, endPoint y: 256, distance: 51.0
click at [558, 239] on div at bounding box center [465, 226] width 930 height 452
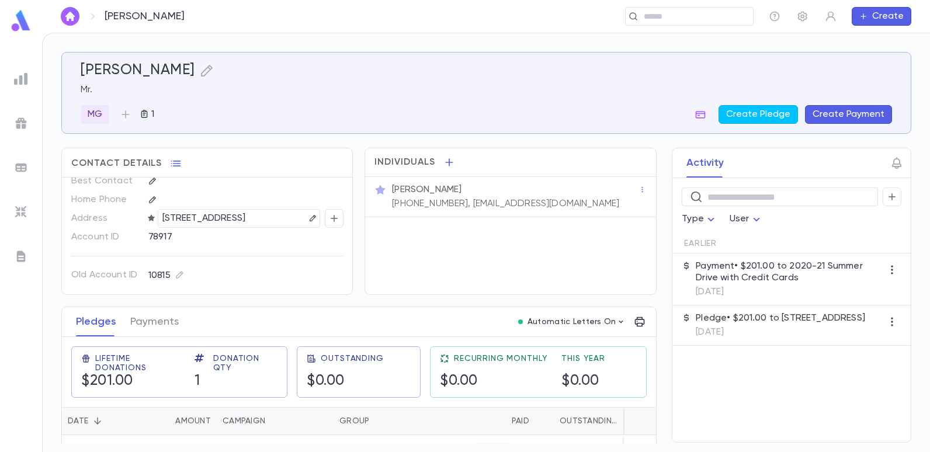
click at [520, 242] on div "Individuals [PERSON_NAME] [PHONE_NUMBER], [EMAIL_ADDRESS][DOMAIN_NAME]" at bounding box center [509, 221] width 291 height 147
drag, startPoint x: 568, startPoint y: 203, endPoint x: 475, endPoint y: 225, distance: 95.6
click at [475, 225] on div "Individuals [PERSON_NAME] [PHONE_NUMBER], [EMAIL_ADDRESS][DOMAIN_NAME]" at bounding box center [509, 221] width 291 height 147
drag, startPoint x: 475, startPoint y: 225, endPoint x: 485, endPoint y: 237, distance: 15.0
click at [471, 240] on div "Individuals [PERSON_NAME] [PHONE_NUMBER], [EMAIL_ADDRESS][DOMAIN_NAME]" at bounding box center [509, 221] width 291 height 147
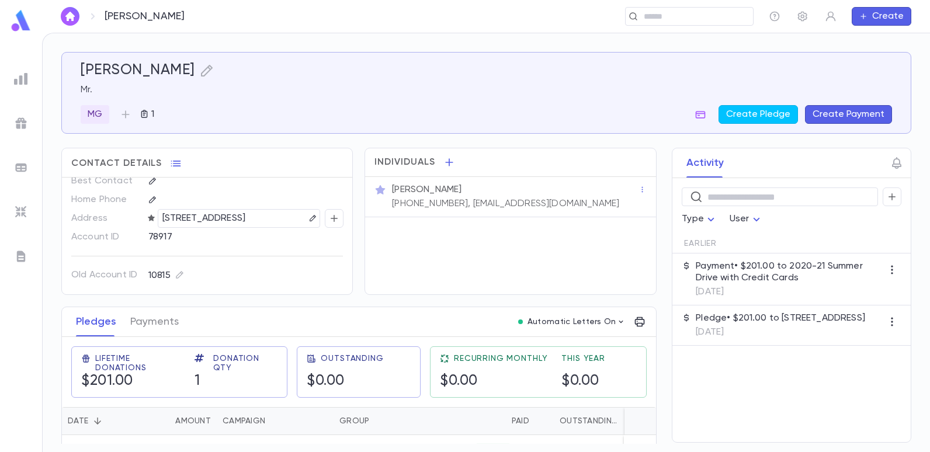
drag, startPoint x: 569, startPoint y: 204, endPoint x: 563, endPoint y: 207, distance: 6.8
click at [563, 207] on div "[PERSON_NAME] [PHONE_NUMBER], [EMAIL_ADDRESS][DOMAIN_NAME]" at bounding box center [514, 196] width 249 height 28
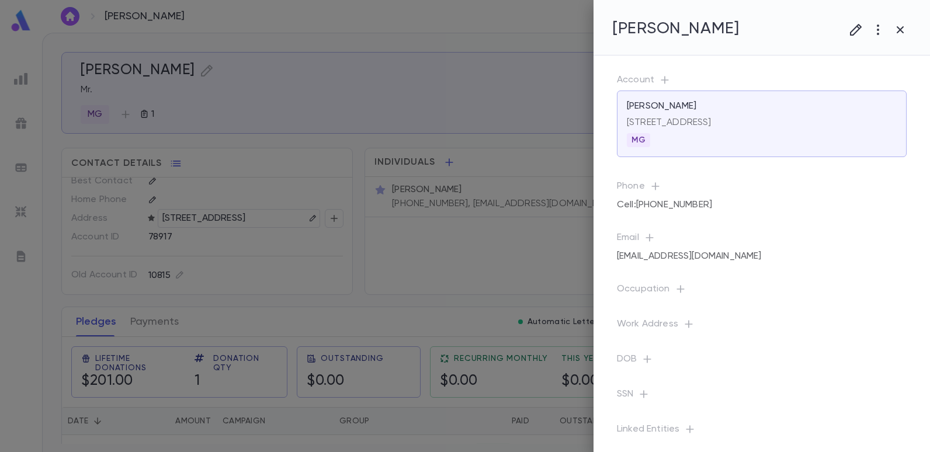
click at [541, 246] on div at bounding box center [465, 226] width 930 height 452
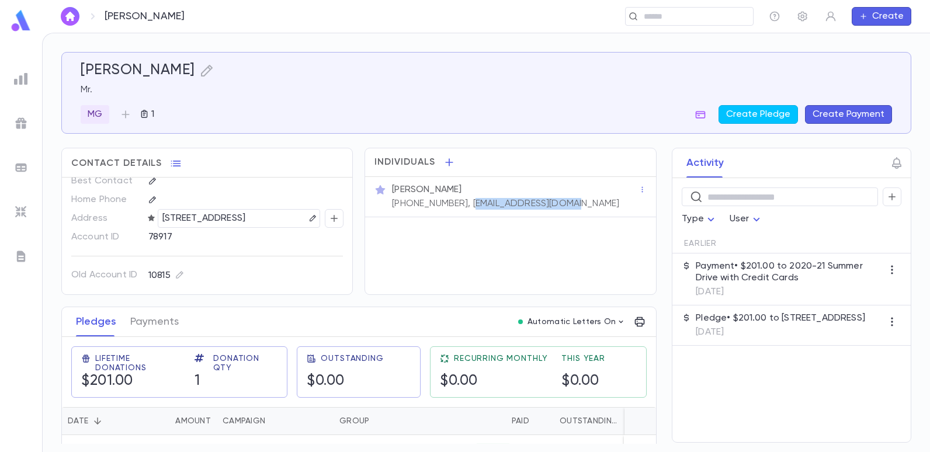
drag, startPoint x: 568, startPoint y: 202, endPoint x: 455, endPoint y: 215, distance: 113.5
click at [455, 215] on div "[PERSON_NAME] [PHONE_NUMBER], [EMAIL_ADDRESS][DOMAIN_NAME]" at bounding box center [510, 197] width 290 height 40
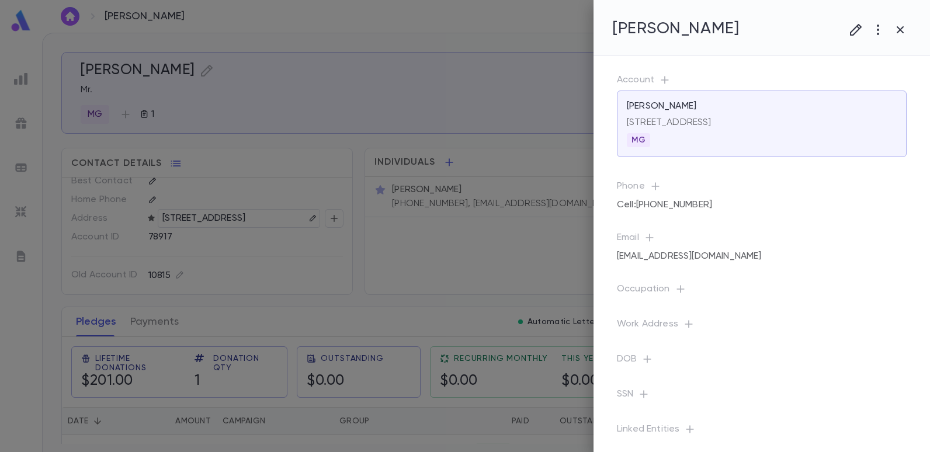
drag, startPoint x: 455, startPoint y: 215, endPoint x: 508, endPoint y: 260, distance: 69.6
click at [453, 296] on div at bounding box center [465, 226] width 930 height 452
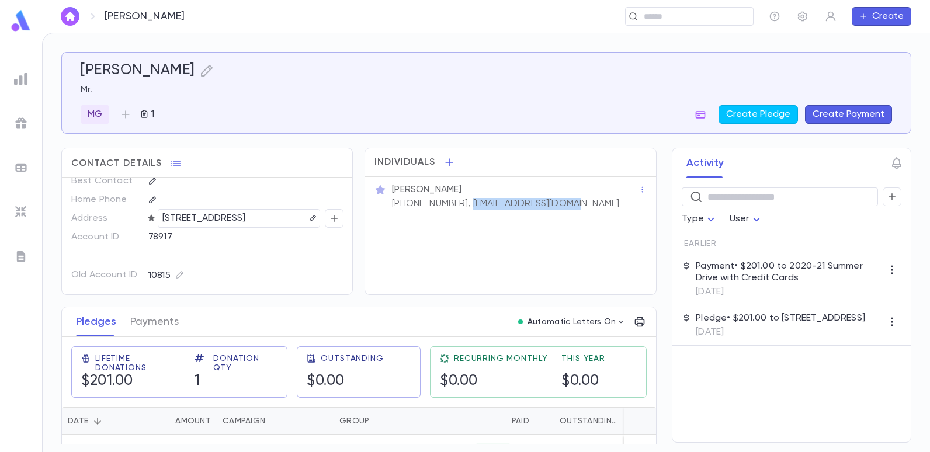
drag, startPoint x: 568, startPoint y: 204, endPoint x: 450, endPoint y: 213, distance: 117.7
click at [450, 213] on div "[PERSON_NAME] [PHONE_NUMBER], [EMAIL_ADDRESS][DOMAIN_NAME]" at bounding box center [510, 197] width 290 height 40
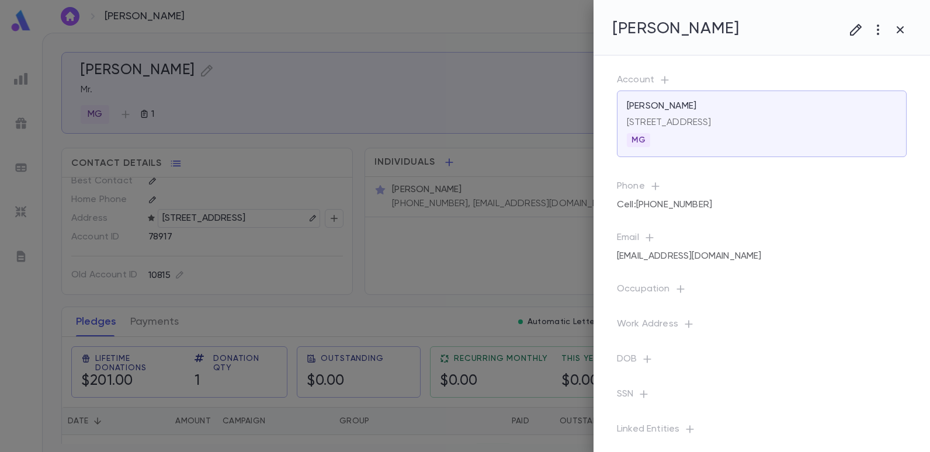
click at [380, 106] on div at bounding box center [465, 226] width 930 height 452
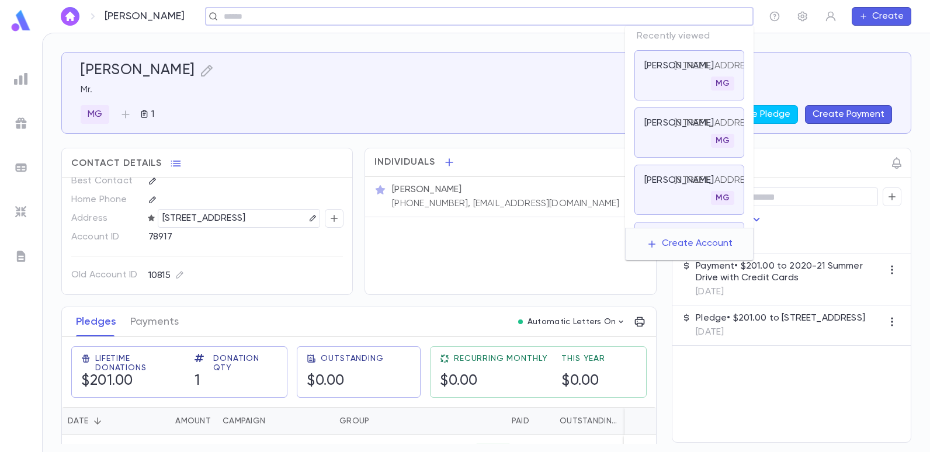
click at [701, 20] on input "text" at bounding box center [475, 16] width 510 height 11
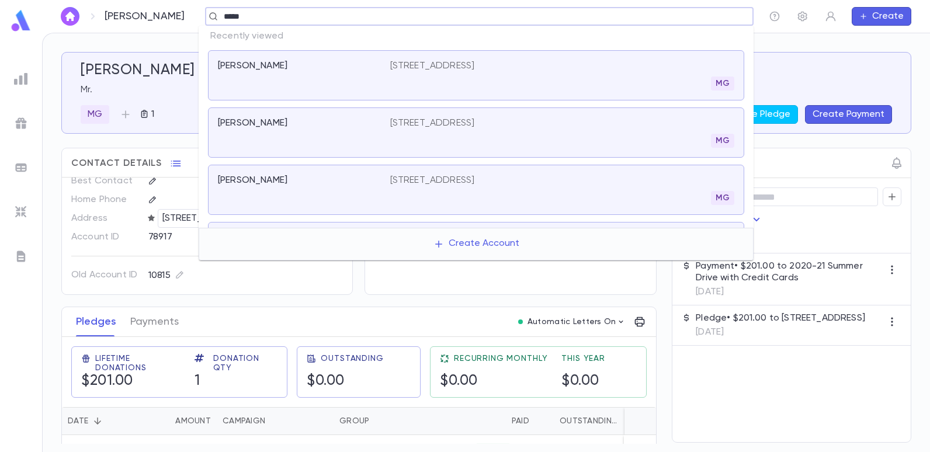
type input "******"
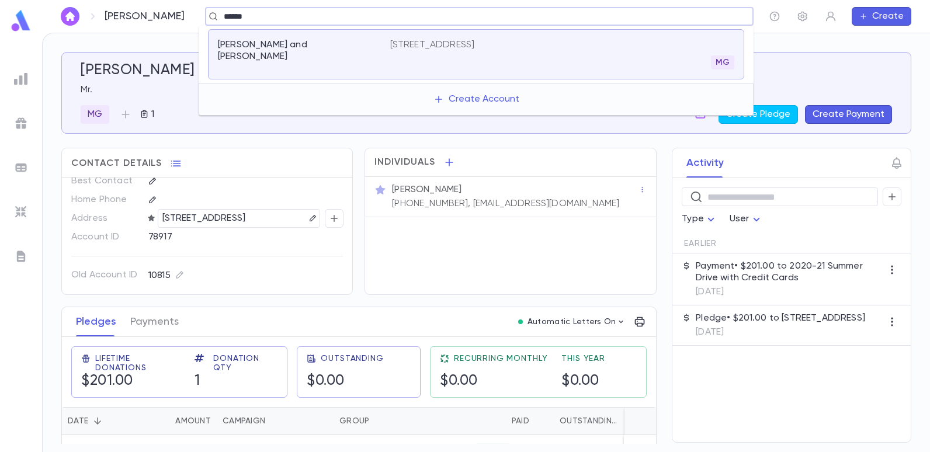
click at [307, 43] on p "[PERSON_NAME] and [PERSON_NAME]" at bounding box center [297, 50] width 158 height 23
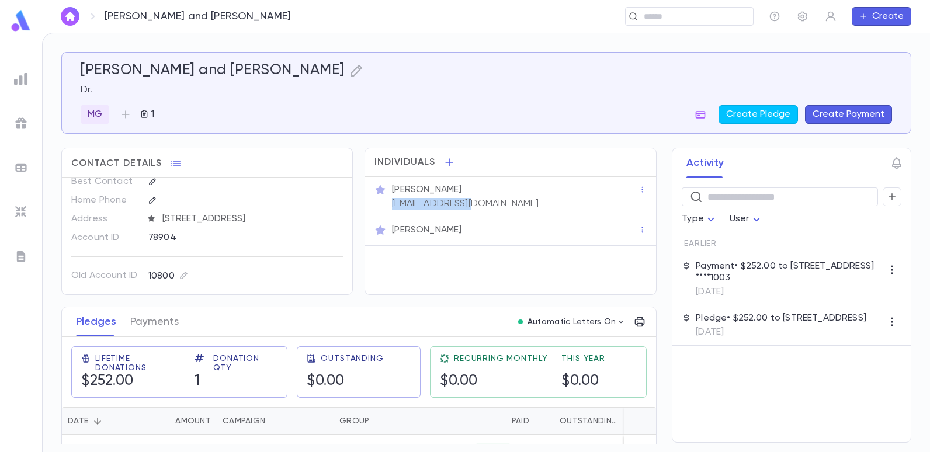
drag, startPoint x: 474, startPoint y: 203, endPoint x: 388, endPoint y: 210, distance: 86.7
click at [388, 210] on div "[PERSON_NAME] [EMAIL_ADDRESS][DOMAIN_NAME]" at bounding box center [510, 197] width 290 height 40
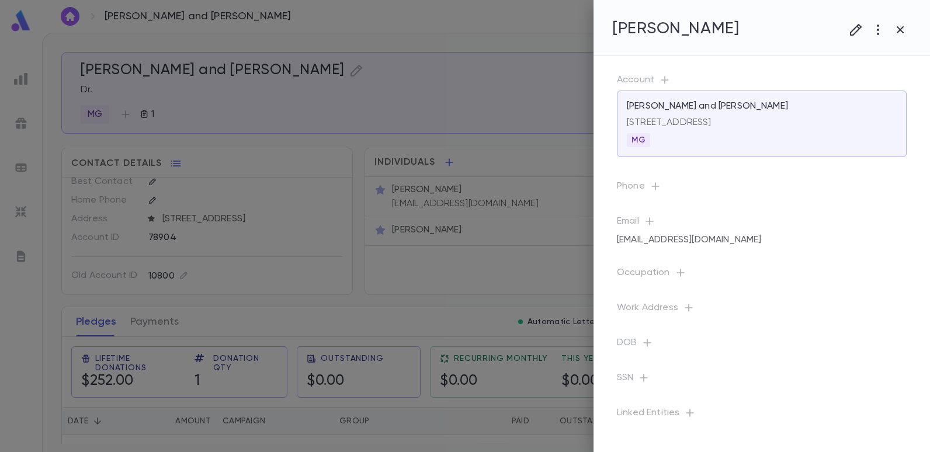
drag, startPoint x: 511, startPoint y: 262, endPoint x: 510, endPoint y: 255, distance: 6.5
click at [511, 262] on div at bounding box center [465, 226] width 930 height 452
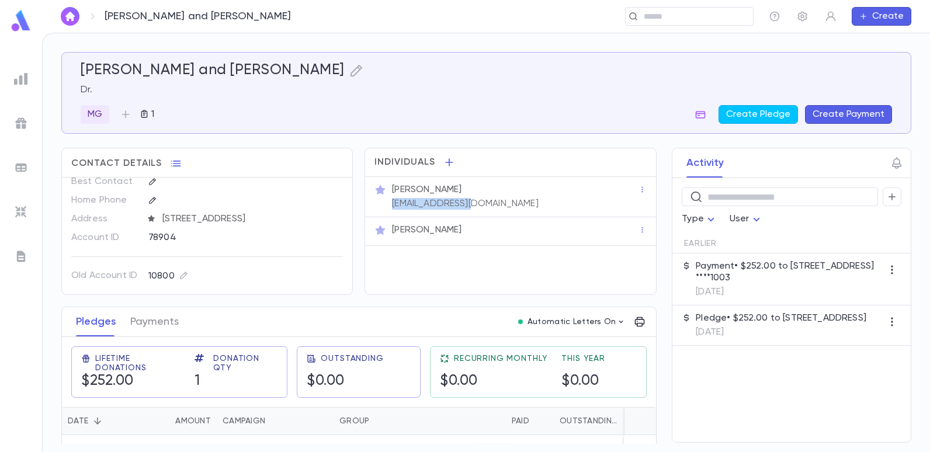
drag, startPoint x: 475, startPoint y: 205, endPoint x: 388, endPoint y: 201, distance: 87.1
click at [390, 201] on div "[PERSON_NAME] [EMAIL_ADDRESS][DOMAIN_NAME]" at bounding box center [514, 196] width 249 height 28
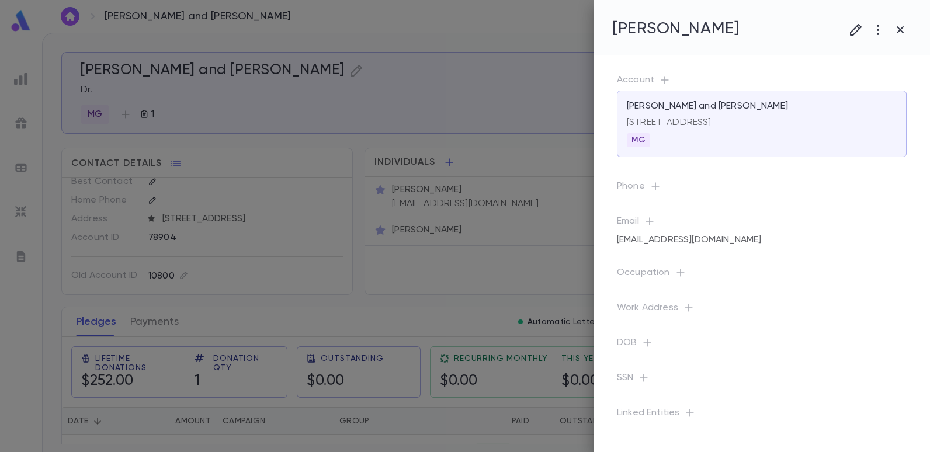
click at [456, 143] on div at bounding box center [465, 226] width 930 height 452
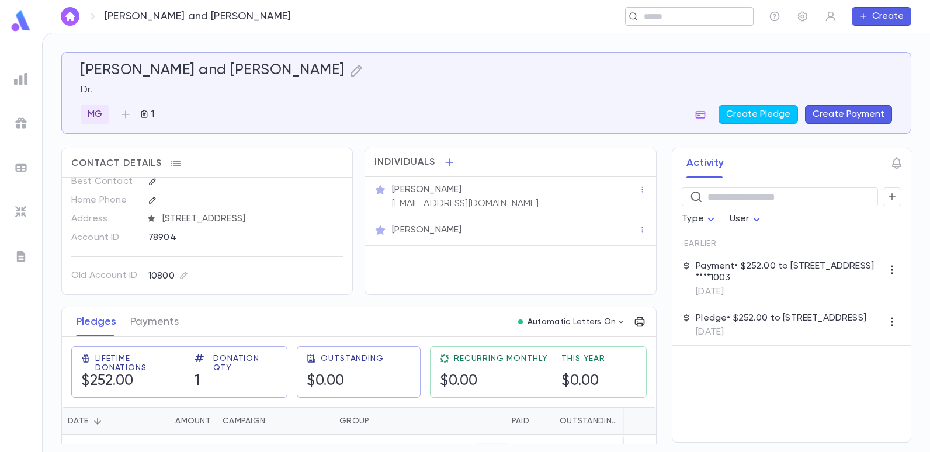
click at [682, 9] on div "​" at bounding box center [689, 16] width 128 height 19
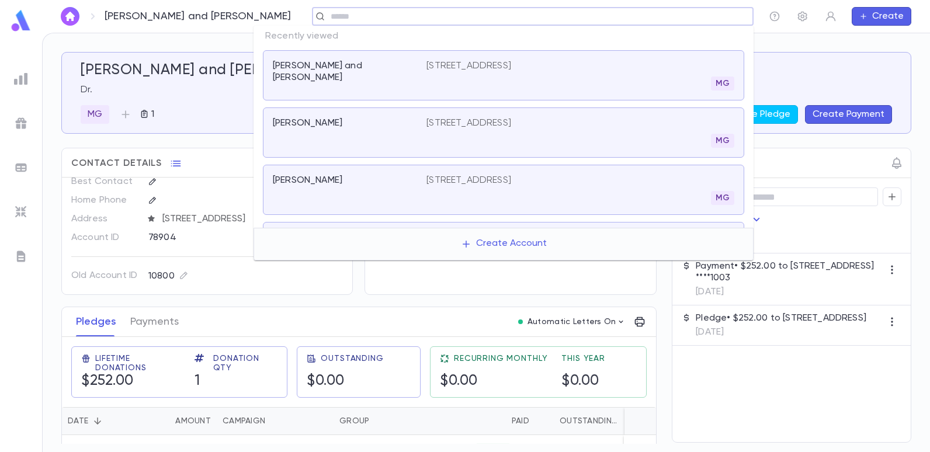
click at [445, 18] on input "text" at bounding box center [529, 16] width 404 height 11
type input "******"
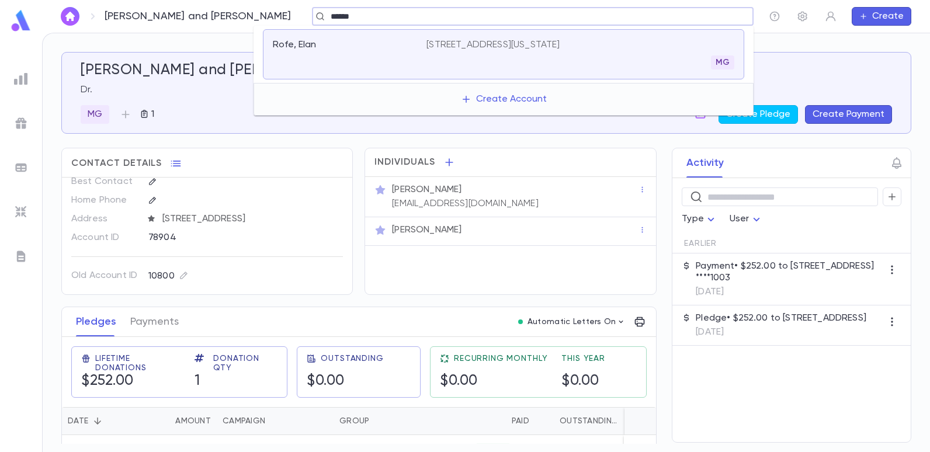
click at [442, 50] on p "[STREET_ADDRESS][US_STATE]" at bounding box center [492, 45] width 133 height 12
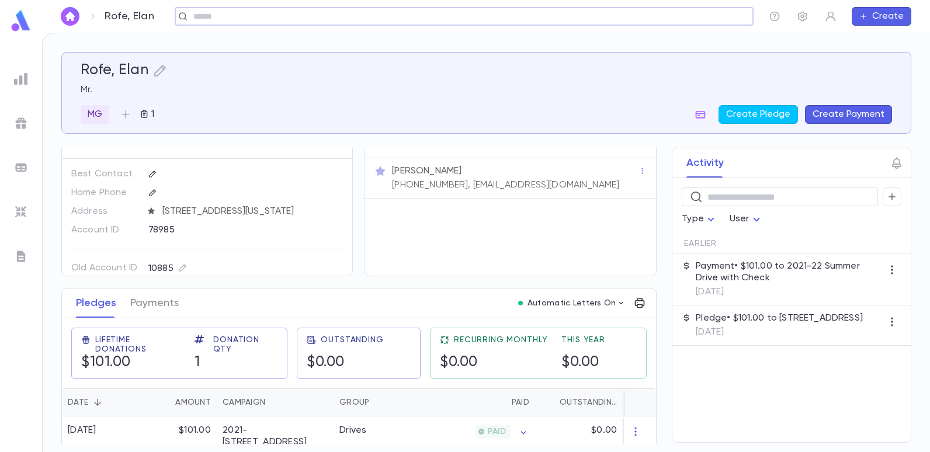
scroll to position [27, 0]
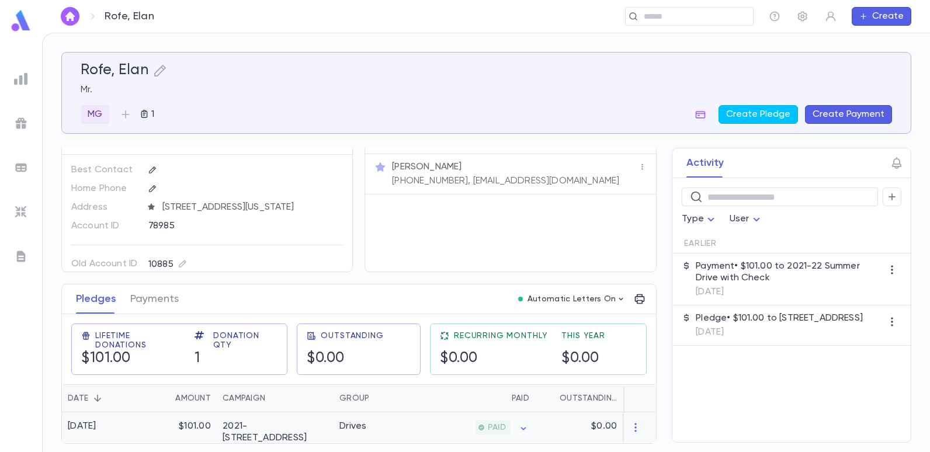
click at [240, 421] on div "2021-[STREET_ADDRESS]" at bounding box center [275, 431] width 105 height 23
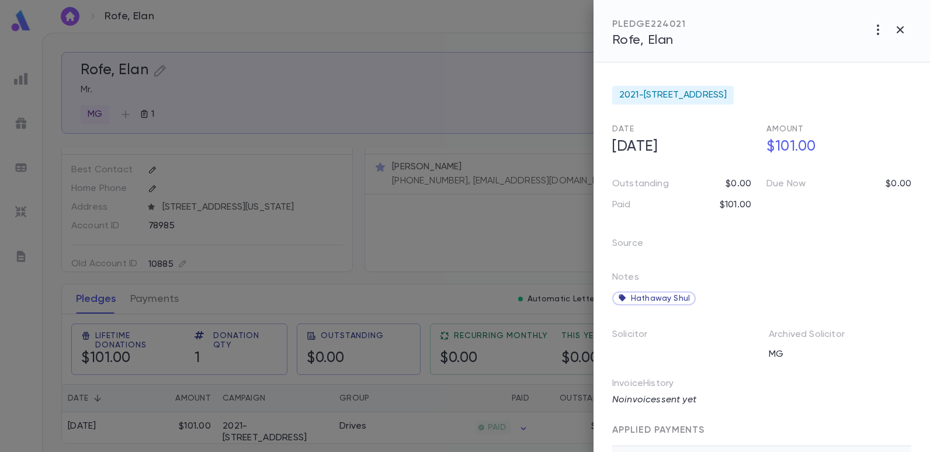
click at [389, 74] on div at bounding box center [465, 226] width 930 height 452
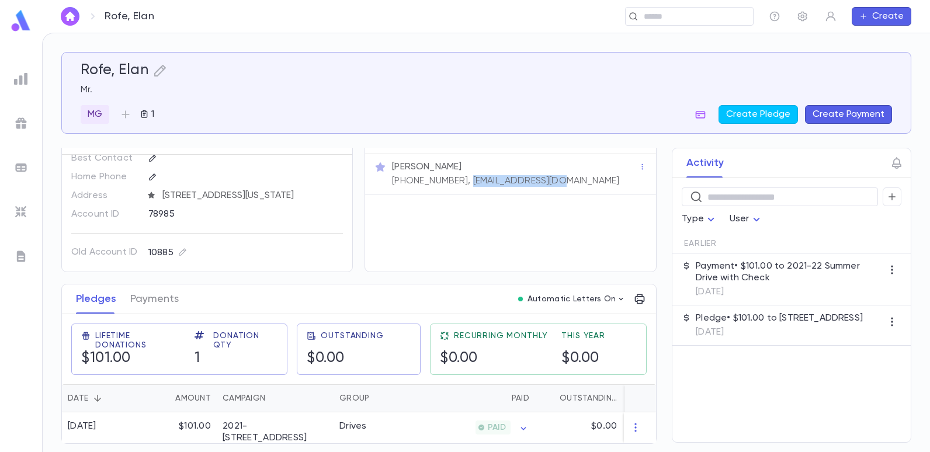
drag, startPoint x: 544, startPoint y: 175, endPoint x: 453, endPoint y: 182, distance: 92.0
click at [453, 182] on div "[PERSON_NAME] [PHONE_NUMBER], [EMAIL_ADDRESS][DOMAIN_NAME]" at bounding box center [510, 174] width 290 height 40
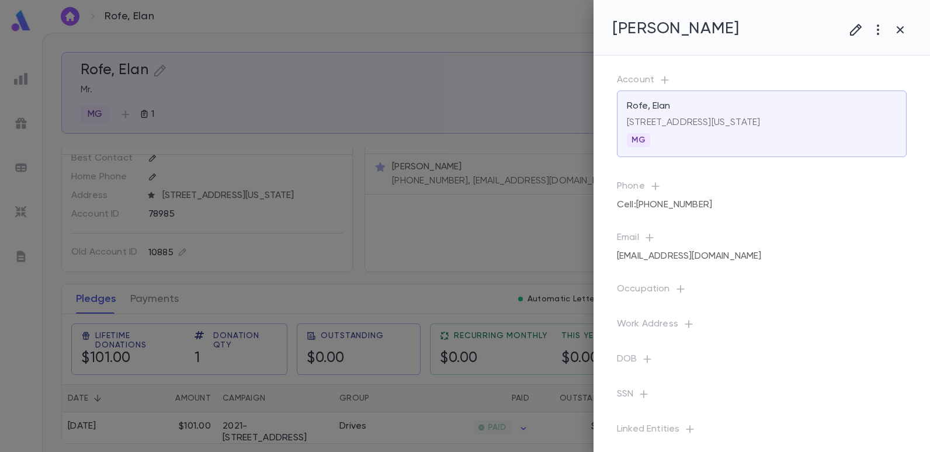
click at [290, 51] on div at bounding box center [465, 226] width 930 height 452
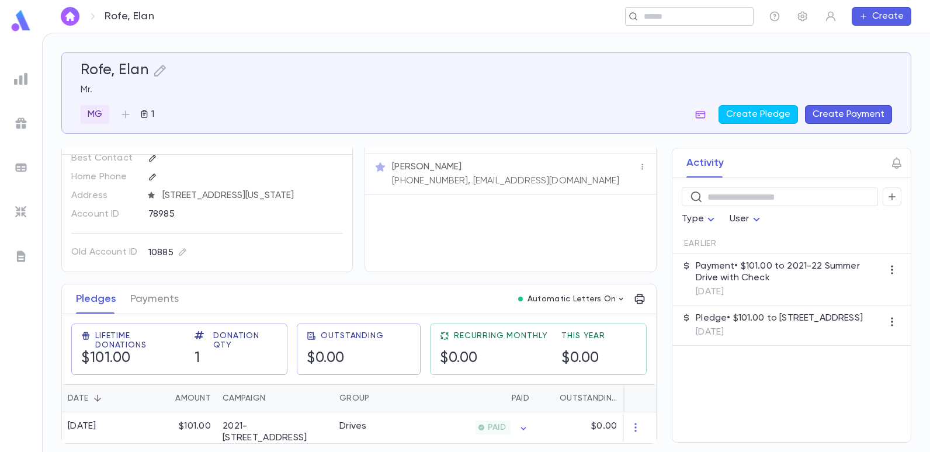
click at [696, 10] on div "​" at bounding box center [689, 16] width 128 height 19
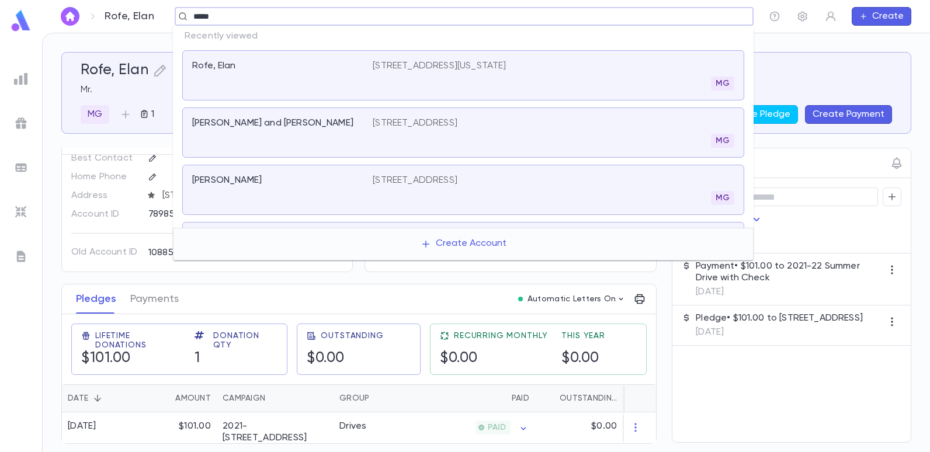
type input "******"
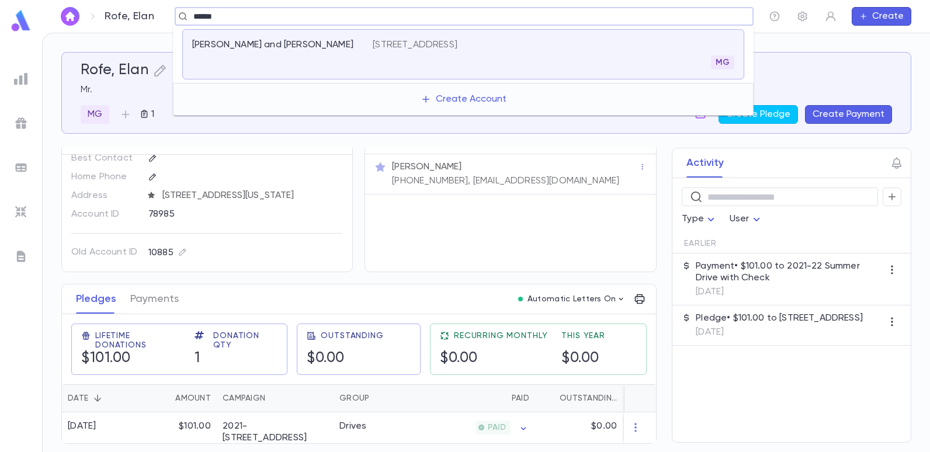
click at [439, 46] on p "[STREET_ADDRESS]" at bounding box center [415, 45] width 85 height 12
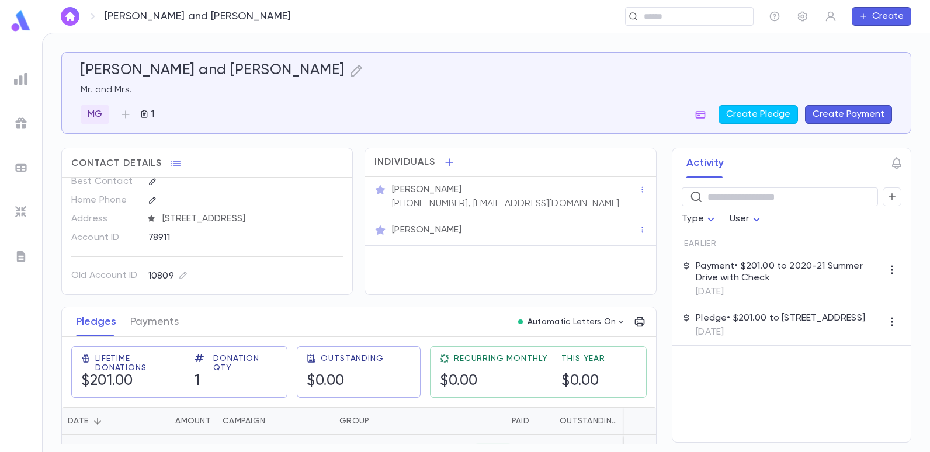
scroll to position [27, 0]
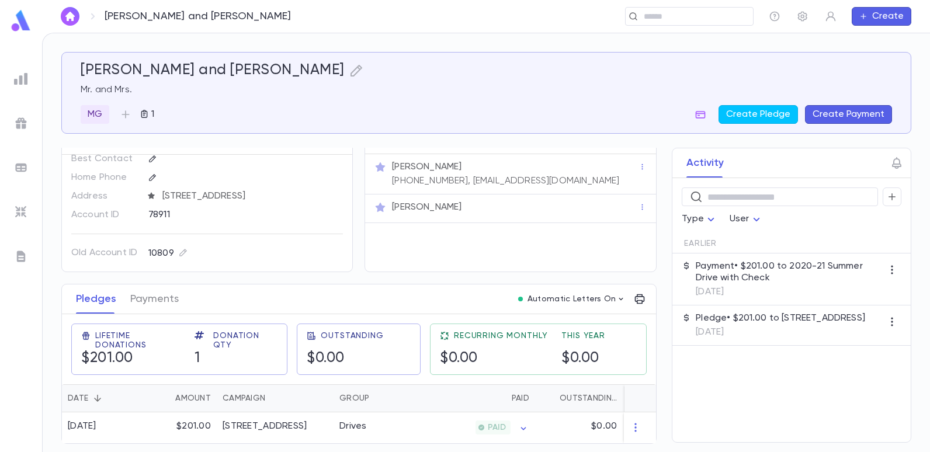
drag, startPoint x: 591, startPoint y: 175, endPoint x: 478, endPoint y: 193, distance: 114.1
click at [478, 193] on div "[PERSON_NAME] [PHONE_NUMBER], [EMAIL_ADDRESS][DOMAIN_NAME] [PERSON_NAME]" at bounding box center [510, 188] width 290 height 69
drag, startPoint x: 478, startPoint y: 193, endPoint x: 511, endPoint y: 199, distance: 33.3
click at [511, 201] on div "[PERSON_NAME]" at bounding box center [515, 207] width 246 height 12
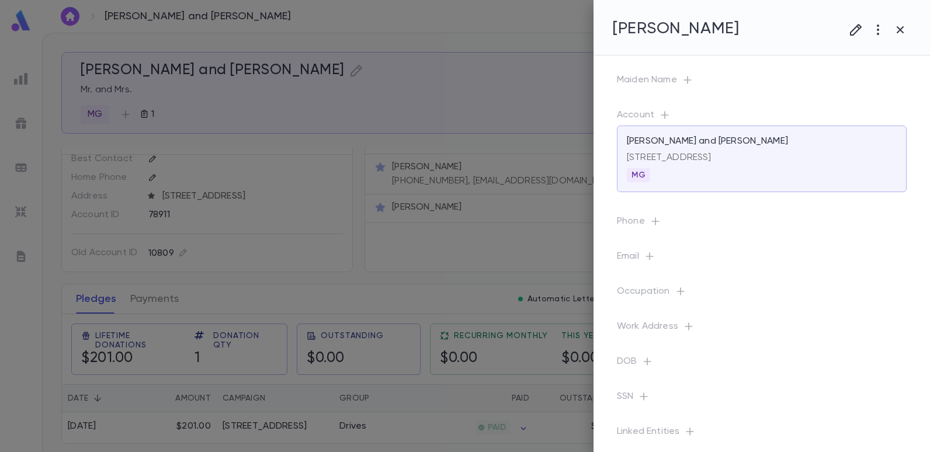
click at [519, 210] on div at bounding box center [465, 226] width 930 height 452
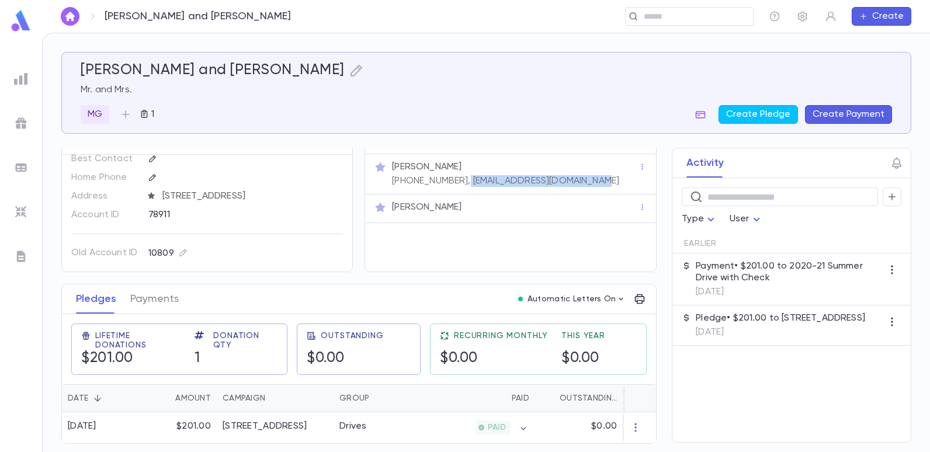
drag, startPoint x: 586, startPoint y: 175, endPoint x: 450, endPoint y: 186, distance: 136.5
click at [450, 186] on div "[PERSON_NAME] [PHONE_NUMBER], [EMAIL_ADDRESS][DOMAIN_NAME]" at bounding box center [510, 174] width 290 height 40
